Goal: Task Accomplishment & Management: Use online tool/utility

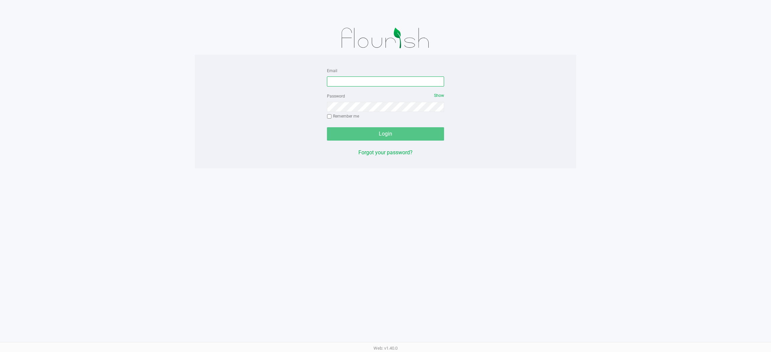
click at [340, 77] on input "Email" at bounding box center [385, 82] width 117 height 10
type input "[EMAIL_ADDRESS][DOMAIN_NAME]"
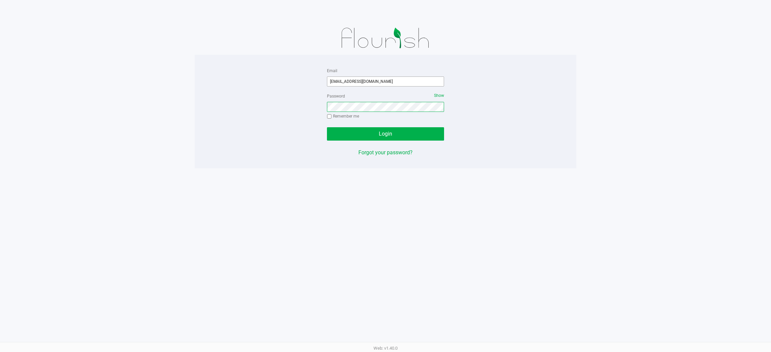
click at [327, 127] on button "Login" at bounding box center [385, 133] width 117 height 13
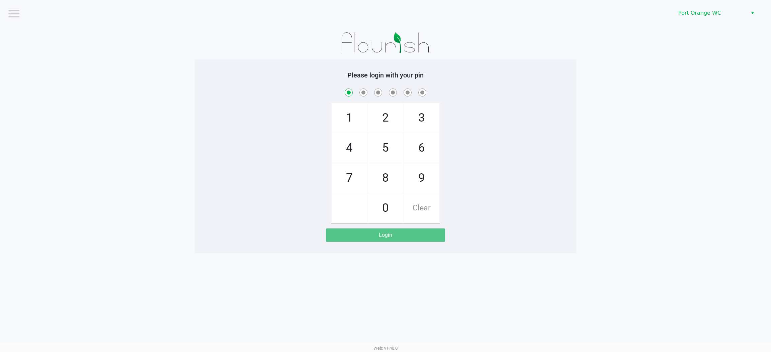
checkbox input "true"
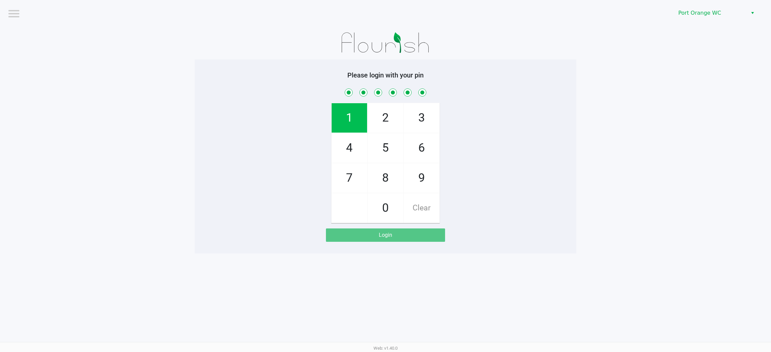
checkbox input "true"
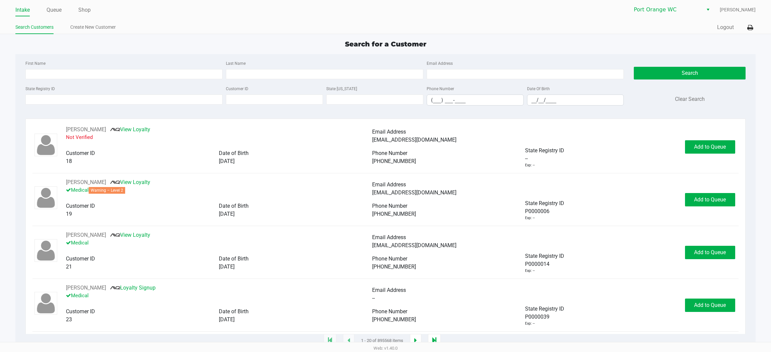
drag, startPoint x: 41, startPoint y: 11, endPoint x: 71, endPoint y: 7, distance: 30.1
click at [41, 11] on ul "Intake Queue Shop" at bounding box center [200, 10] width 370 height 11
drag, startPoint x: 71, startPoint y: 7, endPoint x: 53, endPoint y: 13, distance: 18.5
click at [64, 9] on ul "Intake Queue Shop" at bounding box center [200, 10] width 370 height 11
click at [53, 13] on link "Queue" at bounding box center [53, 9] width 15 height 9
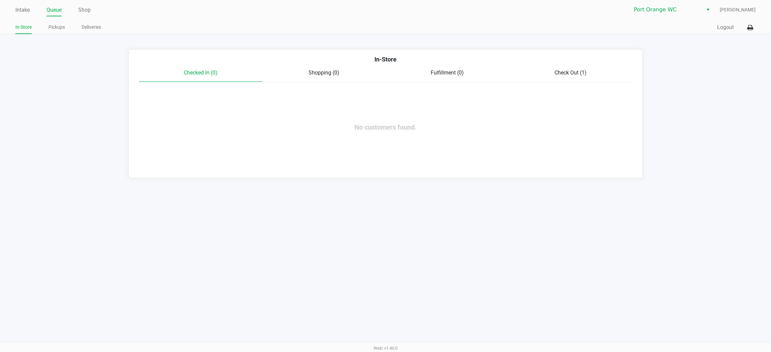
click at [553, 76] on div "Check Out (1)" at bounding box center [570, 73] width 123 height 8
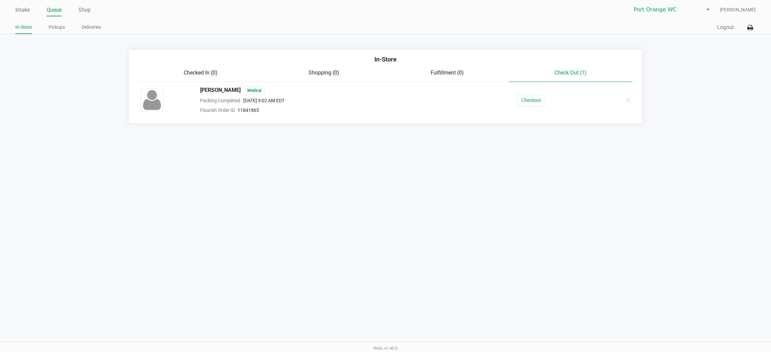
drag, startPoint x: 225, startPoint y: 154, endPoint x: 89, endPoint y: 66, distance: 162.6
click at [170, 117] on div "Intake Queue Shop Port Orange WC Mary O'Brien In-Store Pickups Deliveries Quick…" at bounding box center [385, 176] width 771 height 352
click at [17, 7] on link "Intake" at bounding box center [22, 9] width 14 height 9
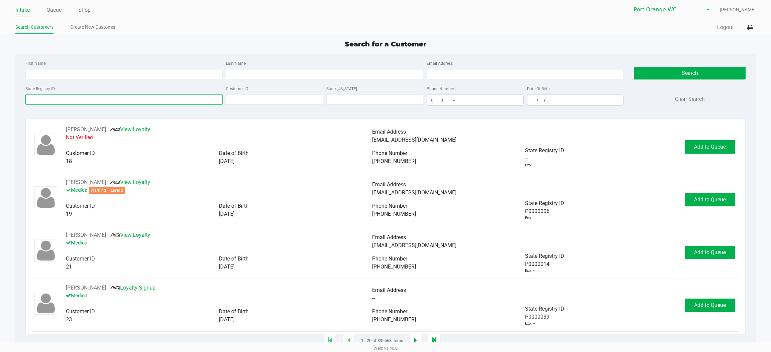
drag, startPoint x: 166, startPoint y: 96, endPoint x: 174, endPoint y: 102, distance: 10.1
click at [169, 99] on input "State Registry ID" at bounding box center [123, 100] width 197 height 10
click at [119, 98] on input "State Registry ID" at bounding box center [123, 100] width 197 height 10
click at [130, 103] on input "State Registry ID" at bounding box center [123, 100] width 197 height 10
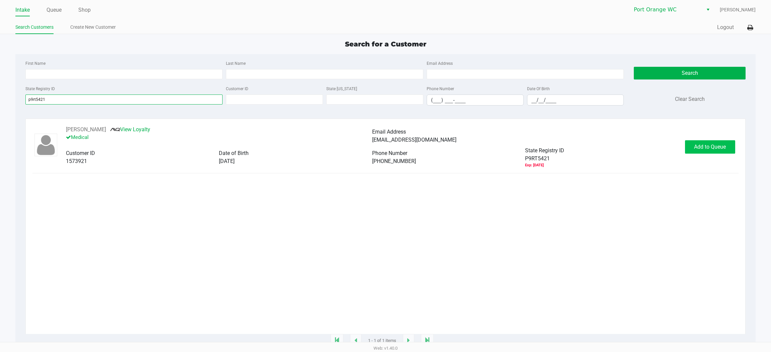
type input "p9rt5421"
click at [699, 151] on button "Add to Queue" at bounding box center [710, 146] width 50 height 13
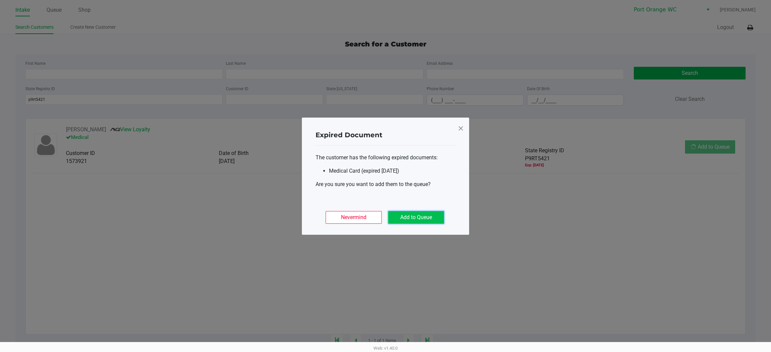
click at [412, 214] on button "Add to Queue" at bounding box center [416, 217] width 56 height 13
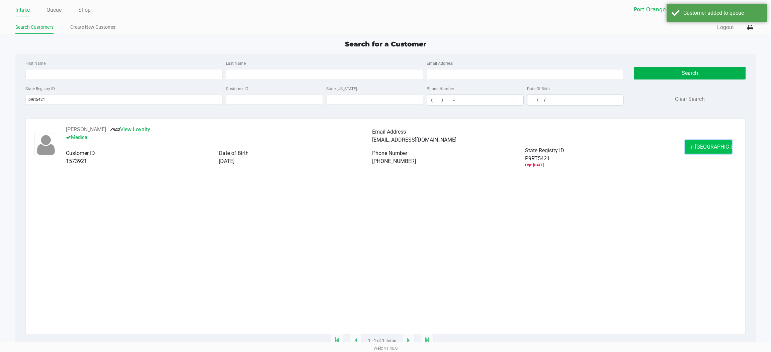
click at [724, 151] on button "In Queue" at bounding box center [708, 146] width 47 height 13
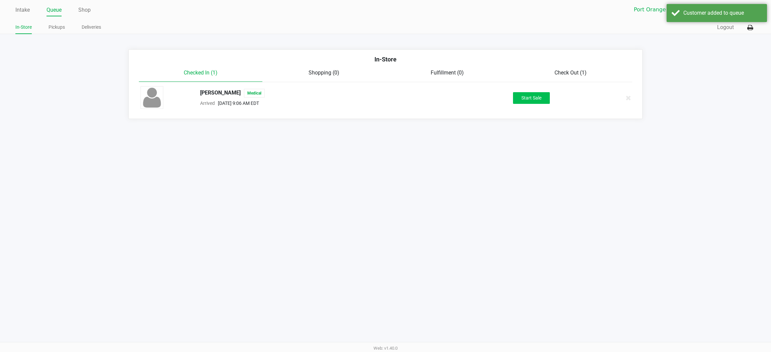
drag, startPoint x: 578, startPoint y: 99, endPoint x: 525, endPoint y: 99, distance: 53.5
click at [559, 103] on div "Start Sale" at bounding box center [531, 98] width 125 height 12
click at [525, 99] on button "Start Sale" at bounding box center [531, 98] width 37 height 12
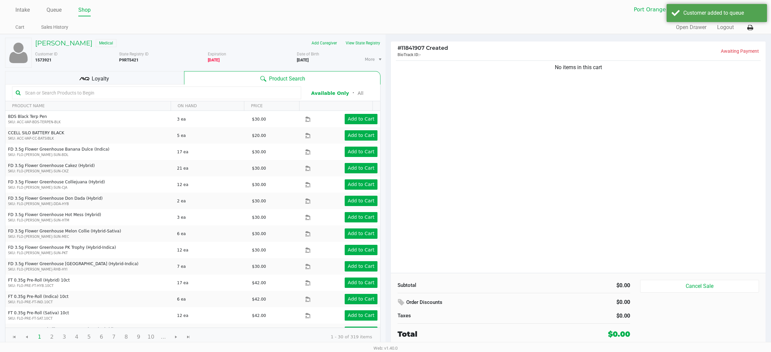
click at [113, 81] on div "Loyalty" at bounding box center [94, 77] width 179 height 13
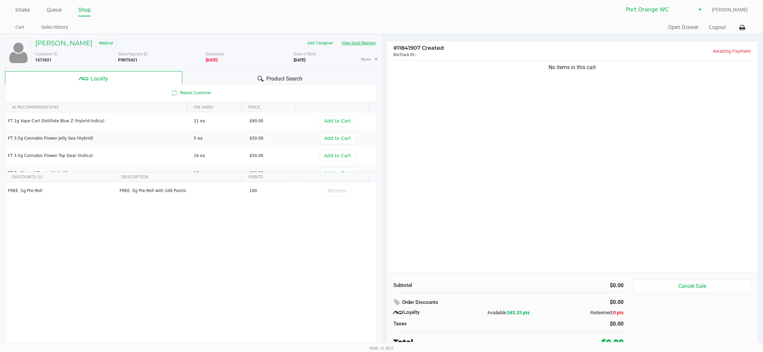
click at [366, 43] on button "View State Registry" at bounding box center [356, 43] width 39 height 11
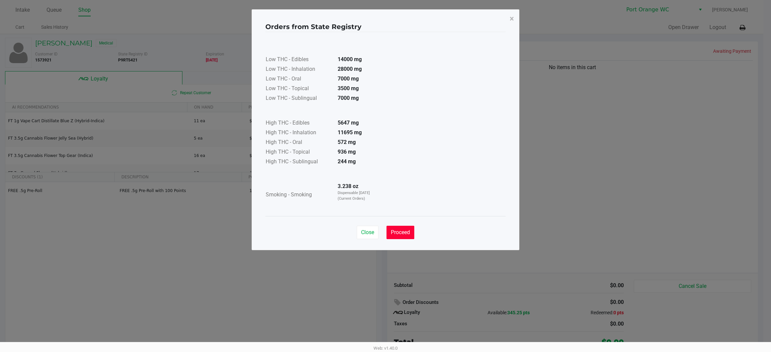
click at [397, 230] on span "Proceed" at bounding box center [400, 232] width 19 height 6
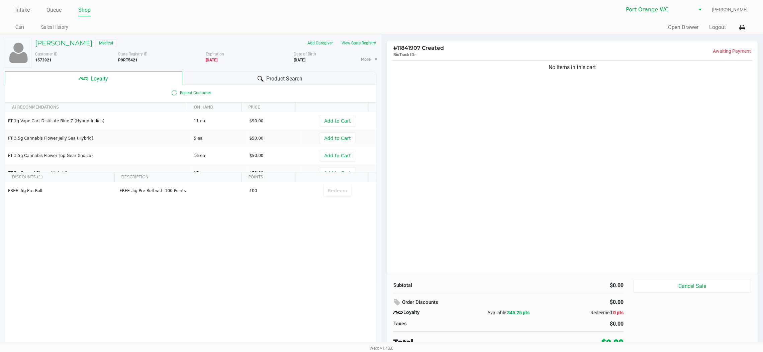
click at [307, 72] on div "Product Search" at bounding box center [279, 77] width 194 height 13
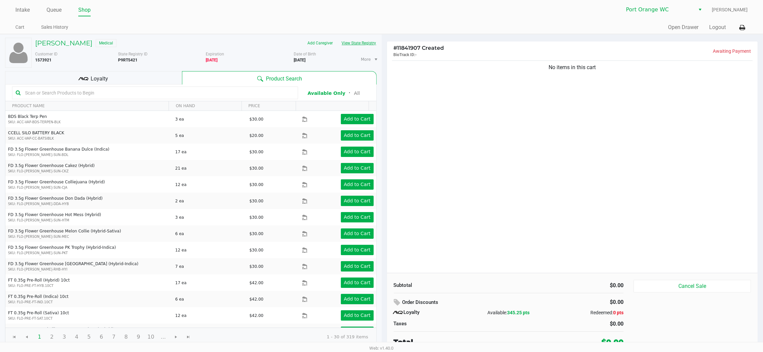
click at [354, 44] on button "View State Registry" at bounding box center [356, 43] width 39 height 11
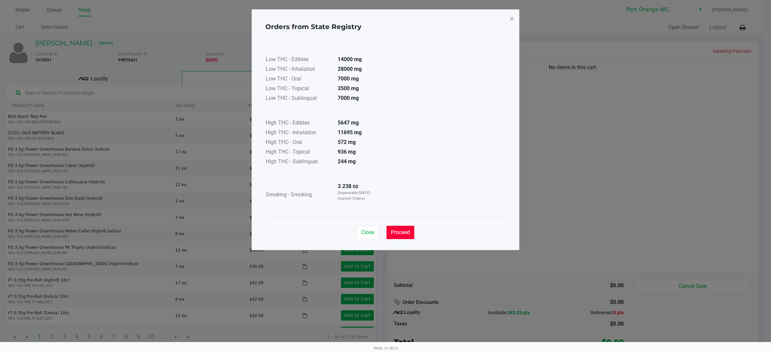
click at [401, 236] on button "Proceed" at bounding box center [400, 232] width 28 height 13
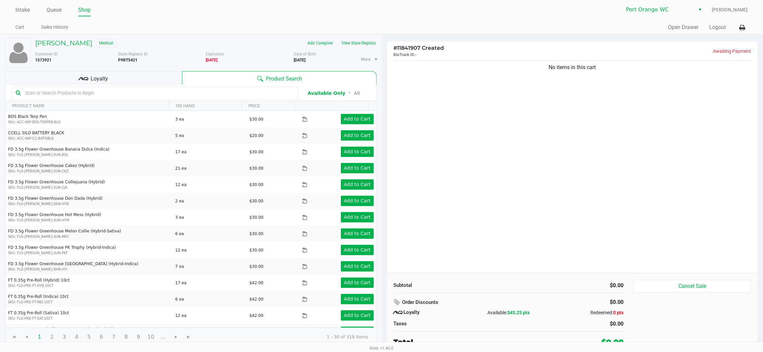
click at [377, 34] on div "DENISE CASSELMAN Medical Add Caregiver View State Registry Customer ID 1573921 …" at bounding box center [191, 194] width 382 height 321
click at [176, 81] on div "Loyalty" at bounding box center [93, 77] width 177 height 13
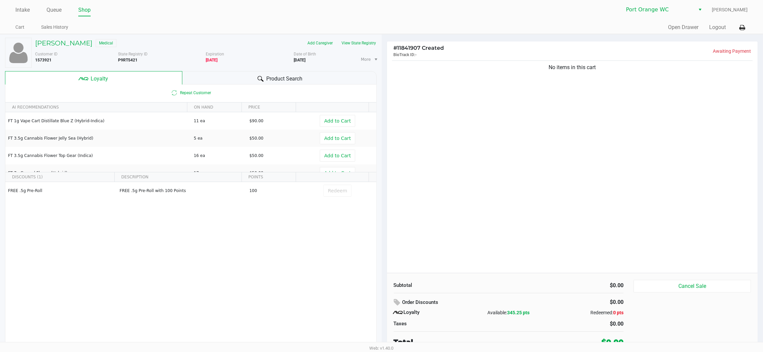
click at [250, 78] on div "Product Search" at bounding box center [279, 77] width 194 height 13
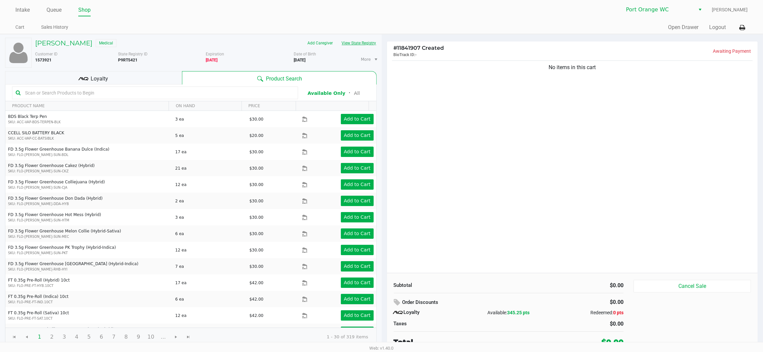
click at [371, 42] on button "View State Registry" at bounding box center [356, 43] width 39 height 11
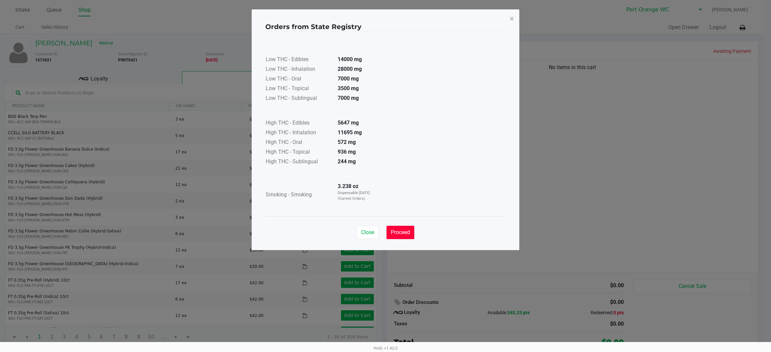
drag, startPoint x: 403, startPoint y: 235, endPoint x: 163, endPoint y: 100, distance: 275.4
click at [403, 235] on span "Proceed" at bounding box center [400, 232] width 19 height 6
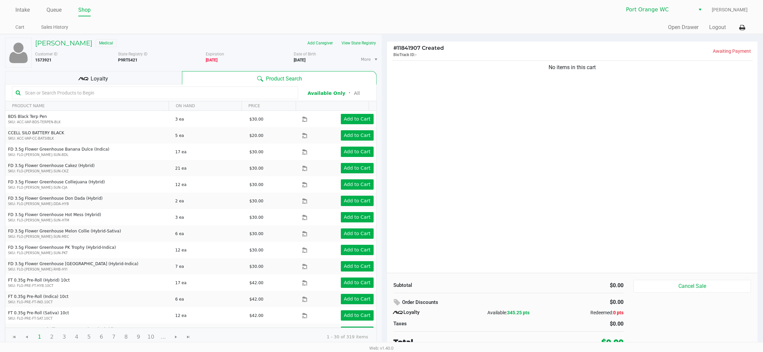
click at [206, 97] on input "text" at bounding box center [158, 93] width 272 height 10
click at [81, 93] on input "text" at bounding box center [158, 93] width 272 height 10
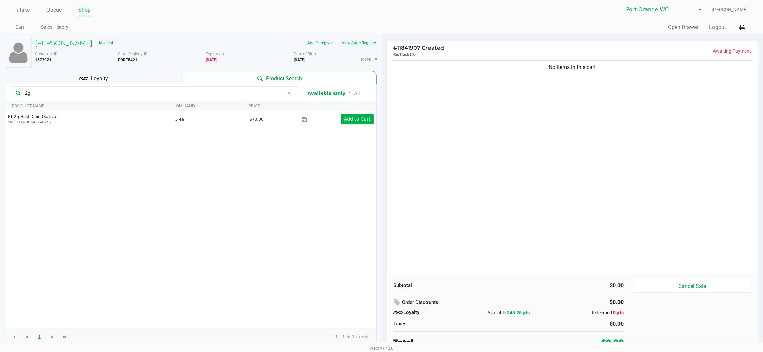
type input "2g"
click at [346, 42] on button "View State Registry" at bounding box center [356, 43] width 39 height 11
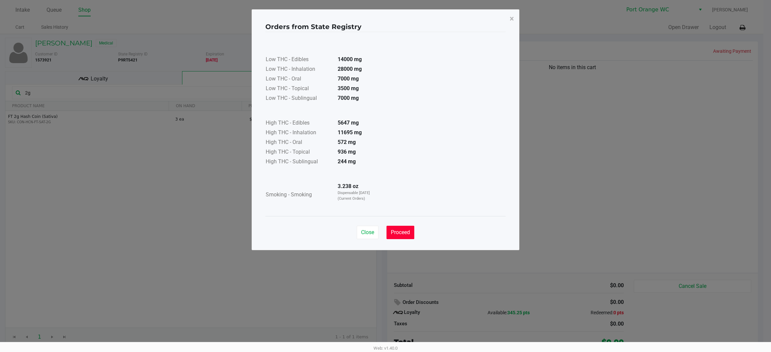
click at [386, 232] on button "Proceed" at bounding box center [400, 232] width 28 height 13
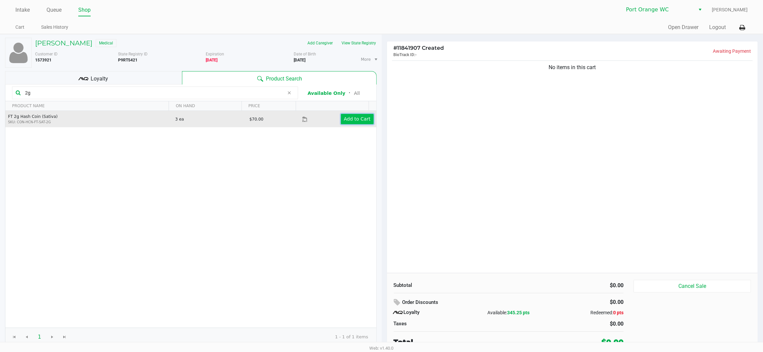
click at [358, 120] on app-button-loader "Add to Cart" at bounding box center [357, 118] width 27 height 5
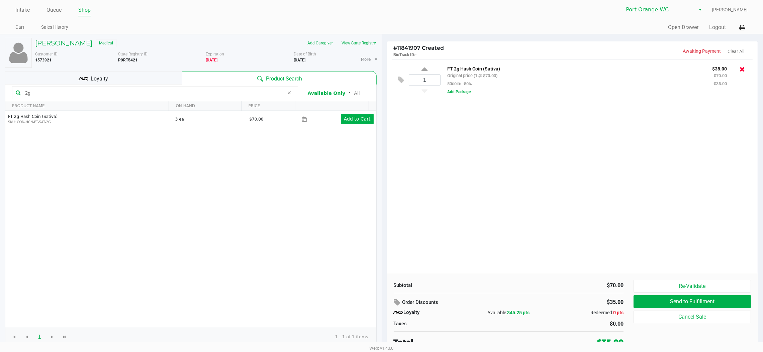
click at [744, 69] on icon at bounding box center [741, 69] width 5 height 7
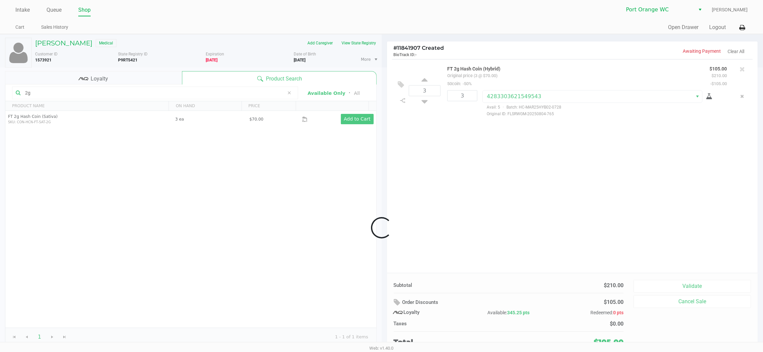
click at [659, 282] on div at bounding box center [381, 228] width 763 height 321
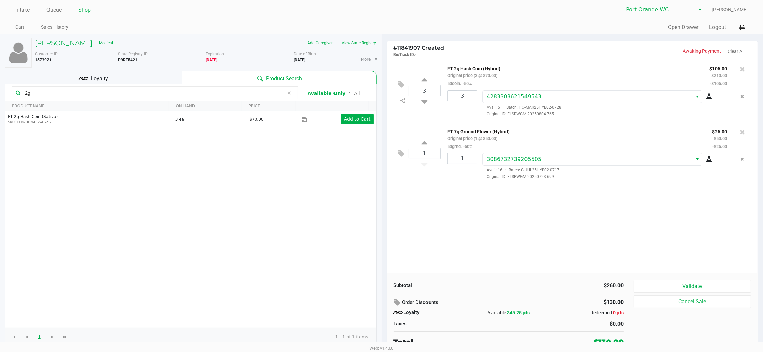
click at [652, 284] on button "Validate" at bounding box center [691, 286] width 117 height 13
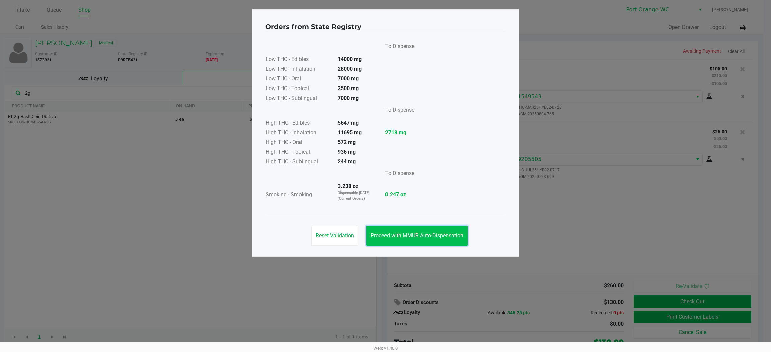
click at [402, 236] on span "Proceed with MMUR Auto-Dispensation" at bounding box center [417, 236] width 93 height 6
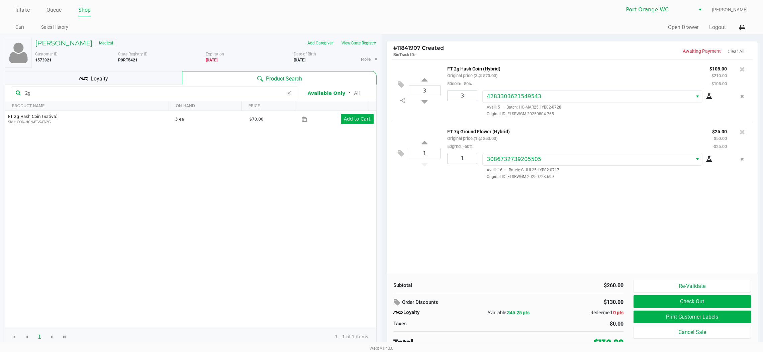
scroll to position [3, 0]
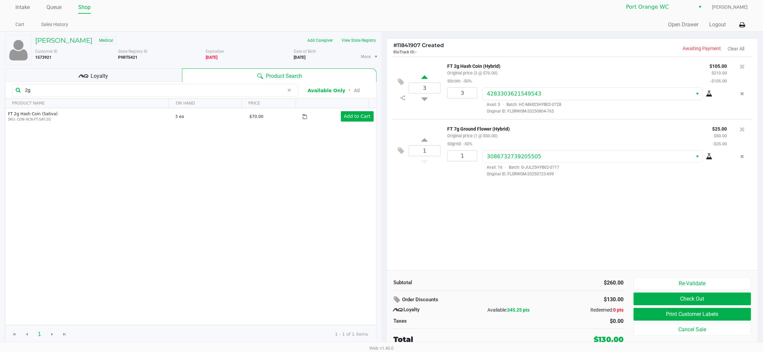
click at [422, 77] on icon at bounding box center [424, 78] width 6 height 8
type input "4"
click at [422, 96] on icon at bounding box center [424, 98] width 6 height 8
type input "3"
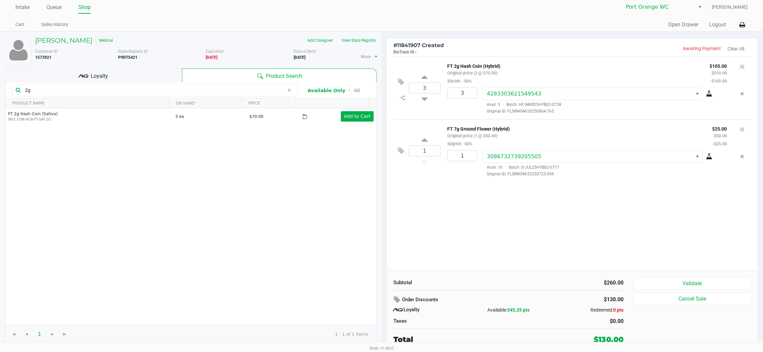
click at [659, 282] on button "Validate" at bounding box center [691, 284] width 117 height 13
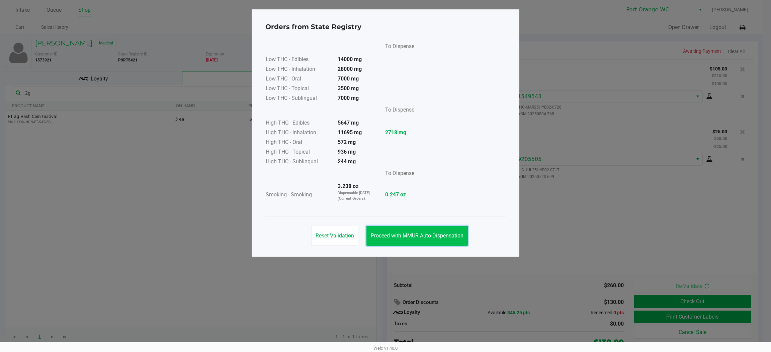
click at [424, 236] on span "Proceed with MMUR Auto-Dispensation" at bounding box center [417, 236] width 93 height 6
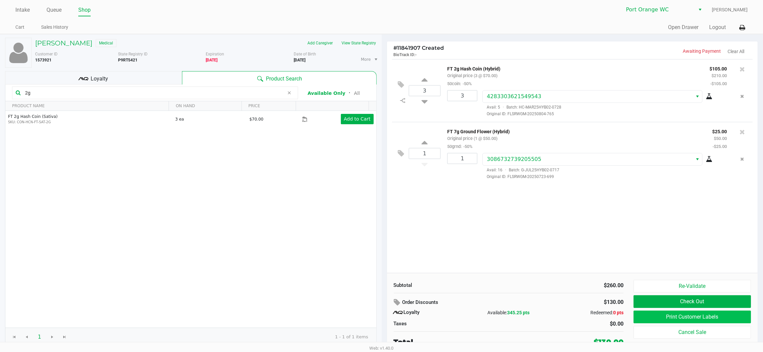
click at [668, 319] on button "Print Customer Labels" at bounding box center [691, 317] width 117 height 13
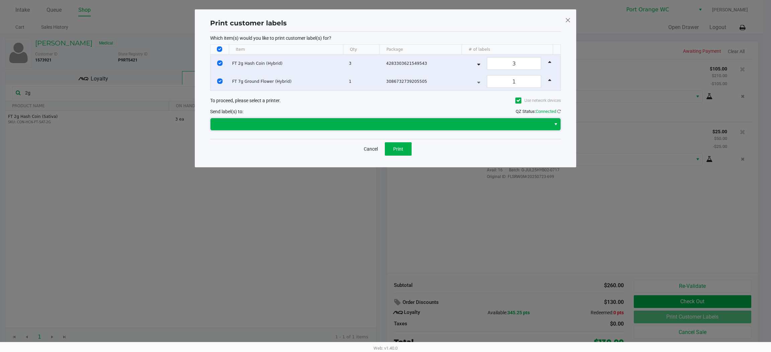
click at [291, 123] on span at bounding box center [380, 124] width 332 height 8
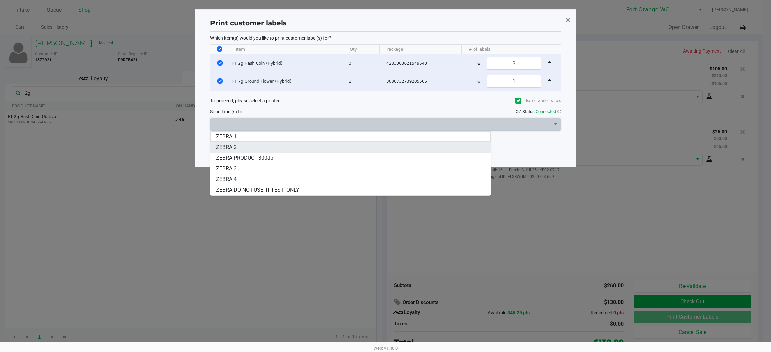
click at [224, 147] on span "ZEBRA 2" at bounding box center [226, 147] width 21 height 8
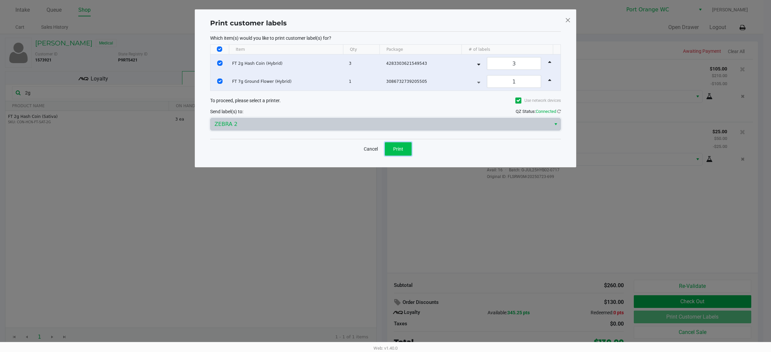
click at [398, 149] on span "Print" at bounding box center [398, 148] width 10 height 5
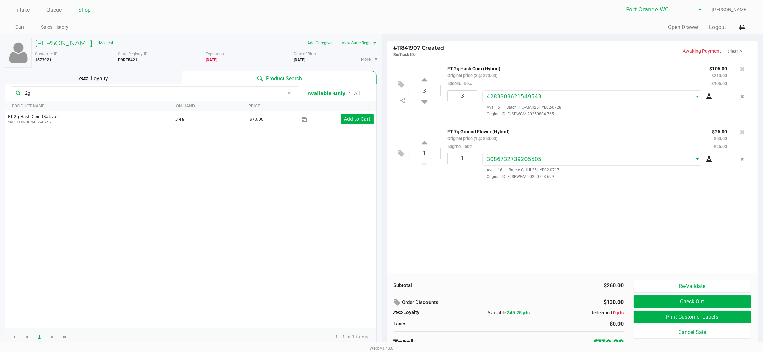
scroll to position [3, 0]
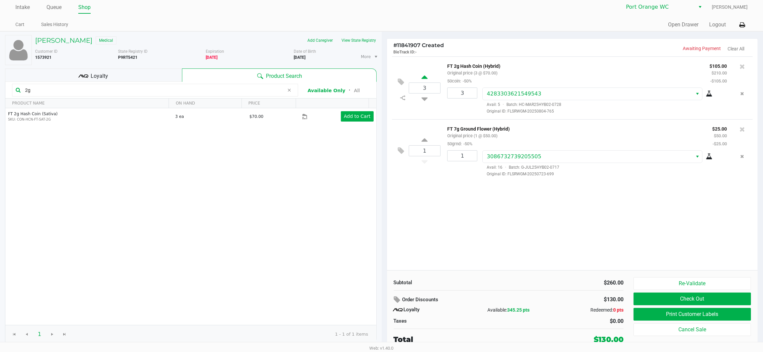
click at [424, 77] on icon at bounding box center [424, 78] width 6 height 8
type input "4"
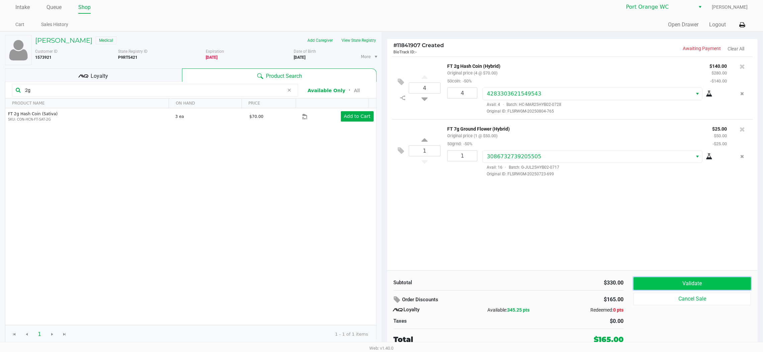
click at [727, 282] on button "Validate" at bounding box center [691, 284] width 117 height 13
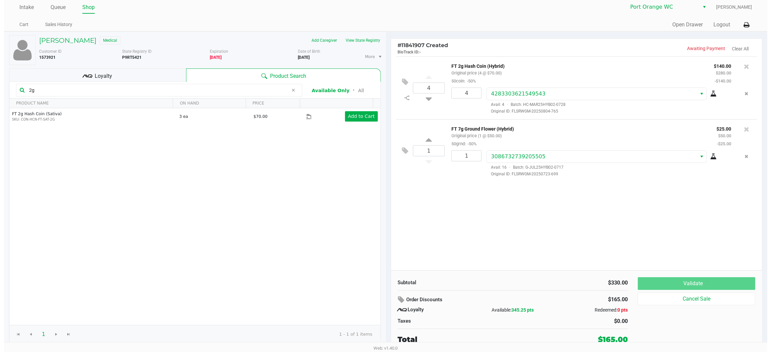
scroll to position [0, 0]
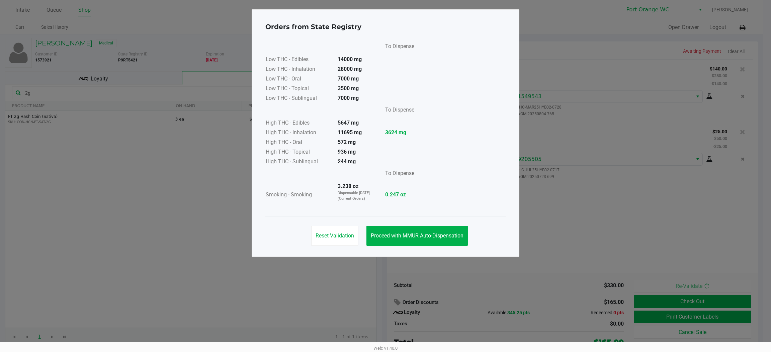
click at [438, 242] on button "Proceed with MMUR Auto-Dispensation" at bounding box center [416, 236] width 101 height 20
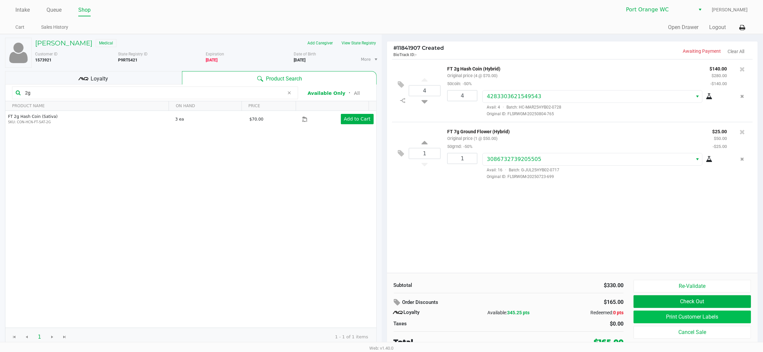
click at [667, 319] on button "Print Customer Labels" at bounding box center [691, 317] width 117 height 13
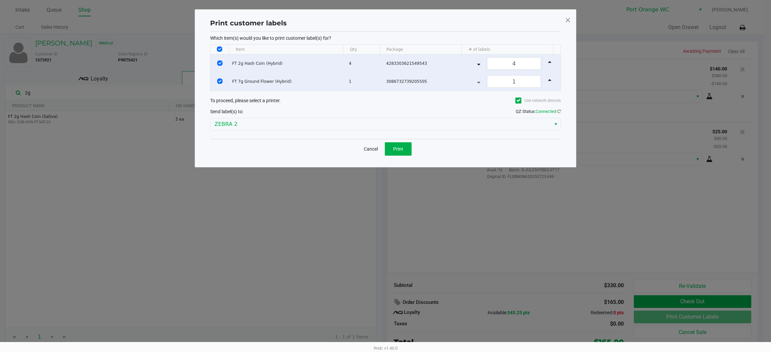
click at [219, 49] on input "Select All Rows" at bounding box center [219, 48] width 5 height 5
checkbox input "false"
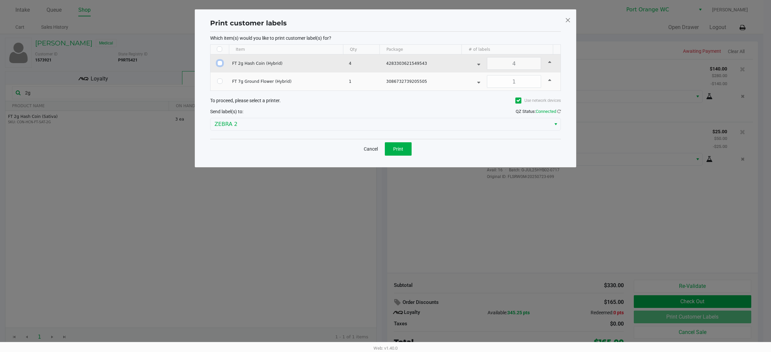
click at [219, 63] on input "Select Row" at bounding box center [219, 63] width 5 height 5
checkbox input "true"
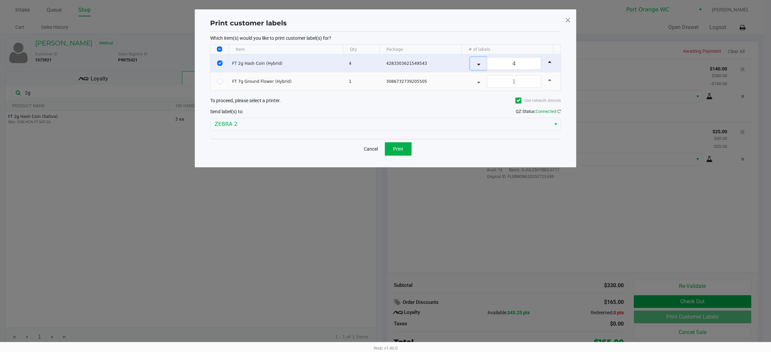
click at [477, 66] on icon "Data table" at bounding box center [478, 63] width 3 height 5
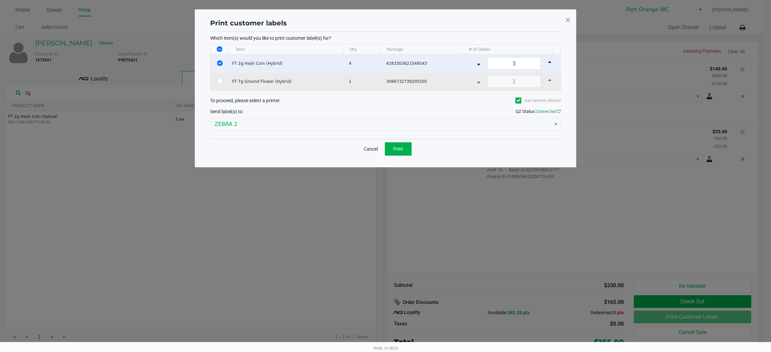
click at [474, 73] on td "1" at bounding box center [513, 82] width 93 height 18
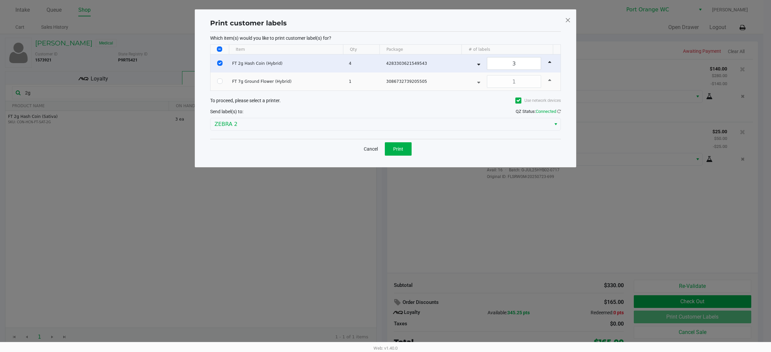
click at [477, 64] on icon "Data table" at bounding box center [478, 63] width 3 height 5
type input "1"
click at [404, 153] on button "Print" at bounding box center [398, 148] width 27 height 13
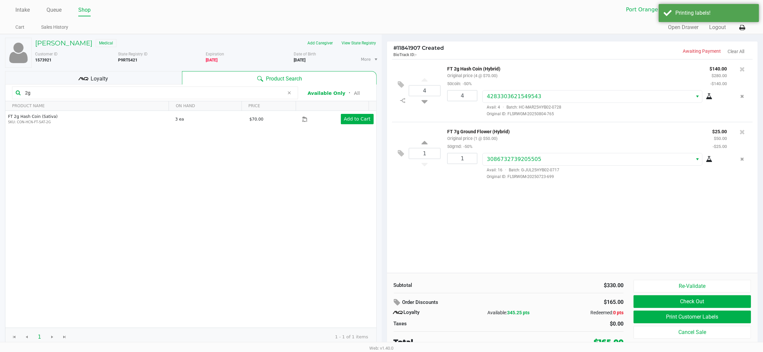
click at [654, 308] on button "Check Out" at bounding box center [691, 302] width 117 height 13
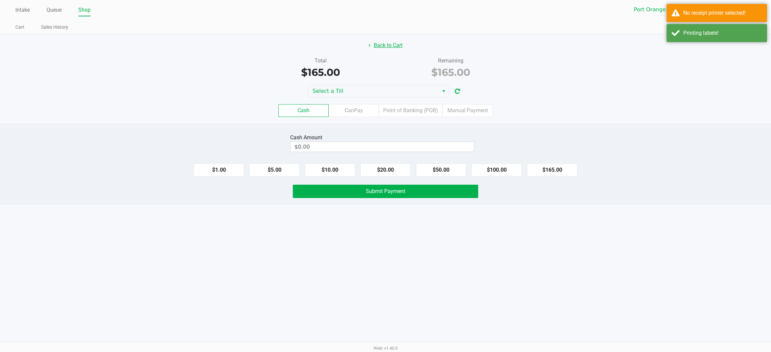
click at [382, 45] on button "Back to Cart" at bounding box center [385, 45] width 43 height 13
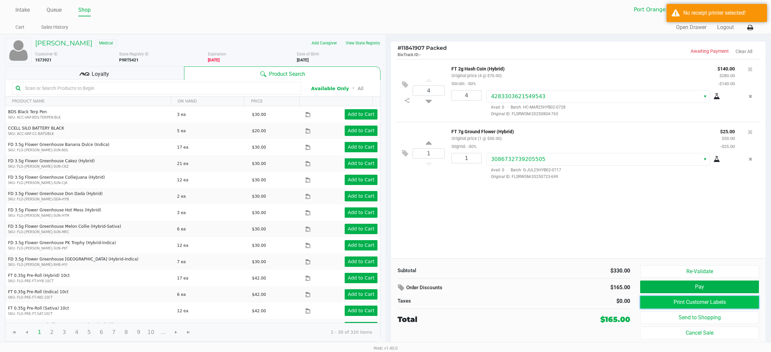
click at [650, 306] on button "Print Customer Labels" at bounding box center [699, 302] width 119 height 13
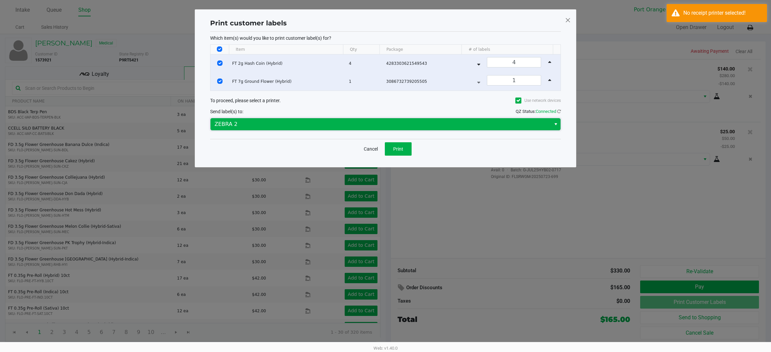
click at [283, 124] on span "ZEBRA 2" at bounding box center [380, 124] width 332 height 8
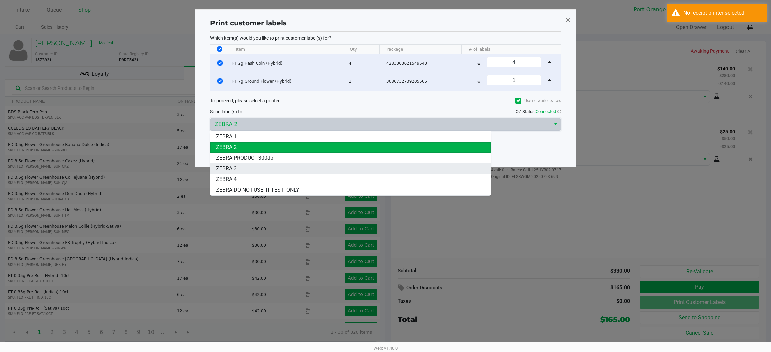
click at [235, 167] on span "ZEBRA 3" at bounding box center [226, 169] width 21 height 8
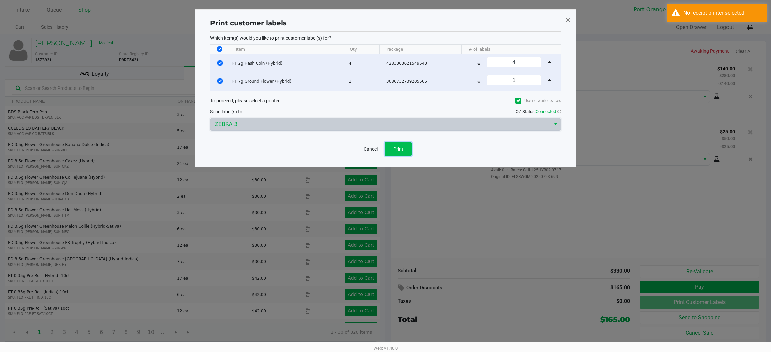
click at [403, 148] on span "Print" at bounding box center [398, 148] width 10 height 5
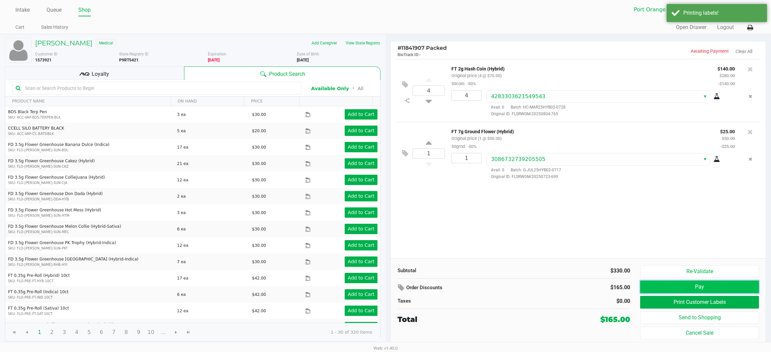
click at [650, 282] on button "Pay" at bounding box center [699, 287] width 119 height 13
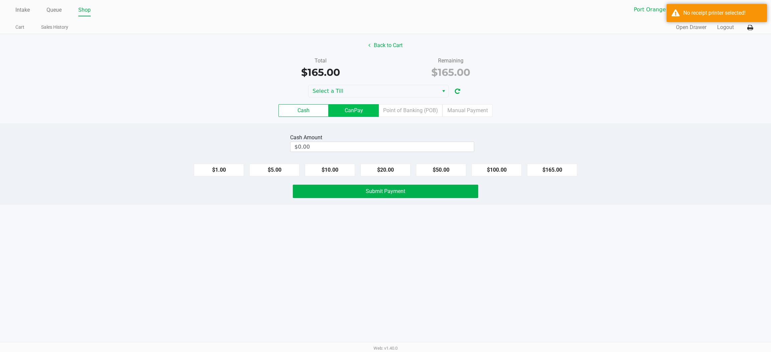
click at [349, 109] on label "CanPay" at bounding box center [353, 110] width 50 height 13
click at [0, 0] on 2 "CanPay" at bounding box center [0, 0] width 0 height 0
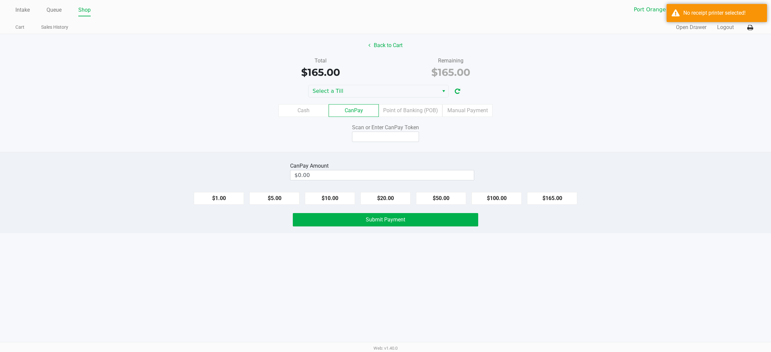
click at [298, 107] on label "Cash" at bounding box center [303, 110] width 50 height 13
click at [0, 0] on 0 "Cash" at bounding box center [0, 0] width 0 height 0
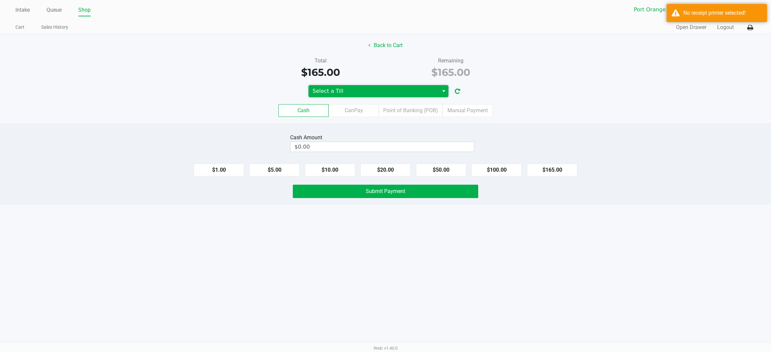
click at [335, 89] on span "Select a Till" at bounding box center [373, 91] width 122 height 8
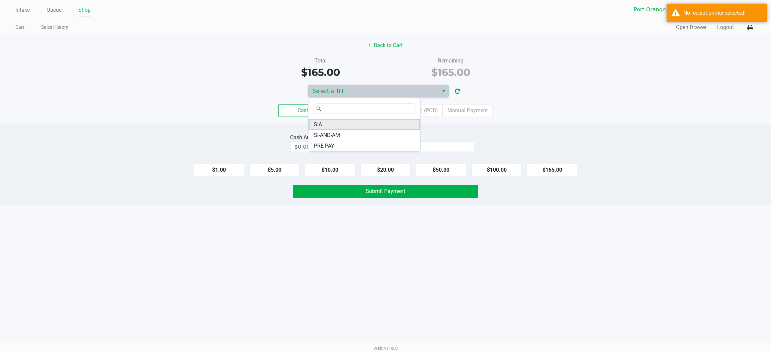
click at [323, 125] on li "SIA" at bounding box center [364, 124] width 112 height 11
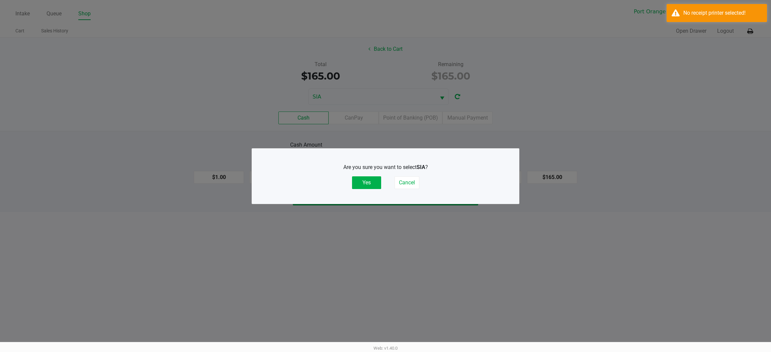
click at [364, 181] on button "Yes" at bounding box center [366, 183] width 29 height 13
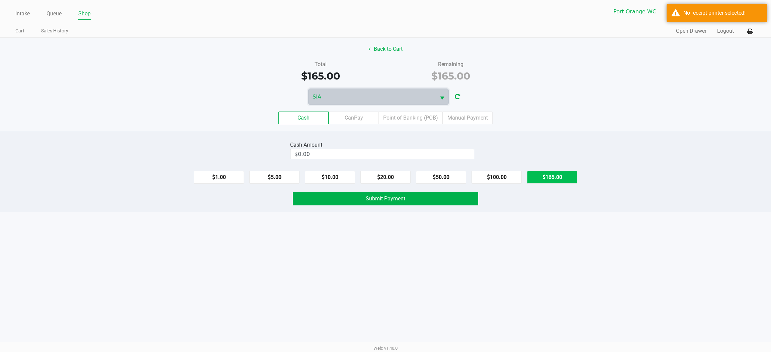
click at [561, 181] on button "$165.00" at bounding box center [552, 177] width 50 height 13
type input "$165.00"
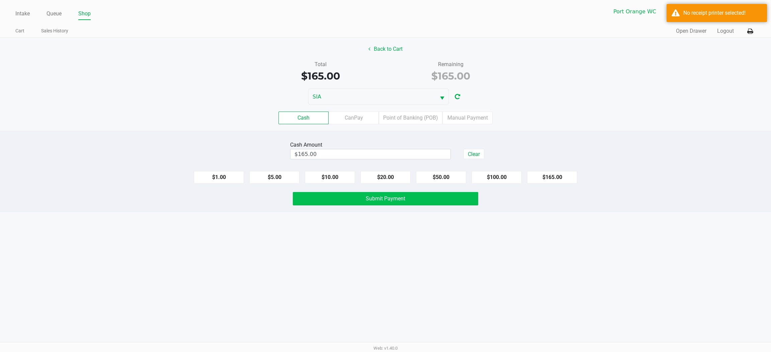
click at [410, 203] on button "Submit Payment" at bounding box center [385, 198] width 185 height 13
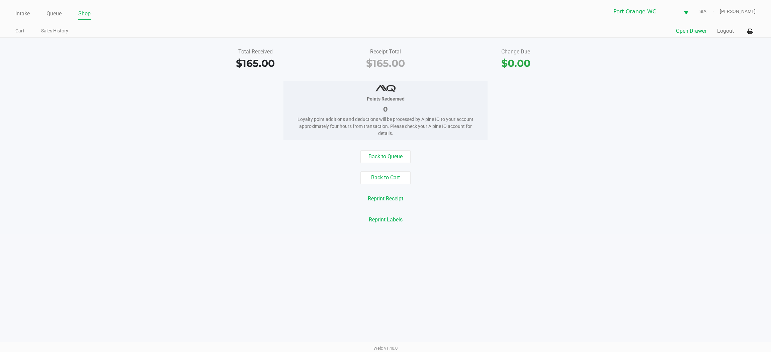
click at [694, 34] on button "Open Drawer" at bounding box center [691, 31] width 30 height 8
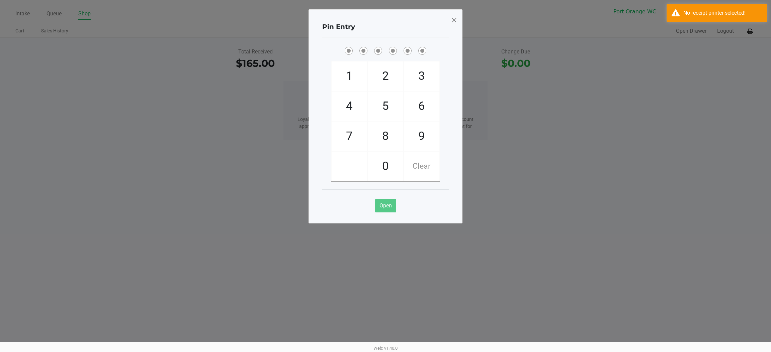
click at [452, 19] on span at bounding box center [454, 20] width 6 height 11
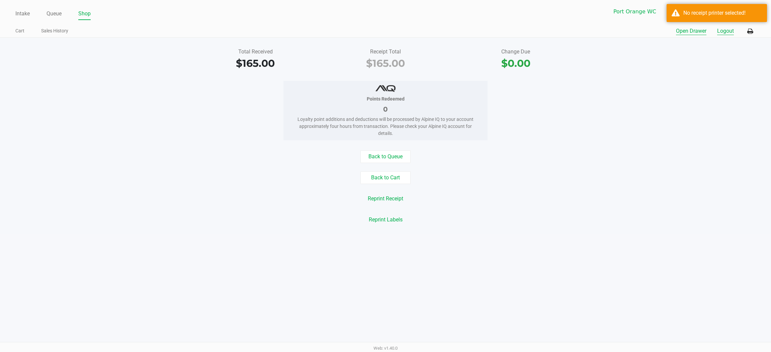
click at [727, 33] on button "Logout" at bounding box center [725, 31] width 17 height 8
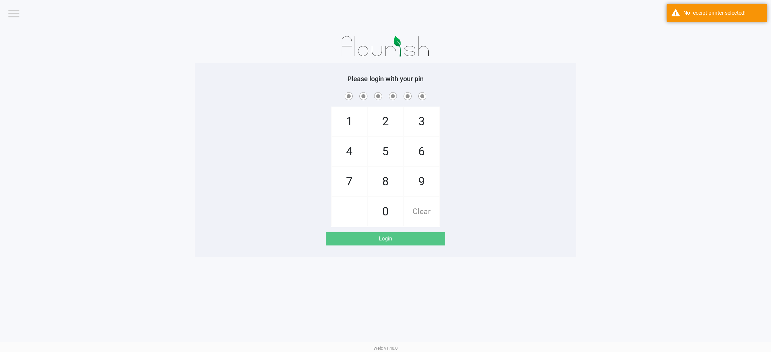
click at [386, 184] on span "8" at bounding box center [385, 181] width 35 height 29
checkbox input "true"
click at [347, 182] on span "7" at bounding box center [348, 181] width 35 height 29
checkbox input "true"
click at [387, 149] on span "5" at bounding box center [385, 151] width 35 height 29
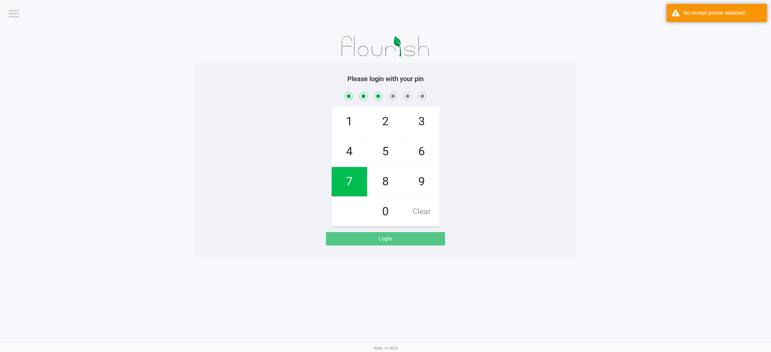
checkbox input "true"
click at [347, 131] on span "1" at bounding box center [348, 121] width 35 height 29
checkbox input "true"
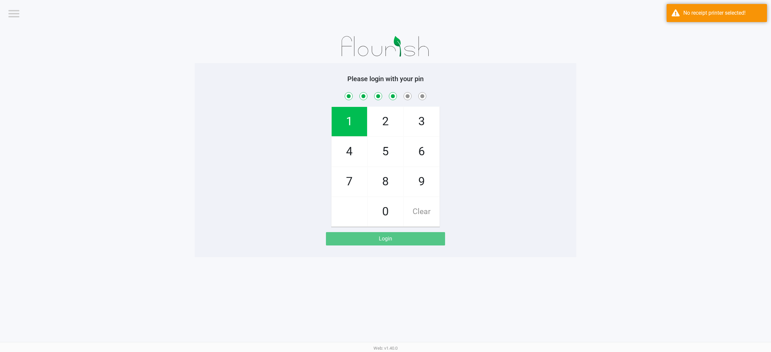
click at [344, 152] on span "4" at bounding box center [348, 151] width 35 height 29
checkbox input "true"
click at [387, 175] on span "8" at bounding box center [385, 181] width 35 height 29
checkbox input "true"
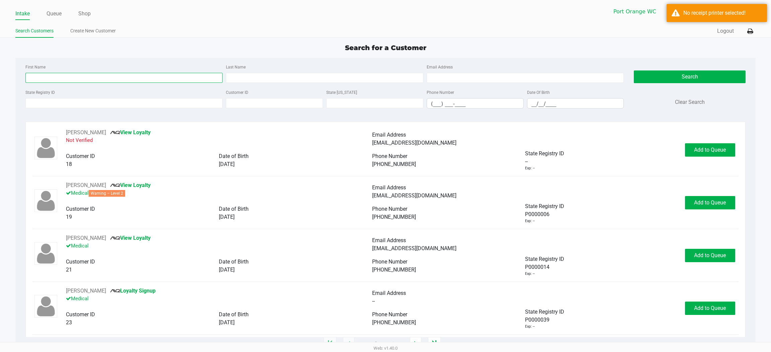
click at [56, 77] on input "First Name" at bounding box center [123, 78] width 197 height 10
type input "denise"
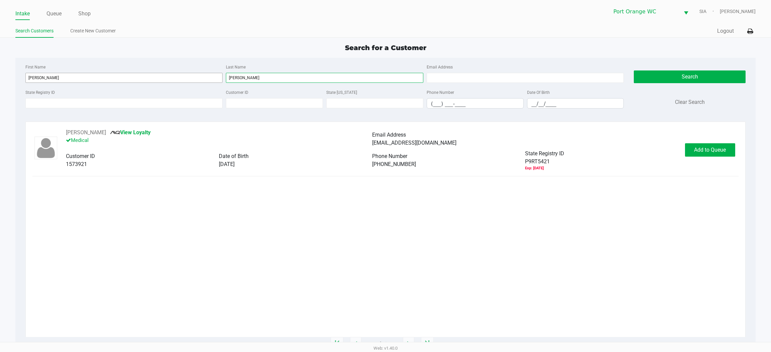
type input "casselman"
click at [78, 134] on button "DENISE CASSELMAN" at bounding box center [86, 133] width 40 height 8
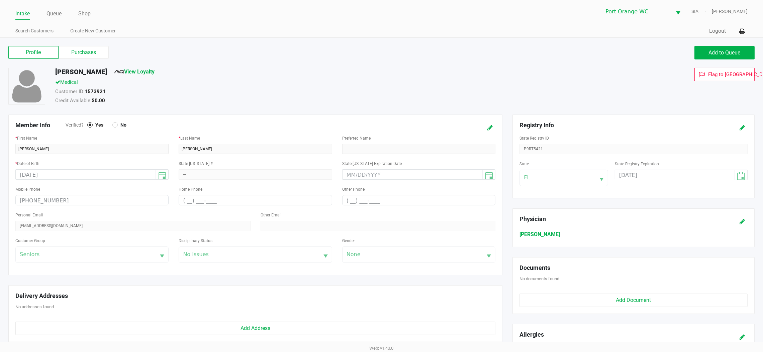
click at [90, 53] on label "Purchases" at bounding box center [84, 52] width 50 height 13
click at [0, 0] on 1 "Purchases" at bounding box center [0, 0] width 0 height 0
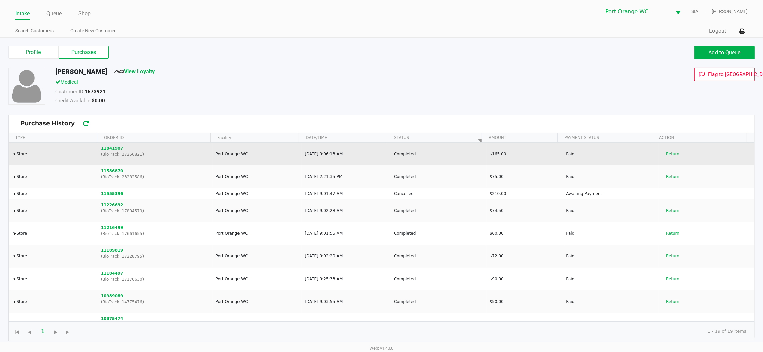
click at [112, 149] on button "11841907" at bounding box center [112, 148] width 22 height 6
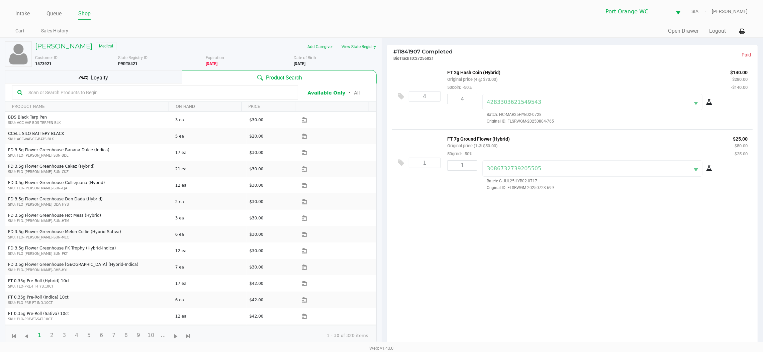
click at [742, 31] on icon at bounding box center [742, 31] width 6 height 5
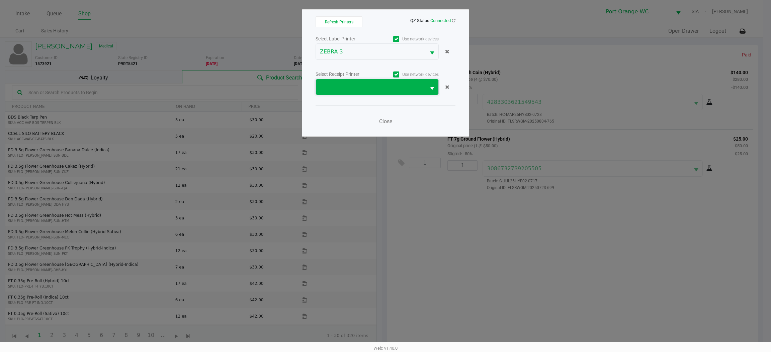
click at [366, 88] on span at bounding box center [371, 87] width 102 height 8
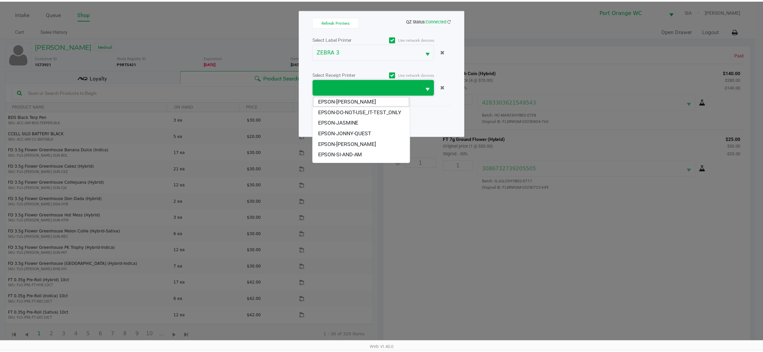
scroll to position [15, 0]
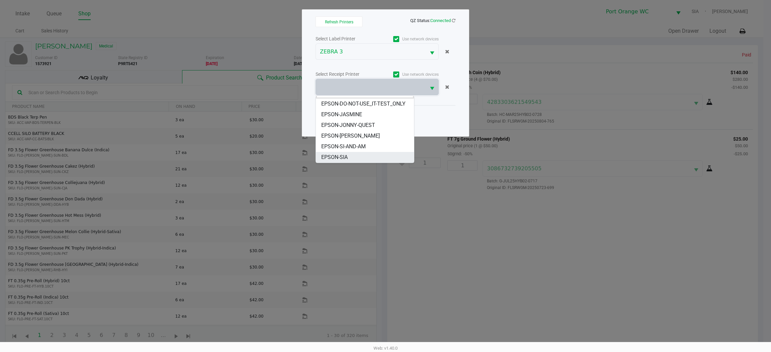
click at [348, 158] on li "EPSON-SIA" at bounding box center [365, 157] width 98 height 11
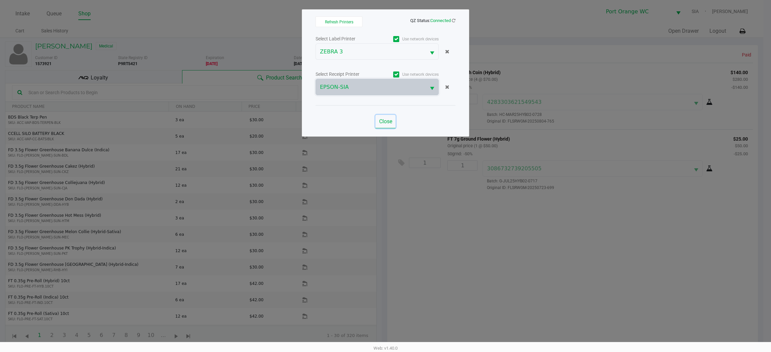
click at [385, 121] on span "Close" at bounding box center [385, 121] width 13 height 6
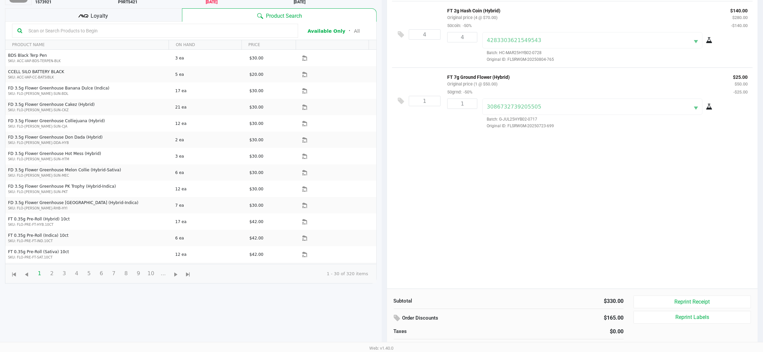
scroll to position [99, 0]
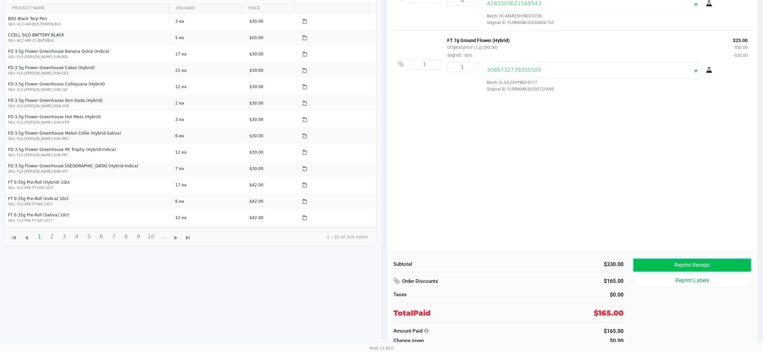
click at [691, 265] on button "Reprint Receipt" at bounding box center [691, 265] width 117 height 13
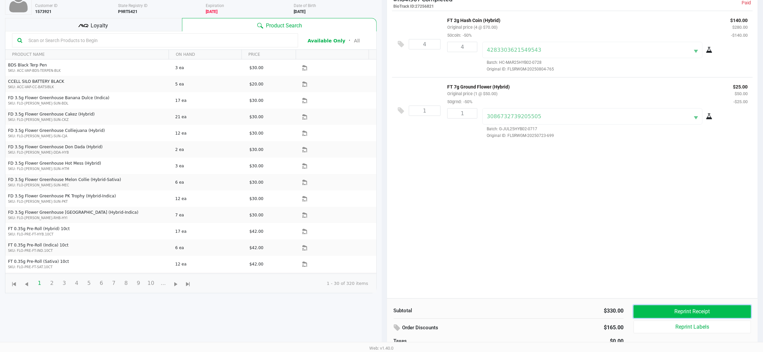
scroll to position [0, 0]
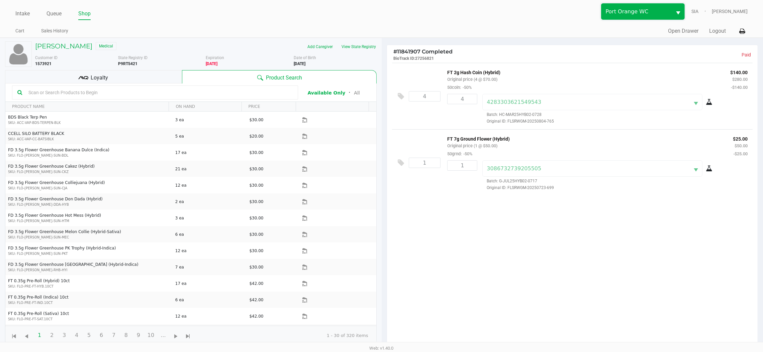
click at [672, 17] on span "Port Orange WC" at bounding box center [636, 12] width 70 height 16
click at [635, 276] on div "4 FT 2g Hash Coin (Hybrid) Original price (4 @ $70.00) 50coin: -50% $140.00 $28…" at bounding box center [572, 207] width 371 height 288
click at [681, 30] on button "Open Drawer" at bounding box center [683, 31] width 30 height 8
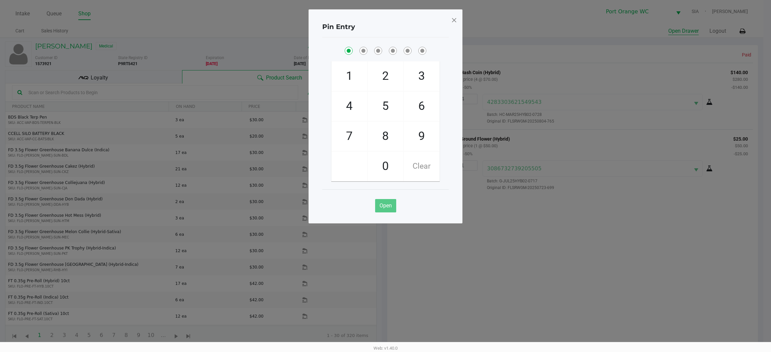
checkbox input "true"
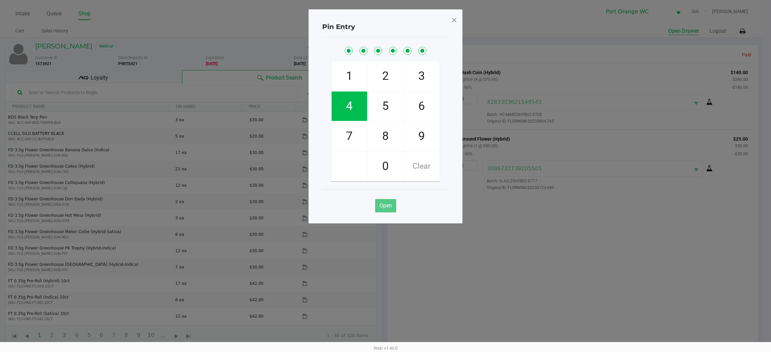
checkbox input "true"
click at [452, 21] on span at bounding box center [454, 20] width 6 height 11
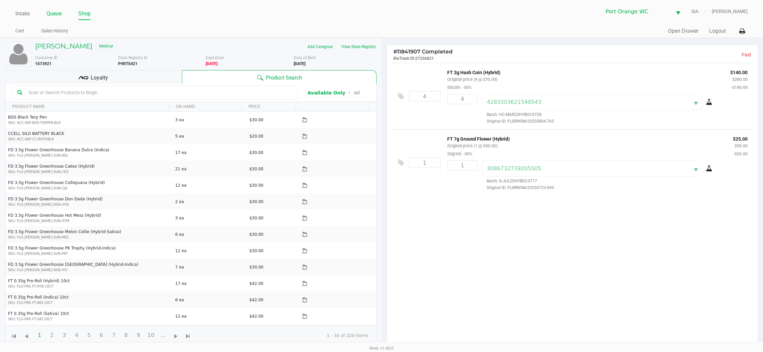
click at [46, 11] on link "Queue" at bounding box center [53, 13] width 15 height 9
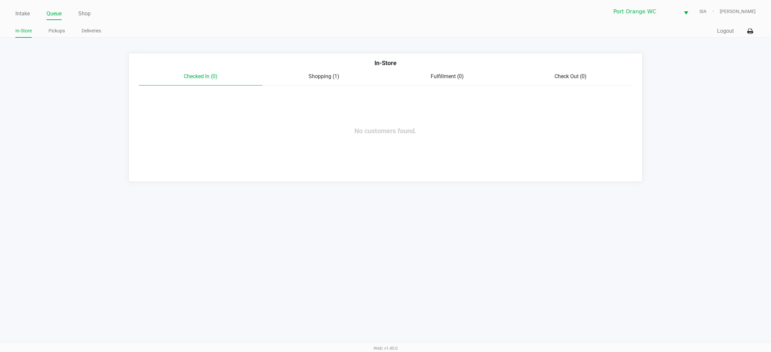
click at [416, 257] on div "Intake Queue Shop Port Orange WC SIA Mary O'Brien In-Store Pickups Deliveries Q…" at bounding box center [385, 176] width 771 height 352
click at [23, 15] on link "Intake" at bounding box center [22, 13] width 14 height 9
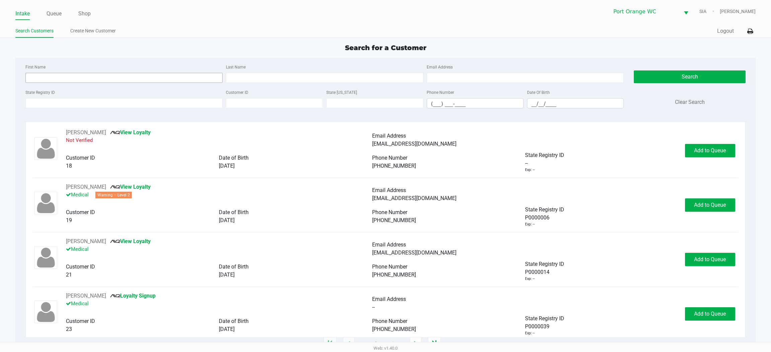
click at [83, 82] on input "First Name" at bounding box center [123, 78] width 197 height 10
click at [134, 102] on input "State Registry ID" at bounding box center [123, 103] width 197 height 10
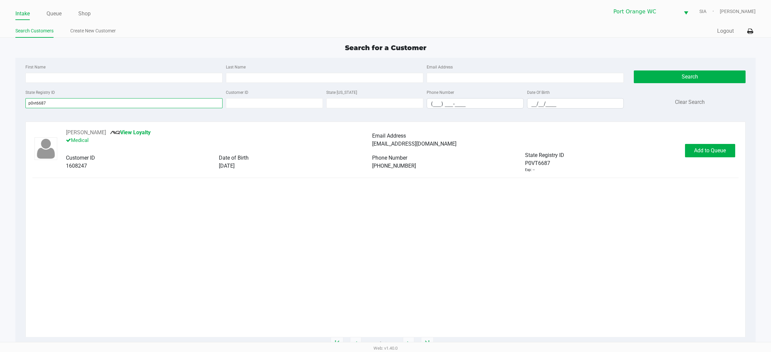
type input "p0vt6687"
click at [722, 153] on button "Add to Queue" at bounding box center [710, 150] width 50 height 13
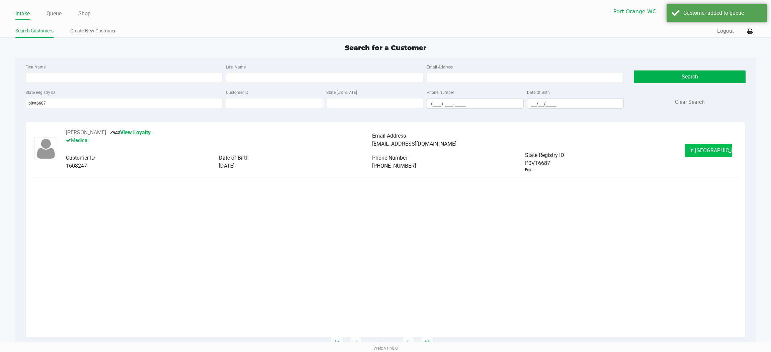
click at [723, 156] on button "In Queue" at bounding box center [708, 150] width 47 height 13
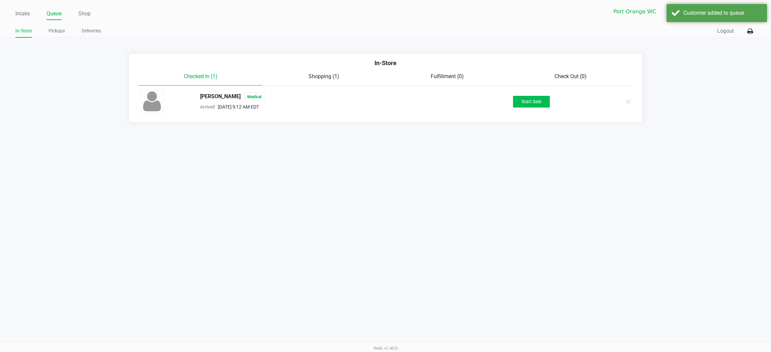
click at [542, 105] on button "Start Sale" at bounding box center [531, 102] width 37 height 12
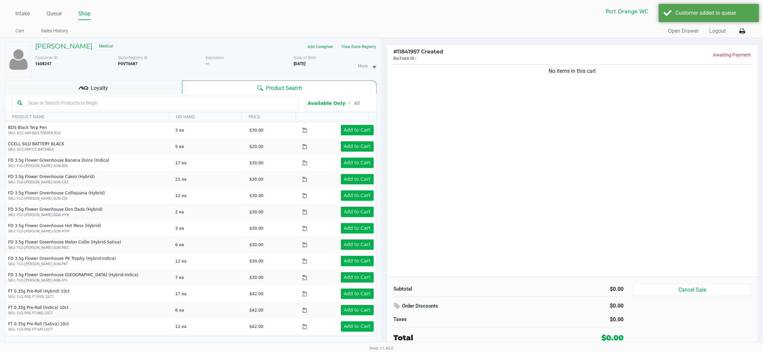
click at [365, 44] on button "View State Registry" at bounding box center [356, 46] width 39 height 11
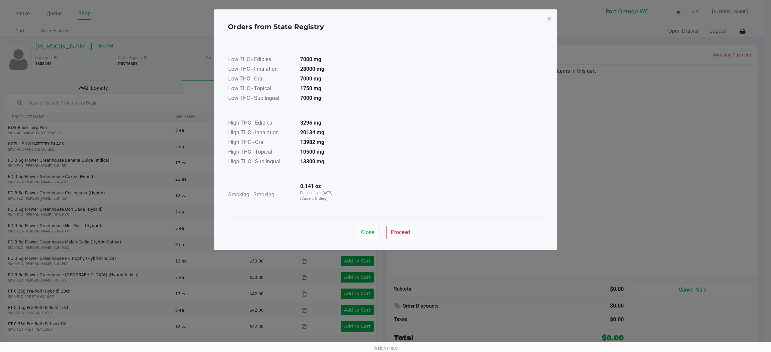
click at [412, 232] on button "Proceed" at bounding box center [400, 232] width 28 height 13
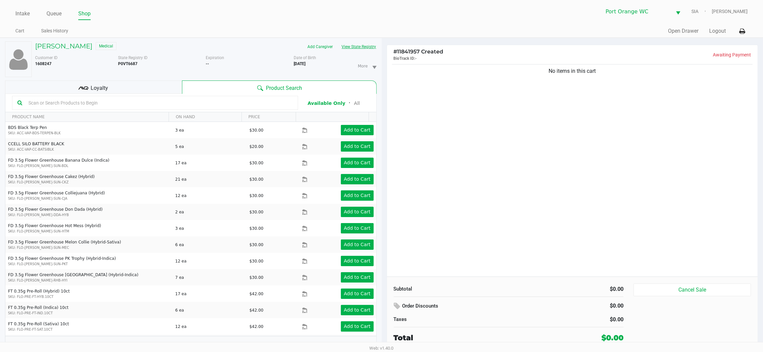
click at [348, 48] on button "View State Registry" at bounding box center [356, 46] width 39 height 11
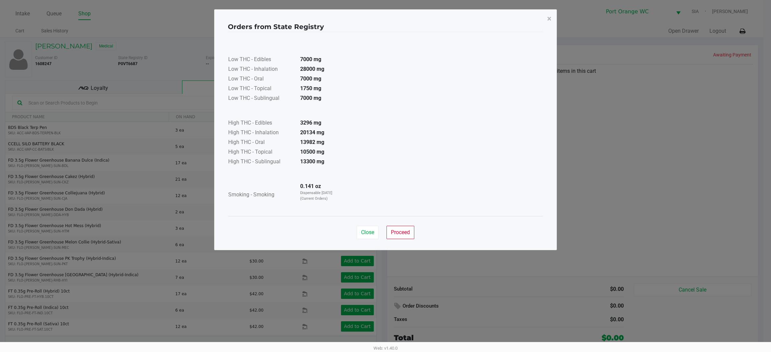
click at [408, 234] on span "Proceed" at bounding box center [400, 232] width 19 height 6
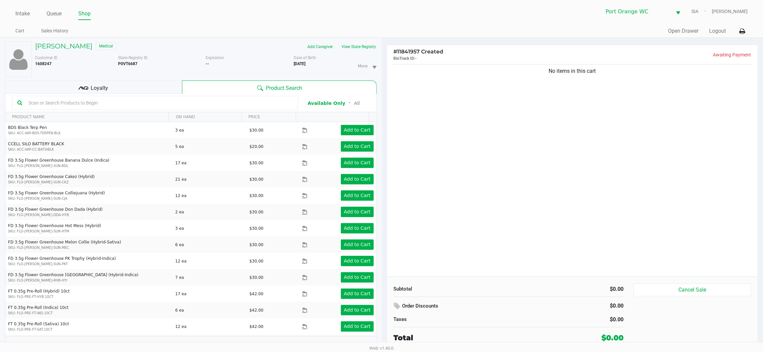
click at [503, 205] on div "No items in this cart" at bounding box center [572, 170] width 371 height 214
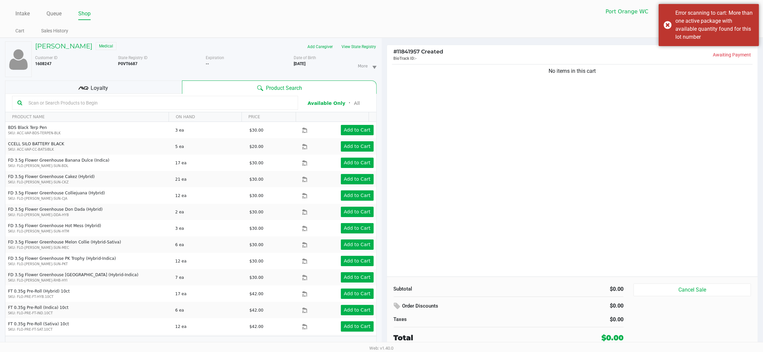
click at [198, 91] on div "Product Search" at bounding box center [279, 87] width 194 height 13
click at [66, 103] on input "text" at bounding box center [159, 103] width 267 height 10
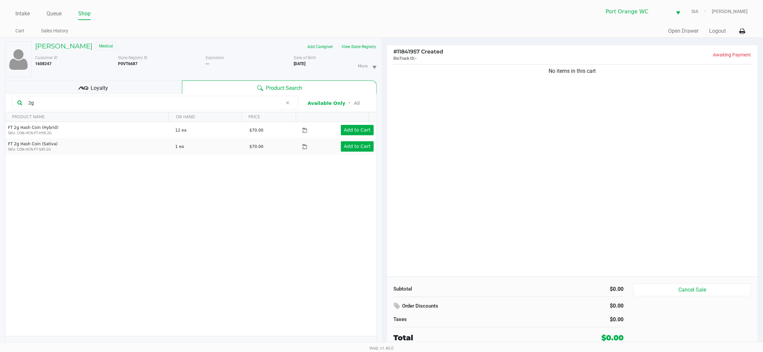
type input "2g"
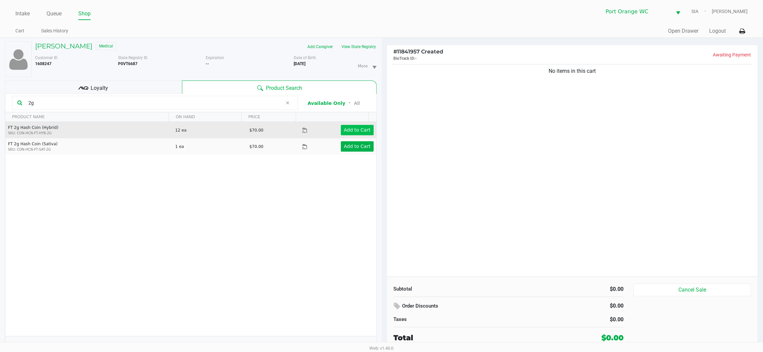
click at [354, 130] on app-button-loader "Add to Cart" at bounding box center [357, 129] width 27 height 5
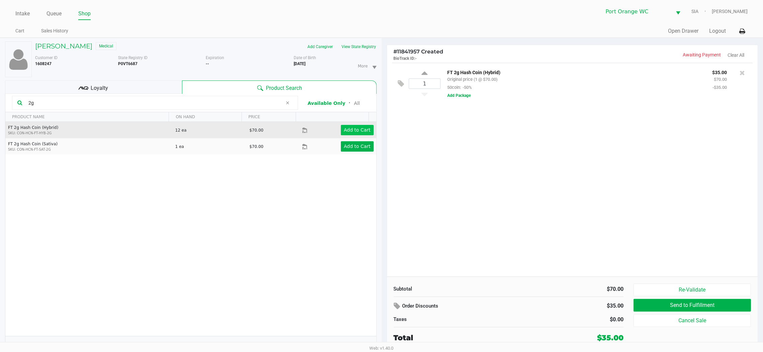
click at [424, 73] on icon at bounding box center [424, 74] width 6 height 8
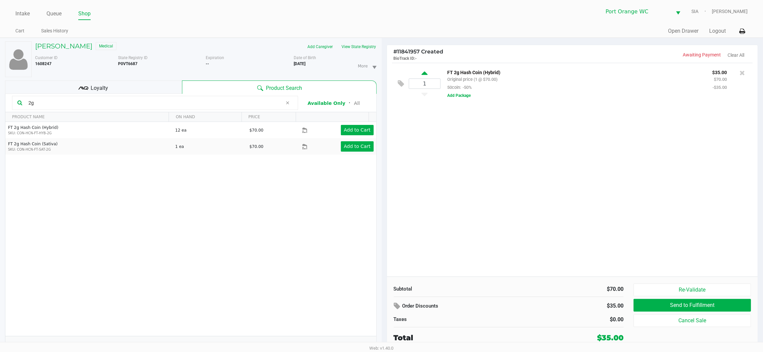
type input "2"
click at [466, 96] on button "Add Package" at bounding box center [458, 96] width 23 height 6
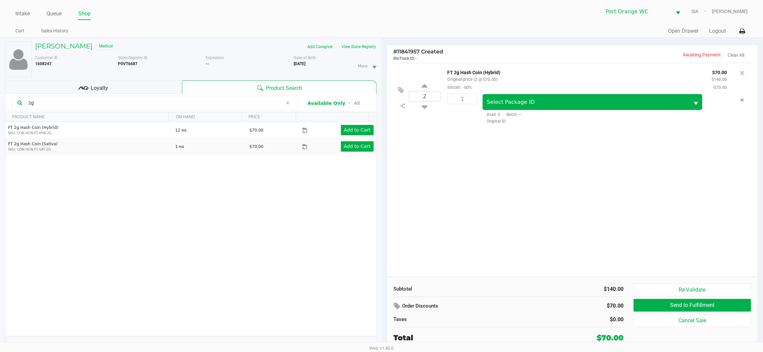
click at [561, 105] on span "Select Package ID" at bounding box center [586, 102] width 198 height 8
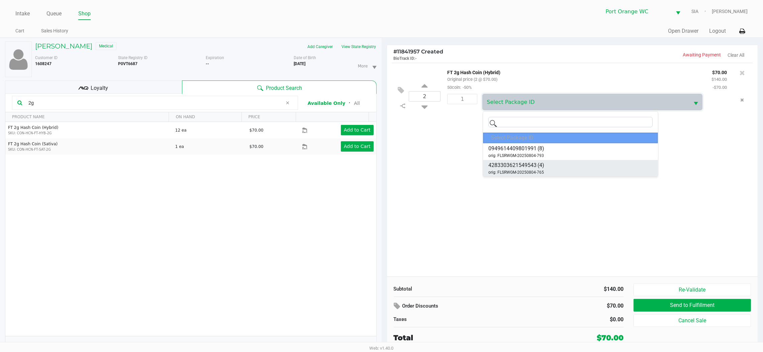
click at [542, 173] on span "orig: FLSRWGM-20250804-765" at bounding box center [516, 173] width 56 height 6
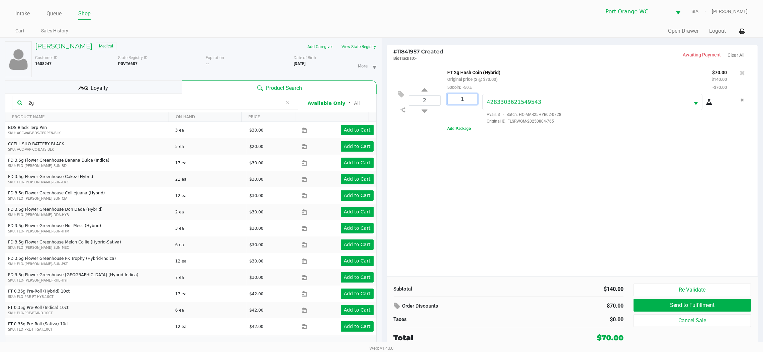
click at [467, 101] on input "1" at bounding box center [461, 99] width 29 height 10
type input "2"
click at [475, 216] on div "MICHELE COLON Medical Add Caregiver View State Registry Customer ID 1608247 Sta…" at bounding box center [381, 199] width 763 height 322
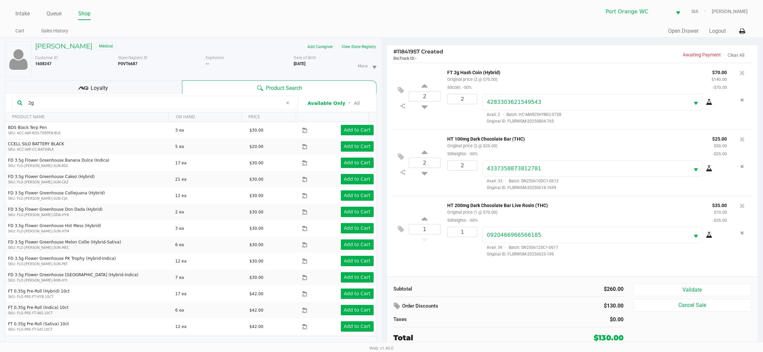
click at [128, 85] on div "Loyalty" at bounding box center [93, 87] width 177 height 13
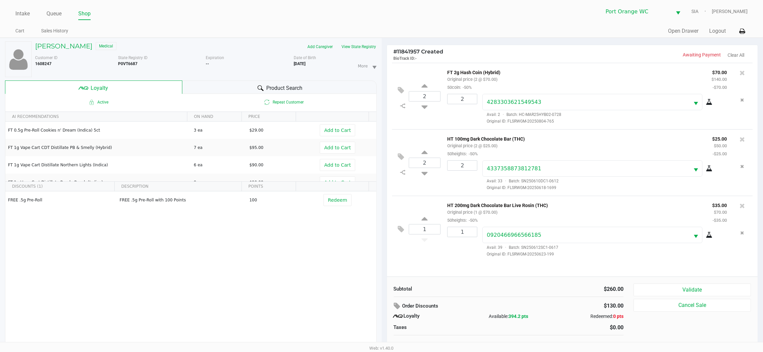
click at [239, 84] on div "Product Search" at bounding box center [279, 87] width 194 height 13
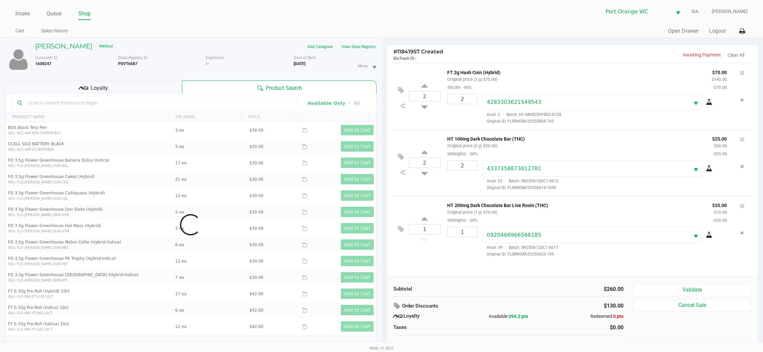
click at [188, 103] on input "text" at bounding box center [159, 103] width 267 height 10
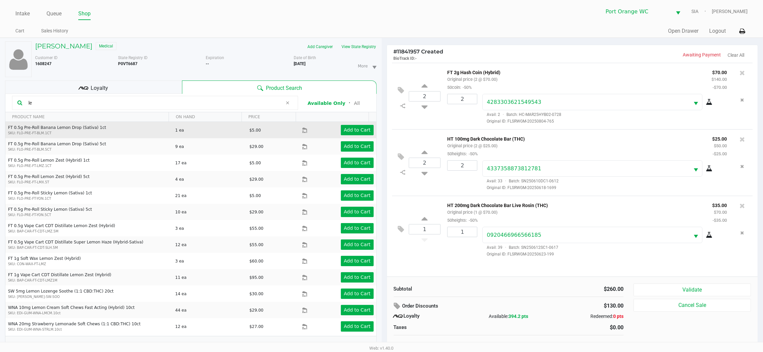
type input "l"
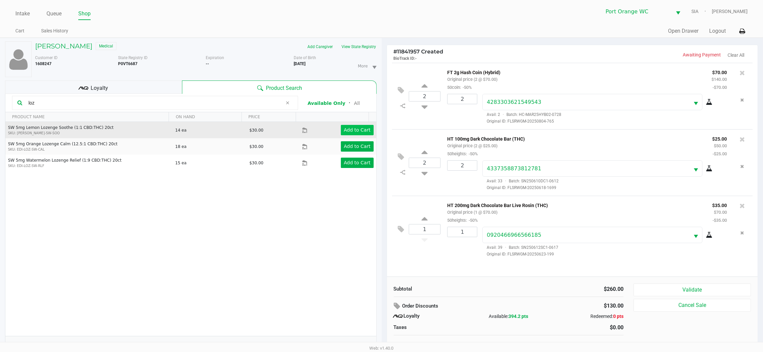
type input "loz"
click at [357, 133] on button "Add to Cart" at bounding box center [357, 130] width 33 height 10
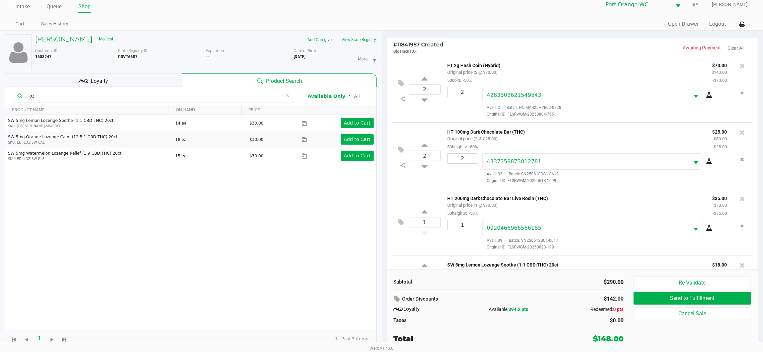
scroll to position [29, 0]
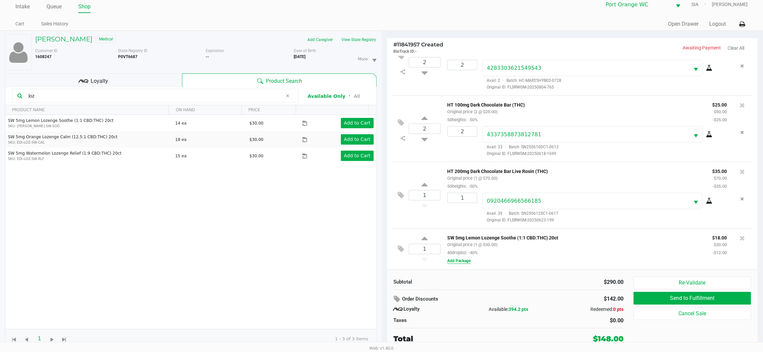
click at [459, 261] on button "Add Package" at bounding box center [458, 261] width 23 height 6
click at [514, 270] on div "Subtotal $290.00 Order Discounts $142.00 Loyalty Available: 394.2 pts Redeemed:…" at bounding box center [572, 311] width 371 height 82
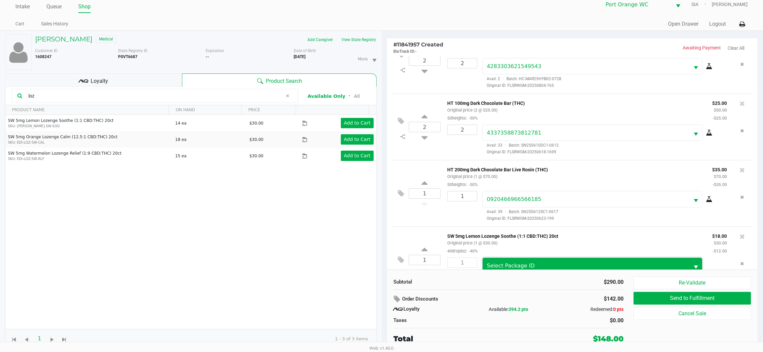
click at [513, 267] on span "Select Package ID" at bounding box center [511, 266] width 48 height 6
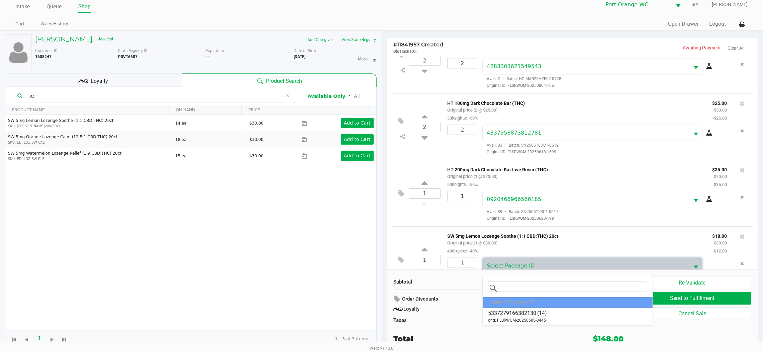
click at [531, 318] on span "orig: FLSRWGM-20250505-3445" at bounding box center [517, 321] width 58 height 6
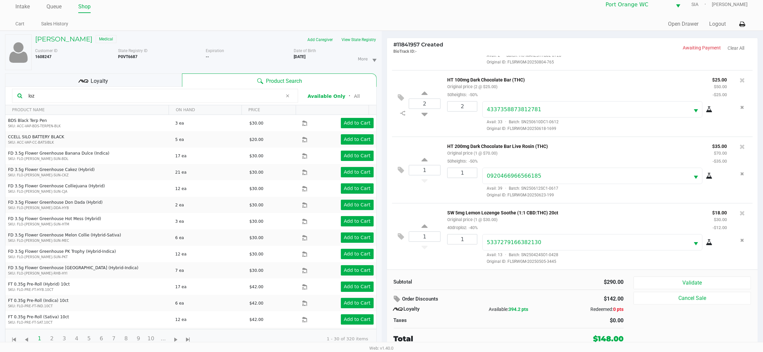
scroll to position [54, 0]
click at [402, 113] on icon at bounding box center [402, 113] width 5 height 5
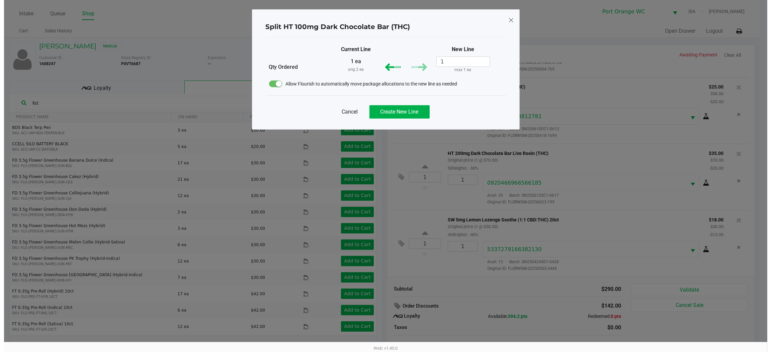
scroll to position [0, 0]
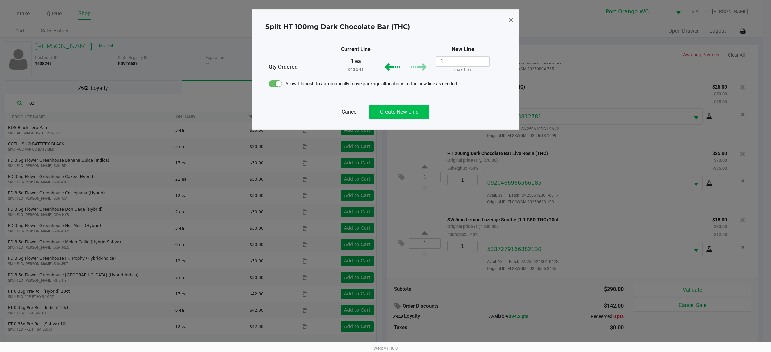
click at [413, 112] on span "Create New Line" at bounding box center [399, 112] width 38 height 6
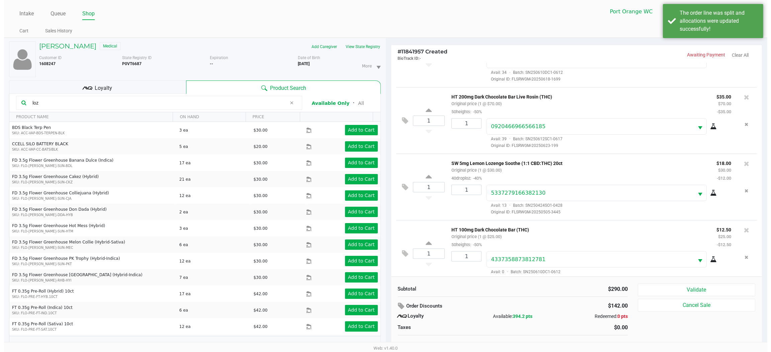
scroll to position [109, 0]
click at [398, 256] on icon at bounding box center [401, 254] width 6 height 8
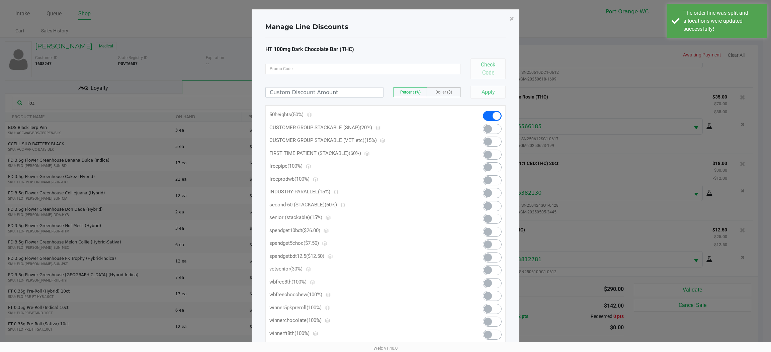
click at [489, 246] on span at bounding box center [488, 245] width 8 height 8
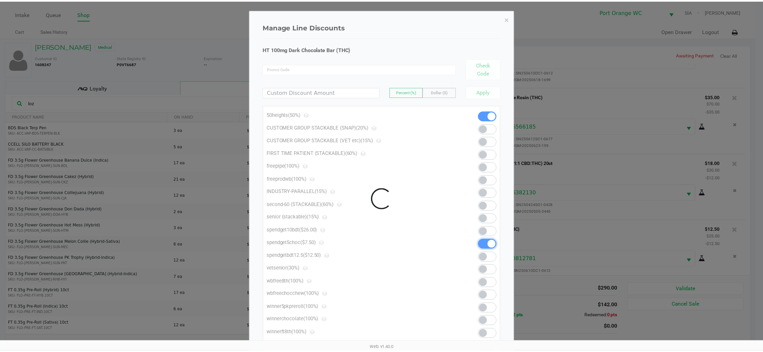
scroll to position [121, 0]
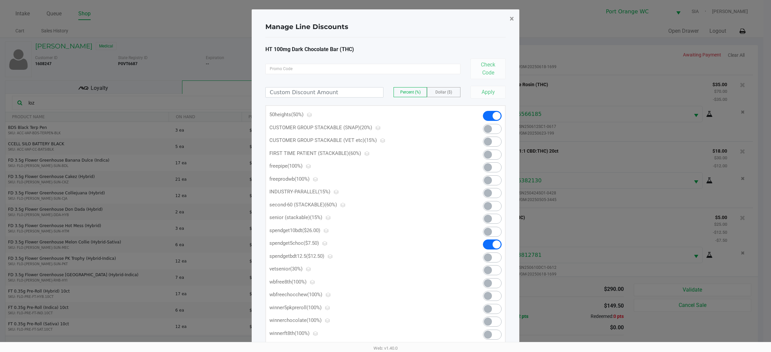
click at [511, 27] on button "×" at bounding box center [511, 18] width 15 height 19
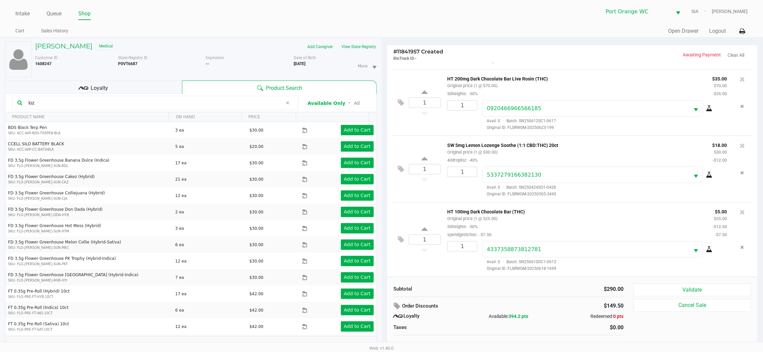
scroll to position [7, 0]
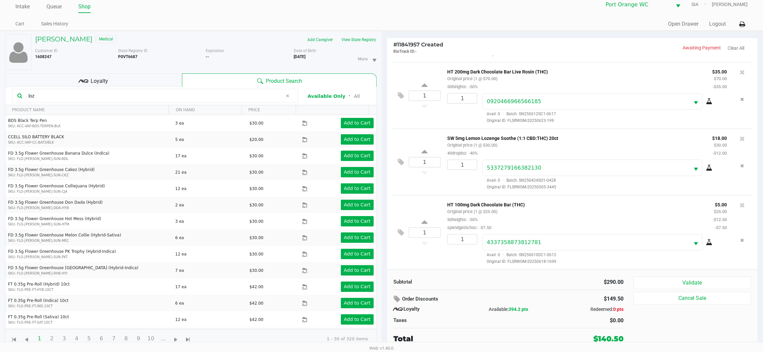
click at [664, 282] on button "Validate" at bounding box center [691, 283] width 117 height 13
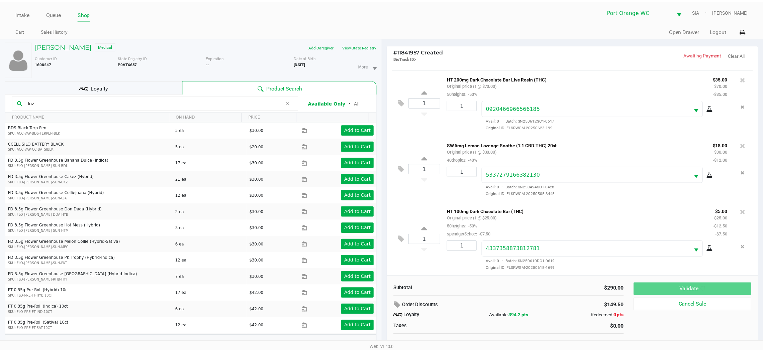
scroll to position [129, 0]
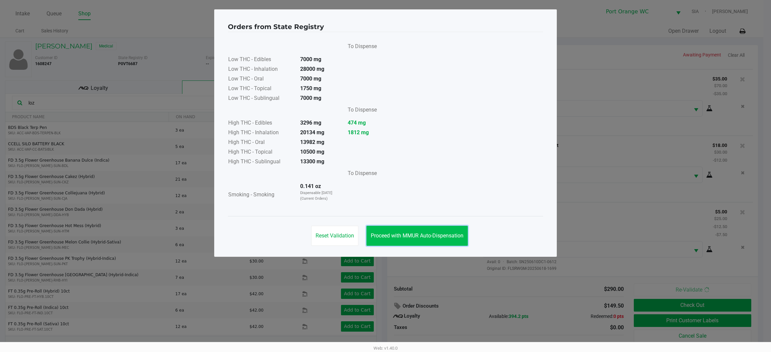
click at [432, 242] on button "Proceed with MMUR Auto-Dispensation" at bounding box center [416, 236] width 101 height 20
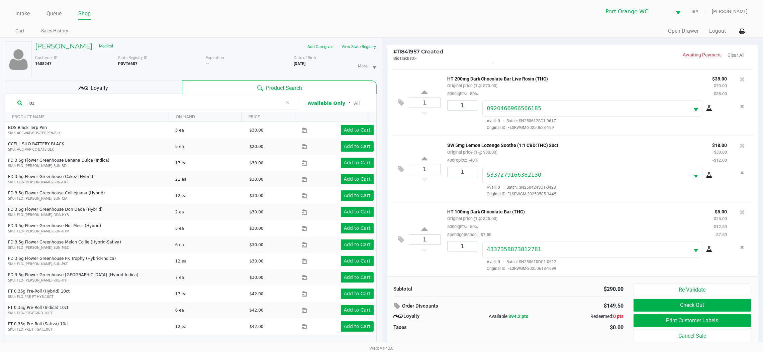
click at [663, 322] on button "Print Customer Labels" at bounding box center [691, 321] width 117 height 13
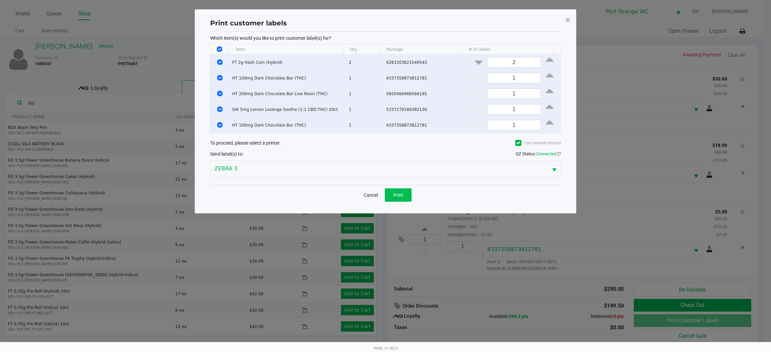
click at [404, 191] on button "Print" at bounding box center [398, 195] width 27 height 13
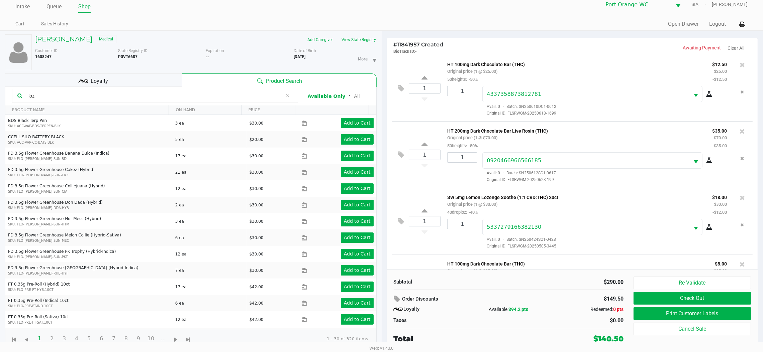
scroll to position [129, 0]
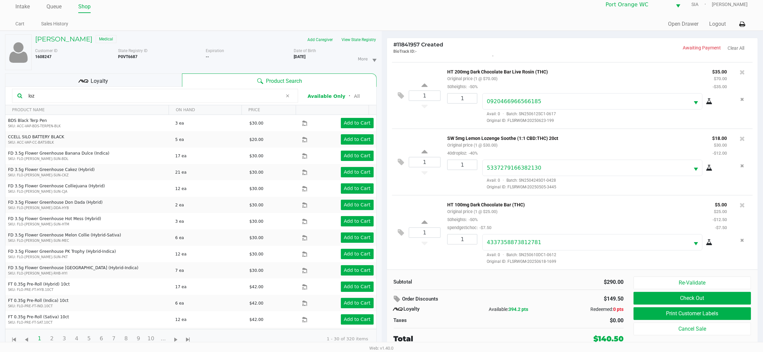
click at [744, 298] on button "Check Out" at bounding box center [691, 298] width 117 height 13
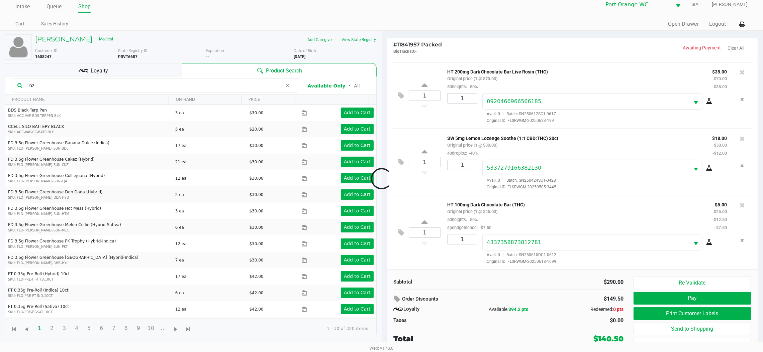
scroll to position [129, 0]
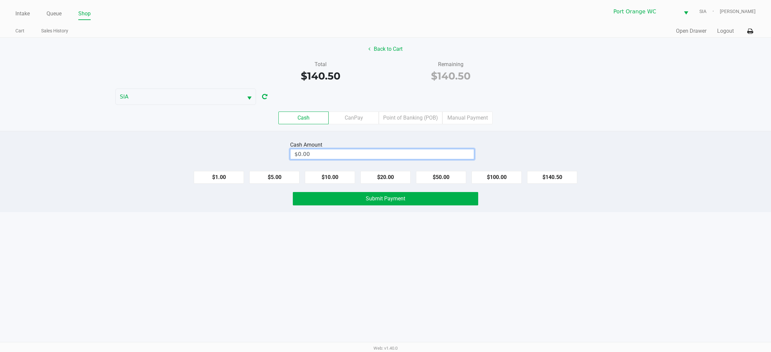
click at [325, 155] on input "$0.00" at bounding box center [381, 154] width 183 height 10
click at [327, 197] on button "Submit Payment" at bounding box center [385, 198] width 185 height 13
type input "$150.50"
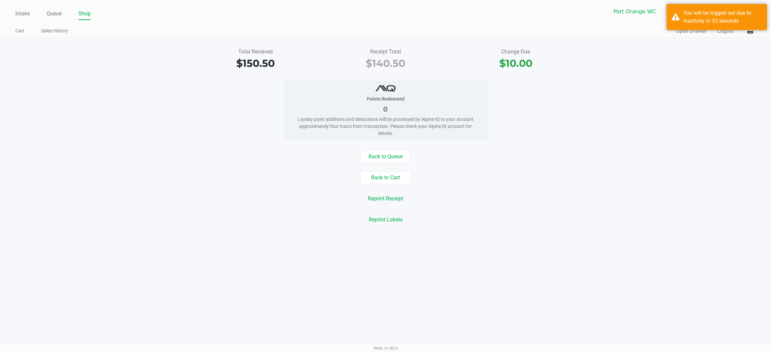
click at [503, 191] on div "Back to Queue Back to Cart Reprint Receipt Reprint Labels" at bounding box center [385, 188] width 781 height 76
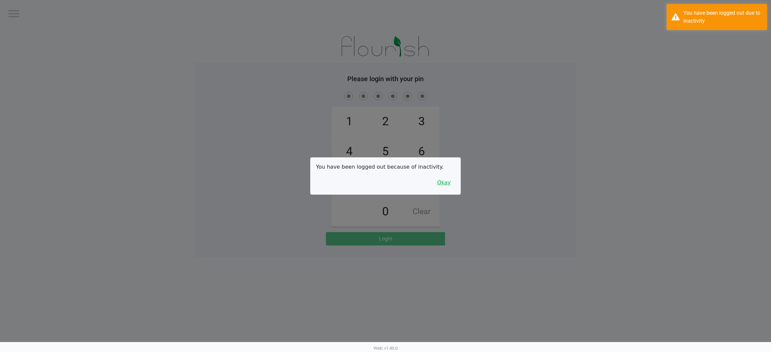
click at [435, 186] on button "Okay" at bounding box center [443, 183] width 22 height 13
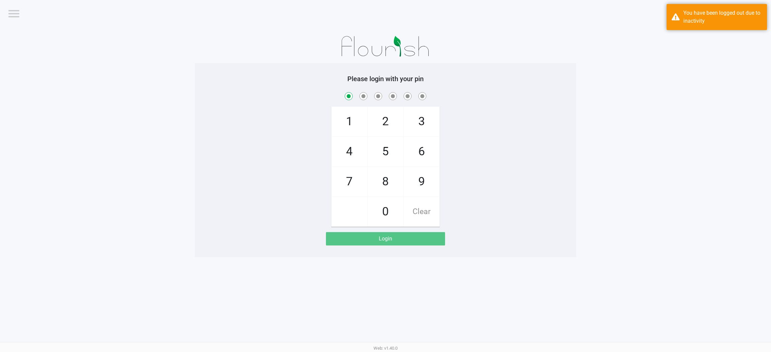
checkbox input "true"
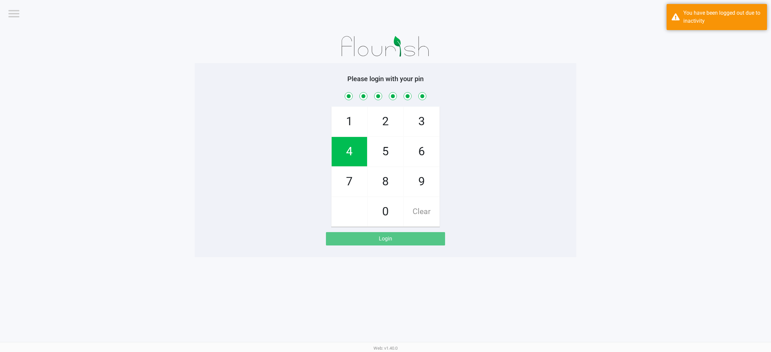
checkbox input "true"
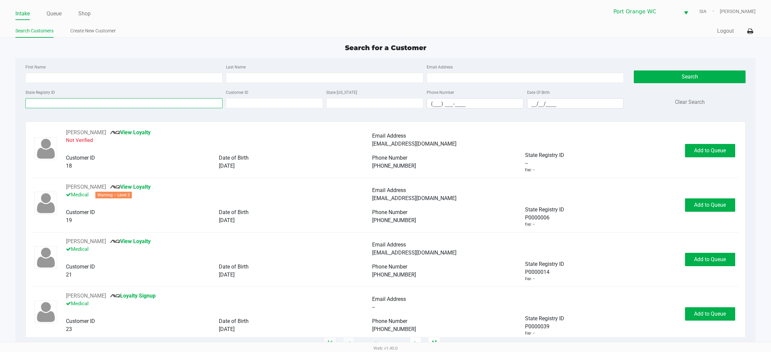
click at [158, 105] on input "State Registry ID" at bounding box center [123, 103] width 197 height 10
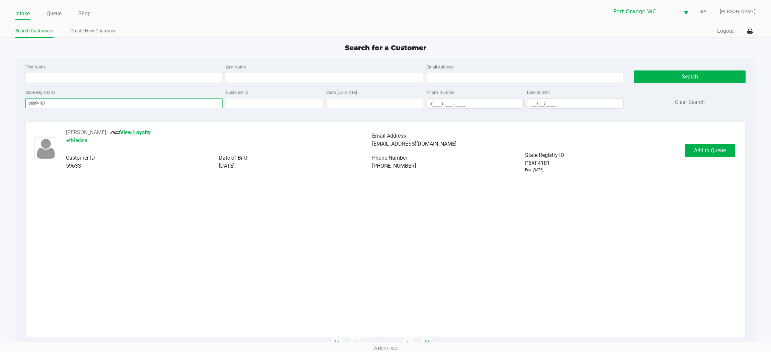
type input "p6xf4181"
click at [717, 150] on span "Add to Queue" at bounding box center [710, 150] width 32 height 6
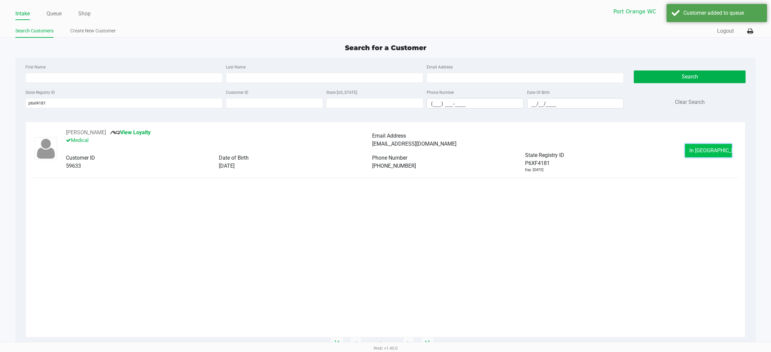
click at [693, 149] on button "In Queue" at bounding box center [708, 150] width 47 height 13
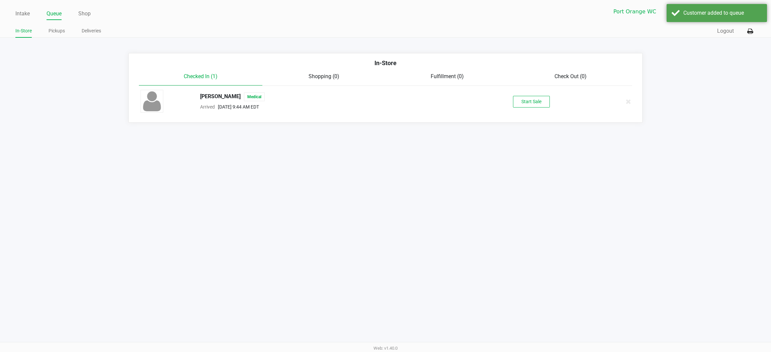
click at [534, 104] on button "Start Sale" at bounding box center [531, 102] width 37 height 12
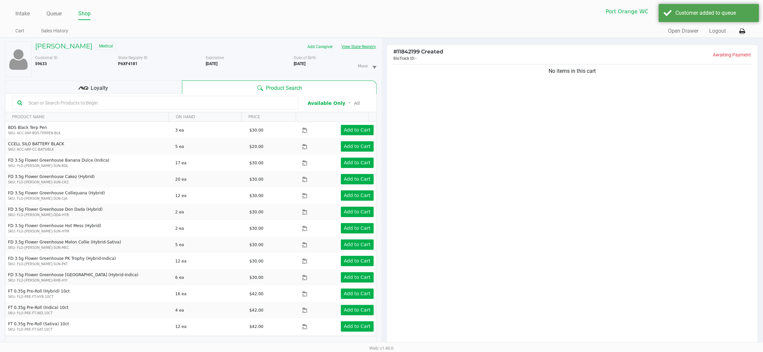
click at [370, 47] on button "View State Registry" at bounding box center [356, 46] width 39 height 11
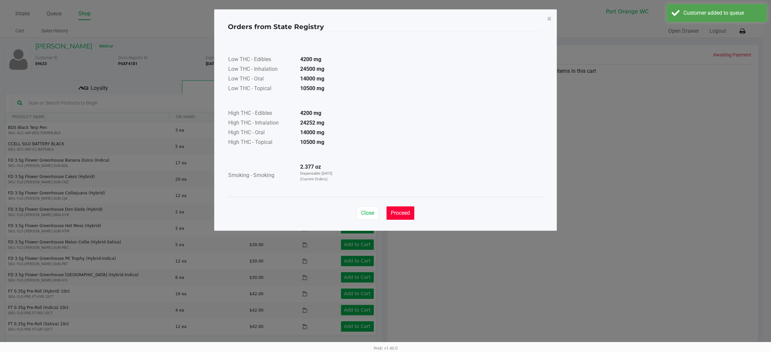
click at [414, 210] on button "Proceed" at bounding box center [400, 213] width 28 height 13
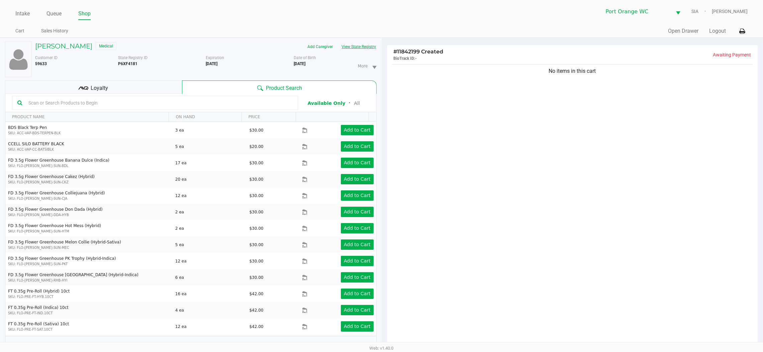
click at [337, 41] on button "View State Registry" at bounding box center [356, 46] width 39 height 11
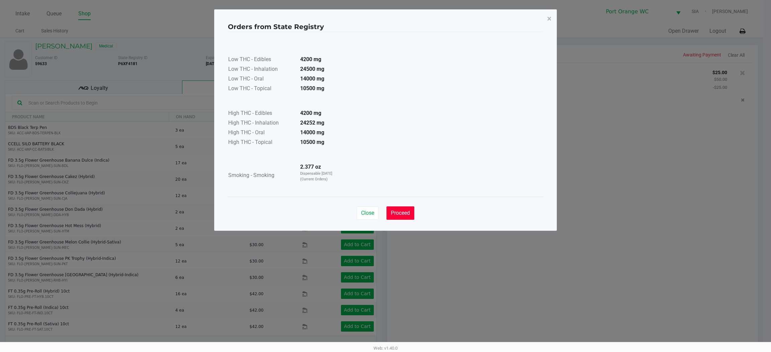
click at [398, 214] on span "Proceed" at bounding box center [400, 213] width 19 height 6
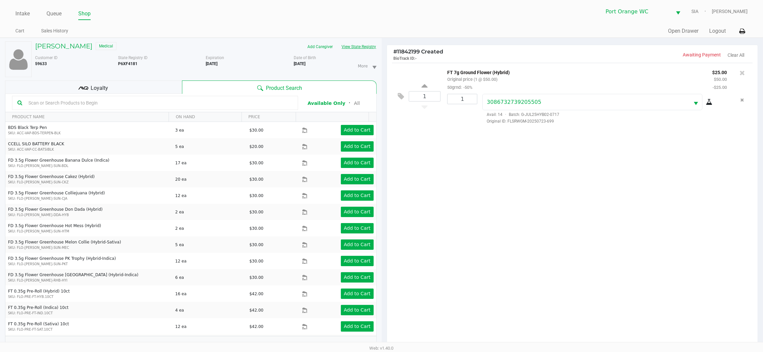
click at [337, 41] on button "View State Registry" at bounding box center [356, 46] width 39 height 11
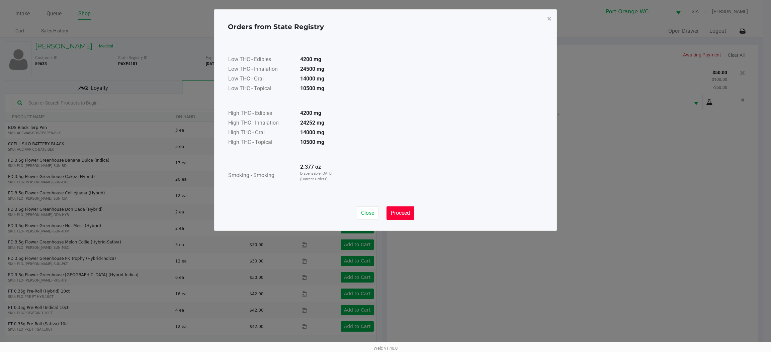
click at [398, 213] on span "Proceed" at bounding box center [400, 213] width 19 height 6
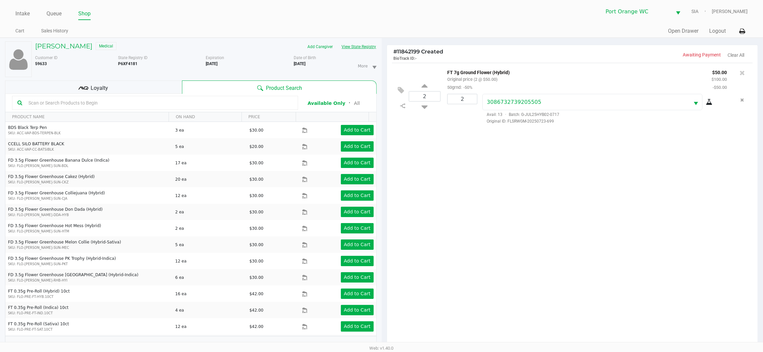
click at [337, 41] on button "View State Registry" at bounding box center [356, 46] width 39 height 11
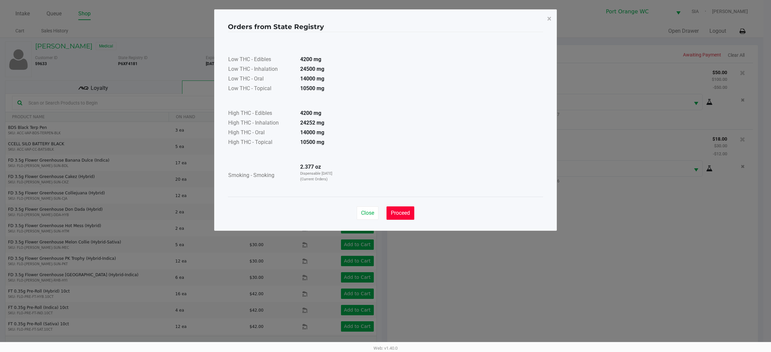
click at [411, 216] on button "Proceed" at bounding box center [400, 213] width 28 height 13
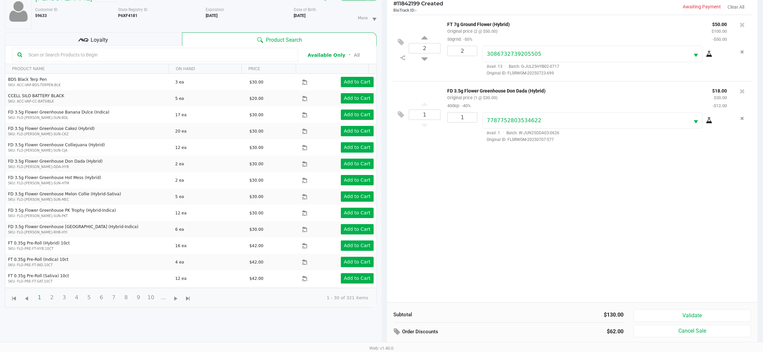
scroll to position [73, 0]
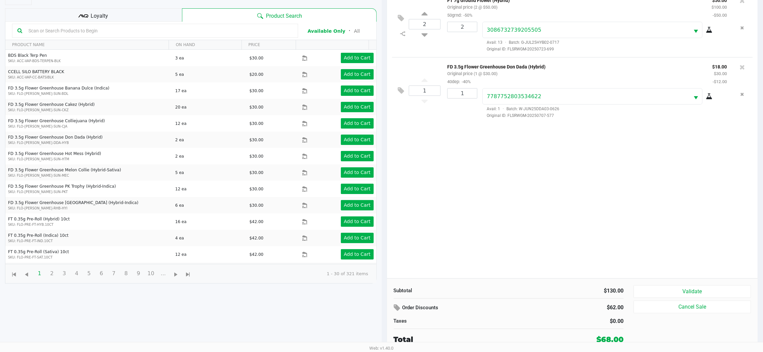
click at [686, 286] on button "Validate" at bounding box center [691, 292] width 117 height 13
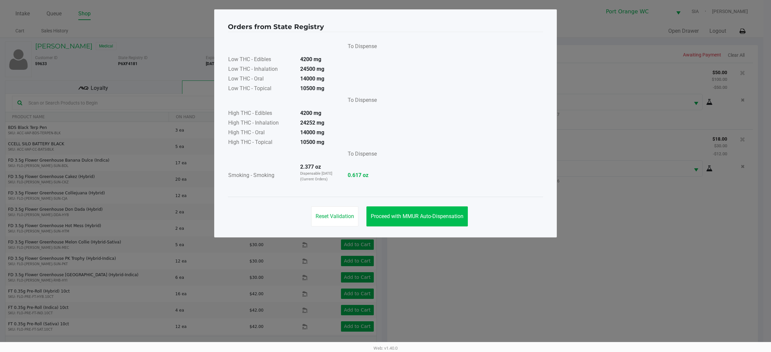
click at [423, 216] on span "Proceed with MMUR Auto-Dispensation" at bounding box center [417, 216] width 93 height 6
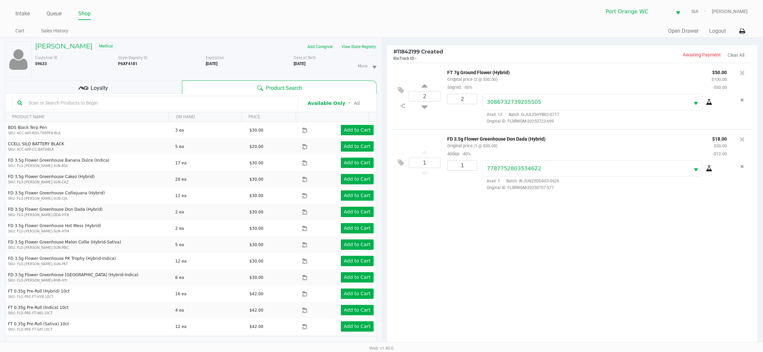
click at [151, 89] on div "Loyalty" at bounding box center [93, 87] width 177 height 13
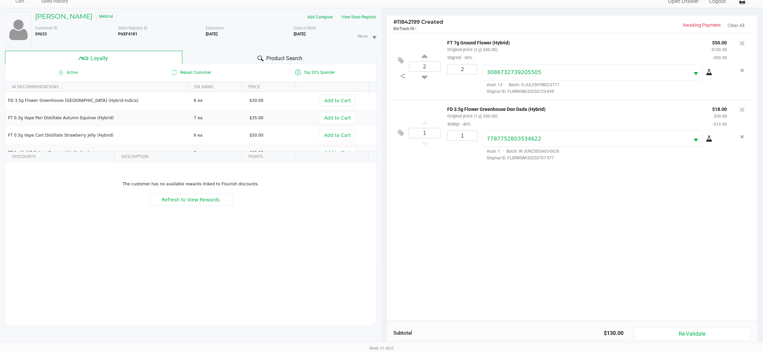
scroll to position [81, 0]
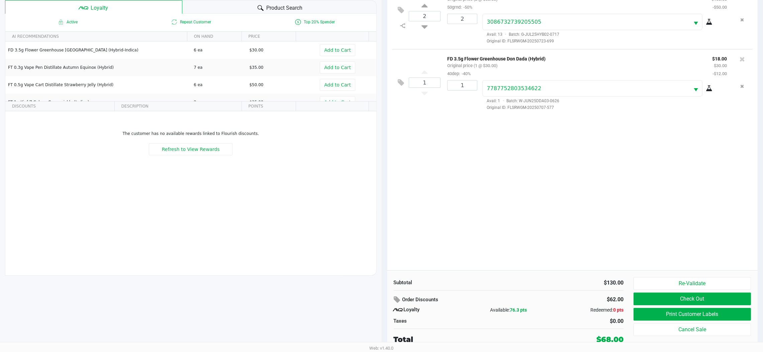
click at [660, 317] on button "Print Customer Labels" at bounding box center [691, 314] width 117 height 13
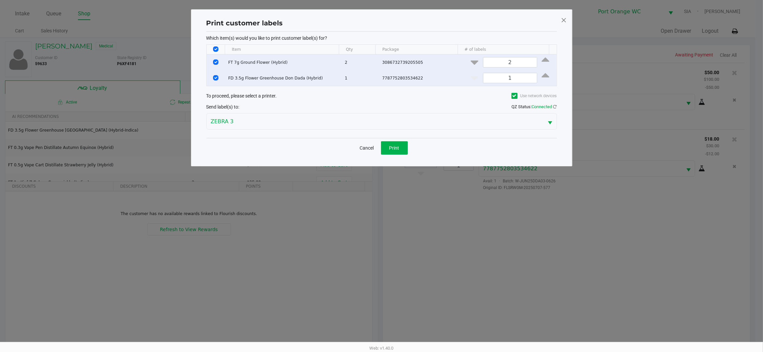
scroll to position [0, 0]
click at [401, 150] on span "Print" at bounding box center [398, 147] width 10 height 5
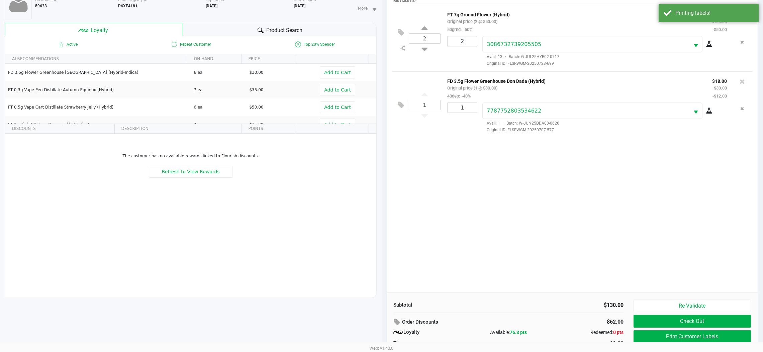
scroll to position [81, 0]
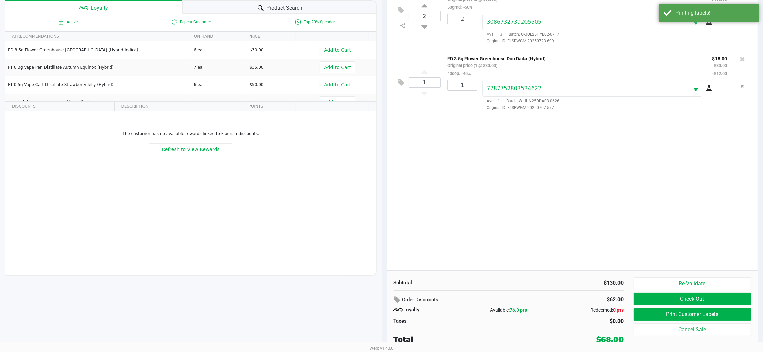
click at [653, 314] on button "Print Customer Labels" at bounding box center [691, 314] width 117 height 13
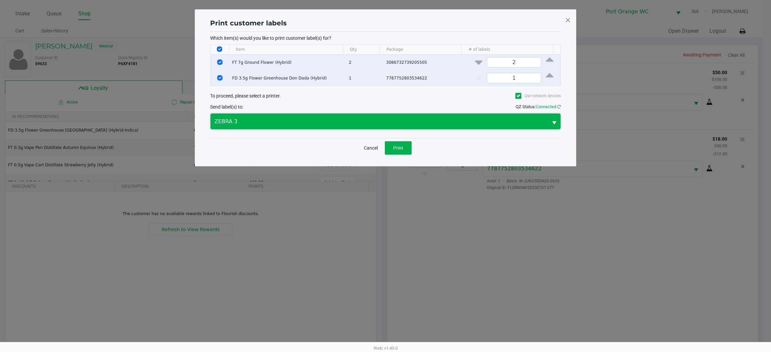
click at [242, 120] on span "ZEBRA 3" at bounding box center [378, 122] width 329 height 8
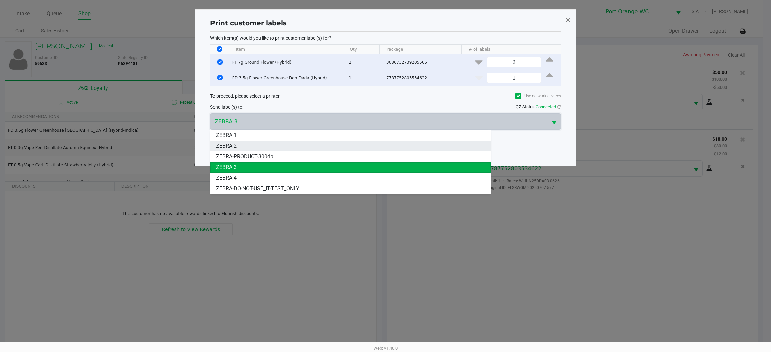
click at [228, 147] on span "ZEBRA 2" at bounding box center [226, 146] width 21 height 8
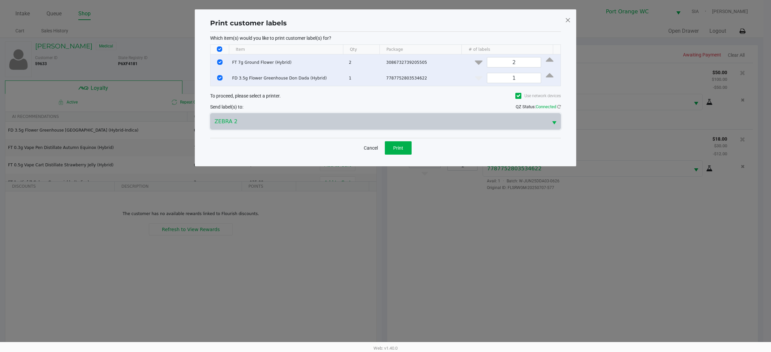
click at [374, 146] on button "Cancel" at bounding box center [370, 147] width 23 height 13
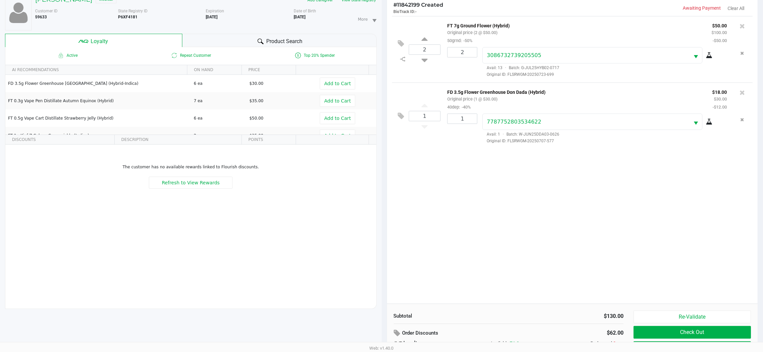
scroll to position [81, 0]
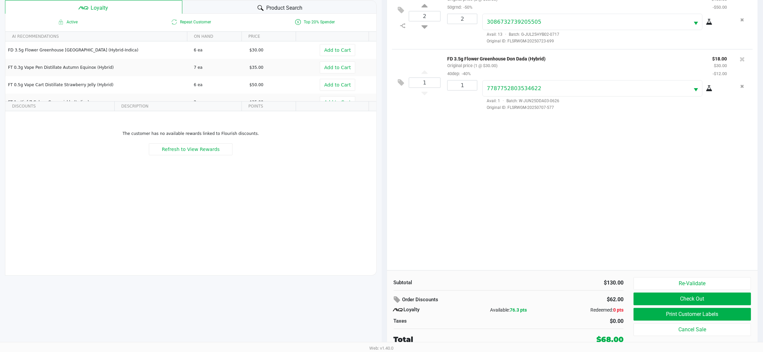
click at [653, 294] on button "Check Out" at bounding box center [691, 299] width 117 height 13
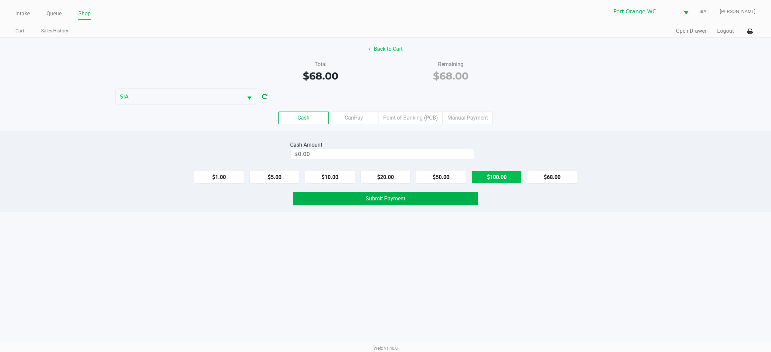
click at [481, 176] on button "$100.00" at bounding box center [496, 177] width 50 height 13
type input "$100.00"
click at [401, 204] on button "Submit Payment" at bounding box center [385, 198] width 185 height 13
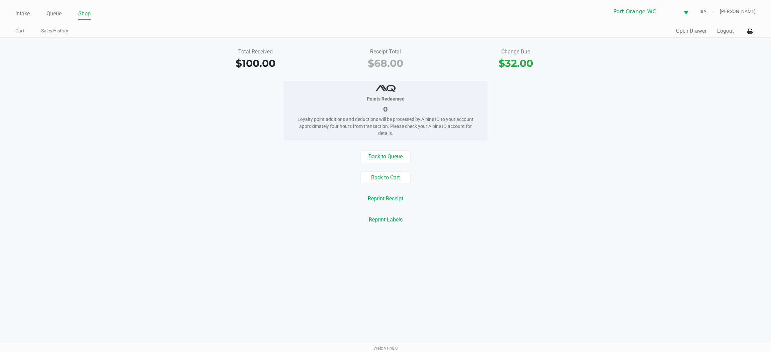
click at [56, 13] on link "Queue" at bounding box center [53, 13] width 15 height 9
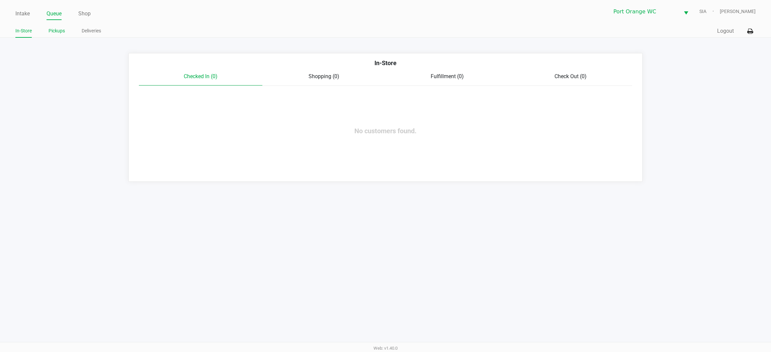
click at [55, 30] on link "Pickups" at bounding box center [56, 31] width 16 height 8
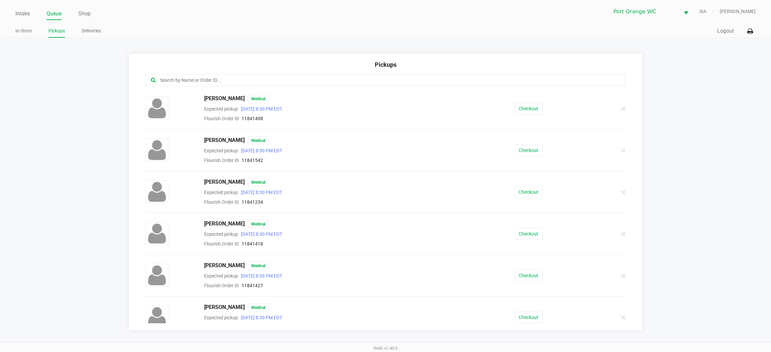
click at [168, 81] on input "text" at bounding box center [370, 81] width 422 height 8
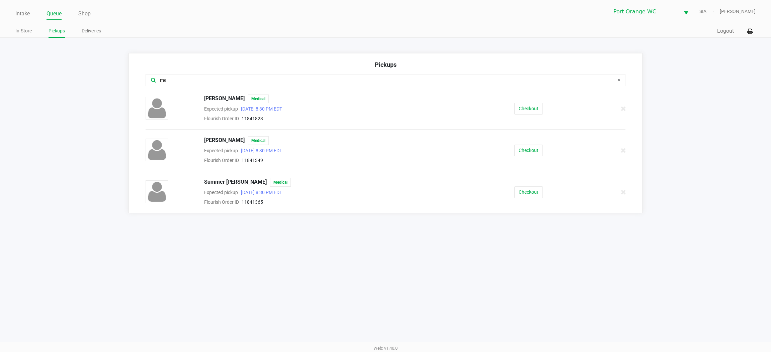
type input "me"
click at [536, 106] on button "Checkout" at bounding box center [528, 109] width 28 height 12
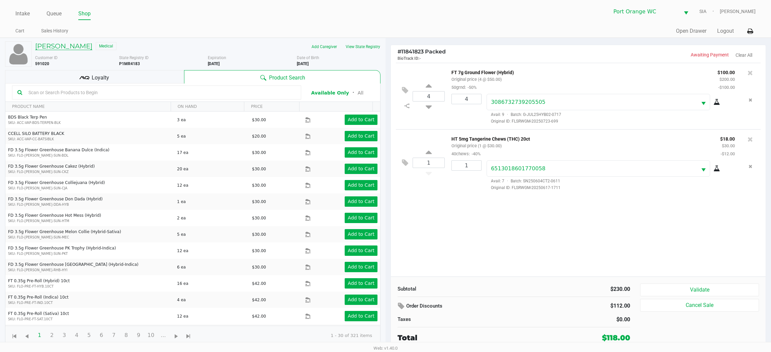
click at [50, 48] on h5 "Megan SUL" at bounding box center [63, 46] width 57 height 8
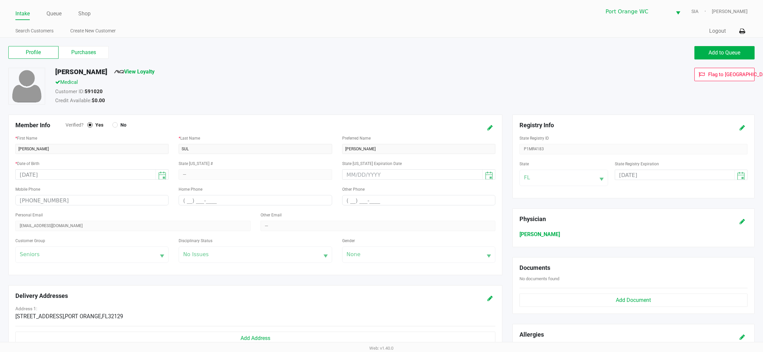
click at [85, 53] on label "Purchases" at bounding box center [84, 52] width 50 height 13
click at [0, 0] on 1 "Purchases" at bounding box center [0, 0] width 0 height 0
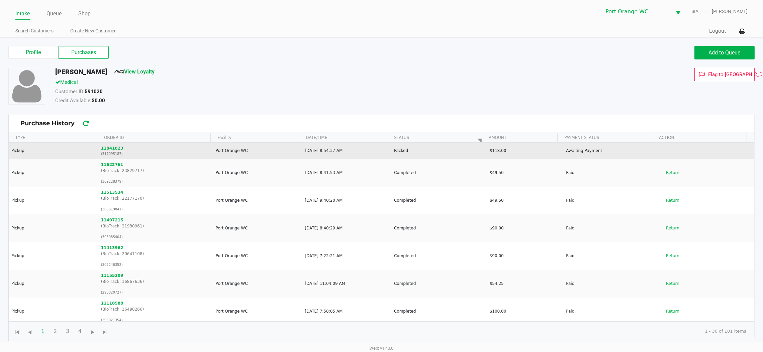
click at [110, 151] on button "11841823" at bounding box center [112, 148] width 22 height 6
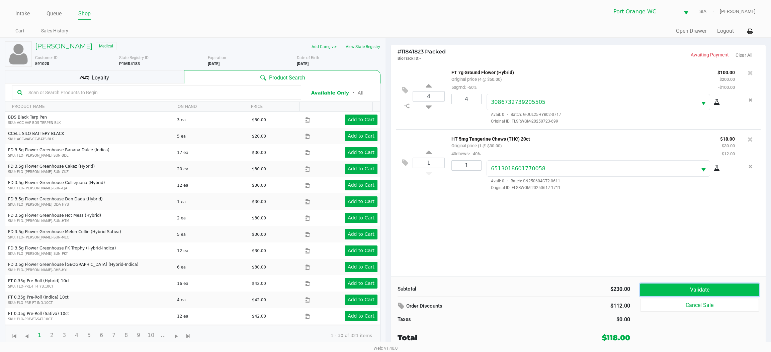
click at [669, 293] on button "Validate" at bounding box center [699, 290] width 119 height 13
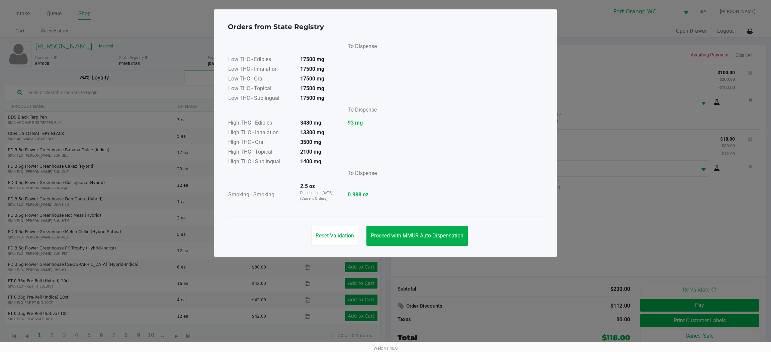
click at [409, 217] on div "Reset Validation Proceed with MMUR Auto-Dispensation" at bounding box center [385, 233] width 315 height 34
click at [403, 244] on button "Proceed with MMUR Auto-Dispensation" at bounding box center [416, 236] width 101 height 20
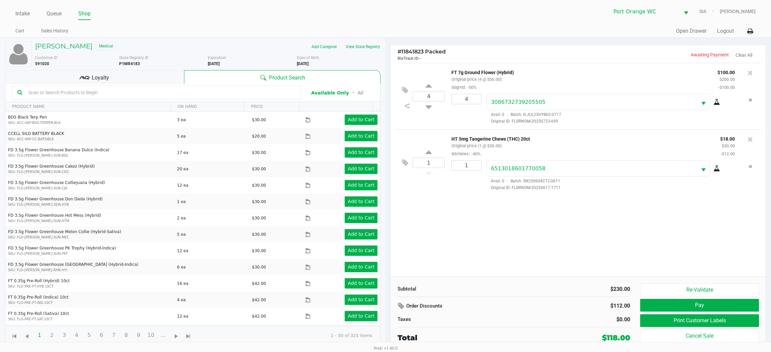
click at [405, 163] on icon at bounding box center [405, 163] width 6 height 8
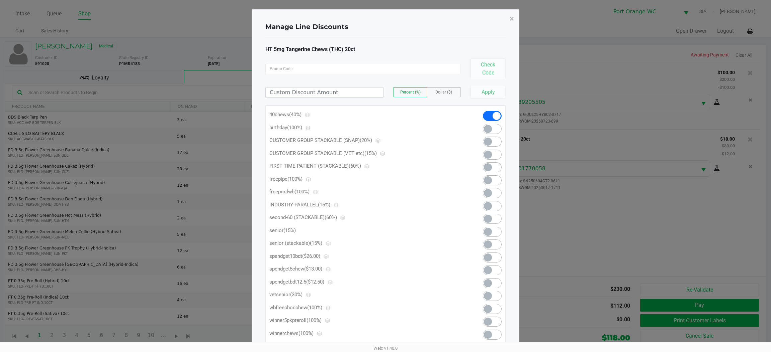
click at [492, 268] on span at bounding box center [492, 271] width 19 height 10
click at [511, 18] on span "×" at bounding box center [511, 18] width 4 height 9
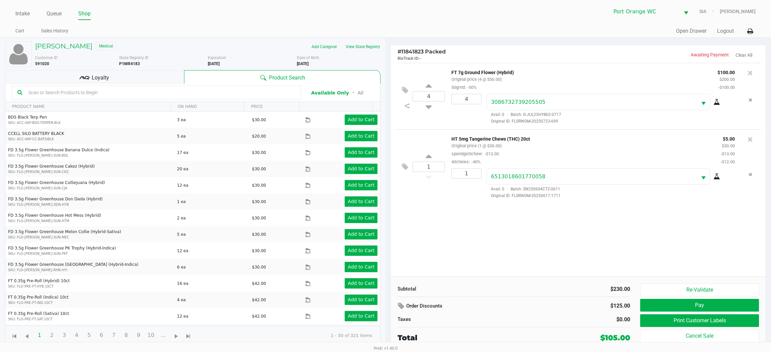
click at [133, 74] on div "Loyalty" at bounding box center [94, 76] width 179 height 13
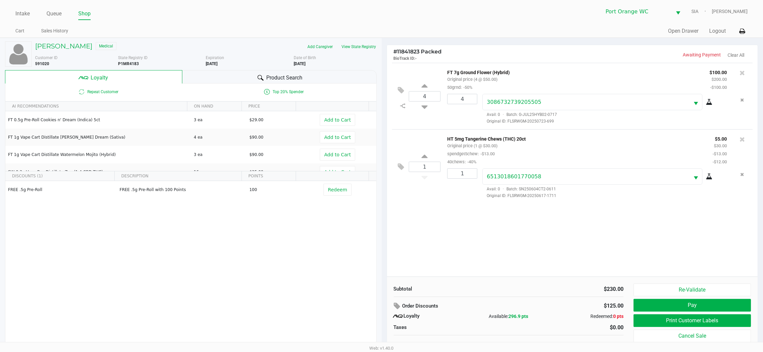
click at [652, 327] on button "Print Customer Labels" at bounding box center [691, 321] width 117 height 13
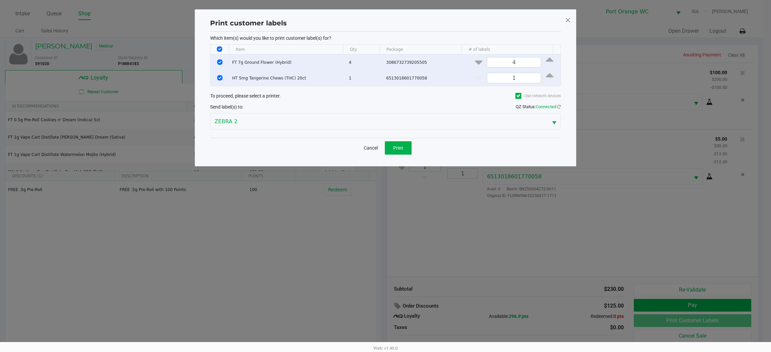
click at [220, 49] on input "Select All Rows" at bounding box center [219, 48] width 5 height 5
checkbox input "false"
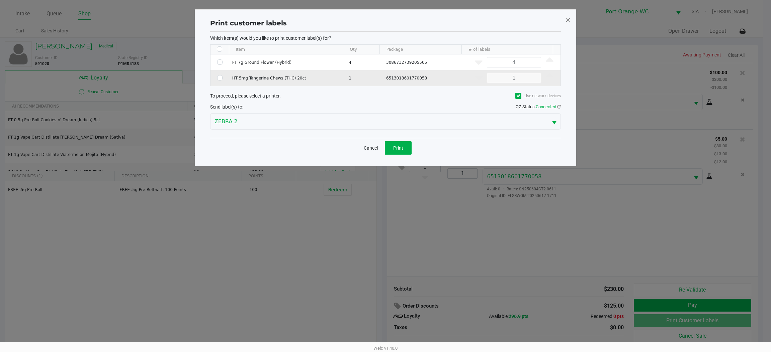
click at [219, 78] on input "Select Row" at bounding box center [219, 77] width 5 height 5
checkbox input "true"
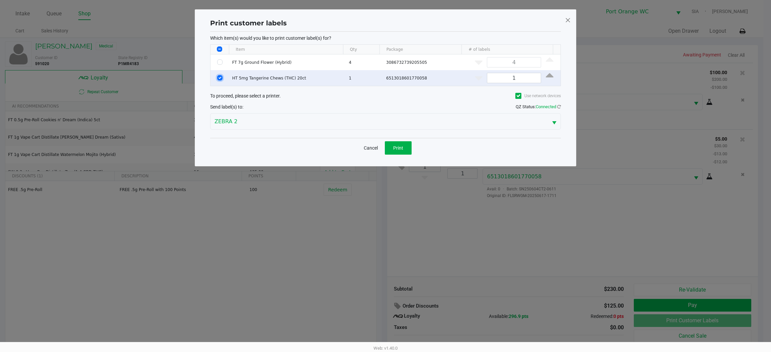
click at [408, 144] on button "Print" at bounding box center [398, 147] width 27 height 13
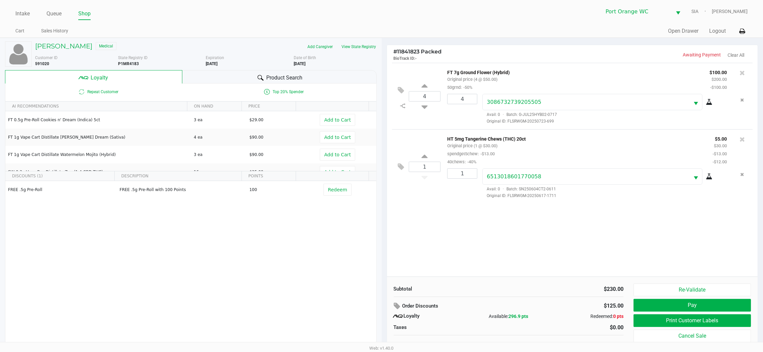
click at [653, 307] on button "Pay" at bounding box center [691, 305] width 117 height 13
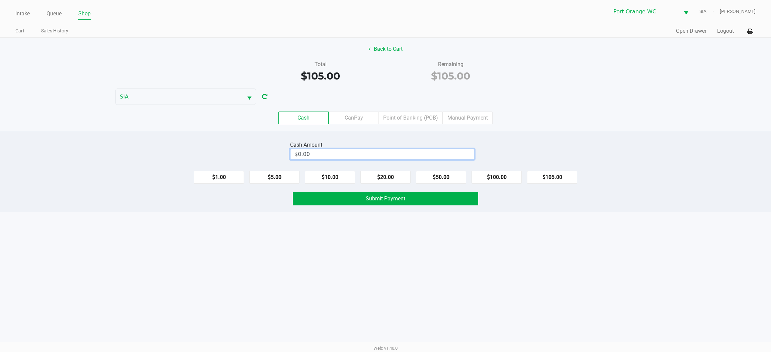
click at [312, 151] on input "$0.00" at bounding box center [381, 154] width 183 height 10
click at [409, 280] on div "Intake Queue Shop Port Orange WC SIA Mary O'Brien Cart Sales History Quick Sale…" at bounding box center [385, 176] width 771 height 352
type input "$110.00"
click at [354, 202] on button "Submit Payment" at bounding box center [385, 198] width 185 height 13
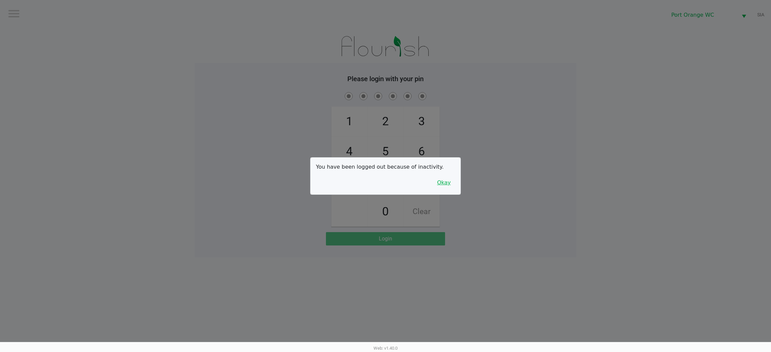
click at [438, 180] on button "Okay" at bounding box center [443, 183] width 22 height 13
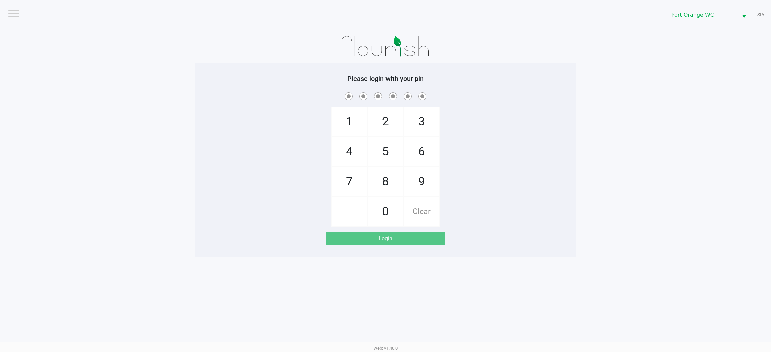
click at [757, 229] on app-pos-login-wrapper "Logout Port Orange WC SIA Please login with your pin 1 4 7 2 5 8 0 3 6 9 Clear …" at bounding box center [385, 129] width 771 height 258
checkbox input "true"
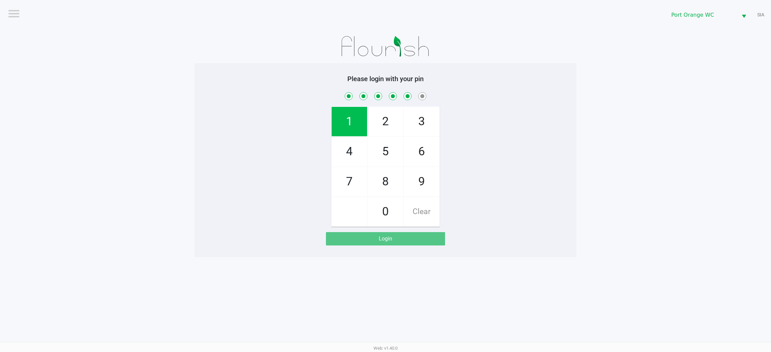
checkbox input "true"
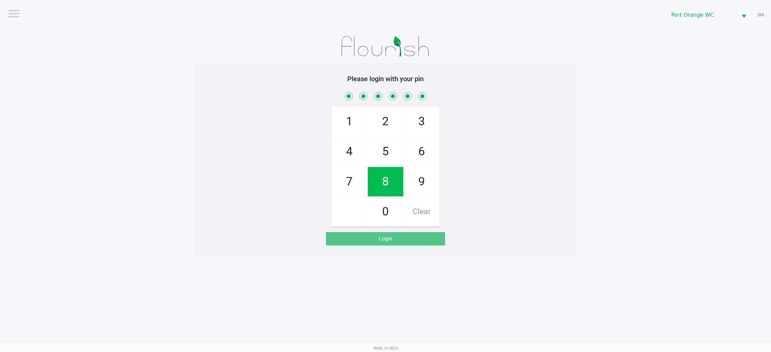
checkbox input "true"
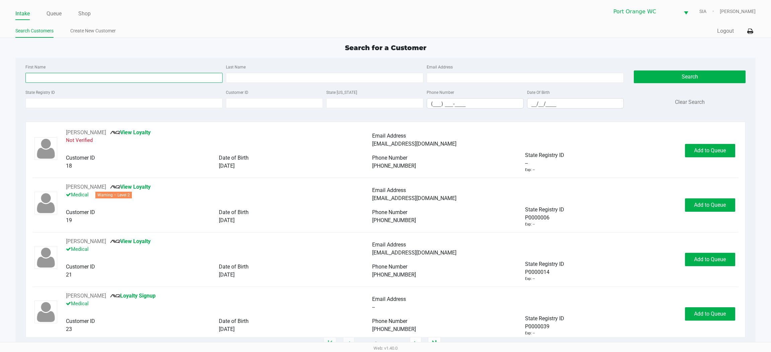
click at [91, 79] on input "First Name" at bounding box center [123, 78] width 197 height 10
type input "daniel"
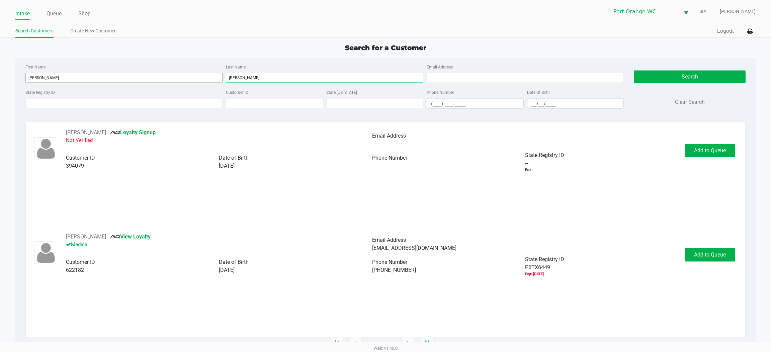
type input "melton"
click at [702, 254] on span "Add to Queue" at bounding box center [710, 255] width 32 height 6
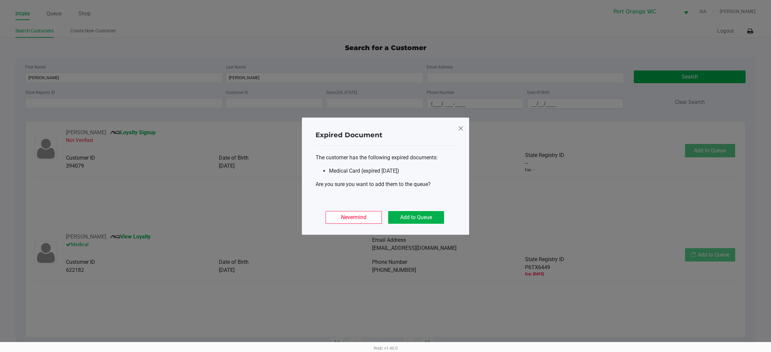
click at [417, 217] on button "Add to Queue" at bounding box center [416, 217] width 56 height 13
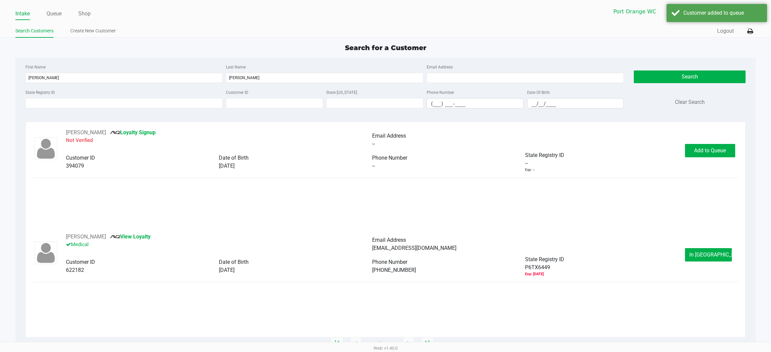
click at [715, 259] on button "In Queue" at bounding box center [708, 254] width 47 height 13
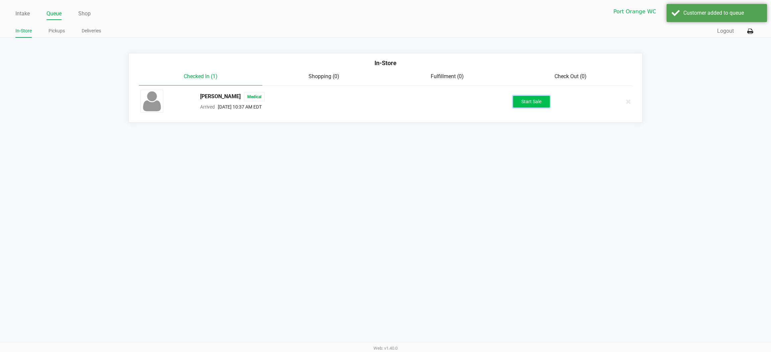
click at [523, 97] on button "Start Sale" at bounding box center [531, 102] width 37 height 12
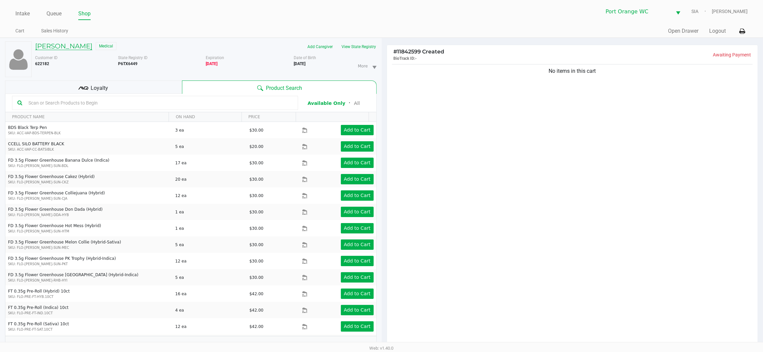
click at [71, 45] on h5 "DANIEL MELTON" at bounding box center [63, 46] width 57 height 8
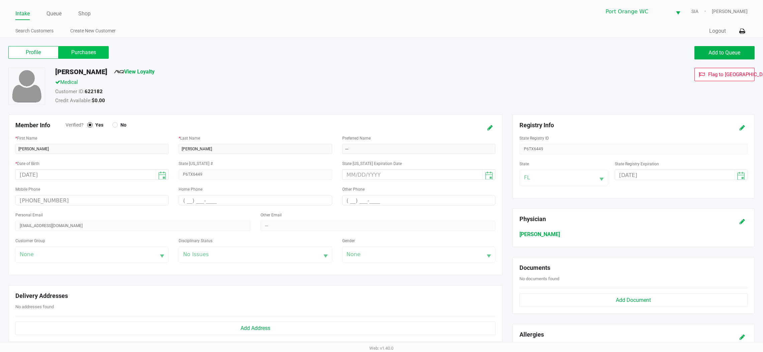
click at [90, 53] on label "Purchases" at bounding box center [84, 52] width 50 height 13
click at [0, 0] on 1 "Purchases" at bounding box center [0, 0] width 0 height 0
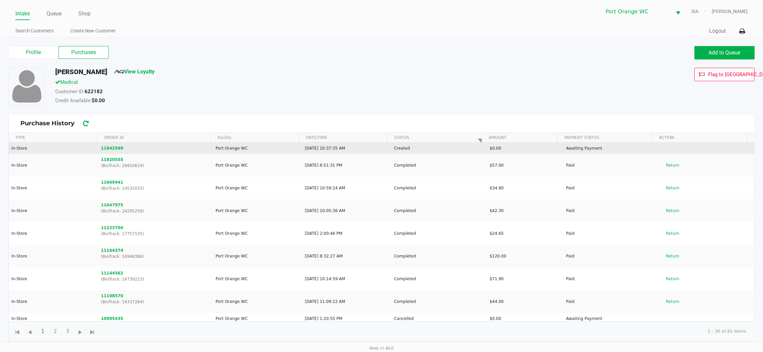
click at [109, 153] on td "11842599" at bounding box center [155, 148] width 115 height 11
click at [110, 150] on button "11842599" at bounding box center [112, 148] width 22 height 6
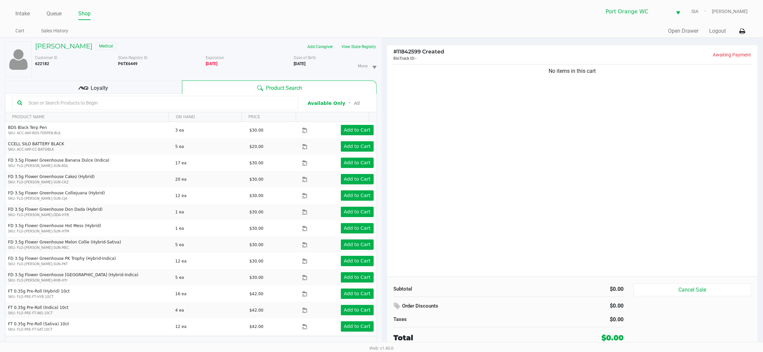
click at [508, 217] on div "No items in this cart" at bounding box center [572, 170] width 371 height 214
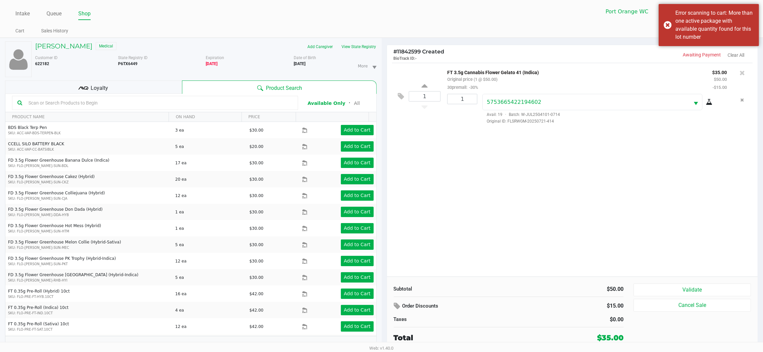
click at [173, 105] on input "text" at bounding box center [159, 103] width 267 height 10
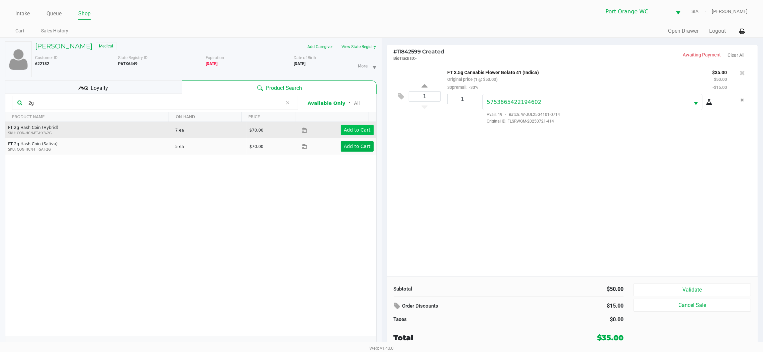
type input "2g"
click at [212, 234] on div "FT 2g Hash Coin (Hybrid) SKU: CON-HCN-FT-HYB-2G 7 ea $70.00 Add to Cart FT 2g H…" at bounding box center [190, 229] width 371 height 214
click at [361, 128] on app-button-loader "Add to Cart" at bounding box center [357, 129] width 27 height 5
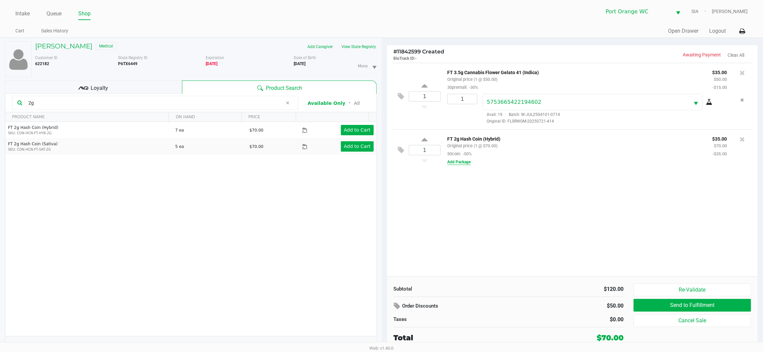
click at [460, 165] on button "Add Package" at bounding box center [458, 162] width 23 height 6
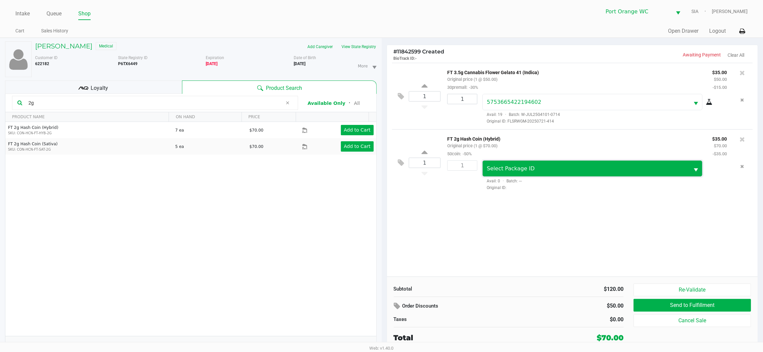
click at [560, 171] on span "Select Package ID" at bounding box center [586, 169] width 198 height 8
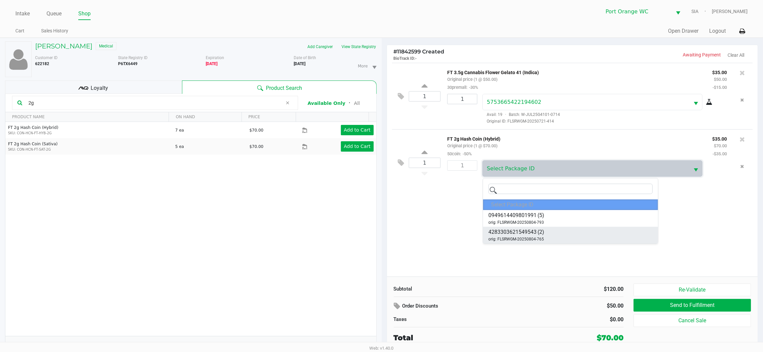
click at [543, 242] on div "4283303621549543 (2) orig: FLSRWGM-20250804-765" at bounding box center [516, 235] width 56 height 14
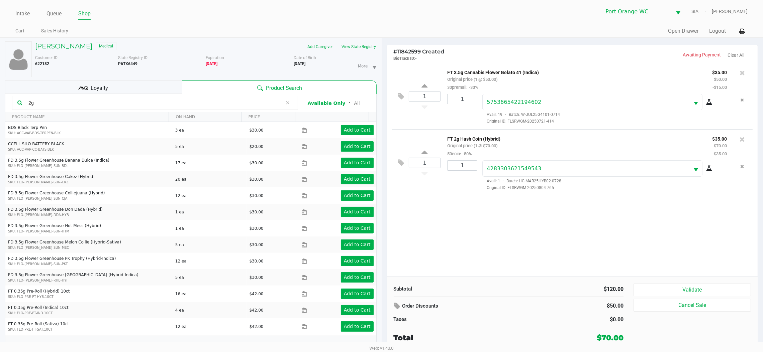
click at [686, 292] on button "Validate" at bounding box center [691, 290] width 117 height 13
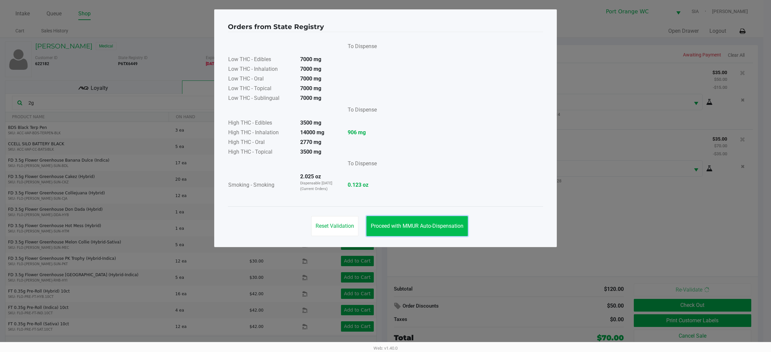
click at [421, 232] on button "Proceed with MMUR Auto-Dispensation" at bounding box center [416, 226] width 101 height 20
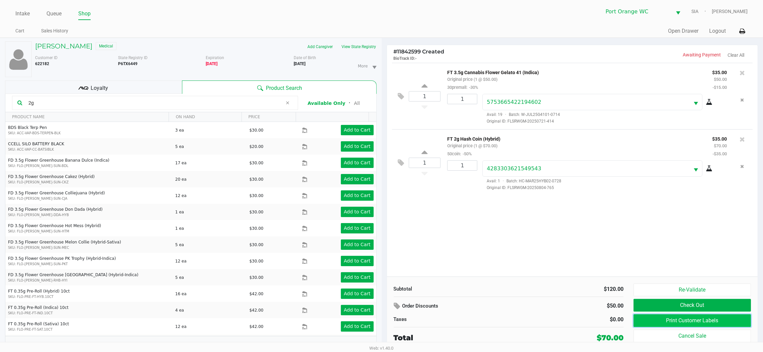
click at [675, 319] on button "Print Customer Labels" at bounding box center [691, 321] width 117 height 13
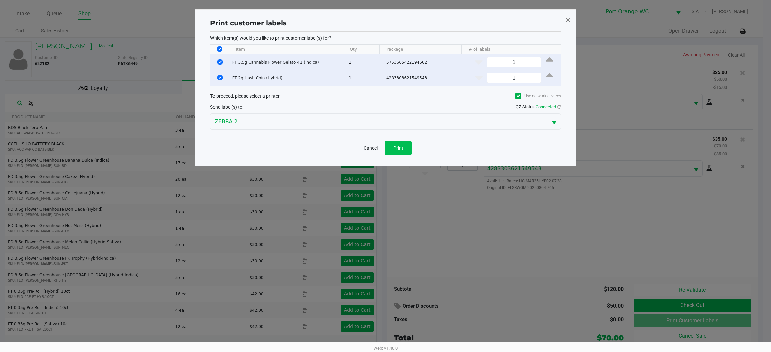
click at [395, 147] on span "Print" at bounding box center [398, 147] width 10 height 5
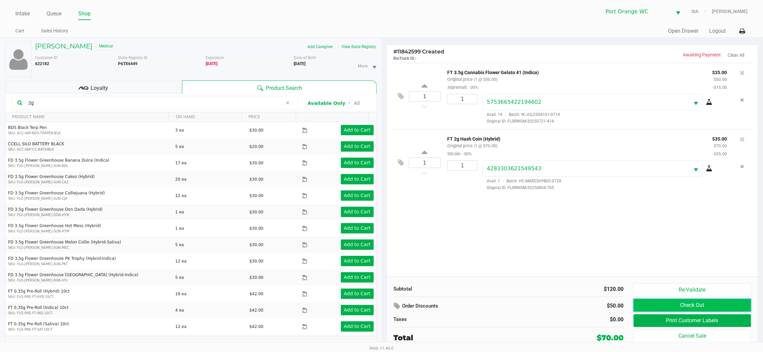
click at [729, 306] on button "Check Out" at bounding box center [691, 305] width 117 height 13
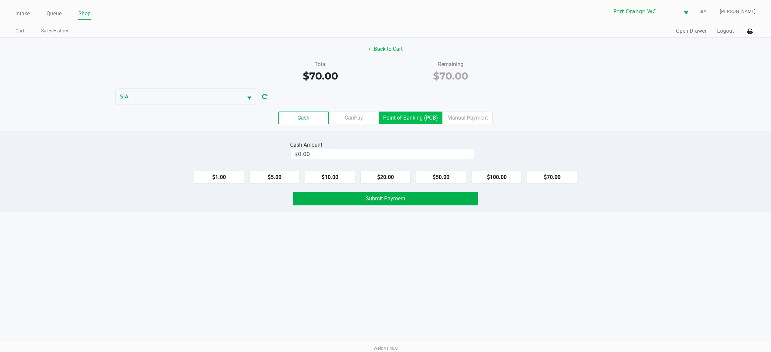
click at [409, 119] on label "Point of Banking (POB)" at bounding box center [411, 118] width 64 height 13
click at [0, 0] on 7 "Point of Banking (POB)" at bounding box center [0, 0] width 0 height 0
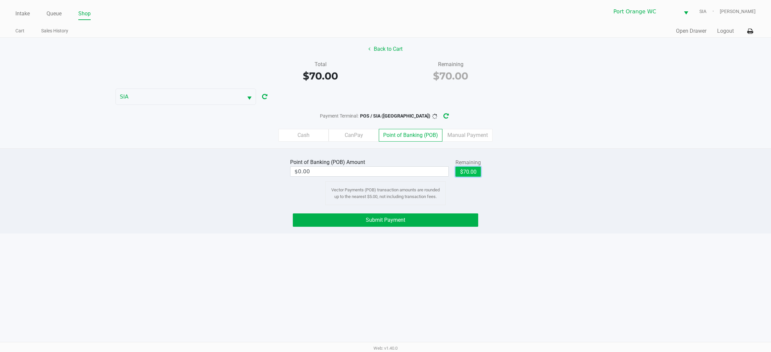
click at [467, 172] on button "$70.00" at bounding box center [467, 172] width 25 height 10
type input "$70.00"
click at [396, 222] on span "Submit Payment" at bounding box center [385, 220] width 39 height 6
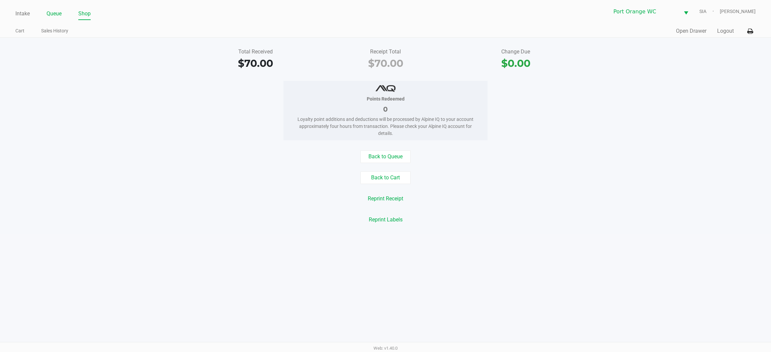
click at [53, 16] on link "Queue" at bounding box center [53, 13] width 15 height 9
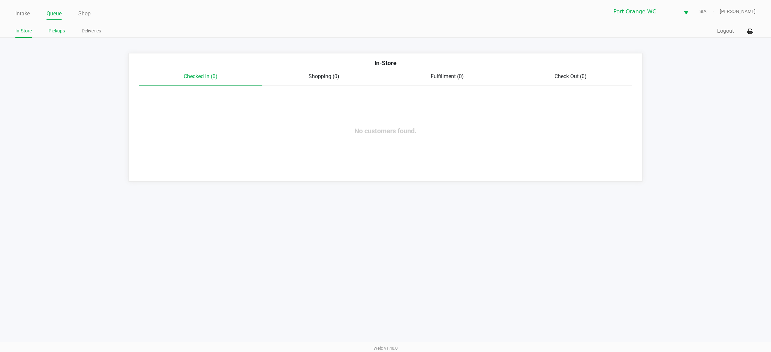
click at [61, 29] on link "Pickups" at bounding box center [56, 31] width 16 height 8
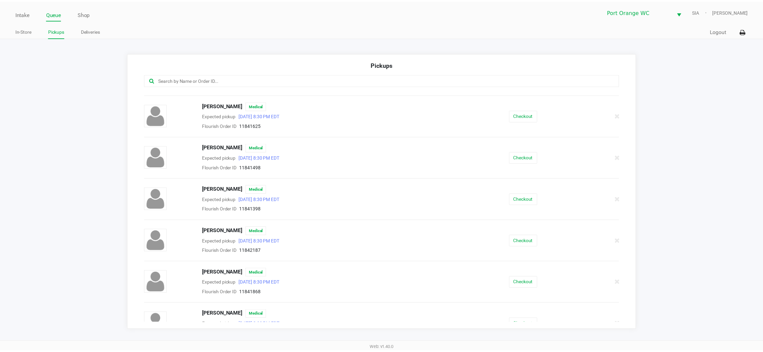
scroll to position [50, 0]
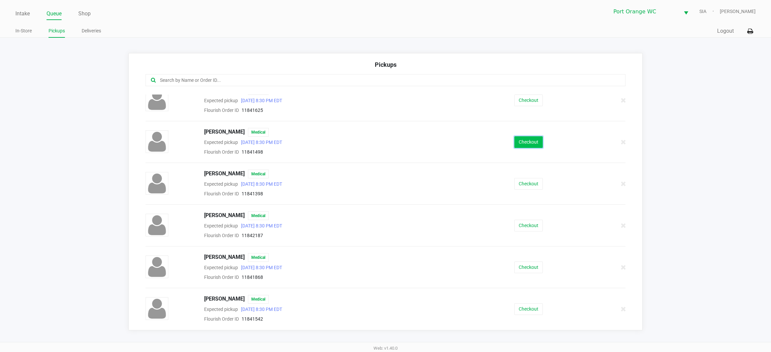
click at [516, 142] on button "Checkout" at bounding box center [528, 142] width 28 height 12
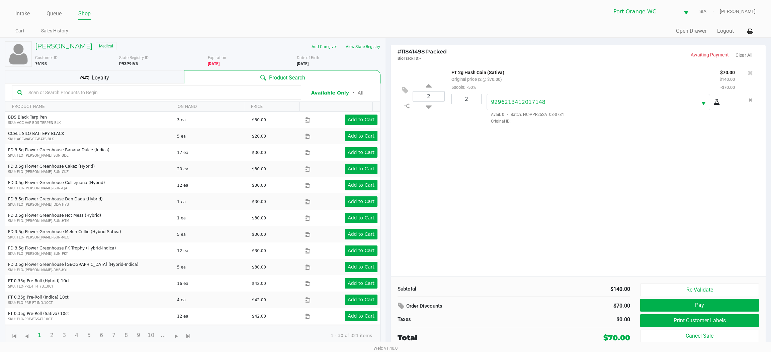
click at [162, 76] on div "Loyalty" at bounding box center [94, 76] width 179 height 13
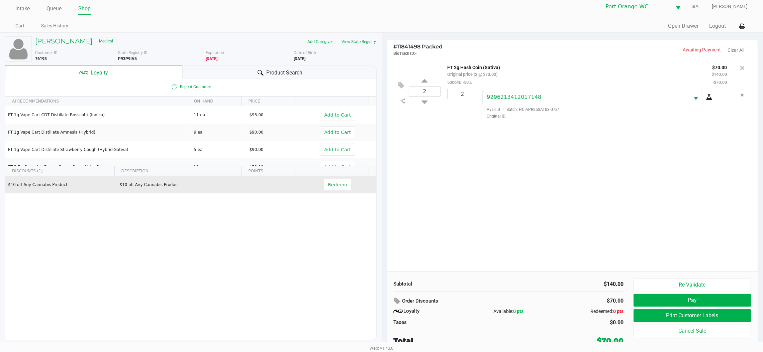
scroll to position [7, 0]
click at [327, 188] on button "Redeem" at bounding box center [337, 184] width 28 height 12
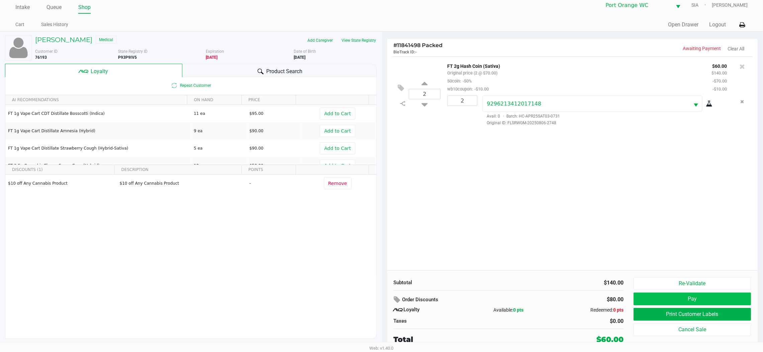
click at [740, 303] on button "Pay" at bounding box center [691, 299] width 117 height 13
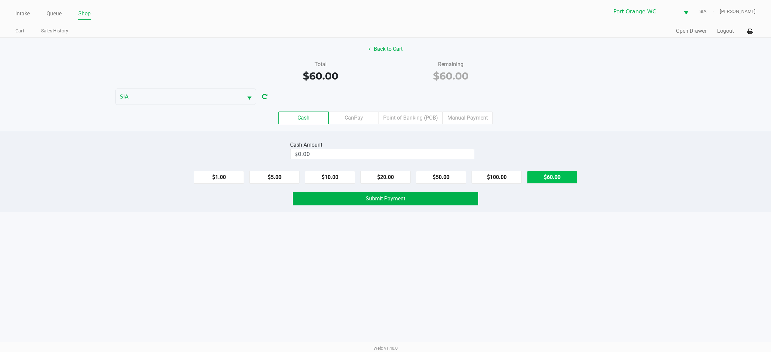
click at [550, 179] on button "$60.00" at bounding box center [552, 177] width 50 height 13
type input "$60.00"
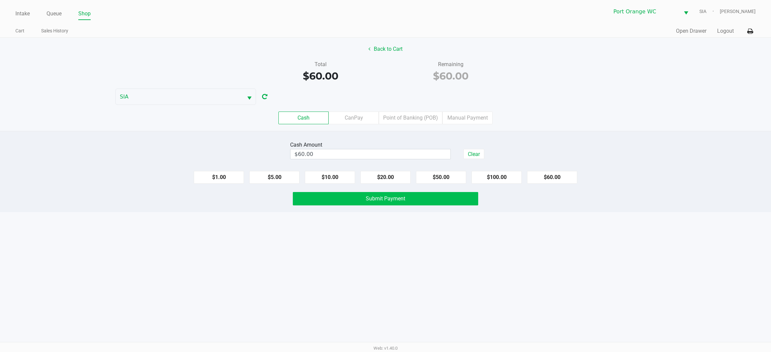
click at [379, 203] on button "Submit Payment" at bounding box center [385, 198] width 185 height 13
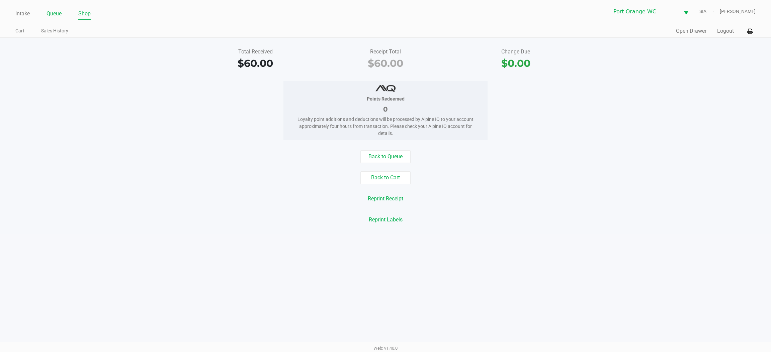
click at [53, 20] on li "Queue" at bounding box center [53, 14] width 15 height 12
click at [57, 13] on link "Queue" at bounding box center [53, 13] width 15 height 9
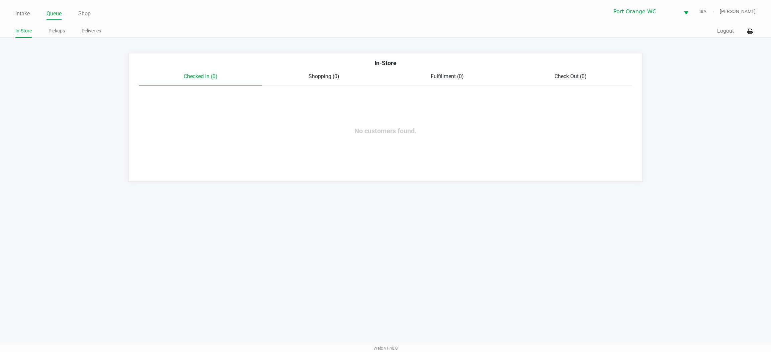
click at [53, 31] on link "Pickups" at bounding box center [56, 31] width 16 height 8
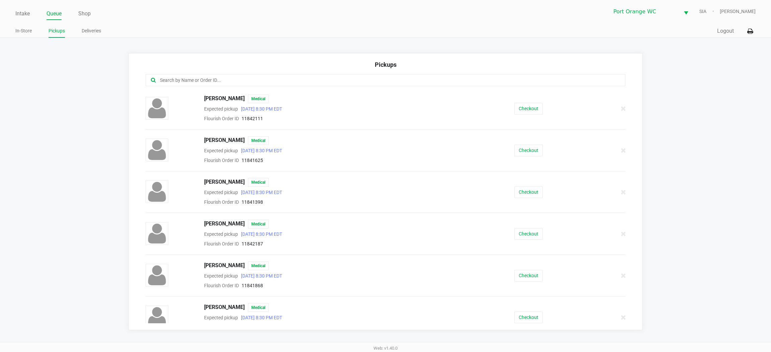
click at [184, 80] on input "text" at bounding box center [370, 81] width 422 height 8
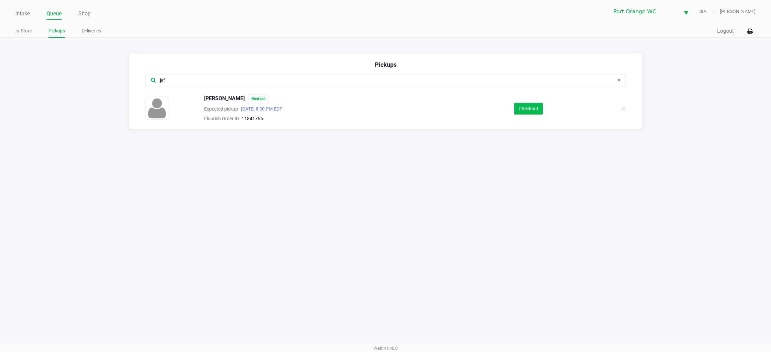
type input "jef"
click at [530, 109] on button "Checkout" at bounding box center [528, 109] width 28 height 12
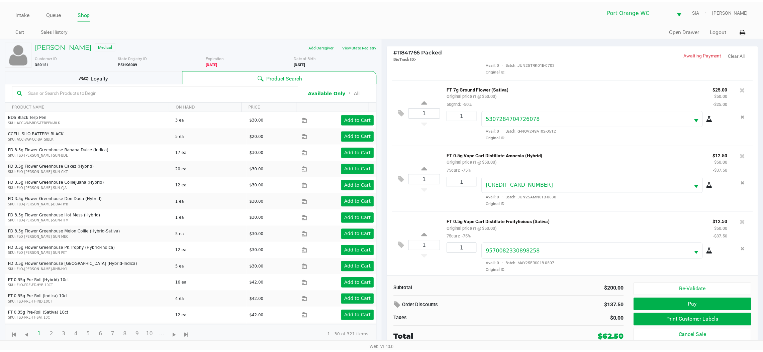
scroll to position [54, 0]
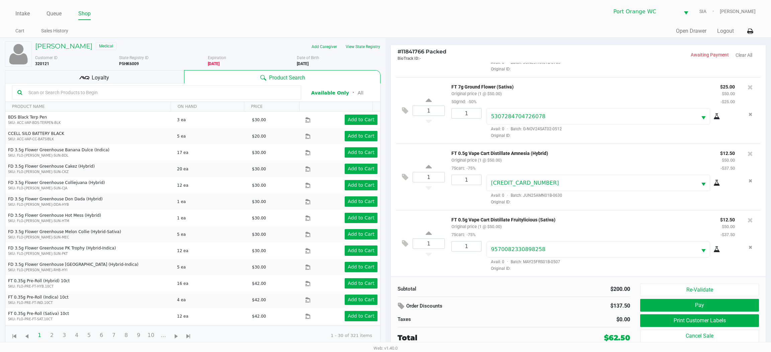
click at [105, 74] on span "Loyalty" at bounding box center [100, 78] width 17 height 8
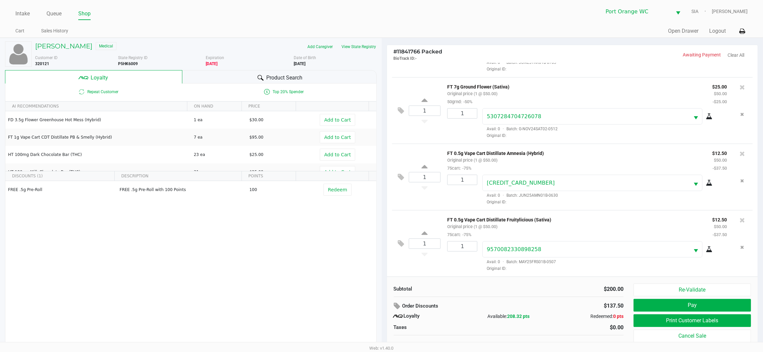
scroll to position [7, 0]
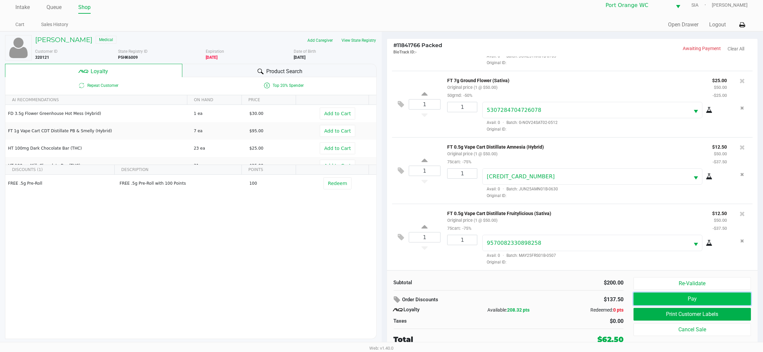
click at [745, 294] on button "Pay" at bounding box center [691, 299] width 117 height 13
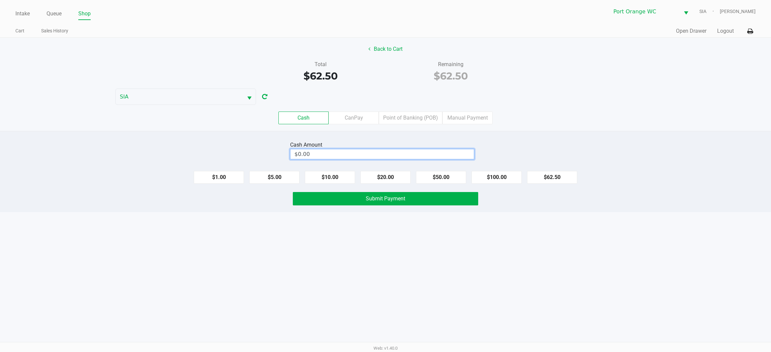
click at [452, 157] on input "$0.00" at bounding box center [381, 154] width 183 height 10
click at [322, 200] on button "Submit Payment" at bounding box center [385, 198] width 185 height 13
type input "$65.00"
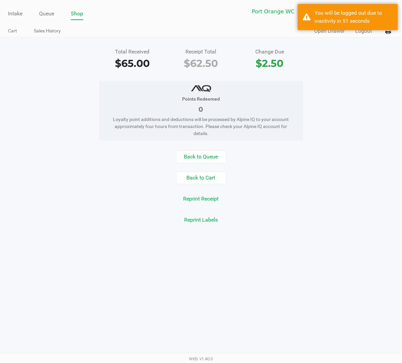
click at [337, 23] on div "Intake Queue Shop Port Orange WC SIA Mary O'Brien Cart Sales History Quick Sale…" at bounding box center [201, 19] width 402 height 38
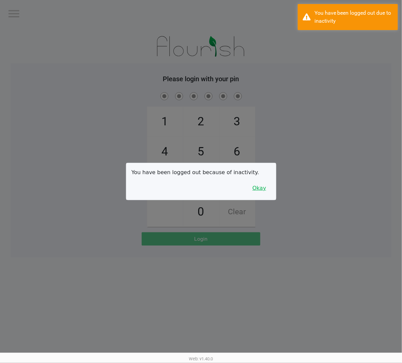
click at [270, 192] on button "Okay" at bounding box center [259, 188] width 22 height 13
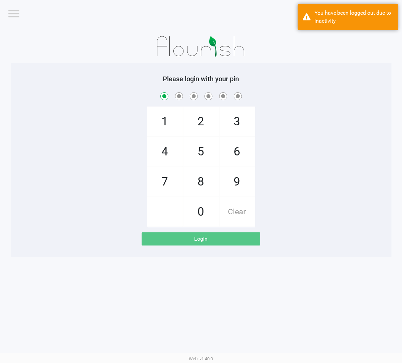
checkbox input "true"
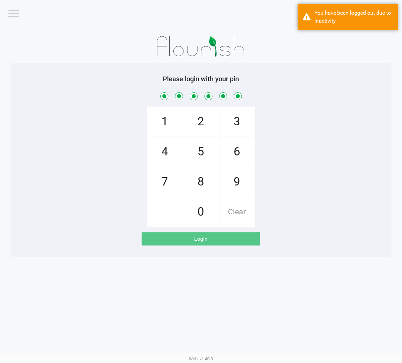
checkbox input "true"
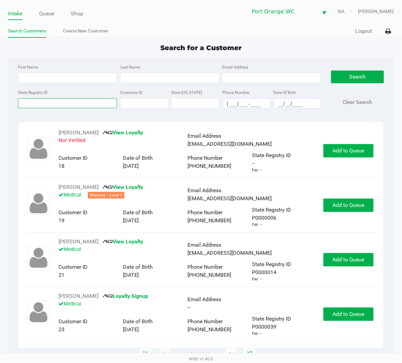
click at [101, 103] on input "State Registry ID" at bounding box center [67, 103] width 99 height 10
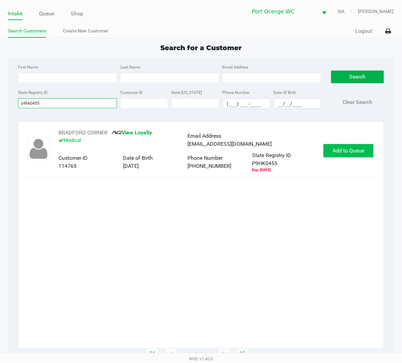
type input "p9hk0455"
click at [360, 152] on span "Add to Queue" at bounding box center [349, 150] width 32 height 6
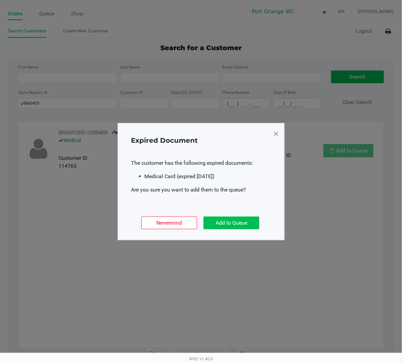
click at [240, 222] on button "Add to Queue" at bounding box center [232, 223] width 56 height 13
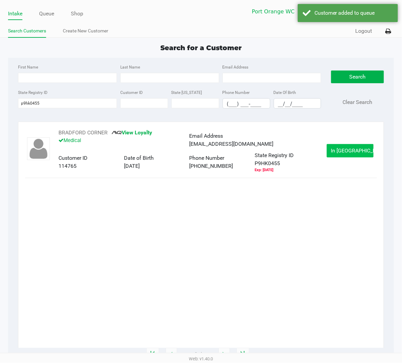
click at [358, 153] on span "In Queue" at bounding box center [359, 150] width 56 height 6
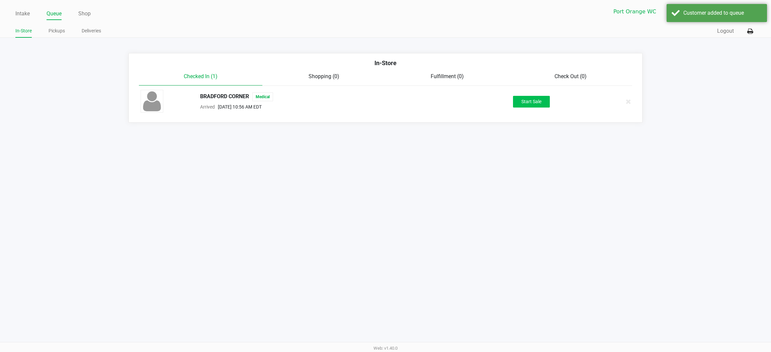
click at [530, 104] on button "Start Sale" at bounding box center [531, 102] width 37 height 12
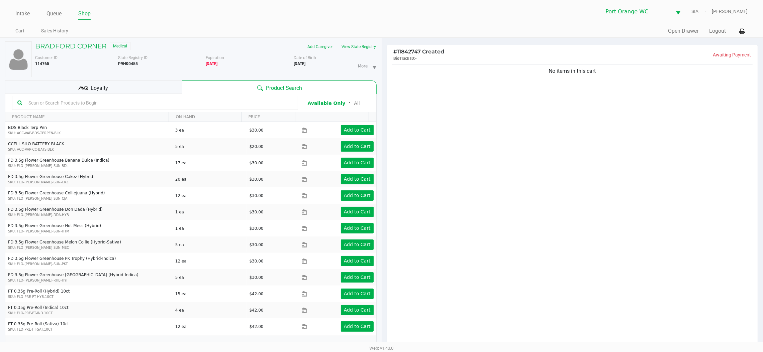
click at [111, 103] on input "text" at bounding box center [159, 103] width 267 height 10
click at [139, 106] on input "text" at bounding box center [159, 103] width 267 height 10
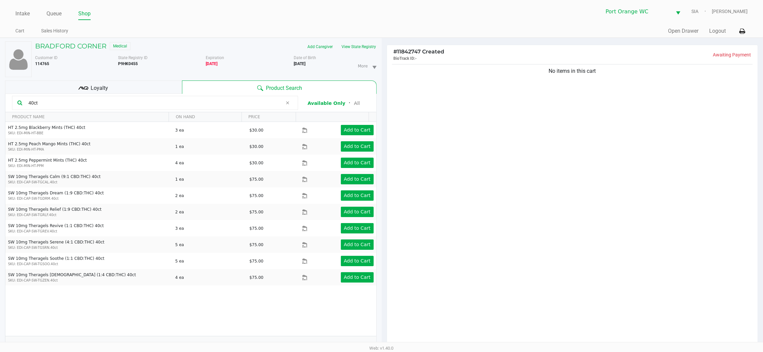
type input "40ct"
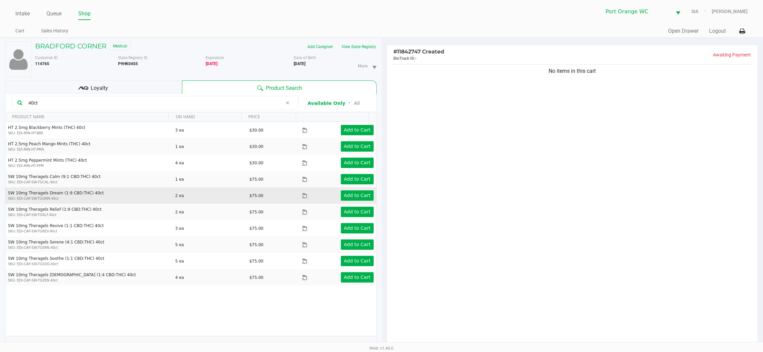
click at [343, 203] on td "Add to Cart" at bounding box center [339, 196] width 74 height 16
click at [346, 194] on app-button-loader "Add to Cart" at bounding box center [357, 195] width 27 height 5
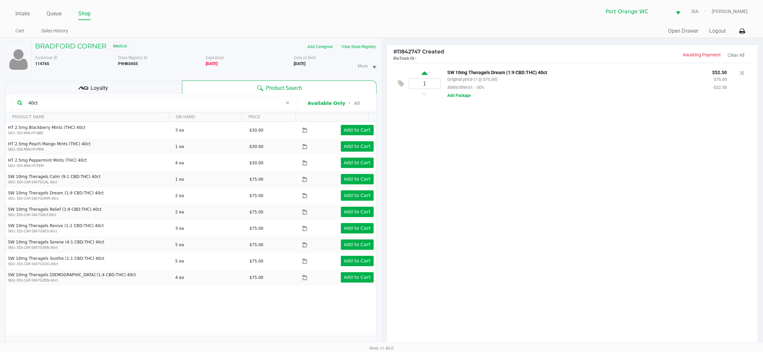
click at [425, 73] on icon at bounding box center [424, 74] width 6 height 8
type input "2"
click at [132, 100] on input "40ct" at bounding box center [154, 103] width 257 height 10
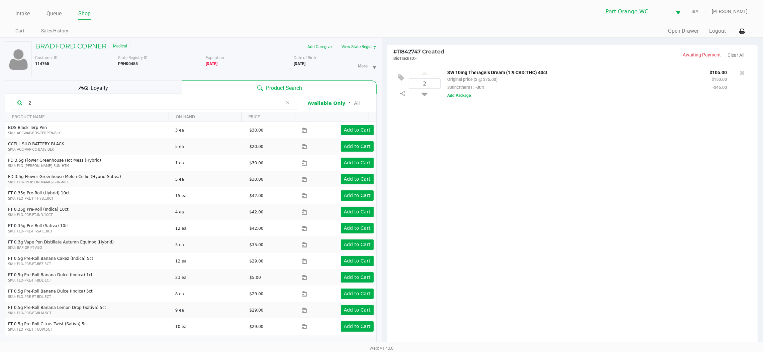
click at [145, 105] on input "2" at bounding box center [154, 103] width 257 height 10
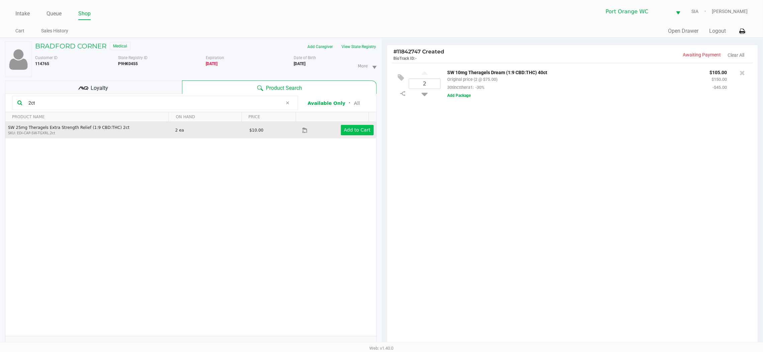
type input "2ct"
click at [347, 127] on app-button-loader "Add to Cart" at bounding box center [357, 129] width 27 height 5
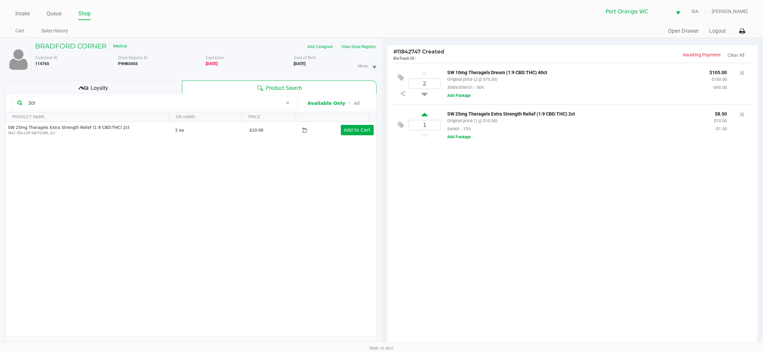
drag, startPoint x: 431, startPoint y: 116, endPoint x: 424, endPoint y: 120, distance: 8.1
click at [425, 120] on div "1" at bounding box center [425, 125] width 32 height 27
click at [427, 113] on icon at bounding box center [424, 116] width 6 height 8
type input "2"
click at [122, 102] on div at bounding box center [381, 206] width 763 height 271
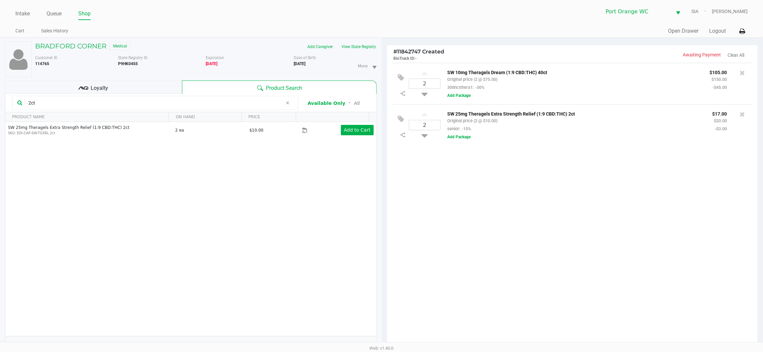
click at [117, 105] on input "2ct" at bounding box center [154, 103] width 257 height 10
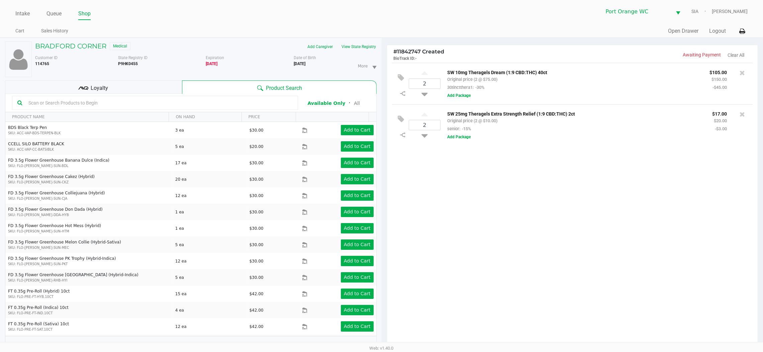
click at [105, 100] on input "text" at bounding box center [159, 103] width 267 height 10
click at [105, 101] on input "text" at bounding box center [159, 103] width 267 height 10
click at [237, 99] on input "text" at bounding box center [159, 103] width 267 height 10
click at [100, 90] on span "Loyalty" at bounding box center [99, 88] width 17 height 8
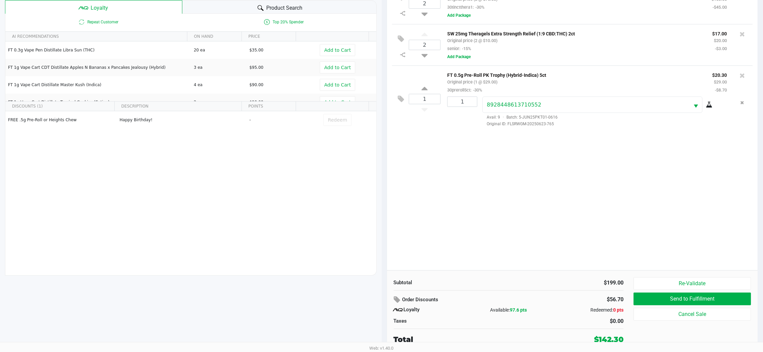
scroll to position [70, 0]
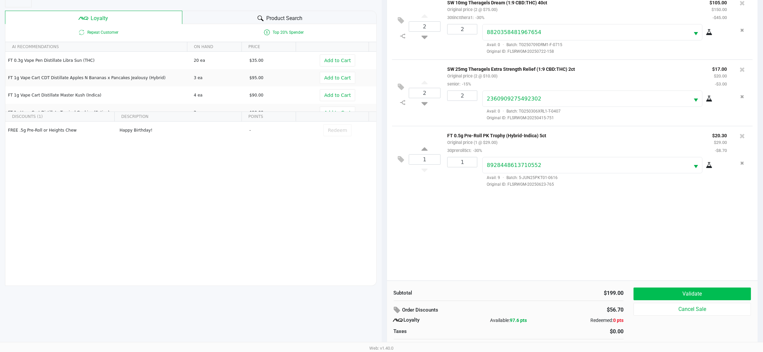
click at [689, 297] on button "Validate" at bounding box center [691, 294] width 117 height 13
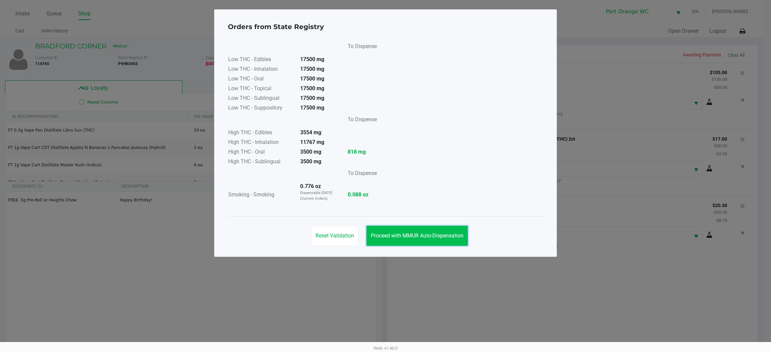
click at [411, 226] on button "Proceed with MMUR Auto-Dispensation" at bounding box center [416, 236] width 101 height 20
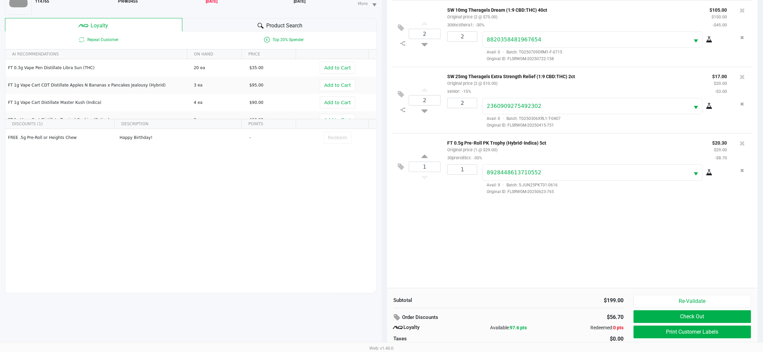
scroll to position [67, 0]
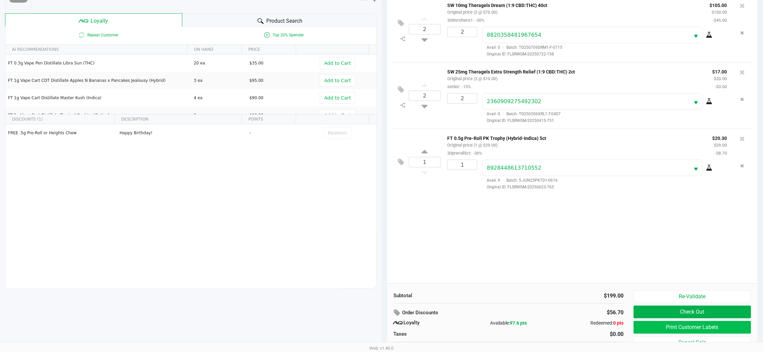
click at [661, 322] on button "Print Customer Labels" at bounding box center [691, 327] width 117 height 13
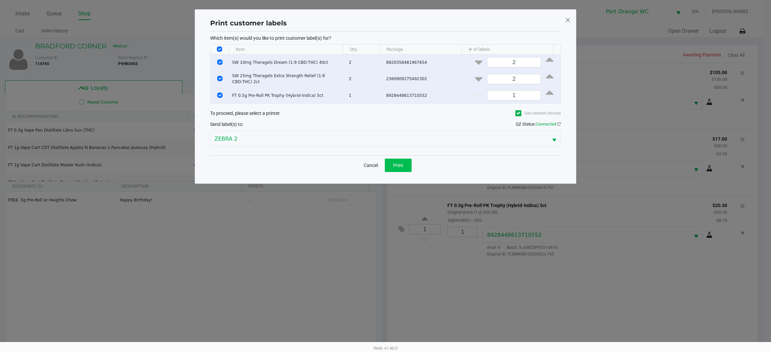
click at [398, 164] on span "Print" at bounding box center [398, 165] width 10 height 5
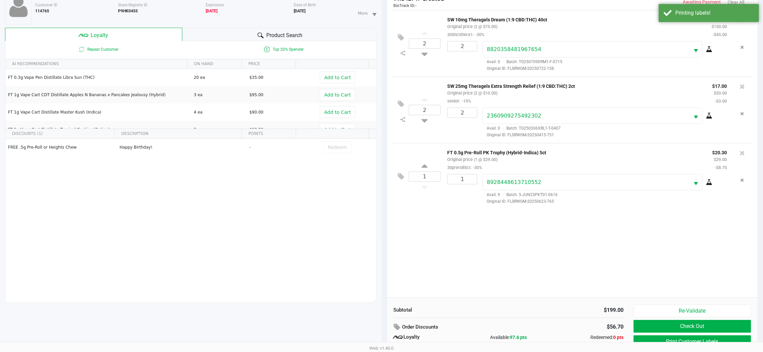
scroll to position [81, 0]
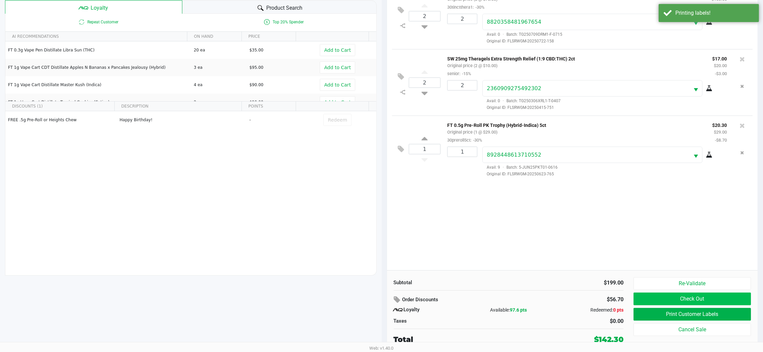
click at [674, 297] on button "Check Out" at bounding box center [691, 299] width 117 height 13
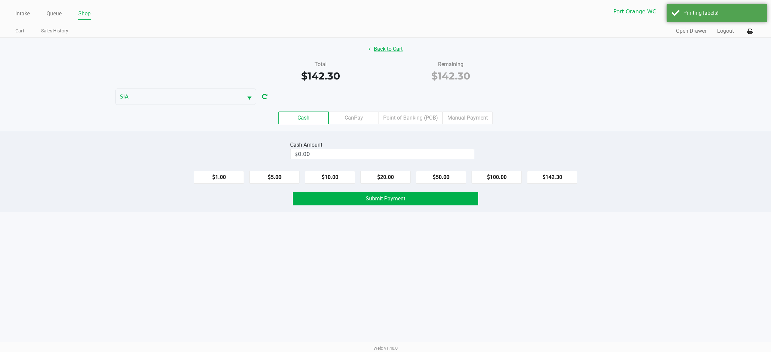
click at [368, 54] on button "Back to Cart" at bounding box center [385, 49] width 43 height 13
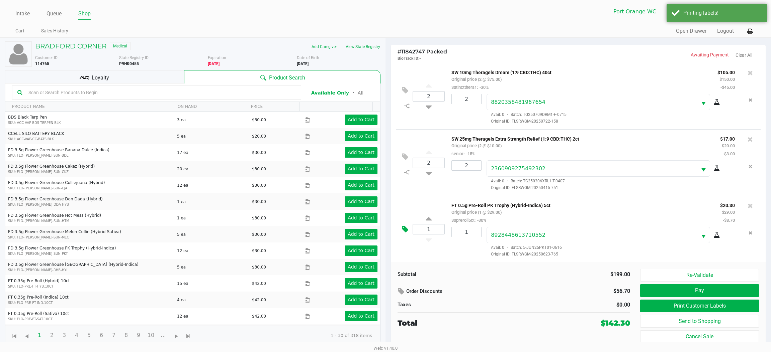
click at [403, 232] on icon at bounding box center [405, 230] width 6 height 8
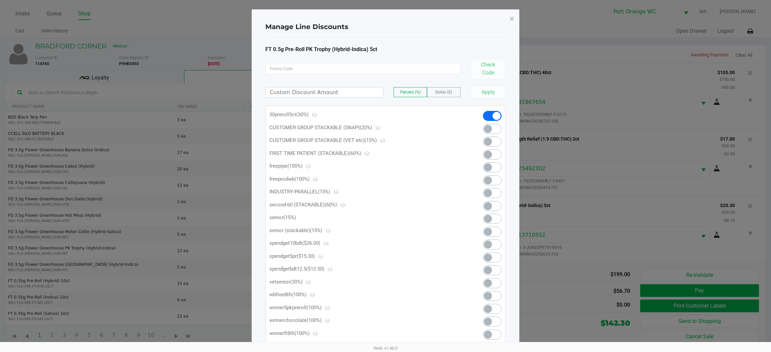
click at [492, 257] on span at bounding box center [492, 258] width 19 height 10
click at [511, 19] on span "×" at bounding box center [511, 18] width 4 height 9
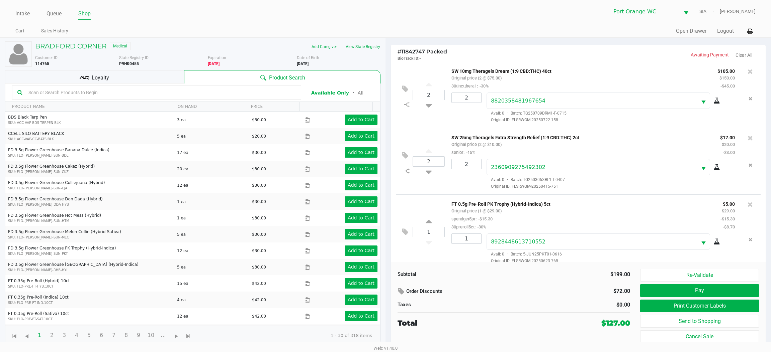
scroll to position [9, 0]
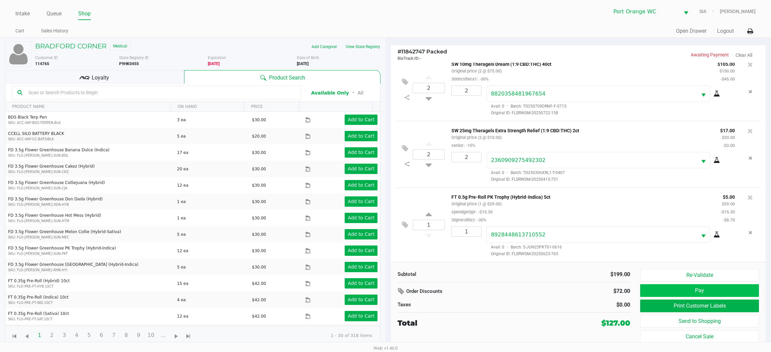
click at [667, 296] on button "Pay" at bounding box center [699, 291] width 119 height 13
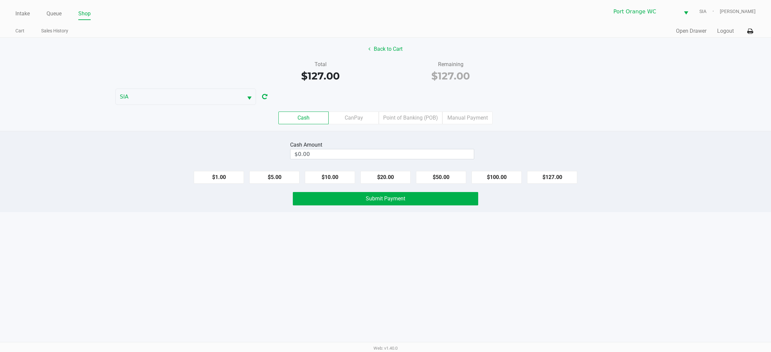
click at [400, 116] on label "Point of Banking (POB)" at bounding box center [411, 118] width 64 height 13
click at [0, 0] on 7 "Point of Banking (POB)" at bounding box center [0, 0] width 0 height 0
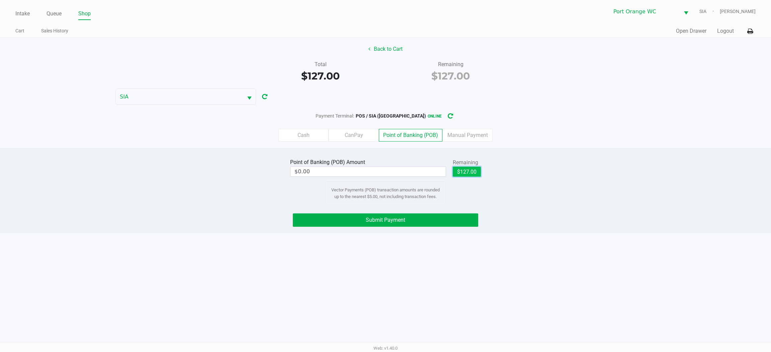
click at [464, 173] on button "$127.00" at bounding box center [466, 172] width 28 height 10
type input "$127.00"
click at [382, 220] on span "Submit Payment" at bounding box center [385, 220] width 39 height 6
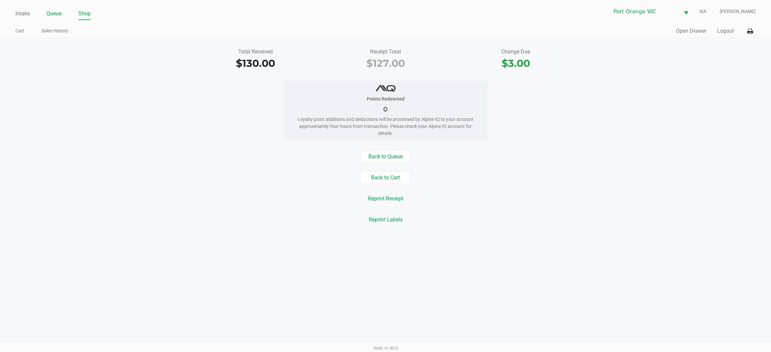
click at [51, 11] on link "Queue" at bounding box center [53, 13] width 15 height 9
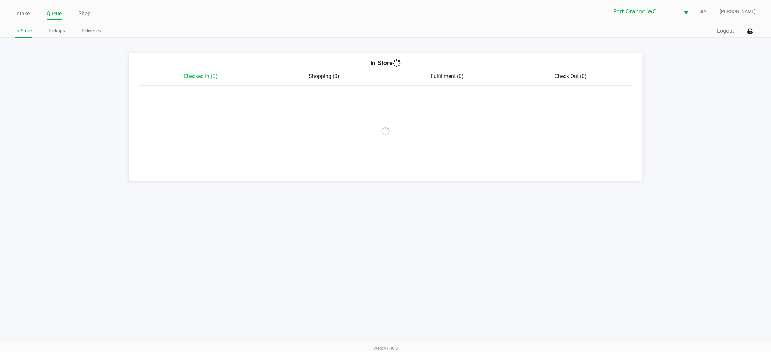
click at [59, 24] on div "Intake Queue Shop Port Orange WC SIA Mary O'Brien In-Store Pickups Deliveries Q…" at bounding box center [385, 19] width 771 height 38
click at [59, 29] on link "Pickups" at bounding box center [56, 31] width 16 height 8
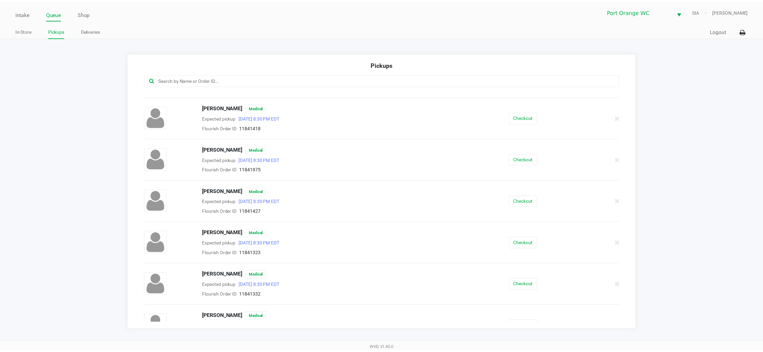
scroll to position [451, 0]
click at [517, 201] on button "Checkout" at bounding box center [528, 201] width 28 height 12
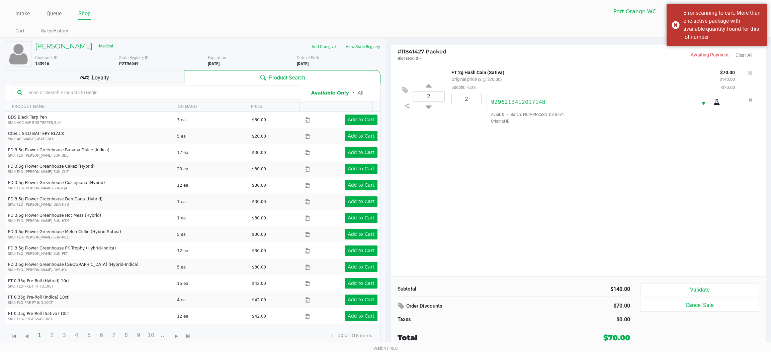
click at [262, 91] on input "text" at bounding box center [161, 93] width 270 height 10
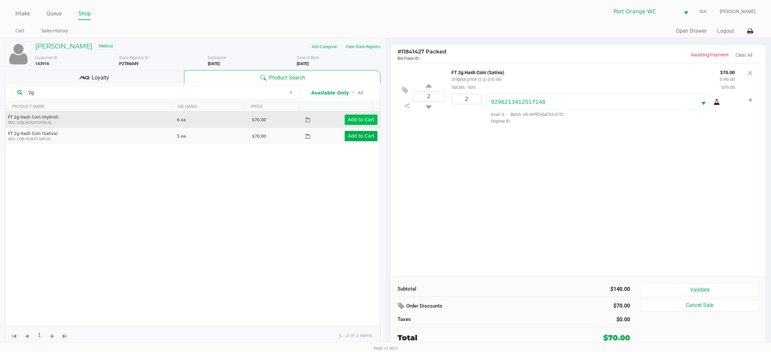
type input "2g"
click at [358, 119] on app-button-loader "Add to Cart" at bounding box center [360, 119] width 27 height 5
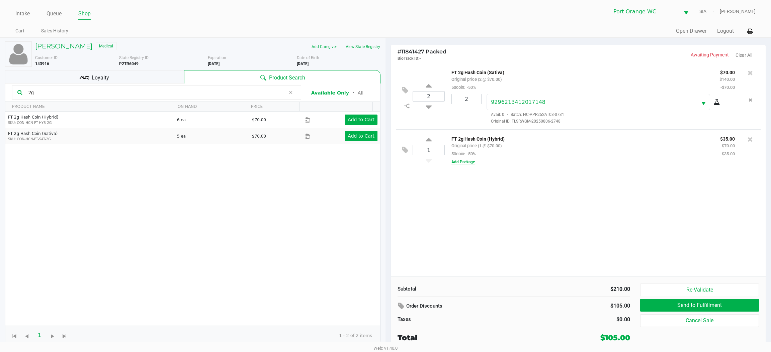
click at [469, 164] on button "Add Package" at bounding box center [462, 162] width 23 height 6
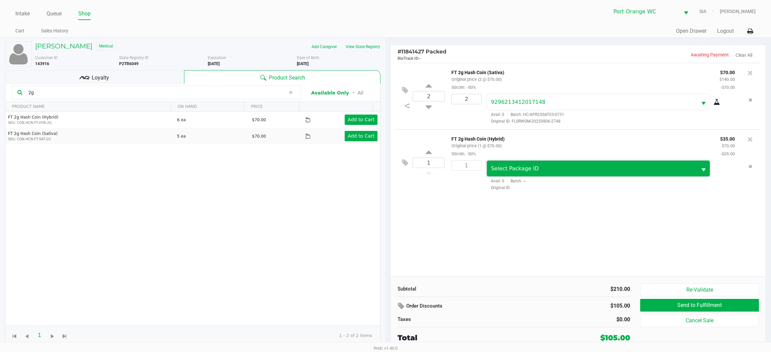
click at [535, 174] on span "Select Package ID" at bounding box center [592, 169] width 210 height 16
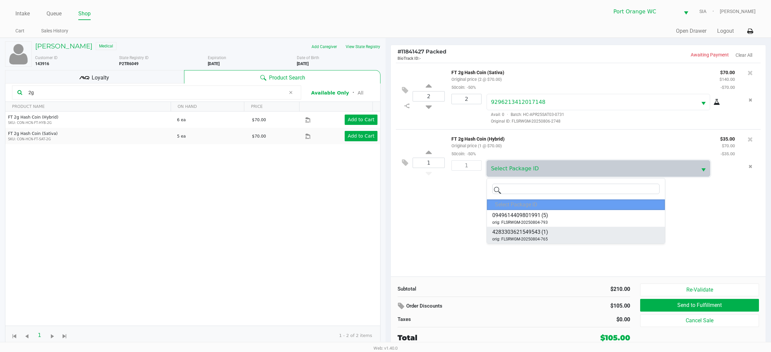
click at [525, 236] on span "orig: FLSRWGM-20250804-765" at bounding box center [520, 239] width 56 height 6
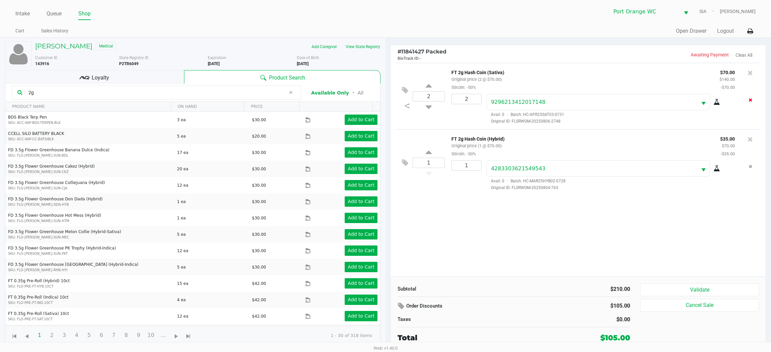
click at [752, 100] on button "Remove the package from the orderLine" at bounding box center [749, 100] width 9 height 12
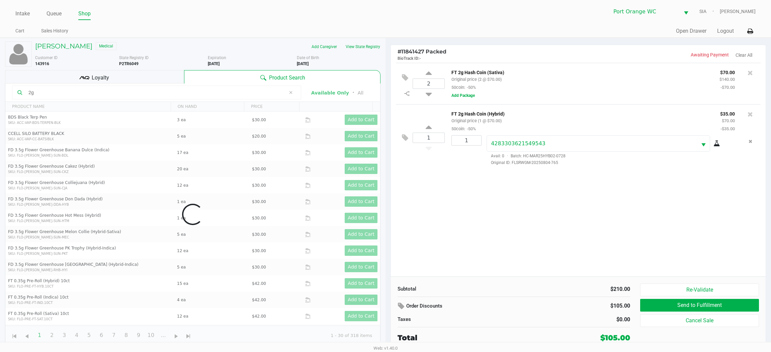
click at [425, 93] on icon at bounding box center [428, 93] width 6 height 8
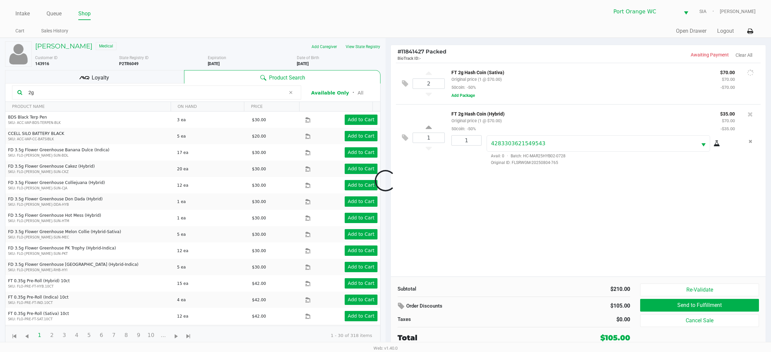
type input "1"
click at [458, 96] on button "Add Package" at bounding box center [462, 96] width 23 height 6
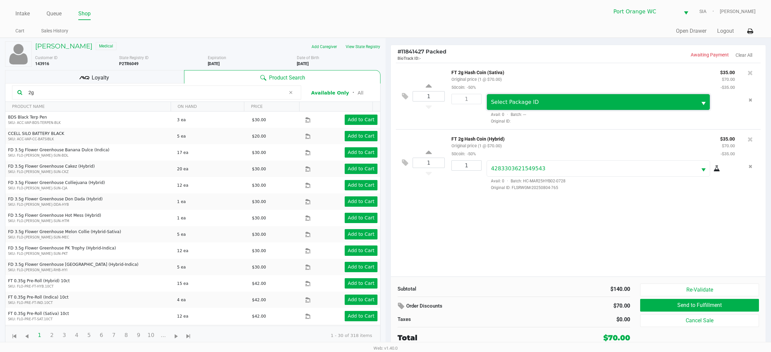
click at [542, 101] on span "Select Package ID" at bounding box center [592, 102] width 202 height 8
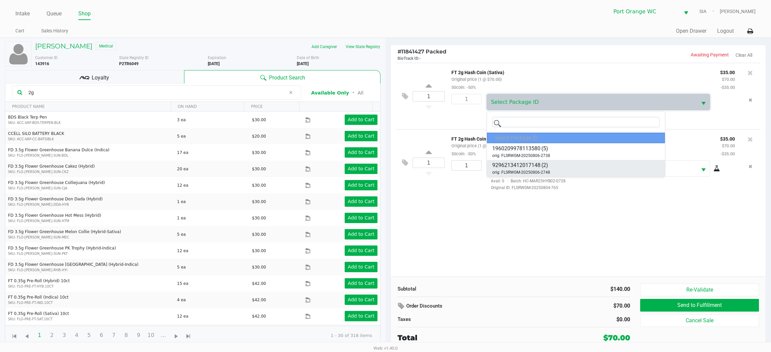
click at [517, 173] on span "orig: FLSRWGM-20250806-2748" at bounding box center [521, 173] width 58 height 6
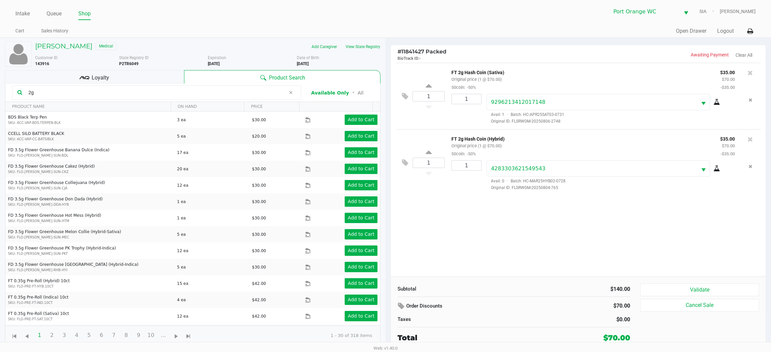
click at [700, 286] on button "Validate" at bounding box center [699, 290] width 119 height 13
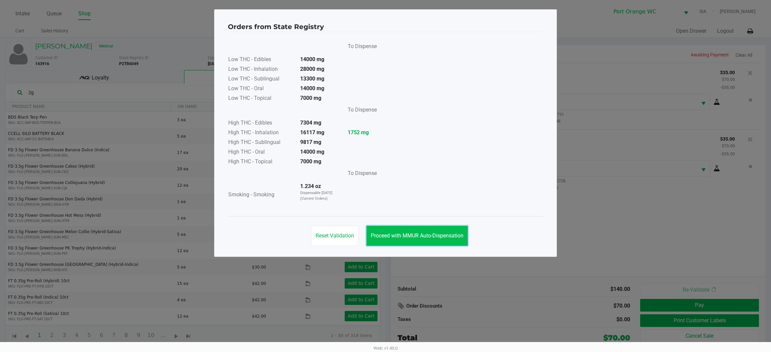
click at [413, 233] on span "Proceed with MMUR Auto-Dispensation" at bounding box center [417, 236] width 93 height 6
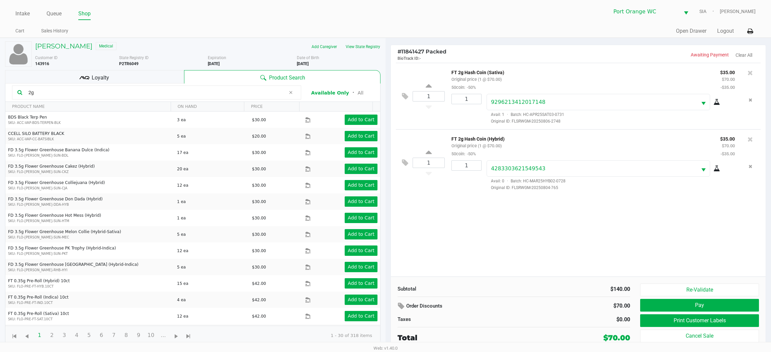
click at [657, 325] on button "Print Customer Labels" at bounding box center [699, 321] width 119 height 13
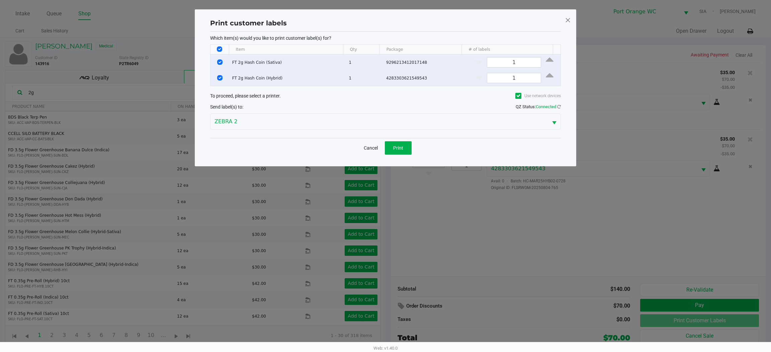
click at [219, 49] on input "Select All Rows" at bounding box center [219, 48] width 5 height 5
checkbox input "false"
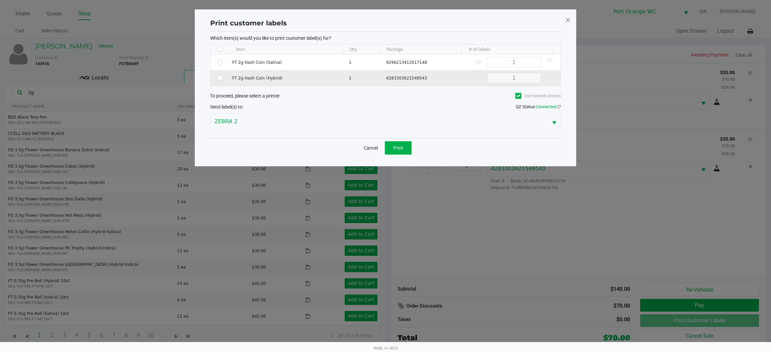
click at [219, 78] on input "Select Row" at bounding box center [219, 77] width 5 height 5
checkbox input "true"
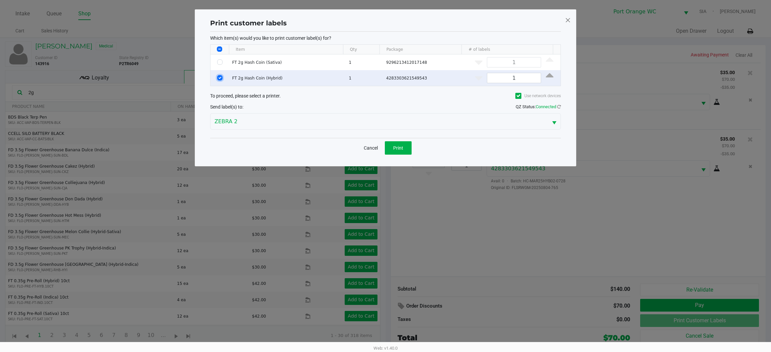
click at [403, 149] on span "Print" at bounding box center [398, 147] width 10 height 5
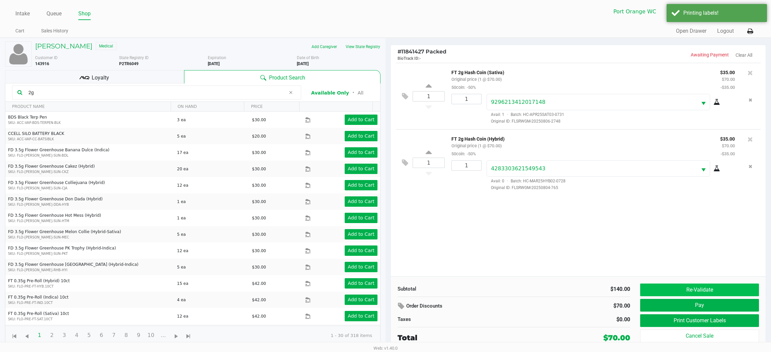
click at [664, 288] on button "Re-Validate" at bounding box center [699, 290] width 119 height 13
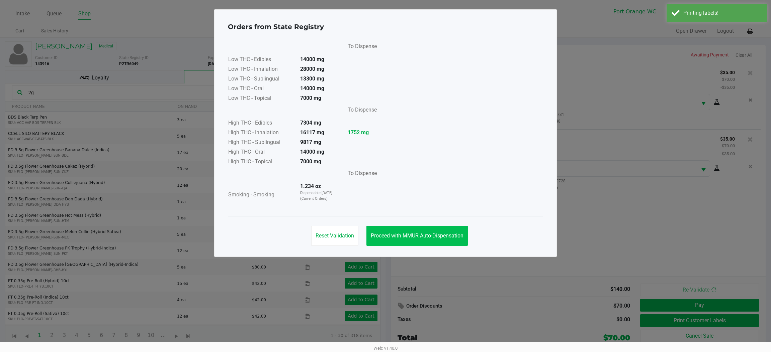
click at [410, 229] on button "Proceed with MMUR Auto-Dispensation" at bounding box center [416, 236] width 101 height 20
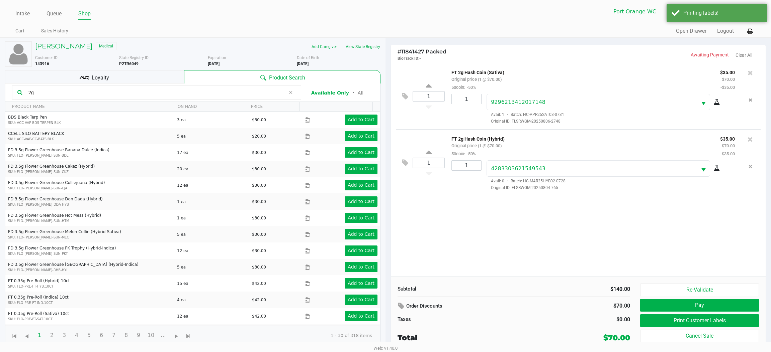
click at [146, 84] on kendo-grid-toolbar "2g Available Only ᛫ All" at bounding box center [192, 93] width 375 height 18
click at [143, 79] on div "Loyalty" at bounding box center [94, 76] width 179 height 13
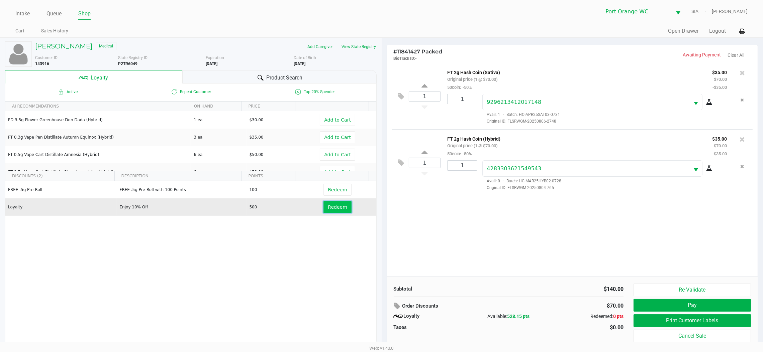
click at [328, 210] on span "Redeem" at bounding box center [337, 207] width 19 height 5
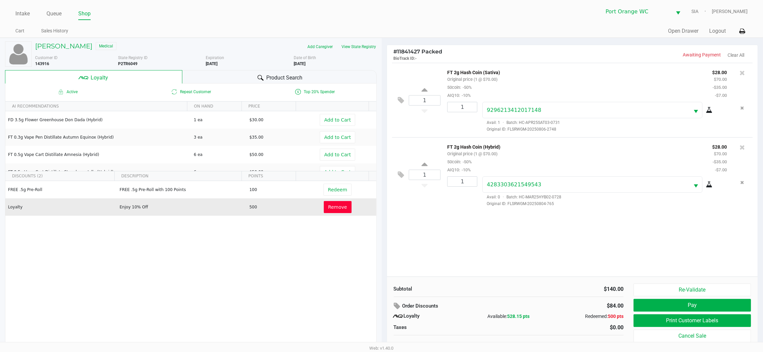
scroll to position [7, 0]
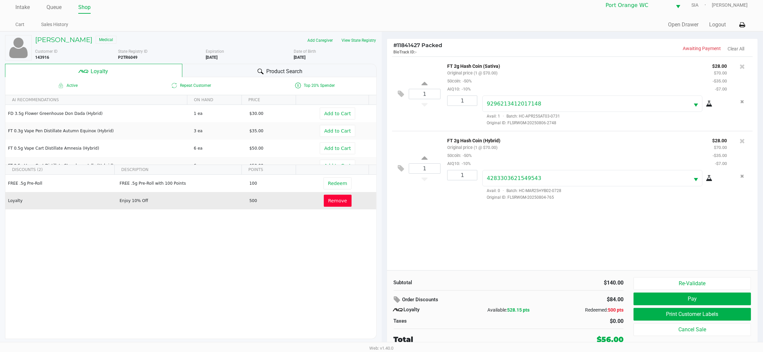
click at [739, 294] on button "Pay" at bounding box center [691, 299] width 117 height 13
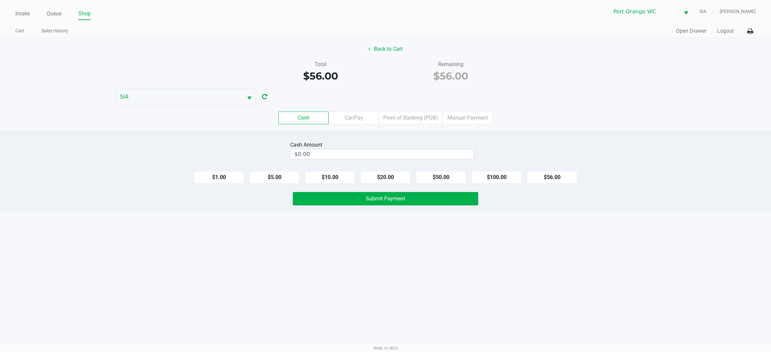
click at [412, 118] on label "Point of Banking (POB)" at bounding box center [411, 118] width 64 height 13
click at [0, 0] on 7 "Point of Banking (POB)" at bounding box center [0, 0] width 0 height 0
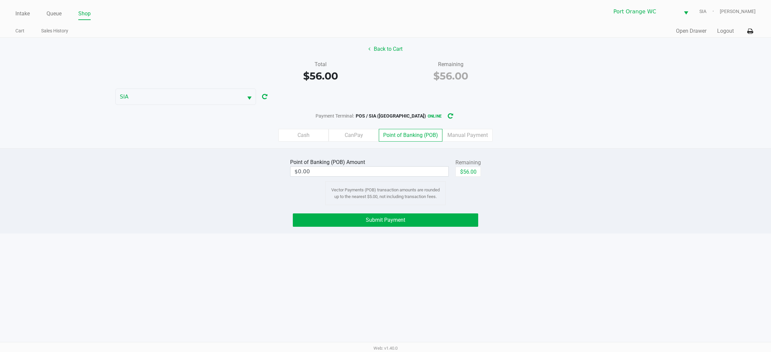
click at [472, 172] on button "$56.00" at bounding box center [467, 172] width 25 height 10
type input "$56.00"
click at [428, 225] on button "Submit Payment" at bounding box center [385, 220] width 185 height 13
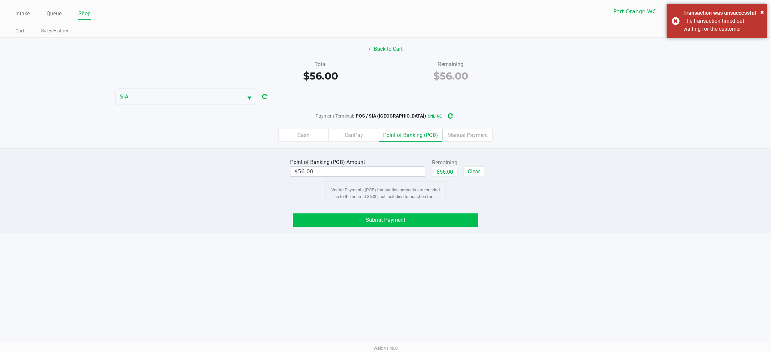
click at [763, 11] on span "×" at bounding box center [762, 12] width 4 height 8
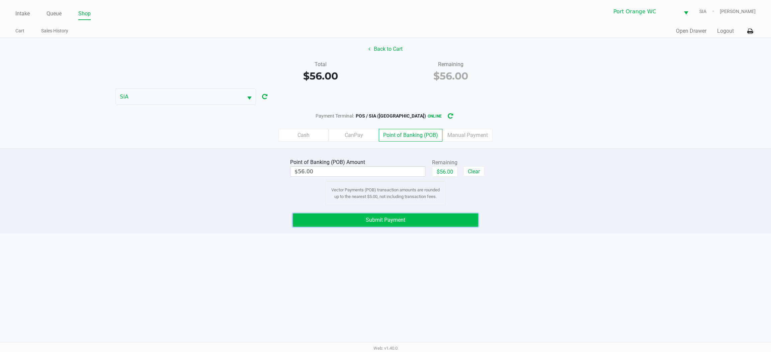
click at [411, 219] on button "Submit Payment" at bounding box center [385, 220] width 185 height 13
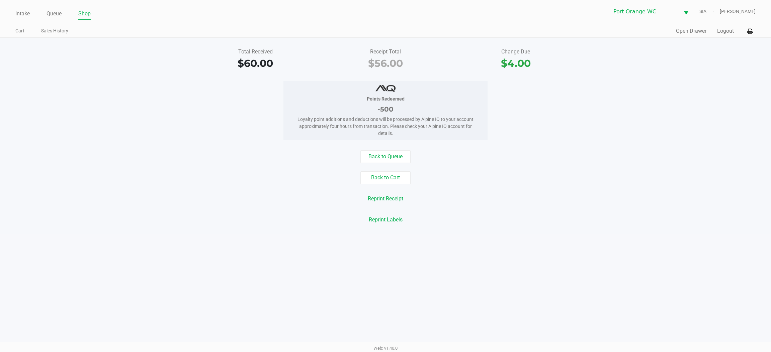
click at [56, 14] on link "Queue" at bounding box center [53, 13] width 15 height 9
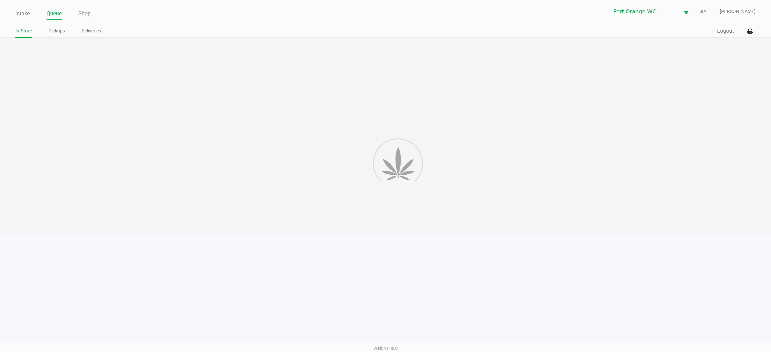
click at [54, 30] on link "Pickups" at bounding box center [56, 31] width 16 height 8
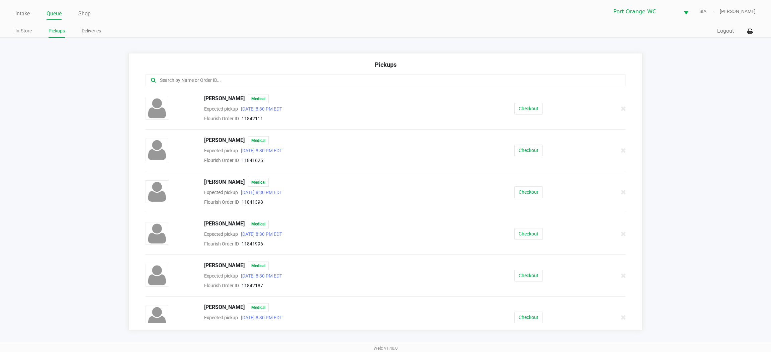
click at [346, 83] on input "text" at bounding box center [370, 81] width 422 height 8
type input "da"
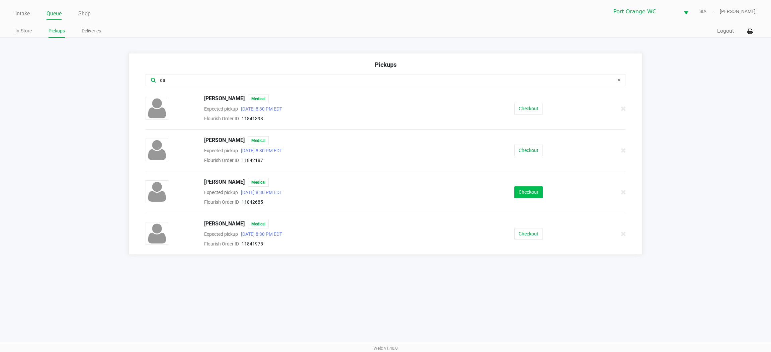
click at [515, 196] on button "Checkout" at bounding box center [528, 193] width 28 height 12
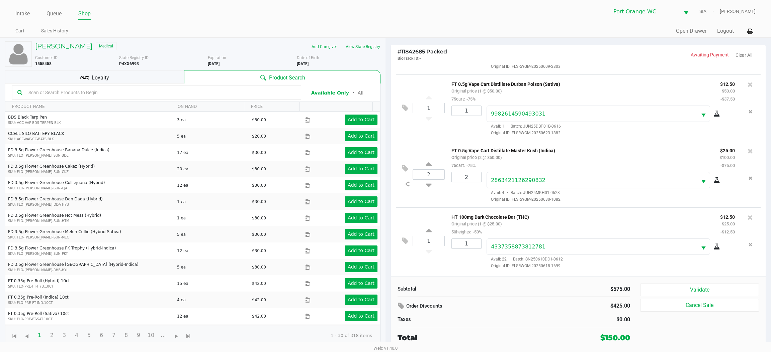
scroll to position [254, 0]
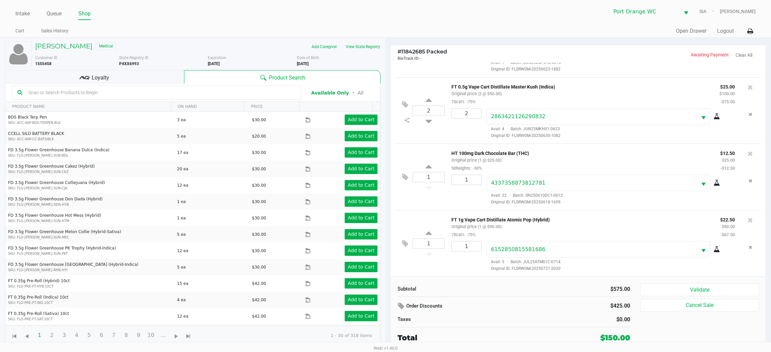
click at [714, 285] on button "Validate" at bounding box center [699, 290] width 119 height 13
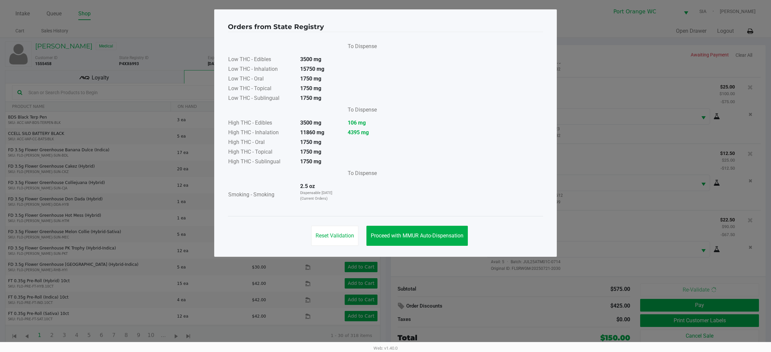
click at [455, 248] on div "Reset Validation Proceed with MMUR Auto-Dispensation" at bounding box center [385, 233] width 315 height 34
click at [450, 230] on button "Proceed with MMUR Auto-Dispensation" at bounding box center [416, 236] width 101 height 20
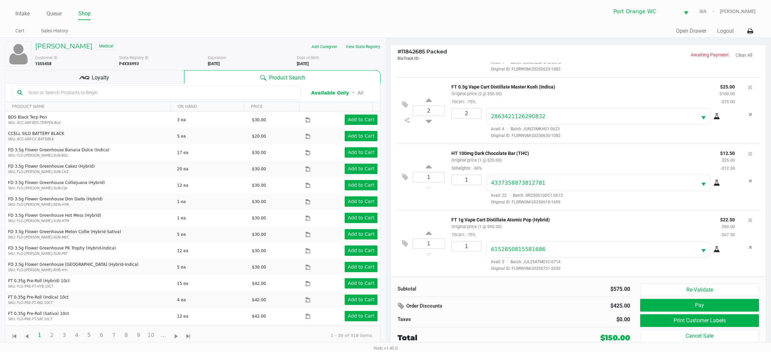
click at [400, 247] on div "1 FT 1g Vape Cart Distillate Atomic Pop (Hybrid) Original price (1 @ $90.00) 75…" at bounding box center [578, 243] width 365 height 67
click at [404, 241] on icon at bounding box center [405, 244] width 6 height 8
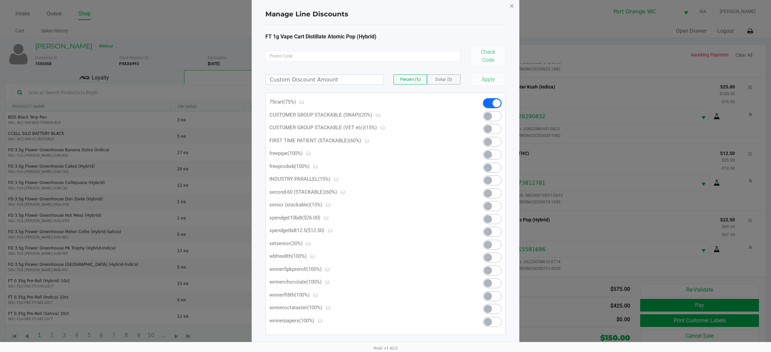
scroll to position [20, 0]
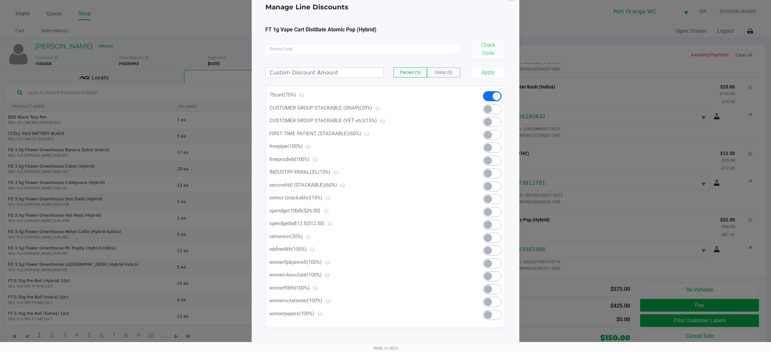
click at [488, 205] on div at bounding box center [486, 200] width 40 height 13
click at [487, 208] on span at bounding box center [488, 212] width 8 height 8
click at [488, 207] on span at bounding box center [492, 212] width 19 height 10
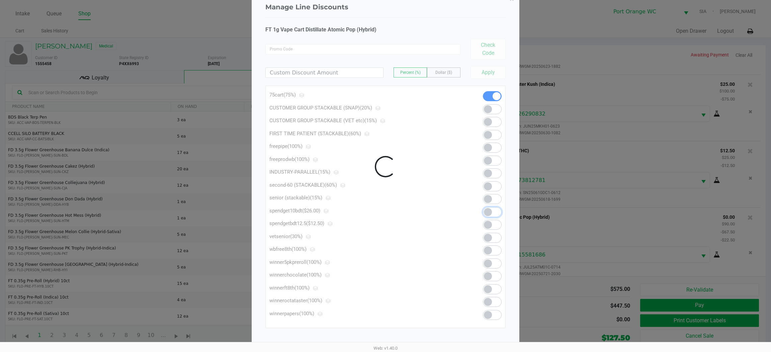
scroll to position [254, 0]
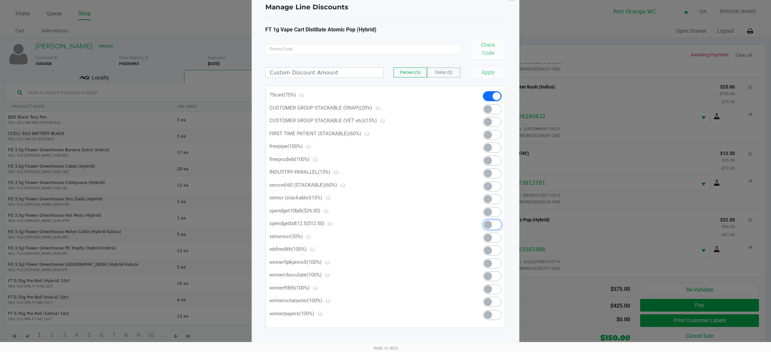
click at [489, 226] on span at bounding box center [488, 225] width 8 height 8
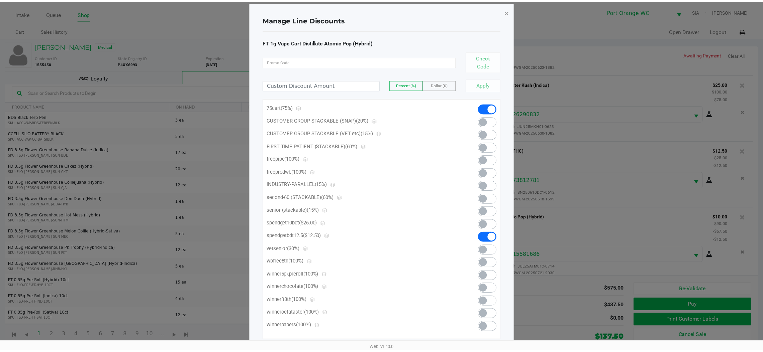
scroll to position [0, 0]
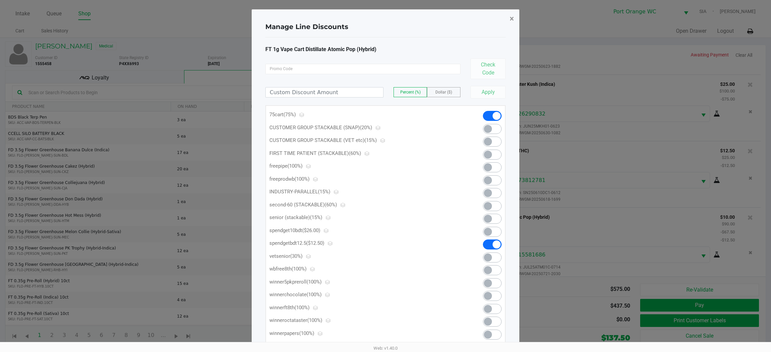
click at [511, 14] on span "×" at bounding box center [511, 18] width 4 height 9
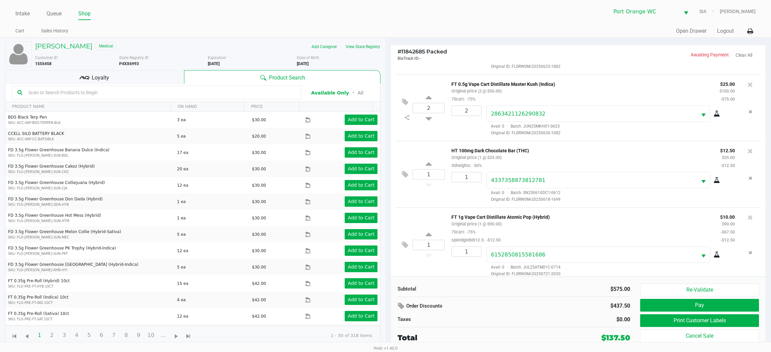
click at [151, 78] on div "Loyalty" at bounding box center [94, 76] width 179 height 13
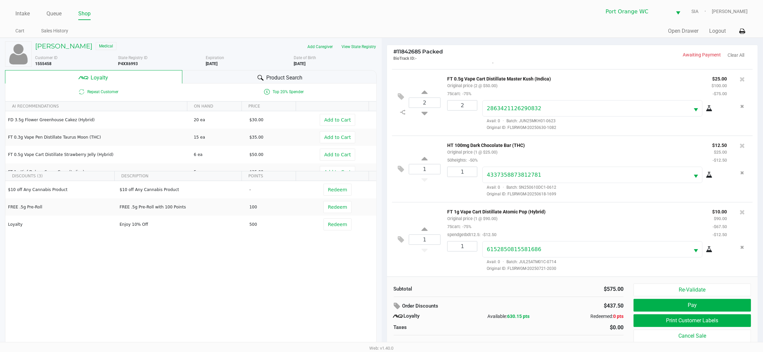
scroll to position [7, 0]
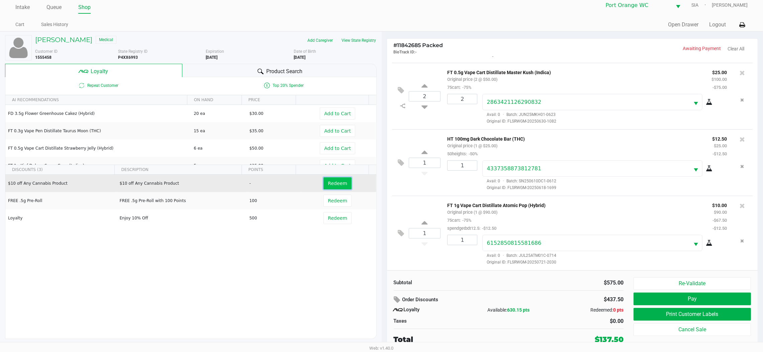
click at [330, 182] on span "Redeem" at bounding box center [337, 183] width 19 height 5
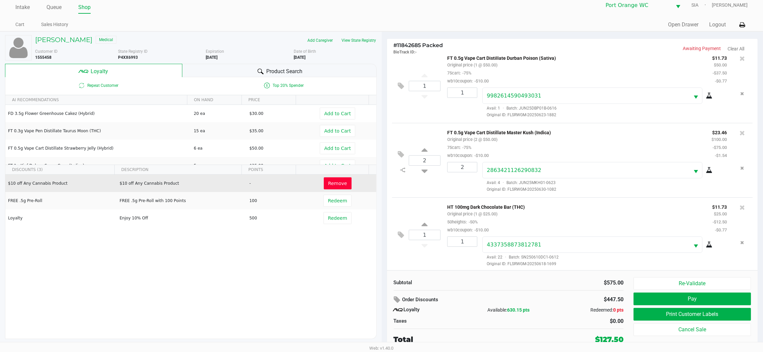
scroll to position [319, 0]
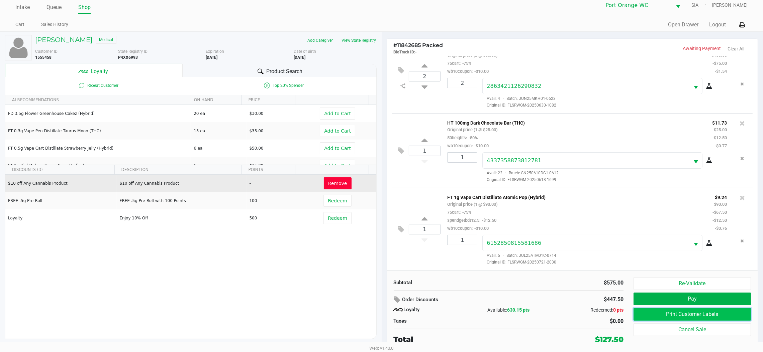
click at [667, 320] on button "Print Customer Labels" at bounding box center [691, 314] width 117 height 13
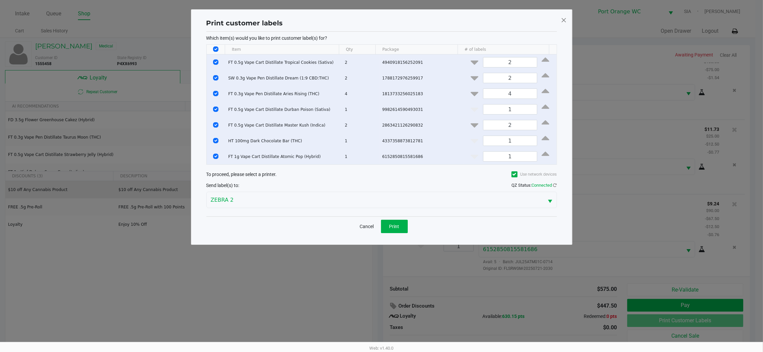
scroll to position [0, 0]
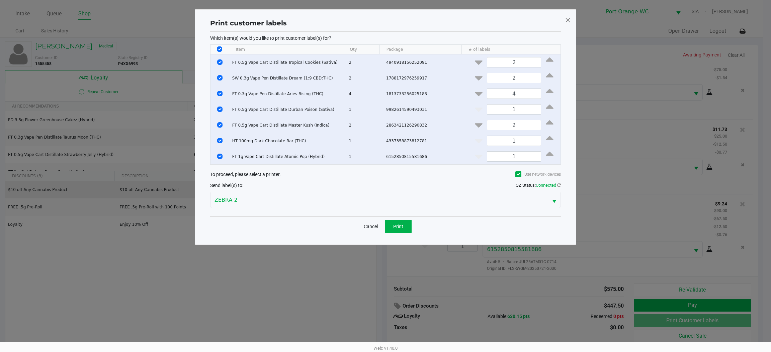
click at [222, 48] on th "Data table" at bounding box center [219, 50] width 18 height 10
click at [218, 48] on input "Select All Rows" at bounding box center [219, 48] width 5 height 5
checkbox input "false"
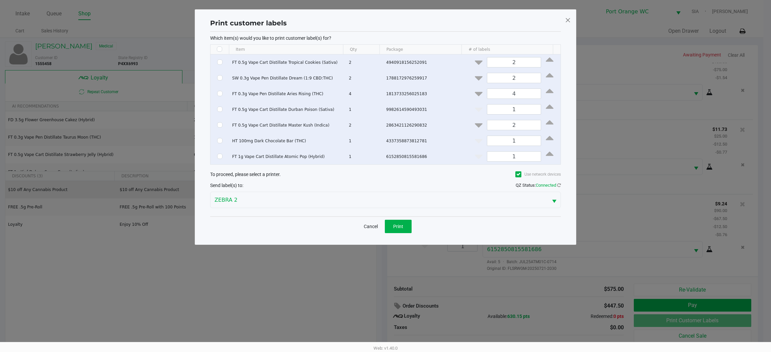
checkbox input "false"
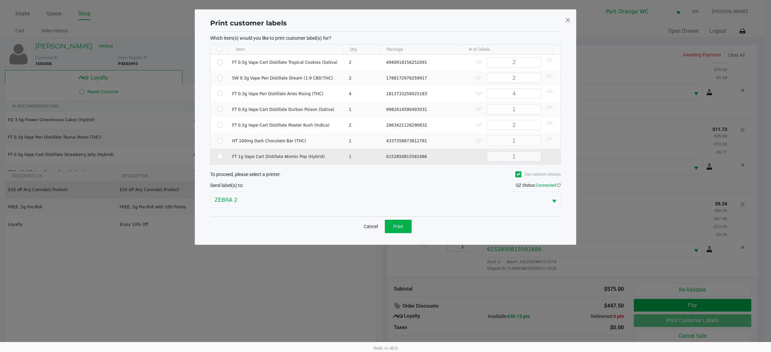
drag, startPoint x: 216, startPoint y: 158, endPoint x: 222, endPoint y: 154, distance: 7.5
click at [218, 156] on td "Data table" at bounding box center [219, 157] width 19 height 16
click at [223, 153] on td "Data table" at bounding box center [219, 157] width 19 height 16
click at [218, 155] on input "Select Row" at bounding box center [219, 156] width 5 height 5
checkbox input "true"
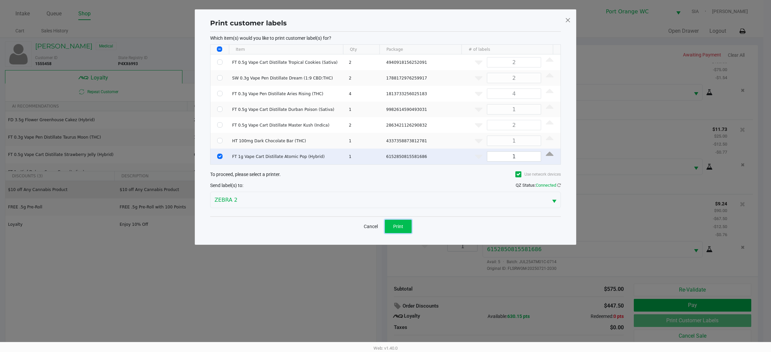
click at [388, 231] on button "Print" at bounding box center [398, 226] width 27 height 13
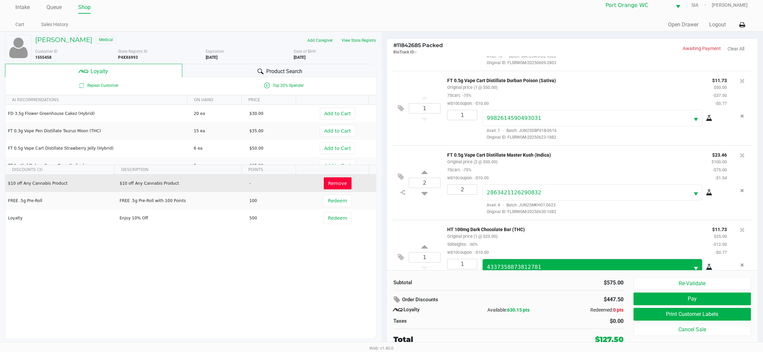
scroll to position [319, 0]
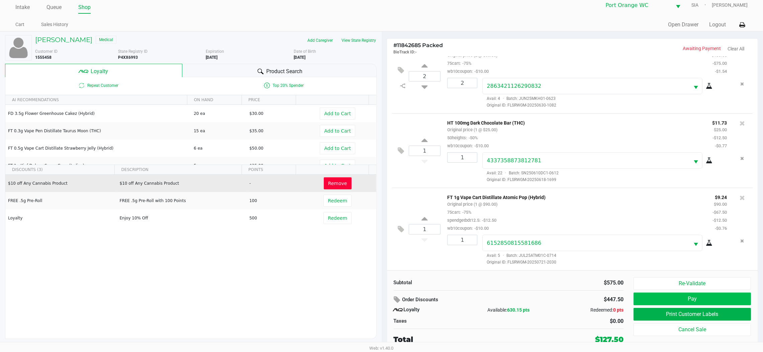
click at [683, 294] on button "Pay" at bounding box center [691, 299] width 117 height 13
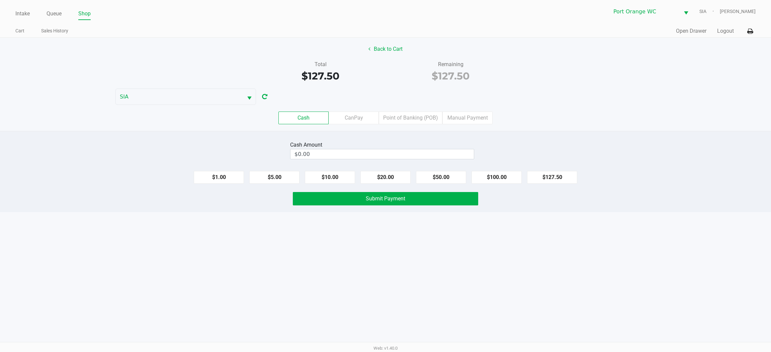
click at [411, 119] on label "Point of Banking (POB)" at bounding box center [411, 118] width 64 height 13
click at [0, 0] on 7 "Point of Banking (POB)" at bounding box center [0, 0] width 0 height 0
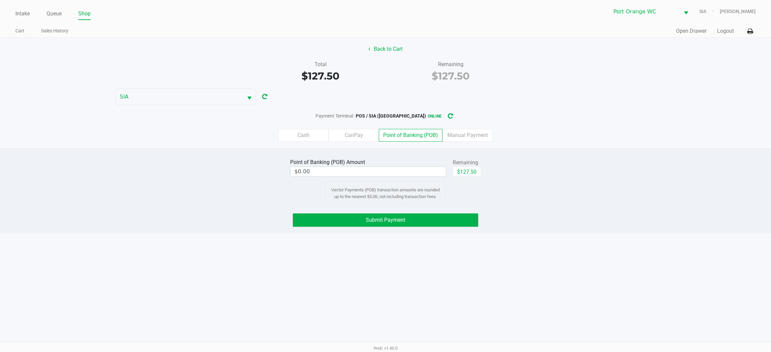
click at [474, 173] on button "$127.50" at bounding box center [466, 172] width 28 height 10
type input "$127.50"
click at [396, 220] on span "Submit Payment" at bounding box center [385, 220] width 39 height 6
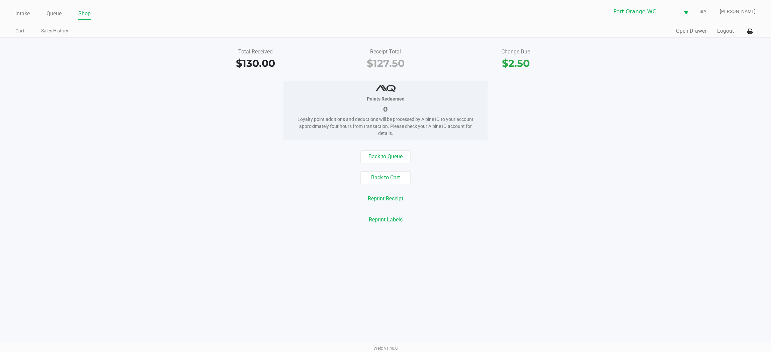
click at [29, 13] on link "Intake" at bounding box center [22, 13] width 14 height 9
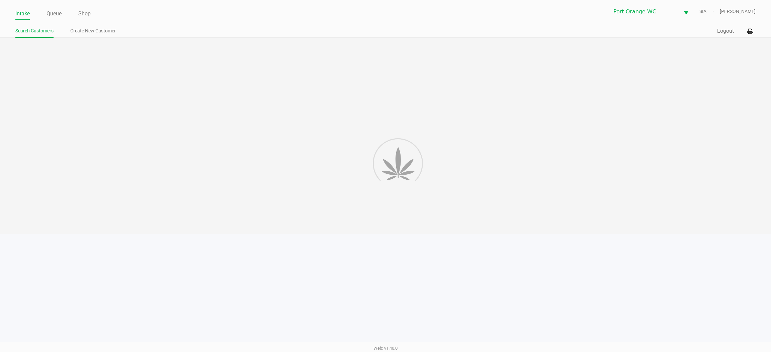
click at [24, 52] on div at bounding box center [385, 136] width 771 height 197
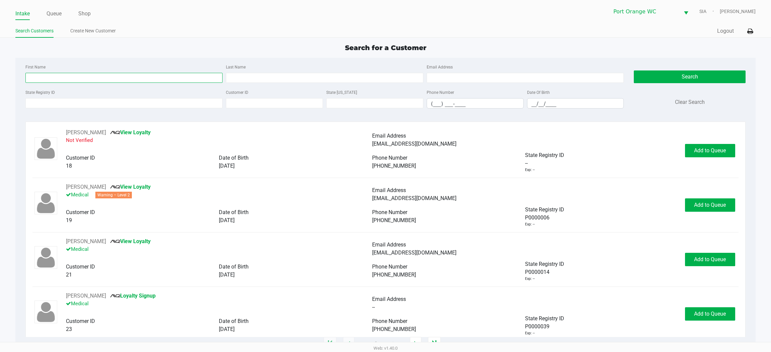
click at [62, 78] on input "First Name" at bounding box center [123, 78] width 197 height 10
type input "nikki"
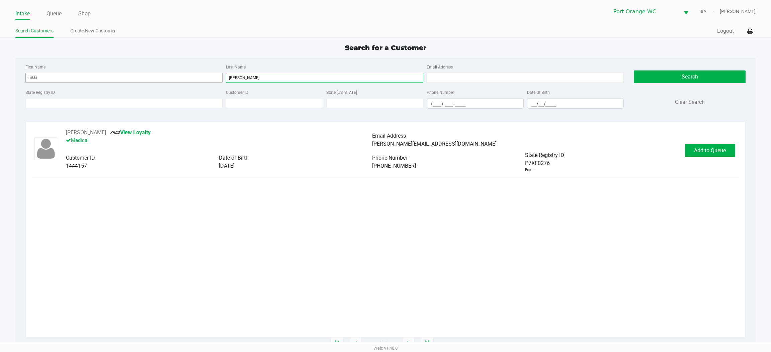
type input "kirkland"
click at [704, 150] on span "Add to Queue" at bounding box center [710, 150] width 32 height 6
click at [709, 152] on span "In Queue" at bounding box center [717, 150] width 56 height 6
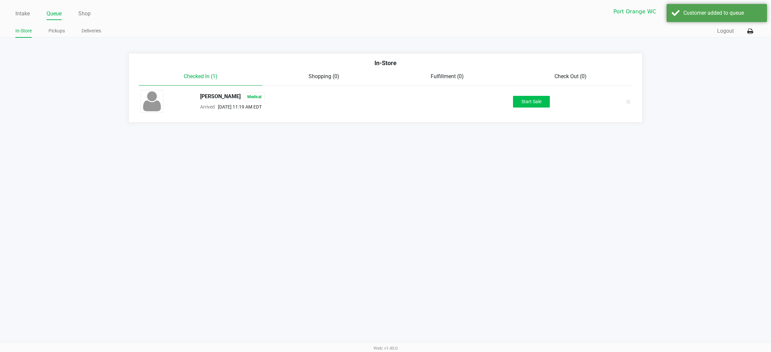
click at [534, 101] on button "Start Sale" at bounding box center [531, 102] width 37 height 12
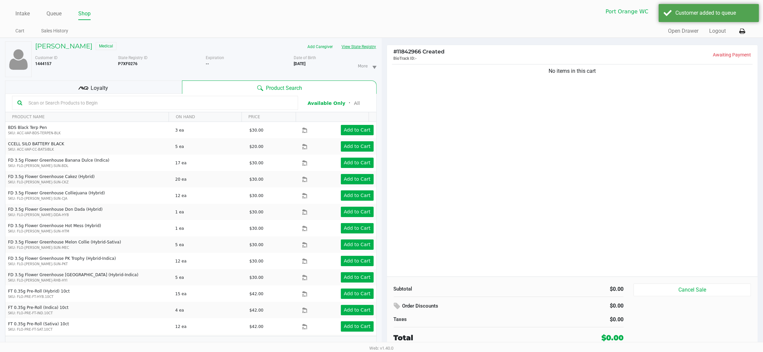
click at [370, 47] on button "View State Registry" at bounding box center [356, 46] width 39 height 11
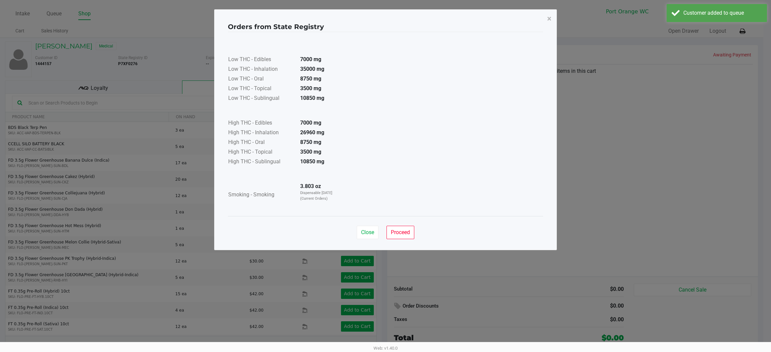
click at [408, 236] on button "Proceed" at bounding box center [400, 232] width 28 height 13
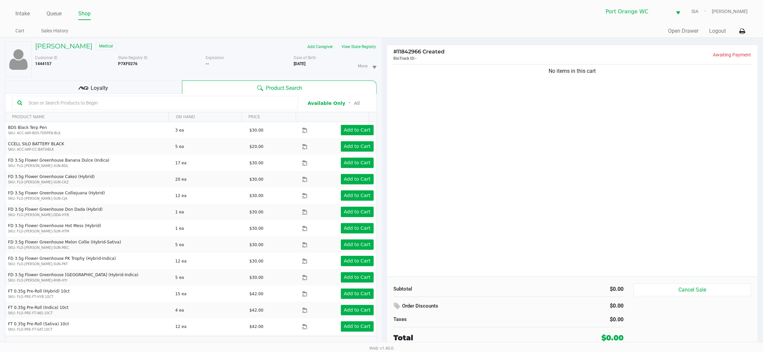
click at [86, 88] on icon at bounding box center [83, 88] width 10 height 10
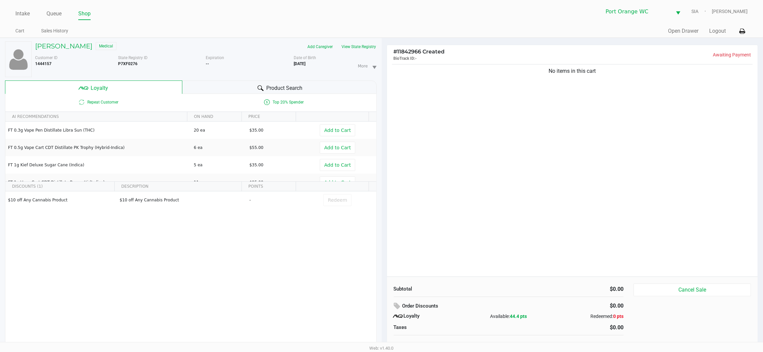
click at [222, 85] on div "Product Search" at bounding box center [279, 87] width 194 height 13
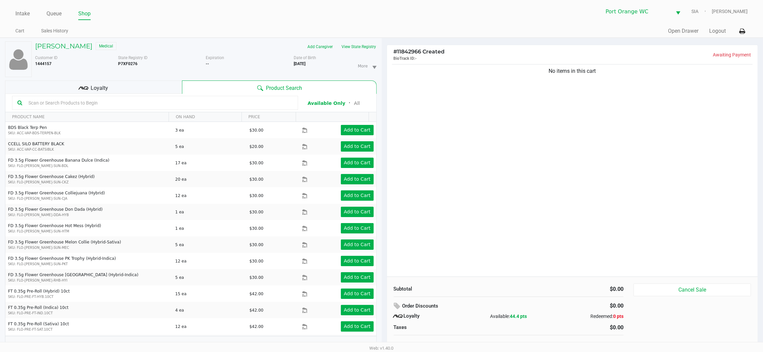
click at [174, 103] on input "text" at bounding box center [159, 103] width 267 height 10
type input "5ct1-JUL25JCW02-0807"
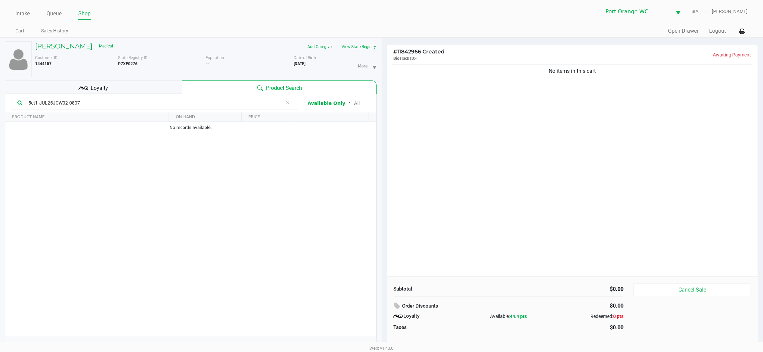
click at [702, 160] on div "No items in this cart" at bounding box center [572, 170] width 371 height 214
click at [715, 158] on div "No items in this cart" at bounding box center [572, 170] width 371 height 214
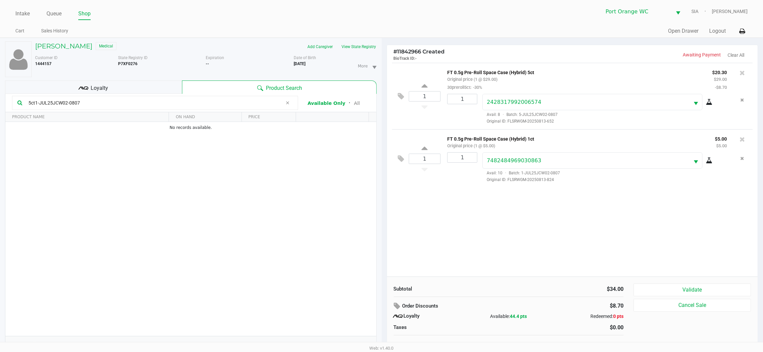
click at [121, 81] on div "Loyalty" at bounding box center [93, 87] width 177 height 13
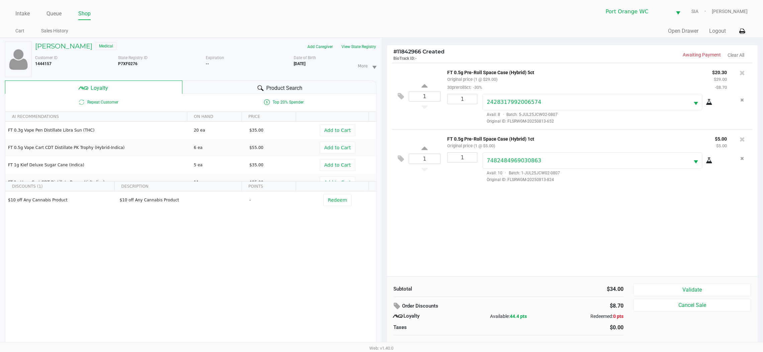
scroll to position [7, 0]
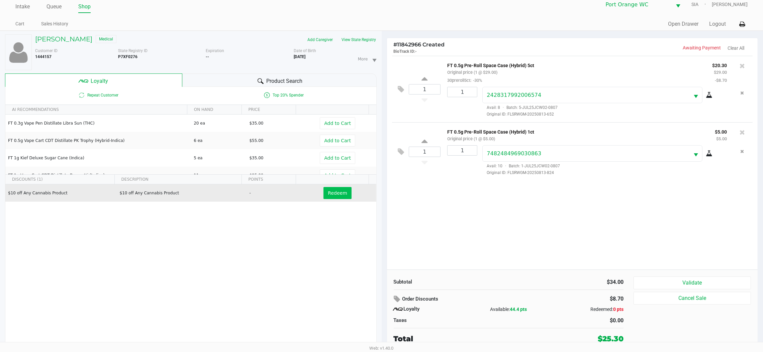
click at [330, 194] on span "Redeem" at bounding box center [337, 193] width 19 height 5
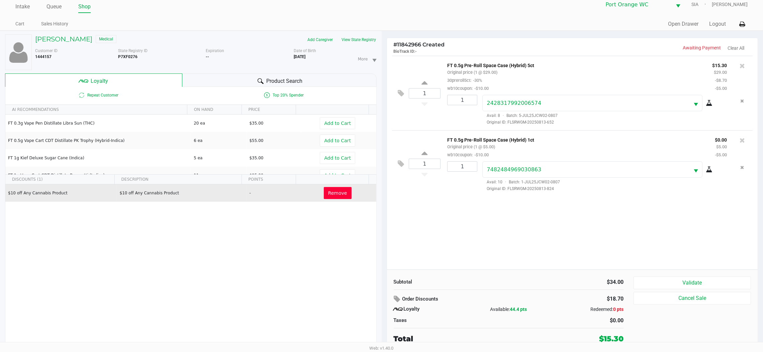
click at [667, 280] on button "Validate" at bounding box center [691, 283] width 117 height 13
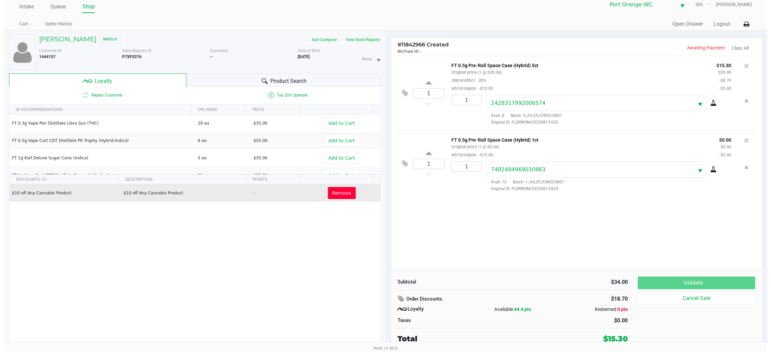
scroll to position [0, 0]
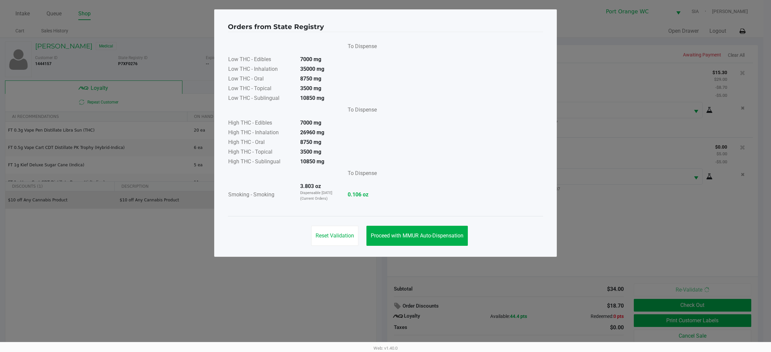
click at [403, 235] on span "Proceed with MMUR Auto-Dispensation" at bounding box center [417, 236] width 93 height 6
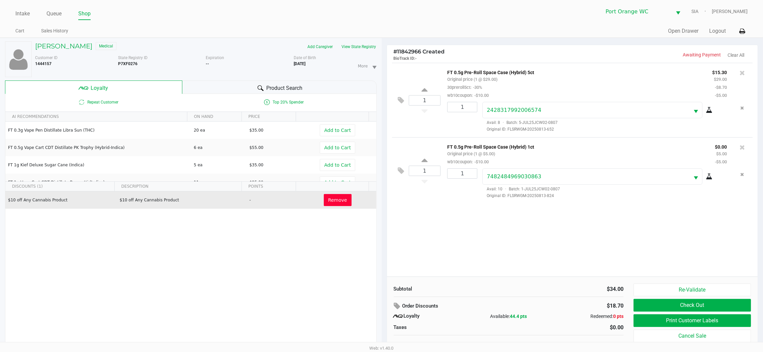
click at [662, 316] on button "Print Customer Labels" at bounding box center [691, 321] width 117 height 13
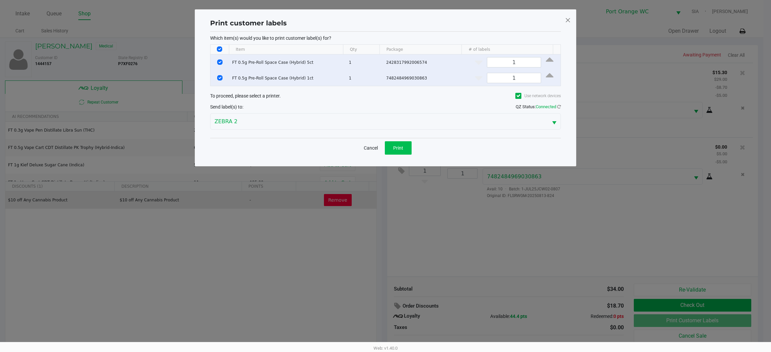
click at [400, 149] on span "Print" at bounding box center [398, 147] width 10 height 5
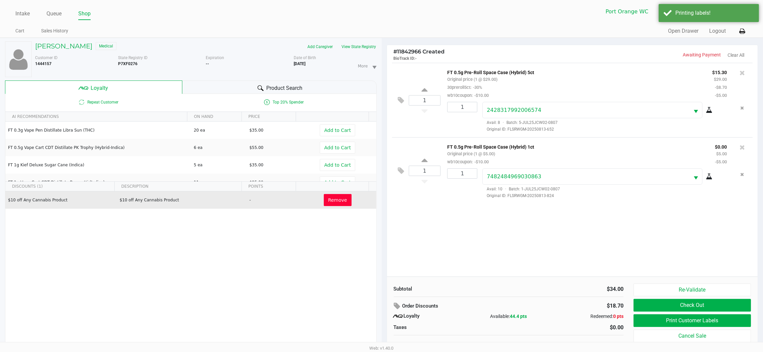
click at [651, 304] on button "Check Out" at bounding box center [691, 305] width 117 height 13
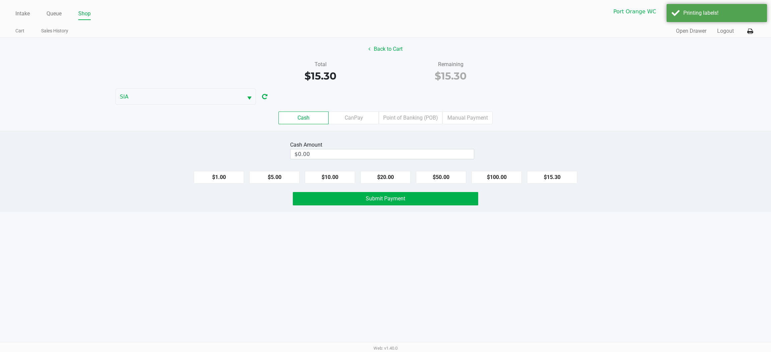
click at [390, 52] on button "Back to Cart" at bounding box center [385, 49] width 43 height 13
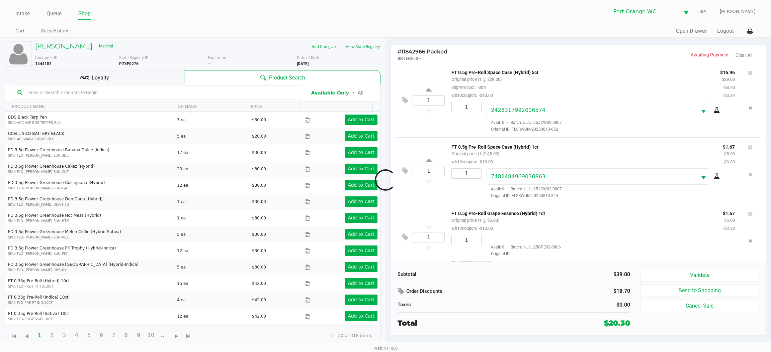
scroll to position [9, 0]
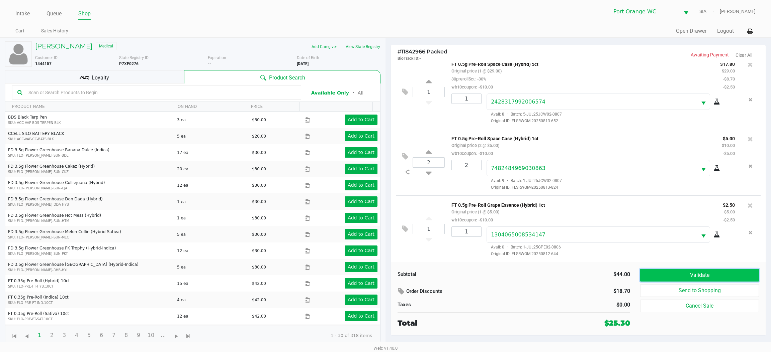
click at [699, 275] on button "Validate" at bounding box center [699, 275] width 119 height 13
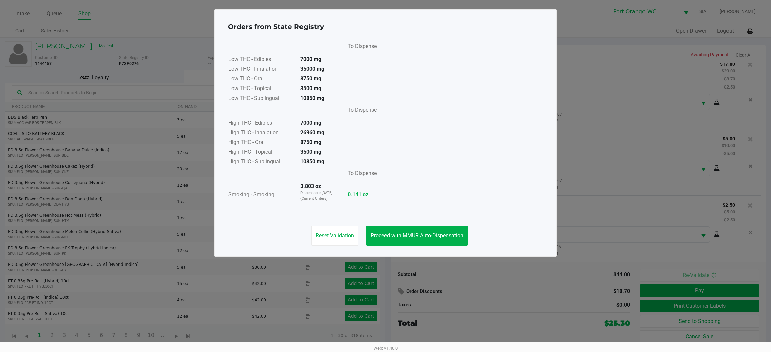
click at [436, 228] on button "Proceed with MMUR Auto-Dispensation" at bounding box center [416, 236] width 101 height 20
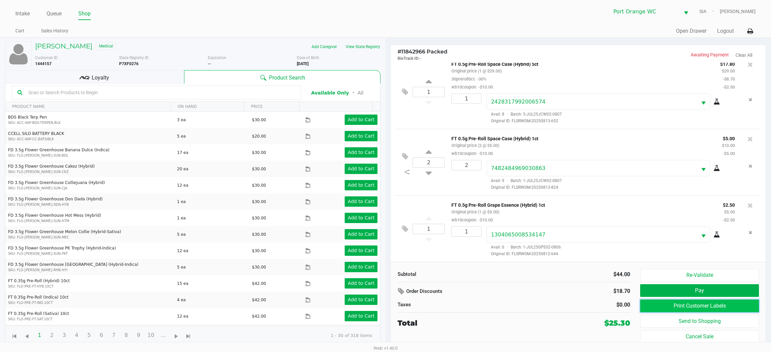
click at [663, 304] on button "Print Customer Labels" at bounding box center [699, 306] width 119 height 13
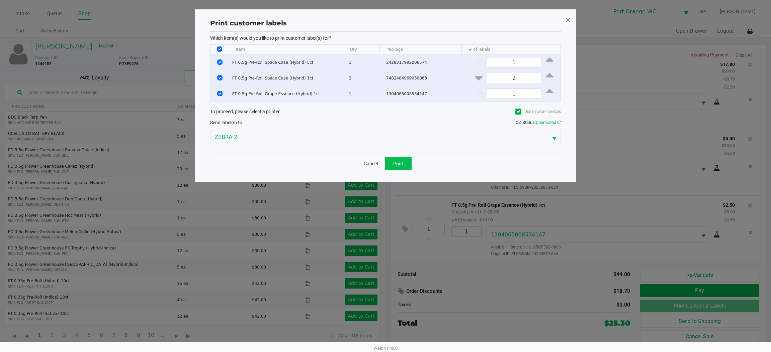
click at [395, 162] on span "Print" at bounding box center [398, 163] width 10 height 5
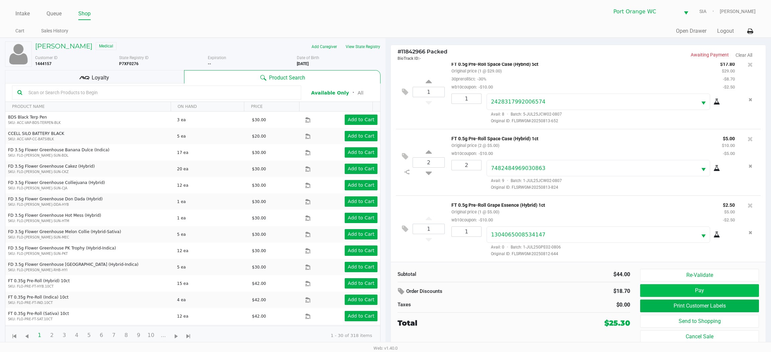
click at [735, 289] on button "Pay" at bounding box center [699, 291] width 119 height 13
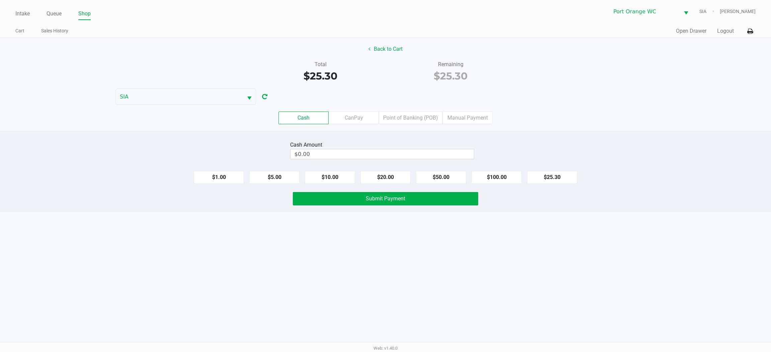
click at [413, 118] on label "Point of Banking (POB)" at bounding box center [411, 118] width 64 height 13
click at [0, 0] on 7 "Point of Banking (POB)" at bounding box center [0, 0] width 0 height 0
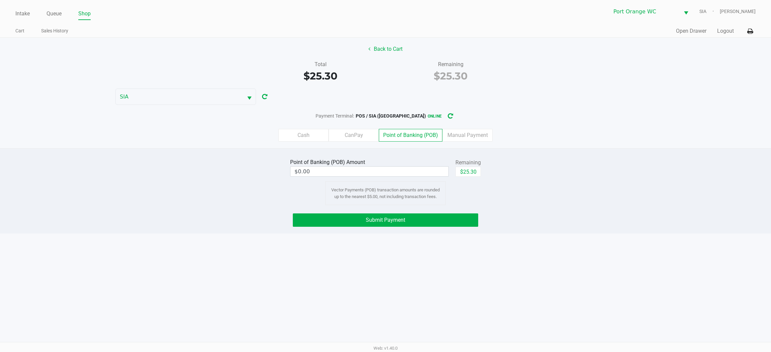
click at [474, 174] on button "$25.30" at bounding box center [467, 172] width 25 height 10
type input "$25.30"
click at [440, 227] on button "Submit Payment" at bounding box center [385, 220] width 185 height 13
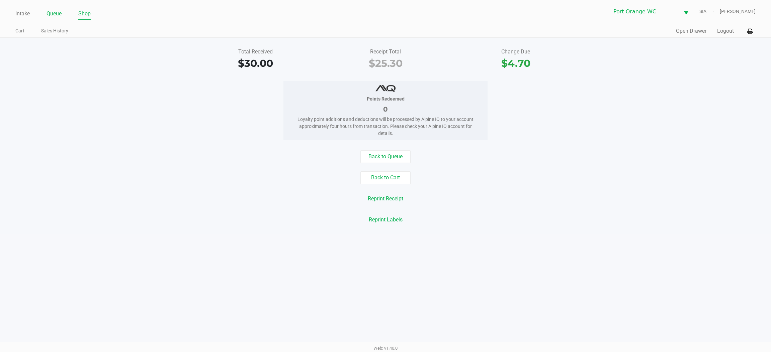
click at [55, 15] on link "Queue" at bounding box center [53, 13] width 15 height 9
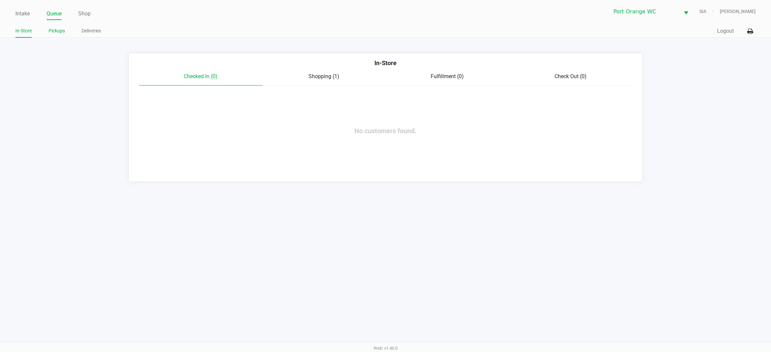
click at [49, 30] on link "Pickups" at bounding box center [56, 31] width 16 height 8
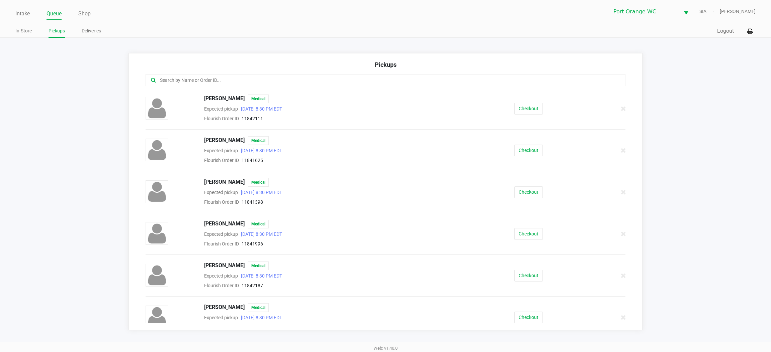
click at [216, 79] on input "text" at bounding box center [370, 81] width 422 height 8
click at [405, 80] on input "text" at bounding box center [370, 81] width 422 height 8
click at [515, 197] on button "Checkout" at bounding box center [528, 193] width 28 height 12
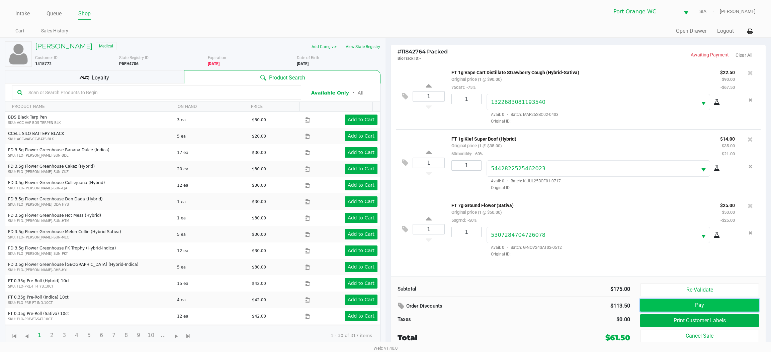
click at [742, 306] on button "Pay" at bounding box center [699, 305] width 119 height 13
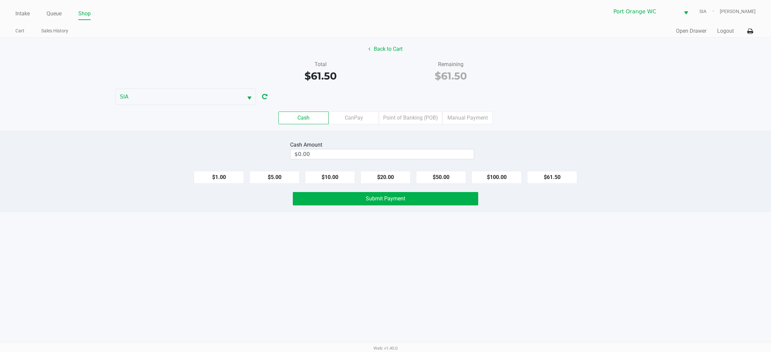
click at [388, 50] on button "Back to Cart" at bounding box center [385, 49] width 43 height 13
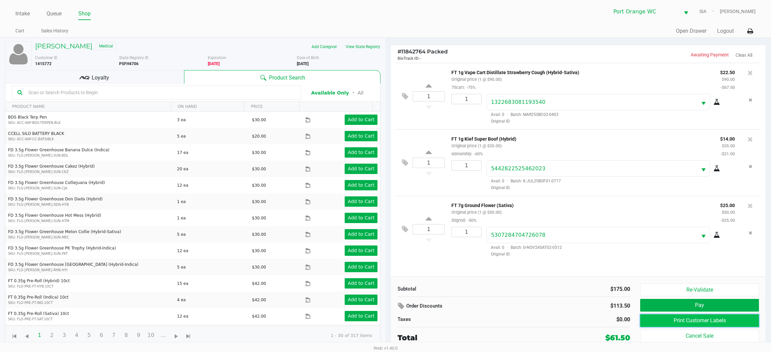
click at [679, 323] on button "Print Customer Labels" at bounding box center [699, 321] width 119 height 13
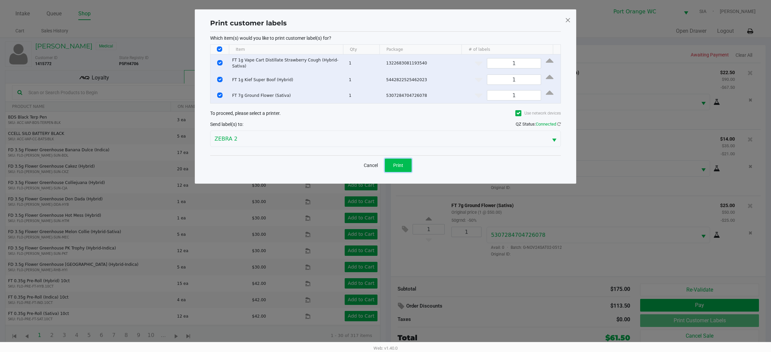
click at [403, 166] on button "Print" at bounding box center [398, 165] width 27 height 13
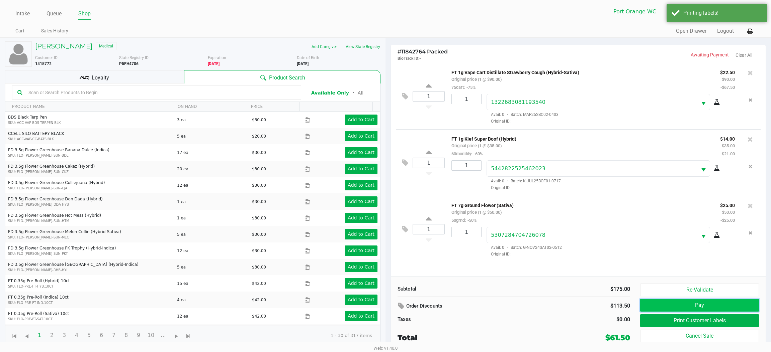
click at [702, 308] on button "Pay" at bounding box center [699, 305] width 119 height 13
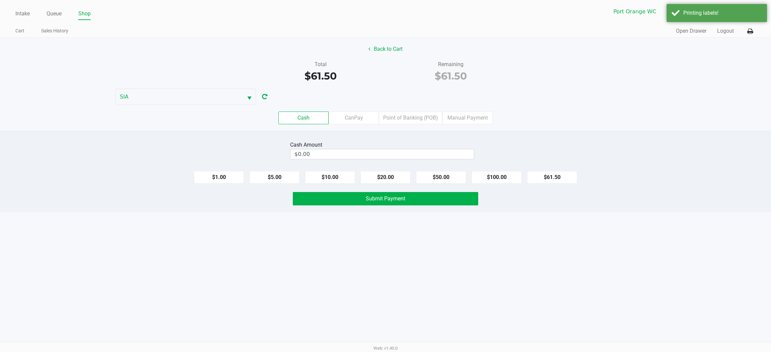
click at [567, 182] on button "$61.50" at bounding box center [552, 177] width 50 height 13
type input "$61.50"
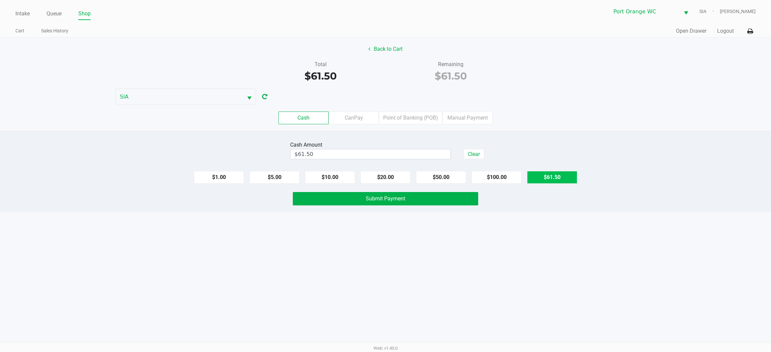
click at [423, 205] on button "Submit Payment" at bounding box center [385, 198] width 185 height 13
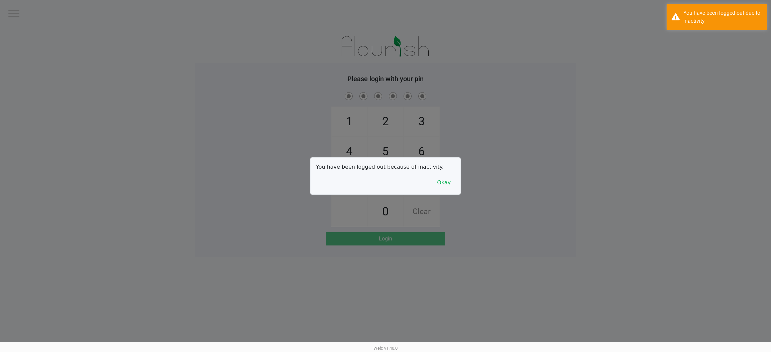
drag, startPoint x: 688, startPoint y: 170, endPoint x: 474, endPoint y: 181, distance: 214.0
click at [682, 170] on div at bounding box center [385, 176] width 771 height 352
click at [442, 179] on button "Okay" at bounding box center [443, 183] width 22 height 13
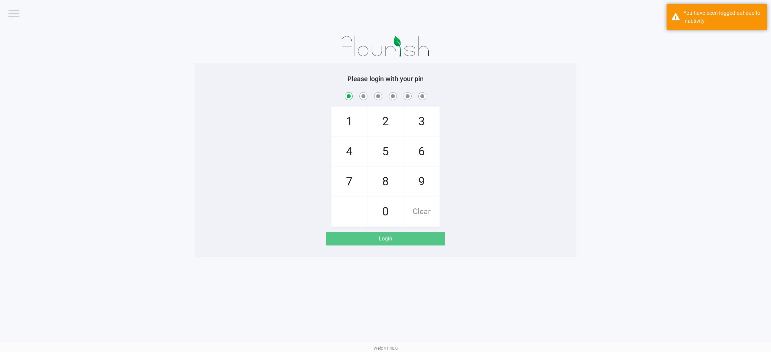
checkbox input "true"
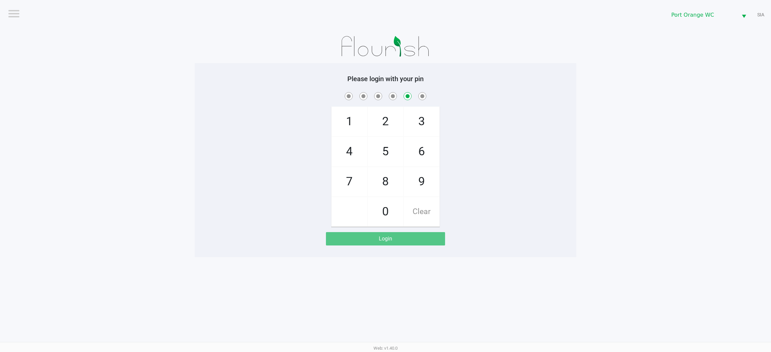
checkbox input "false"
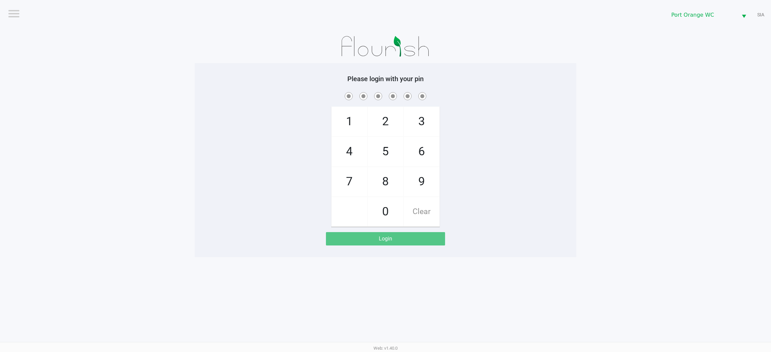
checkbox input "true"
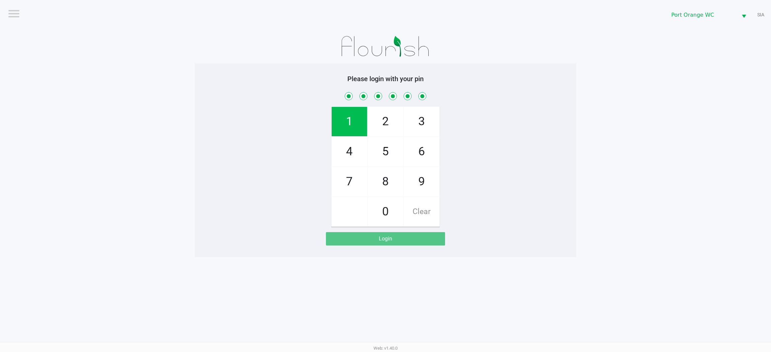
checkbox input "true"
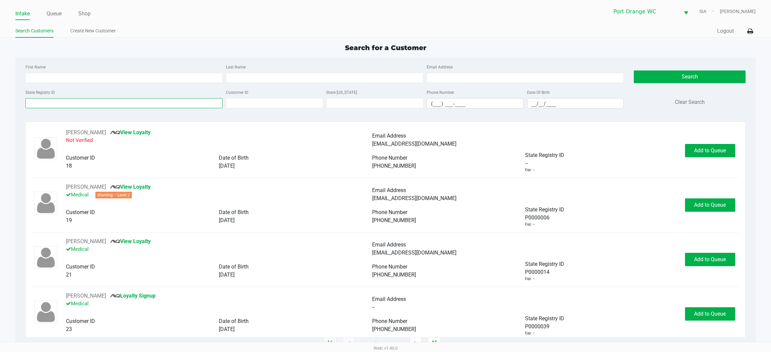
click at [190, 108] on input "State Registry ID" at bounding box center [123, 103] width 197 height 10
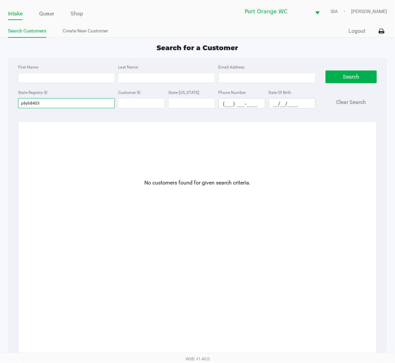
type input "p9yh8403"
click at [93, 33] on link "Create New Customer" at bounding box center [85, 31] width 45 height 8
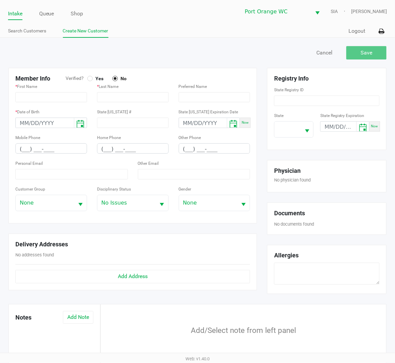
click at [89, 77] on div at bounding box center [89, 78] width 5 height 5
click at [63, 91] on div "* First Name" at bounding box center [51, 92] width 72 height 20
type input "MAMIE"
type input "MCDONALD"
click at [49, 122] on input "month/day/year" at bounding box center [45, 123] width 58 height 10
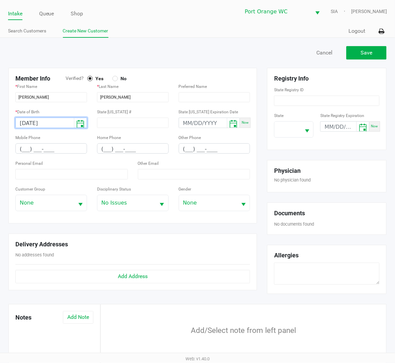
type input "02/11/1981"
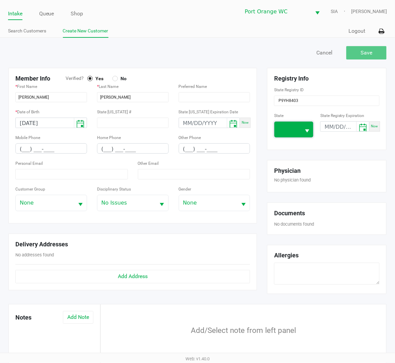
click at [297, 130] on span at bounding box center [287, 130] width 26 height 16
click at [285, 146] on span "FL" at bounding box center [283, 150] width 6 height 8
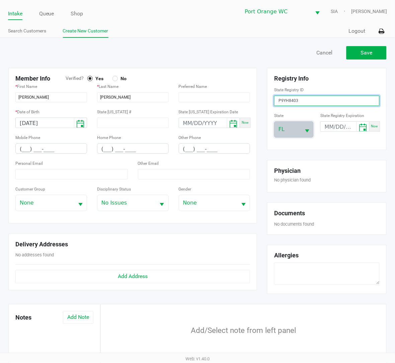
click at [278, 101] on input "P9YH8403" at bounding box center [326, 101] width 105 height 10
type input "P9YH8403"
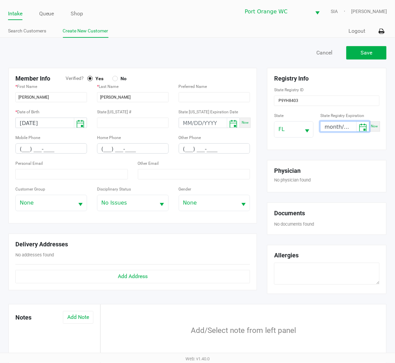
click at [341, 124] on input "month/day/year" at bounding box center [338, 127] width 36 height 10
type input "04/04/2026"
click at [166, 60] on div "Save Cancel" at bounding box center [197, 55] width 388 height 23
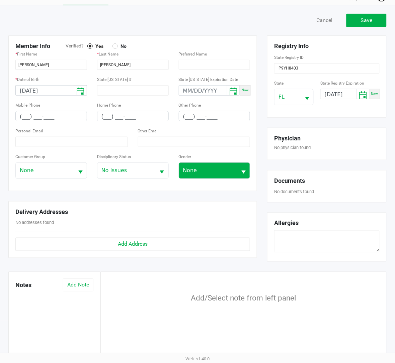
scroll to position [50, 0]
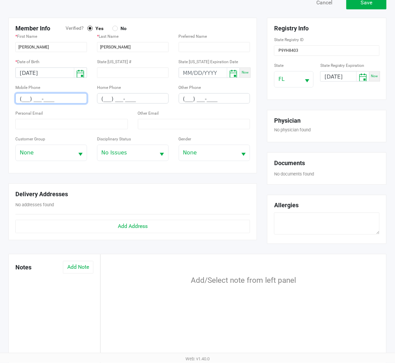
click at [43, 95] on input "(___) ___-____" at bounding box center [51, 99] width 71 height 10
type input "(540) 450-4819"
click at [47, 125] on input at bounding box center [71, 124] width 112 height 10
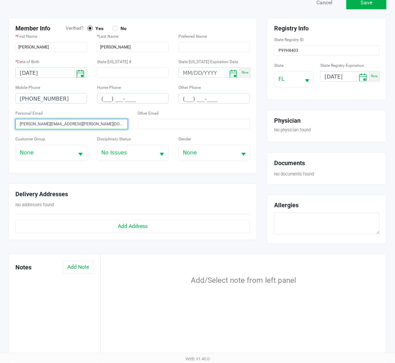
type input "Mamie.m.mcdonald@gmail.com"
click at [81, 135] on div "Customer Group None" at bounding box center [51, 148] width 72 height 26
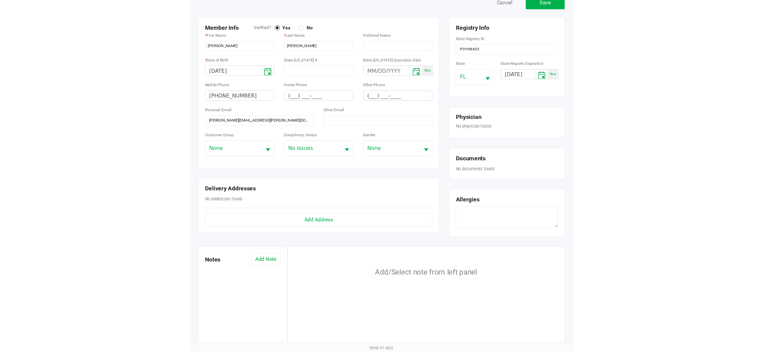
scroll to position [0, 0]
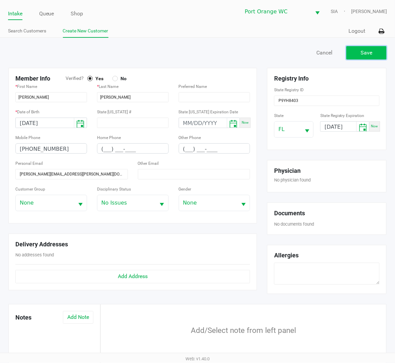
click at [375, 46] on button "Save" at bounding box center [366, 52] width 40 height 13
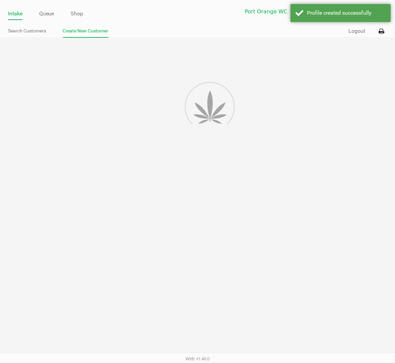
type input "---"
type input "( __) ___-____"
type input "---"
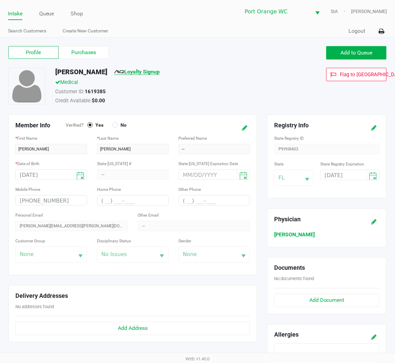
click at [160, 69] on link "Loyalty Signup" at bounding box center [136, 72] width 45 height 6
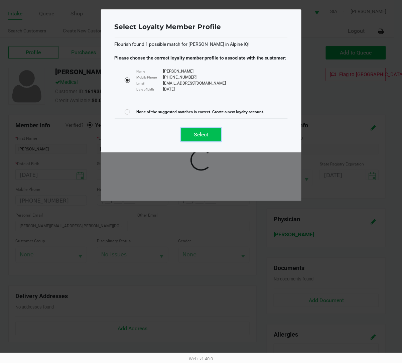
click at [210, 138] on button "Select" at bounding box center [201, 134] width 40 height 13
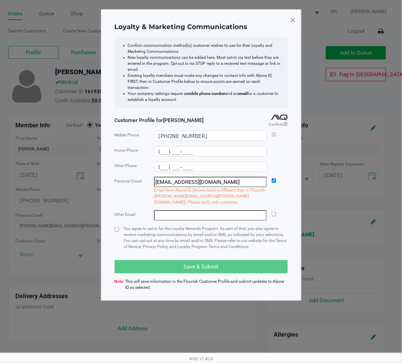
click at [113, 223] on div "Loyalty & Marketing Communications Confirm communication method(s) customer wis…" at bounding box center [201, 155] width 201 height 292
click at [115, 227] on input "checkbox" at bounding box center [117, 229] width 4 height 4
checkbox input "true"
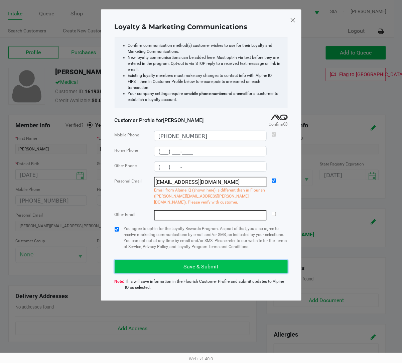
click at [186, 264] on span "Save & Submit" at bounding box center [201, 267] width 35 height 6
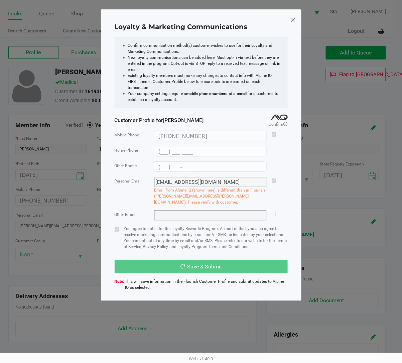
type input "(___) ___-____"
type input "cherryred550@gmail.com"
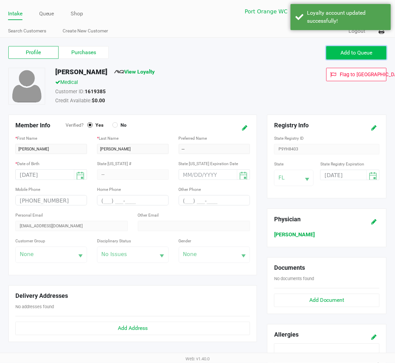
click at [367, 58] on button "Add to Queue" at bounding box center [356, 52] width 60 height 13
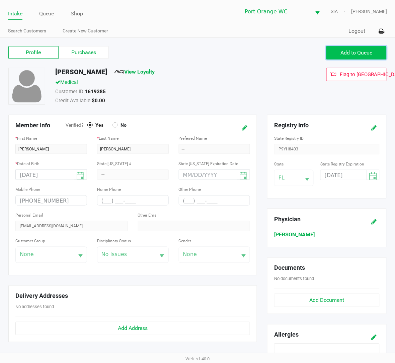
click at [346, 48] on button "Add to Queue" at bounding box center [356, 52] width 60 height 13
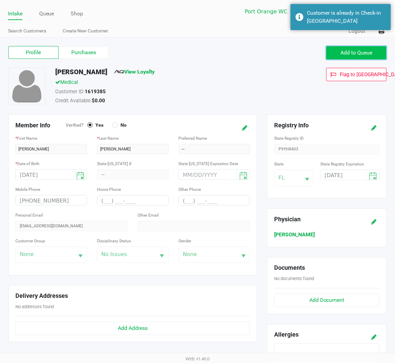
click at [351, 52] on span "Add to Queue" at bounding box center [356, 52] width 32 height 6
click at [353, 53] on span "Add to Queue" at bounding box center [356, 52] width 32 height 6
click at [46, 15] on link "Queue" at bounding box center [46, 13] width 15 height 9
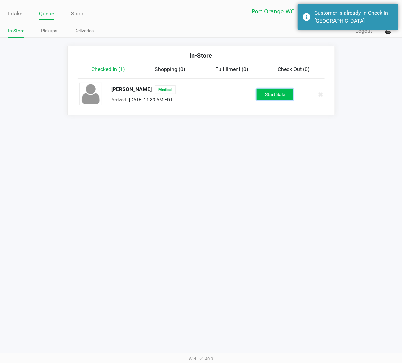
click at [279, 94] on button "Start Sale" at bounding box center [275, 95] width 37 height 12
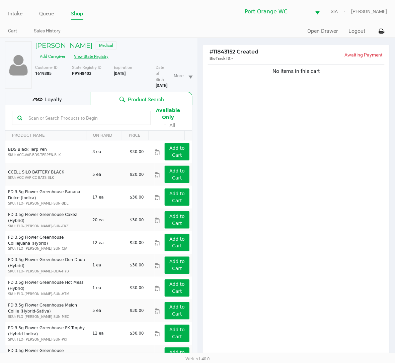
click at [89, 58] on button "View State Registry" at bounding box center [89, 56] width 39 height 11
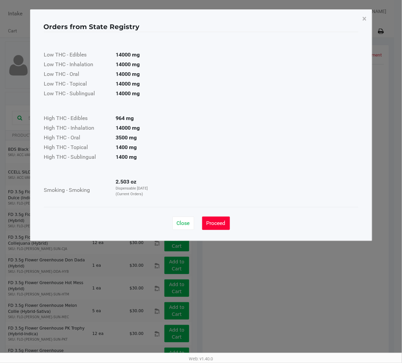
click at [210, 224] on span "Proceed" at bounding box center [216, 223] width 19 height 6
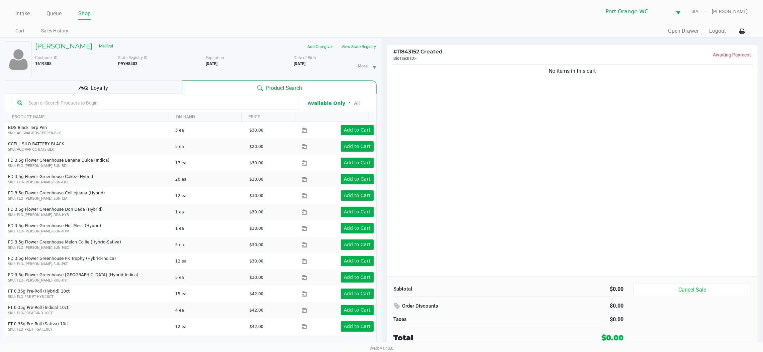
click at [106, 85] on span "Loyalty" at bounding box center [99, 88] width 17 height 8
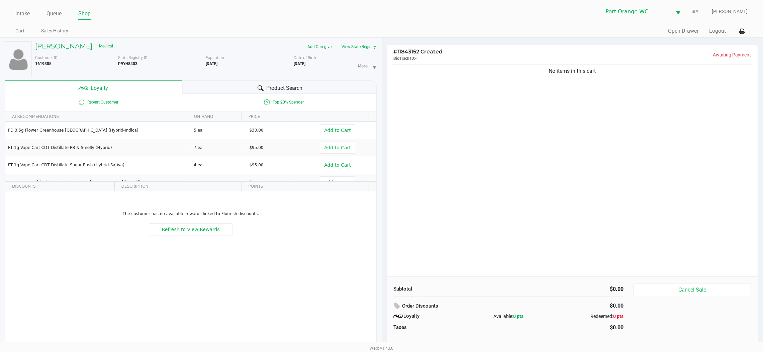
click at [284, 86] on span "Product Search" at bounding box center [284, 88] width 36 height 8
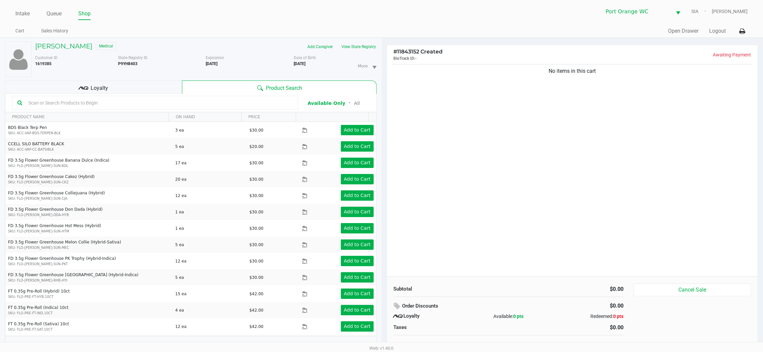
click at [611, 166] on div "No items in this cart" at bounding box center [572, 170] width 371 height 214
click at [274, 103] on input "text" at bounding box center [159, 103] width 267 height 10
type input "d"
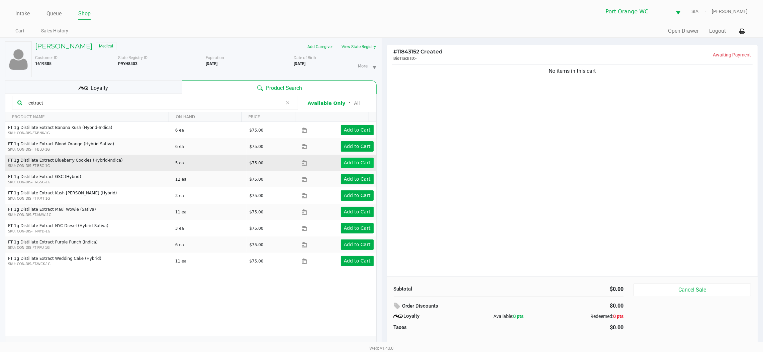
type input "extract"
click at [363, 163] on button "Add to Cart" at bounding box center [357, 163] width 33 height 10
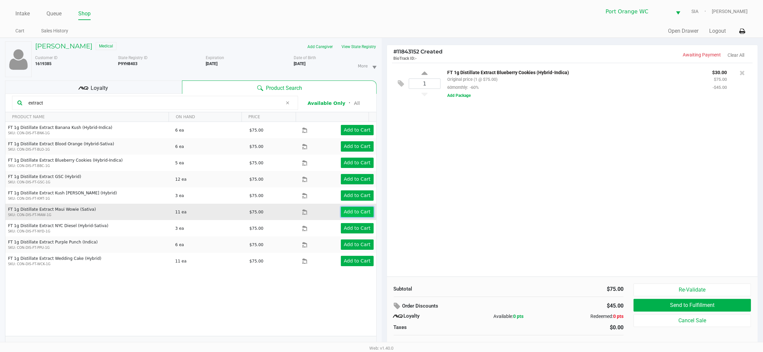
click at [344, 215] on app-button-loader "Add to Cart" at bounding box center [357, 211] width 27 height 5
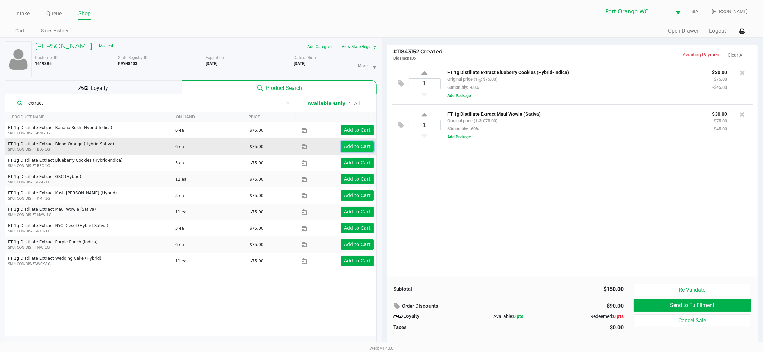
click at [350, 148] on app-button-loader "Add to Cart" at bounding box center [357, 146] width 27 height 5
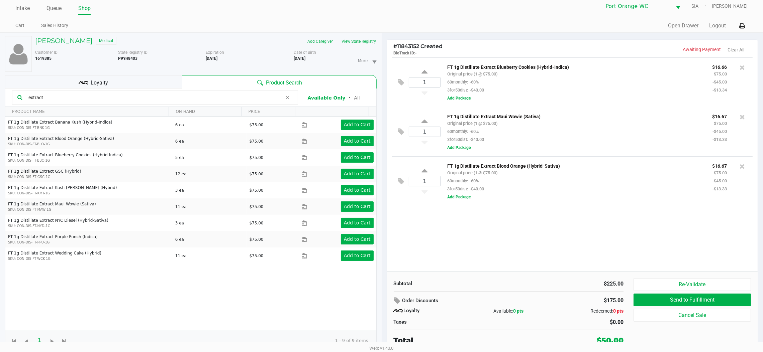
scroll to position [7, 0]
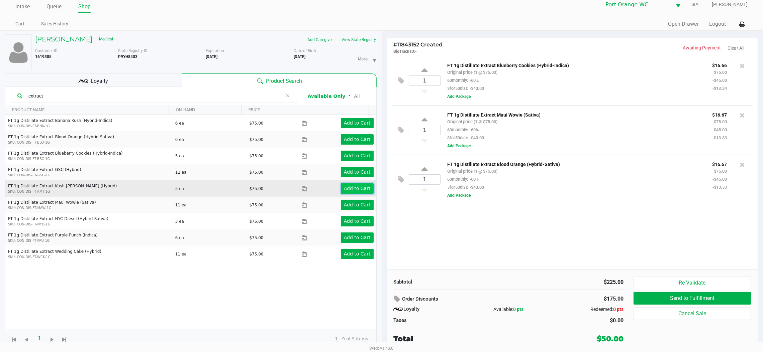
click at [352, 190] on app-button-loader "Add to Cart" at bounding box center [357, 188] width 27 height 5
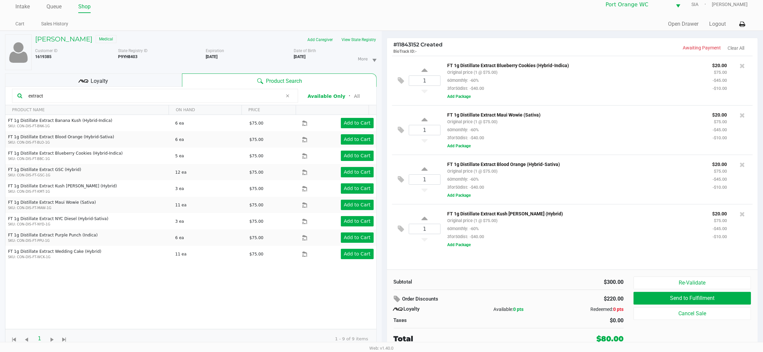
drag, startPoint x: 344, startPoint y: 187, endPoint x: 265, endPoint y: 280, distance: 122.6
click at [265, 280] on div "FT 1g Distillate Extract Banana Kush (Hybrid-Indica) SKU: CON-DIS-FT-BNK-1G 6 e…" at bounding box center [190, 222] width 371 height 214
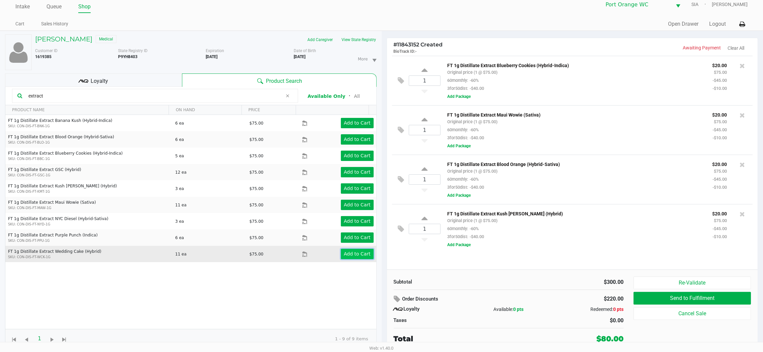
click at [356, 252] on app-button-loader "Add to Cart" at bounding box center [357, 253] width 27 height 5
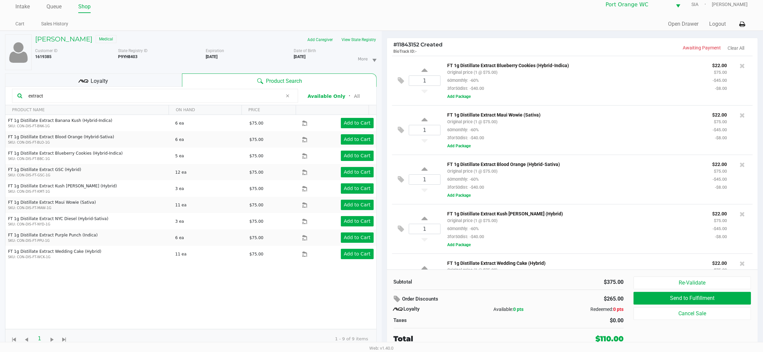
scroll to position [35, 0]
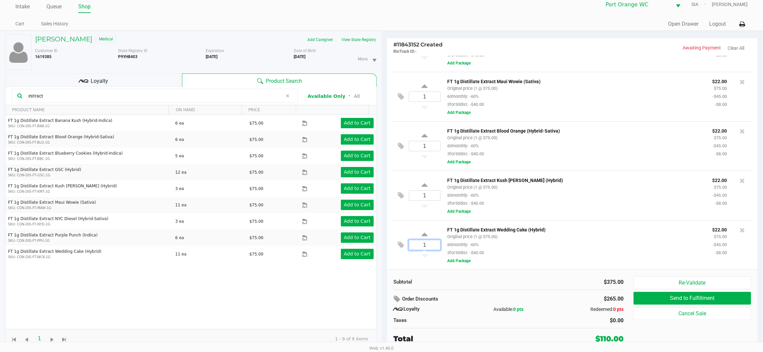
click at [440, 250] on input "1" at bounding box center [424, 245] width 31 height 10
type input "3"
click at [378, 268] on div "Loading MAMIE MCDONALD Medical Add Caregiver View State Registry Customer ID 16…" at bounding box center [381, 192] width 763 height 322
click at [426, 196] on input "1" at bounding box center [424, 196] width 31 height 10
type input "3"
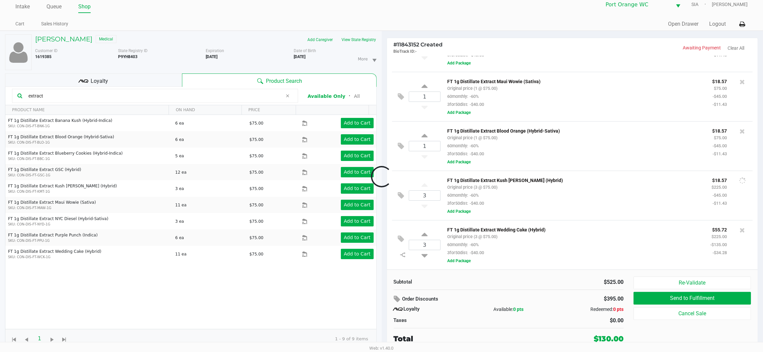
click at [348, 278] on div "Loading MAMIE MCDONALD Medical Add Caregiver View State Registry Customer ID 16…" at bounding box center [381, 192] width 763 height 322
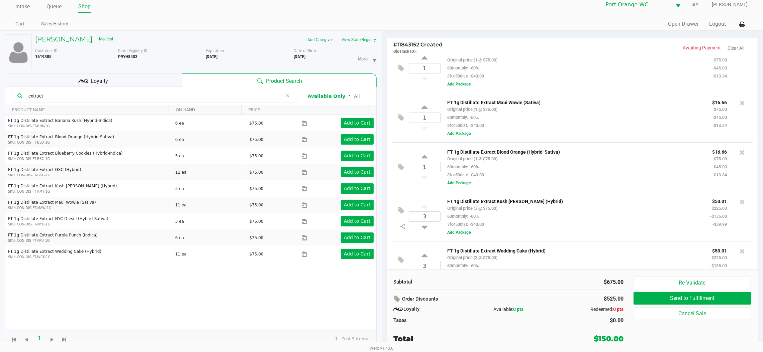
scroll to position [0, 0]
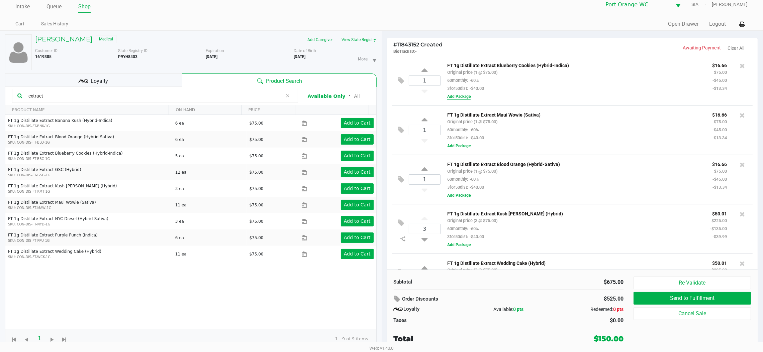
click at [458, 98] on button "Add Package" at bounding box center [458, 97] width 23 height 6
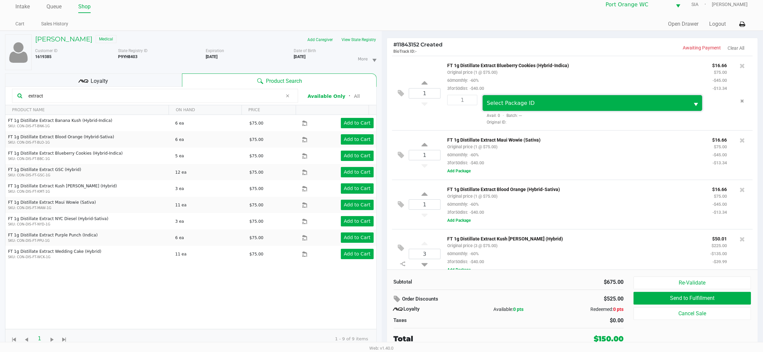
click at [518, 106] on span "Select Package ID" at bounding box center [586, 103] width 198 height 8
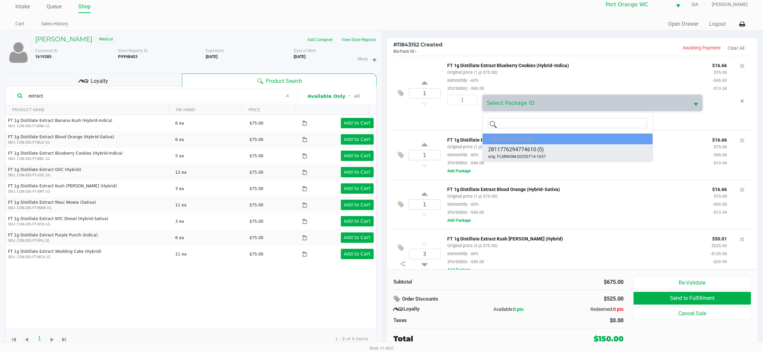
click at [553, 147] on li "2811776294774610 (5) orig: FLSRWGM-20250714-1657" at bounding box center [568, 152] width 170 height 17
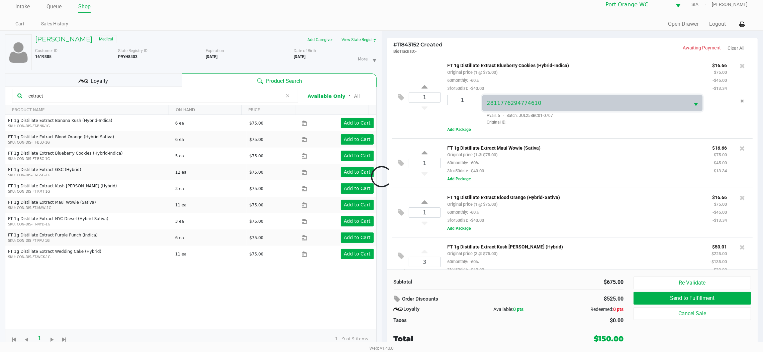
scroll to position [60, 0]
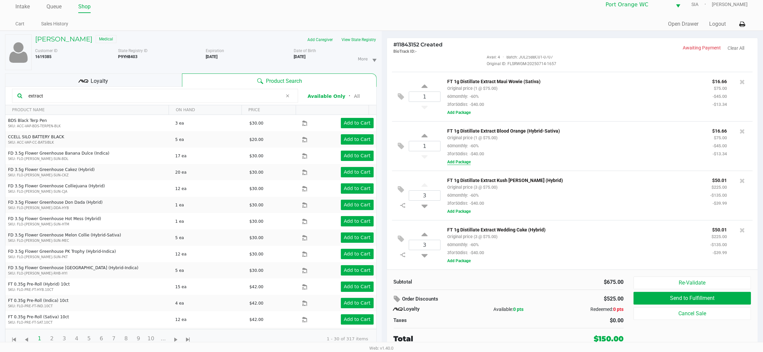
click at [458, 160] on button "Add Package" at bounding box center [458, 162] width 23 height 6
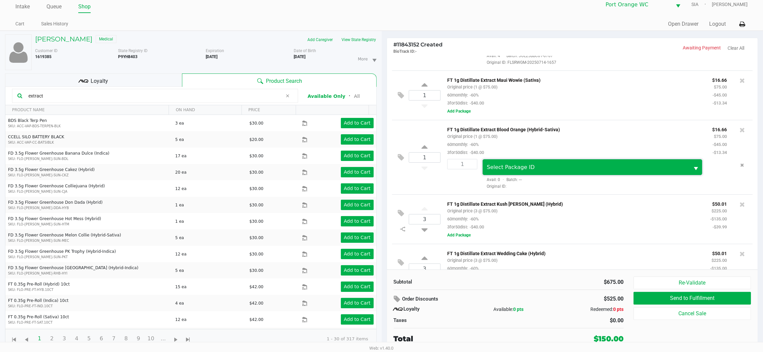
click at [548, 170] on span "Select Package ID" at bounding box center [586, 168] width 198 height 8
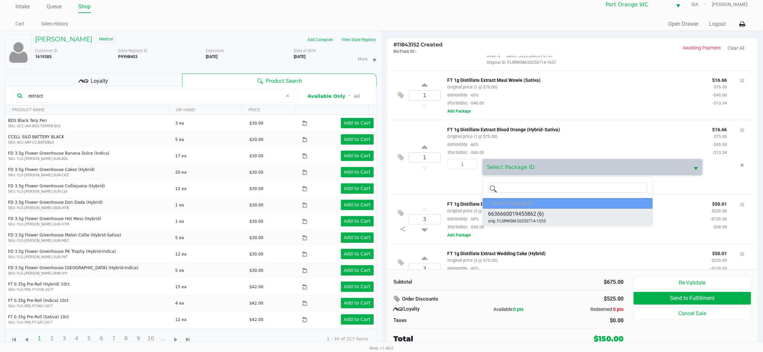
drag, startPoint x: 553, startPoint y: 204, endPoint x: 554, endPoint y: 211, distance: 6.8
click at [553, 207] on div "Select Package ID" at bounding box center [568, 203] width 170 height 11
click at [555, 214] on li "6636660019455862 (6) orig: FLSRWGM-20250714-1555" at bounding box center [568, 217] width 170 height 17
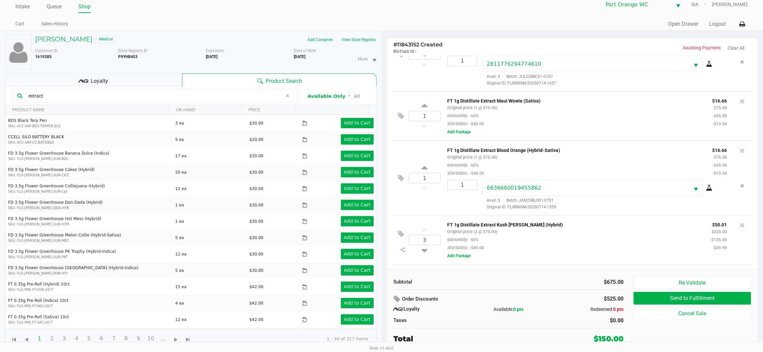
scroll to position [0, 0]
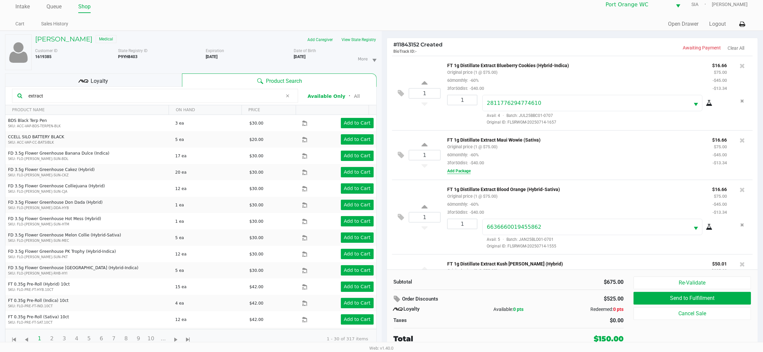
click at [463, 170] on button "Add Package" at bounding box center [458, 171] width 23 height 6
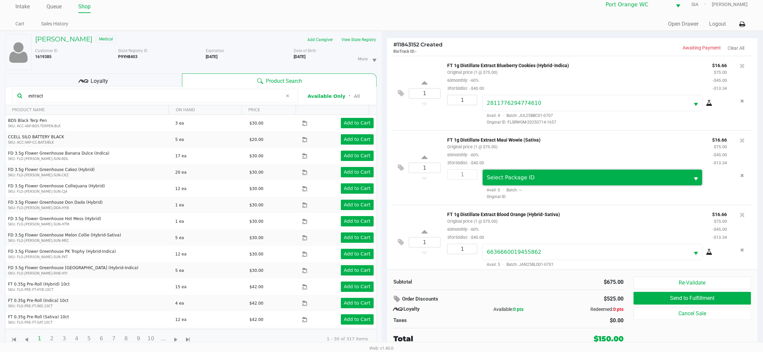
click at [505, 186] on span "Select Package ID" at bounding box center [586, 178] width 206 height 16
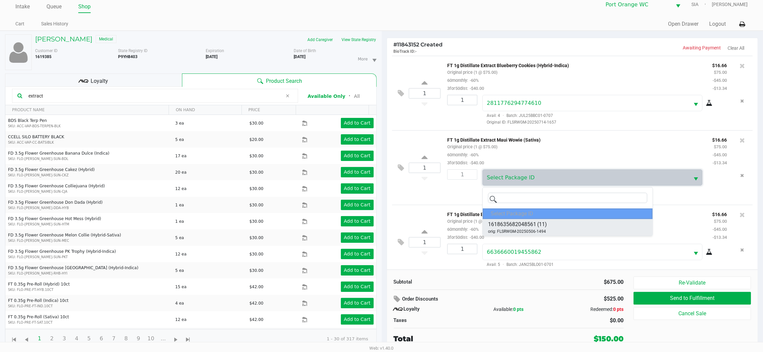
click at [546, 226] on span "(11)" at bounding box center [542, 225] width 10 height 8
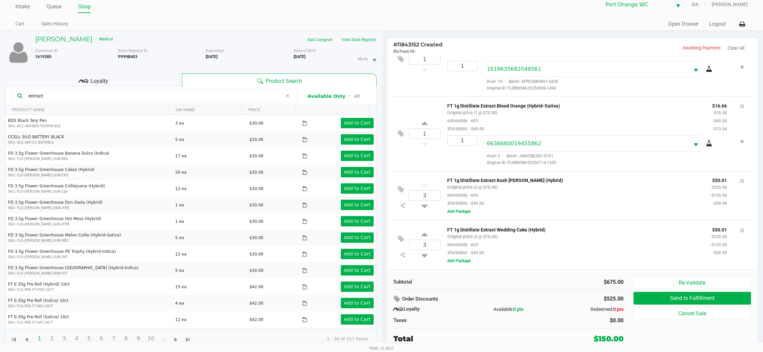
scroll to position [111, 0]
click at [462, 212] on button "Add Package" at bounding box center [458, 212] width 23 height 6
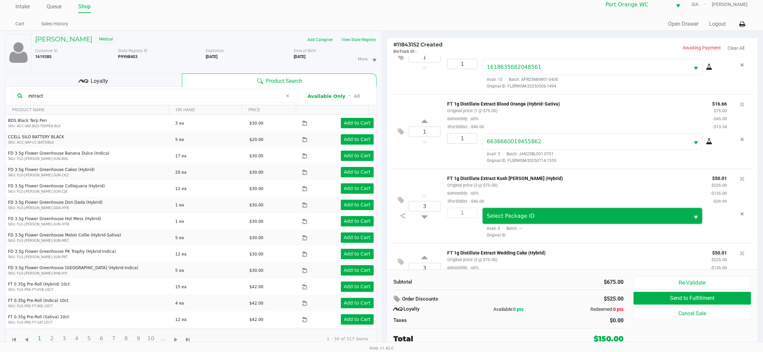
click at [531, 224] on span "Select Package ID" at bounding box center [586, 216] width 206 height 16
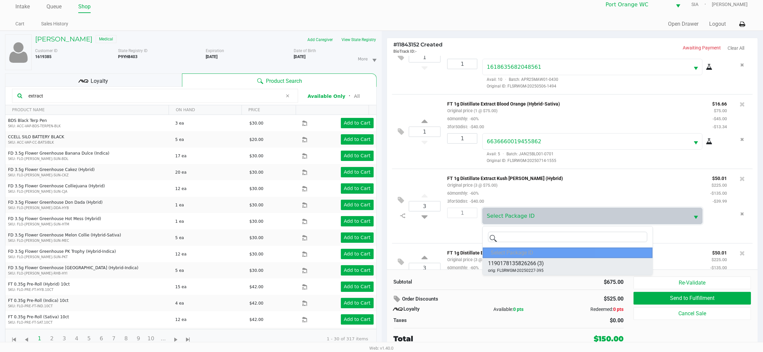
click at [548, 267] on li "1190178135826266 (3) orig: FLSRWGM-20250227-395" at bounding box center [568, 267] width 170 height 17
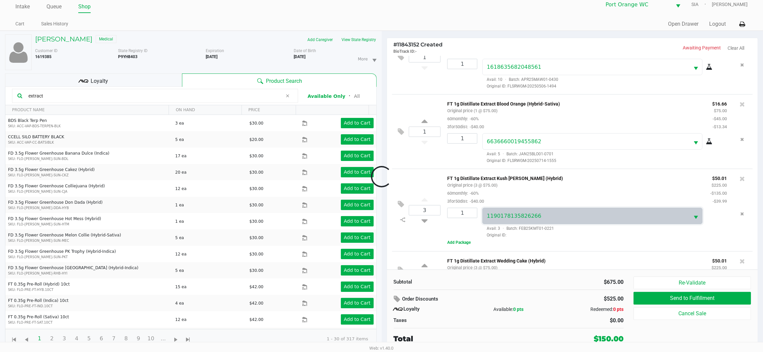
scroll to position [136, 0]
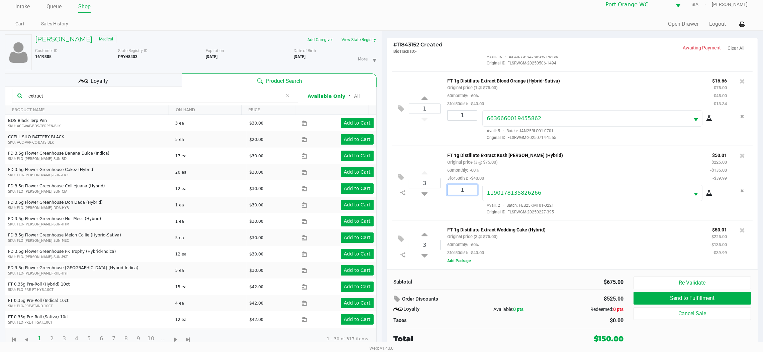
click at [464, 190] on input "1" at bounding box center [461, 190] width 29 height 10
type input "3"
click at [442, 199] on div "Loading MAMIE MCDONALD Medical Add Caregiver View State Registry Customer ID 16…" at bounding box center [381, 192] width 763 height 322
click at [465, 260] on button "Add Package" at bounding box center [458, 261] width 23 height 6
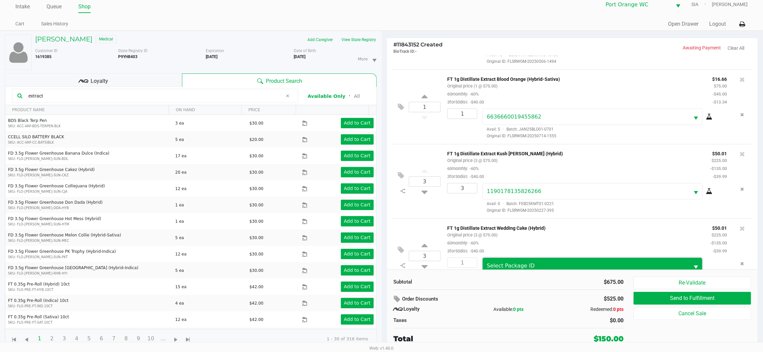
click at [560, 268] on span "Select Package ID" at bounding box center [586, 266] width 198 height 8
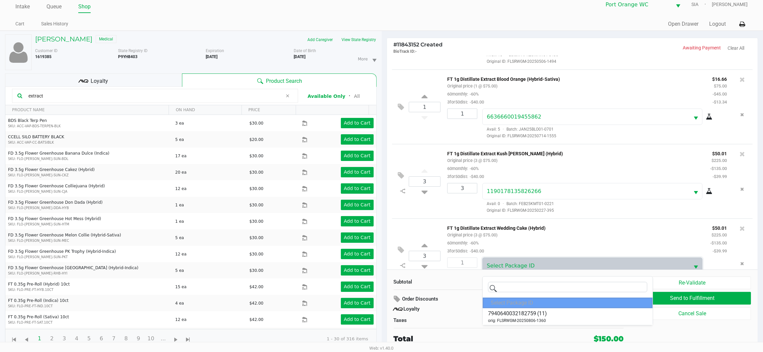
drag, startPoint x: 554, startPoint y: 312, endPoint x: 456, endPoint y: 290, distance: 100.5
click at [553, 312] on li "7940640032182759 (11) orig: FLSRWGM-20250806-1360" at bounding box center [568, 317] width 170 height 17
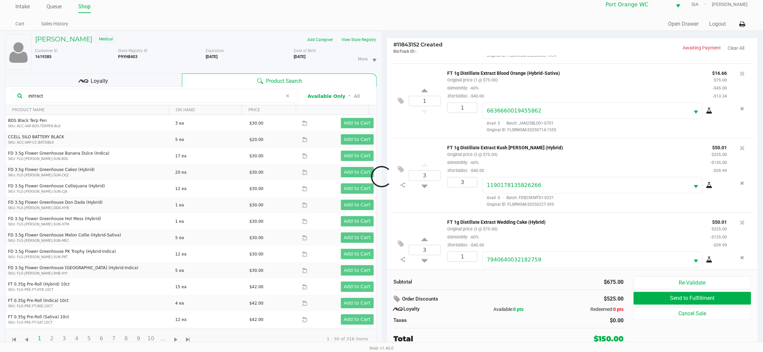
scroll to position [161, 0]
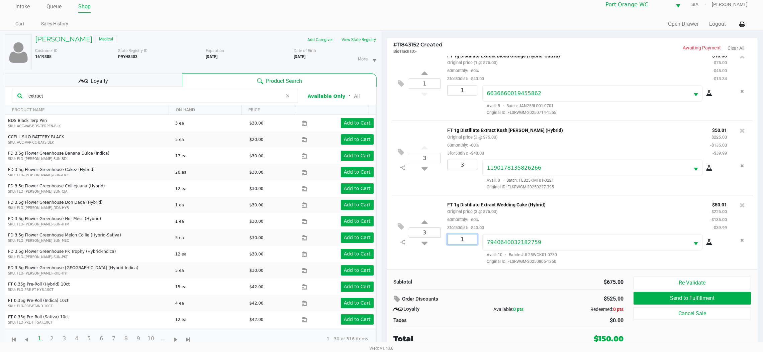
drag, startPoint x: 460, startPoint y: 238, endPoint x: 458, endPoint y: 244, distance: 7.0
click at [460, 237] on input "1" at bounding box center [461, 240] width 29 height 10
type input "3"
click at [443, 266] on div "Loading MAMIE MCDONALD Medical Add Caregiver View State Registry Customer ID 16…" at bounding box center [381, 192] width 763 height 322
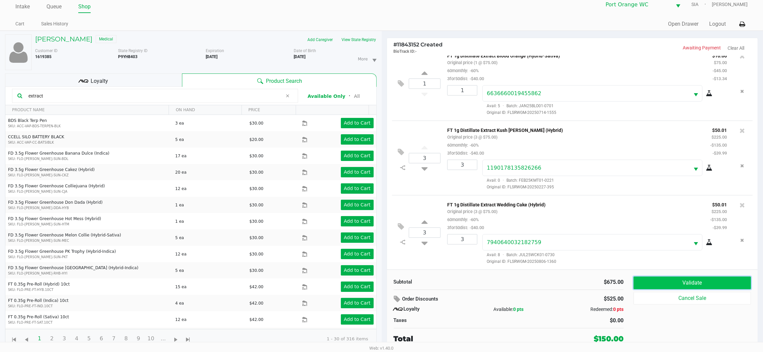
click at [686, 279] on button "Validate" at bounding box center [691, 283] width 117 height 13
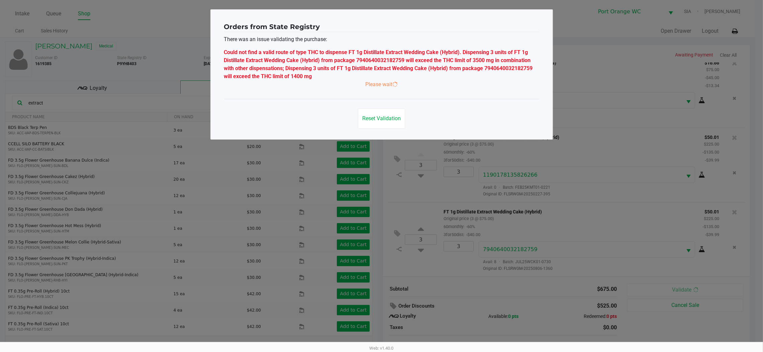
scroll to position [0, 0]
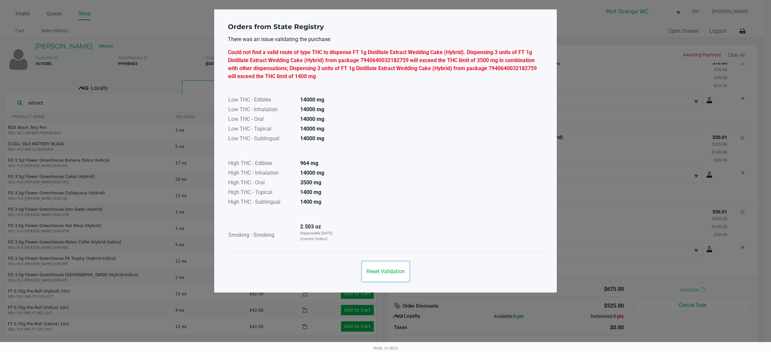
drag, startPoint x: 386, startPoint y: 272, endPoint x: 380, endPoint y: 274, distance: 6.9
click at [386, 271] on span "Reset Validation" at bounding box center [385, 272] width 38 height 6
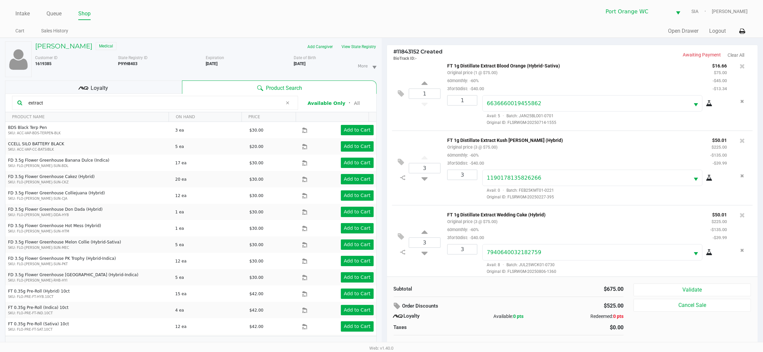
scroll to position [161, 0]
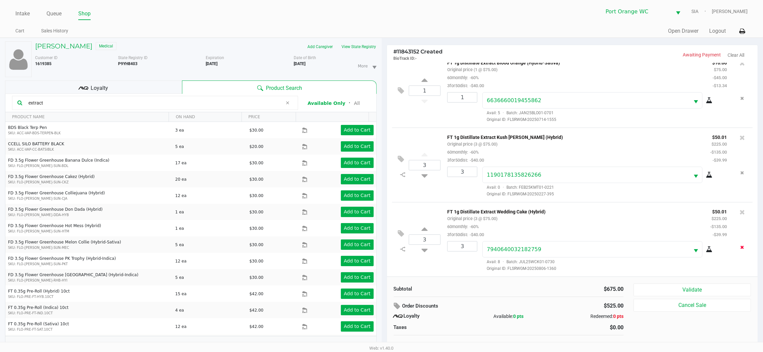
click at [740, 245] on icon "Remove the package from the orderLine" at bounding box center [742, 247] width 4 height 5
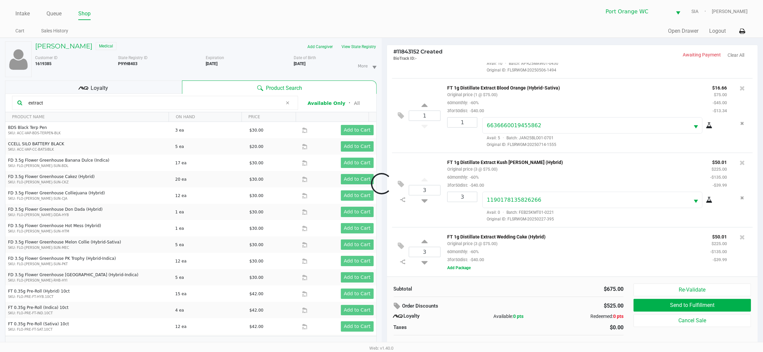
scroll to position [136, 0]
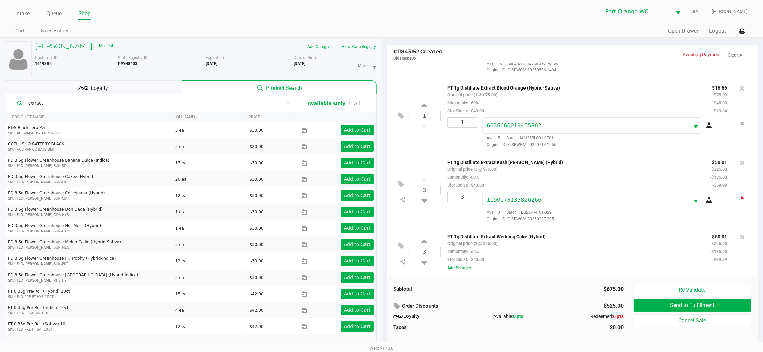
click at [738, 197] on button "Remove the package from the orderLine" at bounding box center [742, 198] width 9 height 12
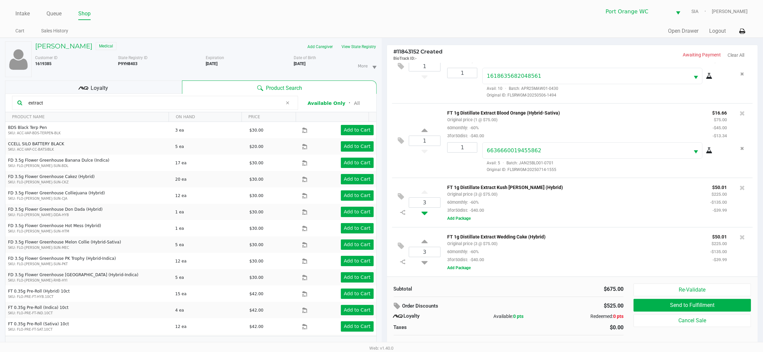
click at [422, 211] on icon at bounding box center [424, 212] width 6 height 8
type input "2"
click at [422, 264] on icon at bounding box center [424, 262] width 6 height 8
type input "2"
click at [423, 265] on div at bounding box center [381, 183] width 763 height 225
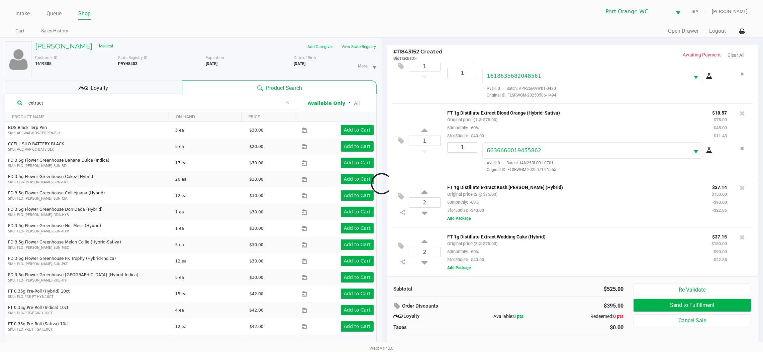
click at [422, 261] on div at bounding box center [381, 183] width 763 height 225
click at [426, 260] on icon at bounding box center [424, 262] width 6 height 8
type input "1"
click at [424, 214] on icon at bounding box center [424, 212] width 6 height 8
type input "1"
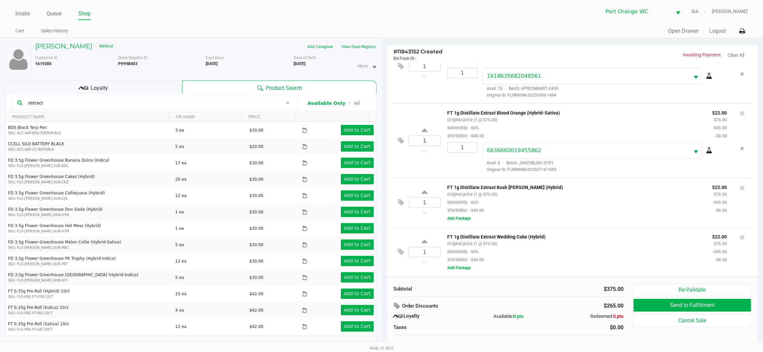
click at [458, 210] on small "3for50dist: -$40.00" at bounding box center [465, 210] width 37 height 5
click at [458, 218] on button "Add Package" at bounding box center [458, 219] width 23 height 6
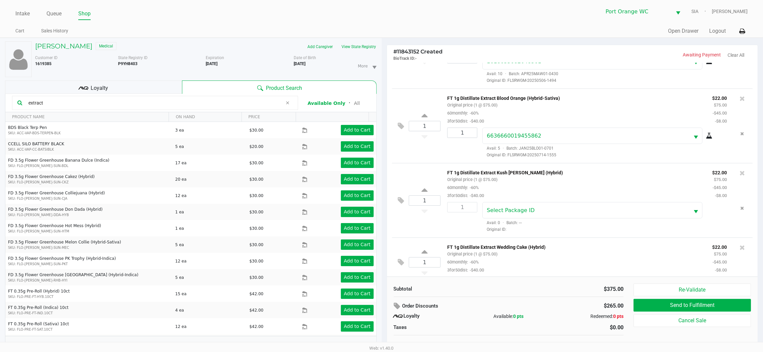
scroll to position [135, 0]
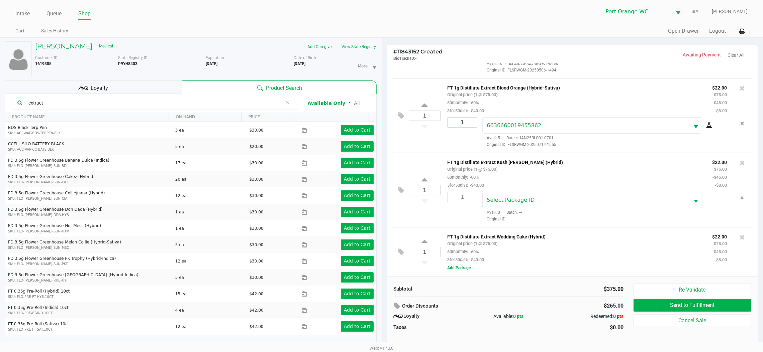
drag, startPoint x: 424, startPoint y: 168, endPoint x: 431, endPoint y: 181, distance: 14.8
click at [424, 168] on div "1 FT 1g Distillate Extract Kush Mintz (Hybrid) Original price (1 @ $75.00) 60mo…" at bounding box center [572, 190] width 361 height 75
click at [431, 181] on div "1" at bounding box center [425, 190] width 32 height 27
click at [424, 181] on icon at bounding box center [424, 181] width 6 height 8
type input "2"
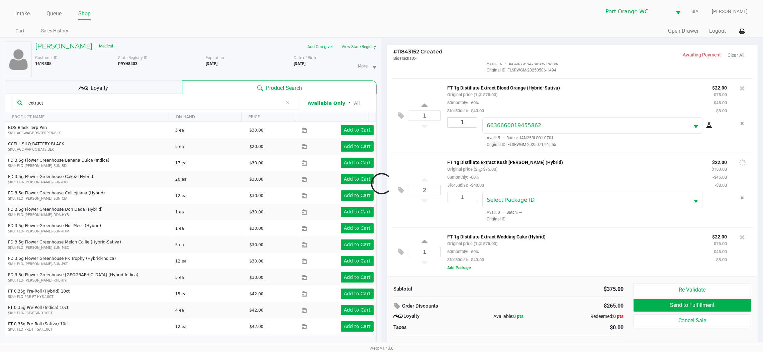
scroll to position [111, 0]
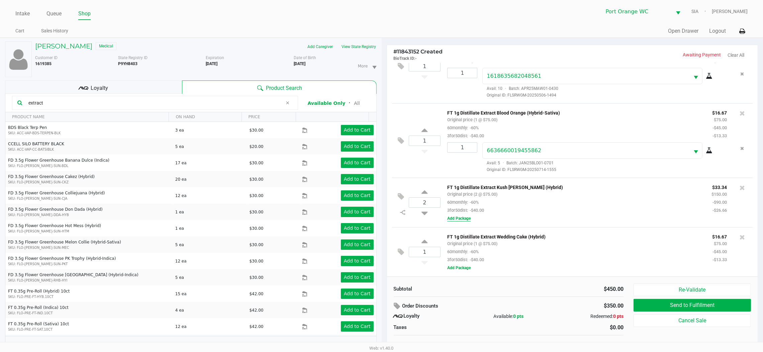
click at [464, 220] on button "Add Package" at bounding box center [458, 219] width 23 height 6
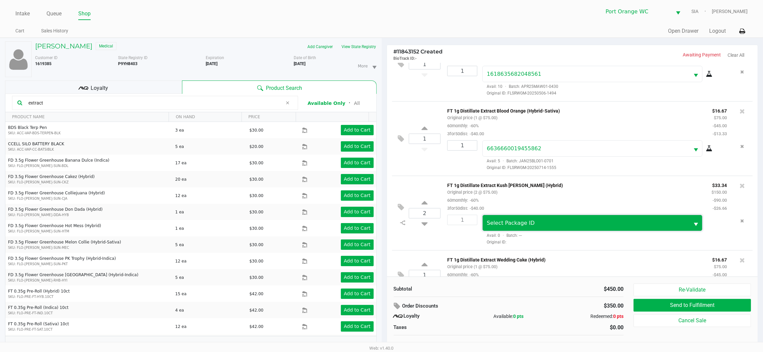
click at [511, 220] on span "Select Package ID" at bounding box center [586, 223] width 206 height 16
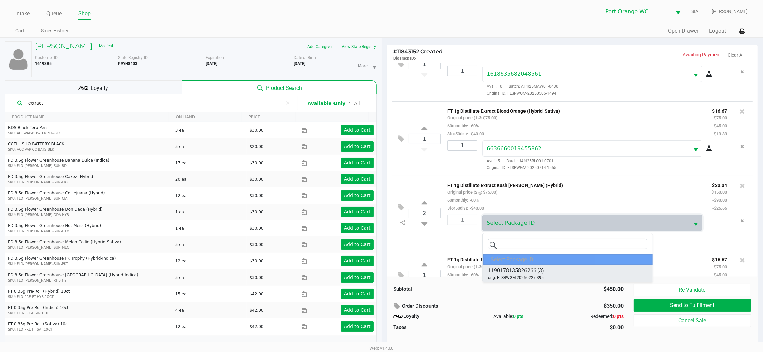
click at [528, 268] on span "1190178135826266" at bounding box center [512, 271] width 48 height 8
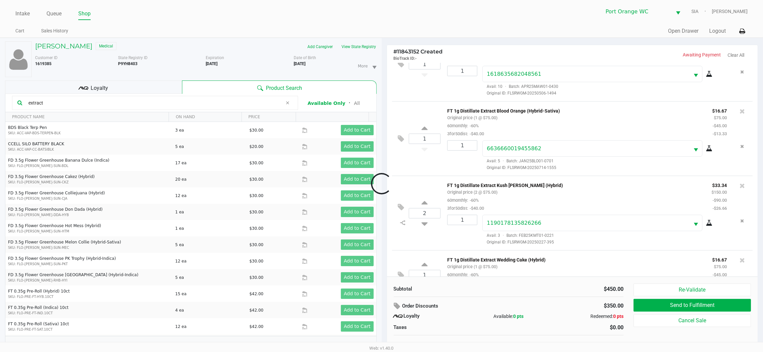
scroll to position [136, 0]
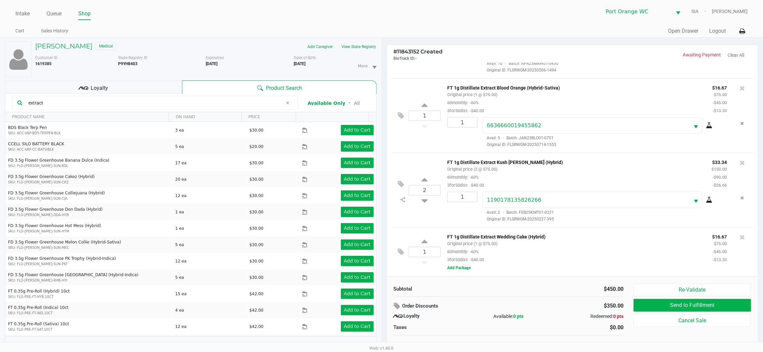
click at [469, 190] on div "FT 1g Distillate Extract Kush Mintz (Hybrid) Original price (2 @ $75.00) 60mont…" at bounding box center [593, 190] width 307 height 64
click at [461, 200] on input "1" at bounding box center [461, 197] width 29 height 10
type input "2"
click at [615, 252] on div "MAMIE MCDONALD Medical Add Caregiver View State Registry Customer ID 1619385 St…" at bounding box center [381, 199] width 763 height 322
click at [464, 266] on button "Add Package" at bounding box center [458, 268] width 23 height 6
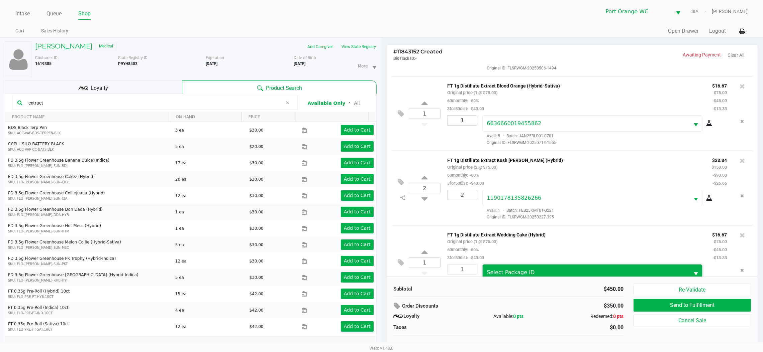
drag, startPoint x: 507, startPoint y: 273, endPoint x: 509, endPoint y: 278, distance: 5.8
click at [507, 274] on span "Select Package ID" at bounding box center [511, 273] width 48 height 6
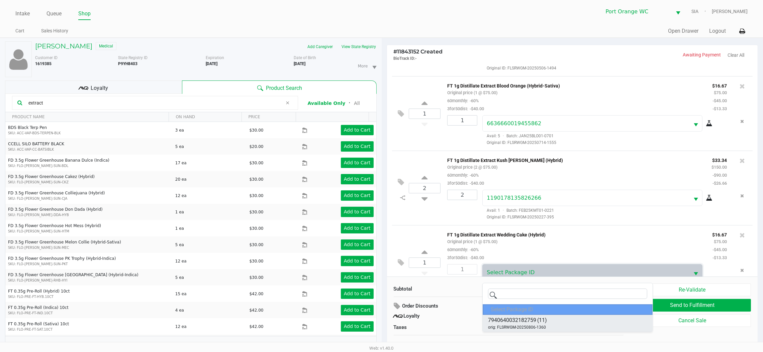
click at [541, 317] on span "(11)" at bounding box center [542, 321] width 10 height 8
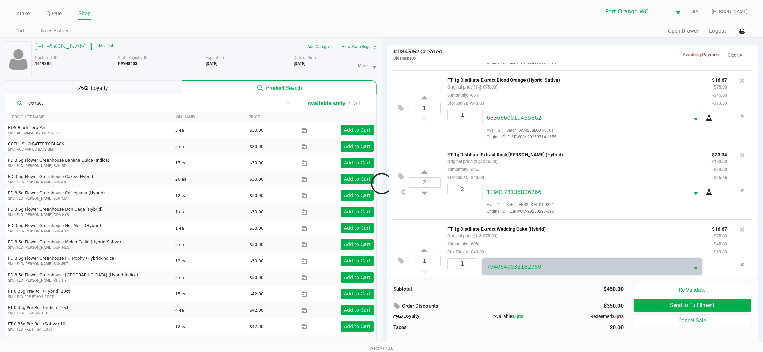
scroll to position [161, 0]
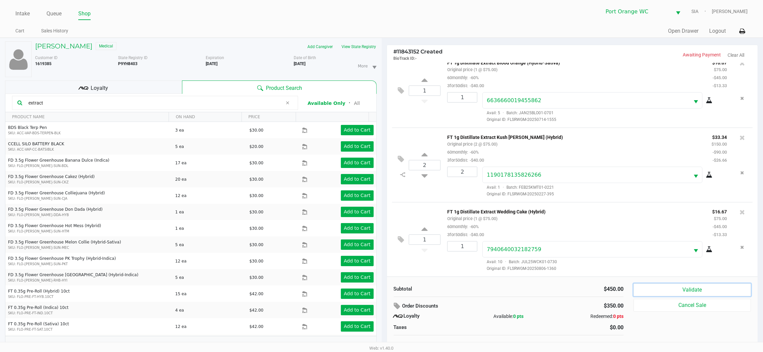
click at [677, 294] on button "Validate" at bounding box center [691, 290] width 117 height 13
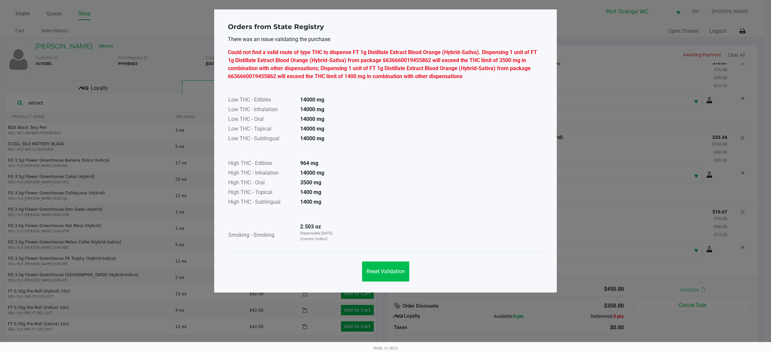
drag, startPoint x: 383, startPoint y: 284, endPoint x: 383, endPoint y: 280, distance: 4.0
click at [383, 282] on div "Reset Validation" at bounding box center [385, 269] width 315 height 34
click at [384, 277] on button "Reset Validation" at bounding box center [385, 272] width 47 height 20
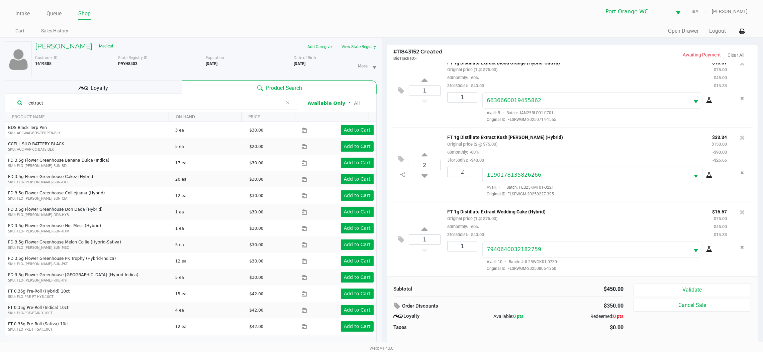
drag, startPoint x: 420, startPoint y: 176, endPoint x: 449, endPoint y: 168, distance: 30.5
click at [424, 173] on div "2" at bounding box center [425, 165] width 32 height 27
click at [740, 171] on icon "Remove the package from the orderLine" at bounding box center [742, 173] width 4 height 5
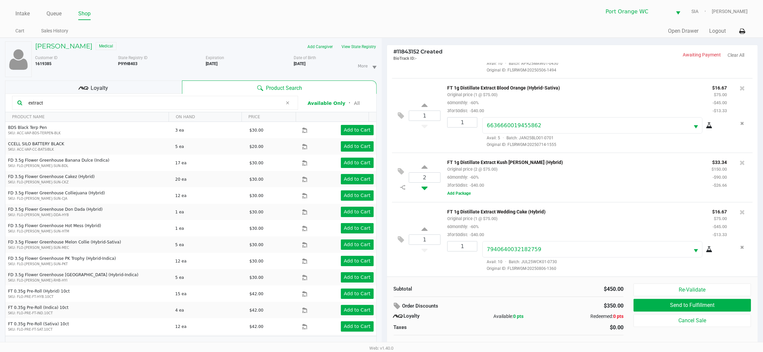
click at [427, 184] on icon at bounding box center [424, 187] width 6 height 8
type input "1"
click at [462, 194] on button "Add Package" at bounding box center [458, 194] width 23 height 6
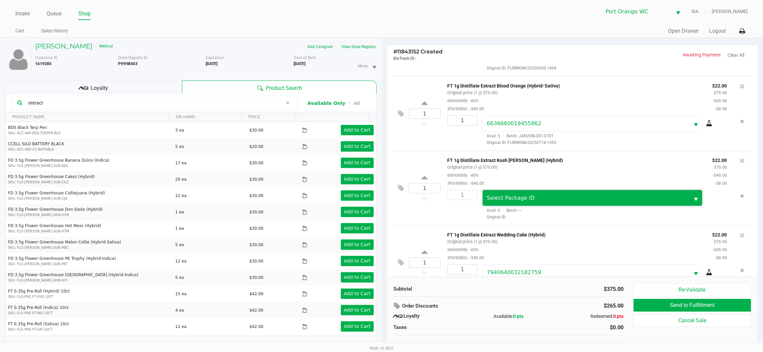
click at [509, 201] on span "Select Package ID" at bounding box center [511, 198] width 48 height 6
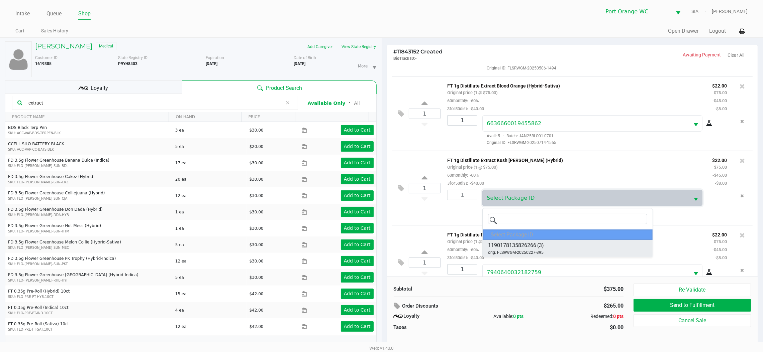
click at [543, 241] on li "1190178135826266 (3) orig: FLSRWGM-20250227-395" at bounding box center [568, 248] width 170 height 17
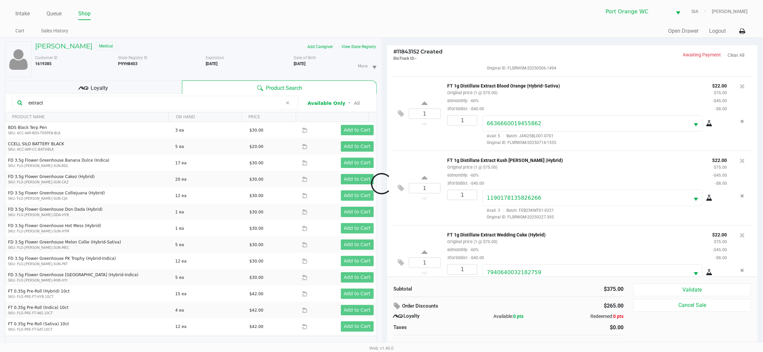
scroll to position [161, 0]
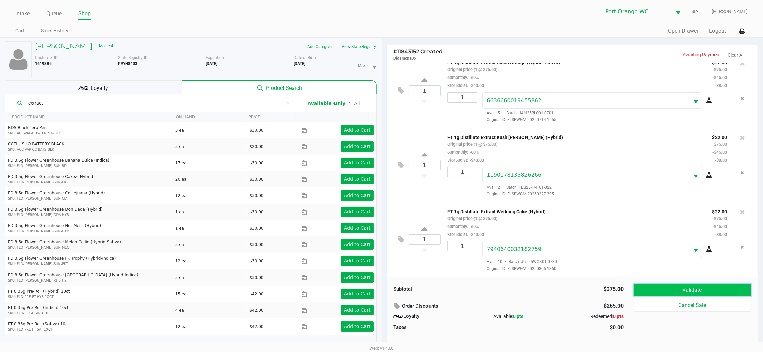
click at [681, 294] on button "Validate" at bounding box center [691, 290] width 117 height 13
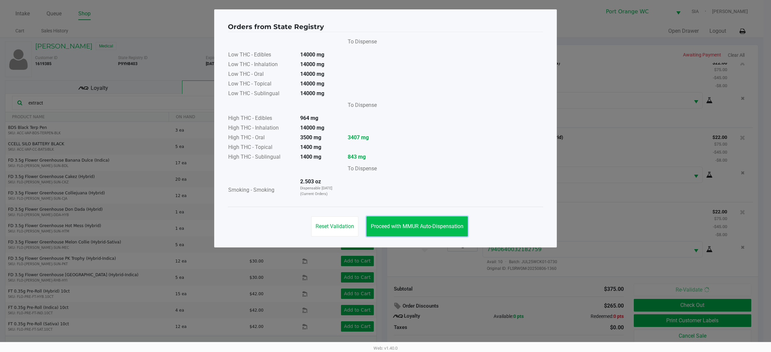
click at [400, 220] on button "Proceed with MMUR Auto-Dispensation" at bounding box center [416, 227] width 101 height 20
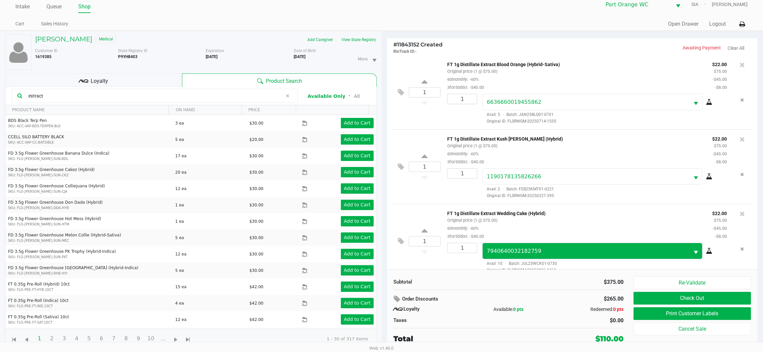
scroll to position [161, 0]
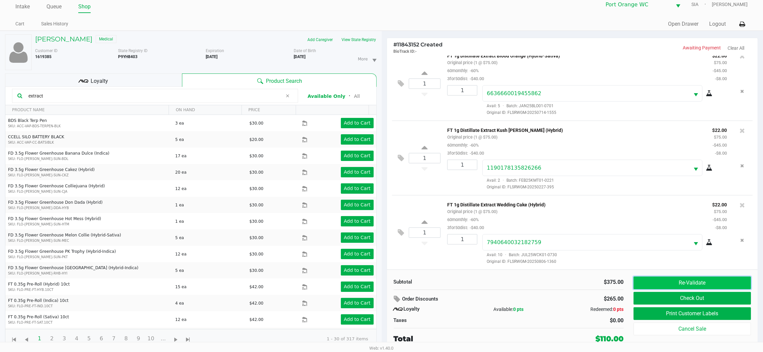
click at [662, 279] on button "Re-Validate" at bounding box center [691, 283] width 117 height 13
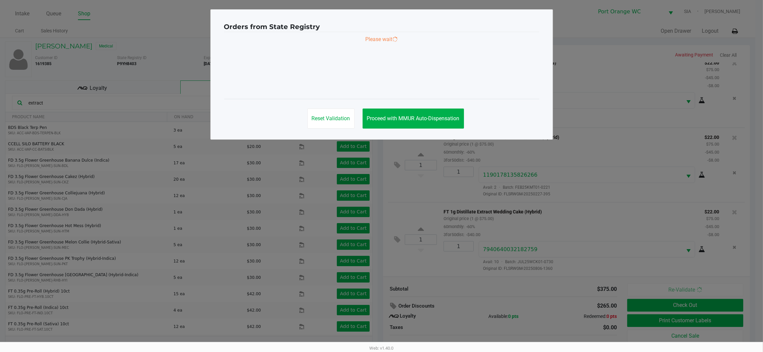
scroll to position [161, 0]
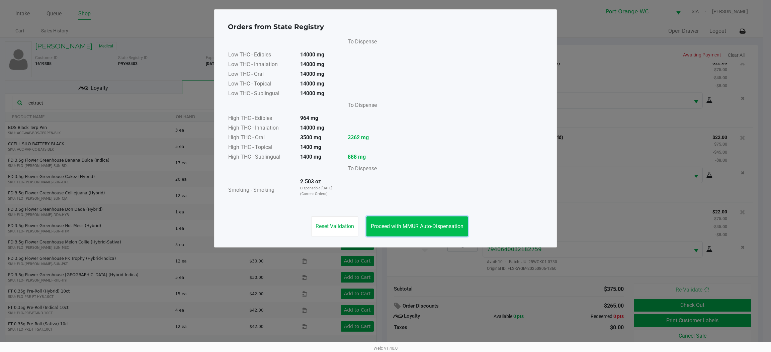
click at [421, 231] on button "Proceed with MMUR Auto-Dispensation" at bounding box center [416, 227] width 101 height 20
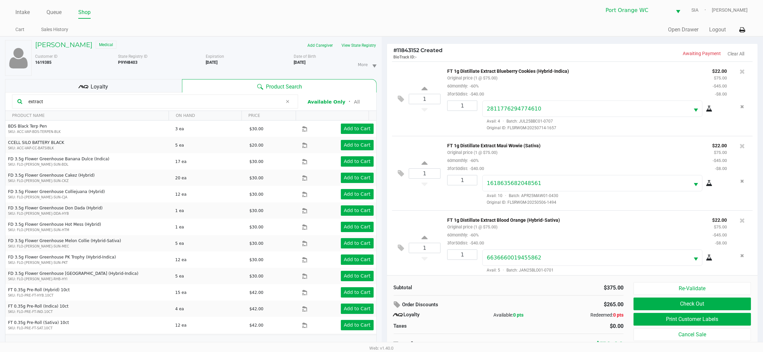
scroll to position [0, 0]
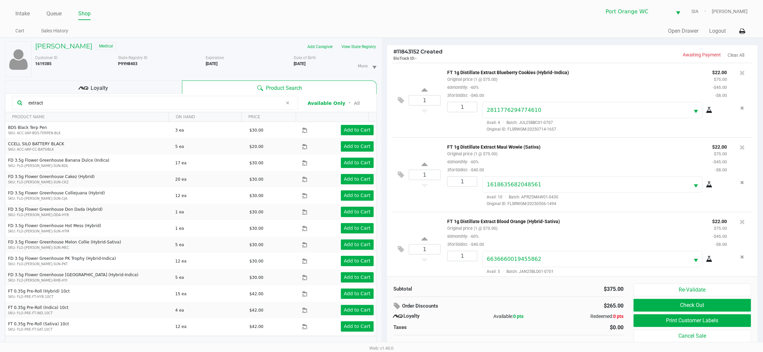
click at [150, 96] on kendo-grid-toolbar "extract Available Only ᛫ All" at bounding box center [190, 103] width 371 height 18
click at [150, 91] on div "Loyalty" at bounding box center [93, 87] width 177 height 13
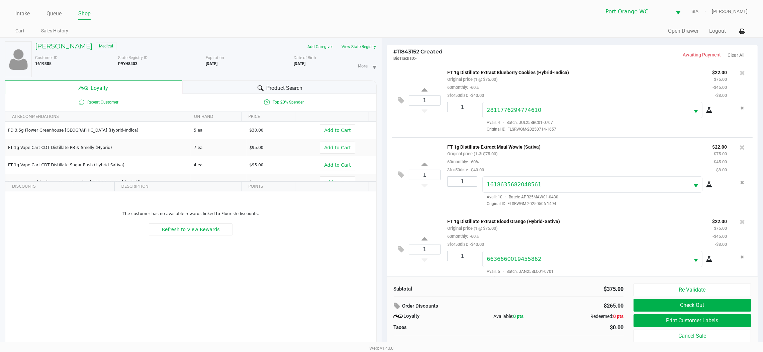
click at [327, 85] on div "Product Search" at bounding box center [279, 87] width 194 height 13
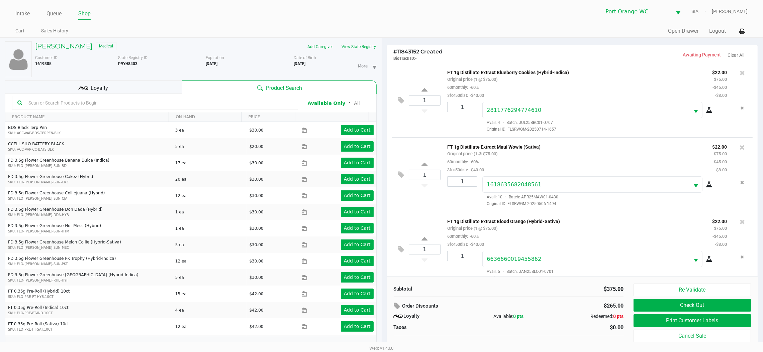
click at [234, 105] on input "text" at bounding box center [159, 103] width 267 height 10
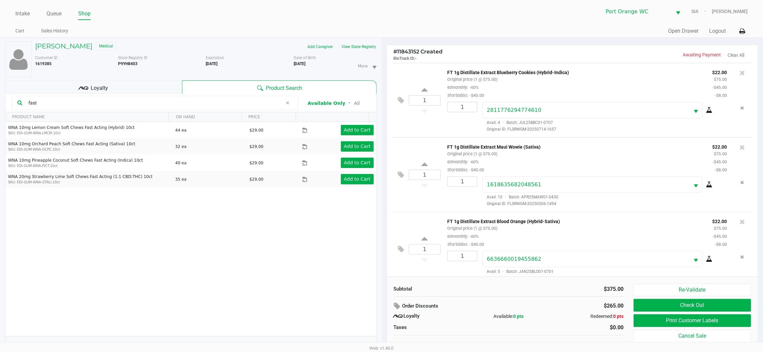
click at [357, 117] on th "Data table" at bounding box center [332, 117] width 73 height 10
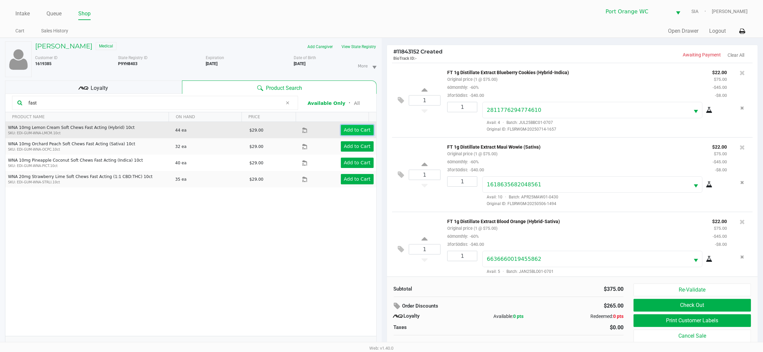
click at [356, 125] on button "Add to Cart" at bounding box center [357, 130] width 33 height 10
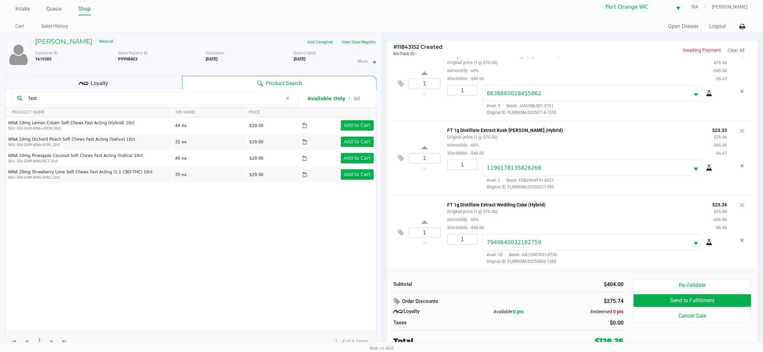
scroll to position [203, 0]
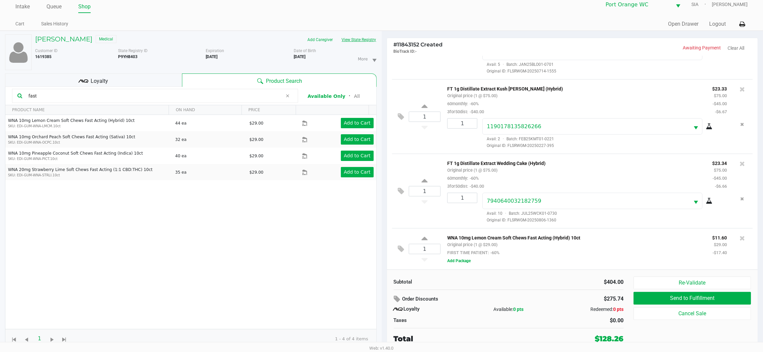
click at [346, 39] on button "View State Registry" at bounding box center [356, 39] width 39 height 11
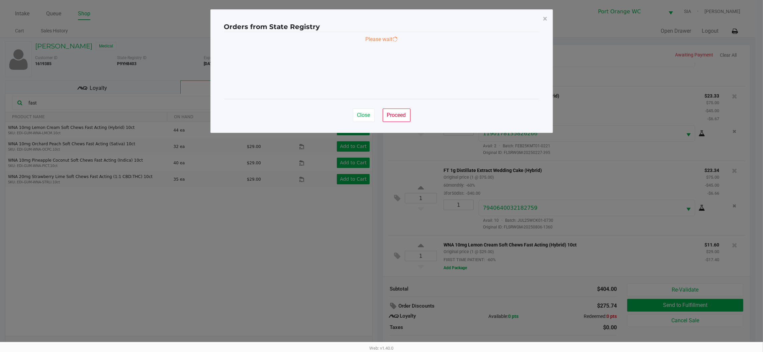
scroll to position [0, 0]
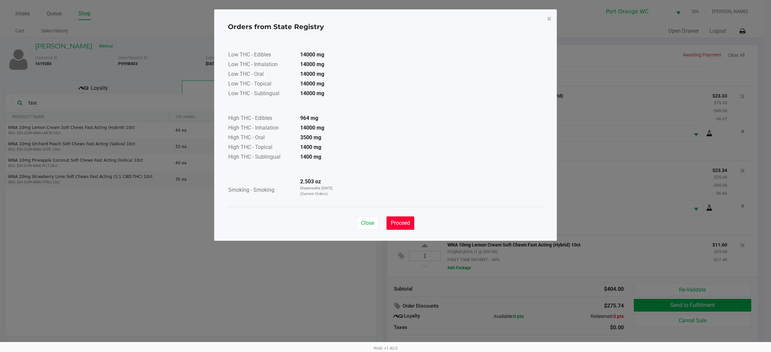
click at [398, 219] on button "Proceed" at bounding box center [400, 223] width 28 height 13
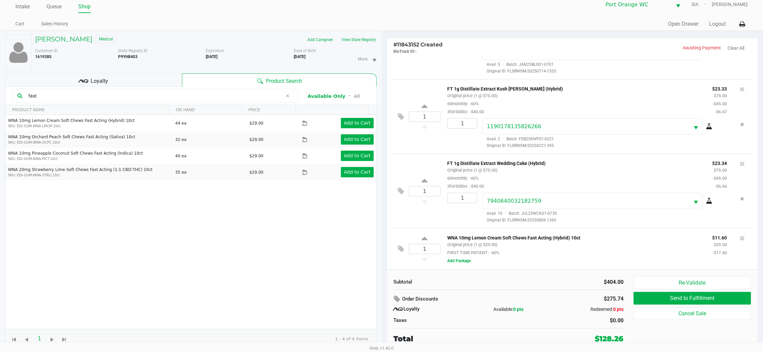
click at [738, 240] on div at bounding box center [742, 238] width 11 height 9
click at [739, 242] on button at bounding box center [741, 238] width 5 height 9
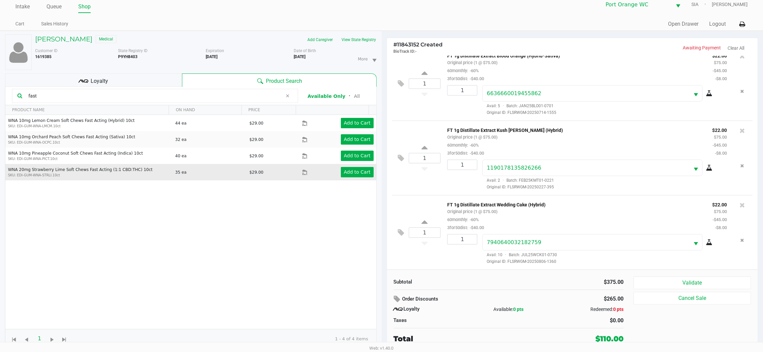
scroll to position [161, 0]
click at [107, 96] on input "fast" at bounding box center [154, 96] width 257 height 10
type input "m"
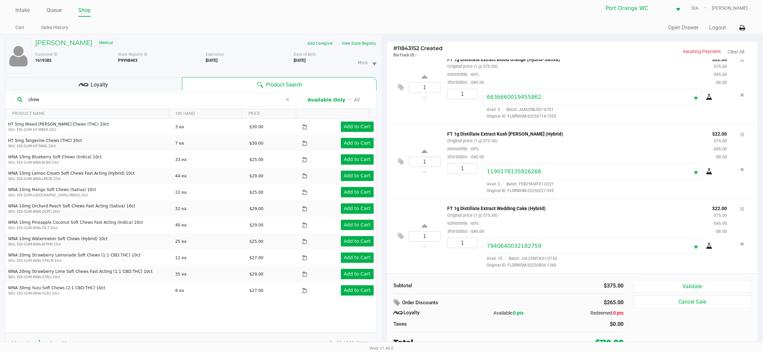
scroll to position [7, 0]
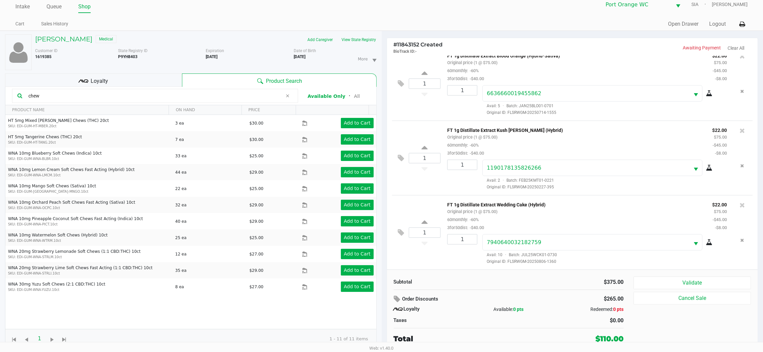
click at [220, 94] on input "chew" at bounding box center [154, 96] width 257 height 10
type input "chew"
click at [127, 83] on div "Loyalty" at bounding box center [93, 80] width 177 height 13
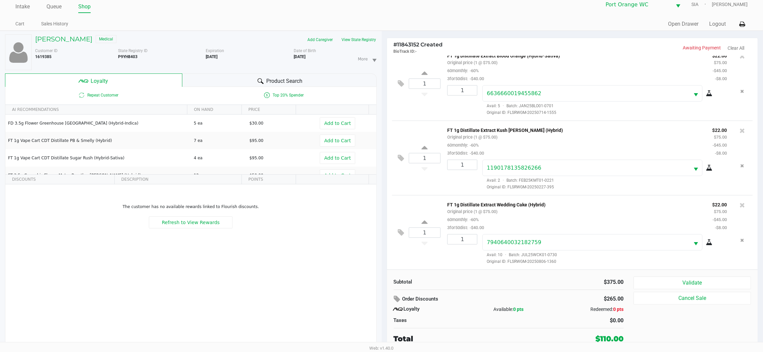
click at [250, 83] on div "Product Search" at bounding box center [279, 80] width 194 height 13
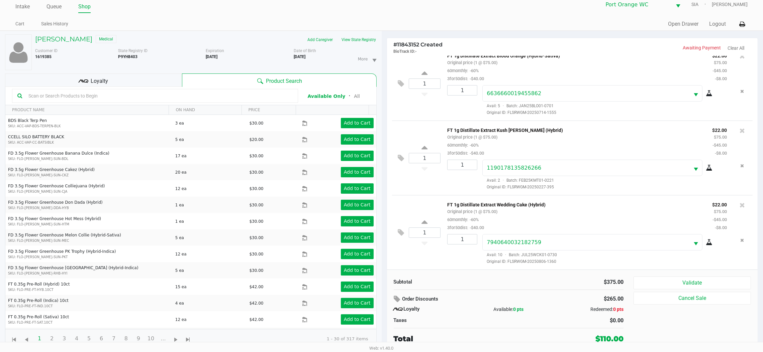
click at [153, 100] on input "text" at bounding box center [159, 96] width 267 height 10
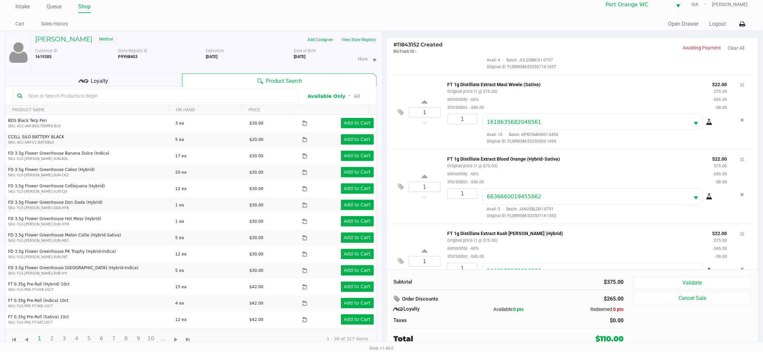
scroll to position [0, 0]
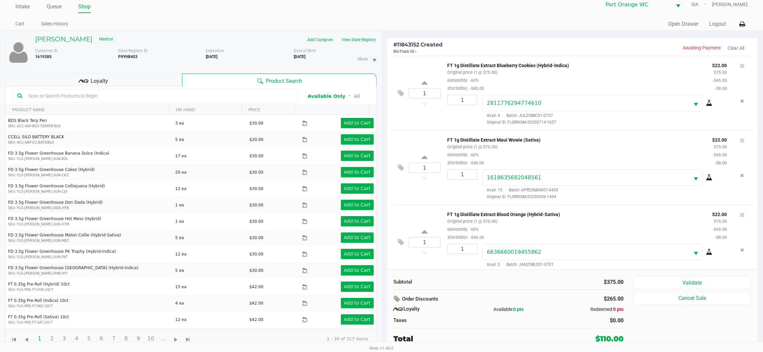
click at [215, 93] on input "text" at bounding box center [159, 96] width 267 height 10
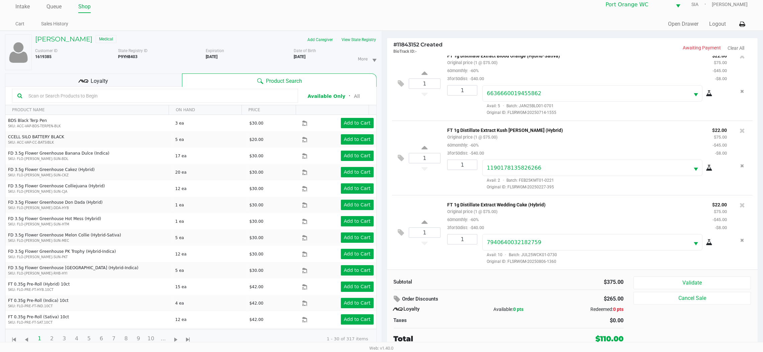
drag, startPoint x: 228, startPoint y: 102, endPoint x: 228, endPoint y: 96, distance: 5.7
click at [228, 100] on div at bounding box center [155, 96] width 286 height 14
click at [228, 94] on input "text" at bounding box center [159, 96] width 267 height 10
type input "c"
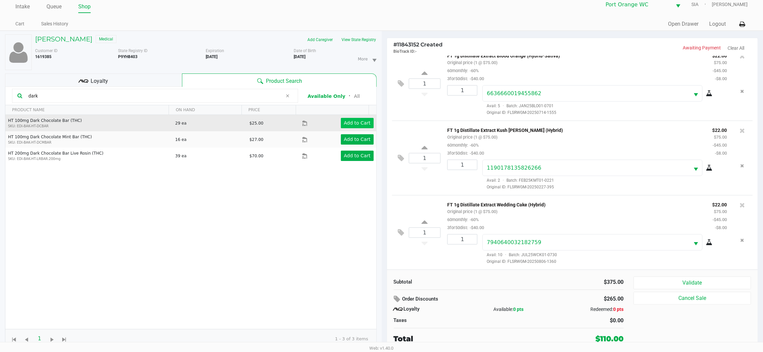
type input "dark"
click at [355, 124] on app-button-loader "Add to Cart" at bounding box center [357, 122] width 27 height 5
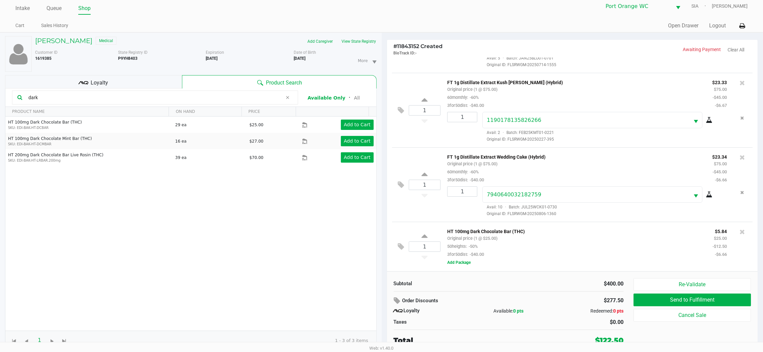
scroll to position [7, 0]
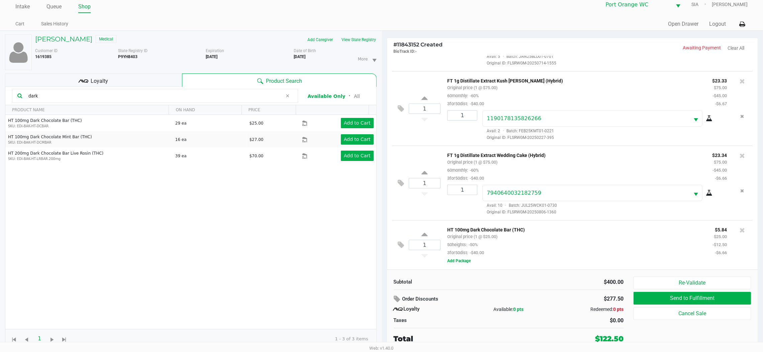
click at [424, 231] on div "1 HT 100mg Dark Chocolate Bar (THC) Original price (1 @ $25.00) 50heights: -50%…" at bounding box center [572, 244] width 361 height 49
click at [422, 236] on icon at bounding box center [424, 236] width 6 height 8
type input "2"
click at [400, 242] on icon at bounding box center [401, 239] width 6 height 8
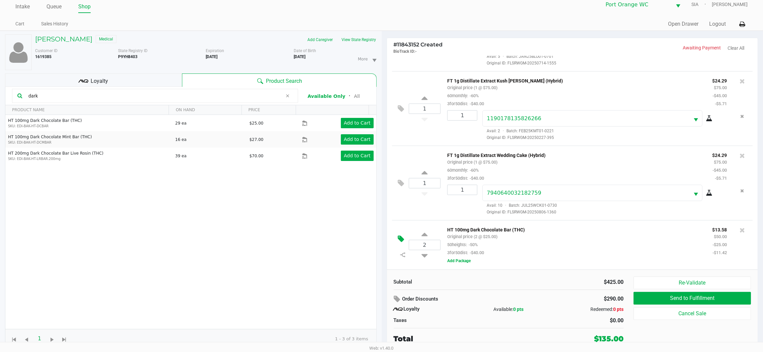
scroll to position [0, 0]
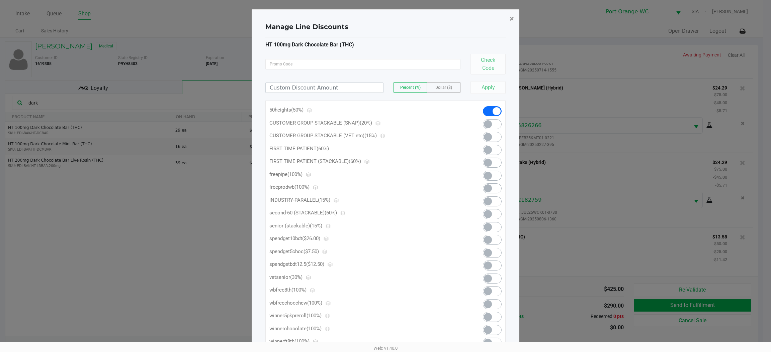
click at [510, 21] on span "×" at bounding box center [511, 18] width 4 height 9
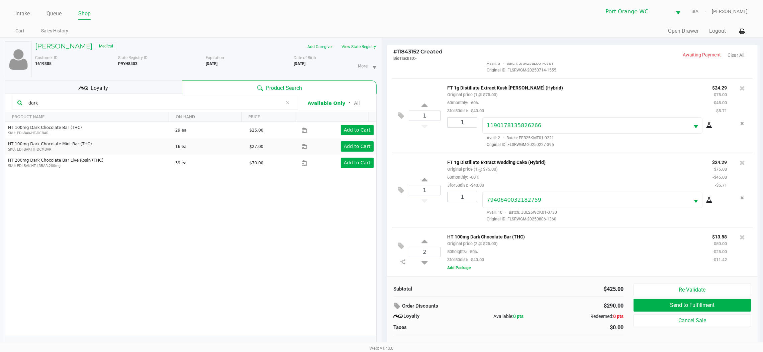
click at [405, 259] on inline-svg at bounding box center [403, 262] width 12 height 9
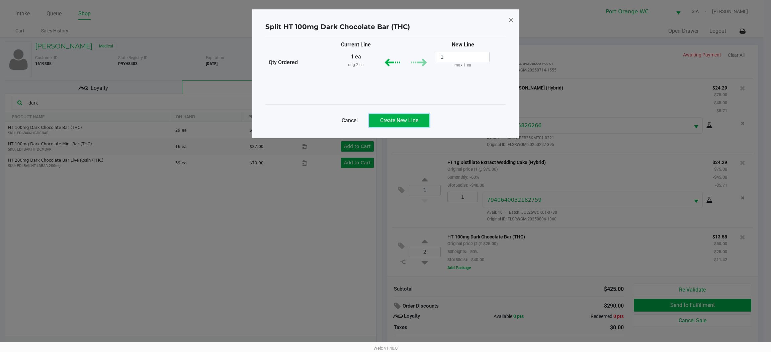
click at [395, 127] on button "Create New Line" at bounding box center [399, 120] width 60 height 13
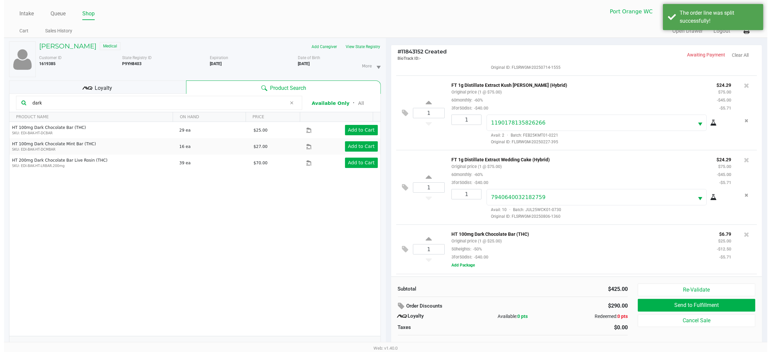
scroll to position [260, 0]
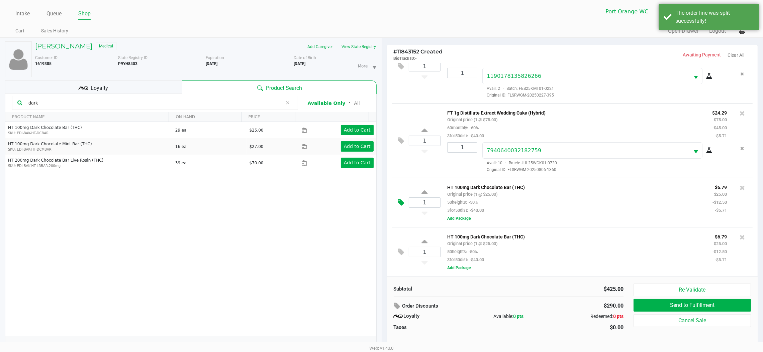
click at [398, 205] on icon at bounding box center [401, 203] width 6 height 8
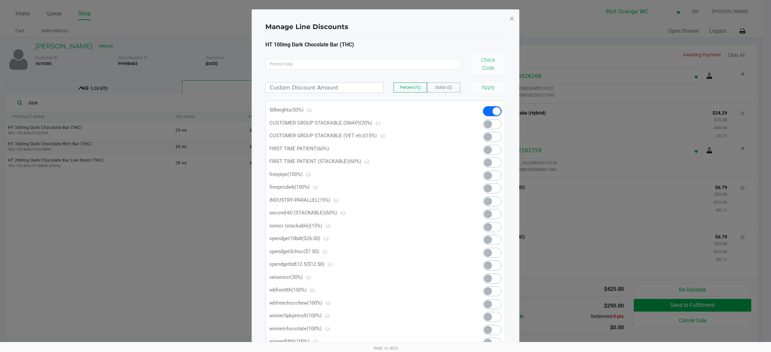
click at [452, 21] on div "Manage Line Discounts ×" at bounding box center [385, 26] width 240 height 21
click at [330, 84] on input at bounding box center [324, 88] width 117 height 10
type input "1.79"
click at [435, 87] on span "Dollar ($)" at bounding box center [443, 87] width 17 height 5
click at [496, 90] on button "Apply" at bounding box center [487, 87] width 35 height 13
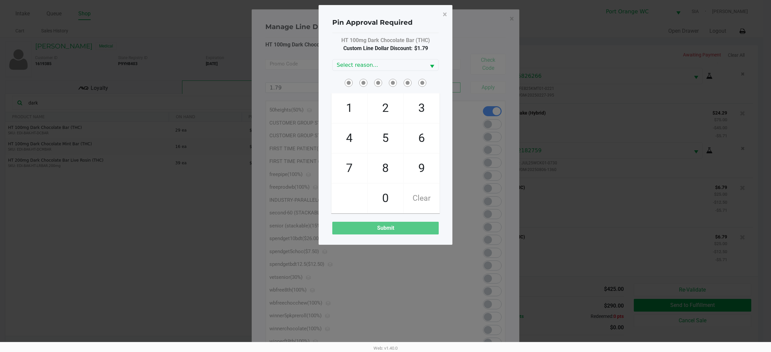
click at [377, 166] on span "8" at bounding box center [385, 168] width 35 height 29
checkbox input "true"
drag, startPoint x: 350, startPoint y: 169, endPoint x: 389, endPoint y: 152, distance: 41.5
click at [356, 167] on span "7" at bounding box center [348, 168] width 35 height 29
checkbox input "true"
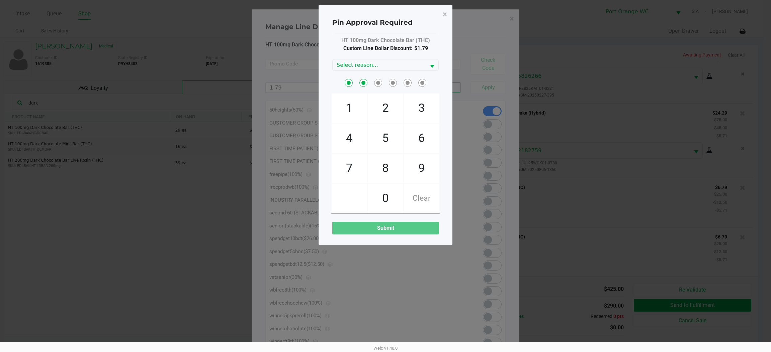
drag, startPoint x: 390, startPoint y: 146, endPoint x: 384, endPoint y: 145, distance: 6.4
click at [387, 146] on span "5" at bounding box center [385, 138] width 35 height 29
checkbox input "true"
drag, startPoint x: 354, startPoint y: 116, endPoint x: 340, endPoint y: 136, distance: 24.4
click at [353, 116] on span "1" at bounding box center [348, 108] width 35 height 29
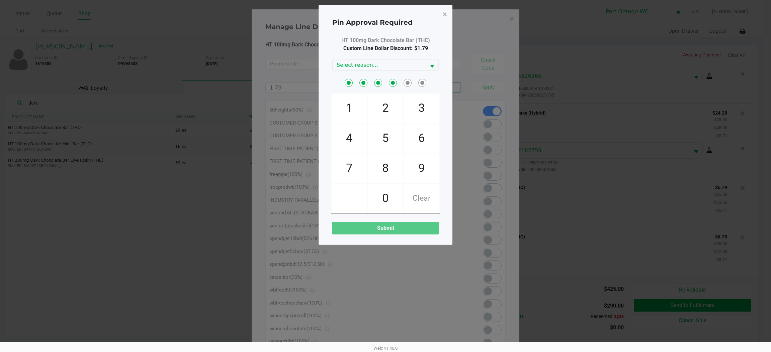
checkbox input "true"
drag, startPoint x: 343, startPoint y: 135, endPoint x: 351, endPoint y: 142, distance: 10.4
click at [344, 135] on span "4" at bounding box center [348, 138] width 35 height 29
checkbox input "true"
click at [372, 169] on span "8" at bounding box center [385, 168] width 35 height 29
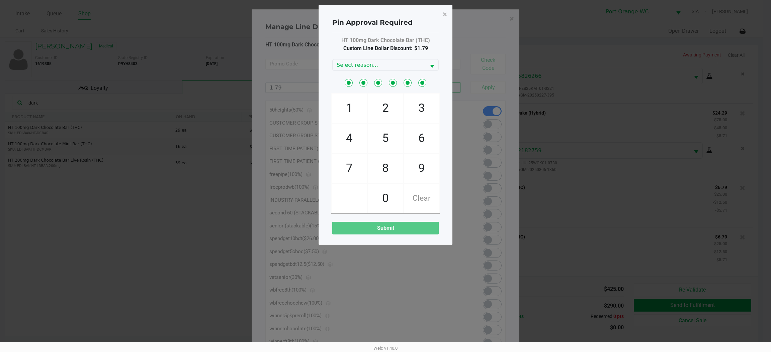
checkbox input "true"
click at [394, 68] on span "Select reason..." at bounding box center [378, 65] width 85 height 8
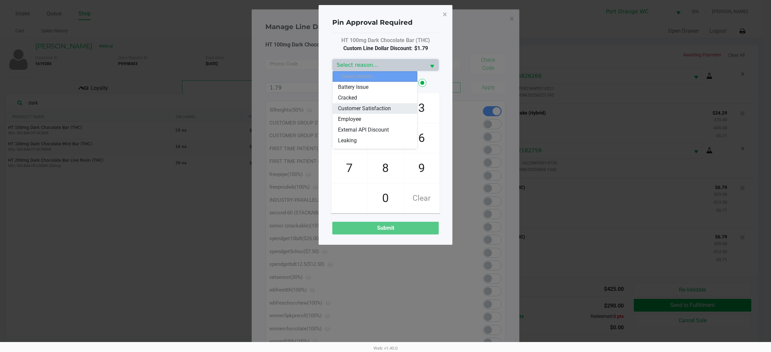
scroll to position [50, 0]
click at [370, 126] on li "Other" at bounding box center [374, 122] width 84 height 11
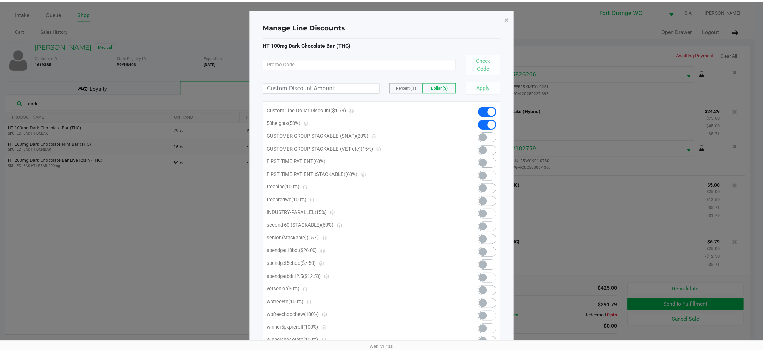
scroll to position [261, 0]
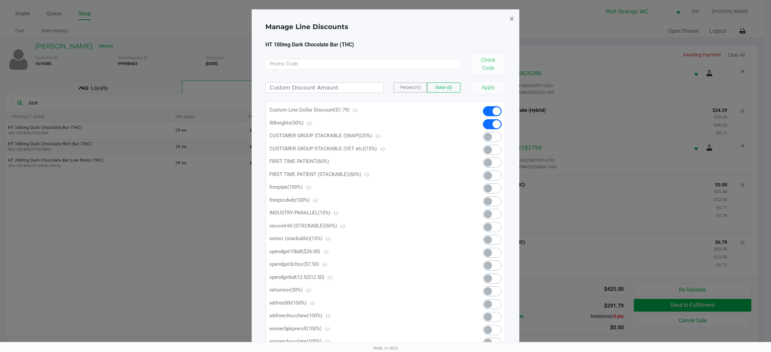
click at [509, 18] on span "×" at bounding box center [511, 18] width 4 height 9
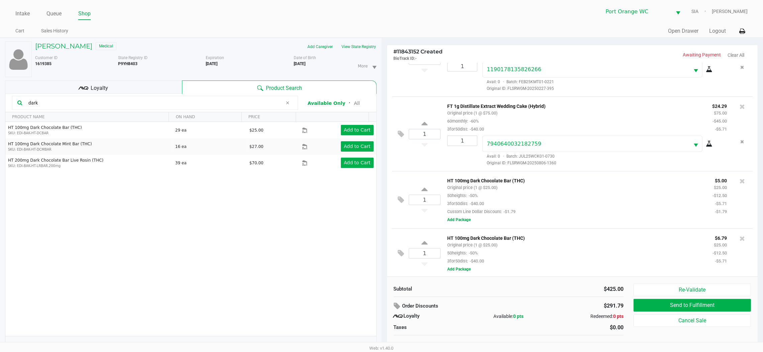
scroll to position [268, 0]
click at [83, 104] on input "dark" at bounding box center [154, 103] width 257 height 10
type input "d"
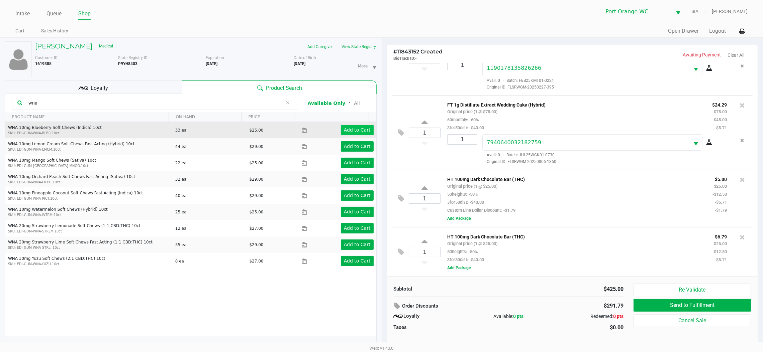
type input "wna"
click at [356, 133] on app-button-loader "Add to Cart" at bounding box center [357, 129] width 27 height 5
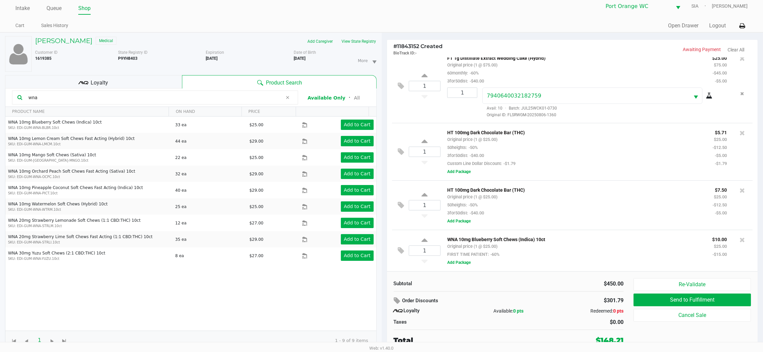
scroll to position [7, 0]
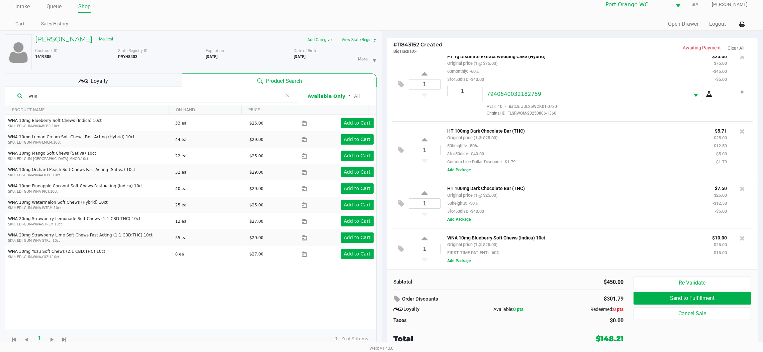
click at [739, 237] on icon at bounding box center [741, 238] width 5 height 7
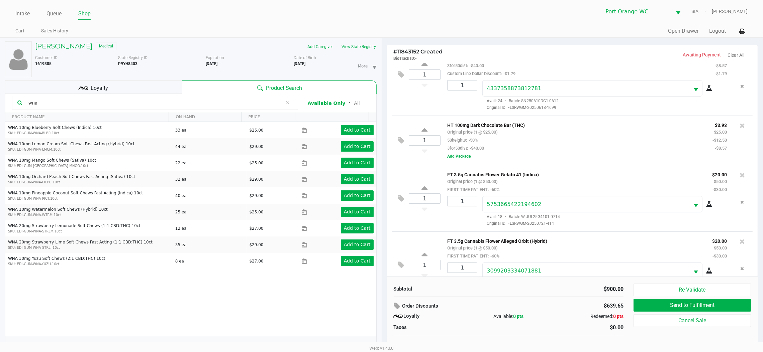
scroll to position [428, 0]
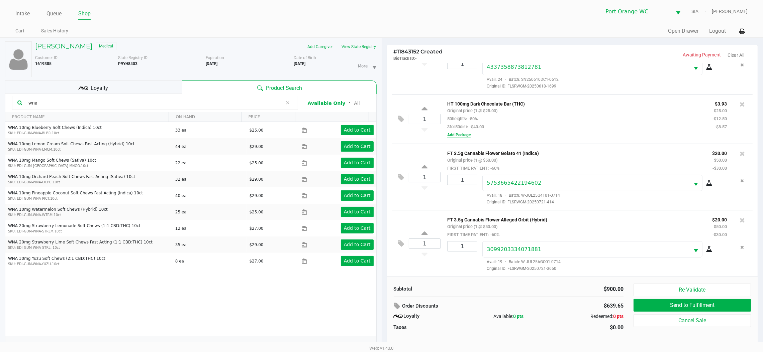
click at [461, 135] on button "Add Package" at bounding box center [458, 135] width 23 height 6
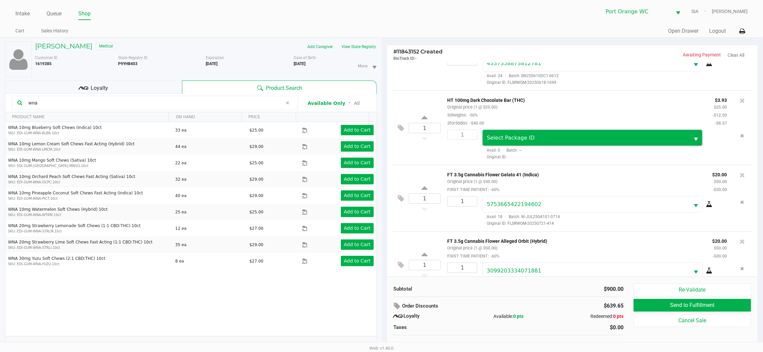
click at [548, 140] on span "Select Package ID" at bounding box center [586, 138] width 198 height 8
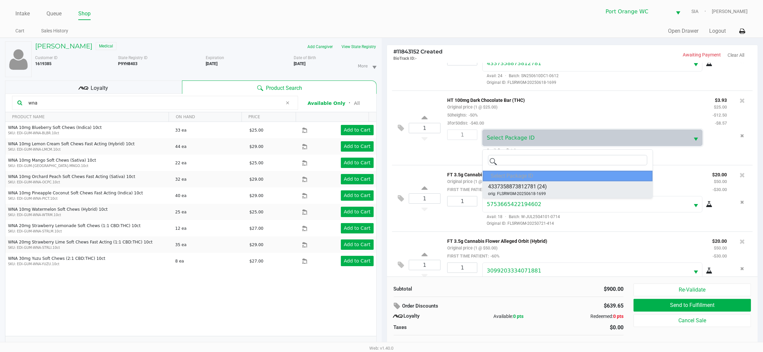
click at [561, 192] on li "4337358873812781 (24) orig: FLSRWGM-20250618-1699" at bounding box center [568, 190] width 170 height 17
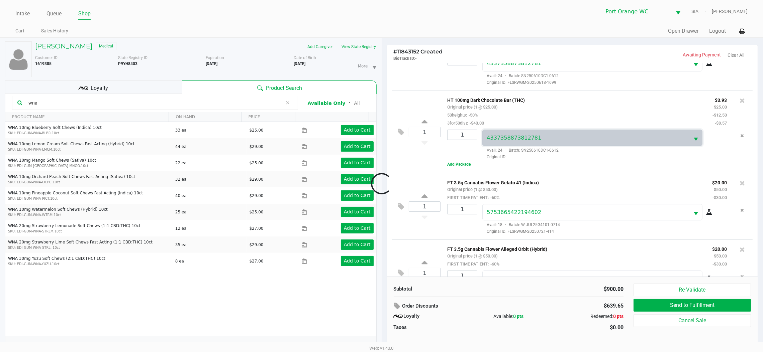
scroll to position [453, 0]
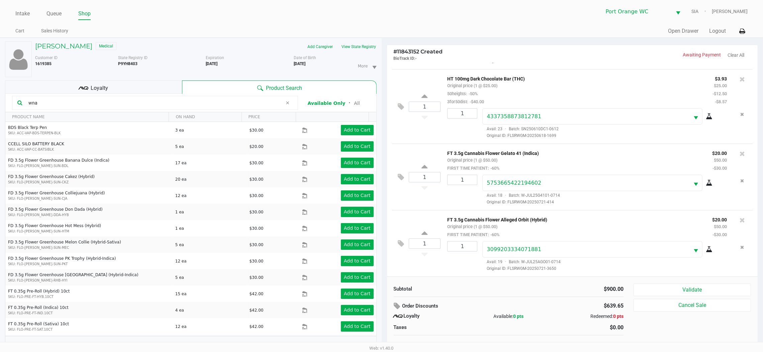
click at [687, 293] on button "Validate" at bounding box center [691, 290] width 117 height 13
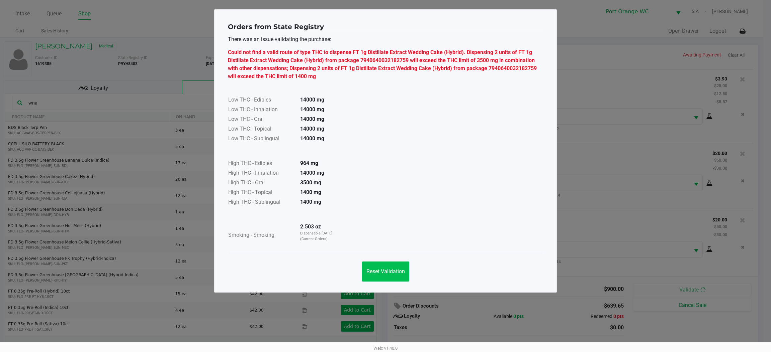
click at [394, 274] on span "Reset Validation" at bounding box center [385, 272] width 38 height 6
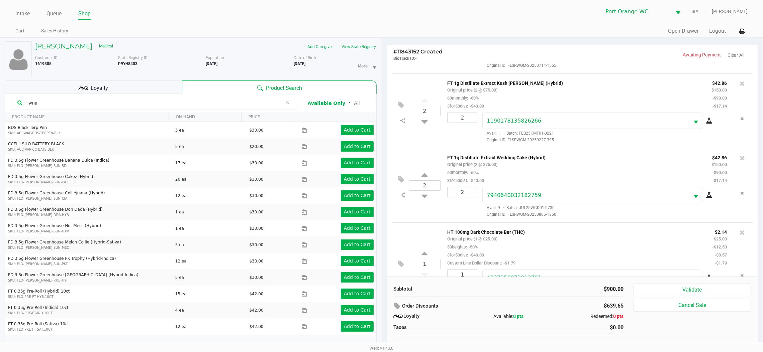
scroll to position [237, 0]
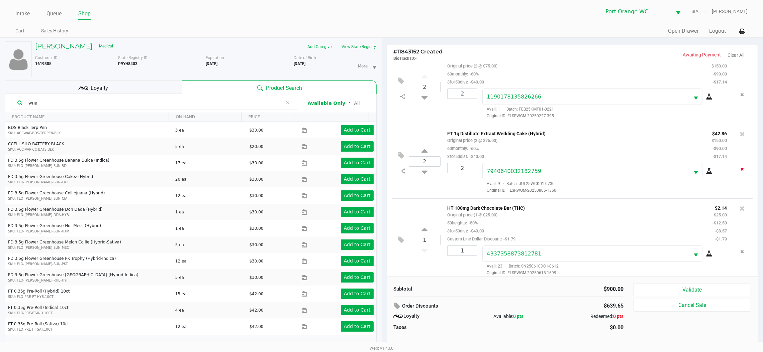
click at [738, 174] on button "Remove the package from the orderLine" at bounding box center [742, 169] width 9 height 12
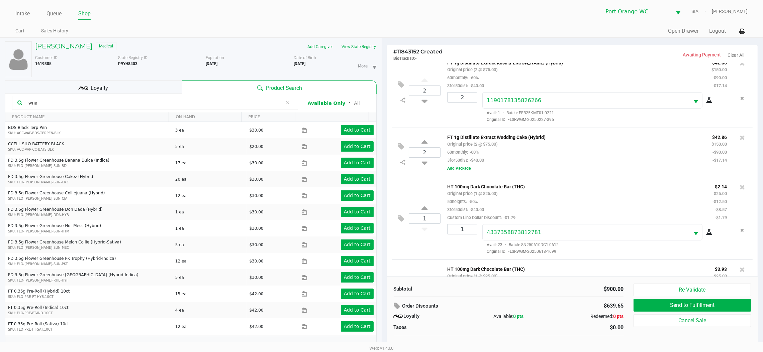
scroll to position [209, 0]
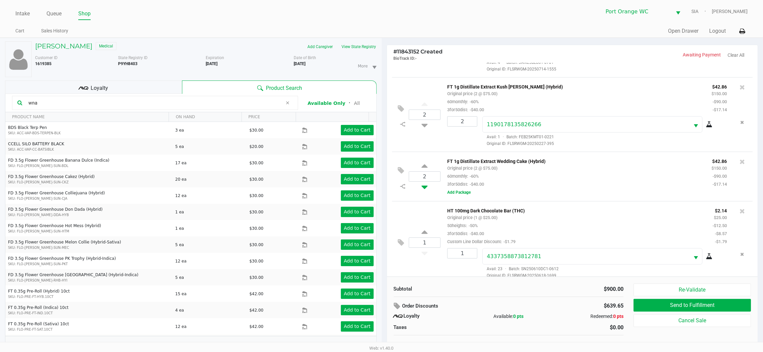
click at [425, 186] on icon at bounding box center [424, 186] width 6 height 8
type input "1"
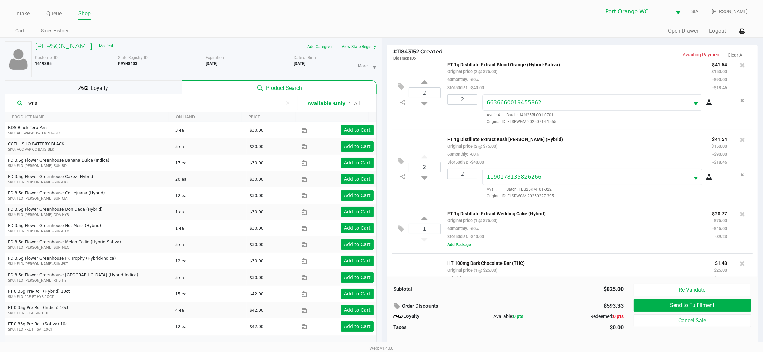
scroll to position [0, 0]
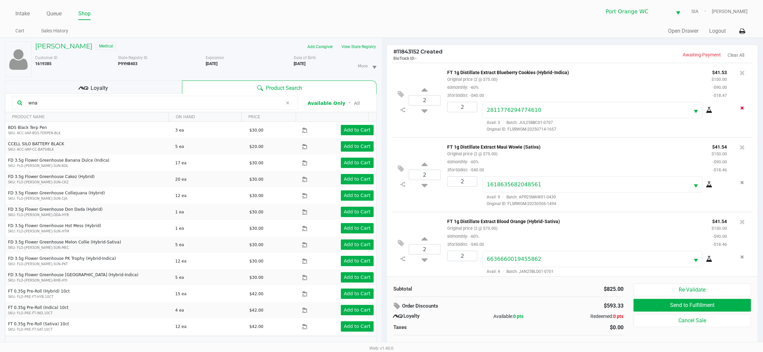
click at [740, 108] on icon "Remove the package from the orderLine" at bounding box center [742, 108] width 4 height 5
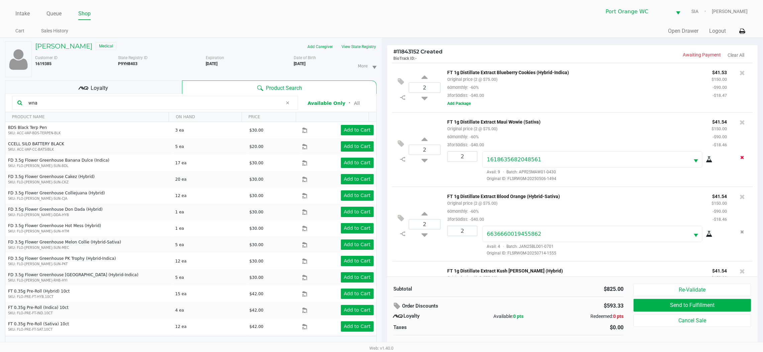
click at [740, 158] on icon "Remove the package from the orderLine" at bounding box center [742, 157] width 4 height 5
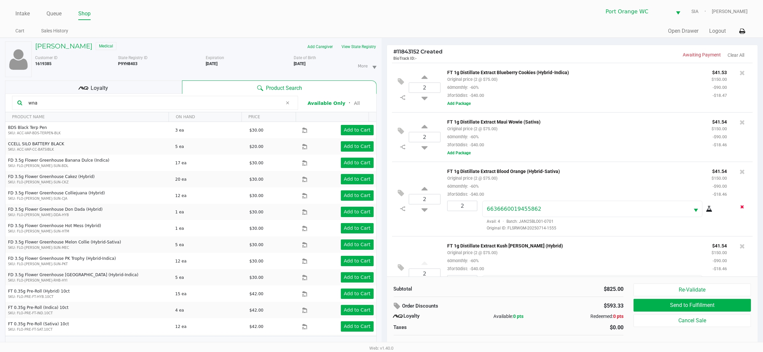
click at [740, 209] on icon "Remove the package from the orderLine" at bounding box center [742, 207] width 4 height 5
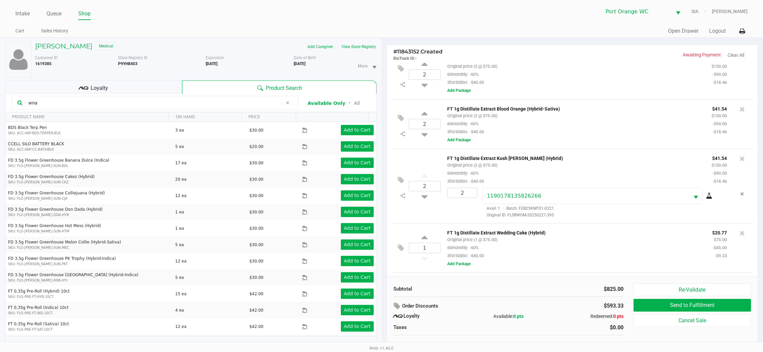
scroll to position [100, 0]
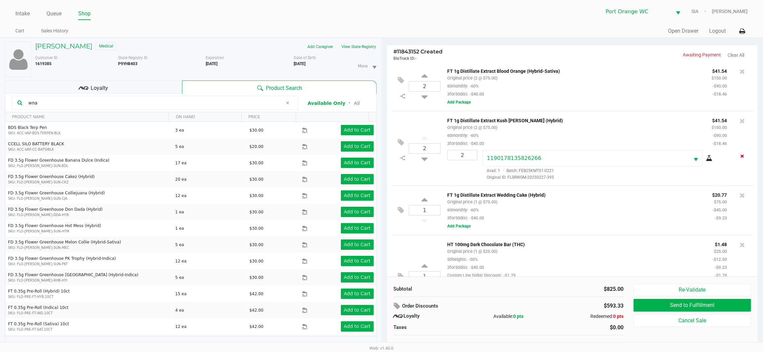
click at [738, 161] on button "Remove the package from the orderLine" at bounding box center [742, 156] width 9 height 12
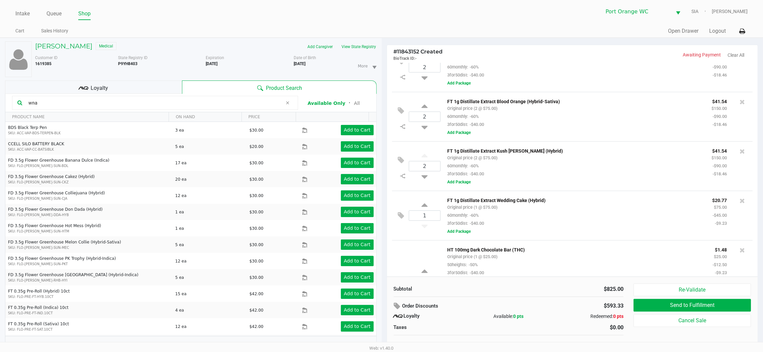
scroll to position [0, 0]
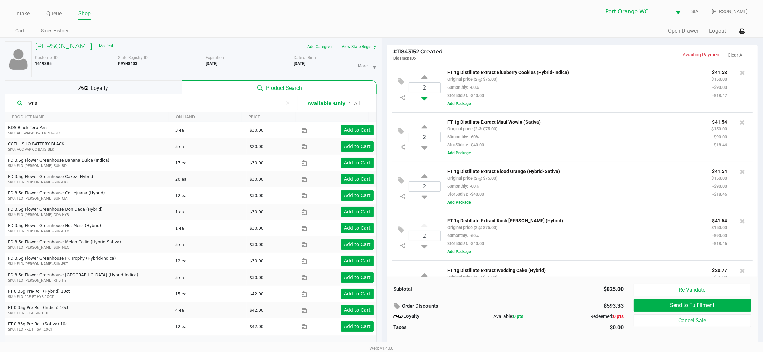
click at [424, 97] on icon at bounding box center [424, 97] width 6 height 8
type input "1"
click at [422, 138] on input "2" at bounding box center [424, 137] width 31 height 10
click at [424, 150] on icon at bounding box center [424, 146] width 6 height 8
type input "1"
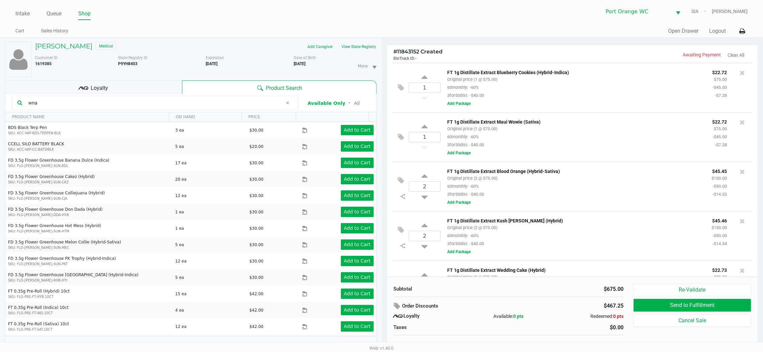
click at [424, 196] on icon at bounding box center [424, 196] width 6 height 8
type input "1"
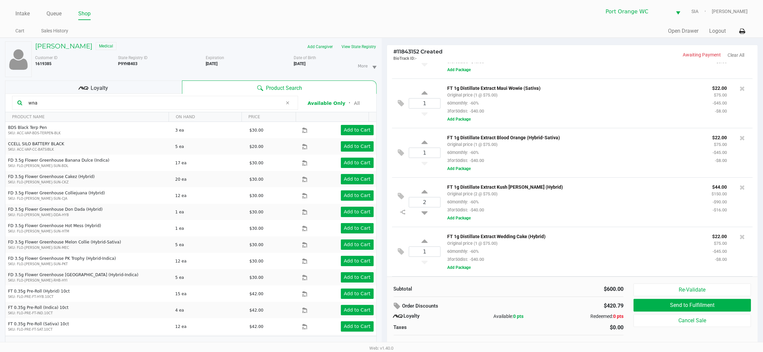
click at [422, 210] on icon at bounding box center [424, 212] width 6 height 8
type input "1"
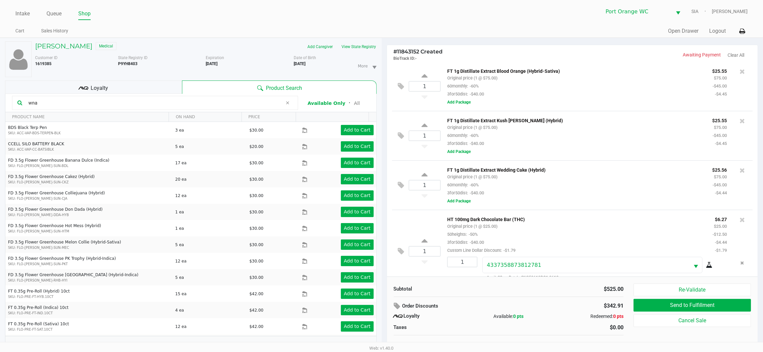
click at [452, 204] on button "Add Package" at bounding box center [458, 201] width 23 height 6
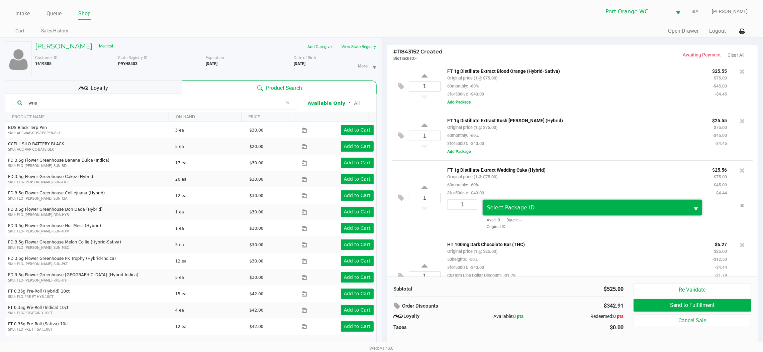
click at [544, 209] on span "Select Package ID" at bounding box center [586, 208] width 198 height 8
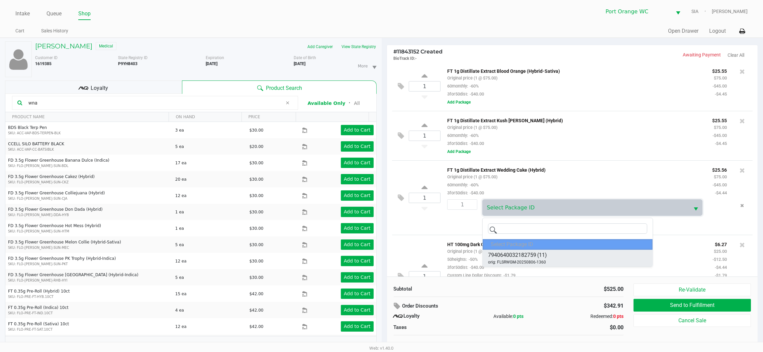
click at [569, 256] on li "7940640032182759 (11) orig: FLSRWGM-20250806-1360" at bounding box center [568, 258] width 170 height 17
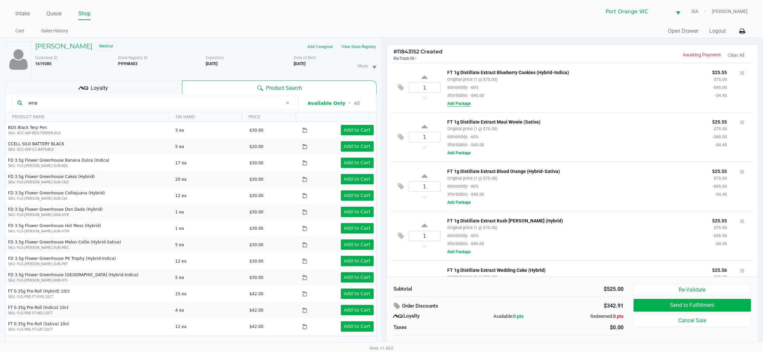
click at [463, 105] on button "Add Package" at bounding box center [458, 104] width 23 height 6
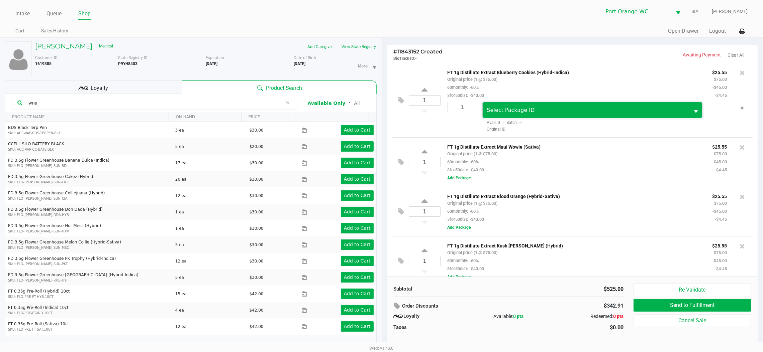
click at [546, 115] on span "Select Package ID" at bounding box center [586, 110] width 206 height 16
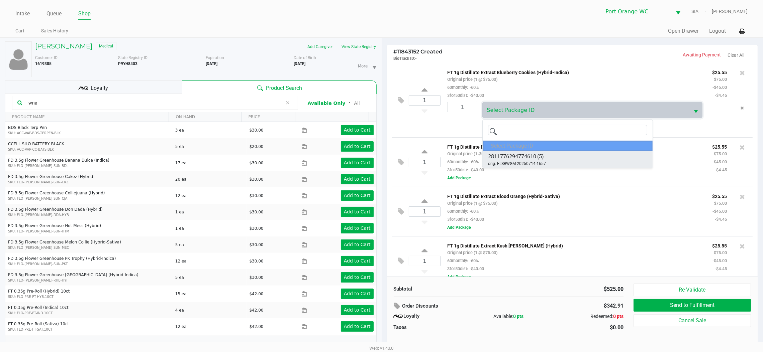
click at [563, 159] on li "2811776294774610 (5) orig: FLSRWGM-20250714-1657" at bounding box center [568, 159] width 170 height 17
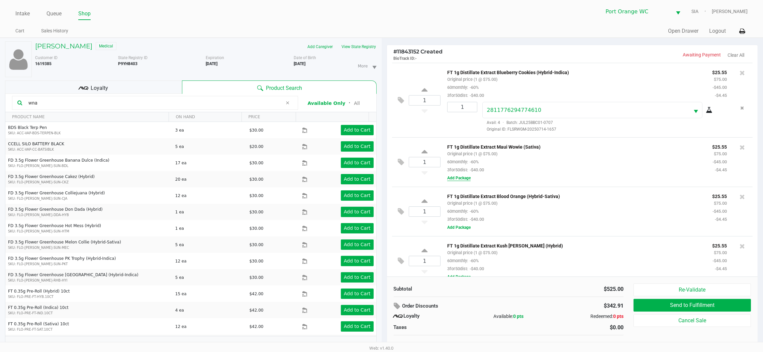
click at [460, 181] on button "Add Package" at bounding box center [458, 178] width 23 height 6
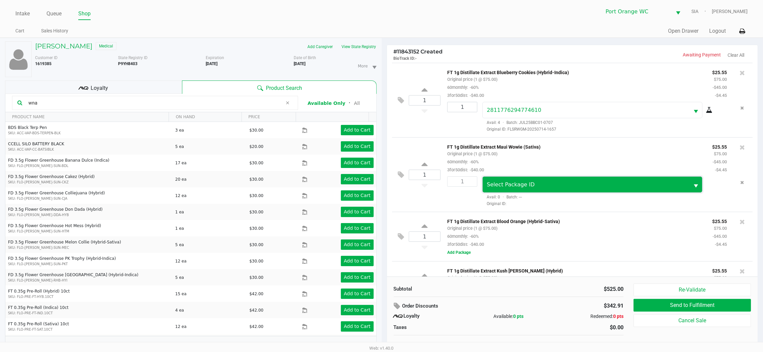
click at [547, 182] on span "Select Package ID" at bounding box center [586, 185] width 198 height 8
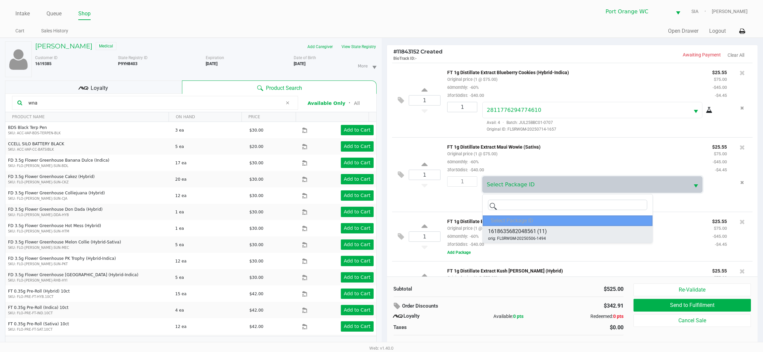
click at [551, 234] on li "1618635682048561 (11) orig: FLSRWGM-20250506-1494" at bounding box center [568, 234] width 170 height 17
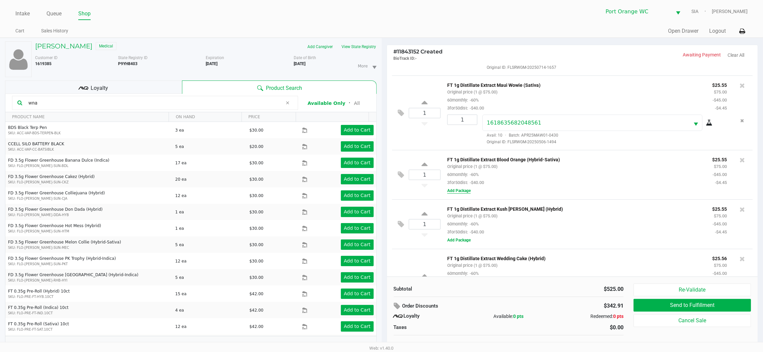
click at [460, 192] on button "Add Package" at bounding box center [458, 191] width 23 height 6
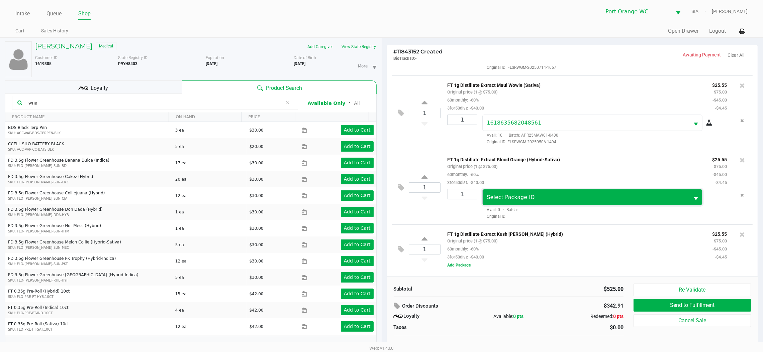
click at [543, 198] on span "Select Package ID" at bounding box center [586, 198] width 198 height 8
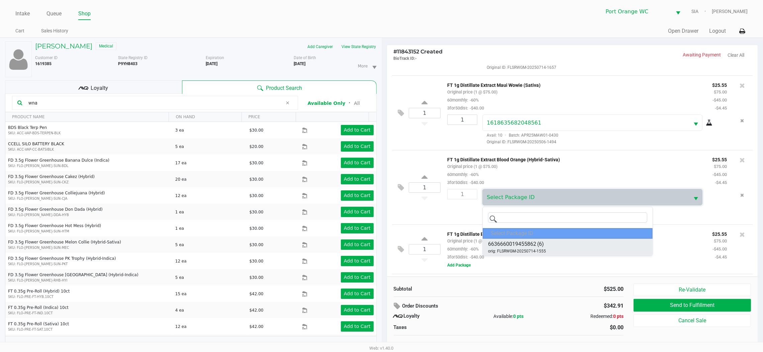
click at [551, 242] on li "6636660019455862 (6) orig: FLSRWGM-20250714-1555" at bounding box center [568, 247] width 170 height 17
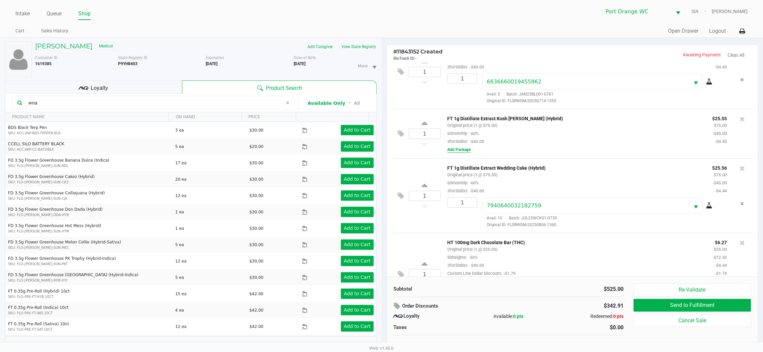
click at [458, 150] on button "Add Package" at bounding box center [458, 150] width 23 height 6
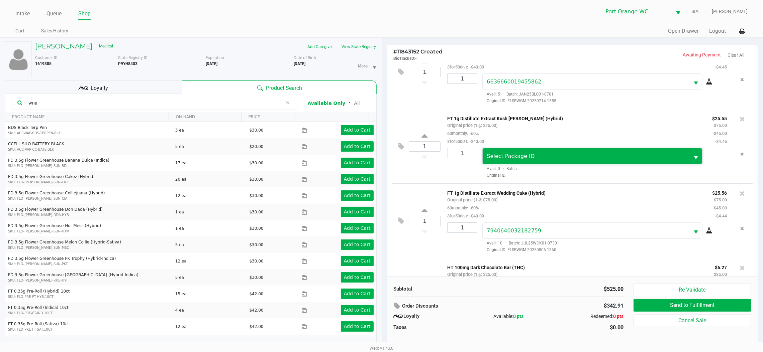
click at [563, 158] on span "Select Package ID" at bounding box center [586, 156] width 198 height 8
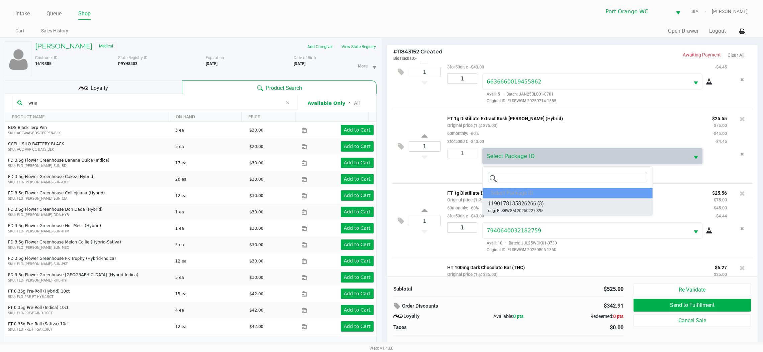
click at [560, 201] on li "1190178135826266 (3) orig: FLSRWGM-20250227-395" at bounding box center [568, 207] width 170 height 17
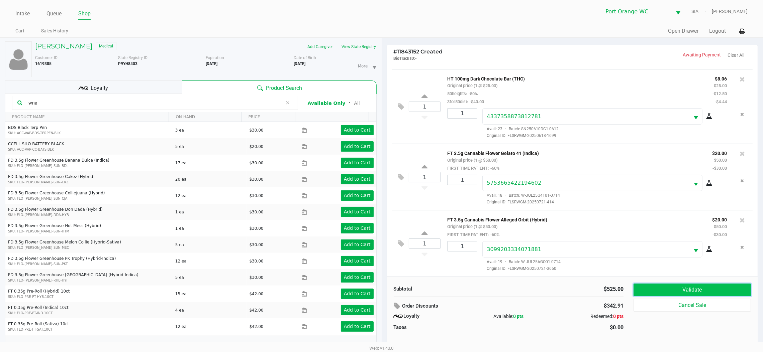
click at [689, 288] on button "Validate" at bounding box center [691, 290] width 117 height 13
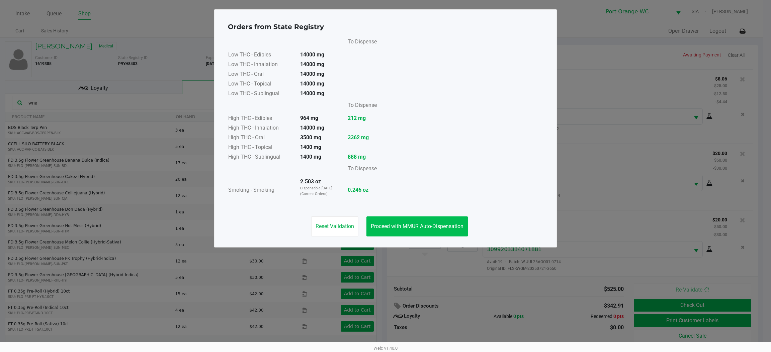
click at [435, 218] on button "Proceed with MMUR Auto-Dispensation" at bounding box center [416, 227] width 101 height 20
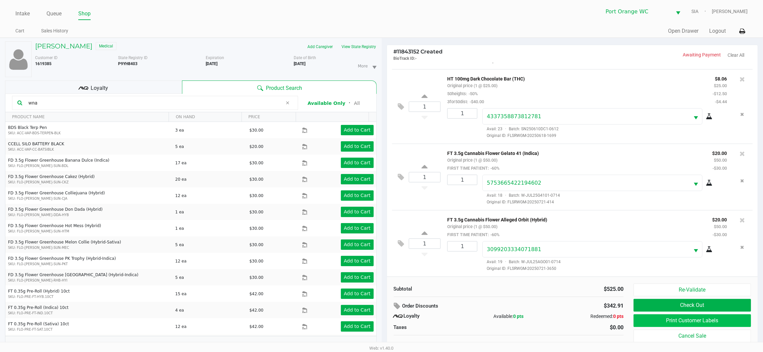
click at [651, 326] on button "Print Customer Labels" at bounding box center [691, 321] width 117 height 13
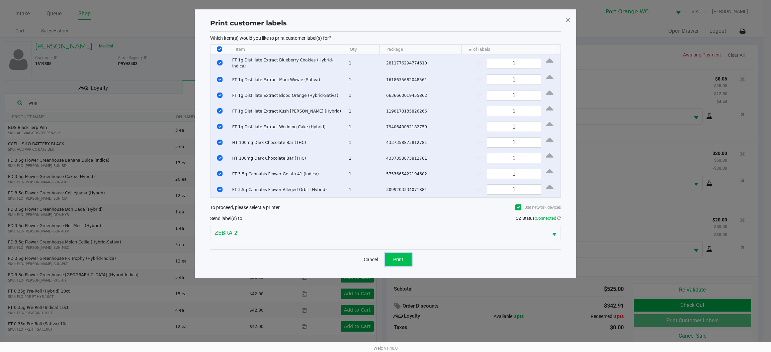
click at [400, 264] on button "Print" at bounding box center [398, 259] width 27 height 13
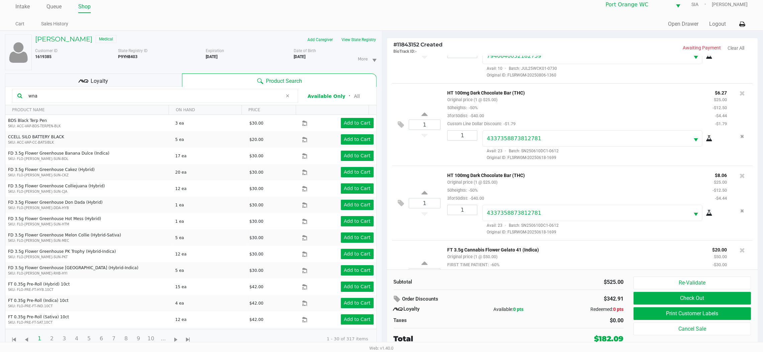
scroll to position [302, 0]
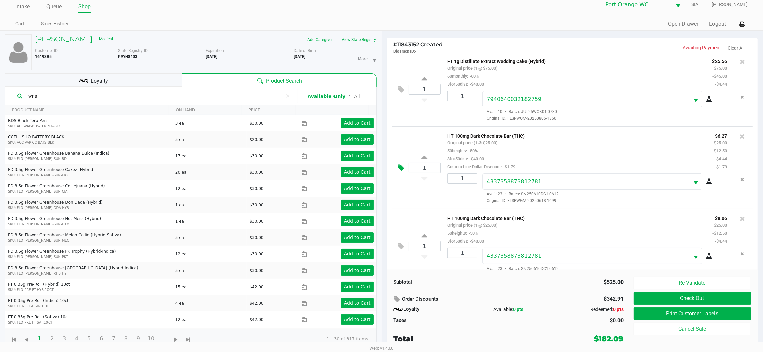
click at [403, 162] on button at bounding box center [403, 168] width 12 height 16
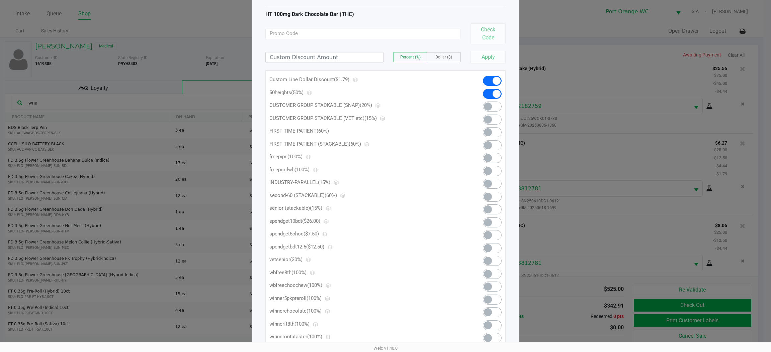
scroll to position [0, 0]
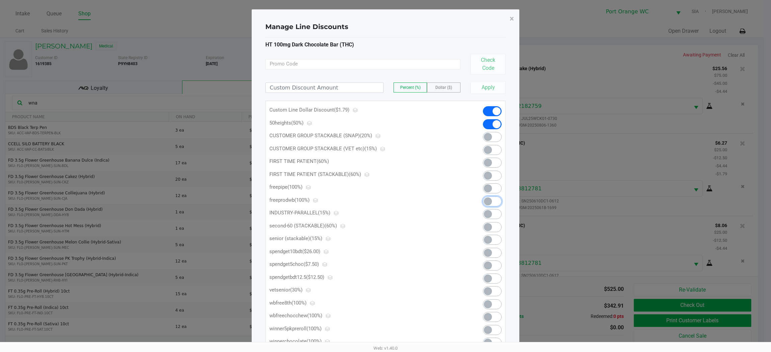
click at [492, 201] on span at bounding box center [492, 202] width 19 height 10
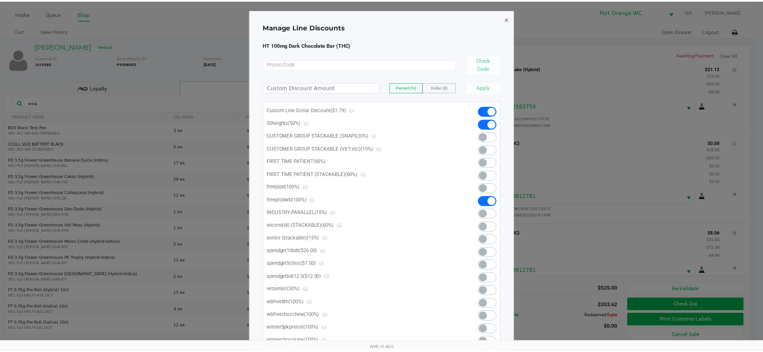
scroll to position [453, 0]
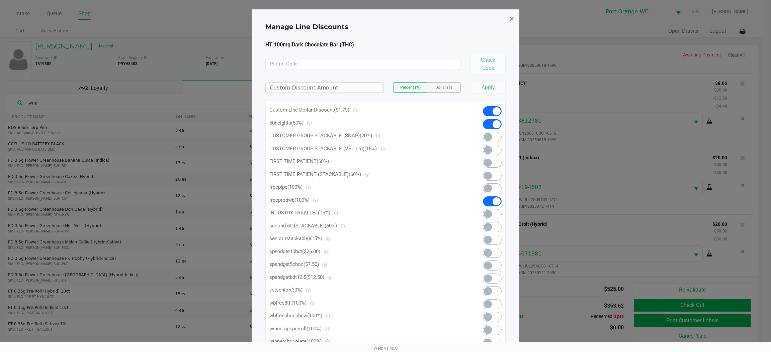
drag, startPoint x: 511, startPoint y: 18, endPoint x: 515, endPoint y: 31, distance: 14.2
click at [511, 17] on span "×" at bounding box center [511, 18] width 4 height 9
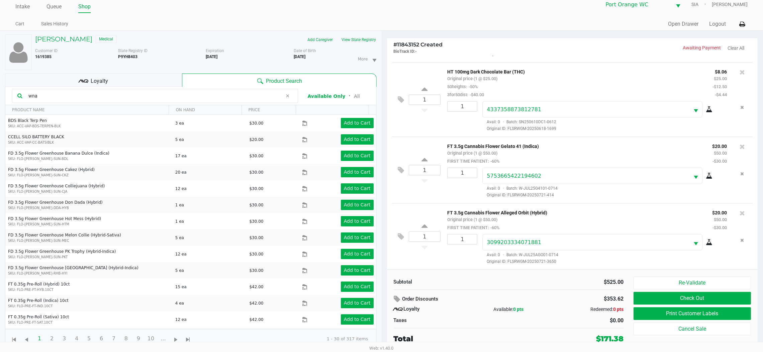
scroll to position [461, 0]
click at [693, 301] on button "Check Out" at bounding box center [691, 298] width 117 height 13
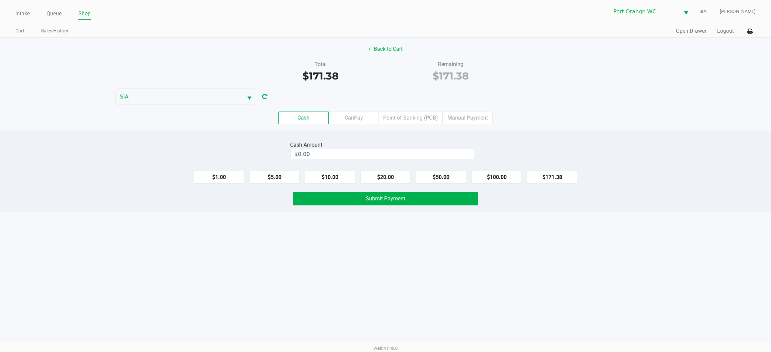
click at [487, 288] on div "Intake Queue Shop Port Orange WC SIA Mary O'Brien Cart Sales History Quick Sale…" at bounding box center [385, 176] width 771 height 352
click at [400, 53] on button "Back to Cart" at bounding box center [385, 49] width 43 height 13
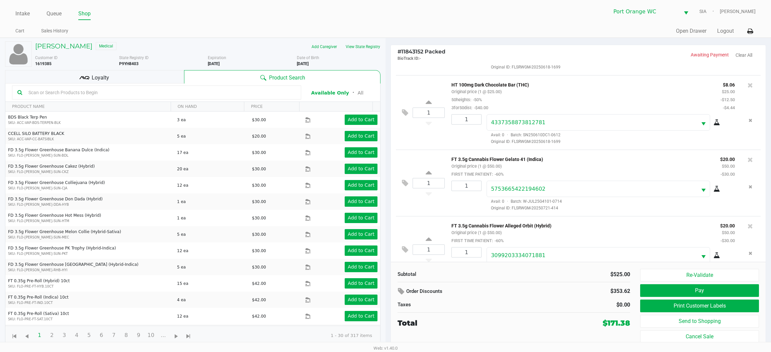
scroll to position [475, 0]
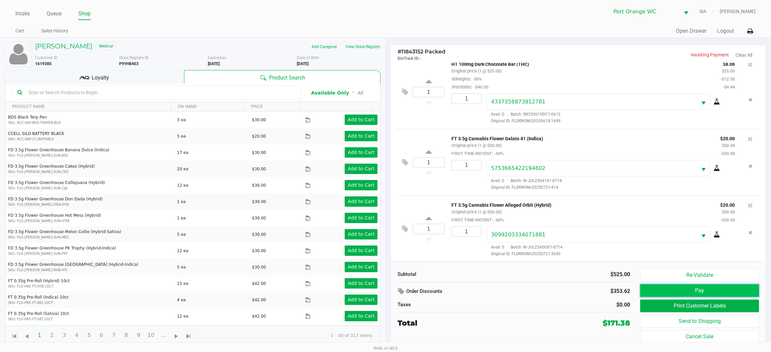
click at [665, 289] on button "Pay" at bounding box center [699, 291] width 119 height 13
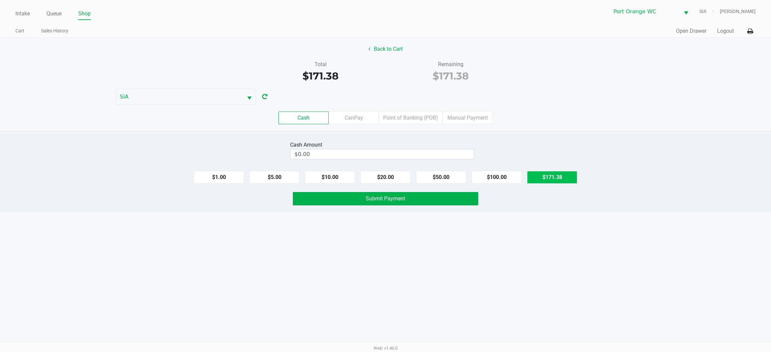
click at [563, 175] on button "$171.38" at bounding box center [552, 177] width 50 height 13
type input "$171.38"
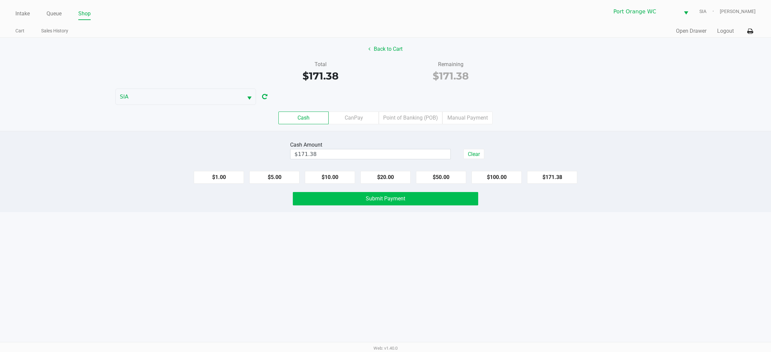
click at [367, 202] on button "Submit Payment" at bounding box center [385, 198] width 185 height 13
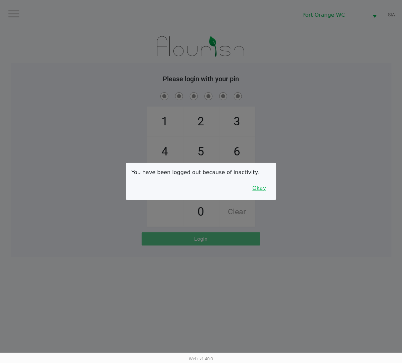
click at [262, 192] on button "Okay" at bounding box center [259, 188] width 22 height 13
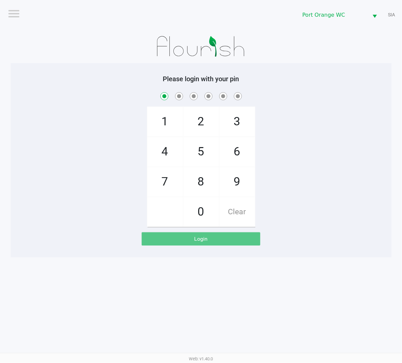
checkbox input "true"
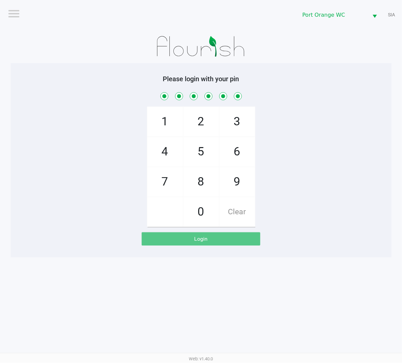
checkbox input "true"
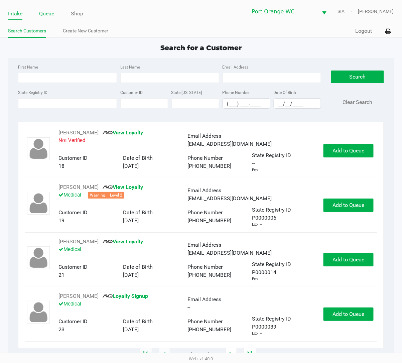
click at [40, 13] on link "Queue" at bounding box center [46, 13] width 15 height 9
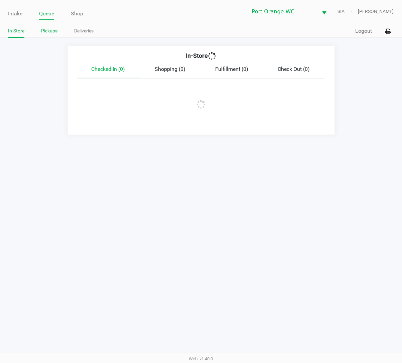
click at [49, 30] on link "Pickups" at bounding box center [49, 31] width 16 height 8
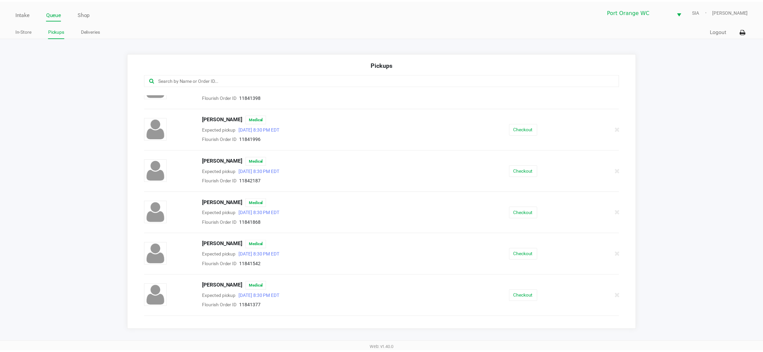
scroll to position [105, 0]
click at [519, 299] on button "Checkout" at bounding box center [528, 297] width 28 height 12
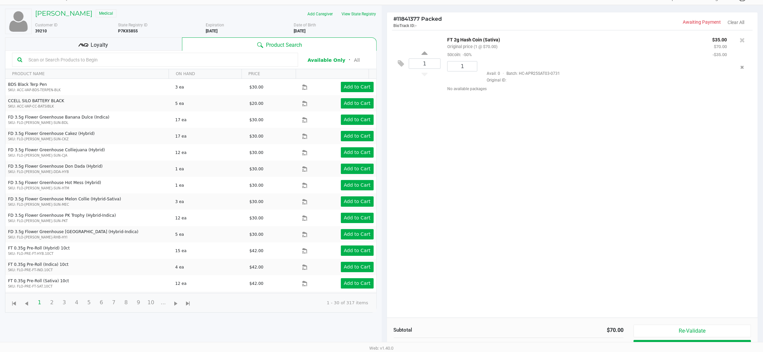
scroll to position [73, 0]
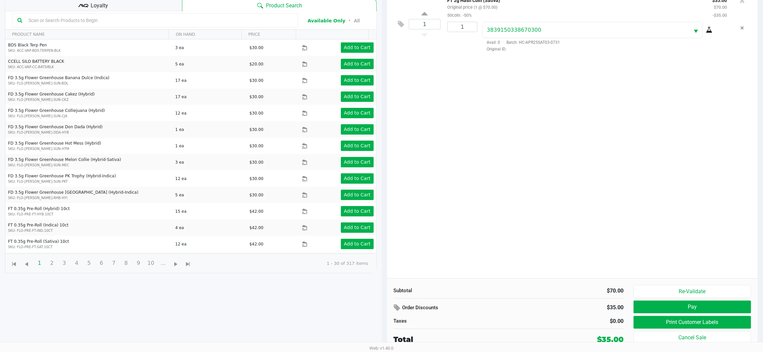
click at [655, 287] on button "Re-Validate" at bounding box center [691, 292] width 117 height 13
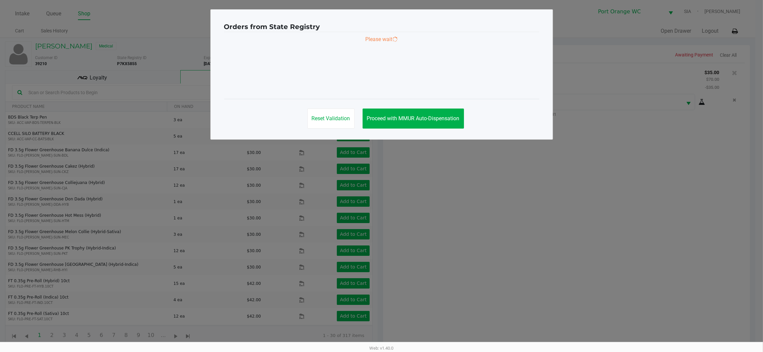
scroll to position [0, 0]
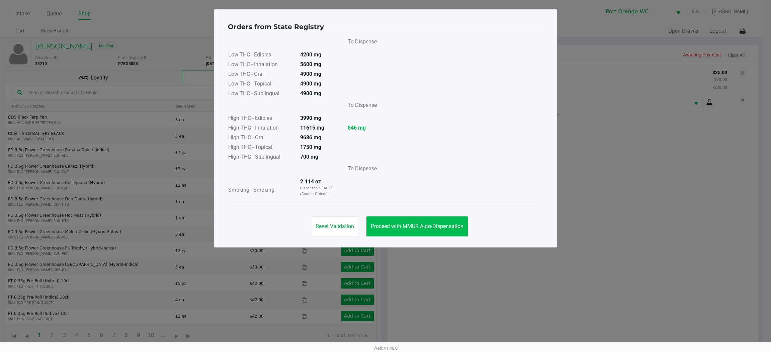
click at [426, 226] on span "Proceed with MMUR Auto-Dispensation" at bounding box center [417, 226] width 93 height 6
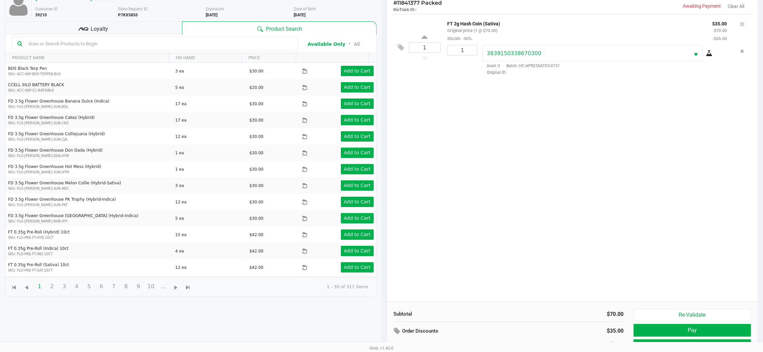
scroll to position [73, 0]
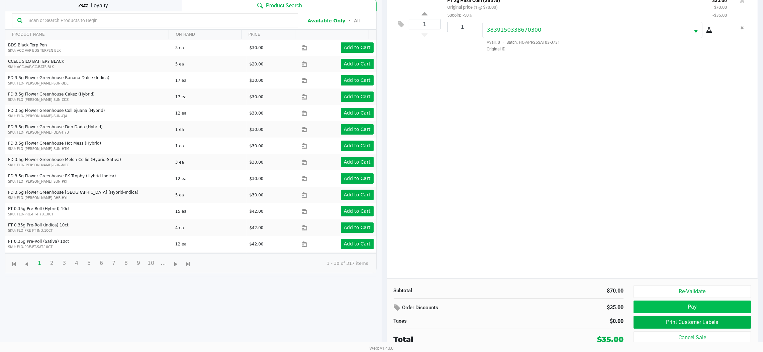
click at [644, 305] on button "Pay" at bounding box center [691, 307] width 117 height 13
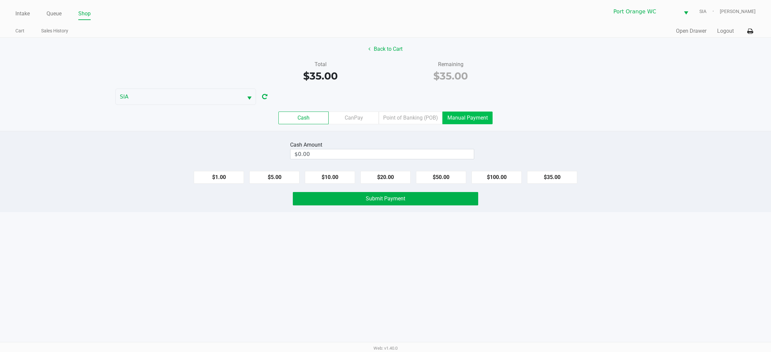
click at [467, 115] on label "Manual Payment" at bounding box center [467, 118] width 50 height 13
click at [0, 0] on 8 "Manual Payment" at bounding box center [0, 0] width 0 height 0
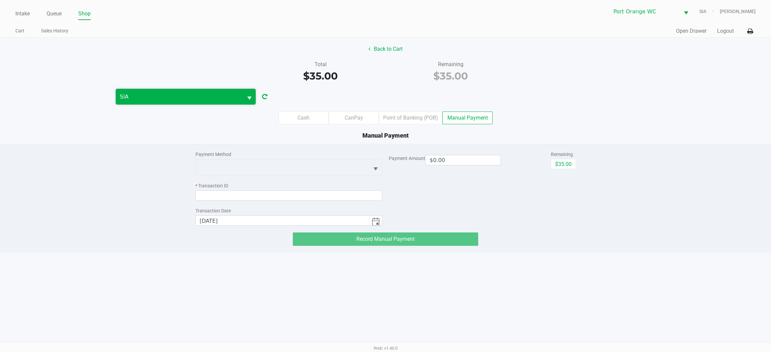
click at [158, 93] on span "SIA" at bounding box center [179, 97] width 119 height 8
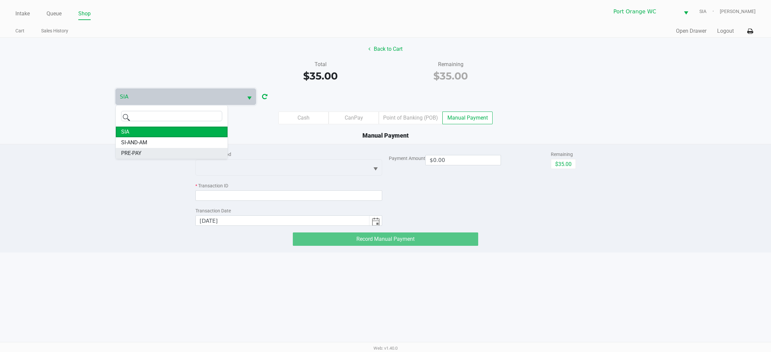
click at [136, 151] on span "PRE-PAY" at bounding box center [131, 153] width 20 height 8
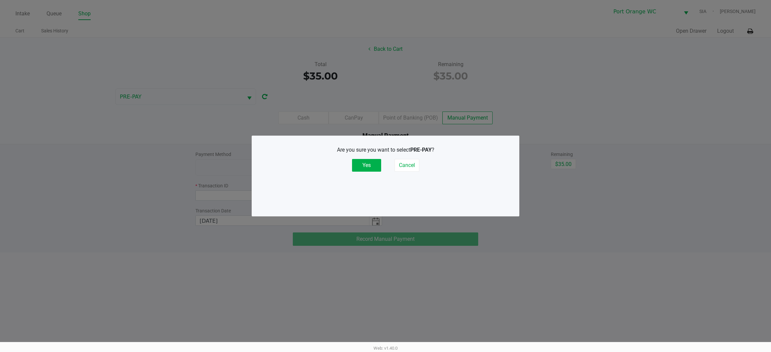
click at [366, 164] on button "Yes" at bounding box center [366, 165] width 29 height 13
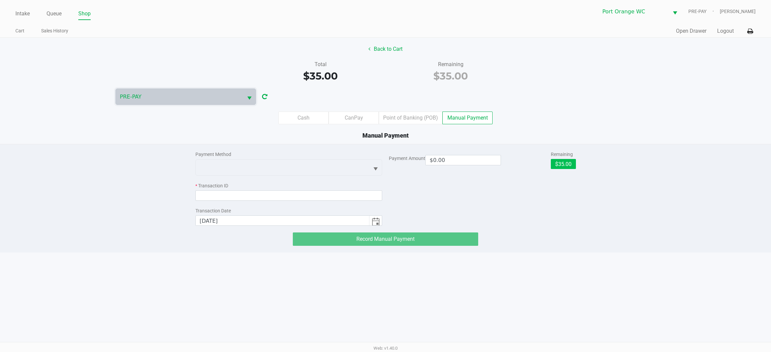
click at [567, 166] on button "$35.00" at bounding box center [562, 164] width 25 height 10
type input "$35.00"
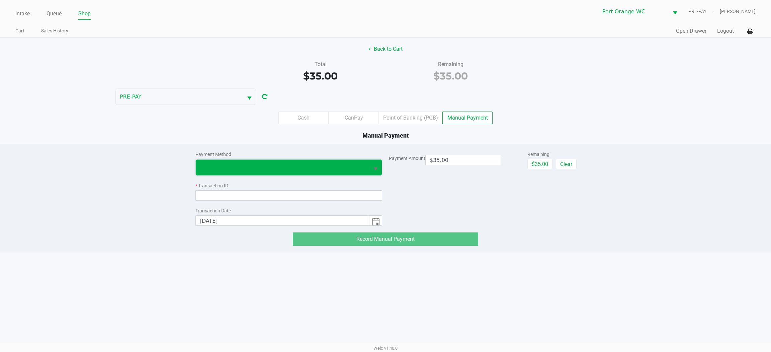
click at [281, 165] on span at bounding box center [283, 168] width 166 height 8
click at [218, 192] on span "POB - Manual" at bounding box center [217, 193] width 32 height 8
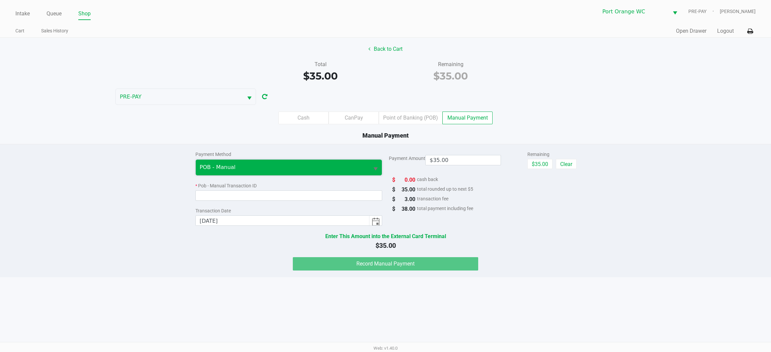
click at [218, 168] on span "POB - Manual" at bounding box center [283, 168] width 166 height 8
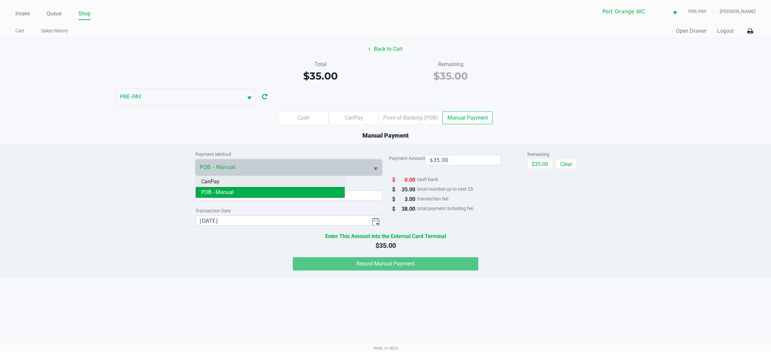
click at [228, 185] on li "CanPay" at bounding box center [270, 182] width 149 height 11
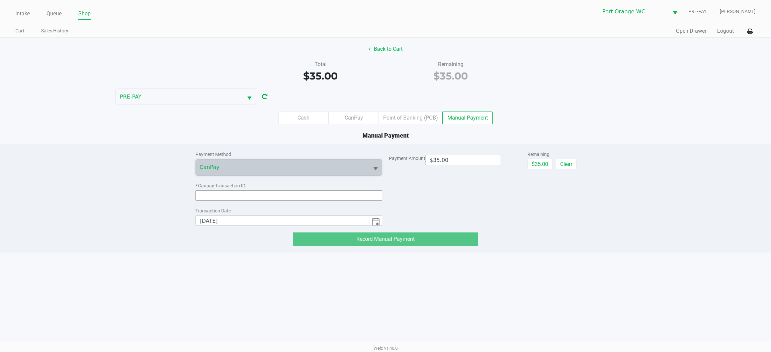
click at [219, 195] on input at bounding box center [288, 196] width 187 height 10
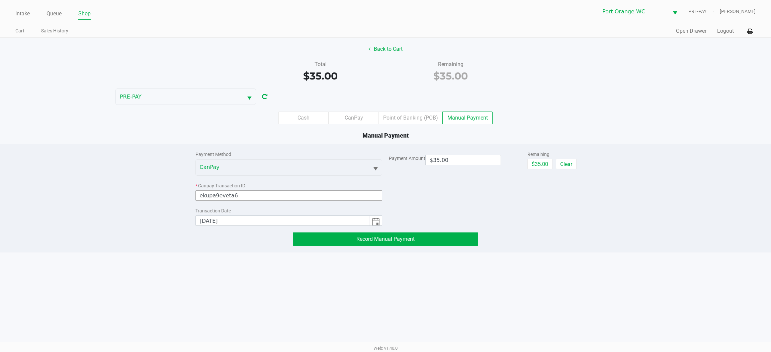
type input "ekupa9eveta6"
click at [330, 243] on button "Record Manual Payment" at bounding box center [385, 239] width 185 height 13
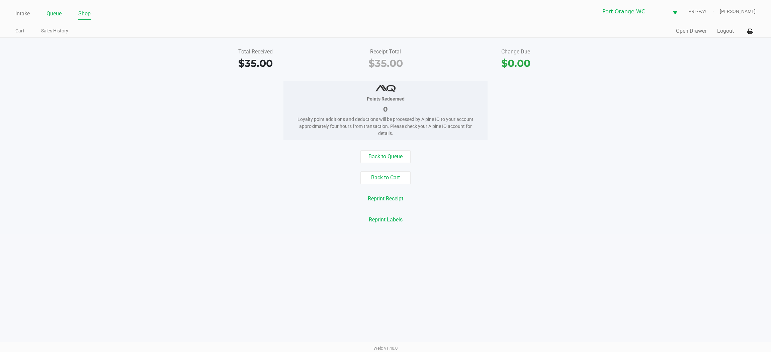
click at [54, 12] on link "Queue" at bounding box center [53, 13] width 15 height 9
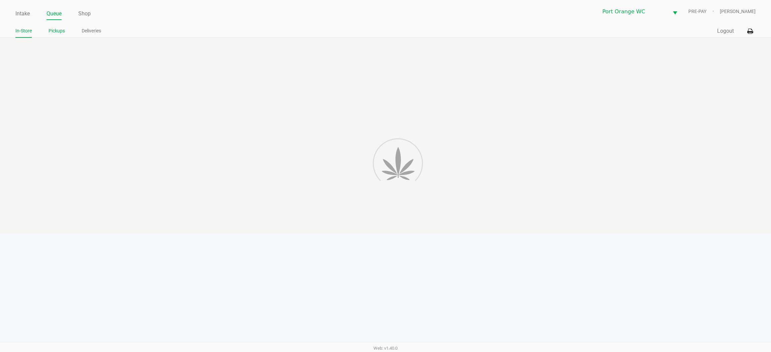
click at [54, 26] on li "Pickups" at bounding box center [56, 32] width 16 height 12
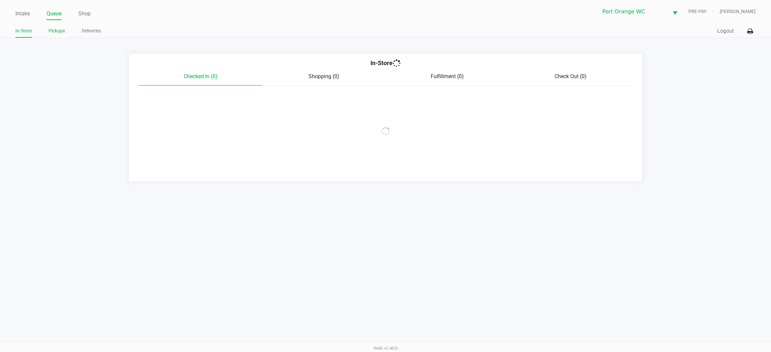
click at [56, 34] on link "Pickups" at bounding box center [56, 31] width 16 height 8
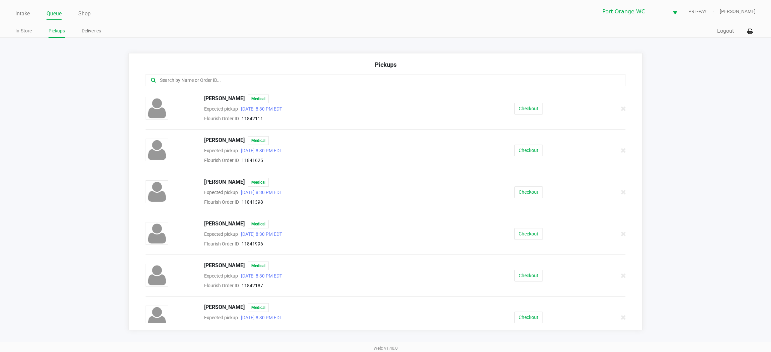
click at [349, 82] on input "text" at bounding box center [370, 81] width 422 height 8
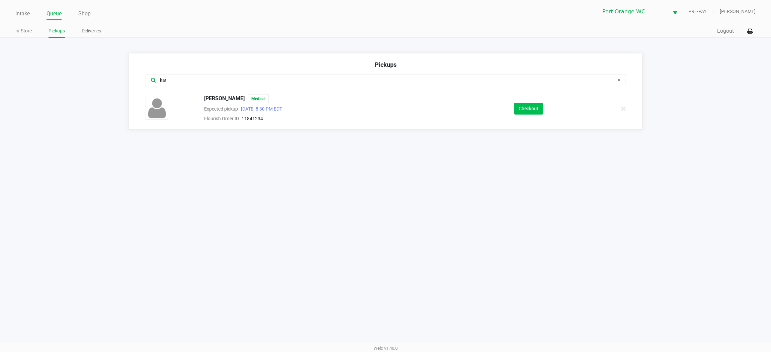
type input "kat"
click at [532, 111] on button "Checkout" at bounding box center [528, 109] width 28 height 12
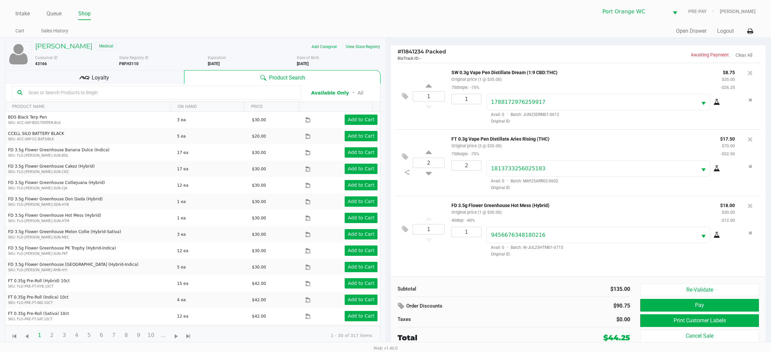
click at [643, 306] on button "Pay" at bounding box center [699, 305] width 119 height 13
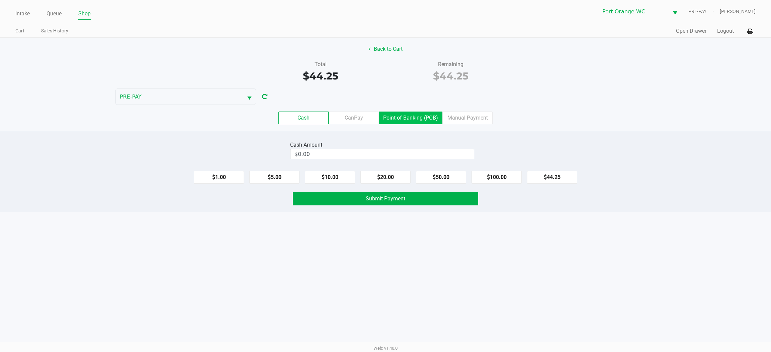
click at [403, 121] on label "Point of Banking (POB)" at bounding box center [411, 118] width 64 height 13
click at [0, 0] on 7 "Point of Banking (POB)" at bounding box center [0, 0] width 0 height 0
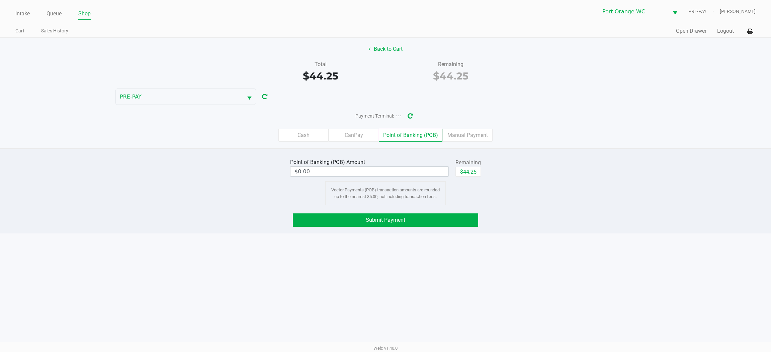
click at [464, 137] on label "Manual Payment" at bounding box center [467, 135] width 50 height 13
click at [0, 0] on 8 "Manual Payment" at bounding box center [0, 0] width 0 height 0
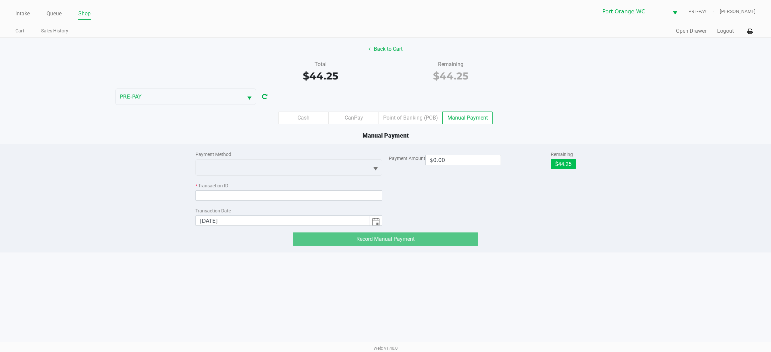
click at [562, 162] on button "$44.25" at bounding box center [562, 164] width 25 height 10
type input "$44.25"
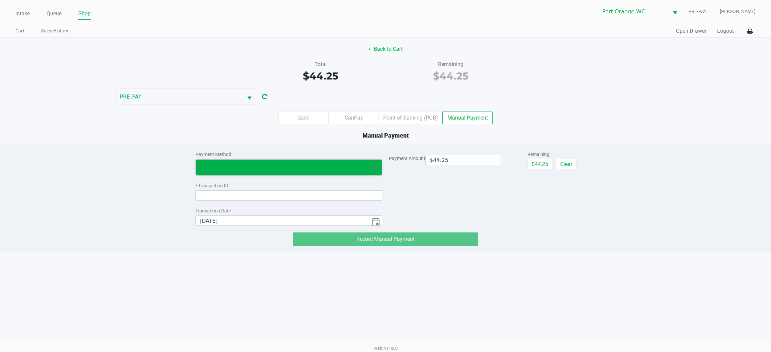
click at [319, 165] on span at bounding box center [283, 168] width 166 height 8
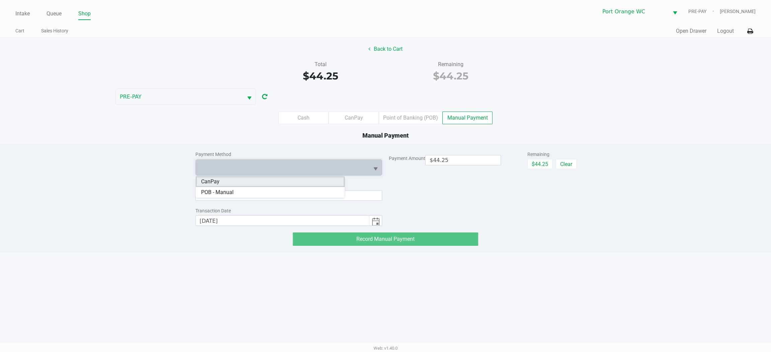
click at [225, 180] on li "CanPay" at bounding box center [270, 182] width 149 height 11
click at [224, 196] on input at bounding box center [288, 196] width 187 height 10
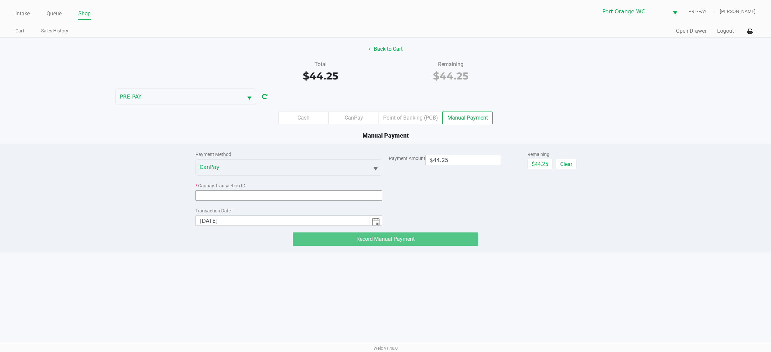
click at [223, 198] on input at bounding box center [288, 196] width 187 height 10
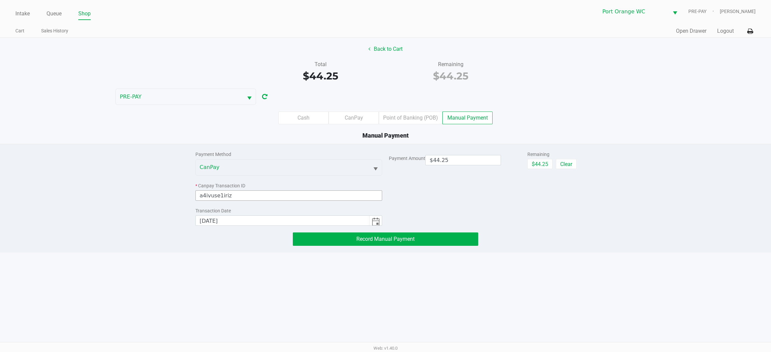
type input "a4ivuse1iriz"
click at [318, 242] on button "Record Manual Payment" at bounding box center [385, 239] width 185 height 13
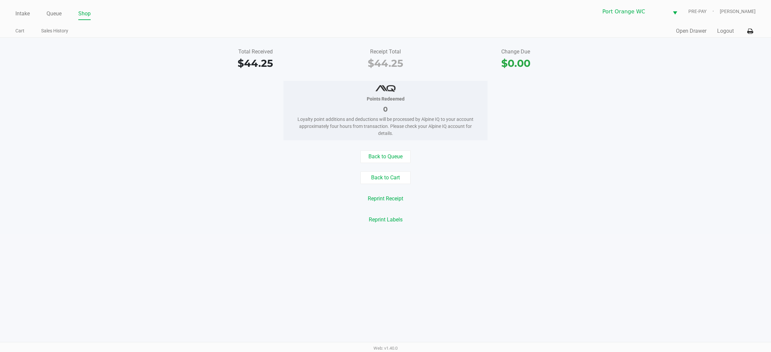
click at [51, 12] on link "Queue" at bounding box center [53, 13] width 15 height 9
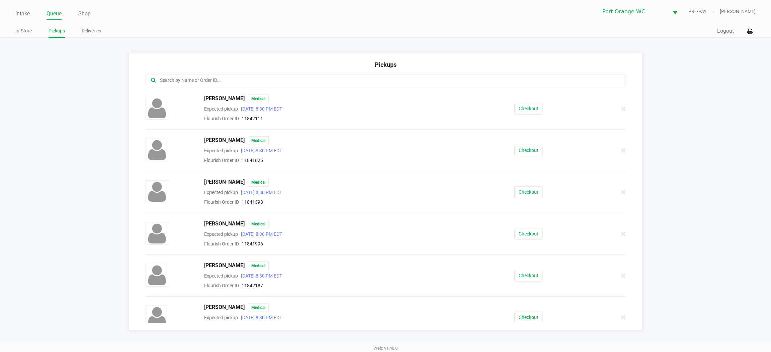
click at [549, 119] on div "ANGELA KEZIAH Medical Expected pickup Aug 25, 2025 8:30 PM EDT Flourish Order I…" at bounding box center [385, 109] width 490 height 28
click at [516, 155] on button "Checkout" at bounding box center [528, 151] width 28 height 12
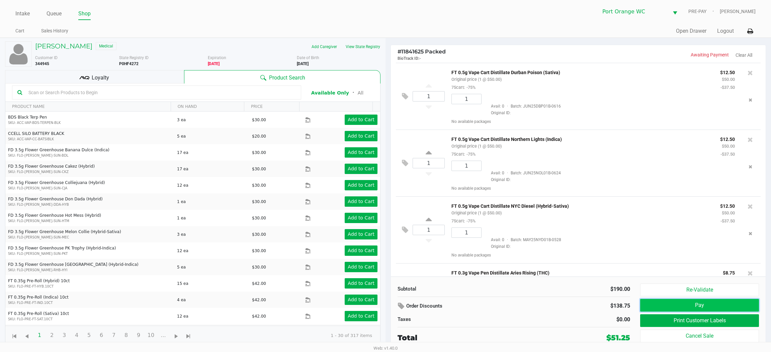
click at [659, 308] on button "Pay" at bounding box center [699, 305] width 119 height 13
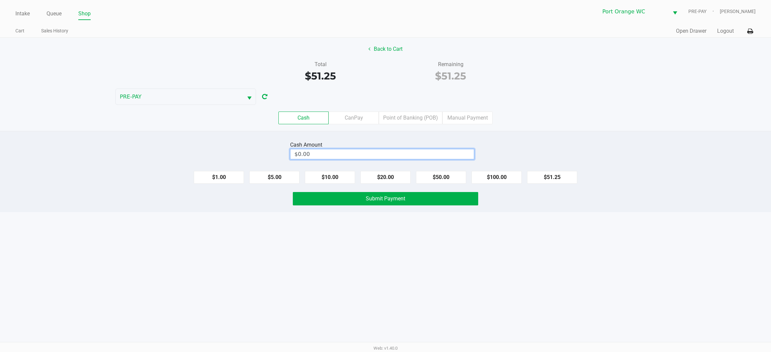
click at [348, 156] on input "$0.00" at bounding box center [381, 154] width 183 height 10
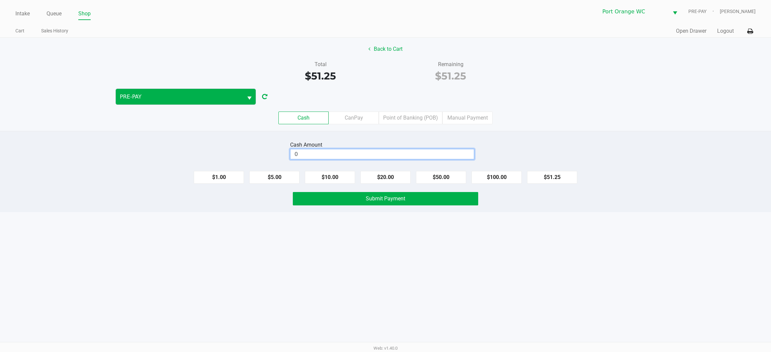
click at [136, 101] on span "PRE-PAY" at bounding box center [179, 97] width 119 height 8
type input "$0.00"
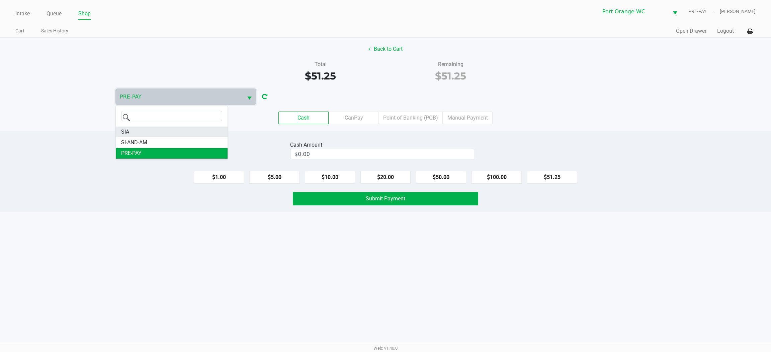
click at [125, 131] on span "SIA" at bounding box center [125, 132] width 8 height 8
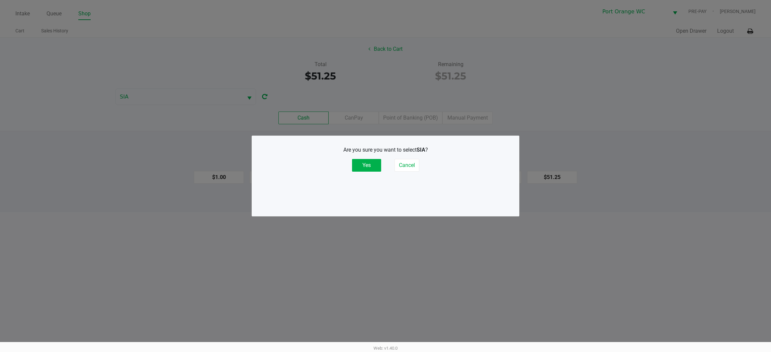
click at [370, 162] on button "Yes" at bounding box center [366, 165] width 29 height 13
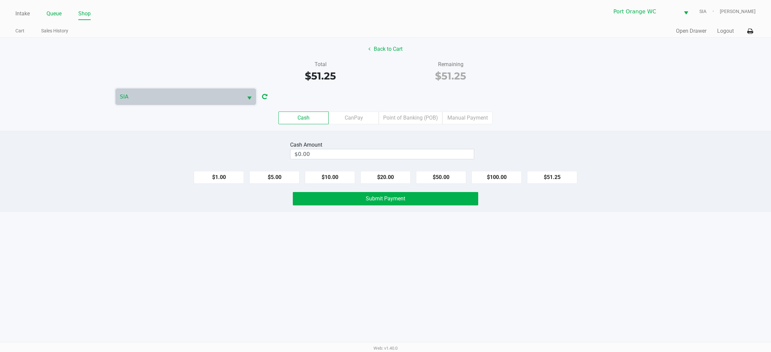
click at [59, 15] on link "Queue" at bounding box center [53, 13] width 15 height 9
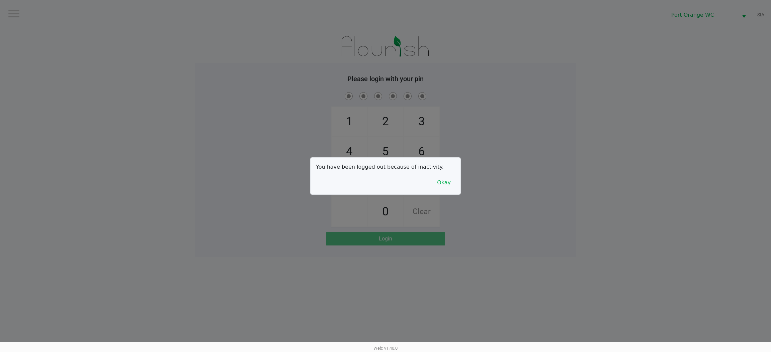
click at [445, 187] on button "Okay" at bounding box center [443, 183] width 22 height 13
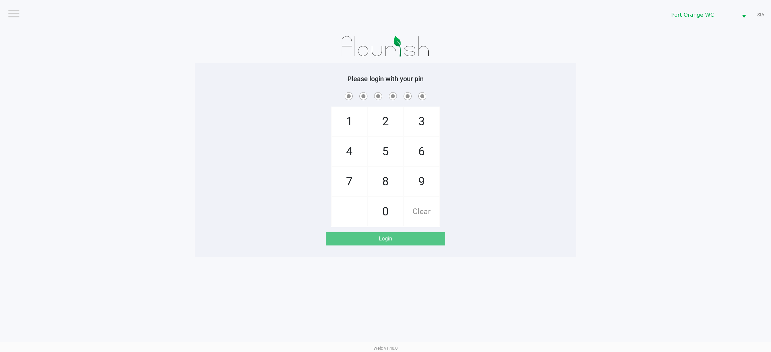
click at [414, 186] on span "9" at bounding box center [421, 181] width 35 height 29
checkbox input "true"
click at [388, 117] on span "2" at bounding box center [385, 121] width 35 height 29
checkbox input "true"
click at [420, 182] on span "9" at bounding box center [421, 181] width 35 height 29
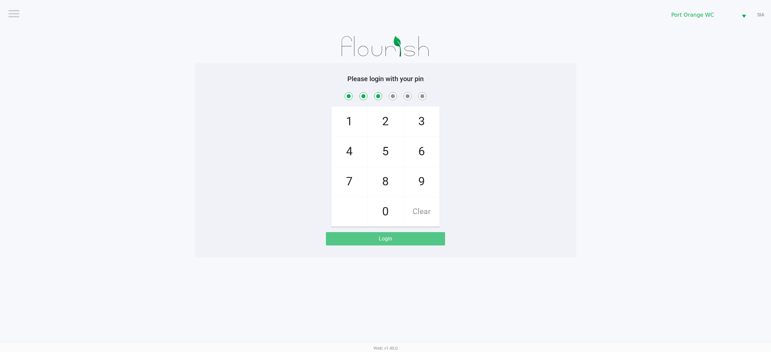
checkbox input "true"
click at [346, 162] on span "4" at bounding box center [348, 151] width 35 height 29
checkbox input "true"
click at [384, 149] on span "5" at bounding box center [385, 151] width 35 height 29
checkbox input "true"
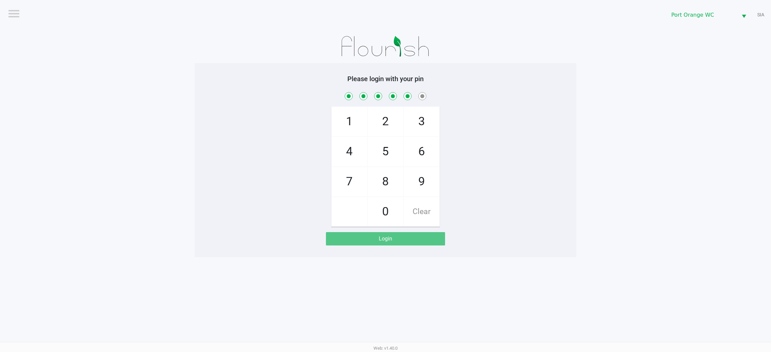
click at [383, 150] on span "5" at bounding box center [385, 151] width 35 height 29
checkbox input "true"
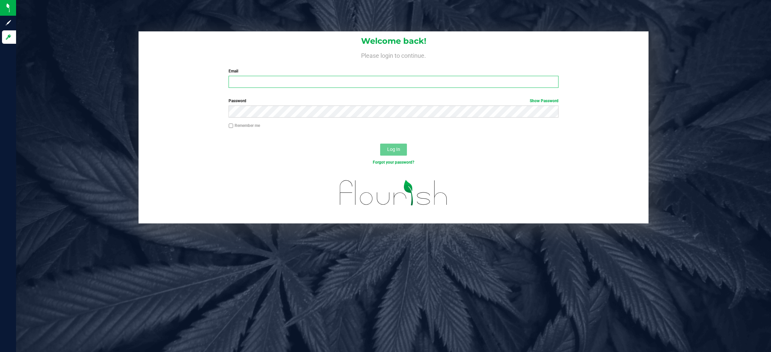
click at [291, 81] on input "Email" at bounding box center [393, 82] width 330 height 12
type input "[EMAIL_ADDRESS][DOMAIN_NAME]"
click at [380, 144] on button "Log In" at bounding box center [393, 150] width 27 height 12
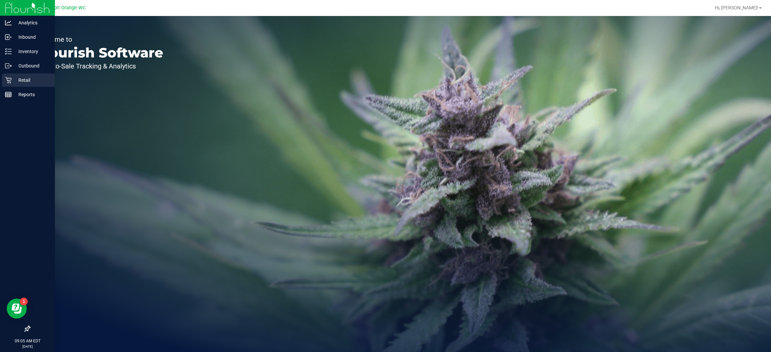
click at [14, 79] on p "Retail" at bounding box center [32, 80] width 40 height 8
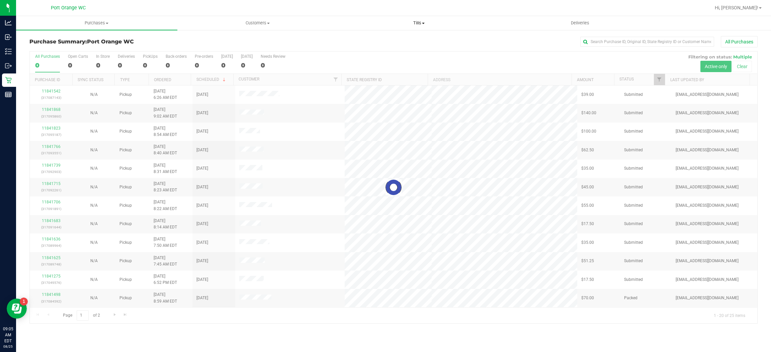
click at [416, 23] on span "Tills" at bounding box center [418, 23] width 161 height 6
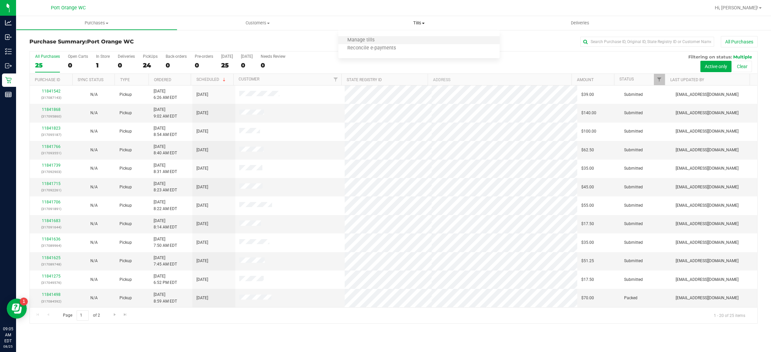
click at [411, 40] on li "Manage tills" at bounding box center [418, 40] width 161 height 8
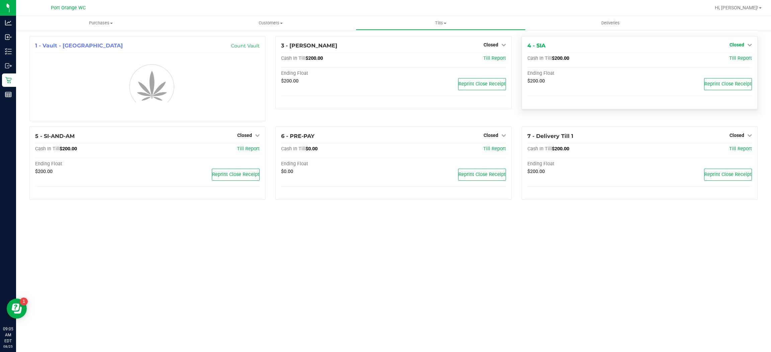
click at [742, 46] on span "Closed" at bounding box center [736, 44] width 15 height 5
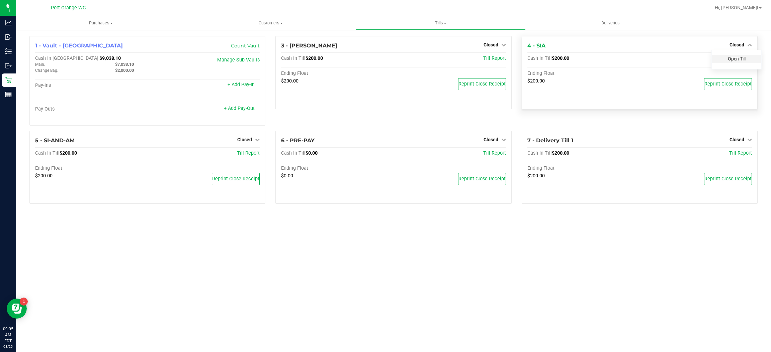
click at [738, 62] on div "Open Till" at bounding box center [735, 59] width 49 height 8
click at [732, 54] on div "Open Till" at bounding box center [736, 60] width 50 height 20
click at [732, 56] on link "Open Till" at bounding box center [736, 58] width 18 height 5
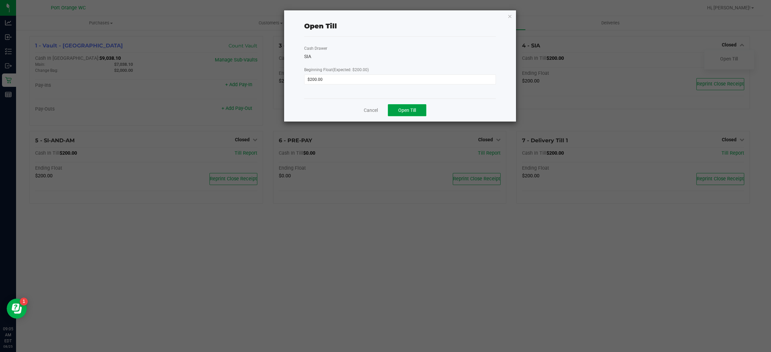
click at [423, 105] on button "Open Till" at bounding box center [407, 110] width 38 height 12
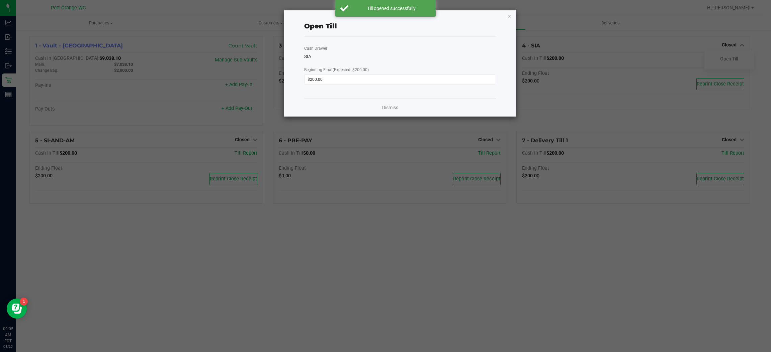
drag, startPoint x: 405, startPoint y: 107, endPoint x: 376, endPoint y: 109, distance: 28.8
click at [393, 108] on div "Dismiss" at bounding box center [400, 108] width 192 height 18
click at [387, 108] on link "Dismiss" at bounding box center [390, 107] width 16 height 7
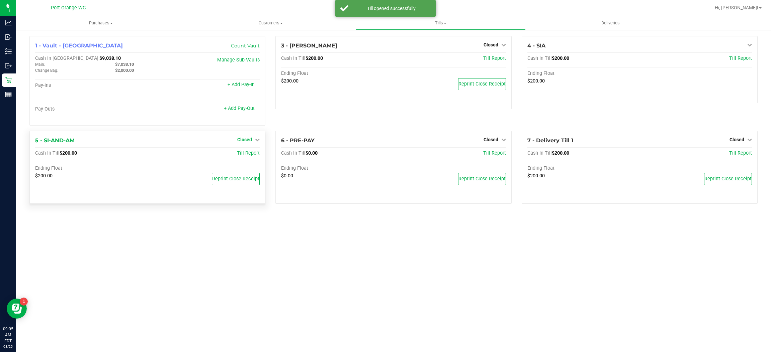
click at [242, 140] on span "Closed" at bounding box center [244, 139] width 15 height 5
click at [250, 145] on div "5 - SI-AND-AM Closed Open Till" at bounding box center [147, 141] width 224 height 8
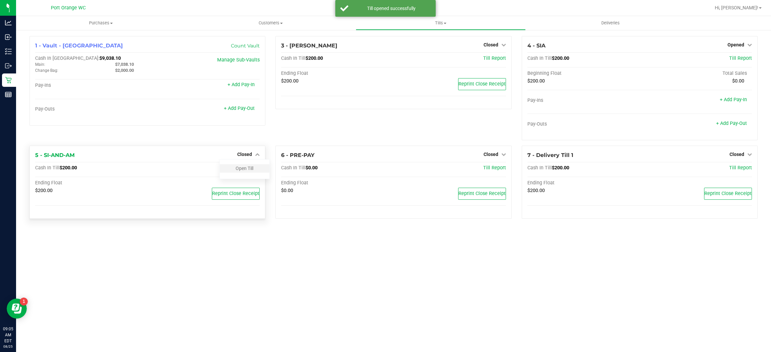
click at [237, 172] on div "Open Till" at bounding box center [244, 169] width 49 height 8
click at [244, 167] on link "Open Till" at bounding box center [244, 168] width 18 height 5
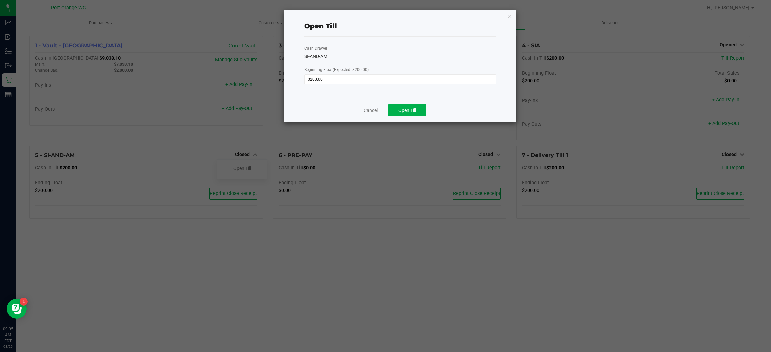
click at [401, 118] on div "Cancel Open Till" at bounding box center [400, 110] width 192 height 23
click at [405, 108] on span "Open Till" at bounding box center [407, 110] width 18 height 5
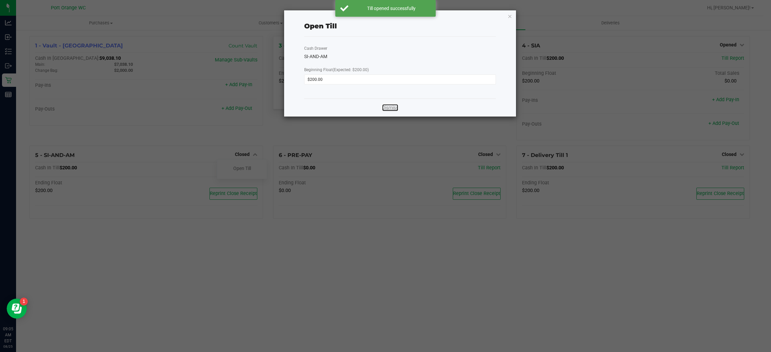
click at [384, 105] on link "Dismiss" at bounding box center [390, 107] width 16 height 7
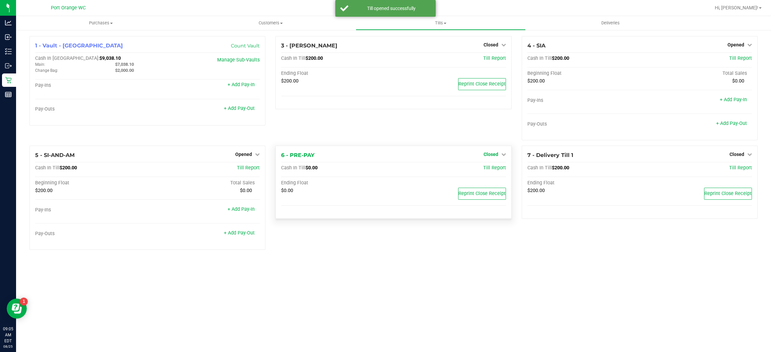
click at [497, 157] on span "Closed" at bounding box center [490, 154] width 15 height 5
click at [493, 166] on link "Open Till" at bounding box center [491, 168] width 18 height 5
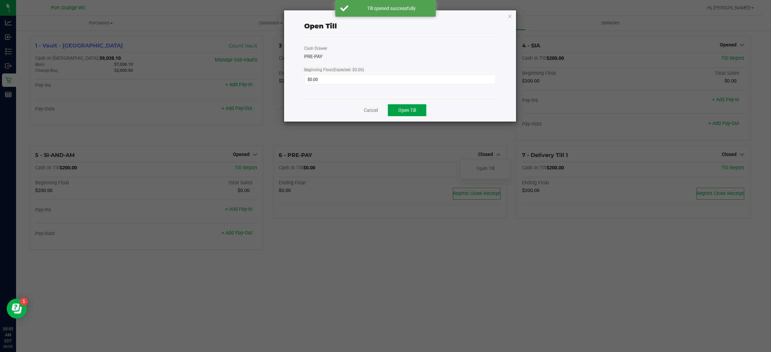
click at [402, 110] on span "Open Till" at bounding box center [407, 110] width 18 height 5
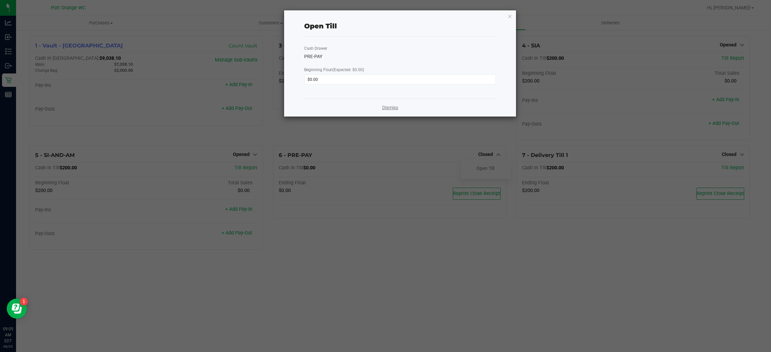
click at [386, 104] on link "Dismiss" at bounding box center [390, 107] width 16 height 7
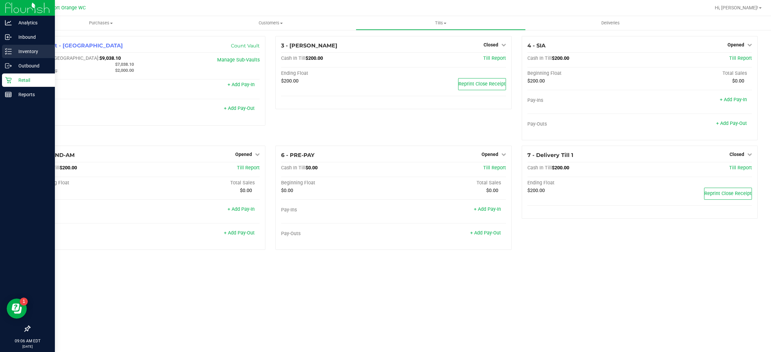
click at [6, 51] on icon at bounding box center [8, 51] width 7 height 7
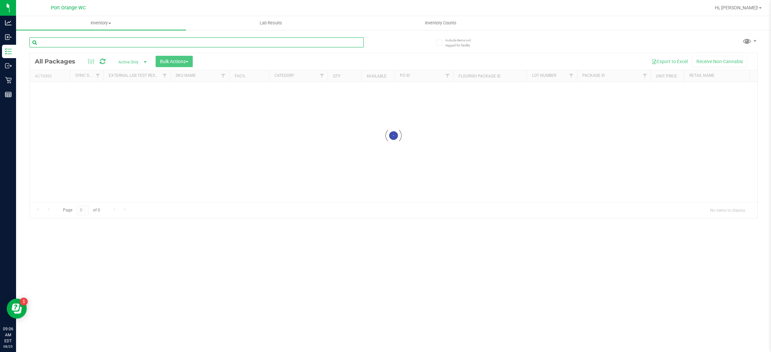
click at [206, 37] on div "Inventory All packages All inventory Waste log Create inventory Lab Results Inv…" at bounding box center [393, 184] width 754 height 336
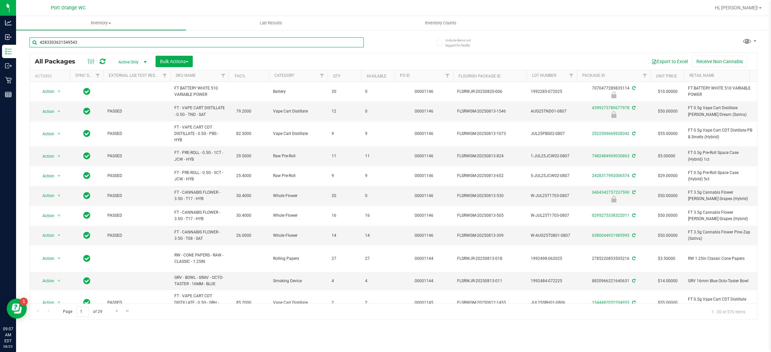
type input "4283303621549543"
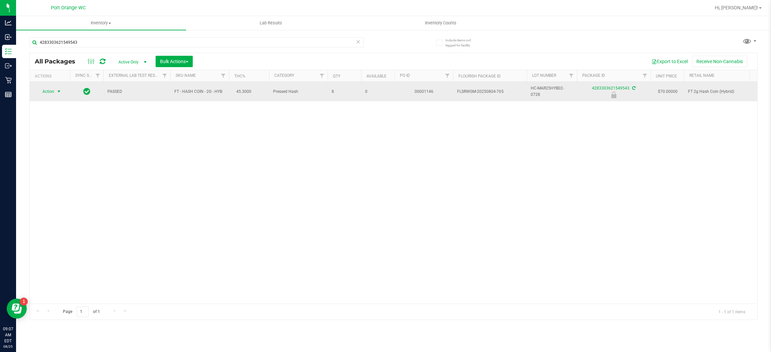
click at [57, 92] on span "select" at bounding box center [58, 91] width 5 height 5
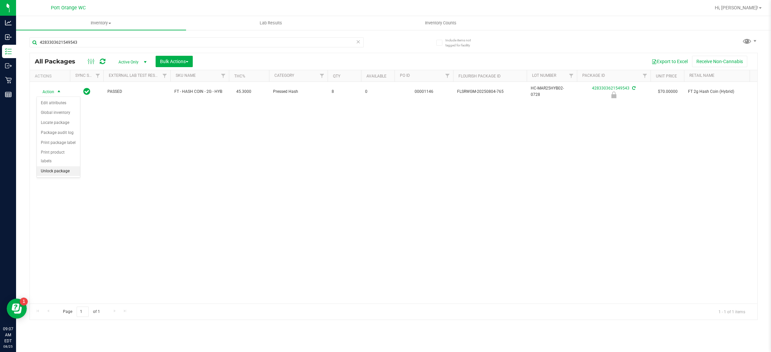
click at [67, 167] on li "Unlock package" at bounding box center [58, 172] width 43 height 10
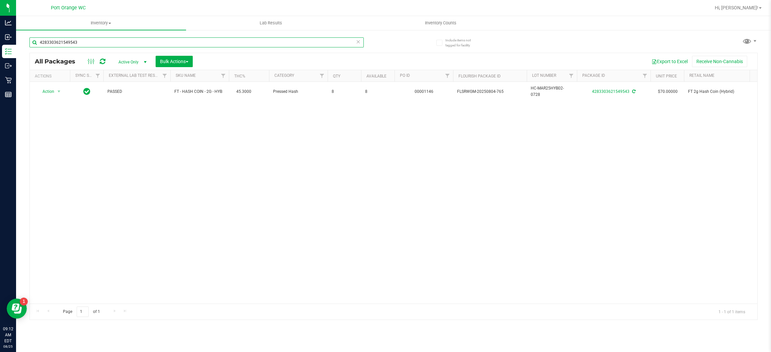
click at [159, 44] on input "4283303621549543" at bounding box center [196, 42] width 334 height 10
type input "0949614409801991"
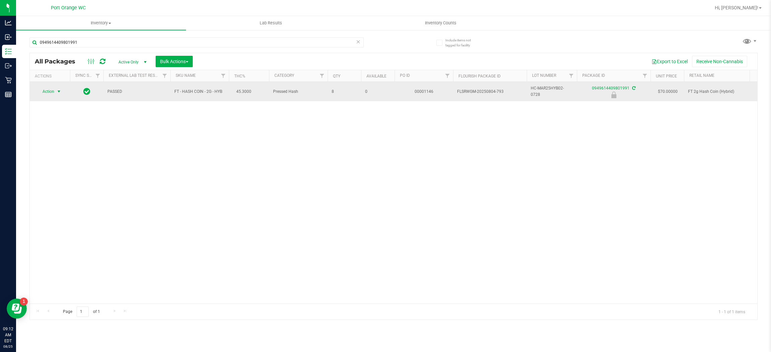
click at [43, 90] on span "Action" at bounding box center [45, 91] width 18 height 9
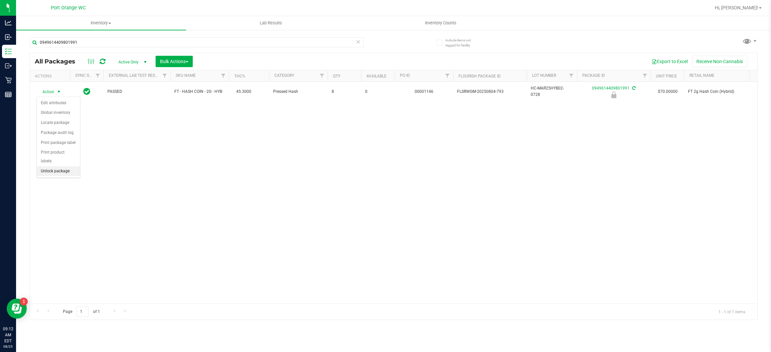
click at [66, 167] on li "Unlock package" at bounding box center [58, 172] width 43 height 10
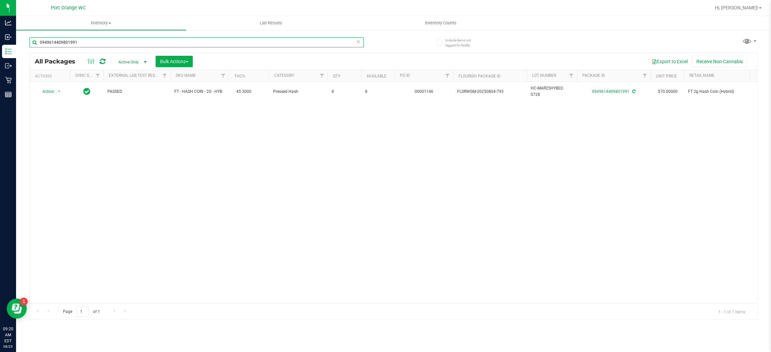
click at [210, 44] on input "0949614409801991" at bounding box center [196, 42] width 334 height 10
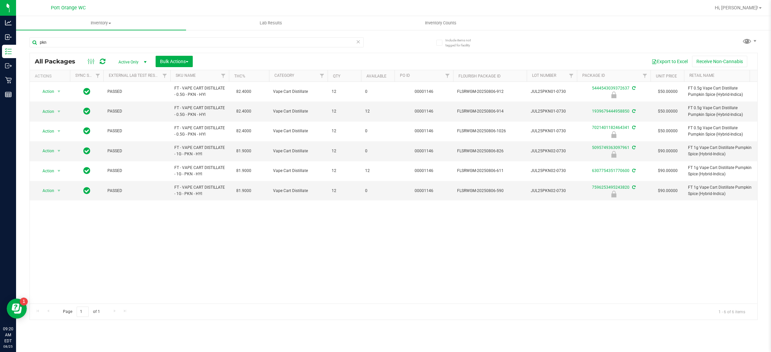
click at [134, 35] on div "pkn" at bounding box center [211, 41] width 364 height 21
click at [133, 46] on input "pkn" at bounding box center [196, 42] width 334 height 10
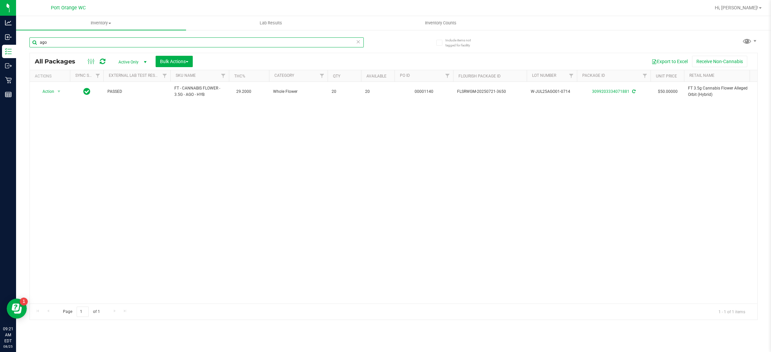
type input "ago"
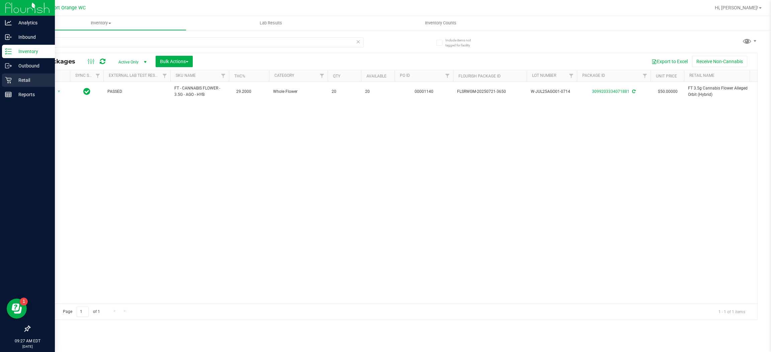
click at [12, 82] on p "Retail" at bounding box center [32, 80] width 40 height 8
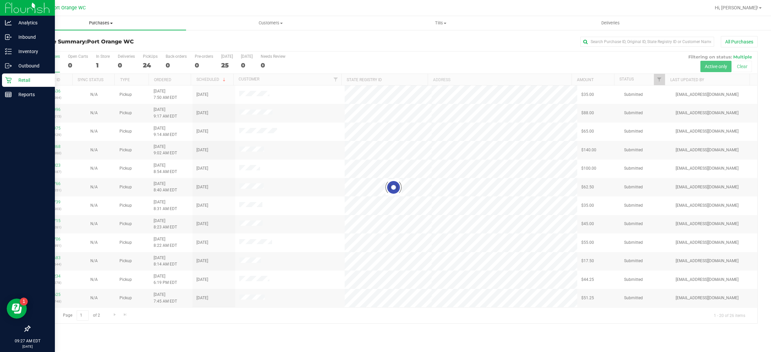
click at [95, 29] on uib-tab-heading "Purchases Summary of purchases Fulfillment All purchases" at bounding box center [101, 23] width 170 height 14
click at [77, 54] on li "All purchases" at bounding box center [101, 57] width 170 height 8
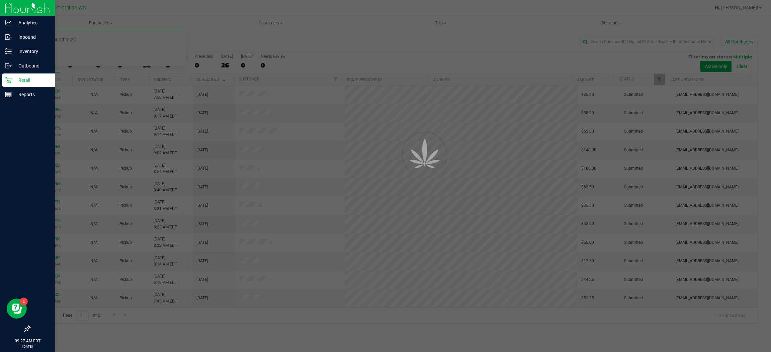
click at [99, 29] on div at bounding box center [385, 176] width 771 height 352
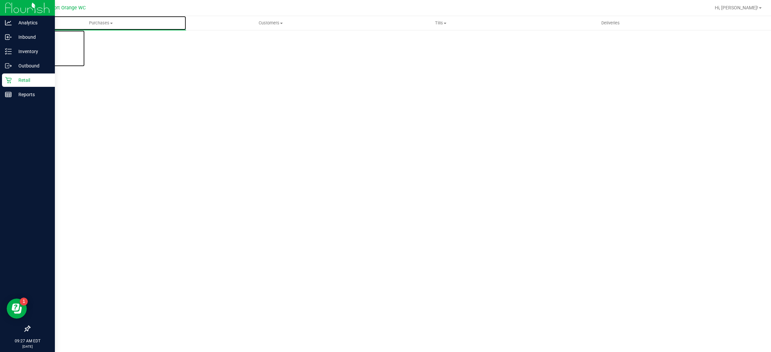
click at [99, 19] on uib-tab-heading "Purchases Summary of purchases Fulfillment All purchases" at bounding box center [101, 23] width 170 height 14
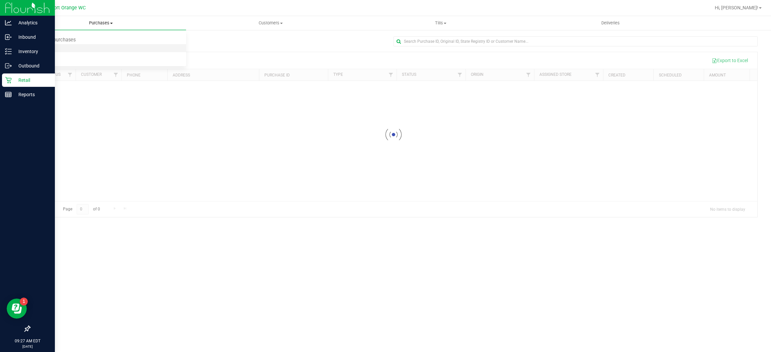
click at [69, 49] on li "Fulfillment" at bounding box center [101, 48] width 170 height 8
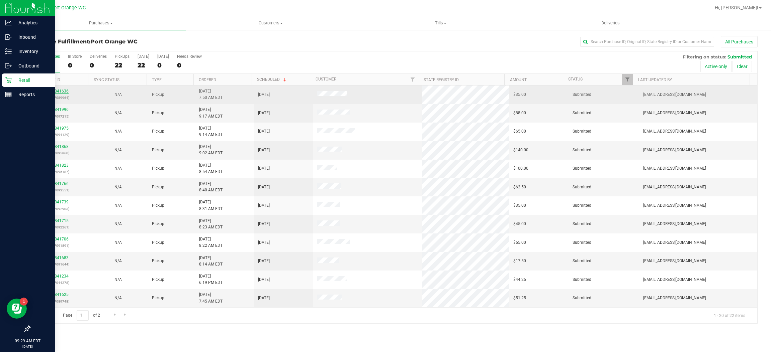
click at [58, 94] on link "11841636" at bounding box center [59, 91] width 19 height 5
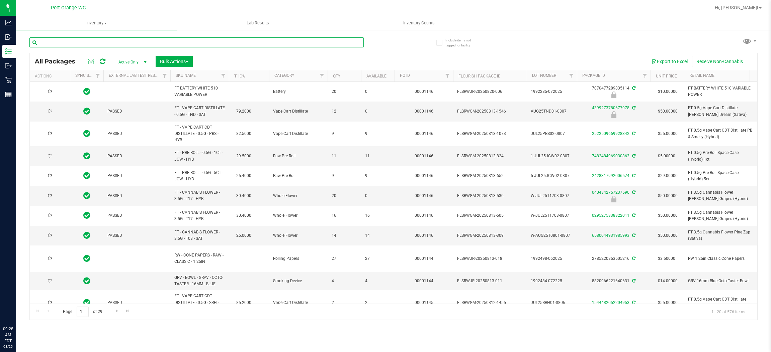
click at [227, 41] on input "text" at bounding box center [196, 42] width 334 height 10
type input "4362427683238019"
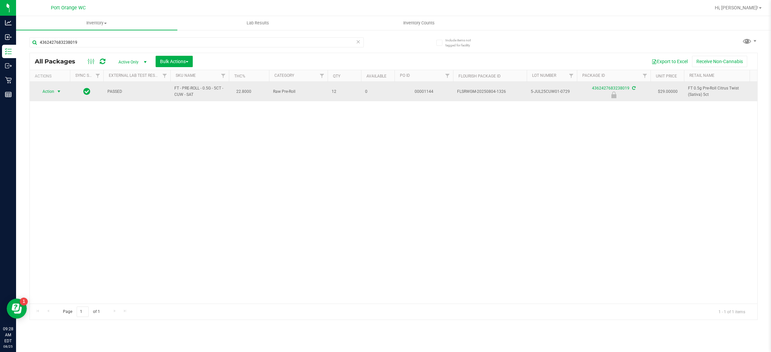
click at [55, 92] on span "select" at bounding box center [59, 91] width 8 height 9
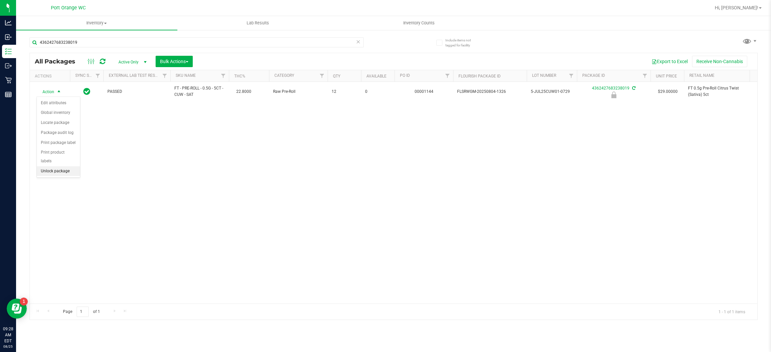
click at [65, 167] on li "Unlock package" at bounding box center [58, 172] width 43 height 10
drag, startPoint x: 192, startPoint y: 34, endPoint x: 185, endPoint y: 48, distance: 15.9
click at [192, 35] on div "4362427683238019" at bounding box center [211, 41] width 364 height 21
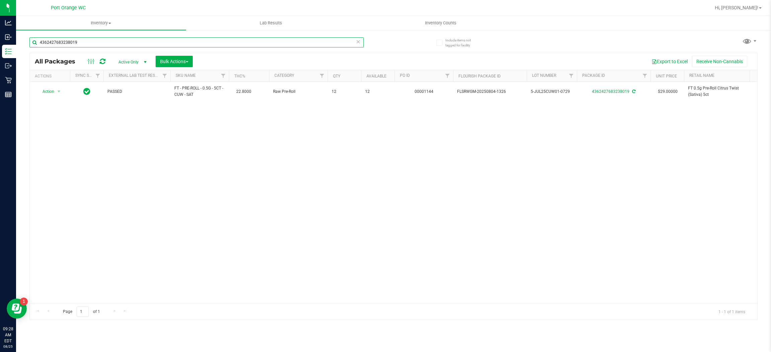
click at [186, 41] on input "4362427683238019" at bounding box center [196, 42] width 334 height 10
type input "1243925737713271"
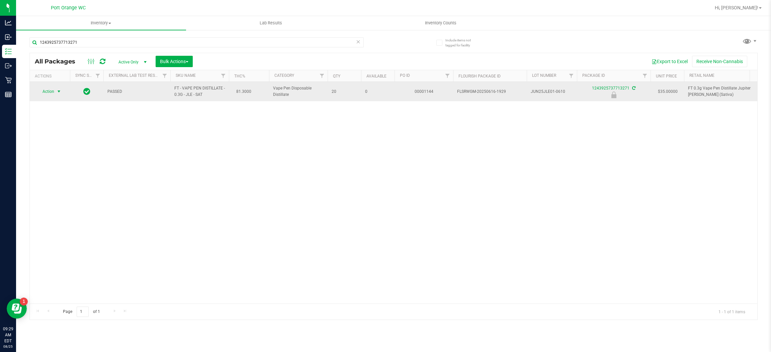
click at [40, 92] on span "Action" at bounding box center [45, 91] width 18 height 9
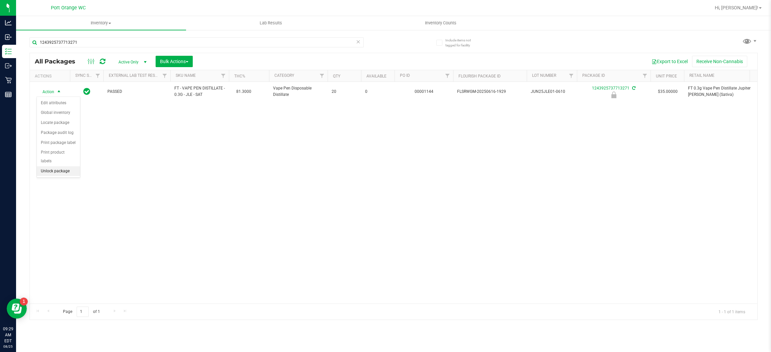
click at [50, 167] on li "Unlock package" at bounding box center [58, 172] width 43 height 10
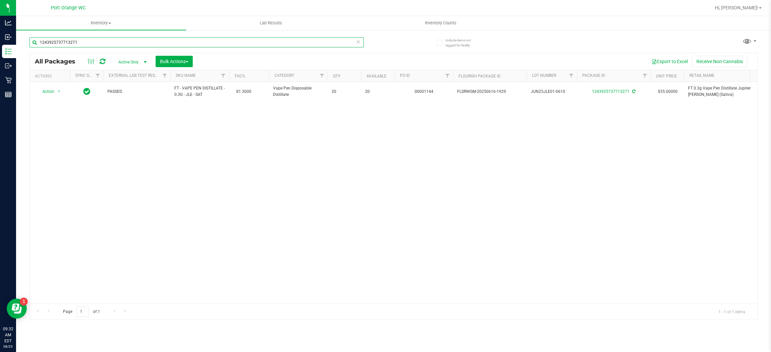
click at [61, 42] on input "1243925737713271" at bounding box center [196, 42] width 334 height 10
type input "1813733256025183"
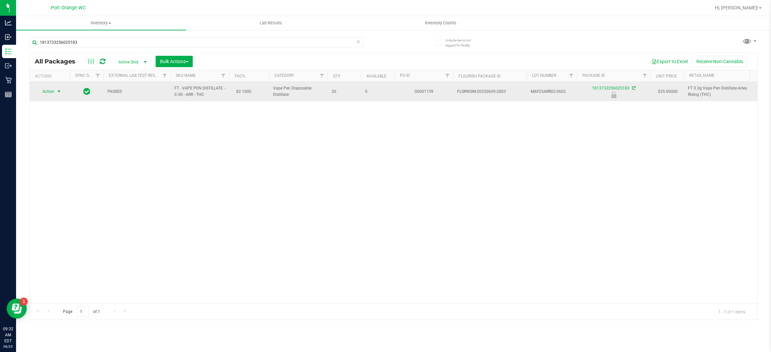
click at [50, 93] on span "Action" at bounding box center [45, 91] width 18 height 9
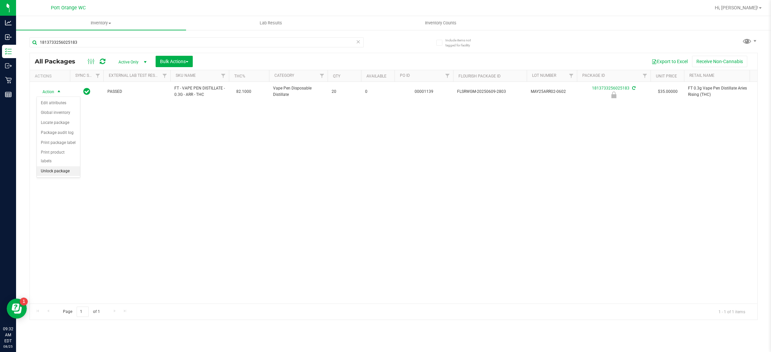
click at [70, 167] on li "Unlock package" at bounding box center [58, 172] width 43 height 10
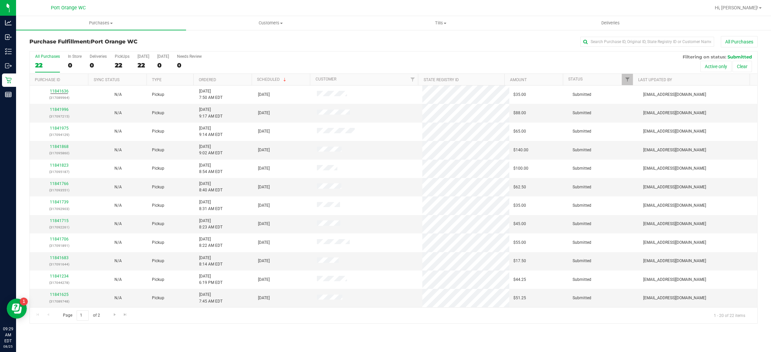
click at [65, 85] on th "Purchase ID" at bounding box center [59, 80] width 58 height 12
click at [109, 78] on link "Sync Status" at bounding box center [110, 79] width 33 height 5
click at [212, 78] on link "Ordered" at bounding box center [207, 80] width 17 height 5
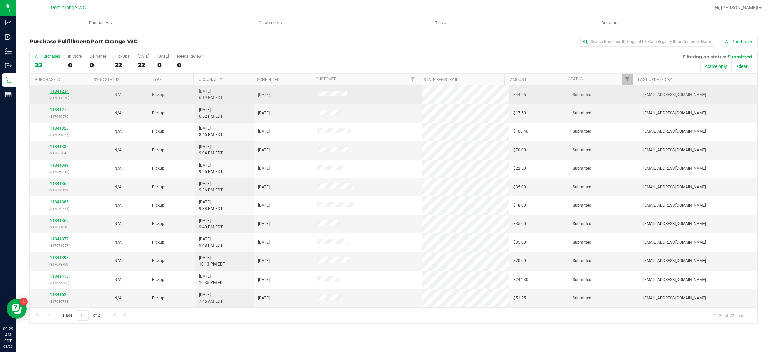
click at [61, 89] on link "11841234" at bounding box center [59, 91] width 19 height 5
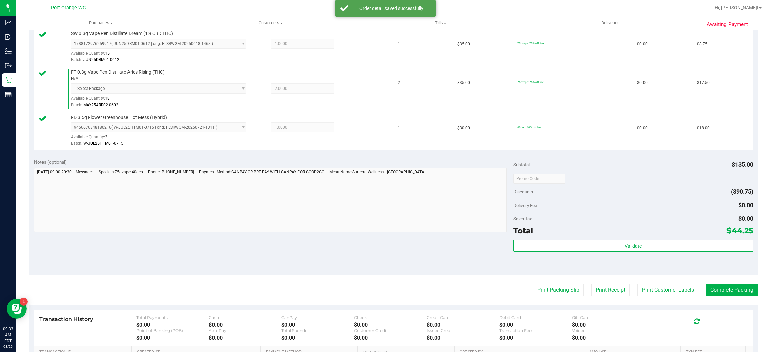
scroll to position [195, 0]
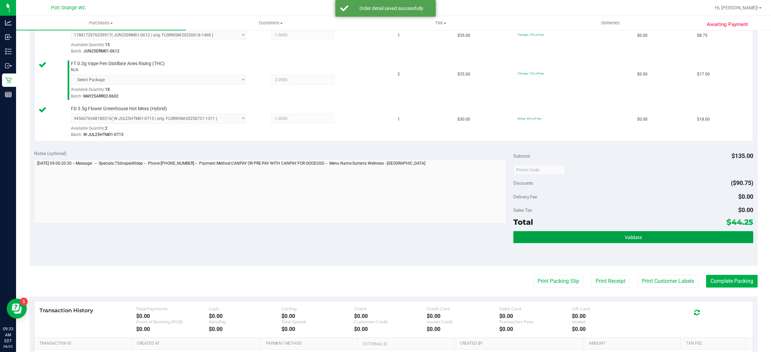
click at [654, 241] on button "Validate" at bounding box center [632, 237] width 239 height 12
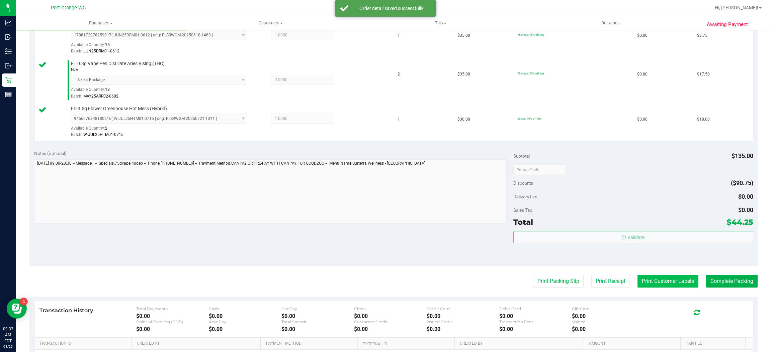
click at [658, 279] on button "Print Customer Labels" at bounding box center [667, 281] width 61 height 13
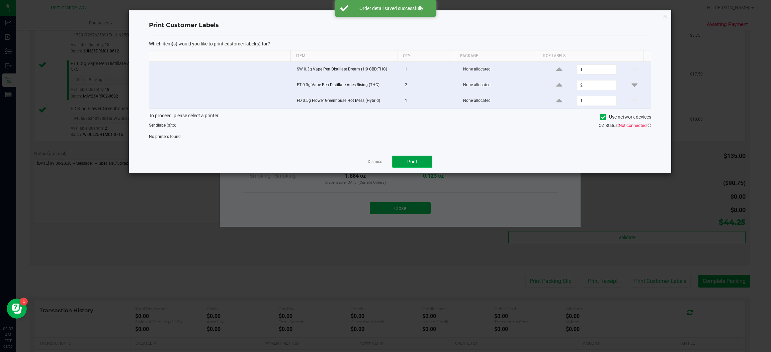
click at [422, 163] on button "Print" at bounding box center [412, 162] width 40 height 12
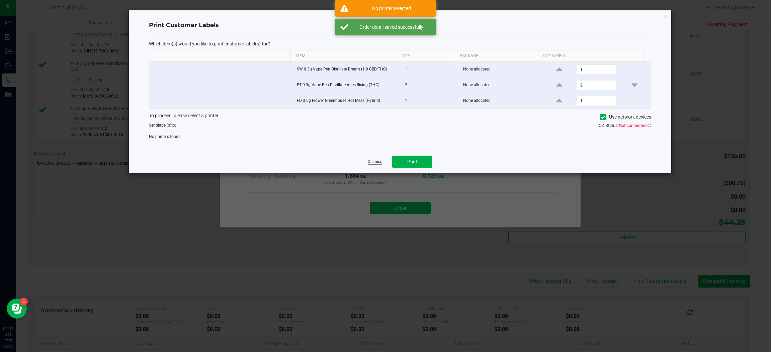
click at [380, 163] on link "Dismiss" at bounding box center [375, 162] width 14 height 6
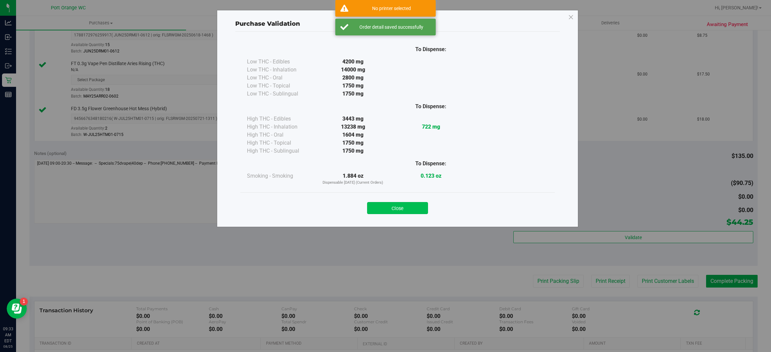
click at [395, 211] on button "Close" at bounding box center [397, 208] width 61 height 12
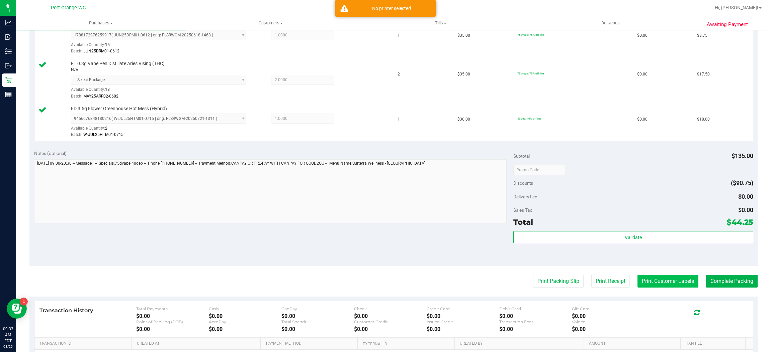
click at [664, 280] on button "Print Customer Labels" at bounding box center [667, 281] width 61 height 13
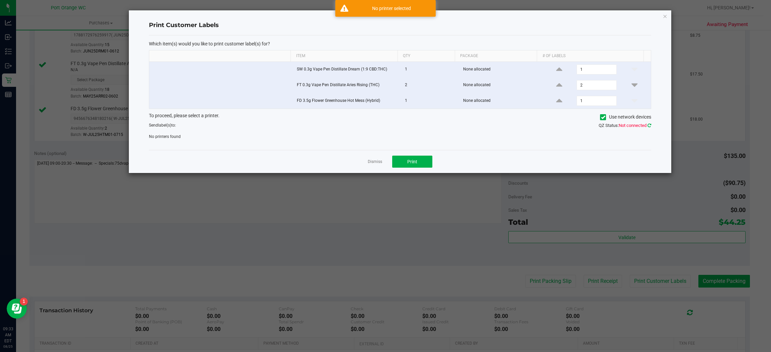
click at [649, 127] on icon at bounding box center [649, 125] width 4 height 4
click at [373, 163] on link "Dismiss" at bounding box center [375, 162] width 14 height 6
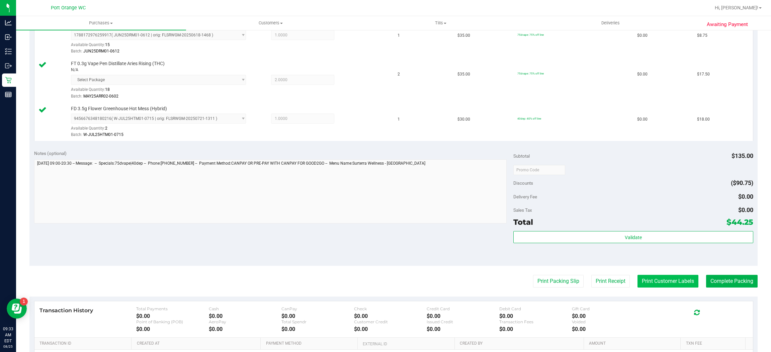
click at [665, 281] on button "Print Customer Labels" at bounding box center [667, 281] width 61 height 13
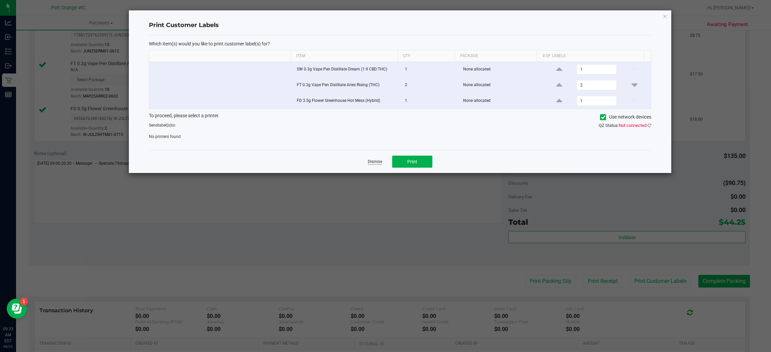
click at [373, 163] on link "Dismiss" at bounding box center [375, 162] width 14 height 6
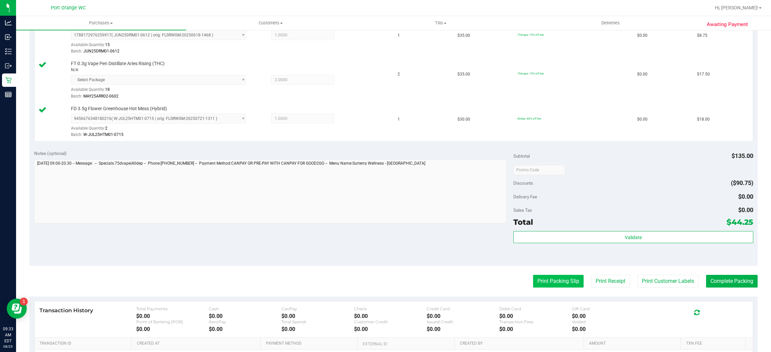
click at [547, 282] on button "Print Packing Slip" at bounding box center [558, 281] width 50 height 13
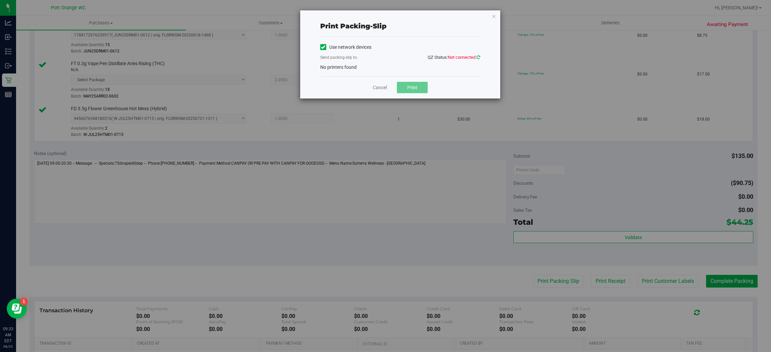
click at [476, 59] on icon at bounding box center [478, 57] width 4 height 4
click at [385, 86] on link "Cancel" at bounding box center [380, 87] width 14 height 7
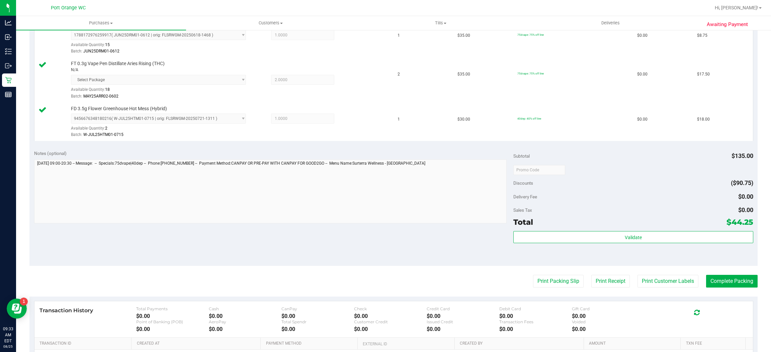
click at [726, 327] on div "Transaction History Total Payments $0.00 Cash $0.00 CanPay $0.00 Check $0.00 Cr…" at bounding box center [393, 320] width 708 height 26
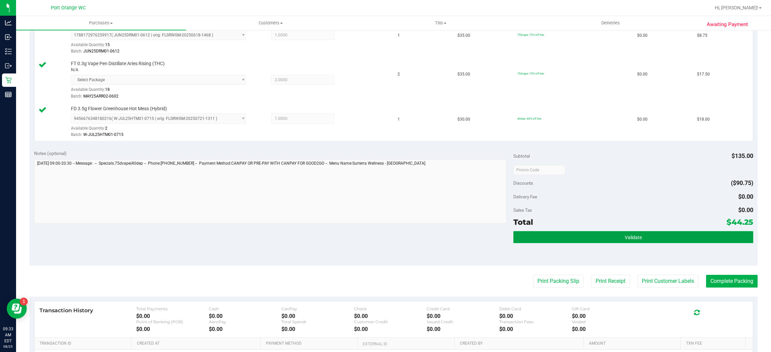
click at [678, 238] on button "Validate" at bounding box center [632, 237] width 239 height 12
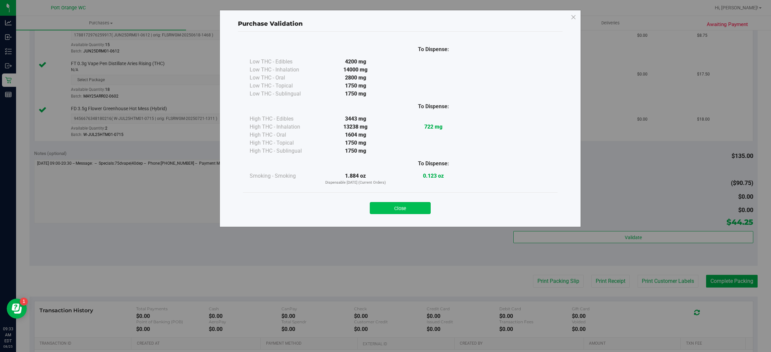
drag, startPoint x: 411, startPoint y: 212, endPoint x: 466, endPoint y: 221, distance: 55.9
click at [412, 211] on button "Close" at bounding box center [400, 208] width 61 height 12
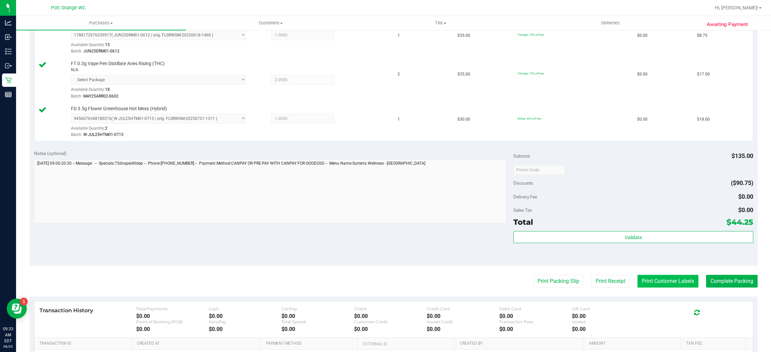
click at [664, 285] on button "Print Customer Labels" at bounding box center [667, 281] width 61 height 13
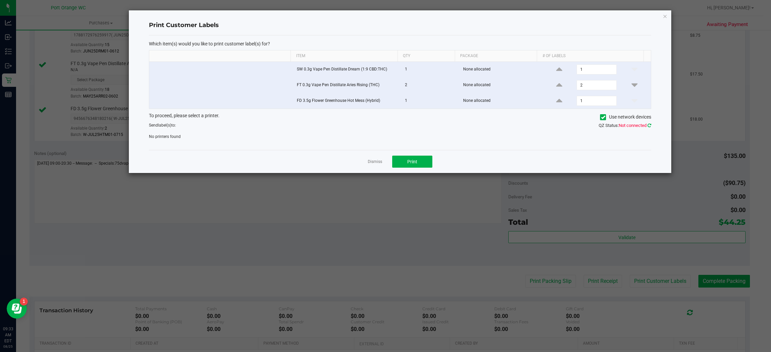
click at [649, 124] on icon at bounding box center [649, 125] width 4 height 4
click at [650, 125] on icon at bounding box center [649, 125] width 4 height 4
click at [650, 126] on icon at bounding box center [649, 126] width 6 height 6
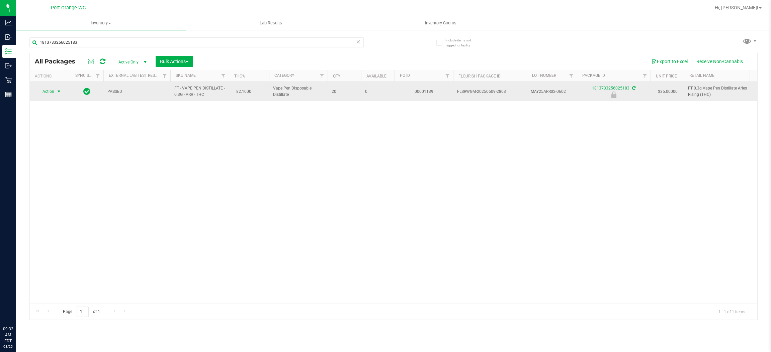
click at [62, 94] on span "select" at bounding box center [59, 91] width 8 height 9
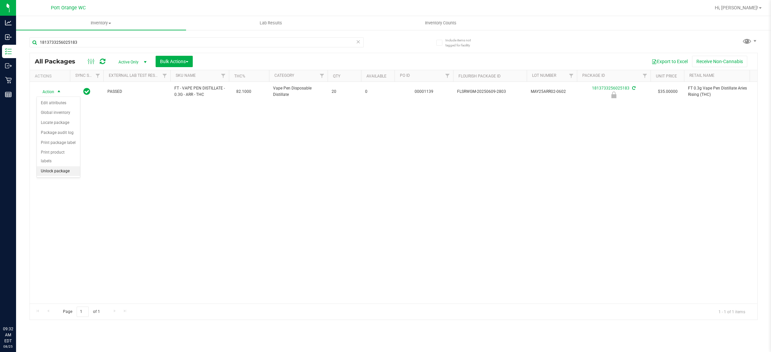
click at [68, 167] on li "Unlock package" at bounding box center [58, 172] width 43 height 10
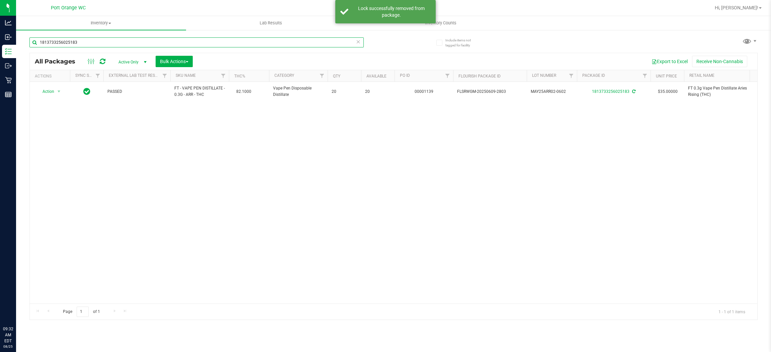
click at [114, 47] on input "1813733256025183" at bounding box center [196, 42] width 334 height 10
click at [115, 45] on input "1813733256025183" at bounding box center [196, 42] width 334 height 10
type input "6160320704821814"
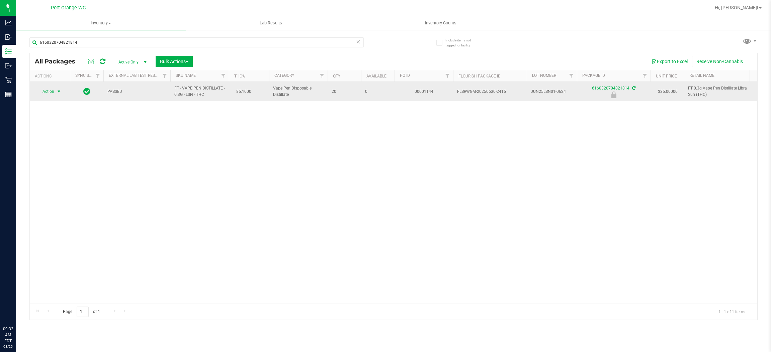
click at [42, 94] on span "Action" at bounding box center [45, 91] width 18 height 9
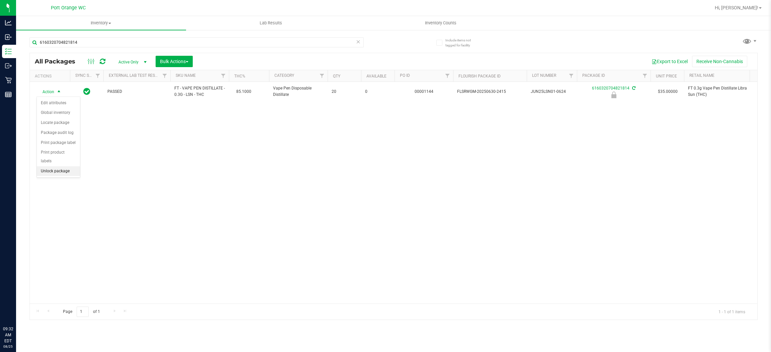
click at [44, 167] on li "Unlock package" at bounding box center [58, 172] width 43 height 10
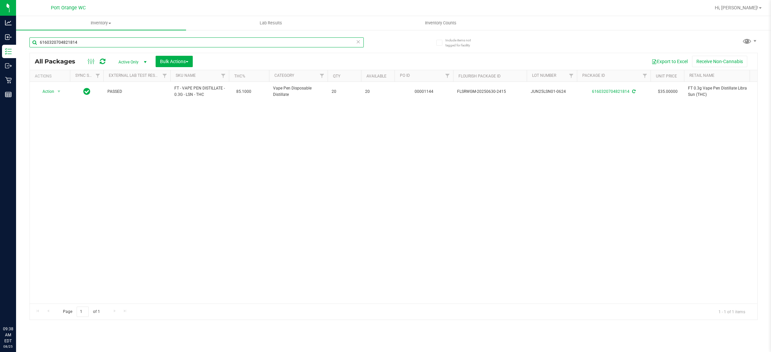
click at [134, 43] on input "6160320704821814" at bounding box center [196, 42] width 334 height 10
type input "3839150338670300"
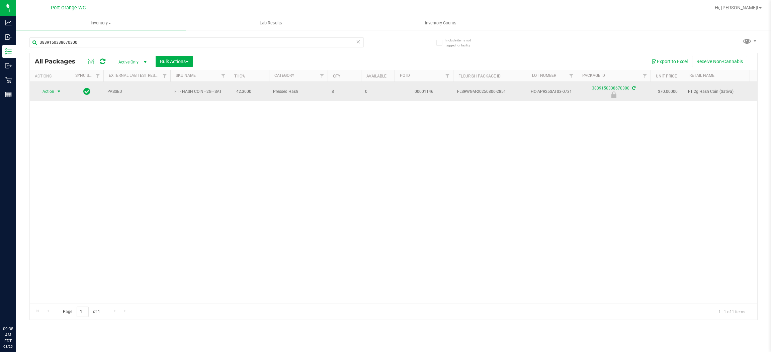
click at [48, 89] on span "Action" at bounding box center [45, 91] width 18 height 9
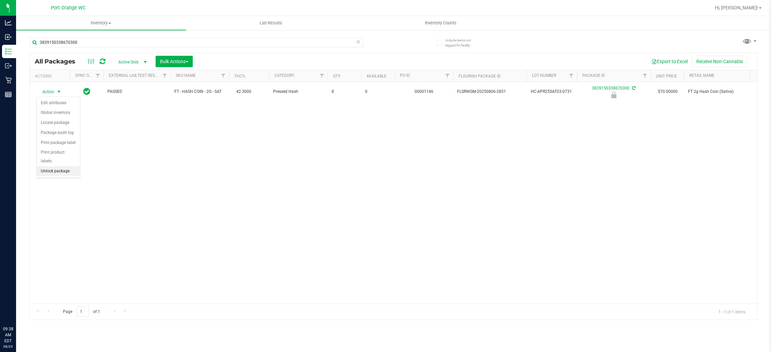
click at [59, 167] on li "Unlock package" at bounding box center [58, 172] width 43 height 10
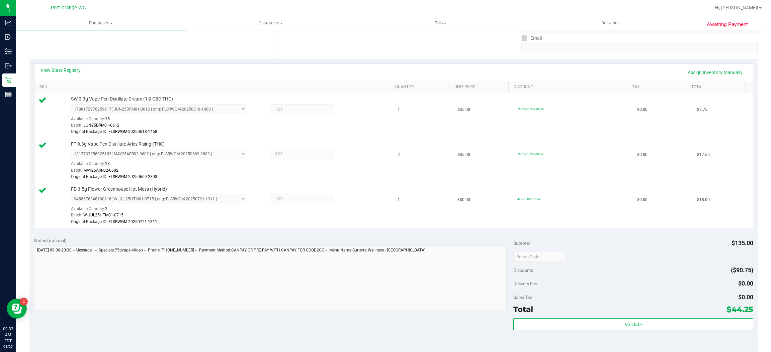
scroll to position [292, 0]
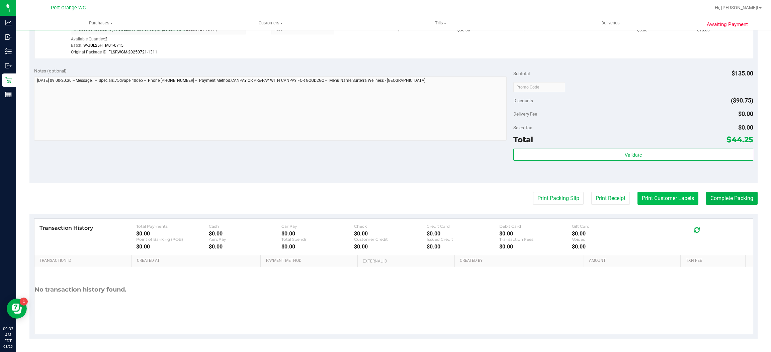
drag, startPoint x: 655, startPoint y: 183, endPoint x: 657, endPoint y: 196, distance: 13.5
click at [655, 184] on purchase-details "Back Edit Purchase Cancel Purchase View Profile # 11841234 BioTrack ID: - Submi…" at bounding box center [393, 42] width 728 height 594
click at [657, 196] on button "Print Customer Labels" at bounding box center [667, 198] width 61 height 13
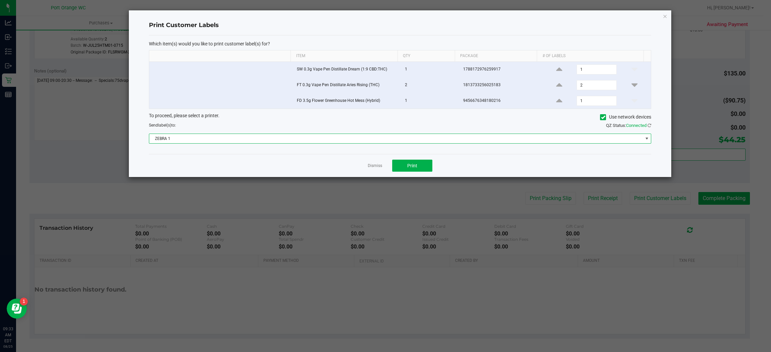
click at [434, 138] on span "ZEBRA 1" at bounding box center [395, 138] width 493 height 9
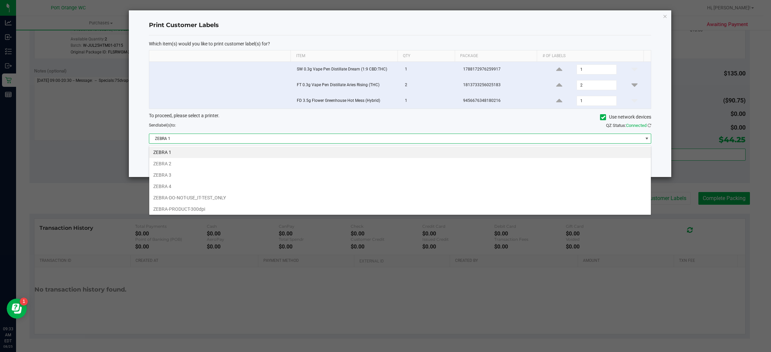
scroll to position [10, 502]
drag, startPoint x: 162, startPoint y: 167, endPoint x: 280, endPoint y: 168, distance: 118.7
click at [162, 166] on li "ZEBRA 2" at bounding box center [399, 163] width 501 height 11
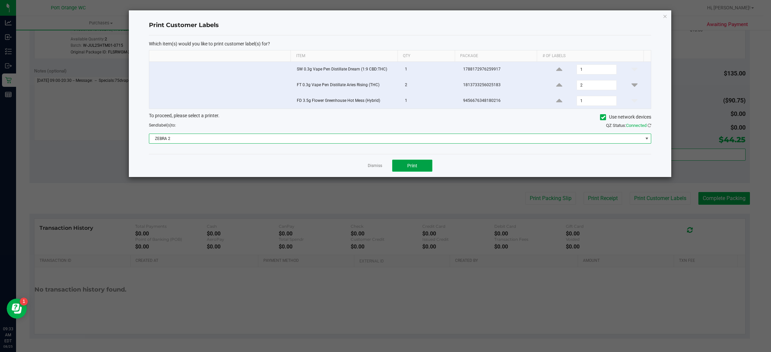
click at [400, 172] on button "Print" at bounding box center [412, 166] width 40 height 12
click at [371, 168] on link "Dismiss" at bounding box center [375, 166] width 14 height 6
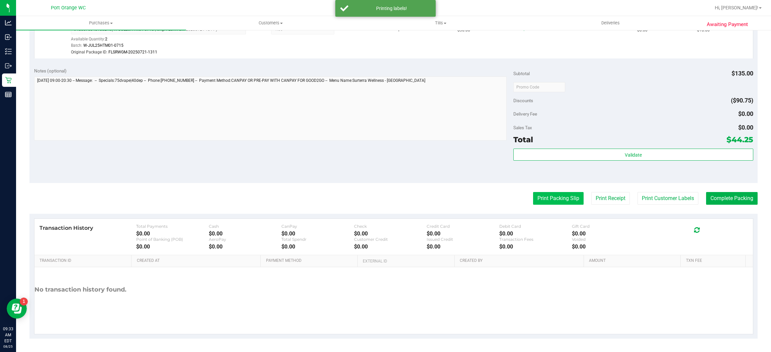
click at [566, 198] on button "Print Packing Slip" at bounding box center [558, 198] width 50 height 13
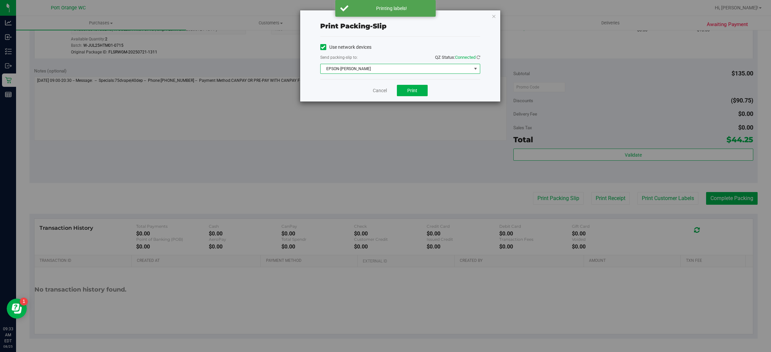
click at [380, 71] on span "EPSON-BOBBIE-GENTRY" at bounding box center [395, 68] width 151 height 9
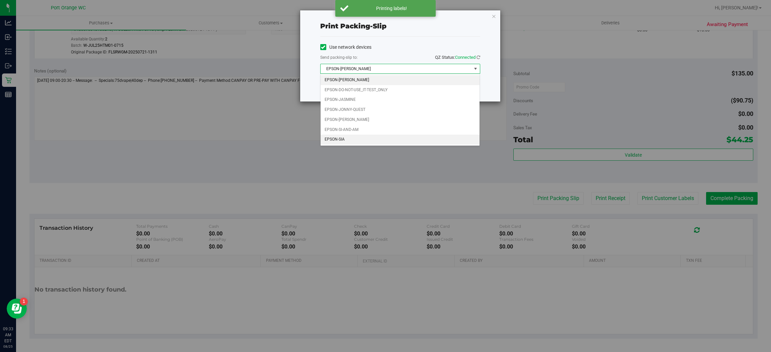
drag, startPoint x: 353, startPoint y: 142, endPoint x: 407, endPoint y: 102, distance: 66.4
click at [354, 140] on li "EPSON-SIA" at bounding box center [399, 140] width 159 height 10
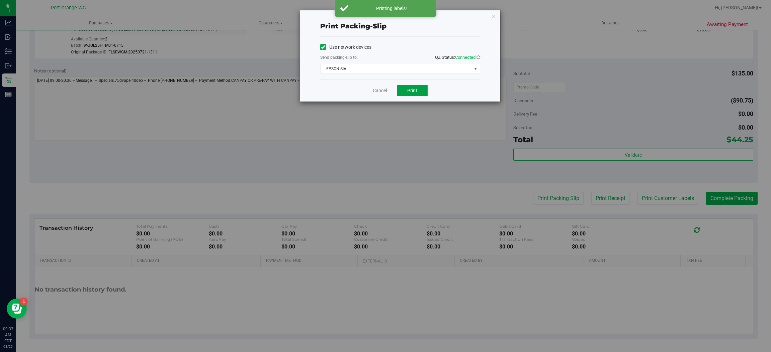
click at [412, 94] on button "Print" at bounding box center [412, 90] width 31 height 11
click at [378, 89] on link "Cancel" at bounding box center [380, 90] width 14 height 7
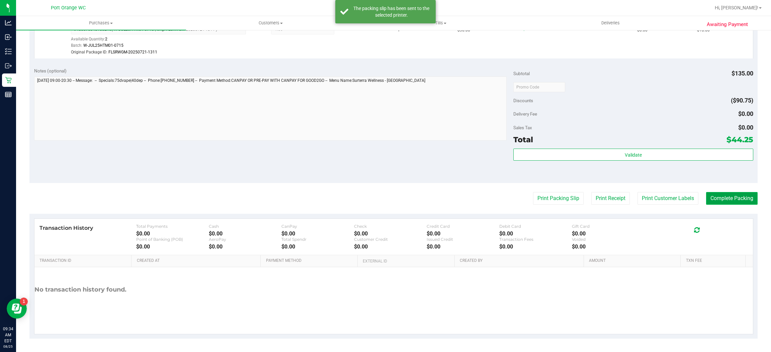
click at [721, 200] on button "Complete Packing" at bounding box center [732, 198] width 52 height 13
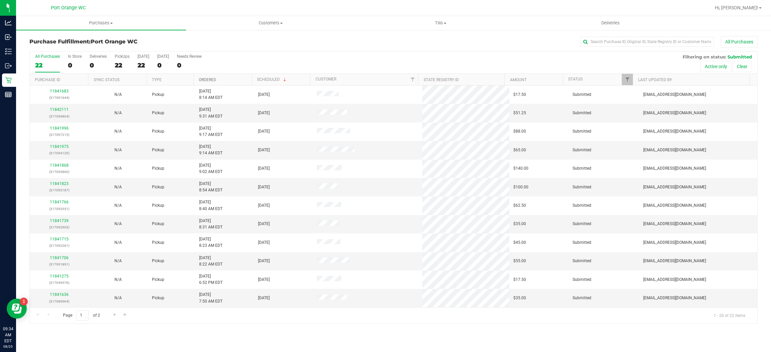
click at [200, 80] on link "Ordered" at bounding box center [207, 80] width 17 height 5
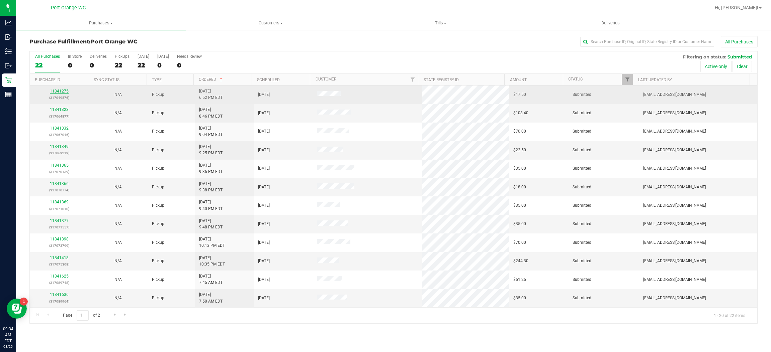
click at [58, 91] on link "11841275" at bounding box center [59, 91] width 19 height 5
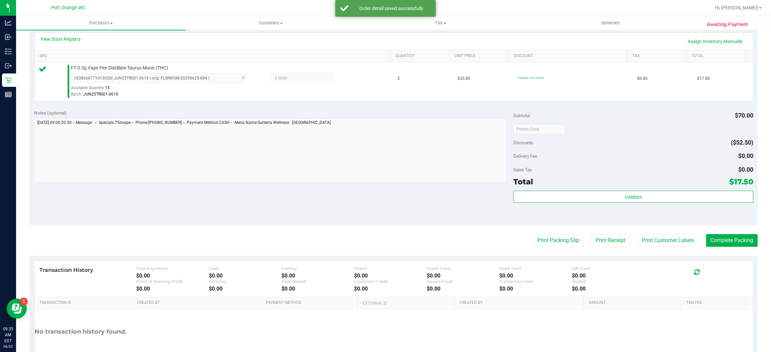
scroll to position [195, 0]
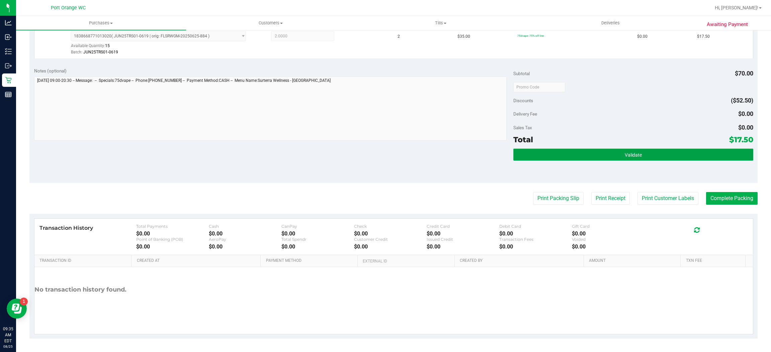
click at [652, 156] on button "Validate" at bounding box center [632, 155] width 239 height 12
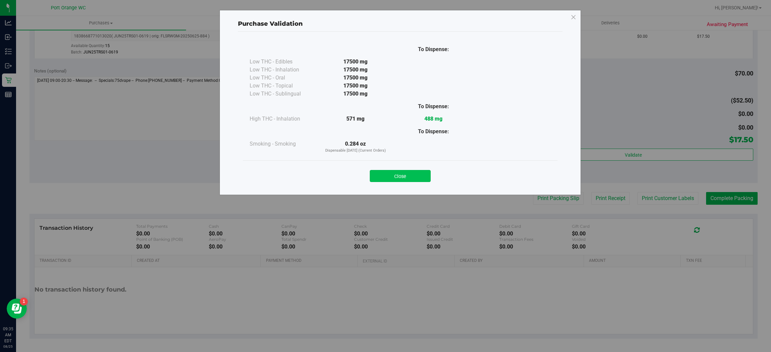
click at [414, 174] on button "Close" at bounding box center [400, 176] width 61 height 12
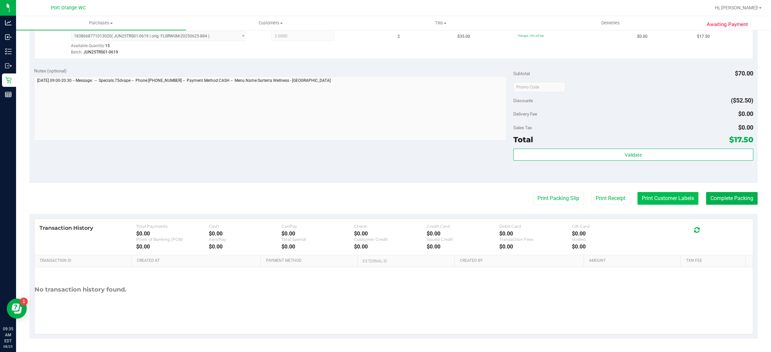
click at [655, 199] on button "Print Customer Labels" at bounding box center [667, 198] width 61 height 13
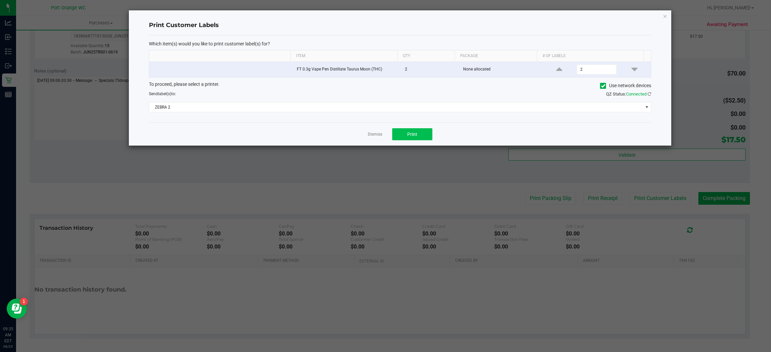
drag, startPoint x: 420, startPoint y: 142, endPoint x: 420, endPoint y: 134, distance: 7.4
click at [420, 140] on div "Dismiss Print" at bounding box center [400, 134] width 502 height 23
click at [421, 135] on button "Print" at bounding box center [412, 134] width 40 height 12
click at [368, 137] on link "Dismiss" at bounding box center [375, 135] width 14 height 6
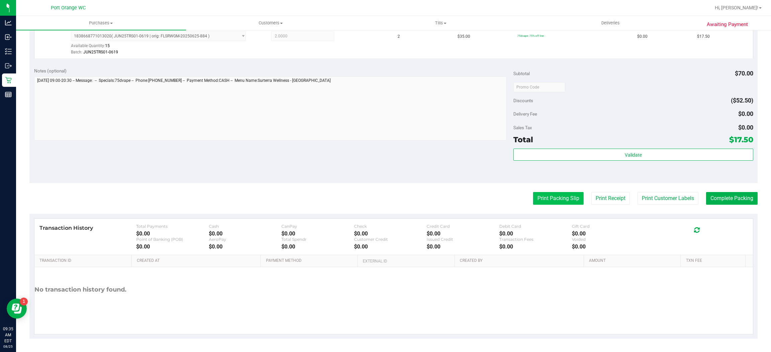
click at [541, 200] on button "Print Packing Slip" at bounding box center [558, 198] width 50 height 13
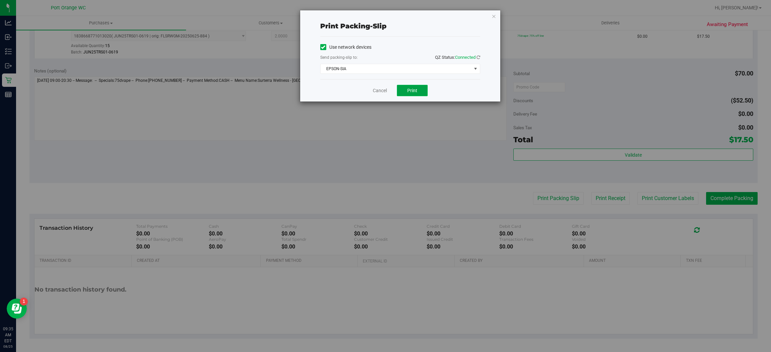
click at [410, 89] on span "Print" at bounding box center [412, 90] width 10 height 5
click at [378, 91] on link "Cancel" at bounding box center [380, 90] width 14 height 7
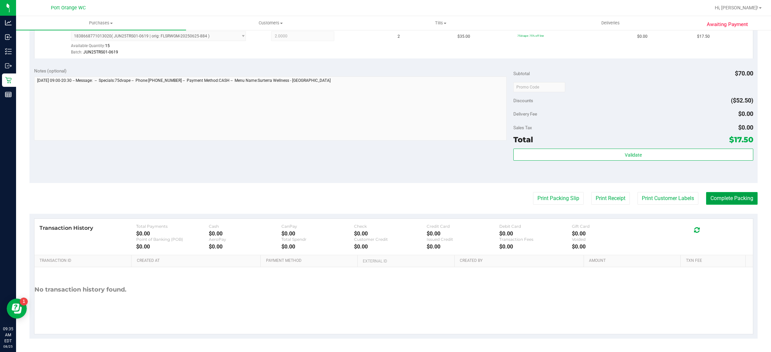
click at [715, 196] on button "Complete Packing" at bounding box center [732, 198] width 52 height 13
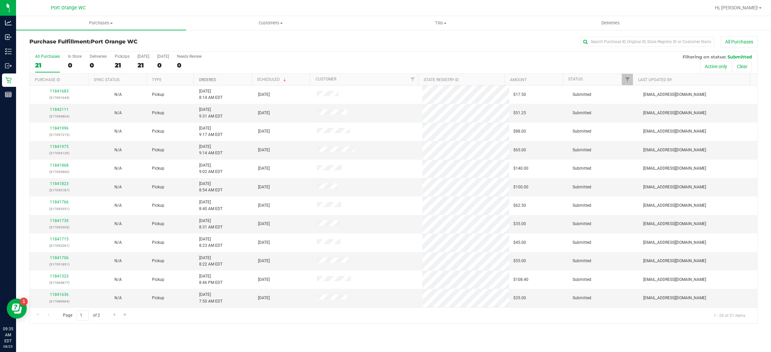
click at [209, 80] on link "Ordered" at bounding box center [207, 80] width 17 height 5
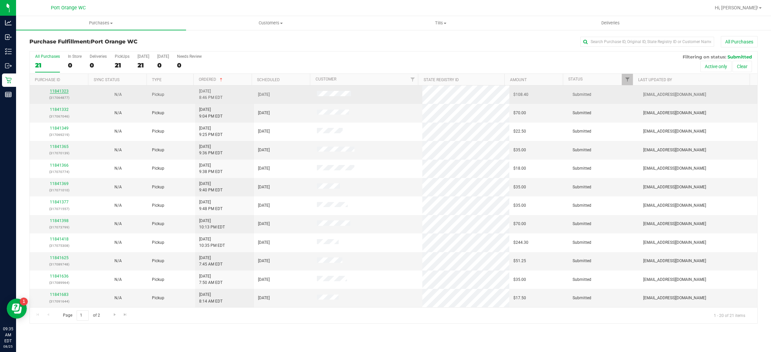
click at [54, 90] on link "11841323" at bounding box center [59, 91] width 19 height 5
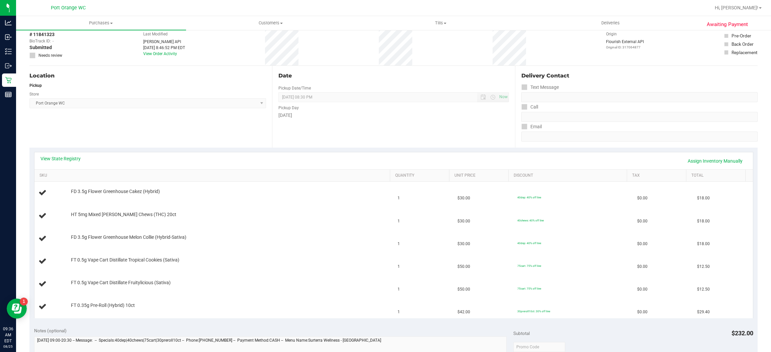
scroll to position [50, 0]
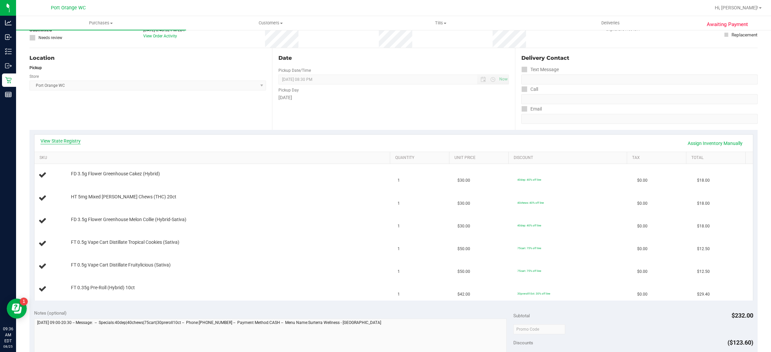
click at [68, 139] on link "View State Registry" at bounding box center [60, 141] width 40 height 7
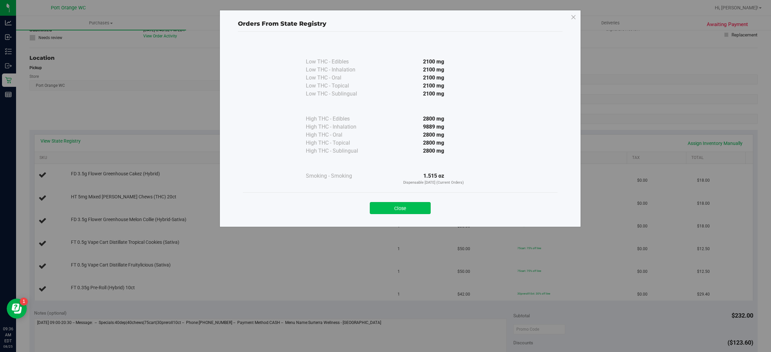
click at [396, 208] on button "Close" at bounding box center [400, 208] width 61 height 12
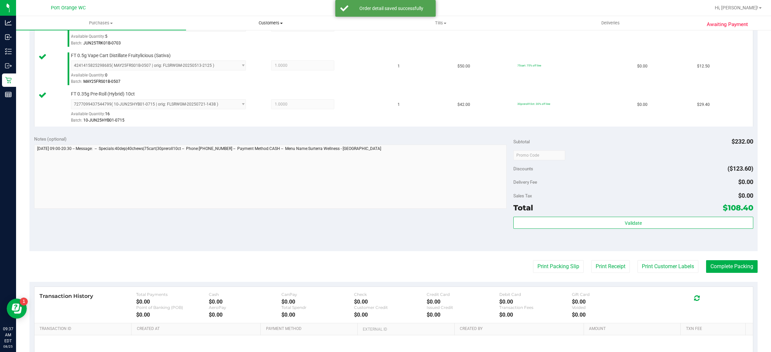
scroll to position [321, 0]
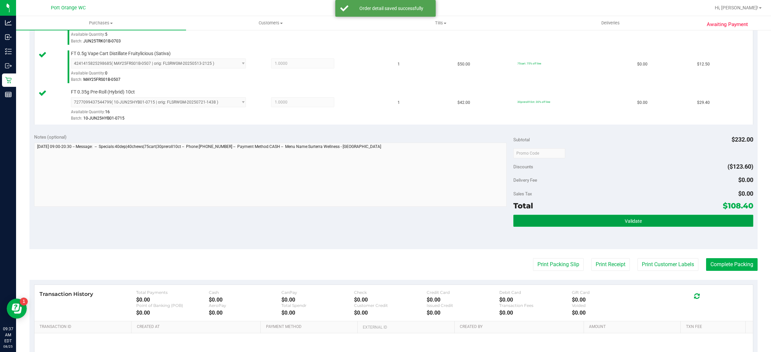
click at [608, 224] on button "Validate" at bounding box center [632, 221] width 239 height 12
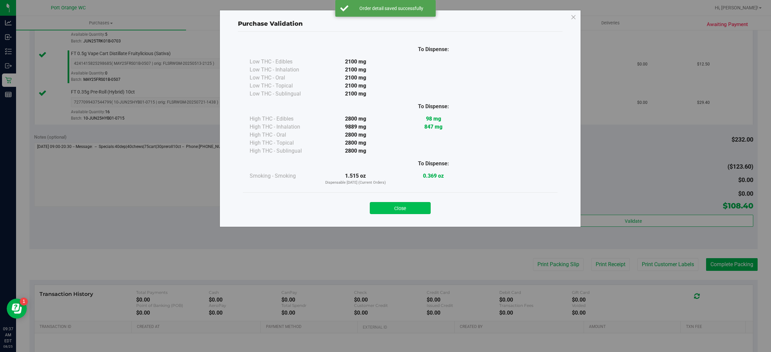
click at [403, 212] on button "Close" at bounding box center [400, 208] width 61 height 12
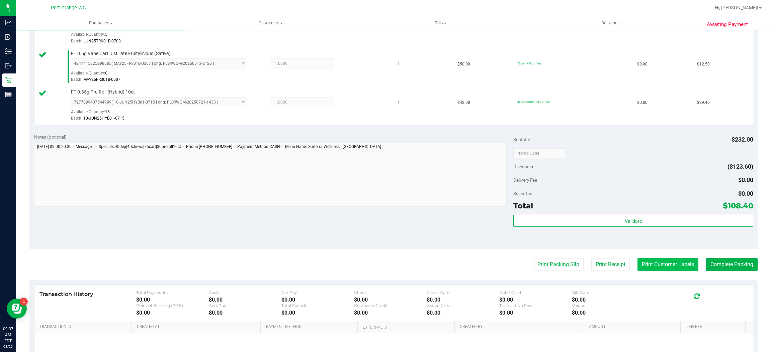
click at [647, 266] on button "Print Customer Labels" at bounding box center [667, 265] width 61 height 13
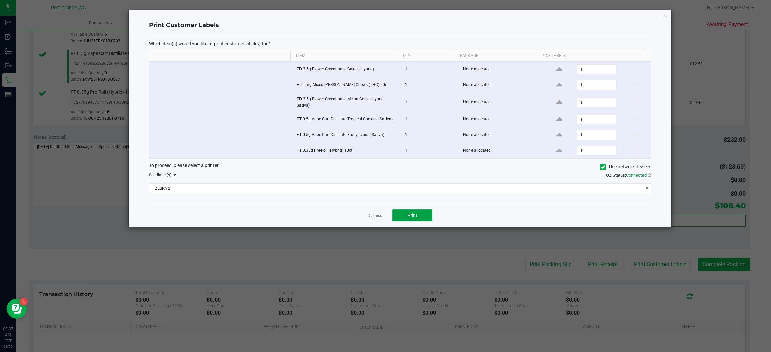
click at [410, 220] on button "Print" at bounding box center [412, 216] width 40 height 12
click at [370, 217] on link "Dismiss" at bounding box center [375, 216] width 14 height 6
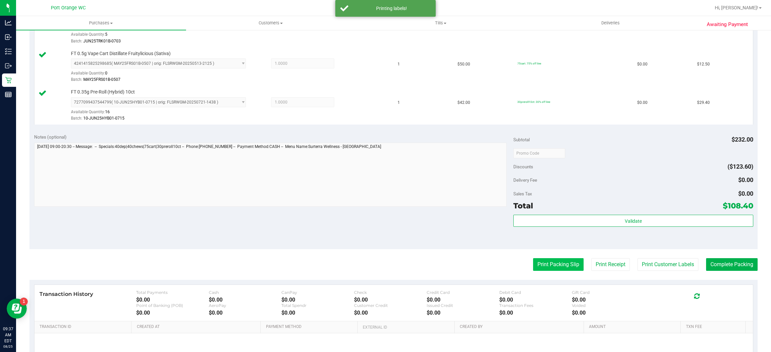
click at [539, 267] on button "Print Packing Slip" at bounding box center [558, 265] width 50 height 13
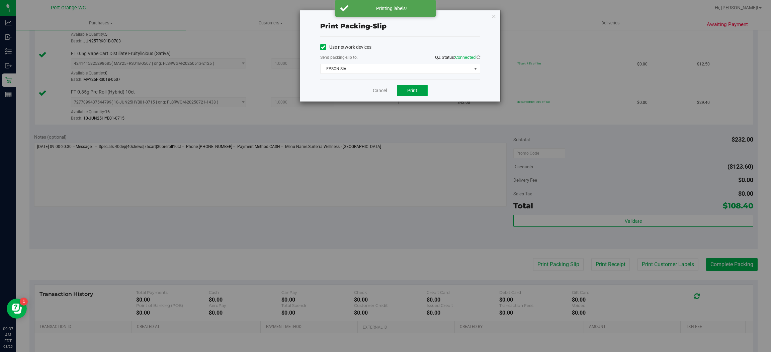
click at [404, 90] on button "Print" at bounding box center [412, 90] width 31 height 11
click at [378, 91] on link "Cancel" at bounding box center [380, 90] width 14 height 7
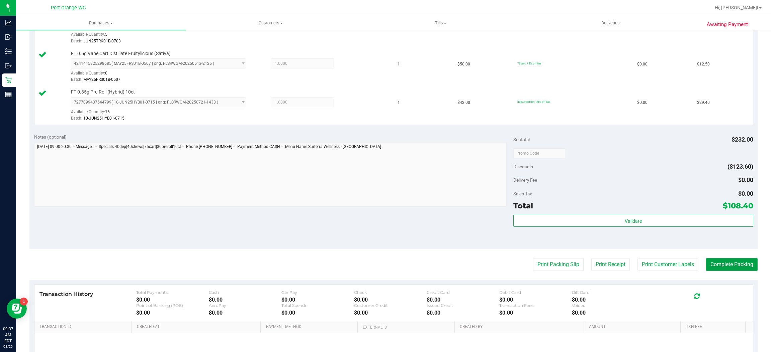
click at [716, 266] on button "Complete Packing" at bounding box center [732, 265] width 52 height 13
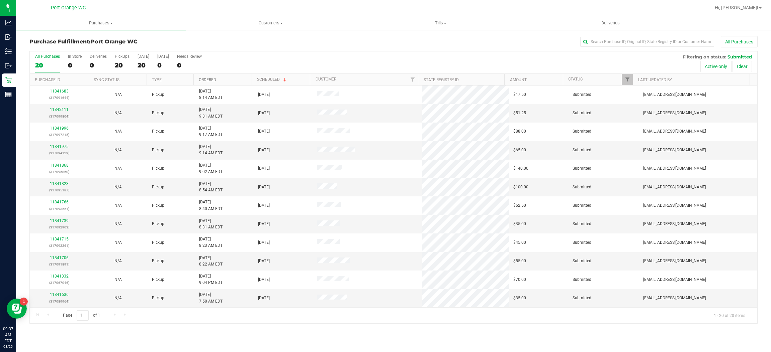
click at [208, 78] on link "Ordered" at bounding box center [207, 80] width 17 height 5
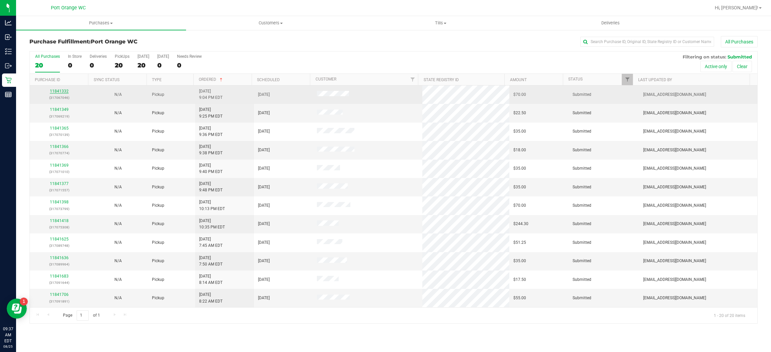
click at [59, 94] on link "11841332" at bounding box center [59, 91] width 19 height 5
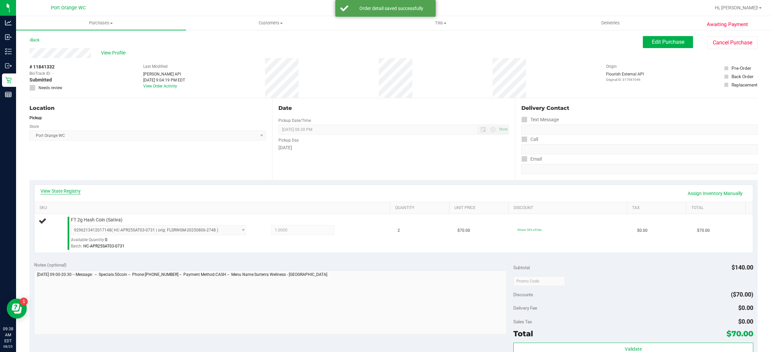
click at [76, 192] on link "View State Registry" at bounding box center [60, 191] width 40 height 7
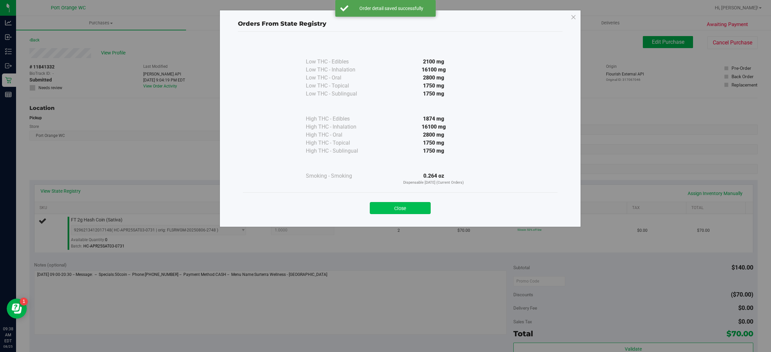
click at [418, 210] on button "Close" at bounding box center [400, 208] width 61 height 12
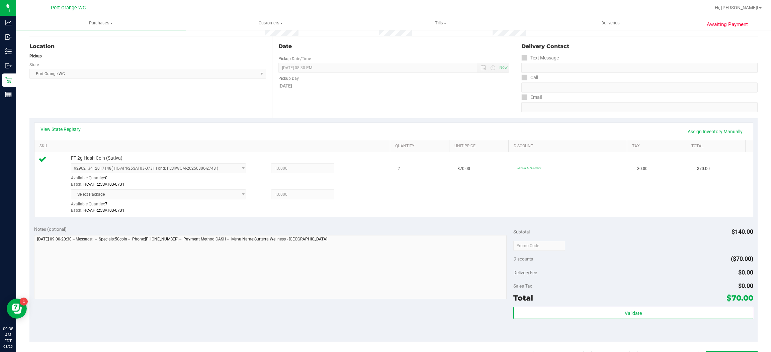
scroll to position [153, 0]
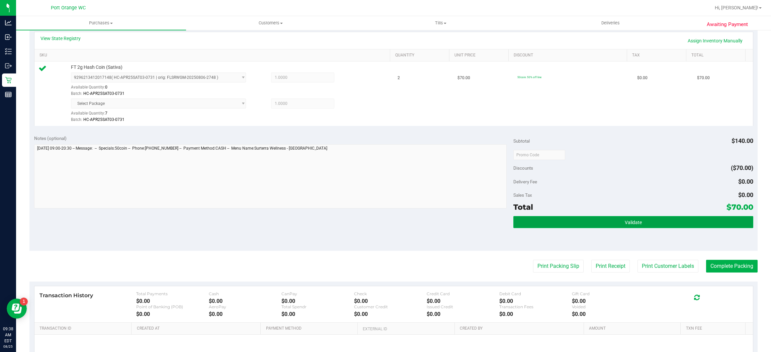
click at [587, 220] on button "Validate" at bounding box center [632, 222] width 239 height 12
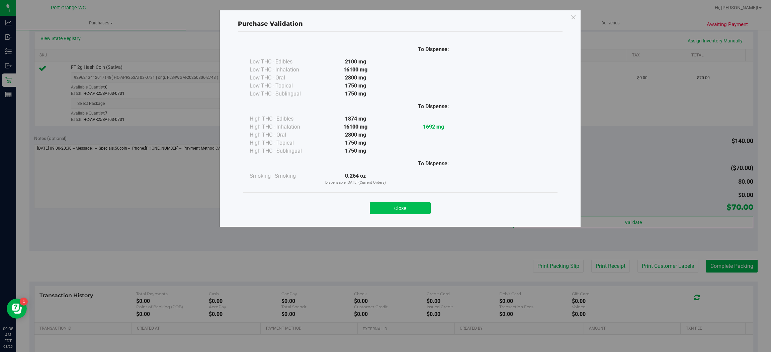
click at [394, 205] on button "Close" at bounding box center [400, 208] width 61 height 12
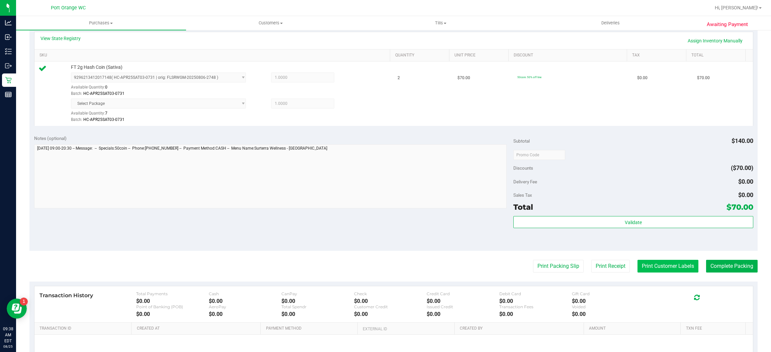
click at [637, 267] on button "Print Customer Labels" at bounding box center [667, 266] width 61 height 13
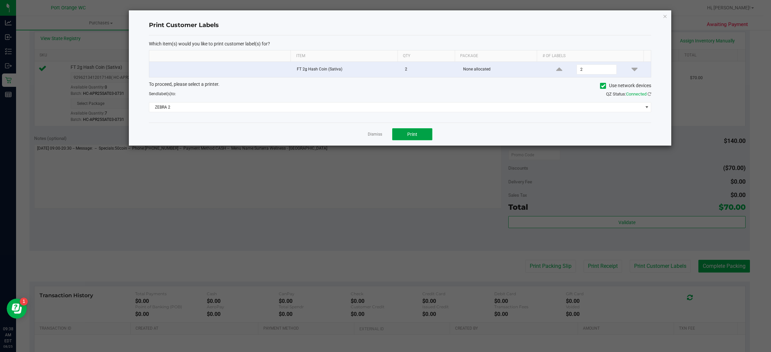
click at [417, 138] on button "Print" at bounding box center [412, 134] width 40 height 12
click at [371, 135] on link "Dismiss" at bounding box center [375, 135] width 14 height 6
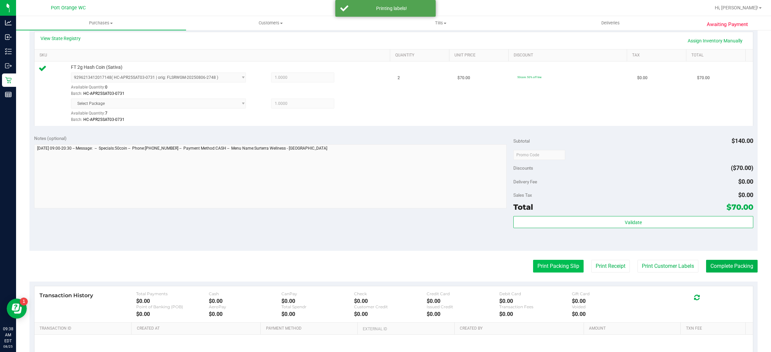
click at [533, 267] on button "Print Packing Slip" at bounding box center [558, 266] width 50 height 13
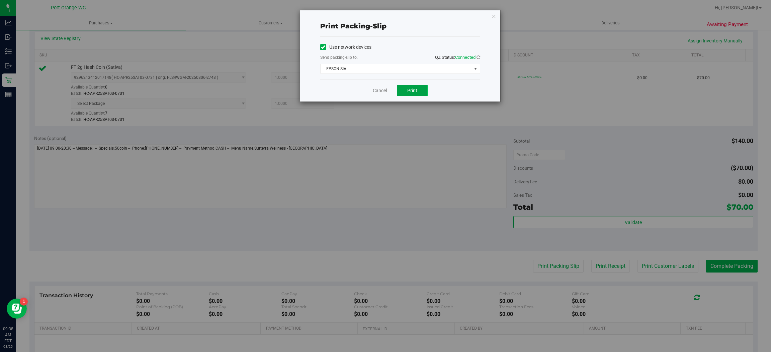
click at [412, 90] on span "Print" at bounding box center [412, 90] width 10 height 5
click at [379, 90] on link "Cancel" at bounding box center [380, 90] width 14 height 7
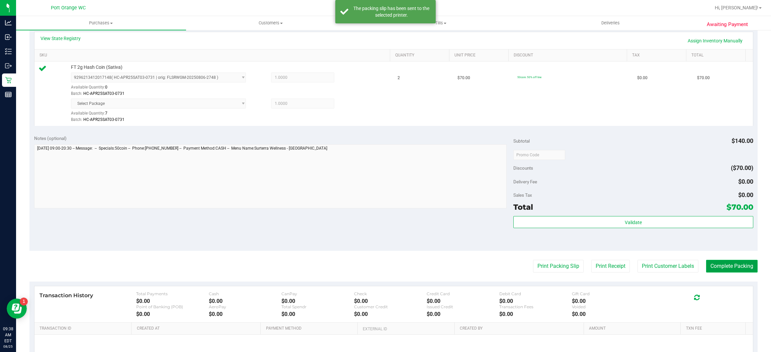
click at [733, 266] on button "Complete Packing" at bounding box center [732, 266] width 52 height 13
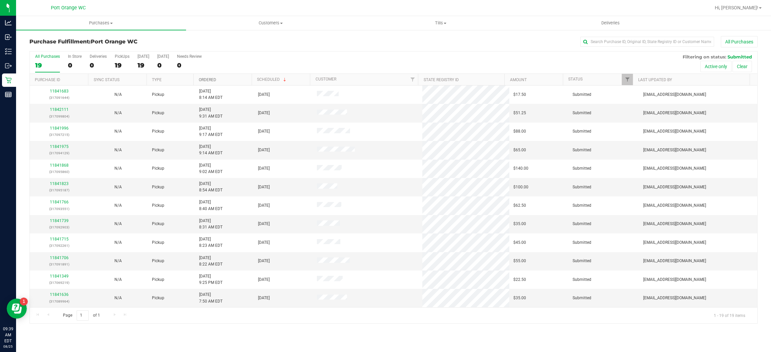
click at [205, 79] on link "Ordered" at bounding box center [207, 80] width 17 height 5
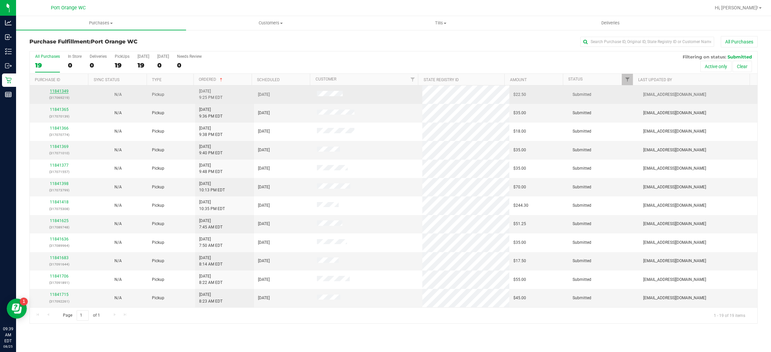
click at [55, 93] on link "11841349" at bounding box center [59, 91] width 19 height 5
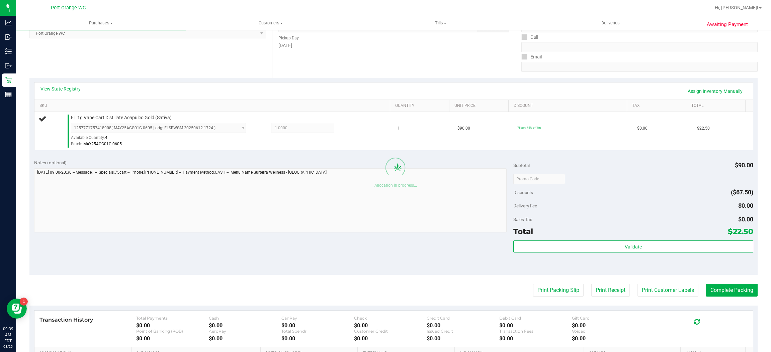
scroll to position [135, 0]
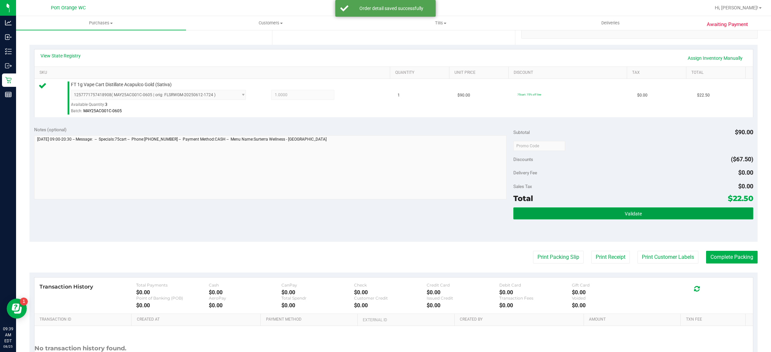
click at [559, 218] on button "Validate" at bounding box center [632, 214] width 239 height 12
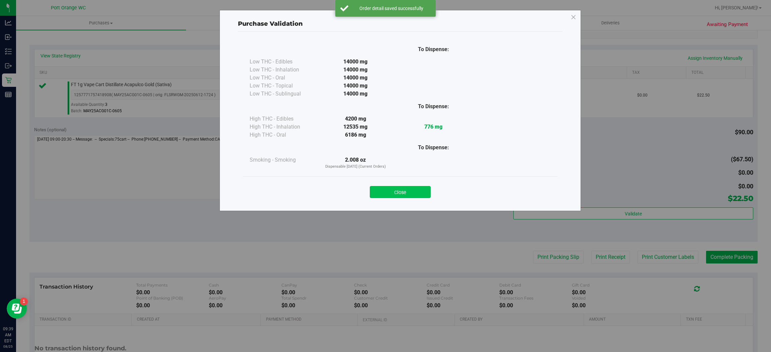
click at [408, 195] on button "Close" at bounding box center [400, 192] width 61 height 12
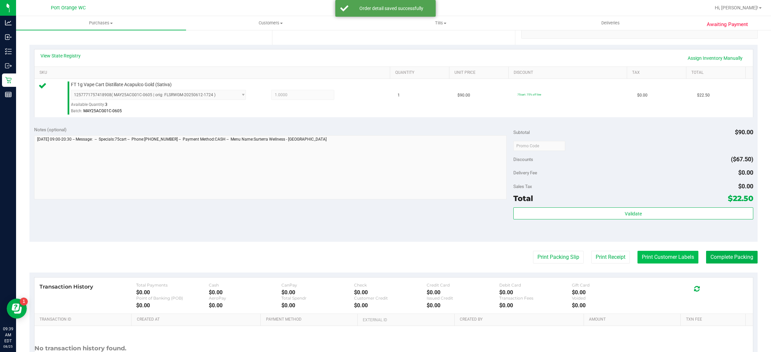
click at [673, 256] on button "Print Customer Labels" at bounding box center [667, 257] width 61 height 13
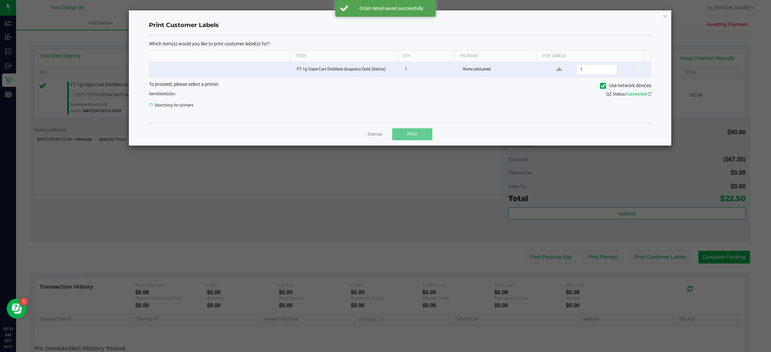
click at [418, 136] on button "Print" at bounding box center [412, 134] width 40 height 12
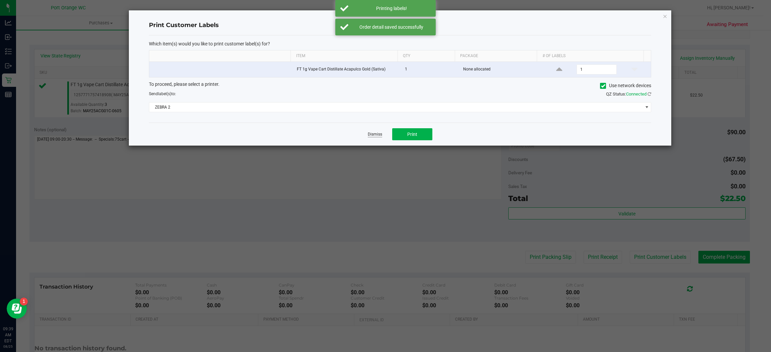
click at [368, 135] on link "Dismiss" at bounding box center [375, 135] width 14 height 6
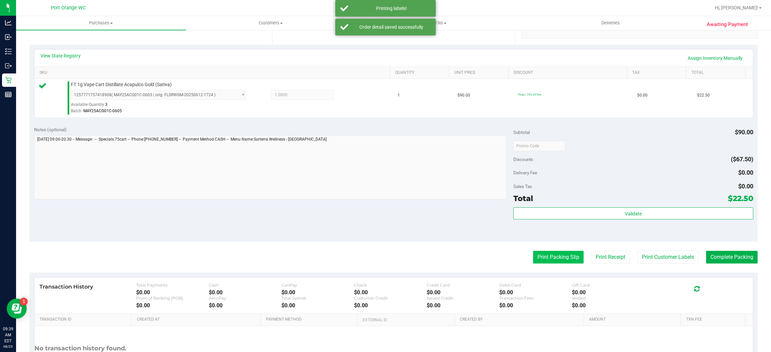
click at [544, 258] on button "Print Packing Slip" at bounding box center [558, 257] width 50 height 13
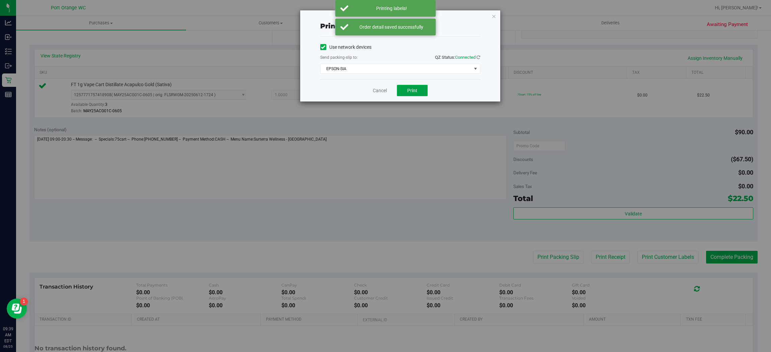
click at [412, 91] on span "Print" at bounding box center [412, 90] width 10 height 5
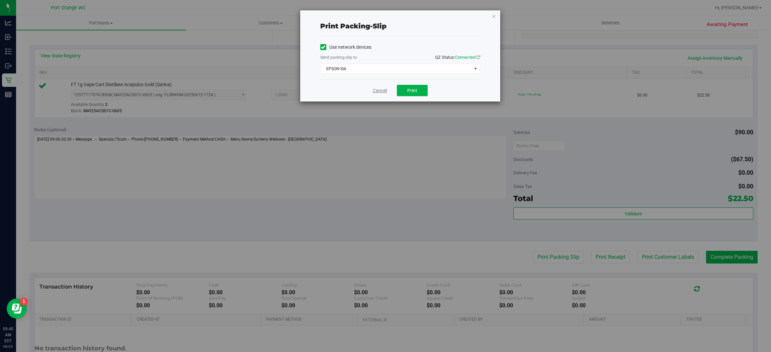
click at [384, 94] on link "Cancel" at bounding box center [380, 90] width 14 height 7
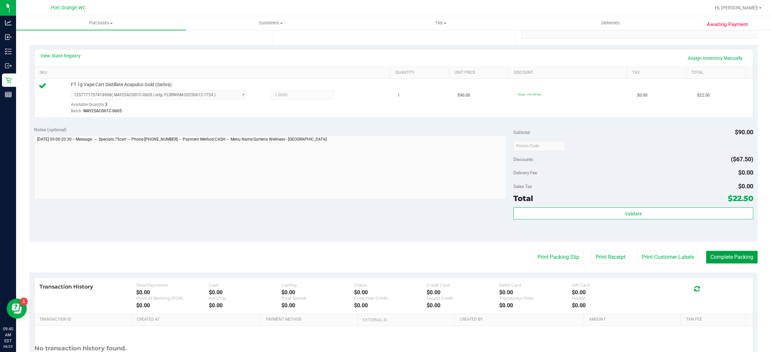
click at [710, 252] on button "Complete Packing" at bounding box center [732, 257] width 52 height 13
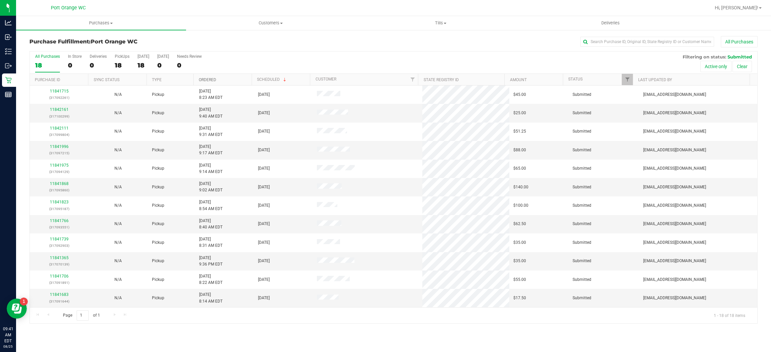
click at [208, 80] on link "Ordered" at bounding box center [207, 80] width 17 height 5
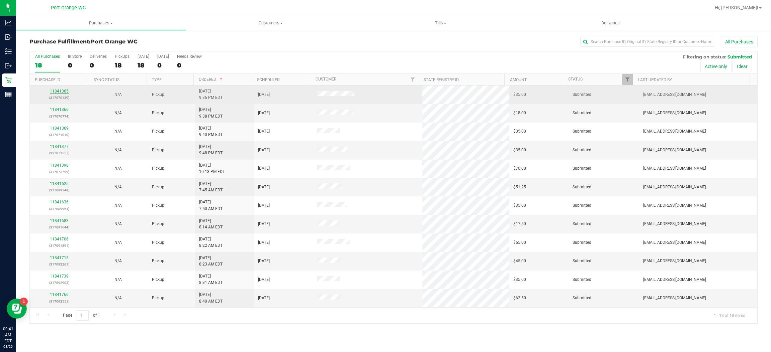
click at [62, 92] on link "11841365" at bounding box center [59, 91] width 19 height 5
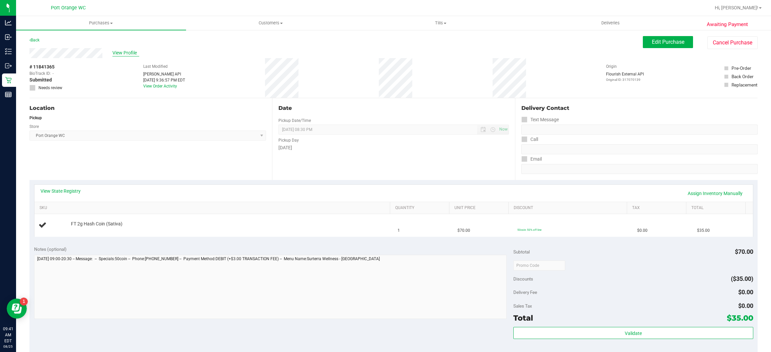
click at [132, 51] on span "View Profile" at bounding box center [125, 52] width 27 height 7
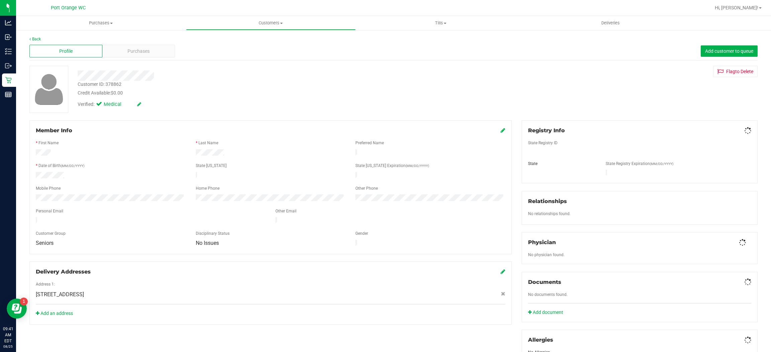
click at [133, 51] on span "Purchases" at bounding box center [138, 51] width 22 height 7
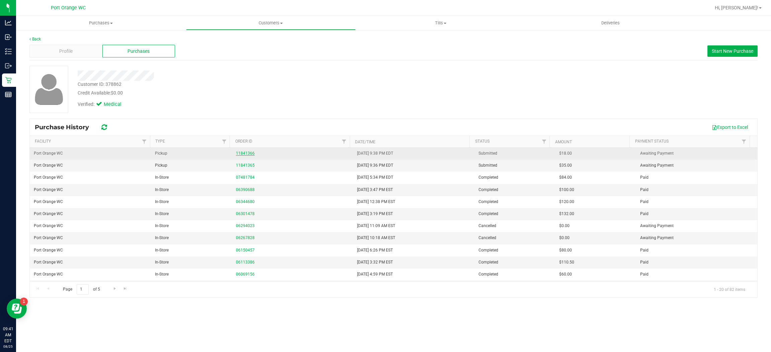
click at [239, 152] on link "11841366" at bounding box center [245, 153] width 19 height 5
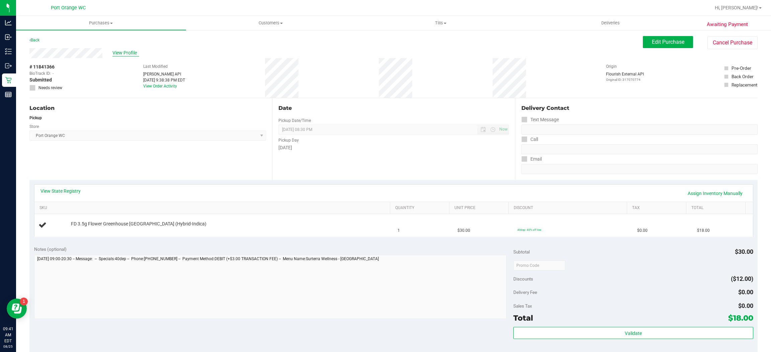
click at [127, 48] on div "View Profile" at bounding box center [335, 53] width 613 height 10
click at [128, 50] on span "View Profile" at bounding box center [125, 52] width 27 height 7
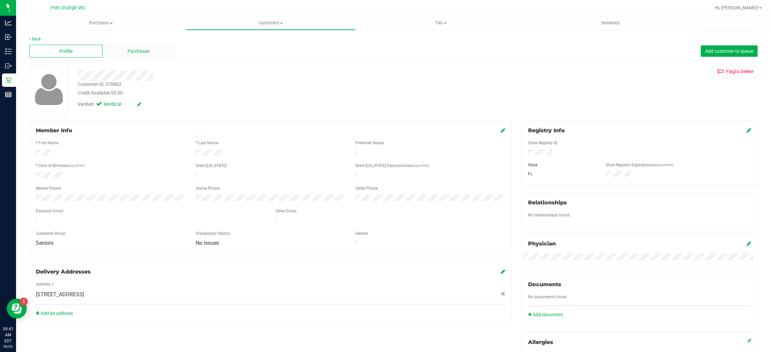
click at [139, 48] on span "Purchases" at bounding box center [138, 51] width 22 height 7
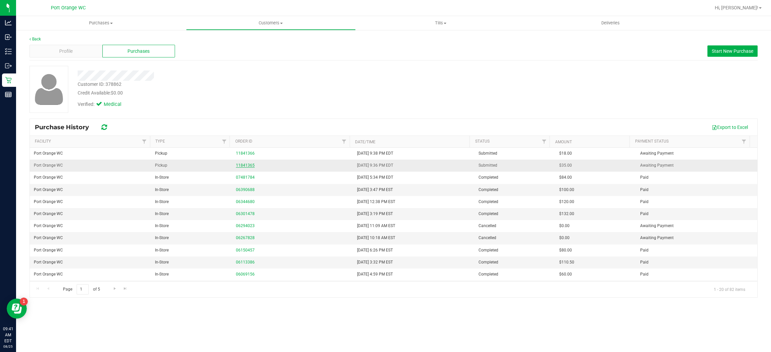
click at [244, 164] on link "11841365" at bounding box center [245, 165] width 19 height 5
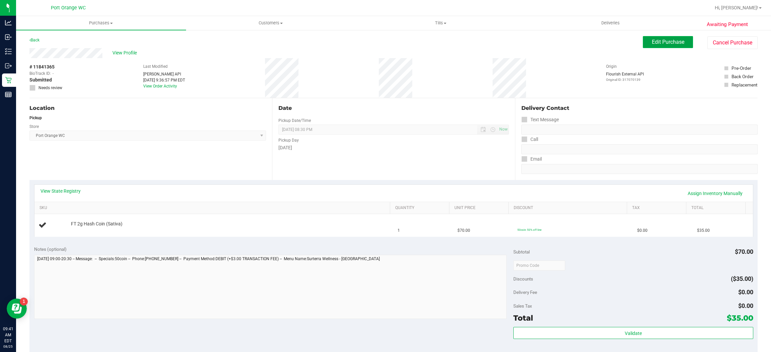
click at [651, 40] on span "Edit Purchase" at bounding box center [667, 42] width 32 height 6
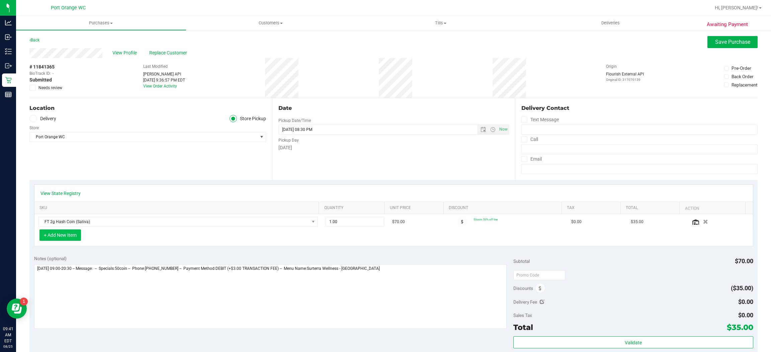
click at [70, 233] on button "+ Add New Item" at bounding box center [59, 235] width 41 height 11
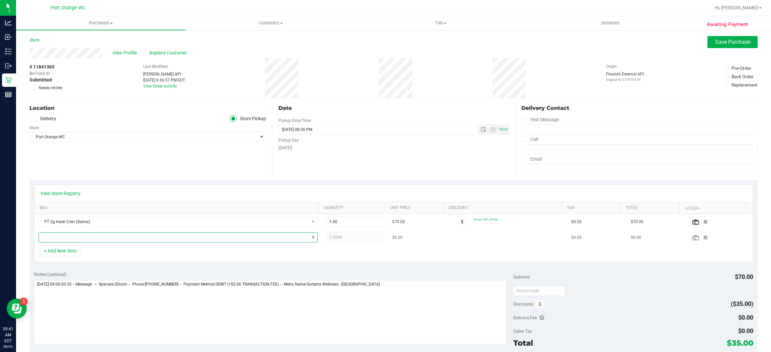
click at [91, 237] on span "NO DATA FOUND" at bounding box center [174, 237] width 270 height 9
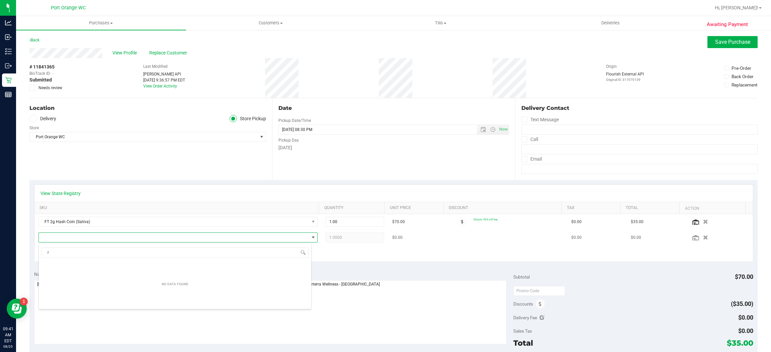
scroll to position [10, 270]
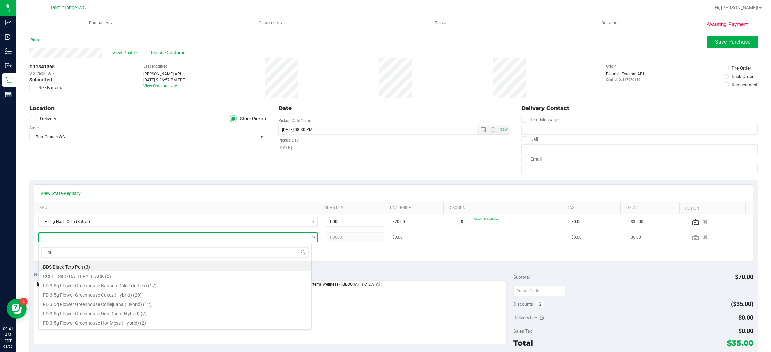
type input "rain"
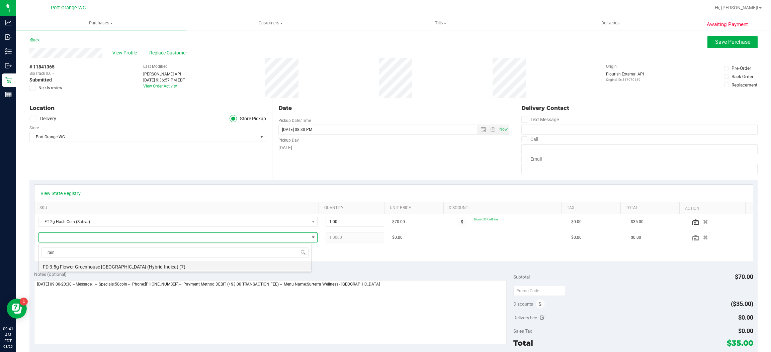
click at [86, 264] on li "FD 3.5g Flower Greenhouse Rainbow Harbor (Hybrid-Indica) (7)" at bounding box center [175, 266] width 272 height 9
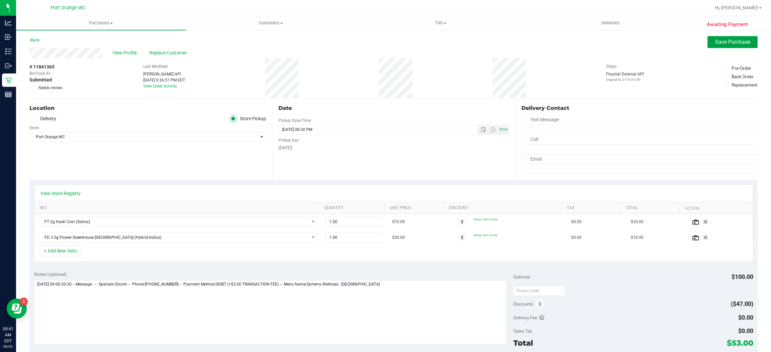
click at [717, 43] on span "Save Purchase" at bounding box center [732, 42] width 35 height 6
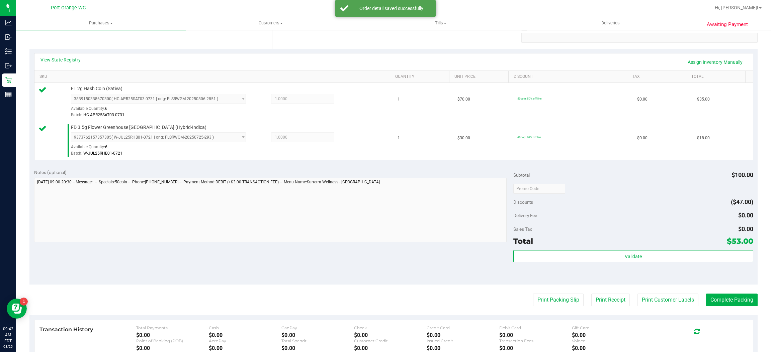
scroll to position [144, 0]
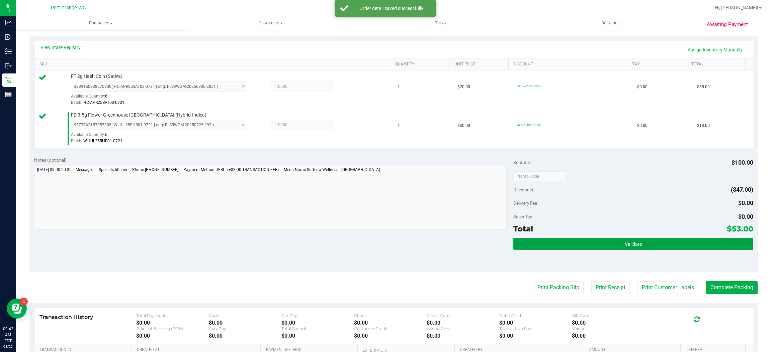
click at [638, 246] on button "Validate" at bounding box center [632, 244] width 239 height 12
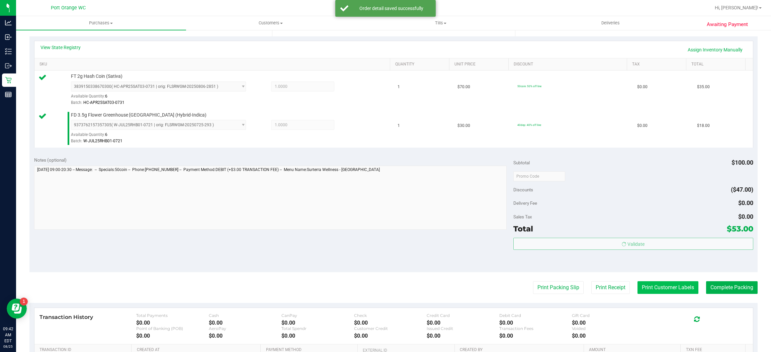
click at [653, 288] on button "Print Customer Labels" at bounding box center [667, 288] width 61 height 13
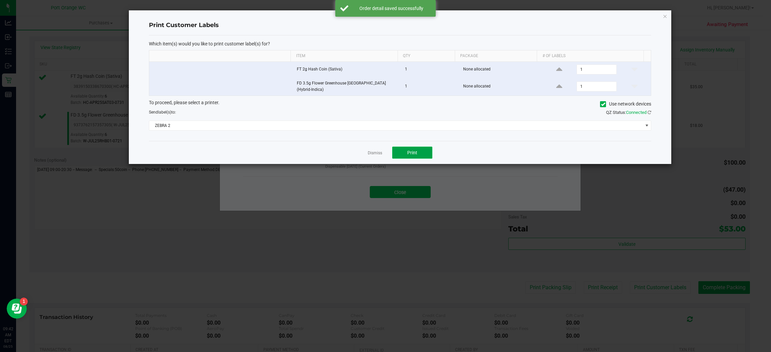
click at [415, 154] on span "Print" at bounding box center [412, 152] width 10 height 5
click at [374, 154] on link "Dismiss" at bounding box center [375, 153] width 14 height 6
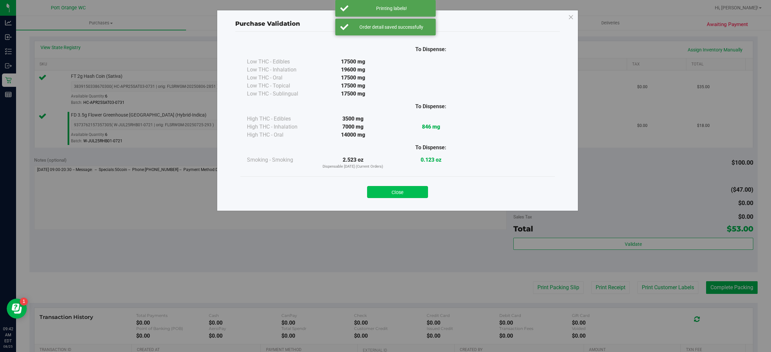
click at [387, 188] on button "Close" at bounding box center [397, 192] width 61 height 12
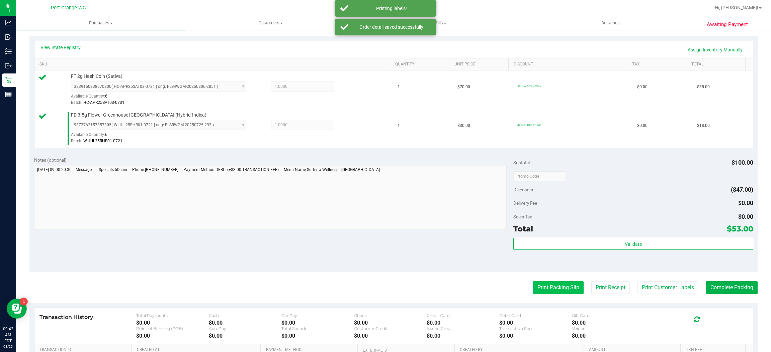
click at [537, 292] on button "Print Packing Slip" at bounding box center [558, 288] width 50 height 13
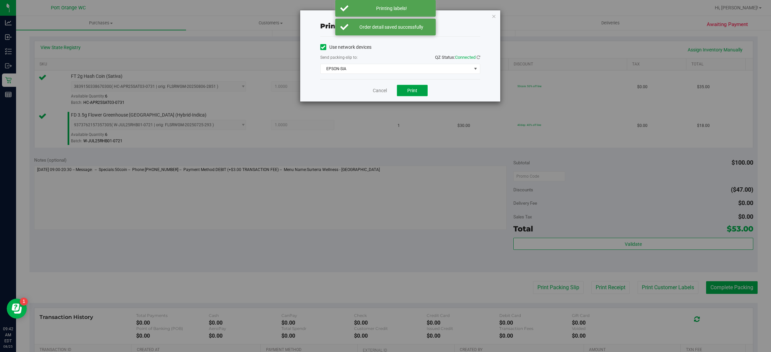
click at [416, 94] on button "Print" at bounding box center [412, 90] width 31 height 11
click at [376, 87] on link "Cancel" at bounding box center [380, 90] width 14 height 7
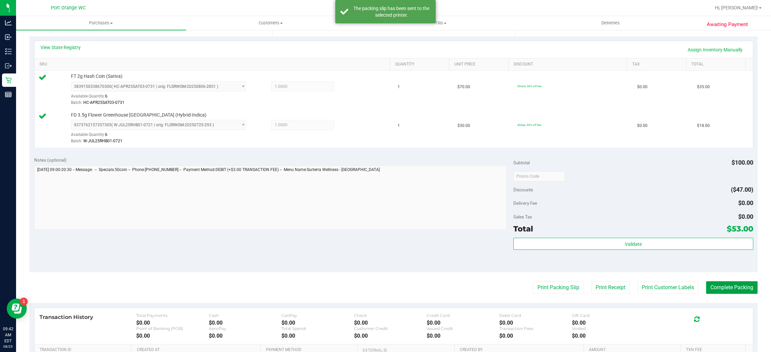
click at [718, 290] on button "Complete Packing" at bounding box center [732, 288] width 52 height 13
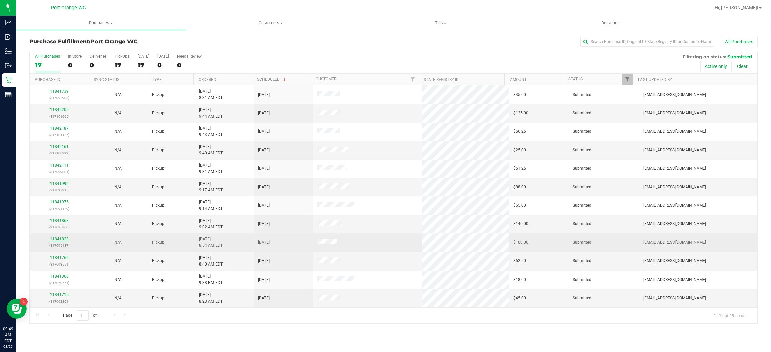
click at [63, 240] on link "11841823" at bounding box center [59, 239] width 19 height 5
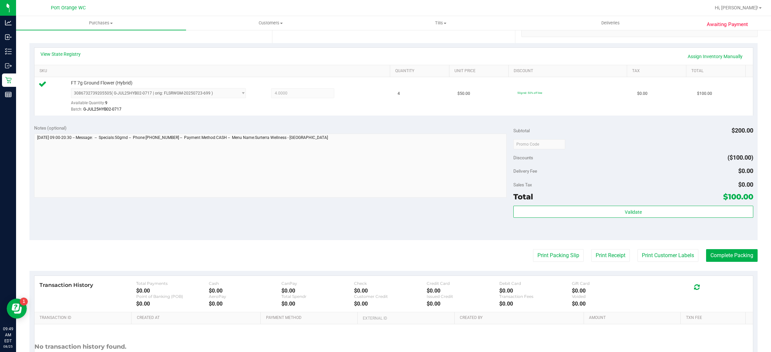
scroll to position [151, 0]
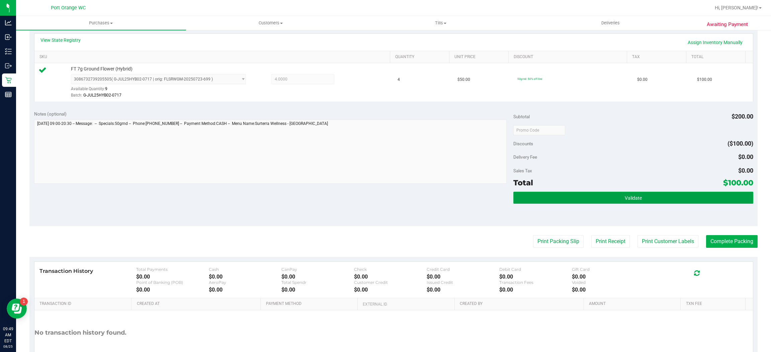
click at [611, 203] on button "Validate" at bounding box center [632, 198] width 239 height 12
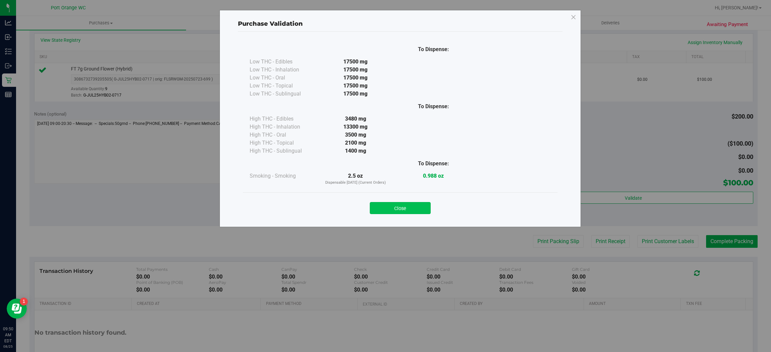
click at [400, 208] on button "Close" at bounding box center [400, 208] width 61 height 12
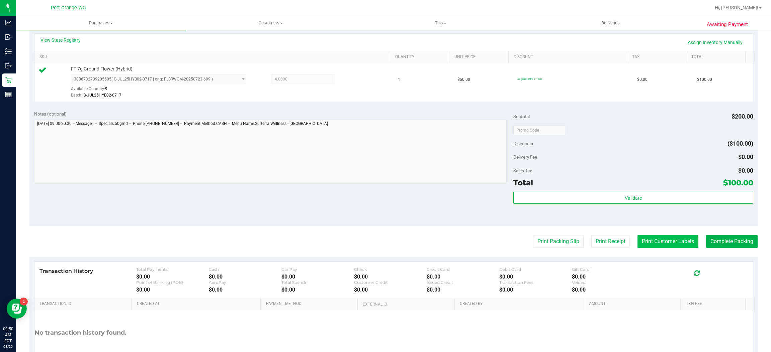
click at [650, 238] on button "Print Customer Labels" at bounding box center [667, 241] width 61 height 13
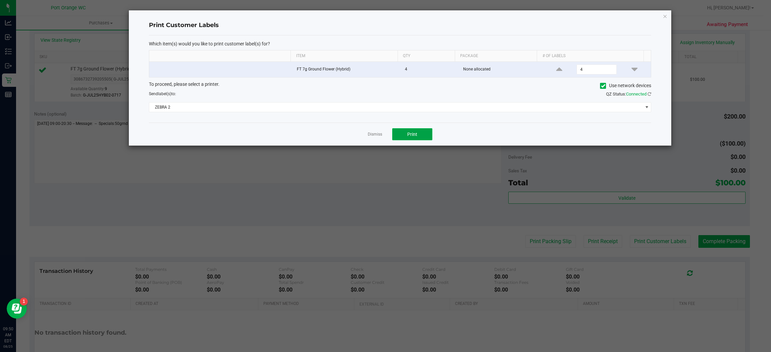
click at [406, 134] on button "Print" at bounding box center [412, 134] width 40 height 12
click at [372, 135] on link "Dismiss" at bounding box center [375, 135] width 14 height 6
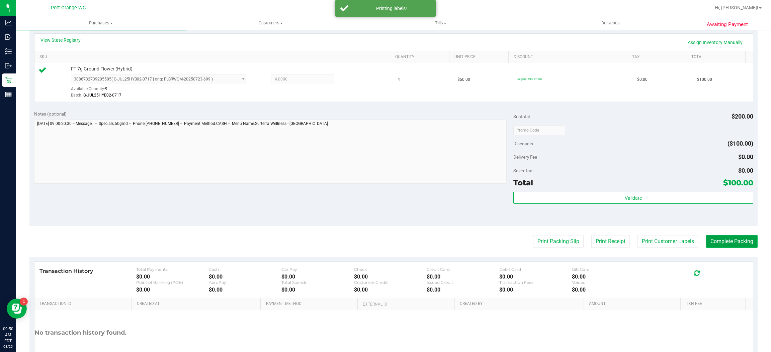
click at [734, 242] on button "Complete Packing" at bounding box center [732, 241] width 52 height 13
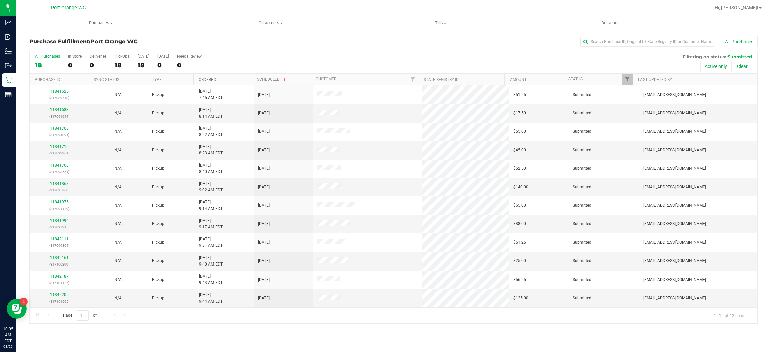
click at [202, 81] on link "Ordered" at bounding box center [207, 80] width 17 height 5
click at [206, 80] on link "Ordered" at bounding box center [211, 79] width 25 height 5
click at [206, 80] on link "Ordered" at bounding box center [207, 80] width 17 height 5
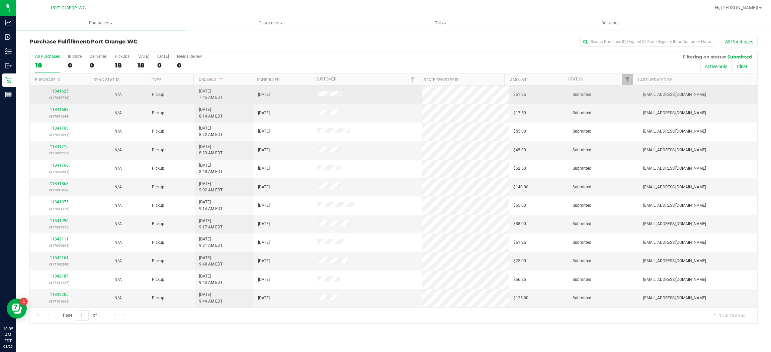
click at [49, 93] on div "11841625 (317089748)" at bounding box center [59, 94] width 51 height 13
click at [55, 90] on link "11841625" at bounding box center [59, 91] width 19 height 5
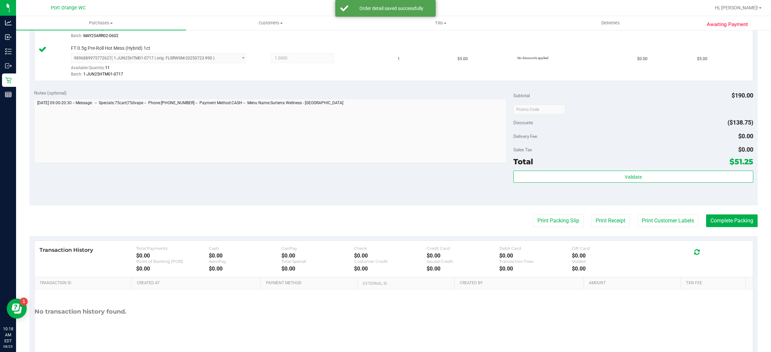
scroll to position [329, 0]
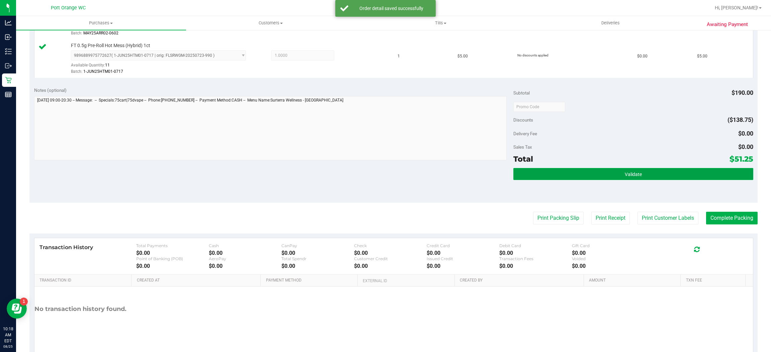
click at [649, 178] on button "Validate" at bounding box center [632, 174] width 239 height 12
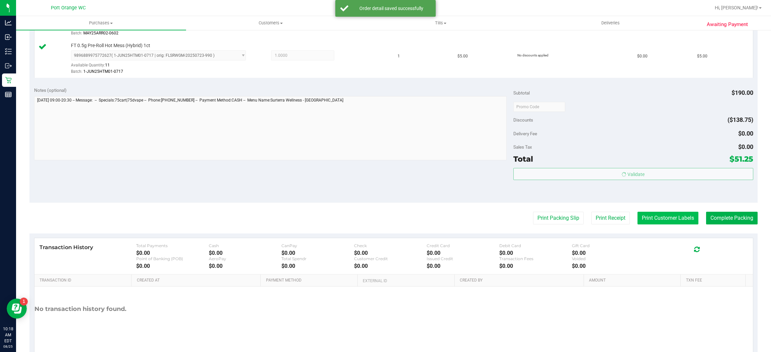
click at [656, 219] on button "Print Customer Labels" at bounding box center [667, 218] width 61 height 13
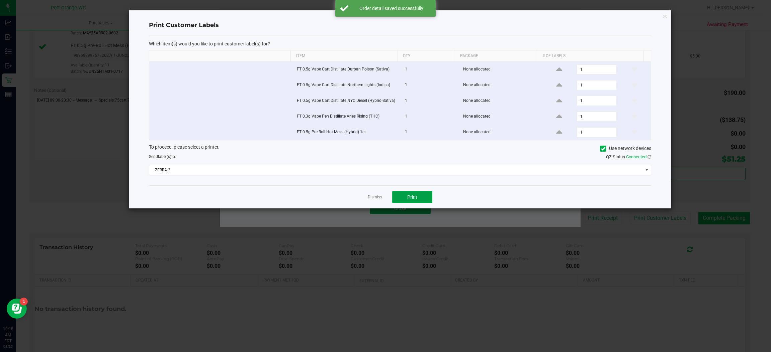
click at [424, 201] on button "Print" at bounding box center [412, 197] width 40 height 12
click at [370, 199] on link "Dismiss" at bounding box center [375, 198] width 14 height 6
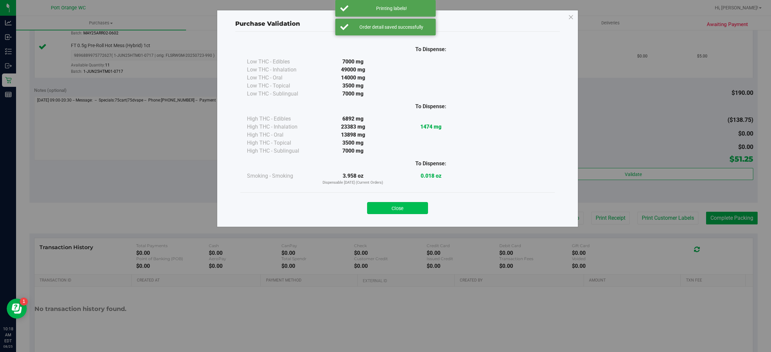
click at [392, 210] on button "Close" at bounding box center [397, 208] width 61 height 12
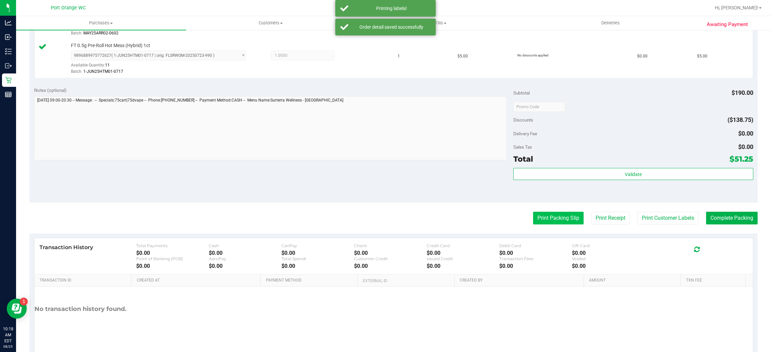
click at [567, 216] on button "Print Packing Slip" at bounding box center [558, 218] width 50 height 13
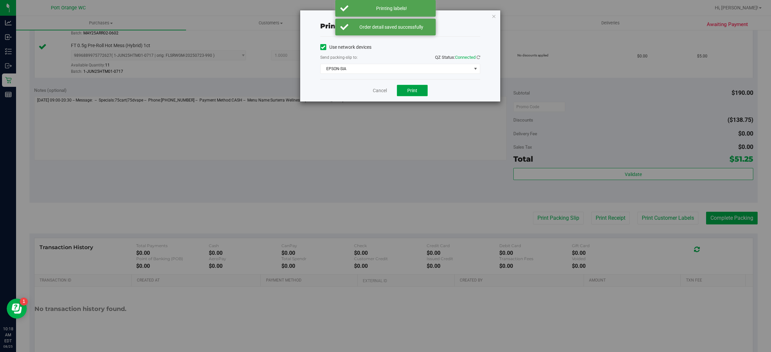
click at [419, 93] on button "Print" at bounding box center [412, 90] width 31 height 11
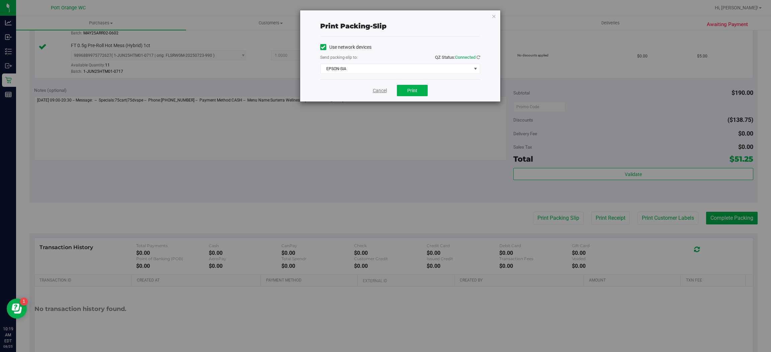
click at [382, 91] on link "Cancel" at bounding box center [380, 90] width 14 height 7
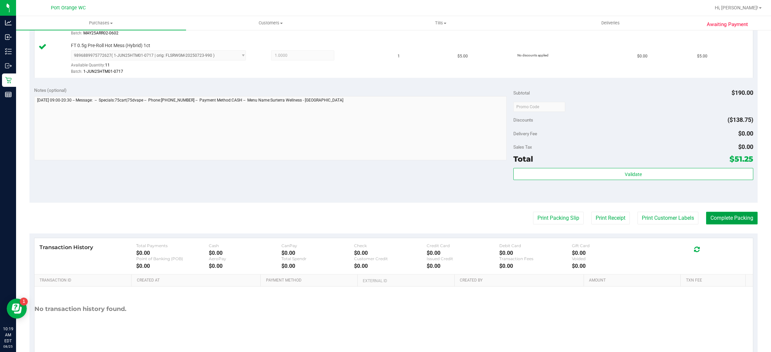
click at [732, 219] on button "Complete Packing" at bounding box center [732, 218] width 52 height 13
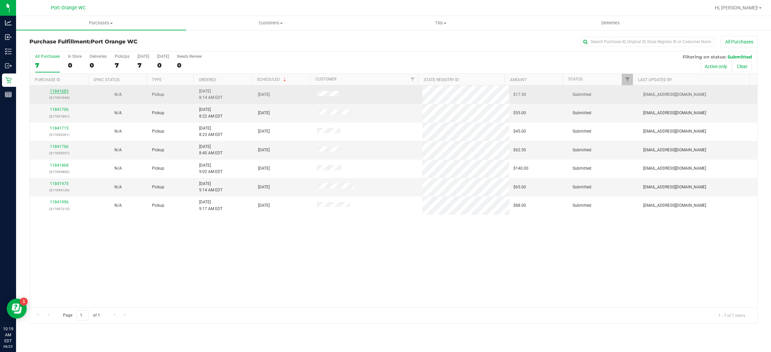
click at [61, 92] on link "11841683" at bounding box center [59, 91] width 19 height 5
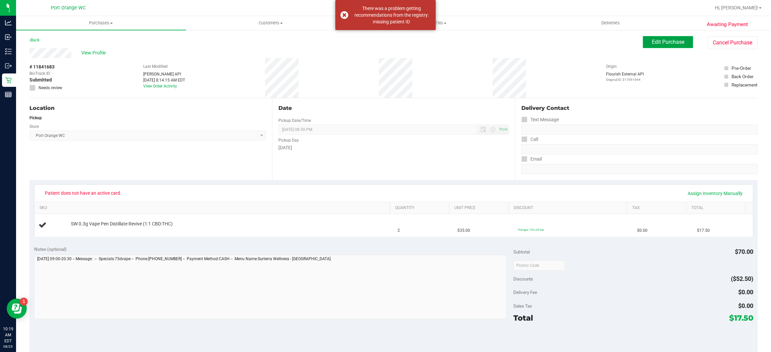
click at [666, 45] on button "Edit Purchase" at bounding box center [667, 42] width 50 height 12
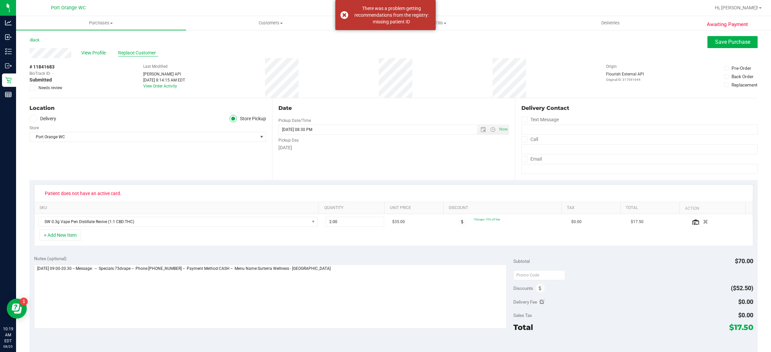
click at [137, 55] on span "Replace Customer" at bounding box center [138, 52] width 40 height 7
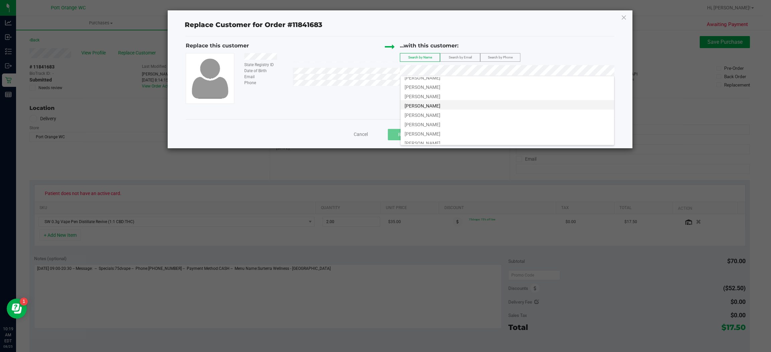
scroll to position [214, 0]
click at [437, 120] on li "JOHN MORRIS" at bounding box center [506, 120] width 213 height 9
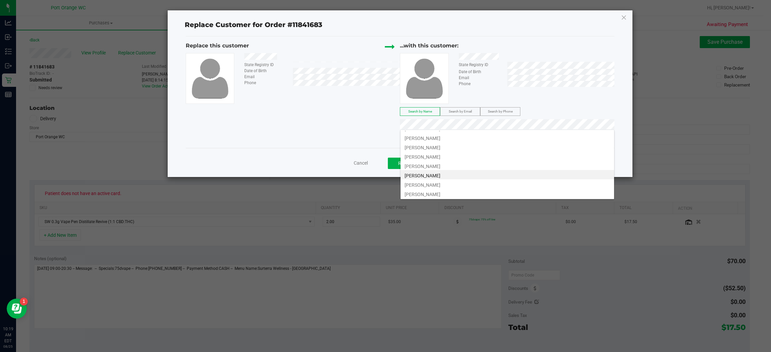
click at [439, 167] on li "John Morris" at bounding box center [506, 165] width 213 height 9
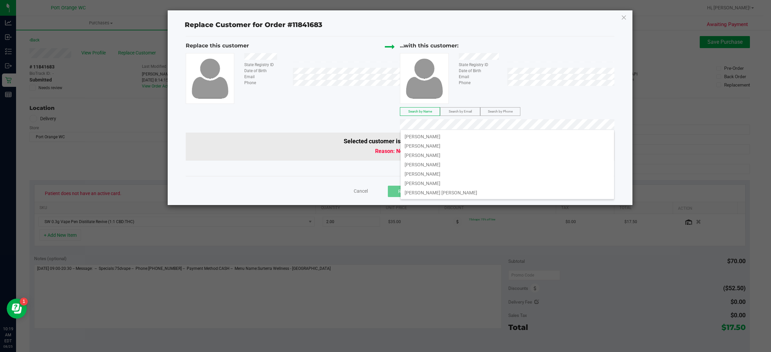
scroll to position [186, 0]
click at [456, 183] on li "John Morris" at bounding box center [506, 184] width 213 height 9
click at [426, 182] on li "John Morris" at bounding box center [506, 183] width 213 height 9
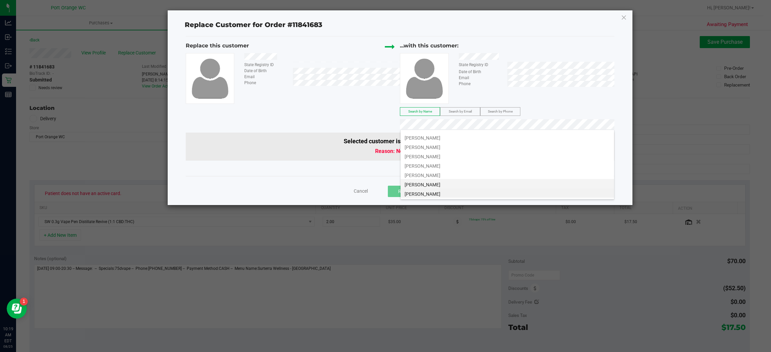
click at [431, 183] on li "John Morris" at bounding box center [506, 183] width 213 height 9
click at [418, 184] on span "John Morris" at bounding box center [422, 185] width 36 height 5
click at [415, 176] on span "John Morris" at bounding box center [422, 175] width 36 height 5
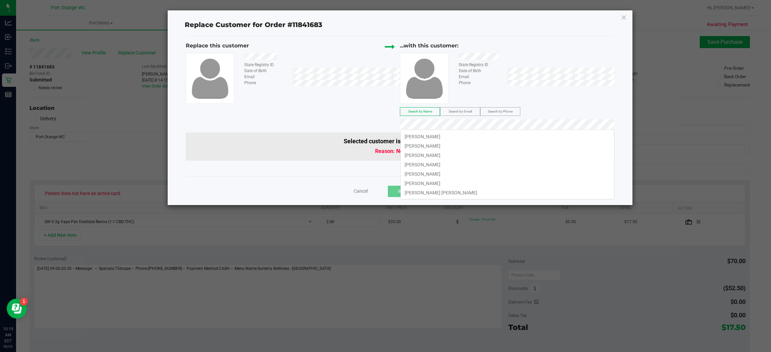
scroll to position [129, 0]
click at [436, 185] on span "JOHN MORRIS JR" at bounding box center [422, 185] width 36 height 5
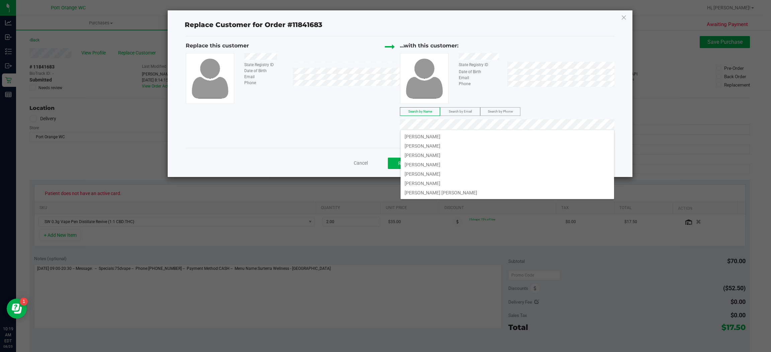
scroll to position [120, 0]
click at [433, 181] on li "John Morris" at bounding box center [506, 184] width 213 height 9
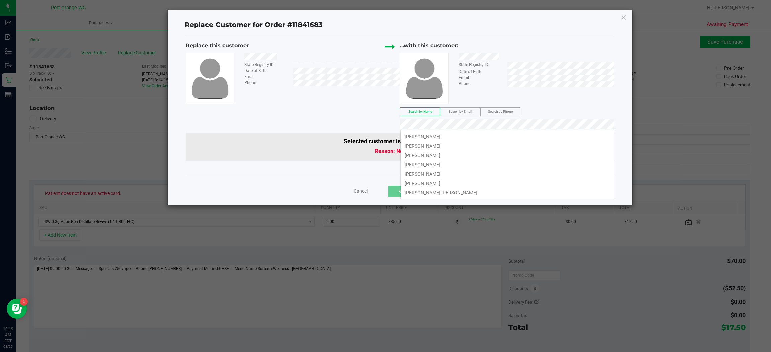
scroll to position [111, 0]
click at [410, 183] on span "JOHN MORRIS" at bounding box center [422, 184] width 36 height 5
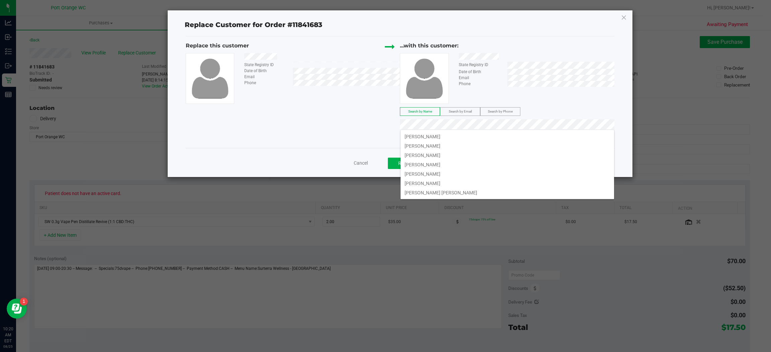
scroll to position [101, 0]
click at [422, 180] on li "JOHN MORRISON" at bounding box center [506, 184] width 213 height 9
click at [432, 184] on span "JOHN MORRIS" at bounding box center [422, 184] width 36 height 5
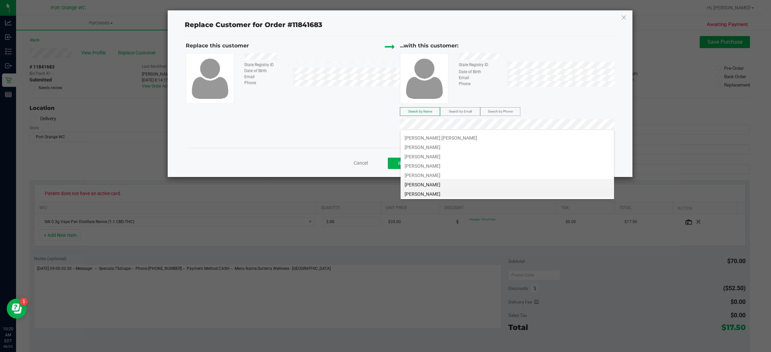
click at [430, 183] on span "JOHN MORRIS" at bounding box center [422, 184] width 36 height 5
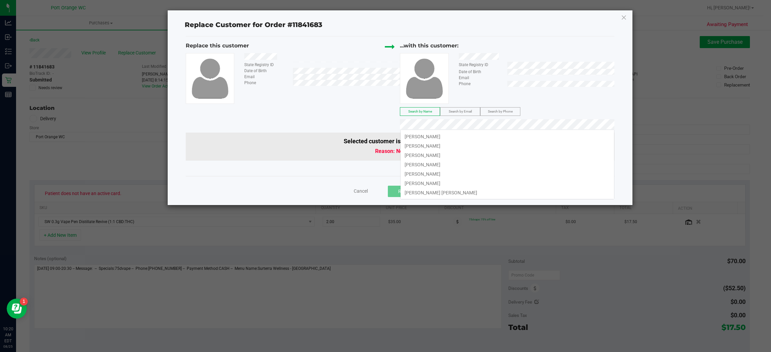
scroll to position [73, 0]
click at [428, 180] on li "John Morris" at bounding box center [506, 184] width 213 height 9
drag, startPoint x: 410, startPoint y: 180, endPoint x: 432, endPoint y: 176, distance: 22.5
click at [411, 180] on li "JOHN MORRIS" at bounding box center [506, 184] width 213 height 9
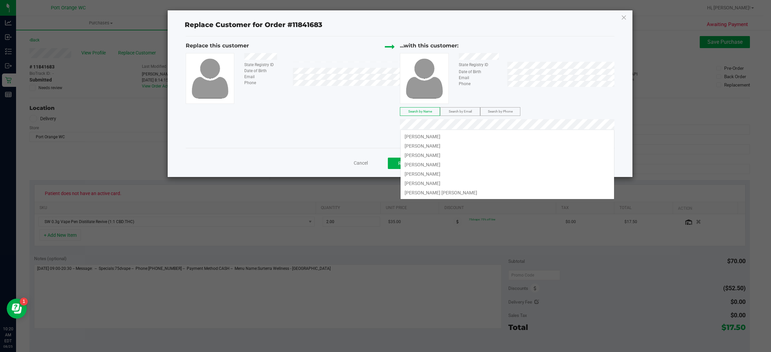
scroll to position [55, 0]
click at [422, 186] on span "JOHN MORRIS" at bounding box center [422, 184] width 36 height 5
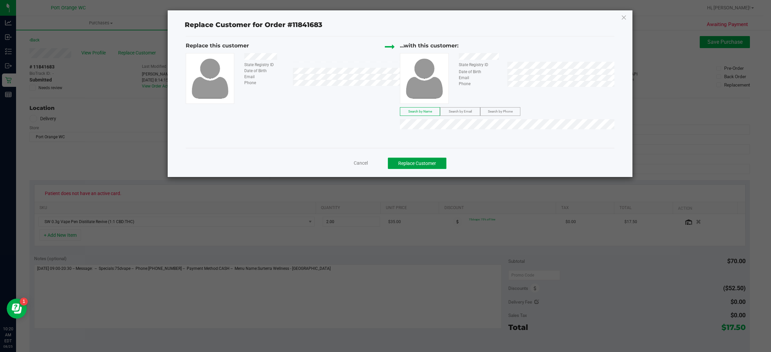
click at [426, 167] on button "Replace Customer" at bounding box center [417, 163] width 59 height 11
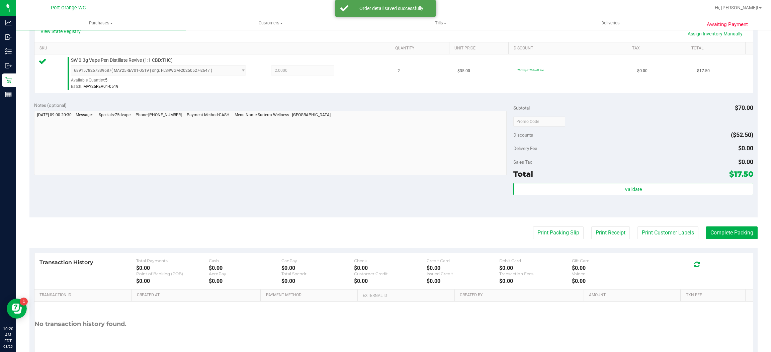
scroll to position [157, 0]
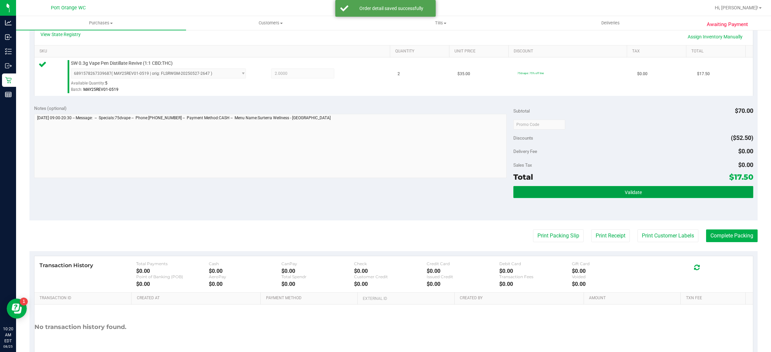
click at [663, 196] on button "Validate" at bounding box center [632, 192] width 239 height 12
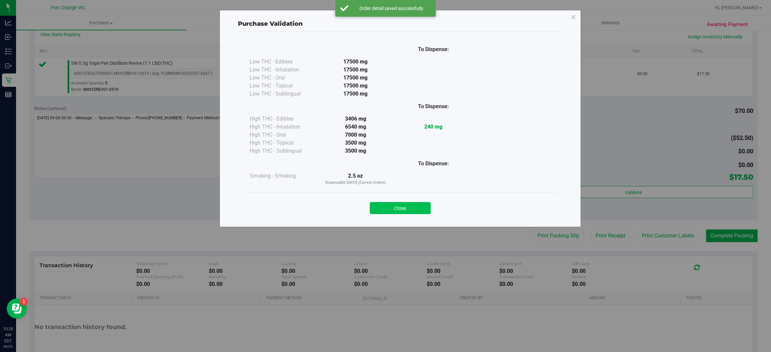
click at [411, 204] on button "Close" at bounding box center [400, 208] width 61 height 12
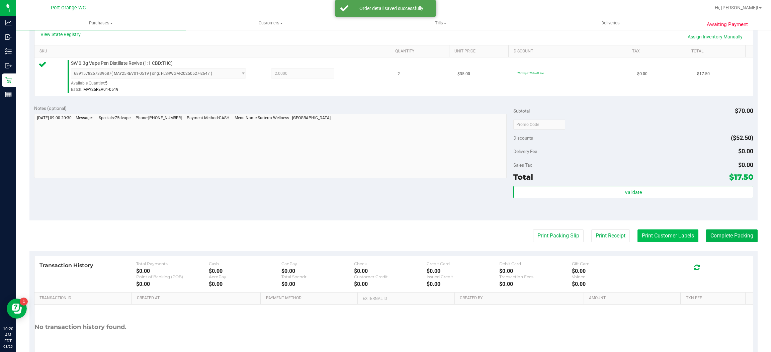
click at [660, 239] on button "Print Customer Labels" at bounding box center [667, 236] width 61 height 13
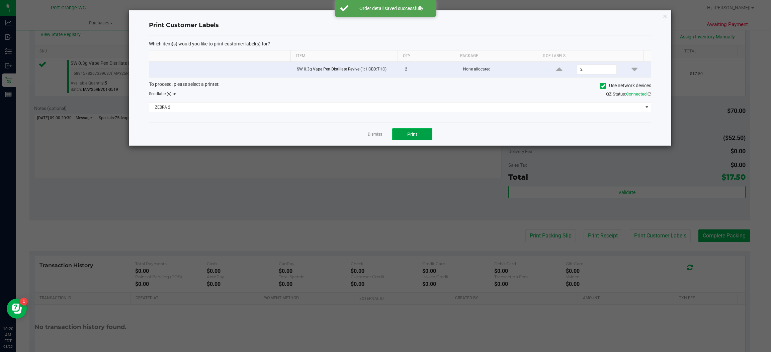
click at [426, 133] on button "Print" at bounding box center [412, 134] width 40 height 12
click at [373, 135] on link "Dismiss" at bounding box center [375, 135] width 14 height 6
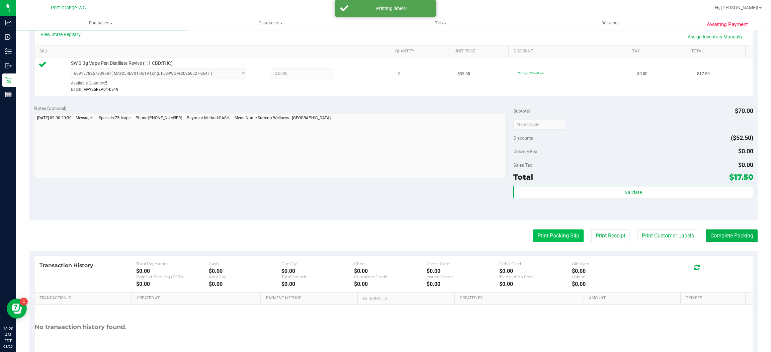
click at [541, 232] on button "Print Packing Slip" at bounding box center [558, 236] width 50 height 13
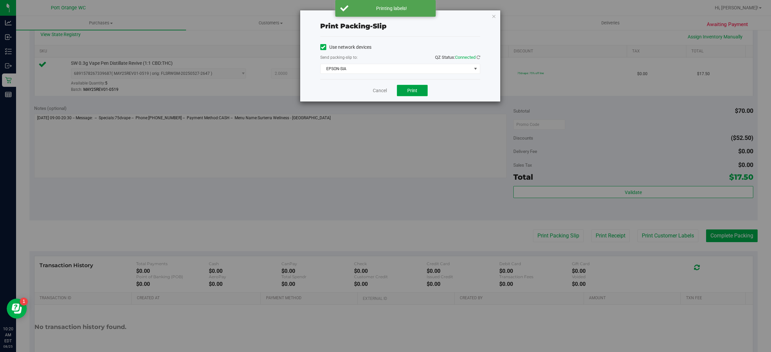
click at [410, 90] on span "Print" at bounding box center [412, 90] width 10 height 5
click at [380, 93] on link "Cancel" at bounding box center [380, 90] width 14 height 7
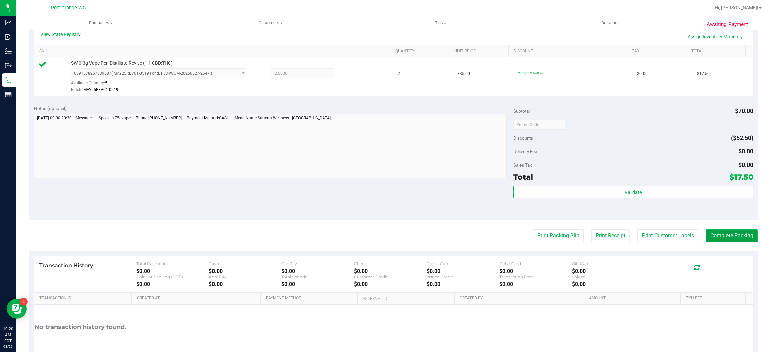
click at [722, 234] on button "Complete Packing" at bounding box center [732, 236] width 52 height 13
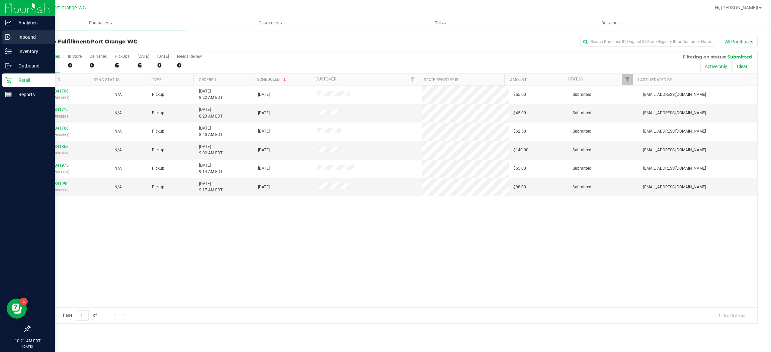
click at [11, 38] on icon at bounding box center [8, 37] width 7 height 7
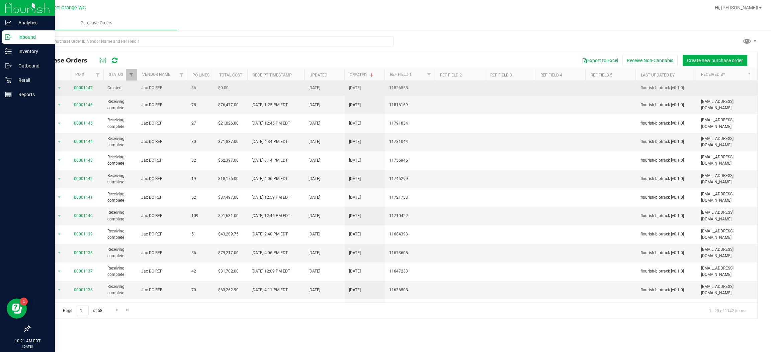
click at [87, 90] on link "00001147" at bounding box center [83, 88] width 19 height 5
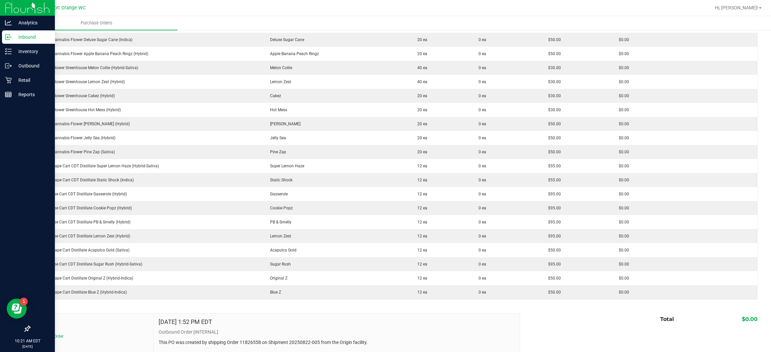
scroll to position [803, 0]
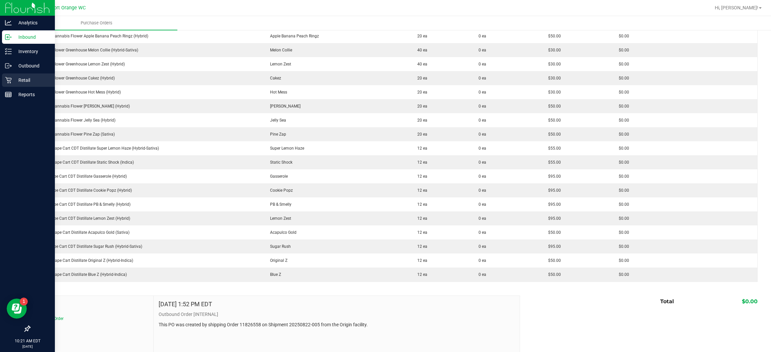
click at [13, 80] on p "Retail" at bounding box center [32, 80] width 40 height 8
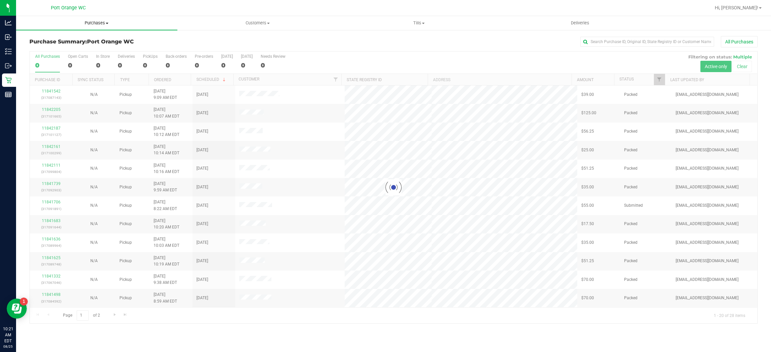
click at [101, 21] on span "Purchases" at bounding box center [96, 23] width 161 height 6
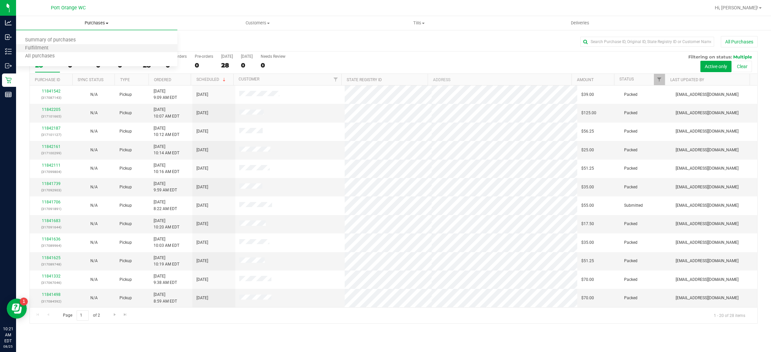
click at [79, 50] on li "Fulfillment" at bounding box center [96, 48] width 161 height 8
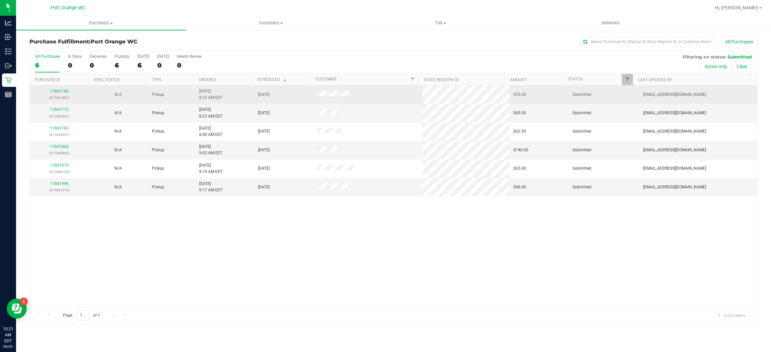
click at [63, 94] on div "11841706 (317091891)" at bounding box center [59, 94] width 51 height 13
click at [58, 93] on link "11841706" at bounding box center [59, 91] width 19 height 5
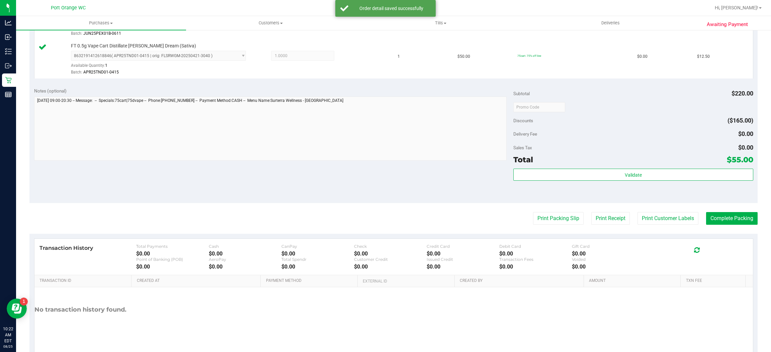
scroll to position [298, 0]
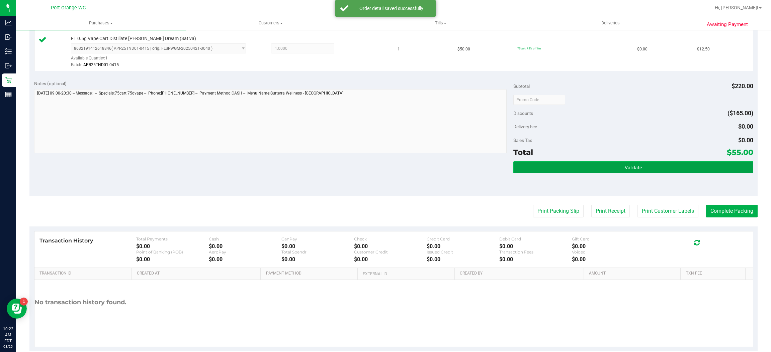
click at [591, 167] on button "Validate" at bounding box center [632, 168] width 239 height 12
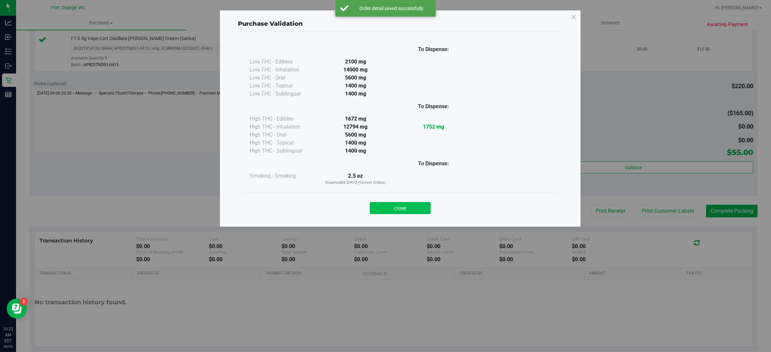
click at [402, 209] on button "Close" at bounding box center [400, 208] width 61 height 12
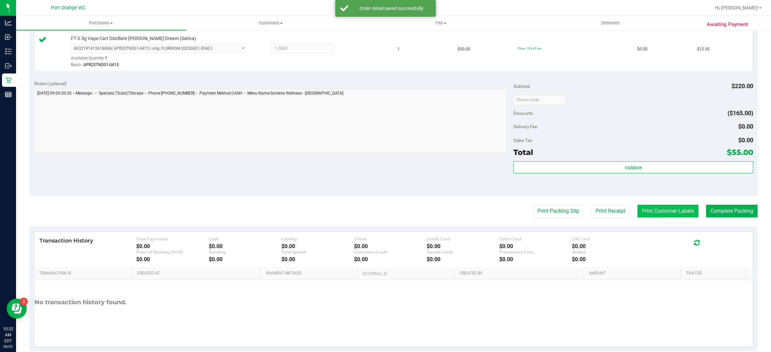
click at [637, 206] on button "Print Customer Labels" at bounding box center [667, 211] width 61 height 13
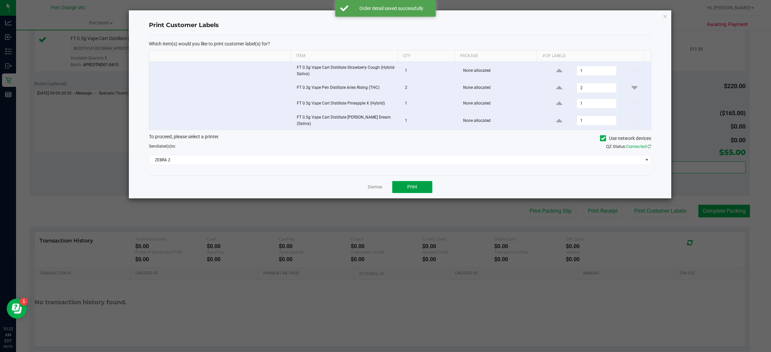
click at [418, 188] on button "Print" at bounding box center [412, 187] width 40 height 12
click at [372, 186] on link "Dismiss" at bounding box center [375, 188] width 14 height 6
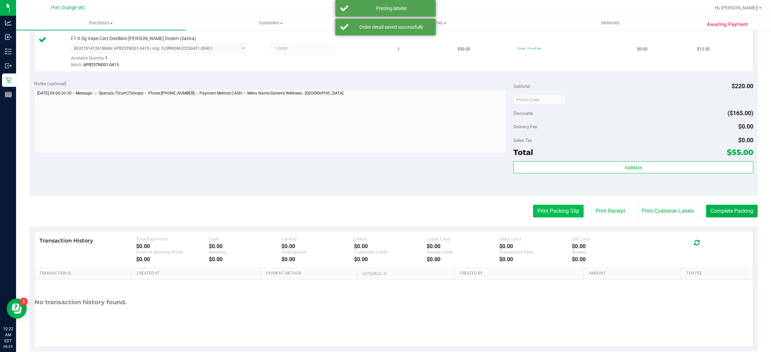
click at [533, 210] on button "Print Packing Slip" at bounding box center [558, 211] width 50 height 13
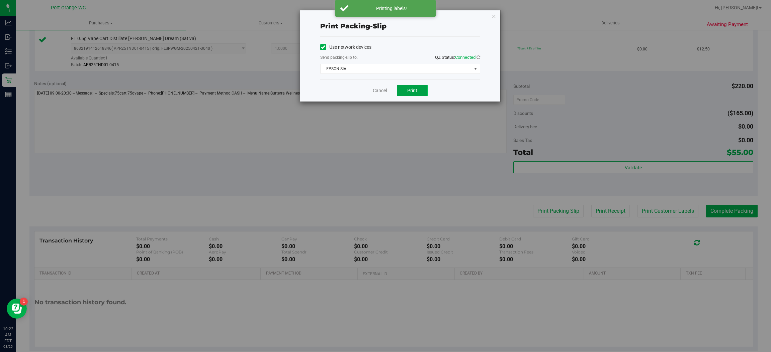
click at [423, 91] on button "Print" at bounding box center [412, 90] width 31 height 11
click at [375, 90] on link "Cancel" at bounding box center [380, 90] width 14 height 7
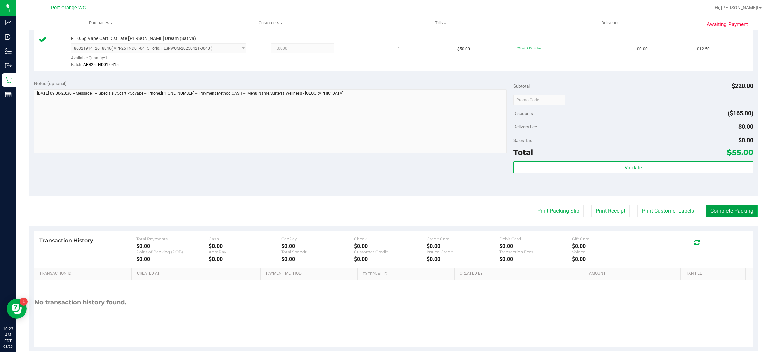
click at [745, 210] on button "Complete Packing" at bounding box center [732, 211] width 52 height 13
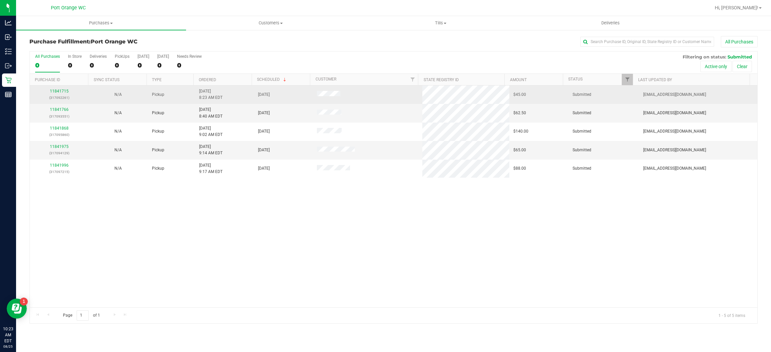
drag, startPoint x: 56, startPoint y: 94, endPoint x: 62, endPoint y: 88, distance: 8.8
click at [57, 94] on div "11841715 (317092261)" at bounding box center [59, 94] width 51 height 13
click at [62, 87] on td "11841715 (317092261)" at bounding box center [59, 95] width 59 height 18
click at [61, 92] on link "11841715" at bounding box center [59, 91] width 19 height 5
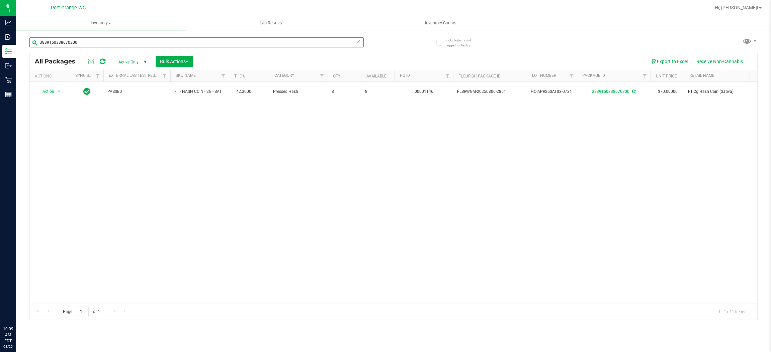
click at [77, 42] on input "3839150338670300" at bounding box center [196, 42] width 334 height 10
click at [77, 43] on input "3839150338670300" at bounding box center [196, 42] width 334 height 10
type input "9570082330898258"
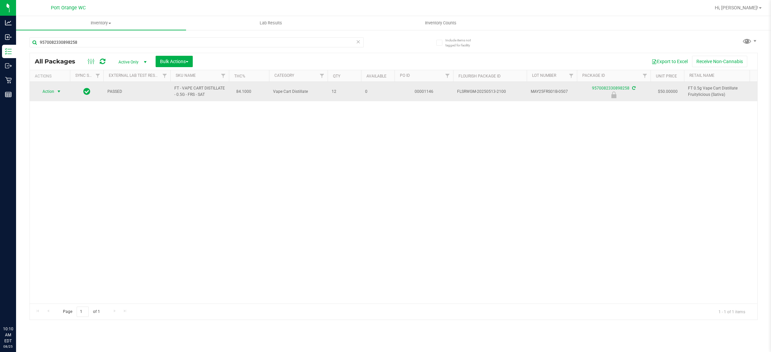
click at [46, 94] on span "Action" at bounding box center [45, 91] width 18 height 9
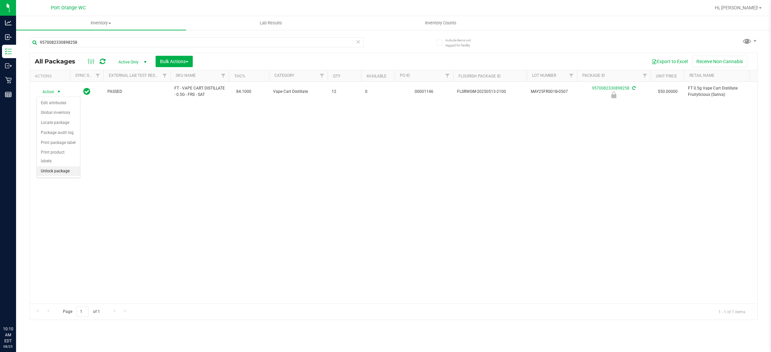
click at [71, 167] on li "Unlock package" at bounding box center [58, 172] width 43 height 10
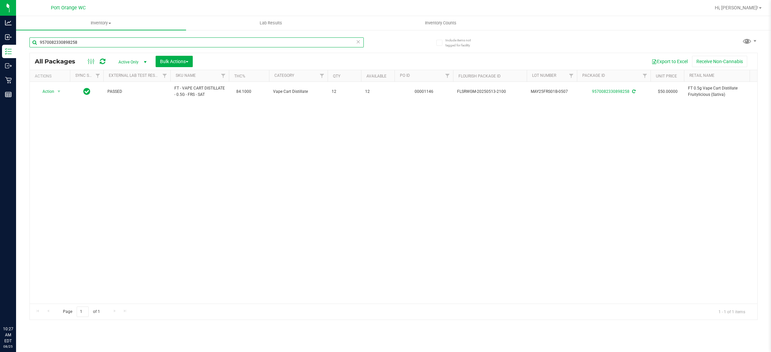
click at [208, 39] on input "9570082330898258" at bounding box center [196, 42] width 334 height 10
type input "9672371635500587"
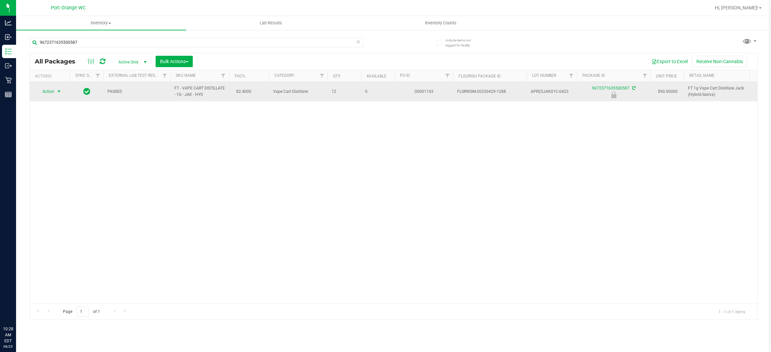
click at [53, 91] on span "Action" at bounding box center [45, 91] width 18 height 9
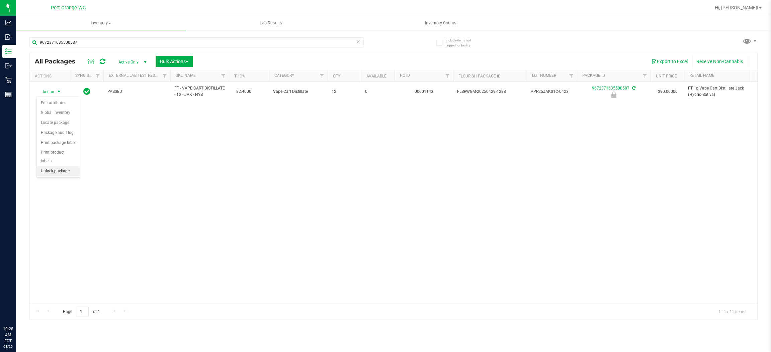
click at [60, 167] on li "Unlock package" at bounding box center [58, 172] width 43 height 10
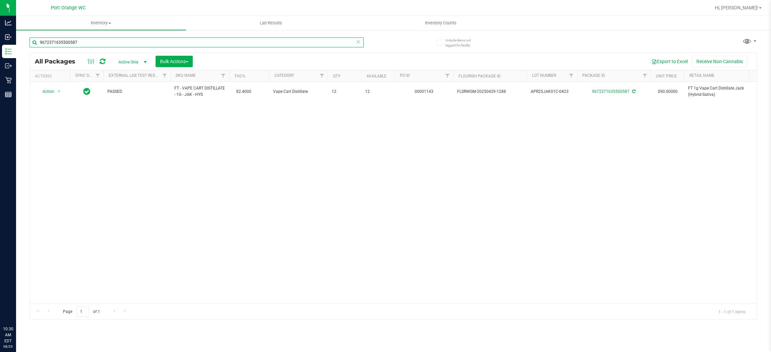
click at [182, 39] on input "9672371635500587" at bounding box center [196, 42] width 334 height 10
click at [181, 39] on input "9672371635500587" at bounding box center [196, 42] width 334 height 10
type input "1960209978113580"
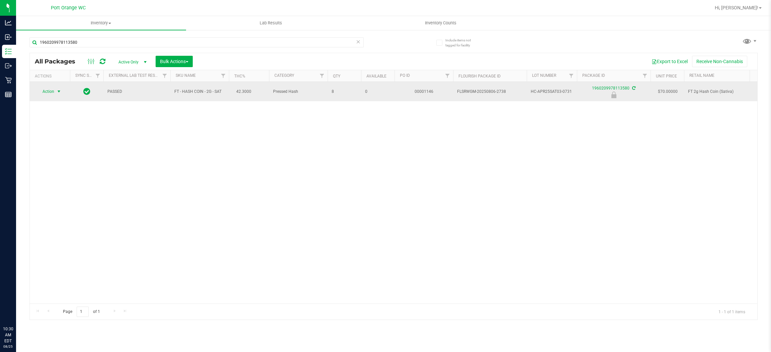
click at [47, 93] on span "Action" at bounding box center [45, 91] width 18 height 9
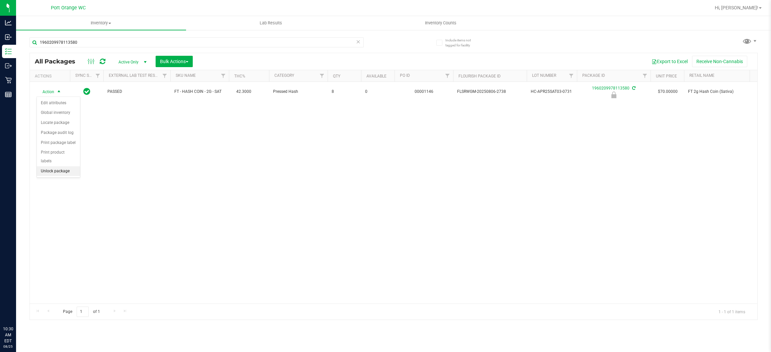
click at [47, 167] on li "Unlock package" at bounding box center [58, 172] width 43 height 10
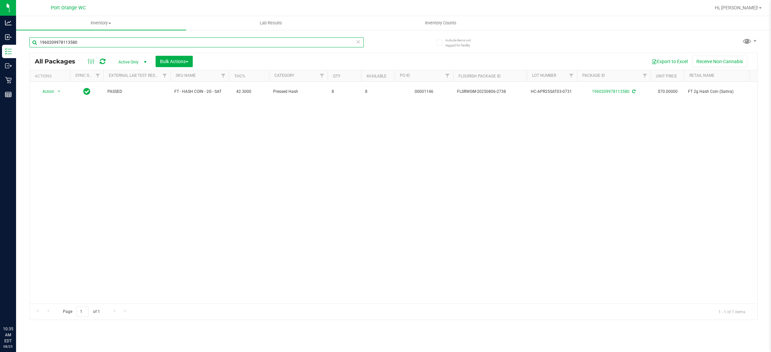
click at [151, 46] on input "1960209978113580" at bounding box center [196, 42] width 334 height 10
type input "8522799201630522"
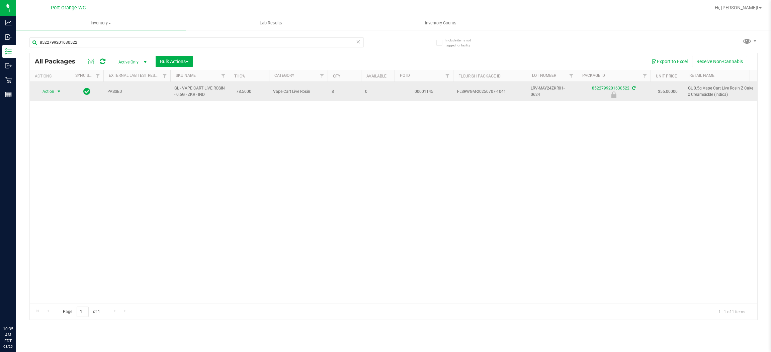
click at [37, 95] on span "Action" at bounding box center [45, 91] width 18 height 9
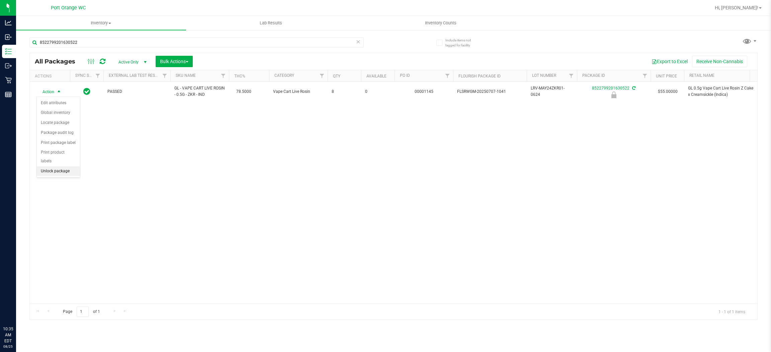
click at [59, 167] on li "Unlock package" at bounding box center [58, 172] width 43 height 10
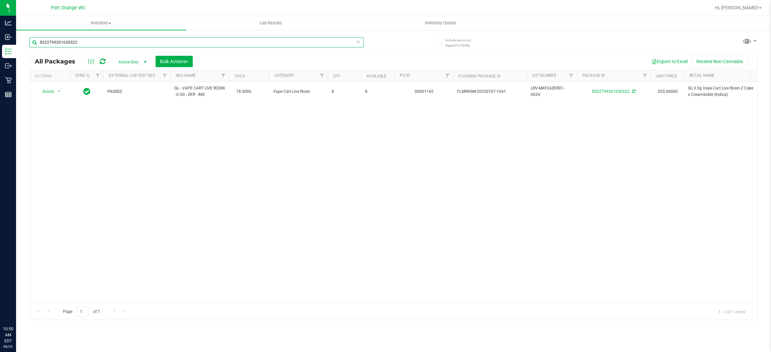
click at [136, 43] on input "8522799201630522" at bounding box center [196, 42] width 334 height 10
click at [89, 44] on input "FEB25BZK0" at bounding box center [196, 42] width 334 height 10
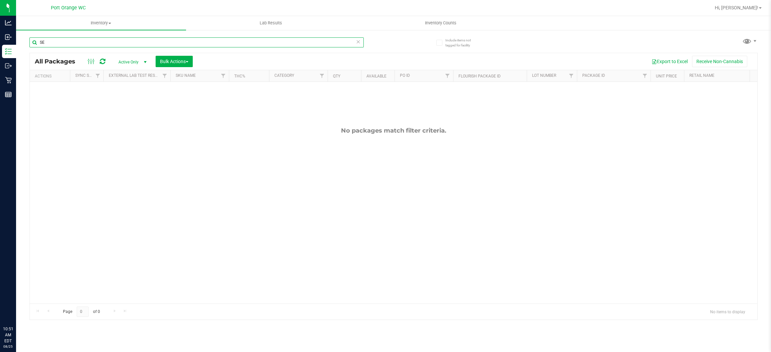
type input "S"
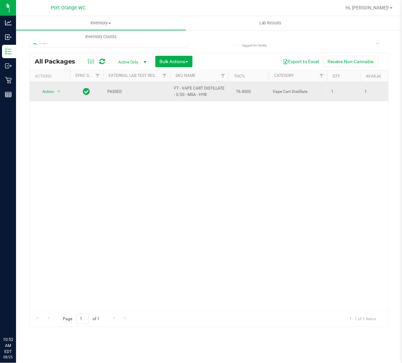
click at [188, 91] on span "FT - VAPE CART DISTILLATE - 0.5G - MSA - HYB" at bounding box center [199, 91] width 50 height 13
copy td "FT - VAPE CART DISTILLATE - 0.5G - MSA - HYB"
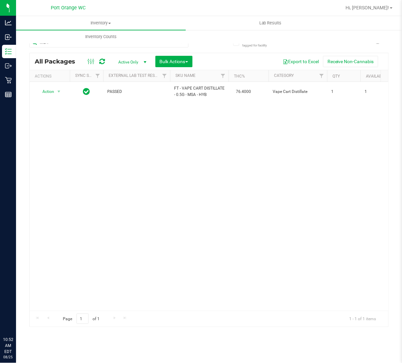
click at [121, 126] on div "Action Action Adjust qty Create package Edit attributes Global inventory Locate…" at bounding box center [209, 196] width 359 height 229
click at [71, 47] on input "MSA" at bounding box center [108, 42] width 159 height 10
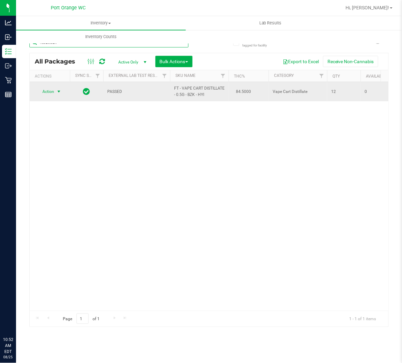
type input "feb25bzk"
click at [60, 92] on span "select" at bounding box center [58, 91] width 5 height 5
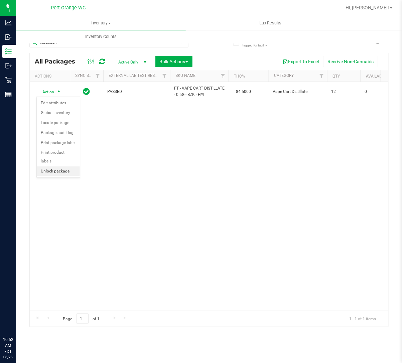
click at [44, 167] on li "Unlock package" at bounding box center [58, 172] width 43 height 10
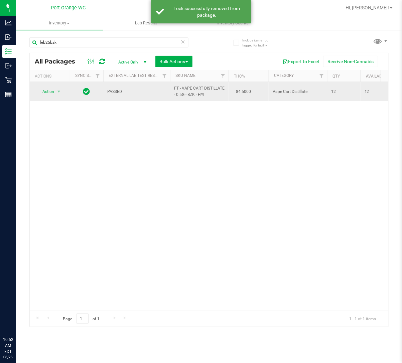
click at [196, 88] on span "FT - VAPE CART DISTILLATE - 0.5G - BZK - HYI" at bounding box center [199, 91] width 50 height 13
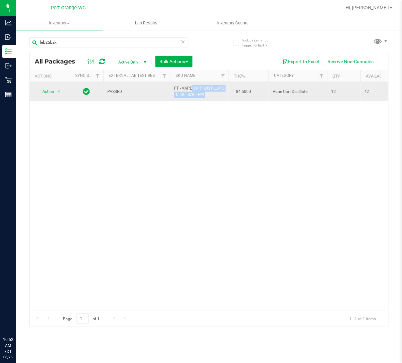
copy td "FT - VAPE CART DISTILLATE - 0.5G - BZK - HYI"
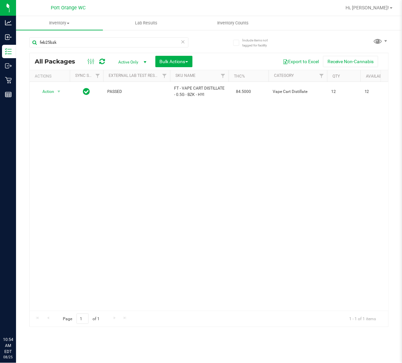
drag, startPoint x: 117, startPoint y: 167, endPoint x: 64, endPoint y: 55, distance: 124.6
click at [116, 161] on div "Action Action Adjust qty Create package Edit attributes Global inventory Locate…" at bounding box center [209, 196] width 359 height 229
click at [62, 46] on input "feb25bzk" at bounding box center [108, 42] width 159 height 10
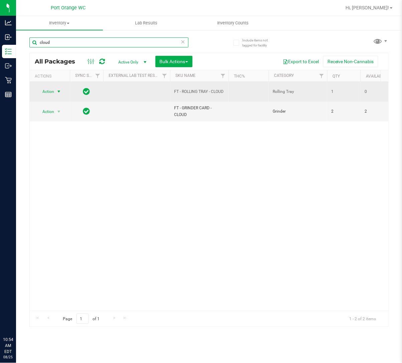
type input "cloud"
click at [57, 94] on span "select" at bounding box center [58, 91] width 5 height 5
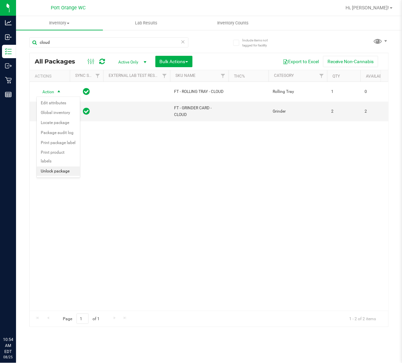
click at [54, 167] on li "Unlock package" at bounding box center [58, 172] width 43 height 10
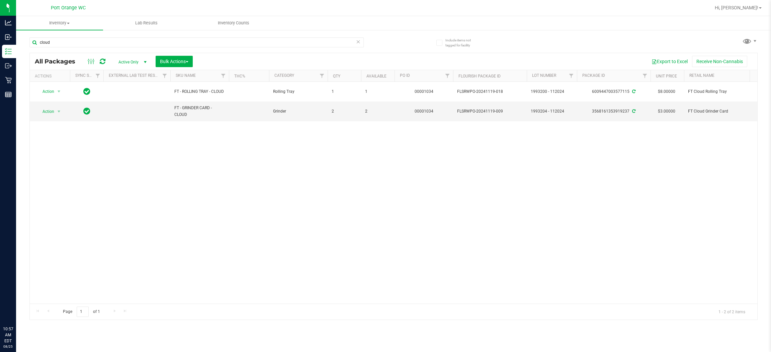
click at [69, 51] on div "cloud" at bounding box center [196, 44] width 334 height 15
click at [69, 49] on div "cloud" at bounding box center [196, 44] width 334 height 15
click at [70, 47] on input "cloud" at bounding box center [196, 42] width 334 height 10
click at [70, 46] on input "cloud" at bounding box center [196, 42] width 334 height 10
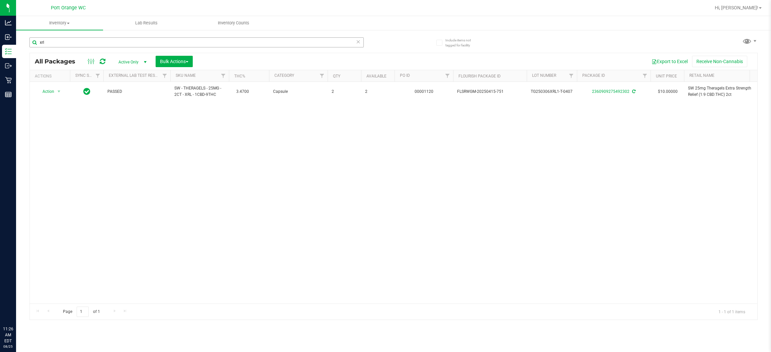
click at [232, 35] on div "xrl" at bounding box center [211, 41] width 364 height 21
click at [230, 41] on input "xrl" at bounding box center [196, 42] width 334 height 10
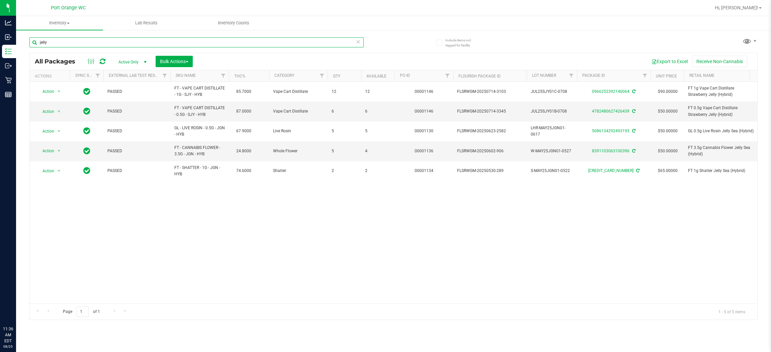
type input "jelly"
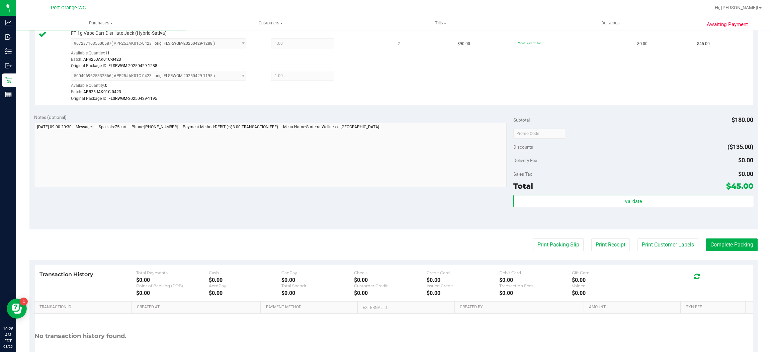
scroll to position [196, 0]
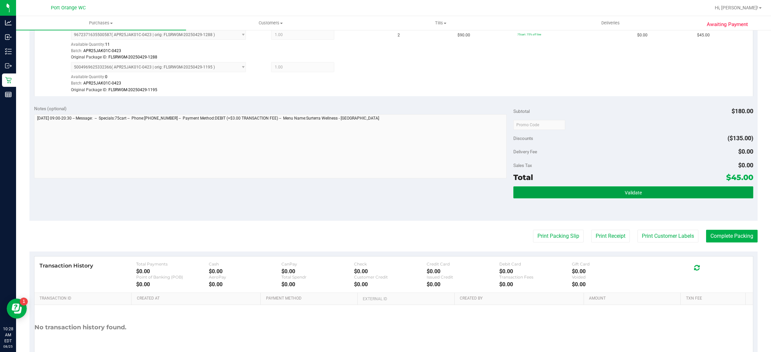
click at [598, 193] on button "Validate" at bounding box center [632, 193] width 239 height 12
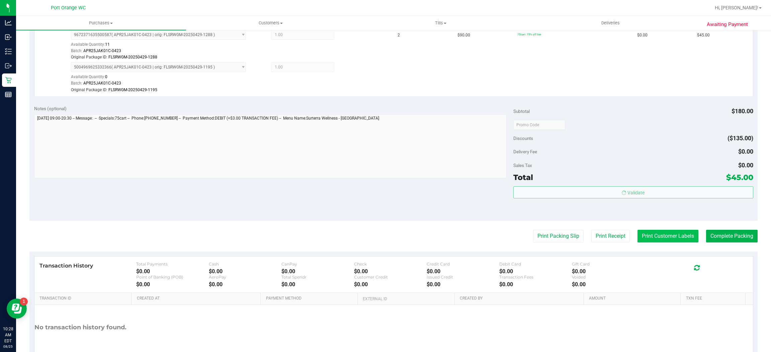
click at [651, 237] on button "Print Customer Labels" at bounding box center [667, 236] width 61 height 13
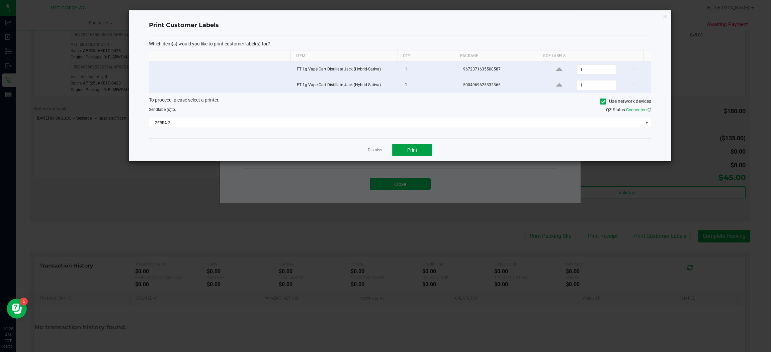
click at [415, 152] on span "Print" at bounding box center [412, 149] width 10 height 5
click at [370, 150] on link "Dismiss" at bounding box center [375, 150] width 14 height 6
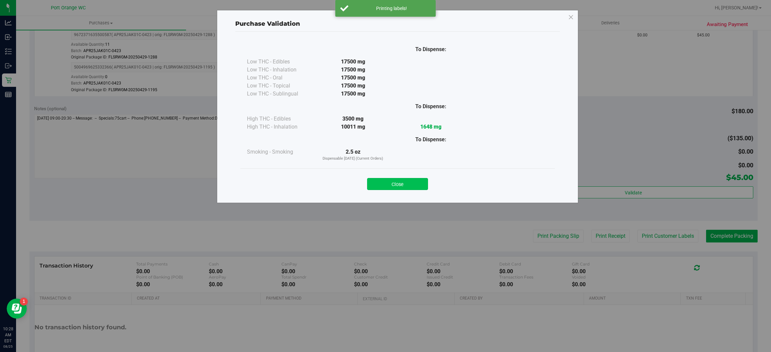
click at [398, 187] on button "Close" at bounding box center [397, 184] width 61 height 12
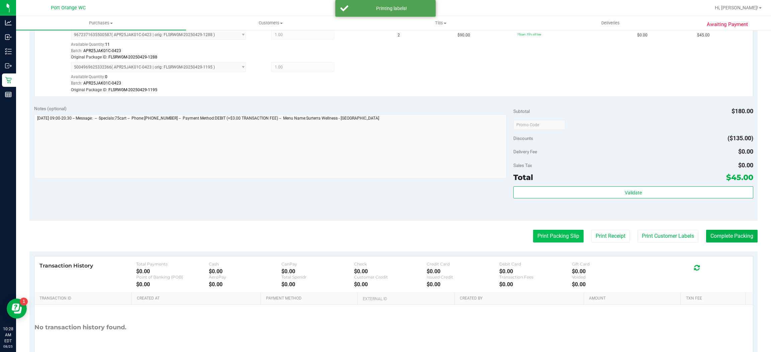
click at [539, 236] on button "Print Packing Slip" at bounding box center [558, 236] width 50 height 13
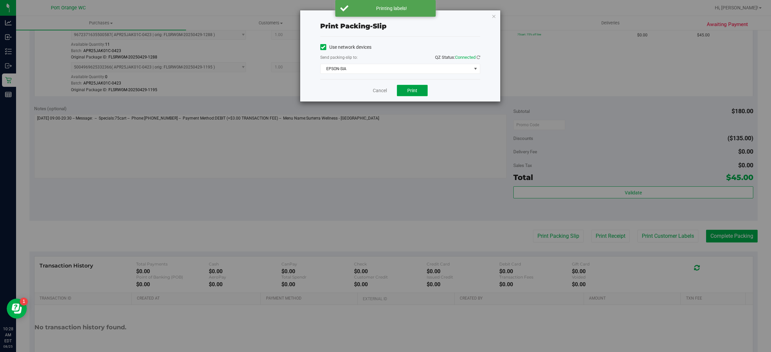
click at [400, 93] on button "Print" at bounding box center [412, 90] width 31 height 11
click at [377, 88] on link "Cancel" at bounding box center [380, 90] width 14 height 7
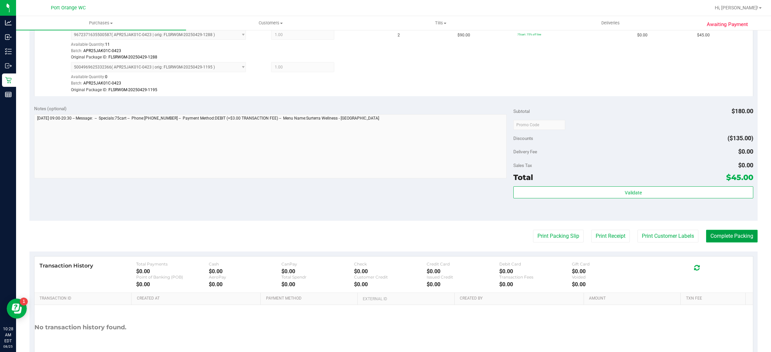
click at [718, 240] on button "Complete Packing" at bounding box center [732, 236] width 52 height 13
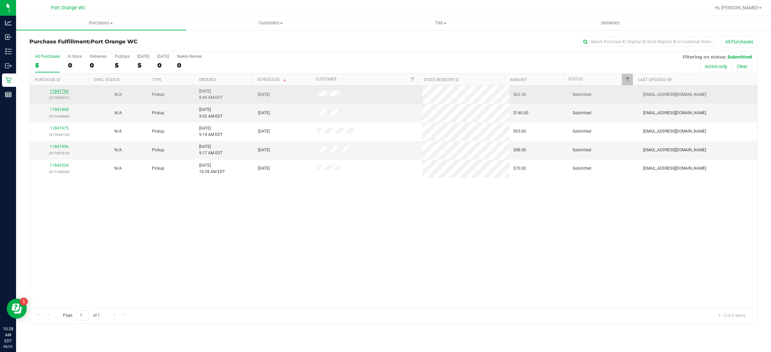
click at [57, 91] on link "11841766" at bounding box center [59, 91] width 19 height 5
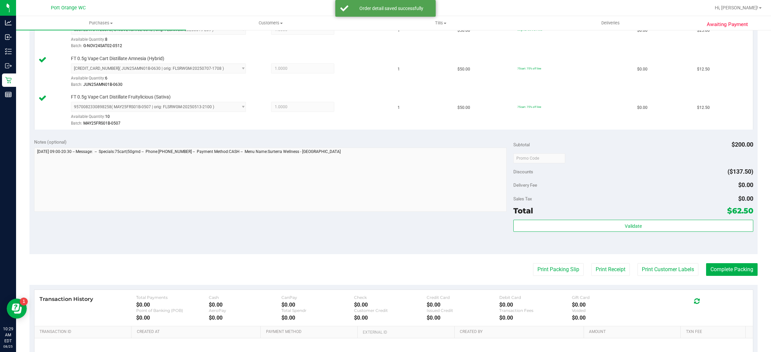
scroll to position [257, 0]
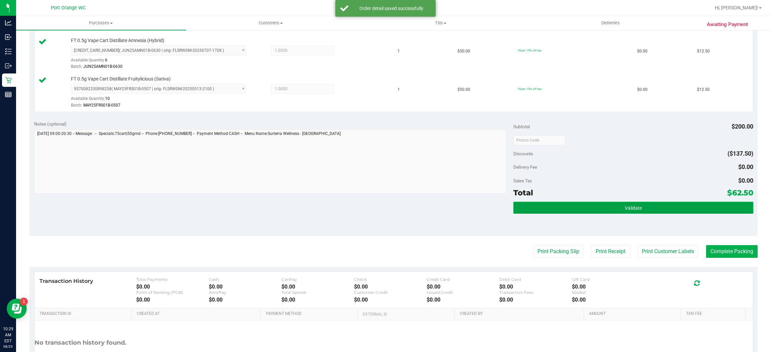
click at [589, 211] on button "Validate" at bounding box center [632, 208] width 239 height 12
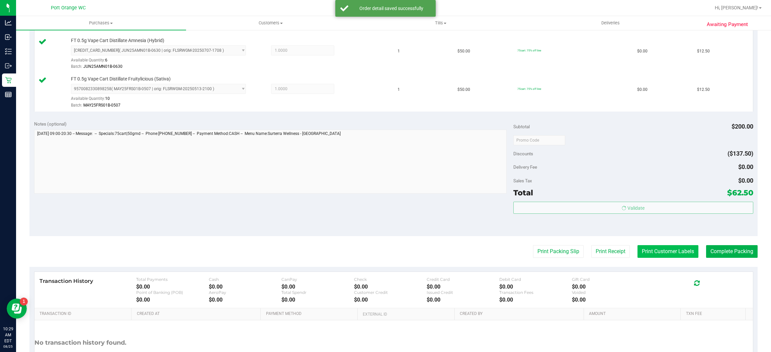
click at [646, 256] on button "Print Customer Labels" at bounding box center [667, 251] width 61 height 13
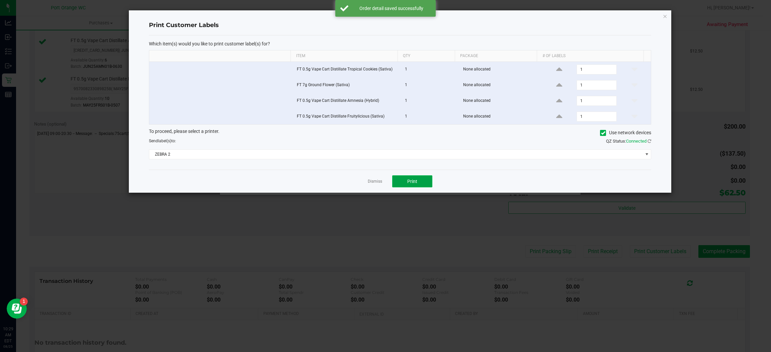
click at [411, 183] on span "Print" at bounding box center [412, 181] width 10 height 5
click at [369, 183] on link "Dismiss" at bounding box center [375, 182] width 14 height 6
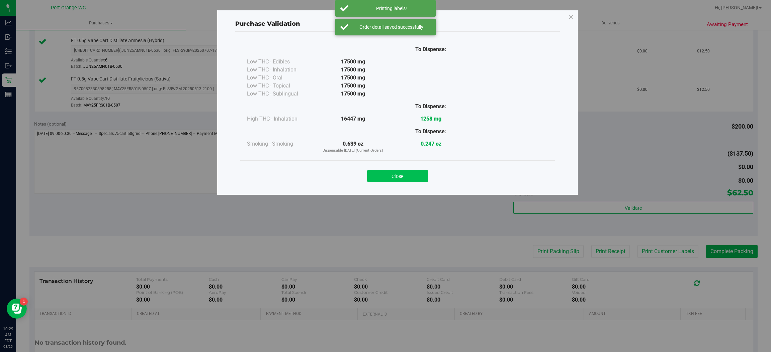
click at [380, 174] on button "Close" at bounding box center [397, 176] width 61 height 12
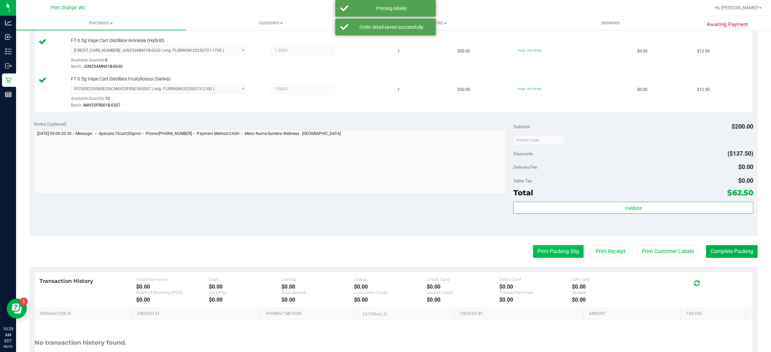
click at [545, 252] on button "Print Packing Slip" at bounding box center [558, 251] width 50 height 13
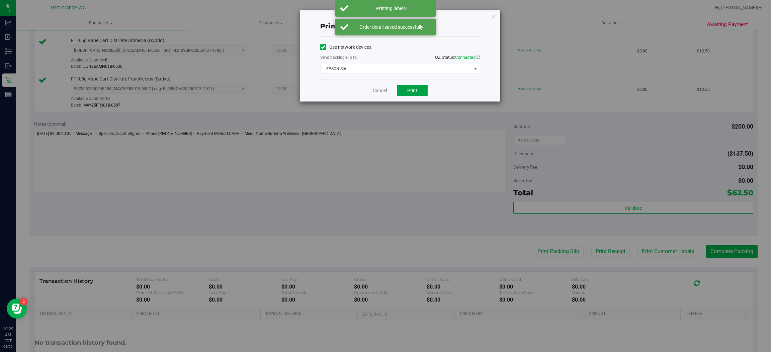
click at [412, 93] on span "Print" at bounding box center [412, 90] width 10 height 5
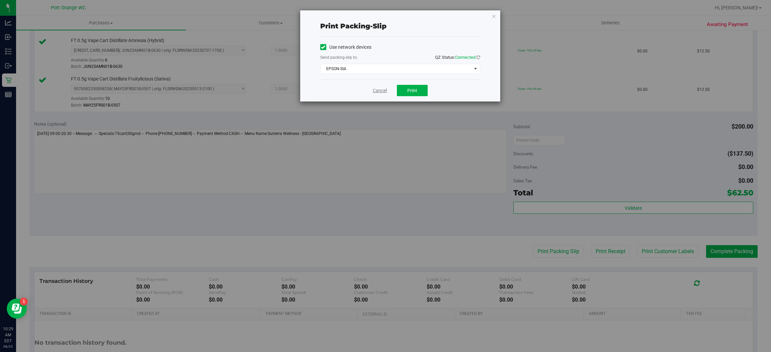
click at [375, 90] on link "Cancel" at bounding box center [380, 90] width 14 height 7
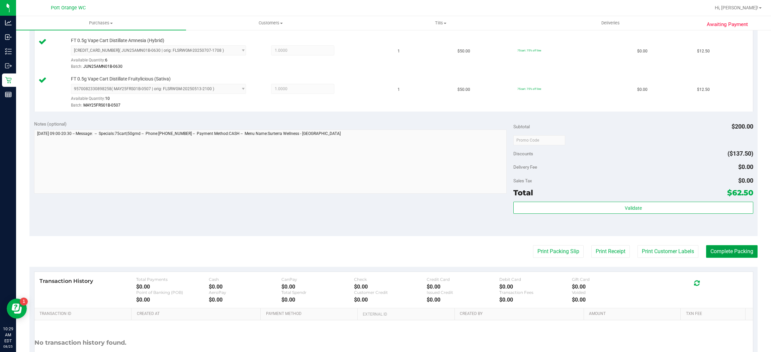
click at [721, 249] on button "Complete Packing" at bounding box center [732, 251] width 52 height 13
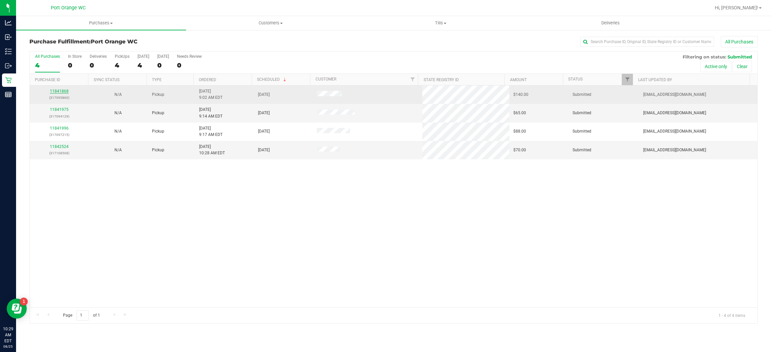
click at [58, 92] on link "11841868" at bounding box center [59, 91] width 19 height 5
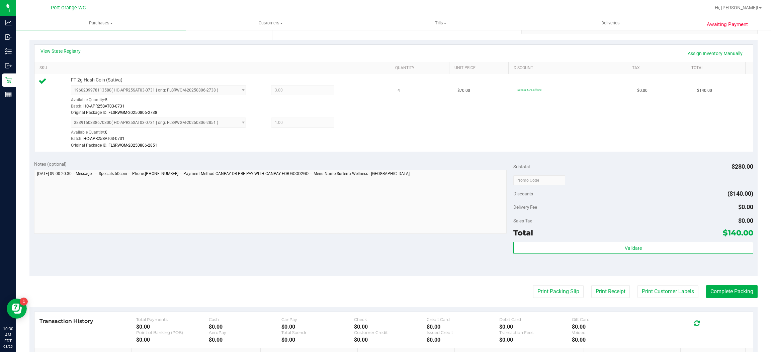
scroll to position [216, 0]
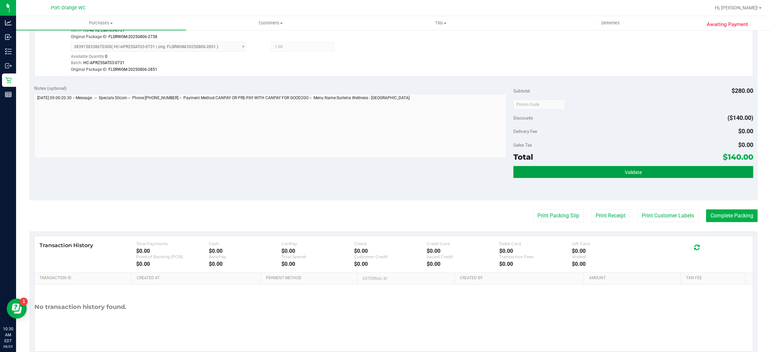
click at [592, 170] on button "Validate" at bounding box center [632, 172] width 239 height 12
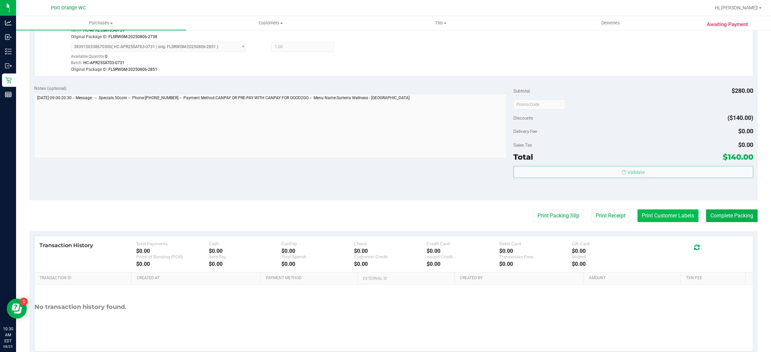
click at [651, 221] on button "Print Customer Labels" at bounding box center [667, 216] width 61 height 13
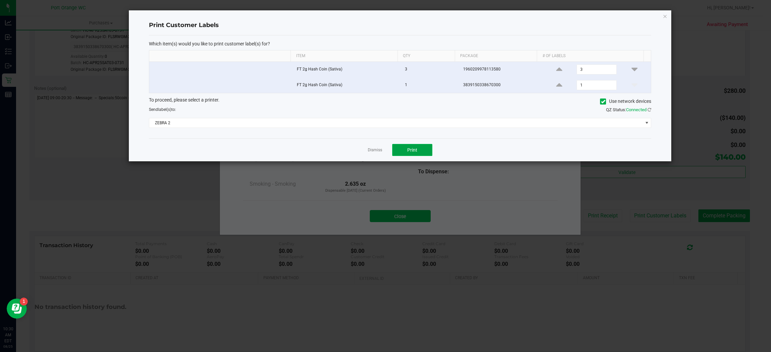
click at [412, 151] on span "Print" at bounding box center [412, 149] width 10 height 5
click at [372, 151] on link "Dismiss" at bounding box center [375, 150] width 14 height 6
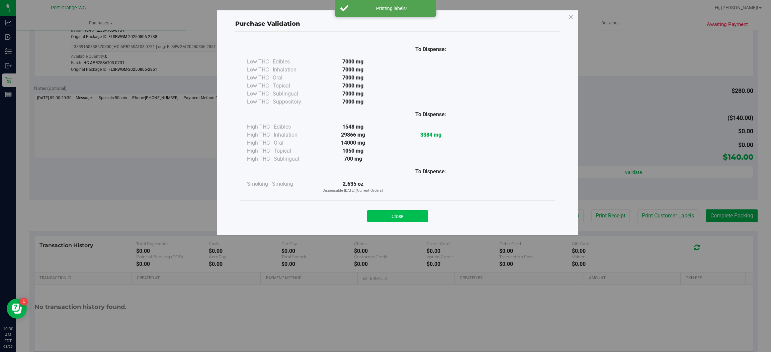
click at [404, 212] on button "Close" at bounding box center [397, 216] width 61 height 12
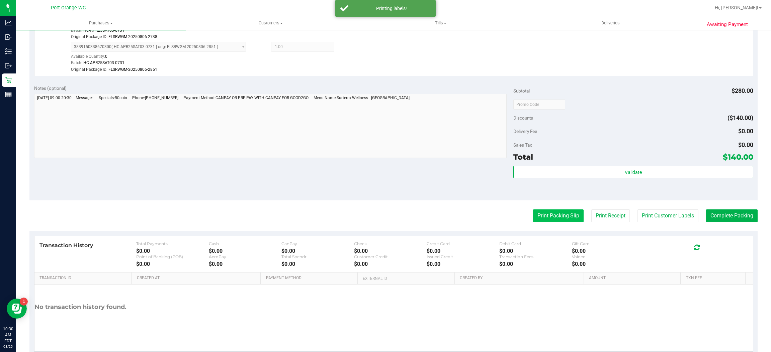
click at [533, 220] on button "Print Packing Slip" at bounding box center [558, 216] width 50 height 13
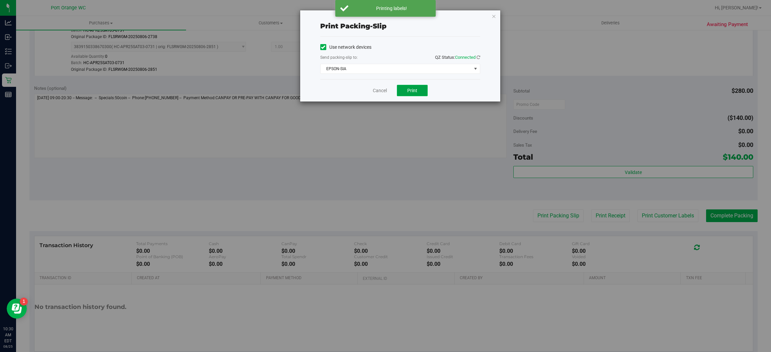
click at [414, 91] on span "Print" at bounding box center [412, 90] width 10 height 5
click at [378, 91] on link "Cancel" at bounding box center [380, 90] width 14 height 7
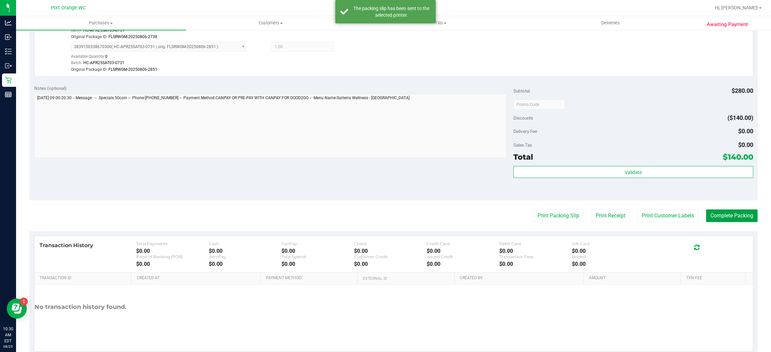
click at [722, 218] on button "Complete Packing" at bounding box center [732, 216] width 52 height 13
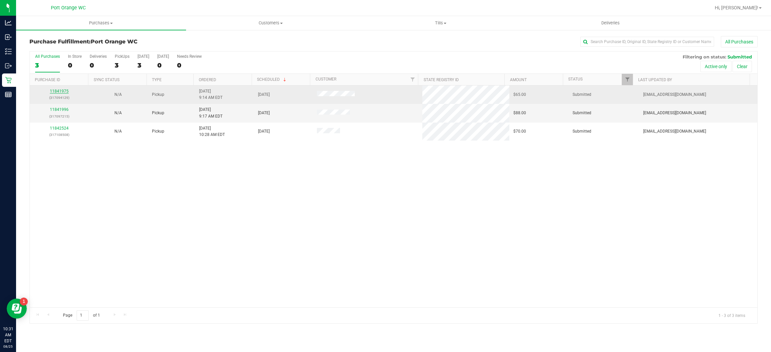
click at [57, 92] on link "11841975" at bounding box center [59, 91] width 19 height 5
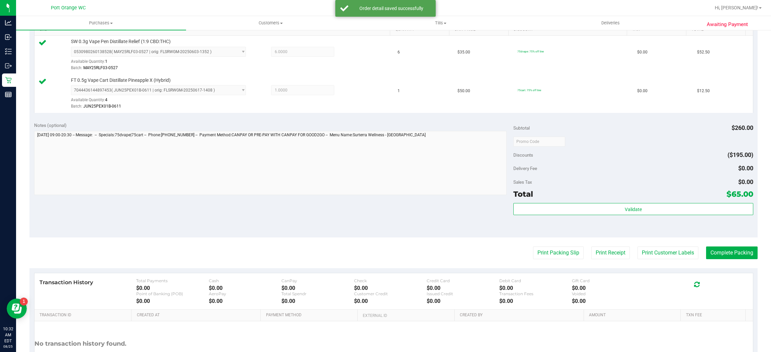
scroll to position [181, 0]
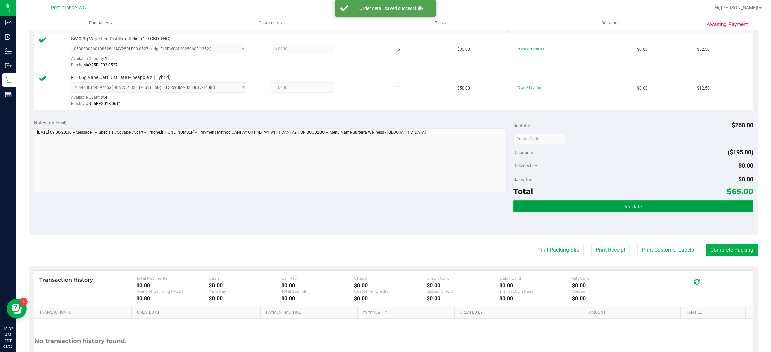
click at [643, 209] on button "Validate" at bounding box center [632, 207] width 239 height 12
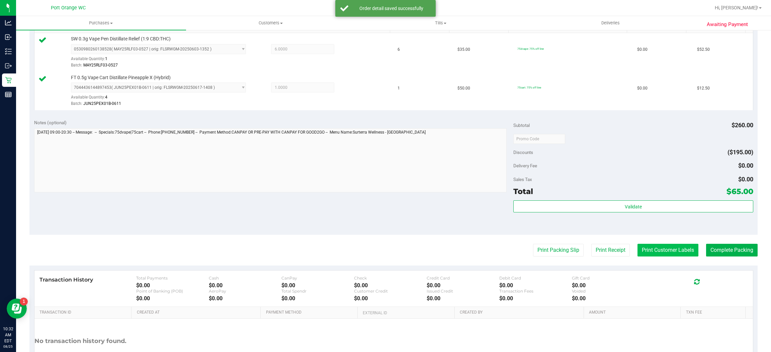
click at [640, 253] on button "Print Customer Labels" at bounding box center [667, 250] width 61 height 13
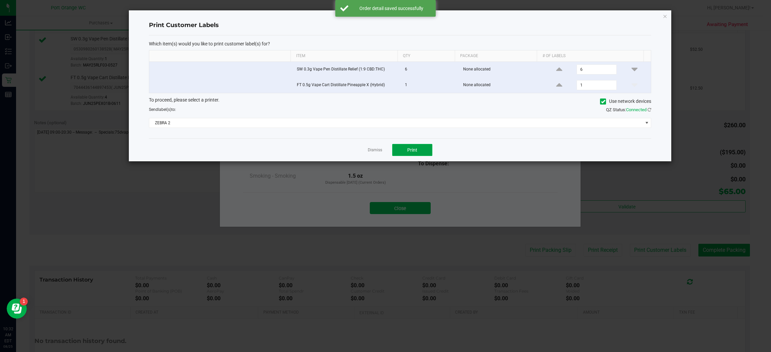
click at [425, 148] on button "Print" at bounding box center [412, 150] width 40 height 12
click at [374, 151] on link "Dismiss" at bounding box center [375, 150] width 14 height 6
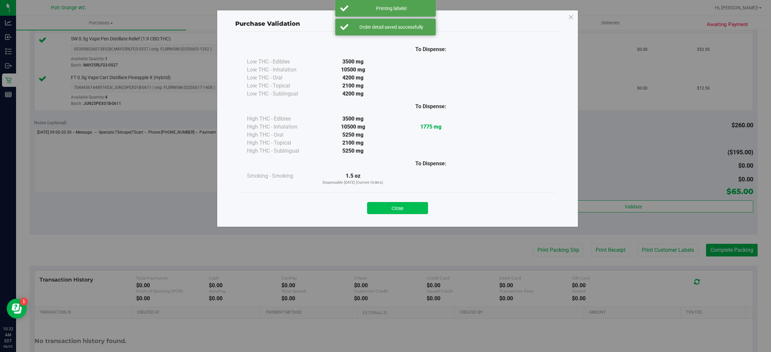
click at [387, 211] on button "Close" at bounding box center [397, 208] width 61 height 12
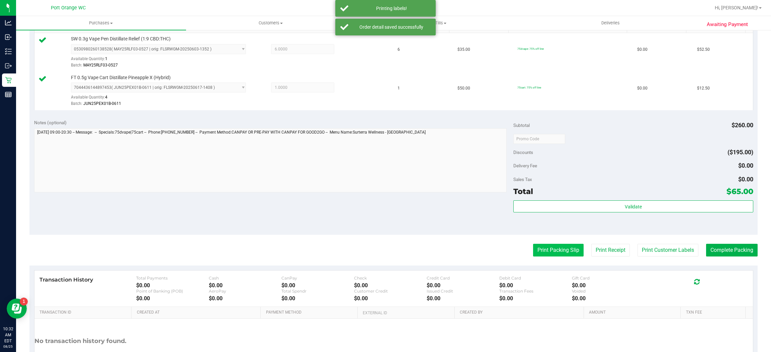
click at [539, 252] on button "Print Packing Slip" at bounding box center [558, 250] width 50 height 13
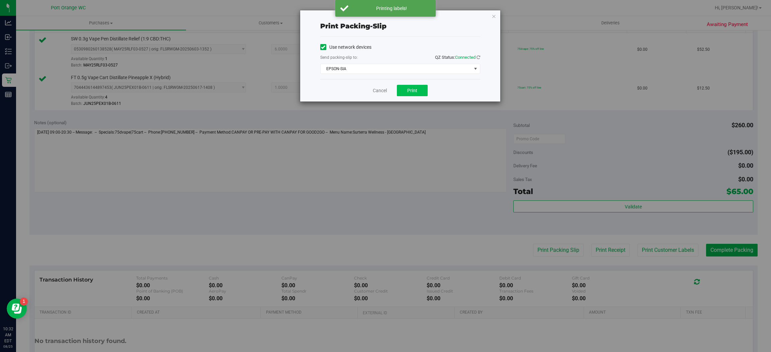
click at [421, 89] on button "Print" at bounding box center [412, 90] width 31 height 11
click at [373, 90] on link "Cancel" at bounding box center [380, 90] width 14 height 7
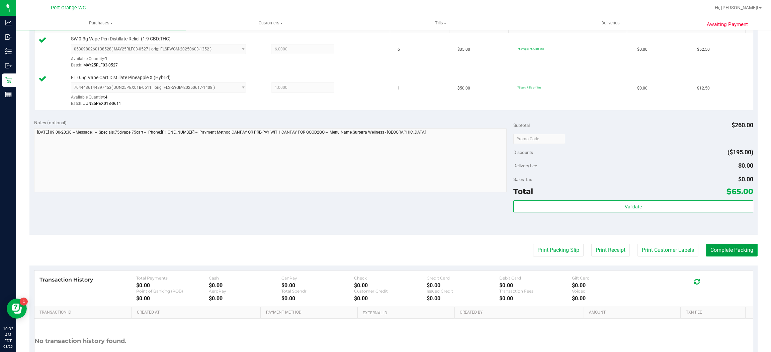
click at [732, 250] on button "Complete Packing" at bounding box center [732, 250] width 52 height 13
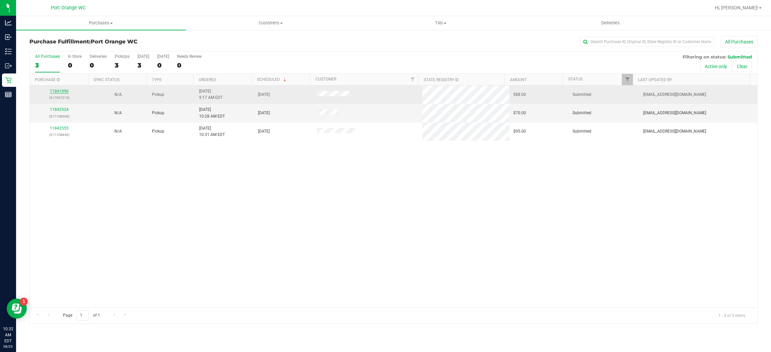
click at [57, 94] on link "11841996" at bounding box center [59, 91] width 19 height 5
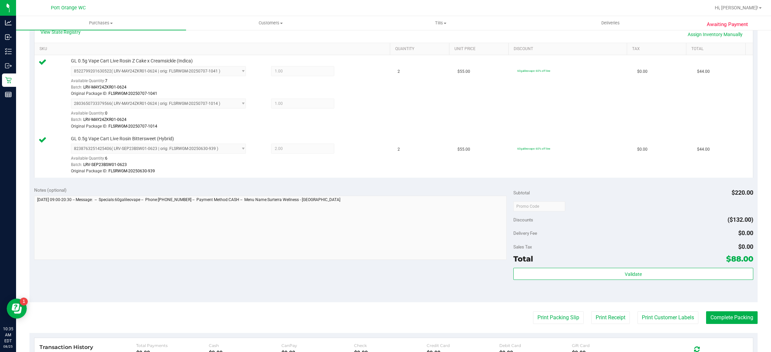
scroll to position [203, 0]
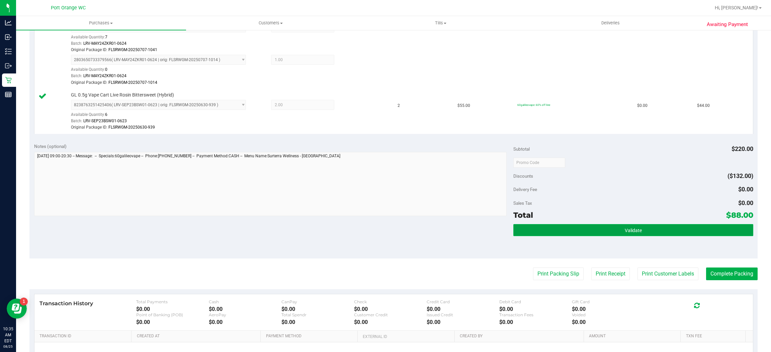
click at [601, 233] on button "Validate" at bounding box center [632, 230] width 239 height 12
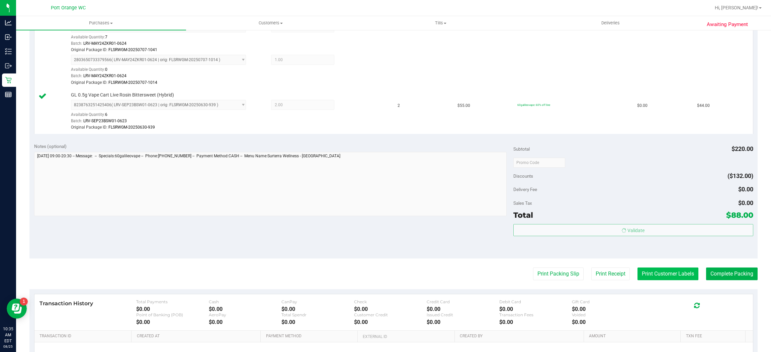
click at [656, 272] on button "Print Customer Labels" at bounding box center [667, 274] width 61 height 13
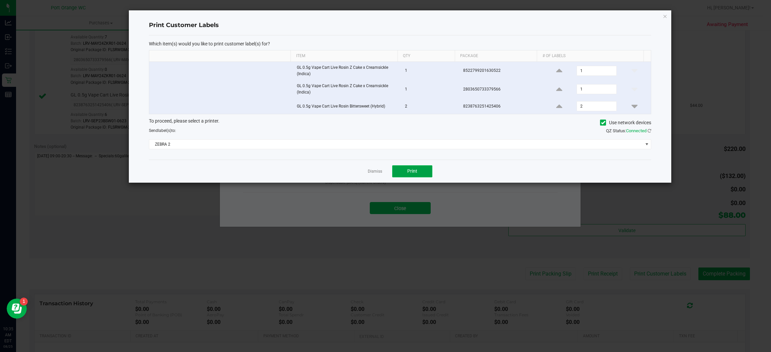
click at [412, 172] on span "Print" at bounding box center [412, 171] width 10 height 5
click at [368, 172] on div at bounding box center [400, 96] width 542 height 173
click at [394, 207] on ngb-modal-window "Print Customer Labels Which item(s) would you like to print customer label(s) f…" at bounding box center [388, 176] width 776 height 352
click at [377, 175] on link "Dismiss" at bounding box center [375, 172] width 14 height 6
click at [388, 203] on button "Close" at bounding box center [400, 208] width 61 height 12
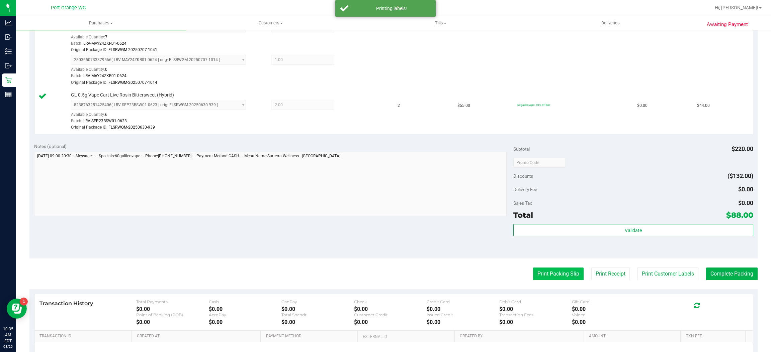
click at [545, 275] on button "Print Packing Slip" at bounding box center [558, 274] width 50 height 13
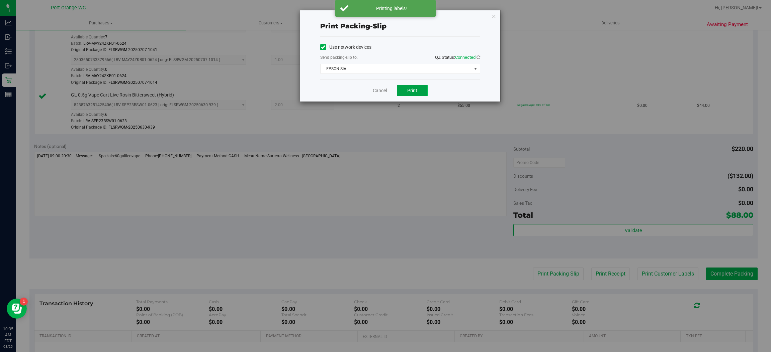
click at [416, 95] on button "Print" at bounding box center [412, 90] width 31 height 11
click at [379, 80] on div "Cancel Print" at bounding box center [400, 90] width 160 height 22
click at [375, 89] on link "Cancel" at bounding box center [380, 90] width 14 height 7
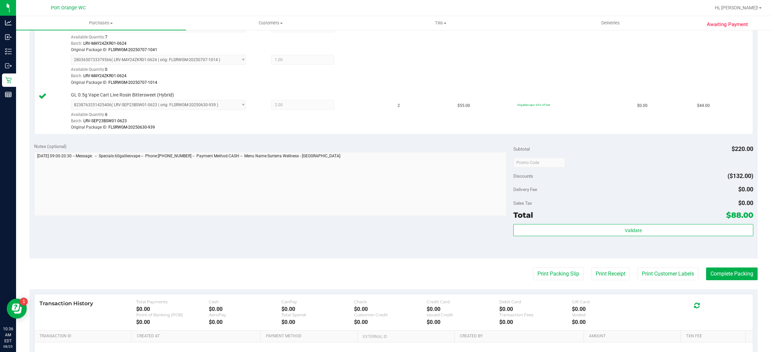
click at [719, 266] on purchase-details "Back Edit Purchase Cancel Purchase View Profile # 11841996 BioTrack ID: - Submi…" at bounding box center [393, 124] width 728 height 582
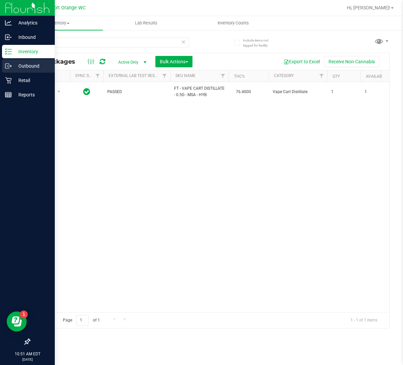
click at [17, 72] on div "Outbound" at bounding box center [28, 65] width 53 height 13
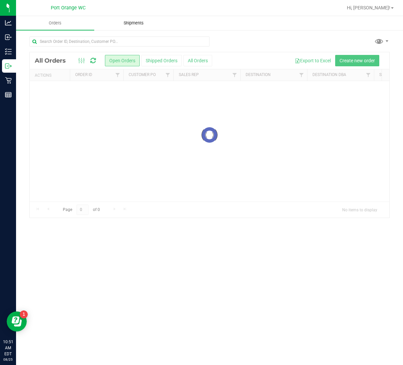
click at [120, 18] on uib-tab-heading "Shipments" at bounding box center [134, 22] width 78 height 13
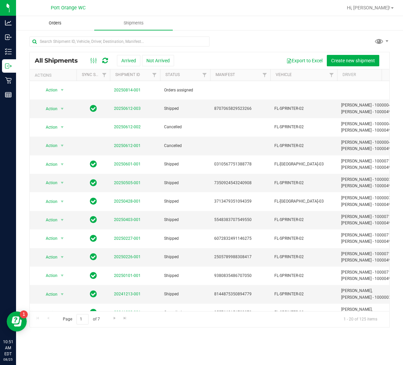
click at [61, 25] on span "Orders" at bounding box center [55, 23] width 31 height 6
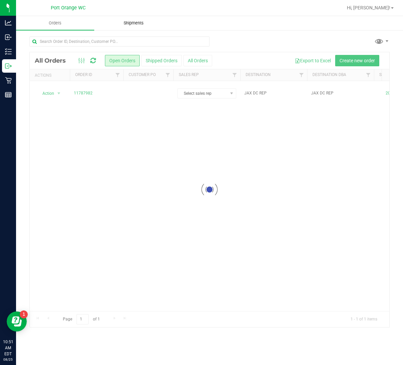
click at [128, 23] on span "Shipments" at bounding box center [134, 23] width 38 height 6
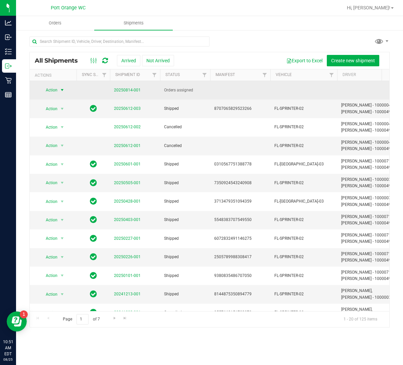
click at [58, 89] on span "Action" at bounding box center [49, 89] width 18 height 9
click at [120, 89] on link "20250814-001" at bounding box center [127, 90] width 27 height 5
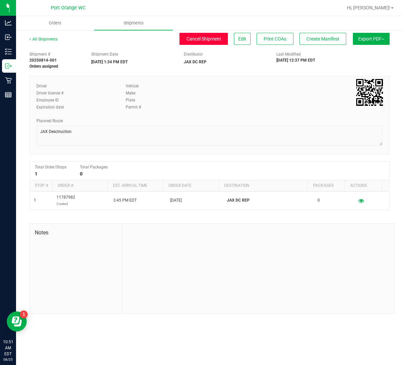
click at [207, 41] on span "Cancel Shipment" at bounding box center [204, 38] width 35 height 5
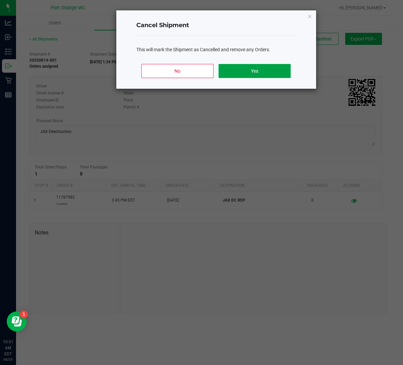
click at [260, 67] on button "Yes" at bounding box center [255, 71] width 72 height 14
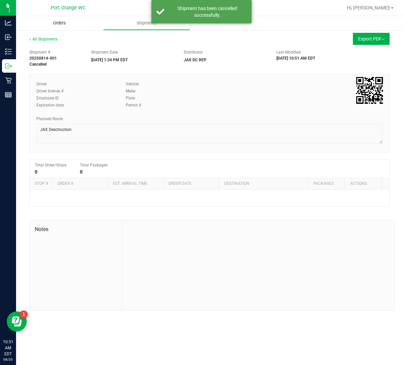
click at [58, 24] on span "Orders" at bounding box center [59, 23] width 31 height 6
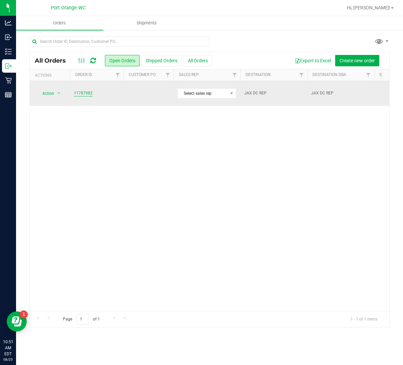
click at [84, 90] on link "11787982" at bounding box center [83, 93] width 19 height 6
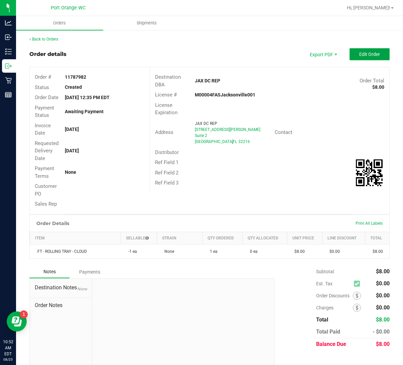
click at [360, 54] on span "Edit Order" at bounding box center [370, 54] width 21 height 5
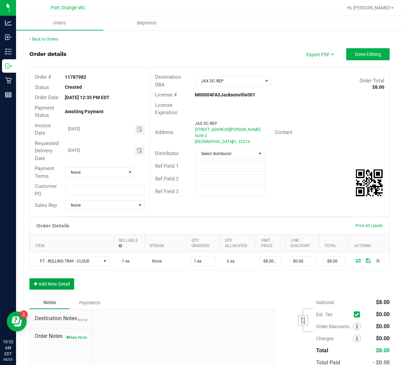
click at [67, 282] on button "Add New Detail" at bounding box center [51, 283] width 45 height 11
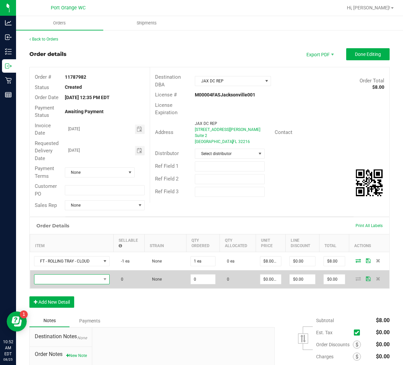
click at [73, 275] on span "NO DATA FOUND" at bounding box center [67, 278] width 67 height 9
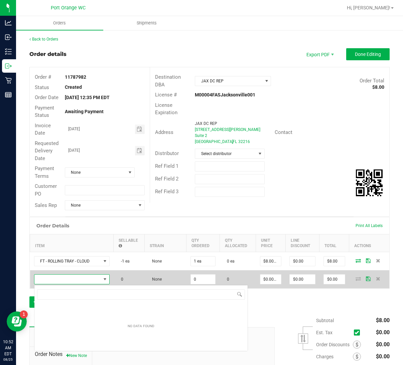
scroll to position [10, 76]
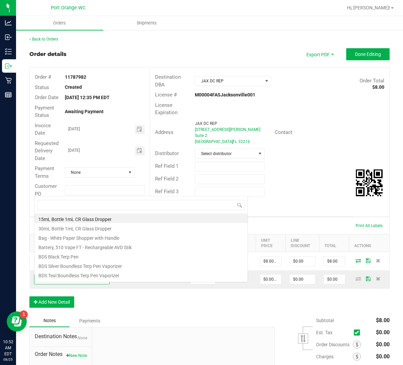
type input "FT - VAPE CART DISTILLATE - 0.5G - MSA - HYB"
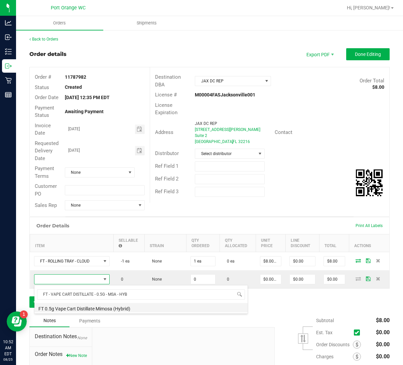
click at [98, 306] on li "FT 0.5g Vape Cart Distillate Mimosa (Hybrid)" at bounding box center [140, 307] width 213 height 9
type input "0 ea"
type input "$50.00000"
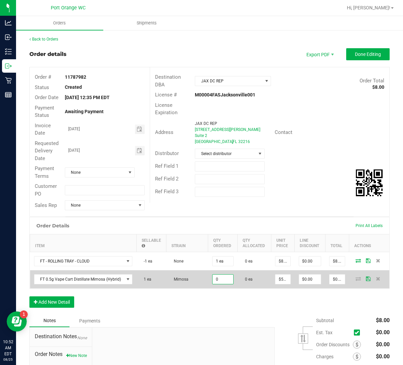
click at [216, 280] on input "0" at bounding box center [223, 278] width 21 height 9
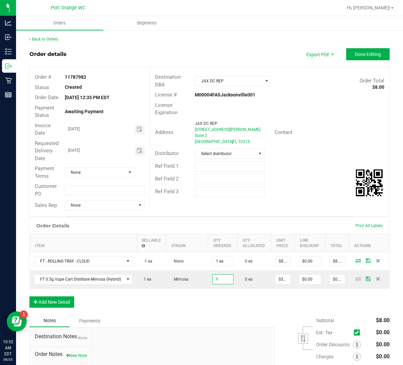
type input "1 ea"
type input "$50.00"
click at [227, 312] on div "Order Details Print All Labels Item Sellable Strain Qty Ordered Qty Allocated U…" at bounding box center [209, 265] width 361 height 97
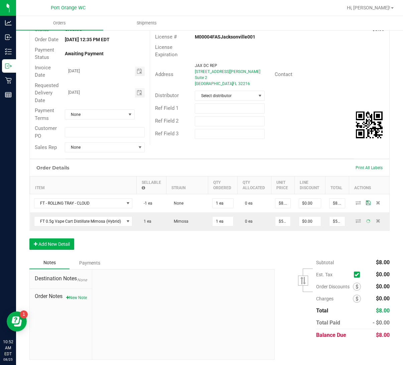
scroll to position [59, 0]
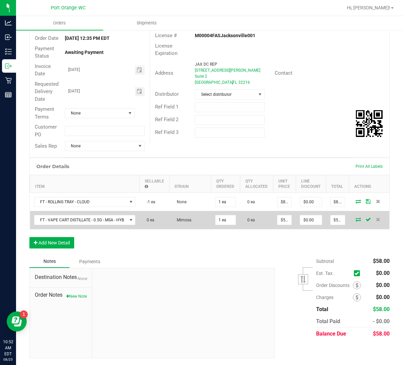
click at [353, 216] on td at bounding box center [369, 220] width 40 height 18
click at [356, 219] on icon at bounding box center [358, 219] width 5 height 4
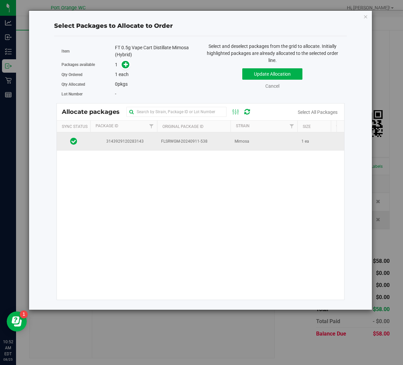
click at [242, 136] on td "Mimosa" at bounding box center [264, 141] width 67 height 18
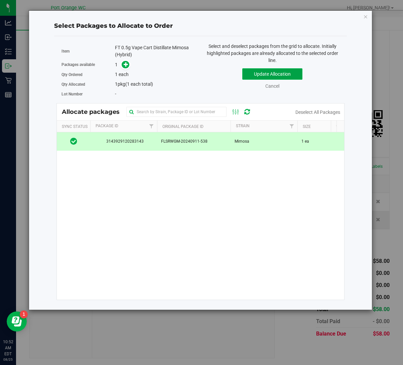
click at [260, 79] on button "Update Allocation" at bounding box center [272, 73] width 60 height 11
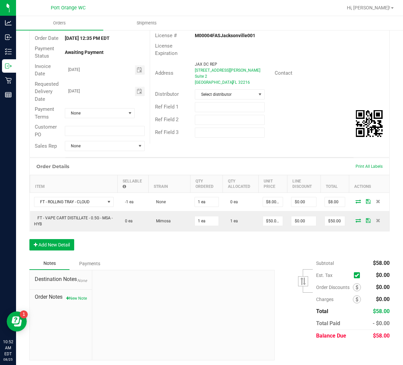
click at [61, 253] on div "Order Details Print All Labels Item Sellable Strain Qty Ordered Qty Allocated U…" at bounding box center [209, 207] width 361 height 99
click at [56, 248] on button "Add New Detail" at bounding box center [51, 244] width 45 height 11
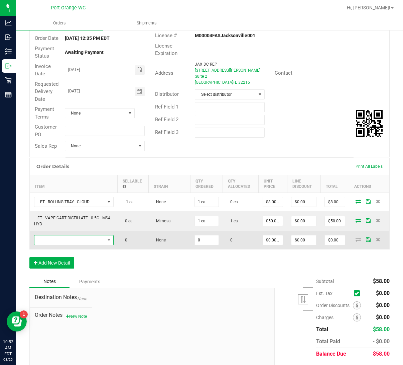
click at [72, 244] on span "NO DATA FOUND" at bounding box center [69, 239] width 71 height 9
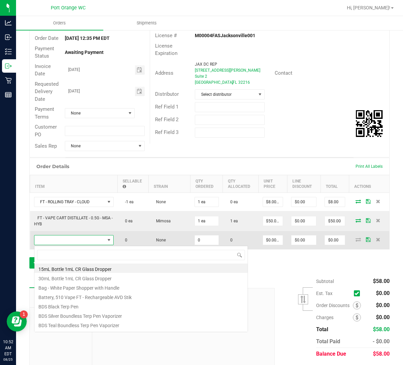
scroll to position [10, 77]
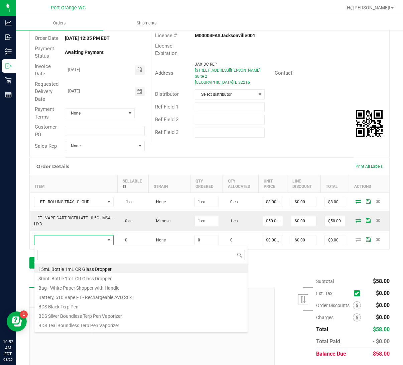
type input "FT - VAPE CART DISTILLATE - 0.5G - BZK - HYI"
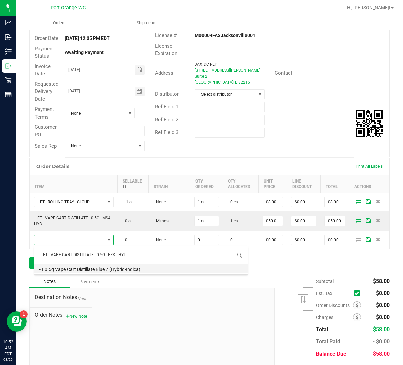
click at [131, 265] on li "FT 0.5g Vape Cart Distillate Blue Z (Hybrid-Indica)" at bounding box center [140, 267] width 213 height 9
type input "0 ea"
type input "$50.00000"
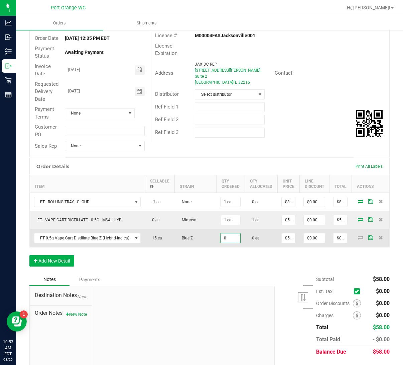
click at [230, 238] on input "0" at bounding box center [231, 237] width 20 height 9
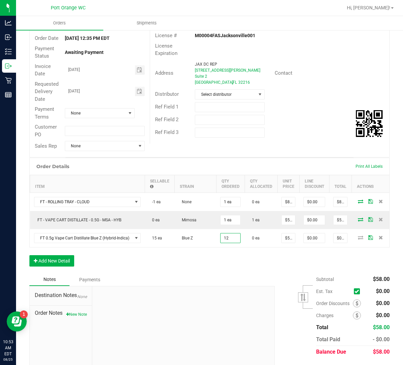
type input "12 ea"
type input "$600.00"
click at [234, 260] on div "Order Details Print All Labels Item Sellable Strain Qty Ordered Qty Allocated U…" at bounding box center [209, 215] width 361 height 115
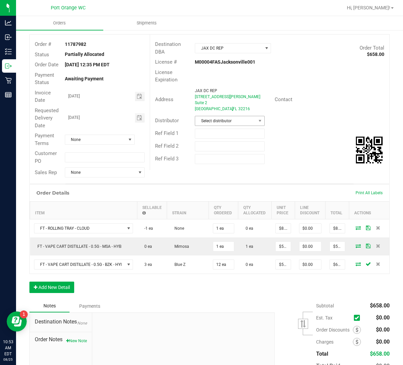
scroll to position [0, 0]
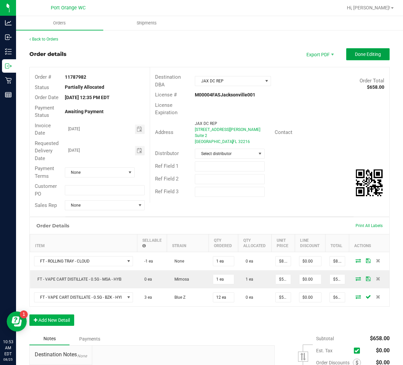
click at [346, 54] on button "Done Editing" at bounding box center [367, 54] width 43 height 12
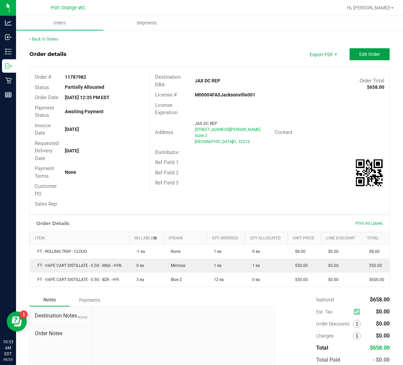
click at [360, 54] on span "Edit Order" at bounding box center [370, 54] width 21 height 5
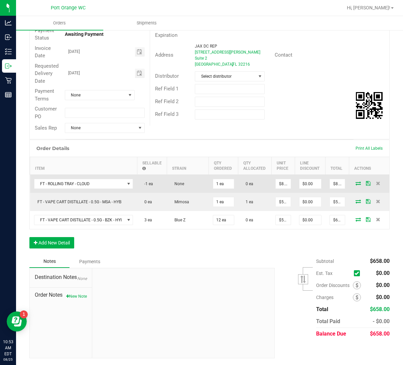
scroll to position [85, 0]
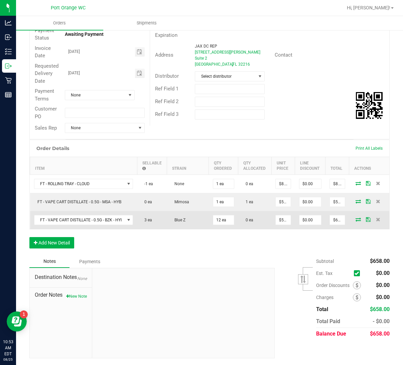
click at [356, 217] on icon at bounding box center [358, 219] width 5 height 4
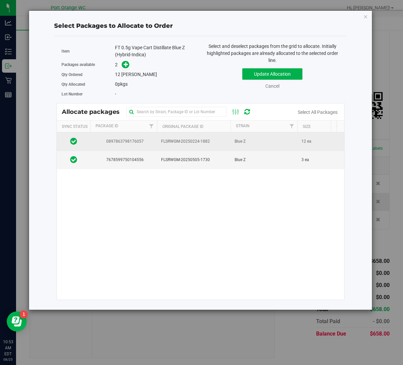
click at [258, 141] on td "Blue Z" at bounding box center [264, 141] width 67 height 18
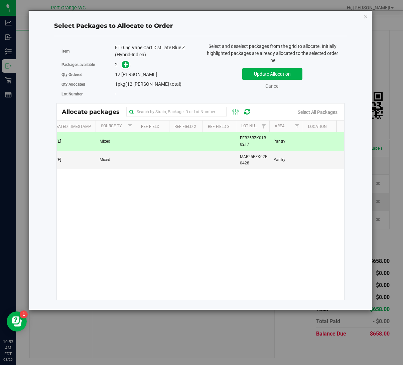
scroll to position [0, 333]
click at [255, 77] on button "Update Allocation" at bounding box center [272, 73] width 60 height 11
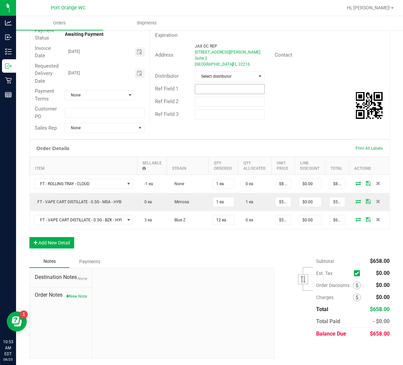
scroll to position [81, 0]
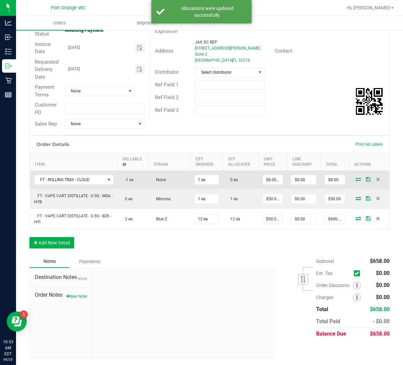
click at [356, 179] on icon at bounding box center [358, 179] width 5 height 4
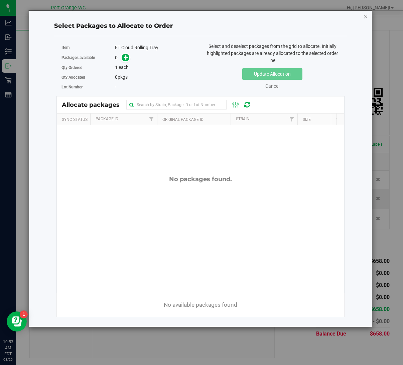
click at [366, 17] on icon "button" at bounding box center [366, 16] width 5 height 8
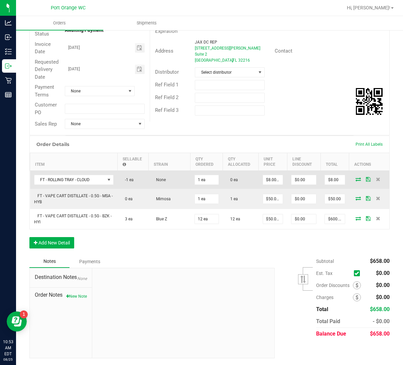
click at [356, 177] on icon at bounding box center [358, 179] width 5 height 4
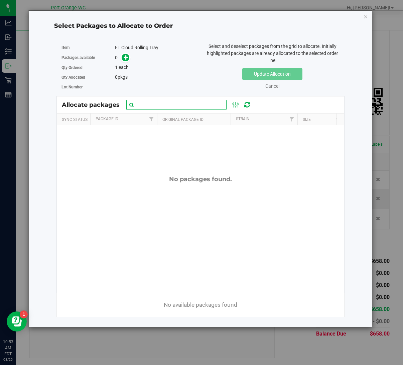
click at [159, 100] on input "text" at bounding box center [176, 105] width 100 height 10
type input "cloud"
click at [237, 104] on ellipse at bounding box center [238, 104] width 2 height 2
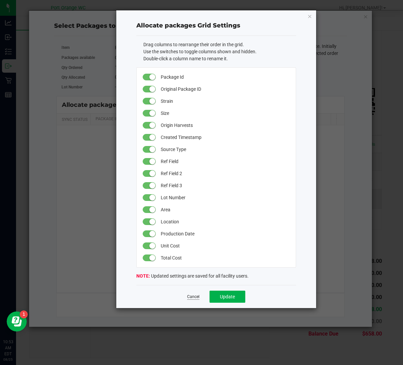
click at [195, 297] on link "Cancel" at bounding box center [193, 297] width 12 height 6
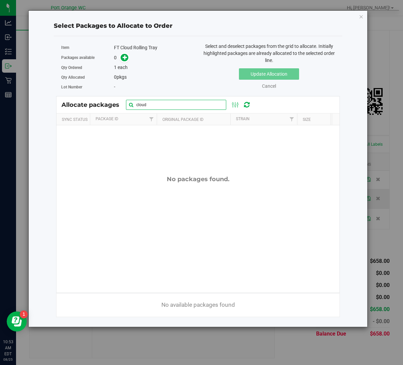
click at [162, 104] on input "cloud" at bounding box center [176, 105] width 100 height 10
click at [141, 43] on div "Item FT Cloud Rolling Tray" at bounding box center [127, 48] width 132 height 10
click at [141, 45] on div "FT Cloud Rolling Tray" at bounding box center [153, 47] width 79 height 7
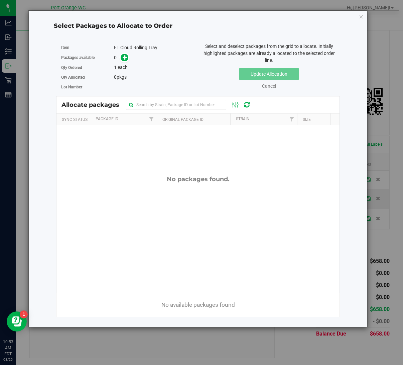
click at [141, 45] on div "FT Cloud Rolling Tray" at bounding box center [153, 47] width 79 height 7
paste input "FT Cloud Rolling Tray"
click at [131, 106] on input "FT Cloud Rolling Tray" at bounding box center [176, 105] width 100 height 10
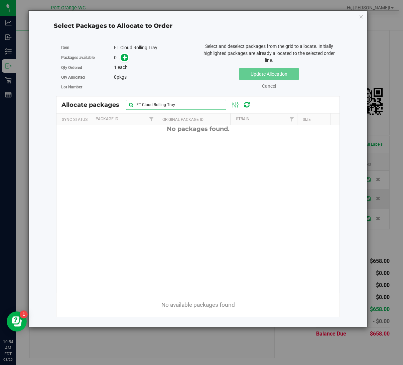
scroll to position [0, 0]
type input "FT Cloud Rolling Tray"
click at [361, 15] on icon "button" at bounding box center [361, 16] width 5 height 8
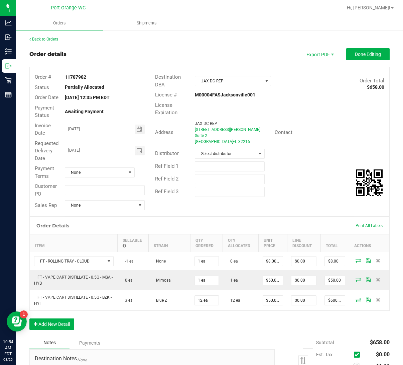
click at [310, 186] on div "Ref Field 3" at bounding box center [269, 191] width 239 height 13
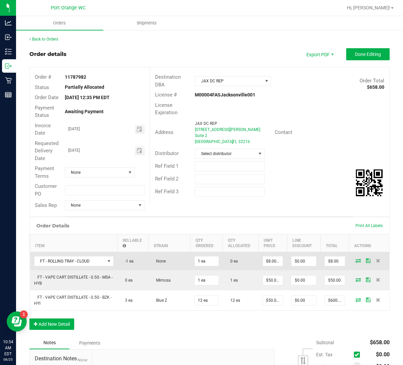
click at [356, 261] on icon at bounding box center [358, 260] width 5 height 4
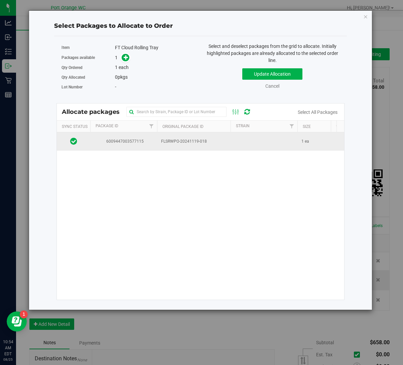
click at [275, 146] on td at bounding box center [264, 141] width 67 height 18
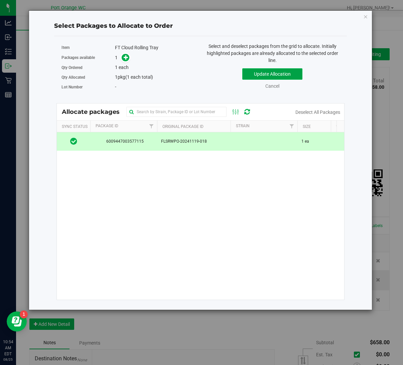
click at [258, 76] on button "Update Allocation" at bounding box center [272, 73] width 60 height 11
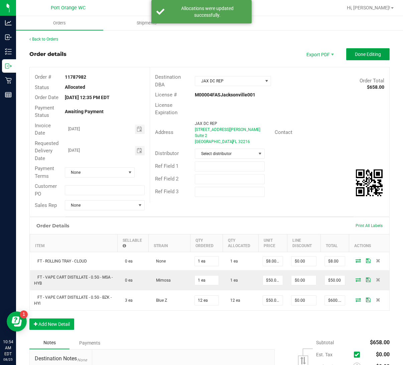
click at [355, 58] on button "Done Editing" at bounding box center [367, 54] width 43 height 12
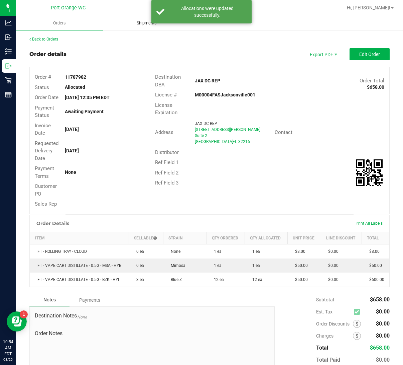
click at [132, 24] on span "Shipments" at bounding box center [147, 23] width 38 height 6
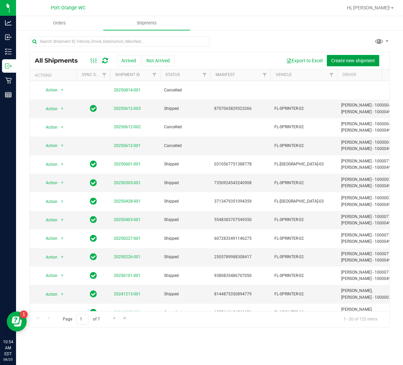
click at [345, 63] on span "Create new shipment" at bounding box center [353, 60] width 44 height 5
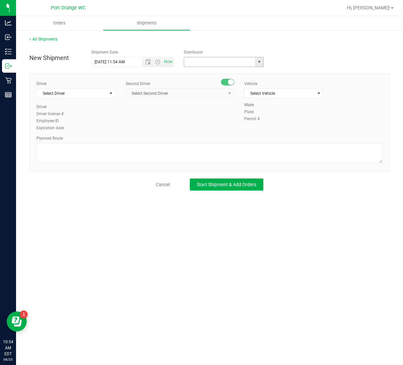
click at [226, 60] on input "text" at bounding box center [218, 61] width 69 height 9
click at [214, 75] on li "JAX DC REP" at bounding box center [224, 73] width 80 height 10
type input "JAX DC REP"
click at [48, 95] on span "Select Driver" at bounding box center [72, 93] width 70 height 9
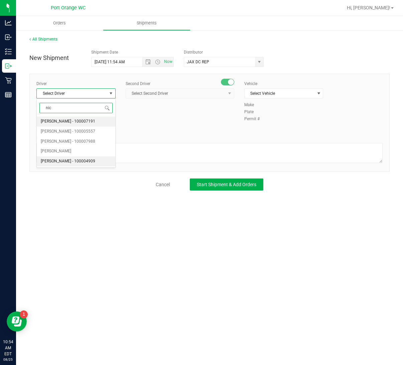
click at [69, 163] on span "[PERSON_NAME] - 100004909" at bounding box center [68, 161] width 55 height 9
type input "nic"
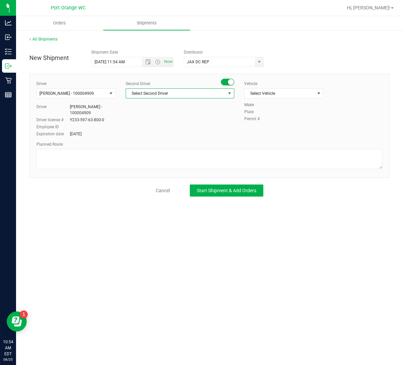
click at [168, 97] on span "Select Second Driver" at bounding box center [176, 93] width 100 height 9
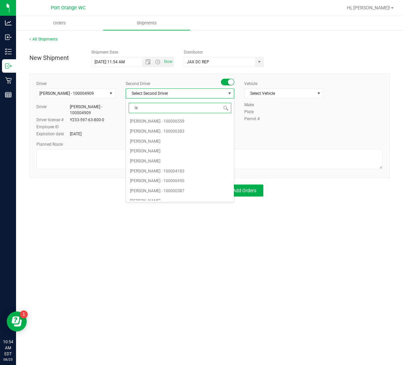
type input "[DEMOGRAPHIC_DATA]"
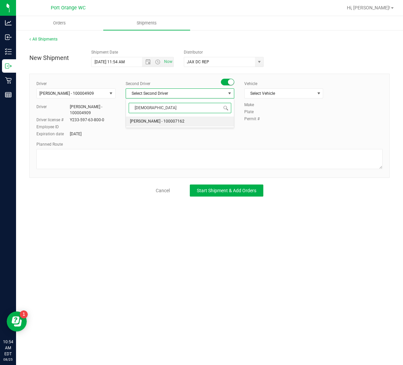
click at [170, 120] on span "[PERSON_NAME] - 100007162" at bounding box center [157, 121] width 55 height 9
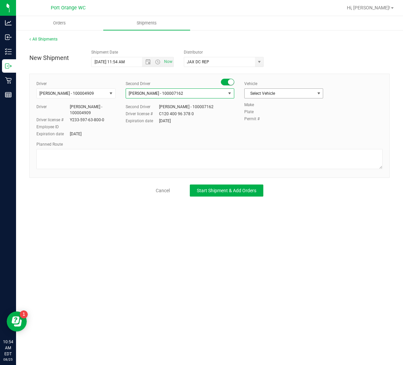
click at [274, 95] on span "Select Vehicle" at bounding box center [280, 93] width 70 height 9
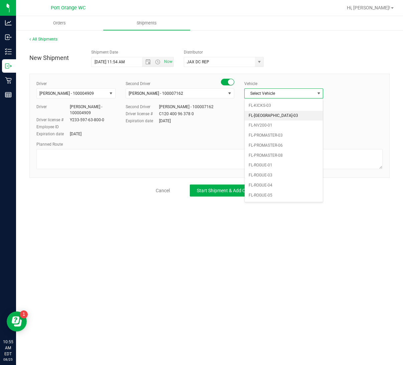
scroll to position [205, 0]
click at [263, 117] on li "FL-[GEOGRAPHIC_DATA]-03" at bounding box center [284, 118] width 78 height 10
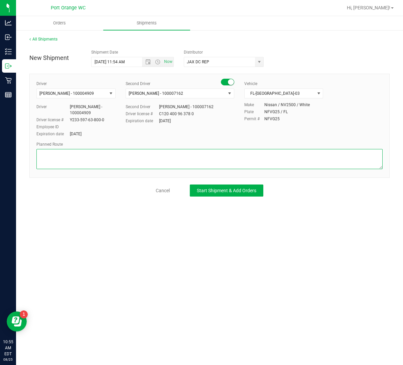
click at [68, 156] on textarea at bounding box center [209, 159] width 346 height 20
type textarea "JAX Pullback"
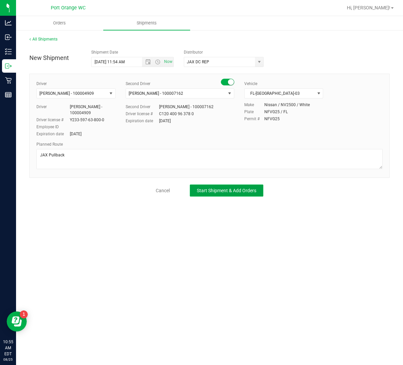
click at [239, 184] on button "Start Shipment & Add Orders" at bounding box center [227, 190] width 74 height 12
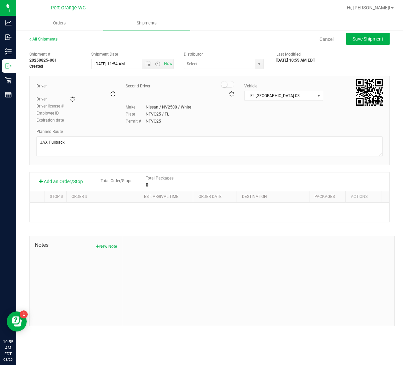
type input "JAX DC REP"
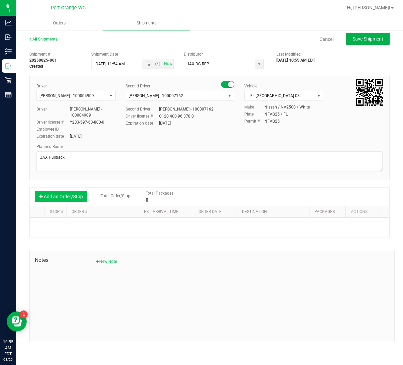
click at [58, 192] on button "Add an Order/Stop" at bounding box center [61, 196] width 53 height 11
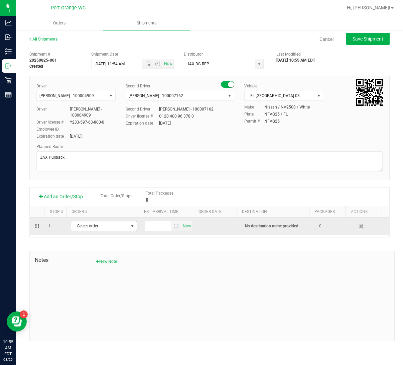
click at [96, 226] on span "Select order" at bounding box center [99, 225] width 57 height 9
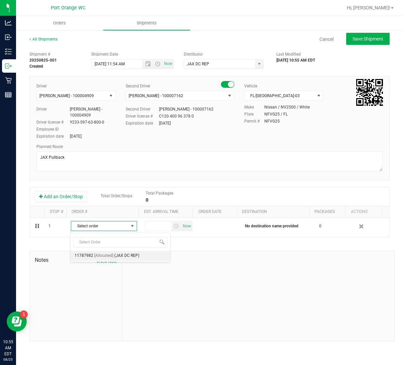
click at [106, 252] on span "[Allocated]" at bounding box center [103, 255] width 19 height 9
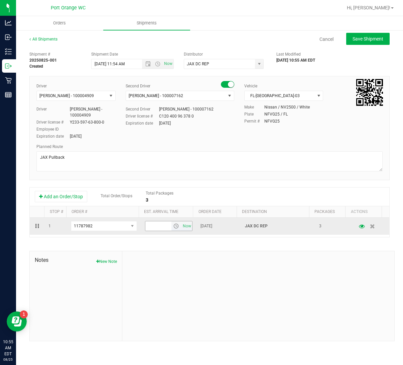
click at [174, 228] on span "select" at bounding box center [176, 225] width 5 height 5
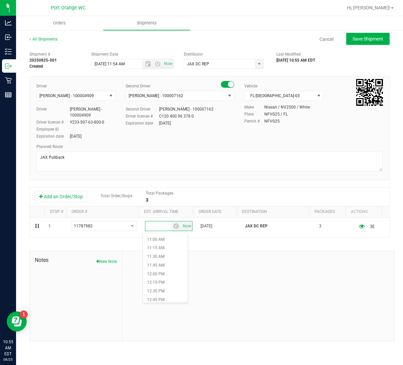
scroll to position [401, 0]
click at [157, 264] on li "12:30 PM" at bounding box center [165, 267] width 45 height 9
click at [364, 38] on span "Save Shipment" at bounding box center [368, 38] width 31 height 5
type input "[DATE] 3:54 PM"
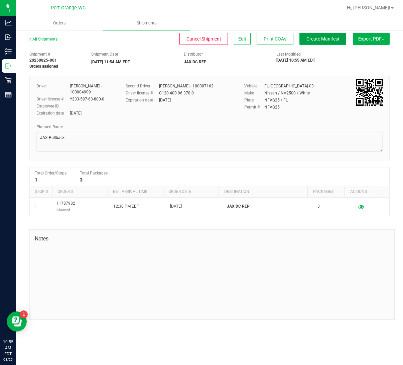
click at [332, 38] on span "Create Manifest" at bounding box center [323, 38] width 33 height 5
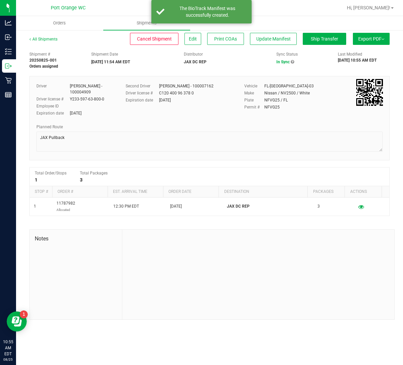
click at [372, 41] on button "Export PDF" at bounding box center [371, 39] width 37 height 12
click at [371, 57] on li "Manifest by Package ID" at bounding box center [370, 53] width 68 height 10
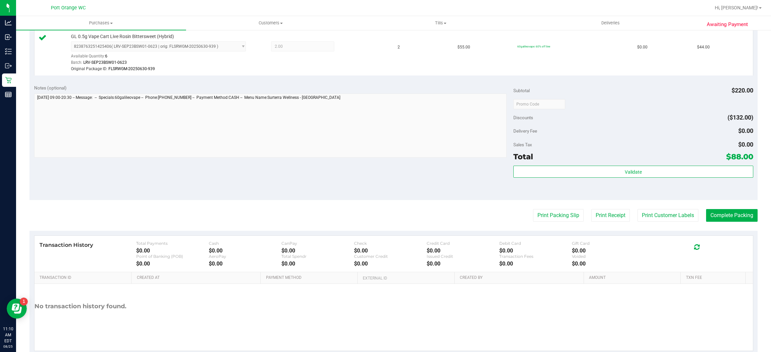
scroll to position [280, 0]
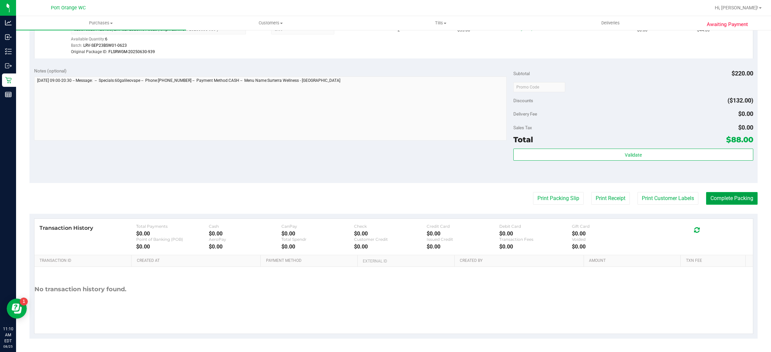
click at [718, 196] on button "Complete Packing" at bounding box center [732, 198] width 52 height 13
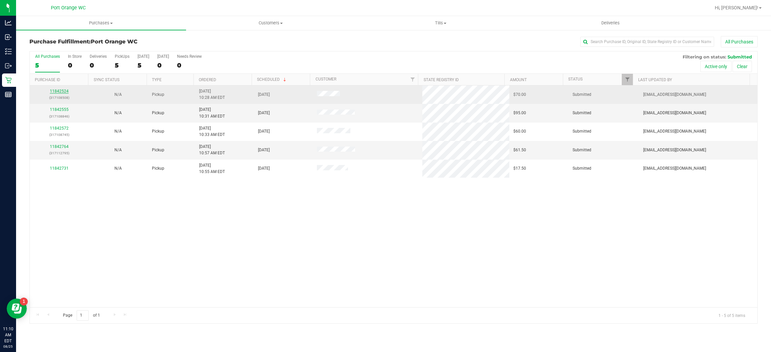
click at [57, 89] on link "11842524" at bounding box center [59, 91] width 19 height 5
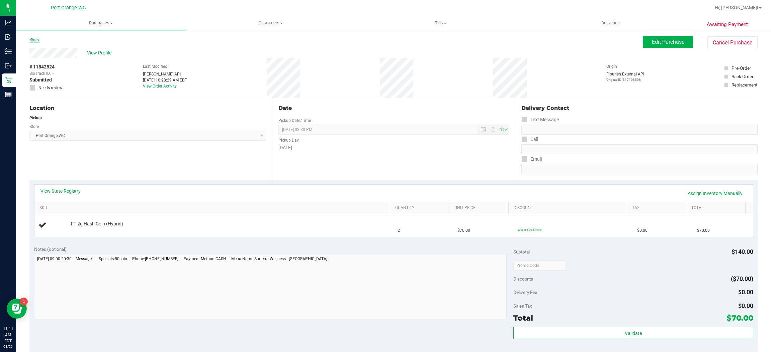
click at [37, 39] on link "Back" at bounding box center [34, 40] width 10 height 5
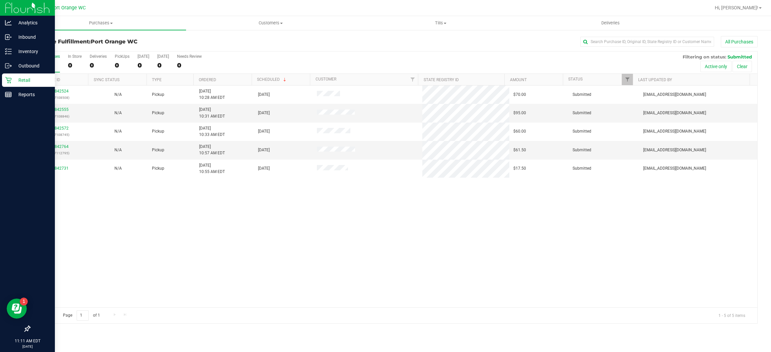
click at [8, 80] on icon at bounding box center [8, 80] width 6 height 6
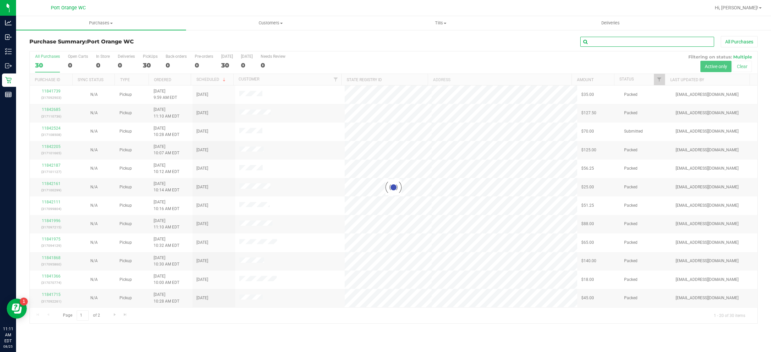
click at [623, 43] on input "text" at bounding box center [647, 42] width 134 height 10
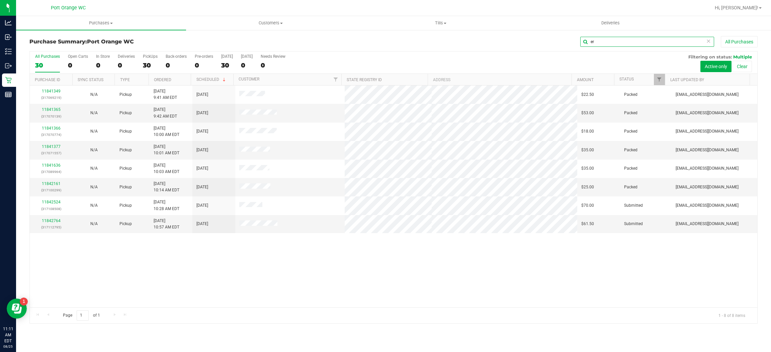
type input "e"
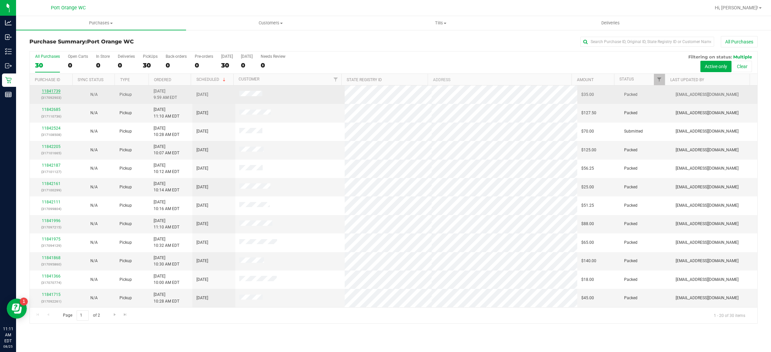
click at [53, 92] on link "11841739" at bounding box center [51, 91] width 19 height 5
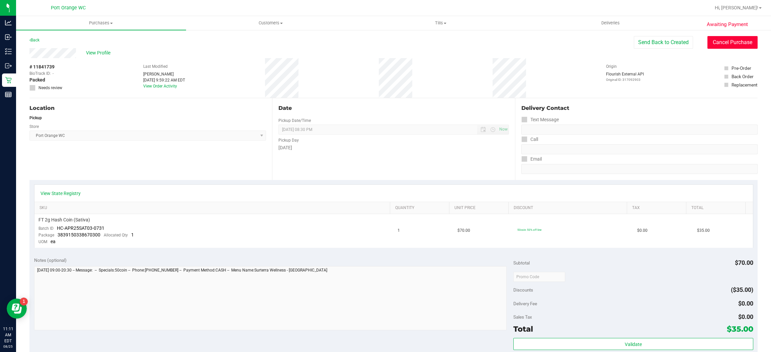
click at [724, 42] on button "Cancel Purchase" at bounding box center [732, 42] width 50 height 13
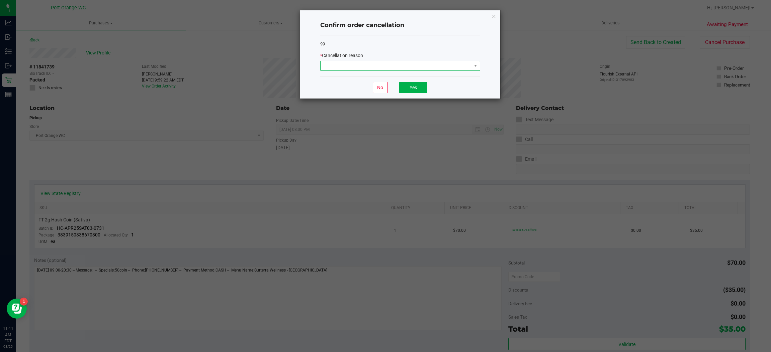
click at [448, 65] on span at bounding box center [395, 65] width 151 height 9
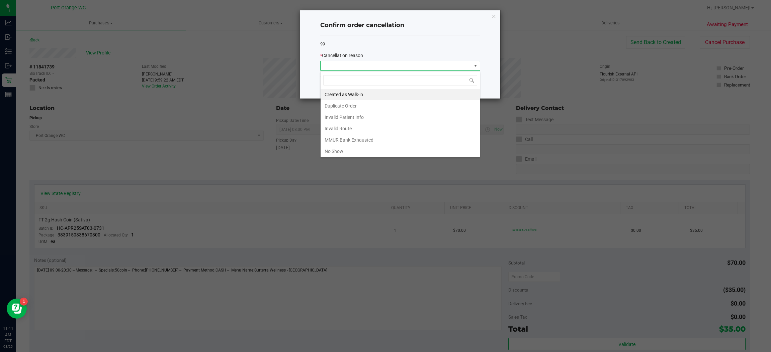
scroll to position [7, 0]
click at [340, 154] on li "Other" at bounding box center [399, 155] width 159 height 11
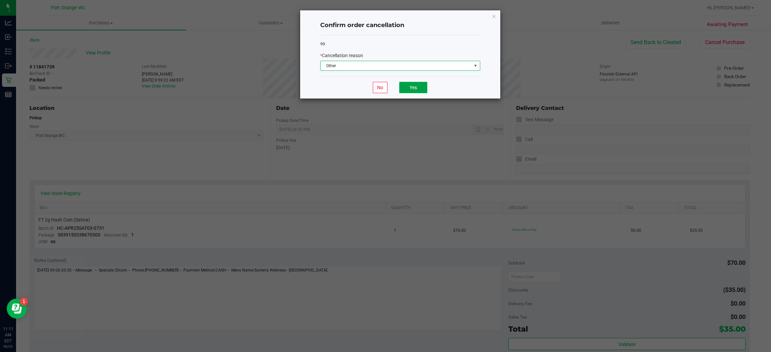
click at [413, 90] on button "Yes" at bounding box center [413, 87] width 28 height 11
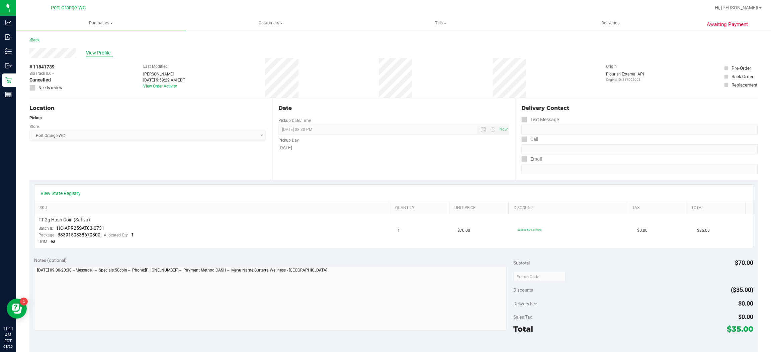
click at [102, 53] on span "View Profile" at bounding box center [99, 52] width 27 height 7
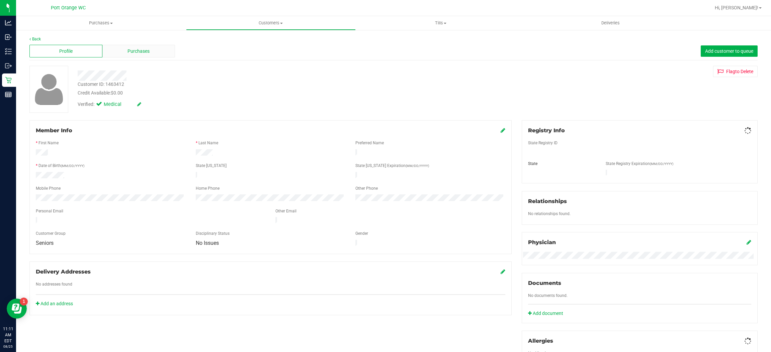
click at [144, 48] on span "Purchases" at bounding box center [138, 51] width 22 height 7
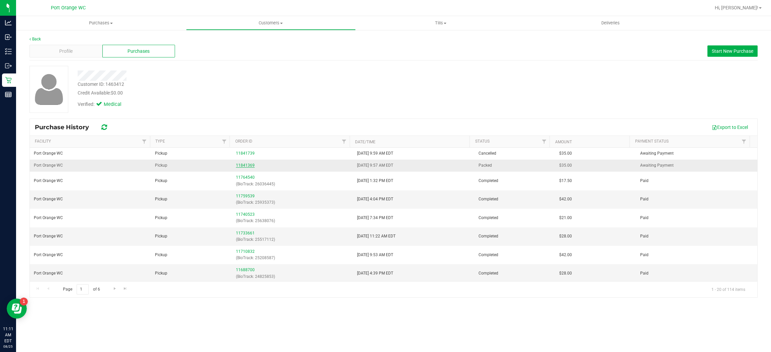
click at [240, 165] on link "11841369" at bounding box center [245, 165] width 19 height 5
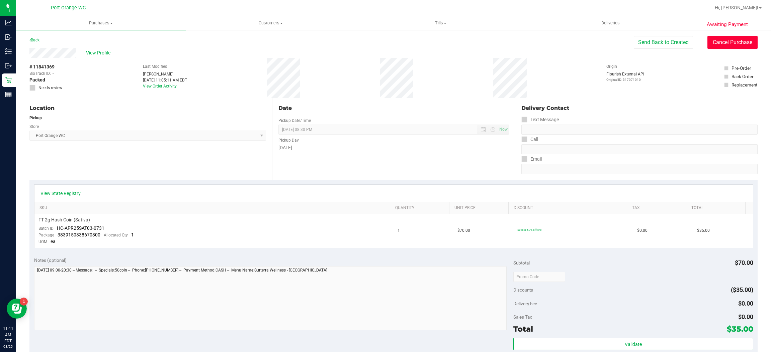
click at [725, 40] on button "Cancel Purchase" at bounding box center [732, 42] width 50 height 13
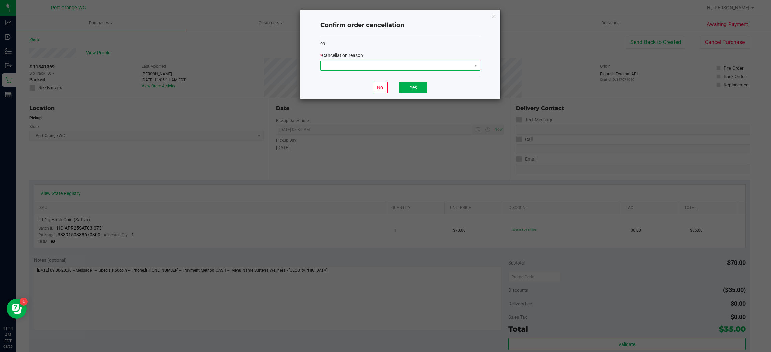
click at [428, 68] on span at bounding box center [395, 65] width 151 height 9
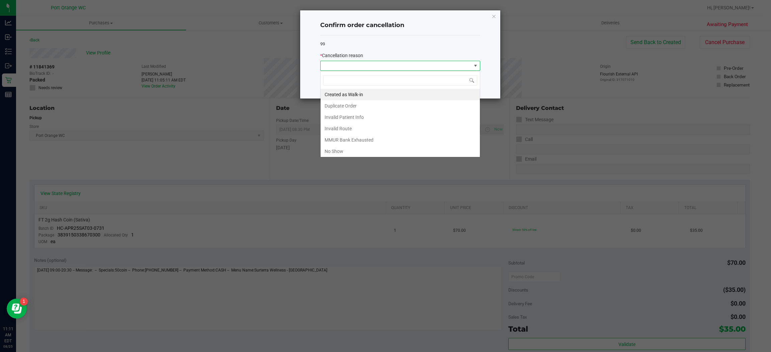
scroll to position [10, 160]
click at [359, 151] on li "No Show" at bounding box center [399, 151] width 159 height 11
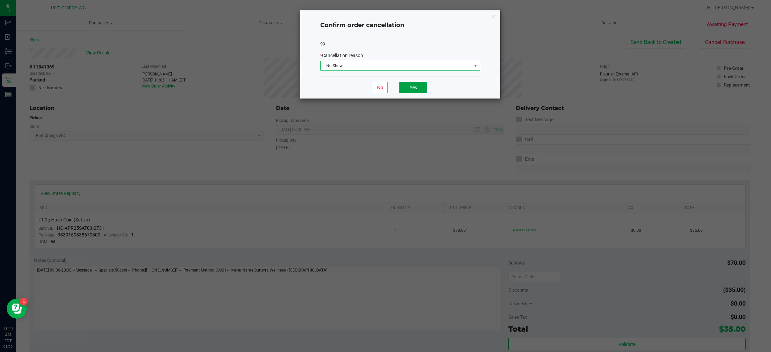
click at [422, 88] on button "Yes" at bounding box center [413, 87] width 28 height 11
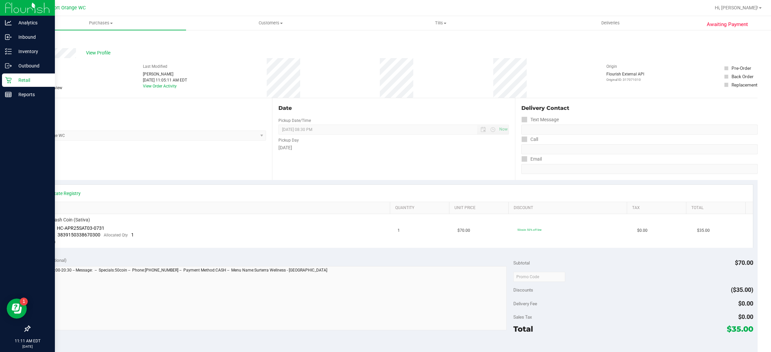
click at [0, 76] on link "Retail" at bounding box center [27, 81] width 55 height 14
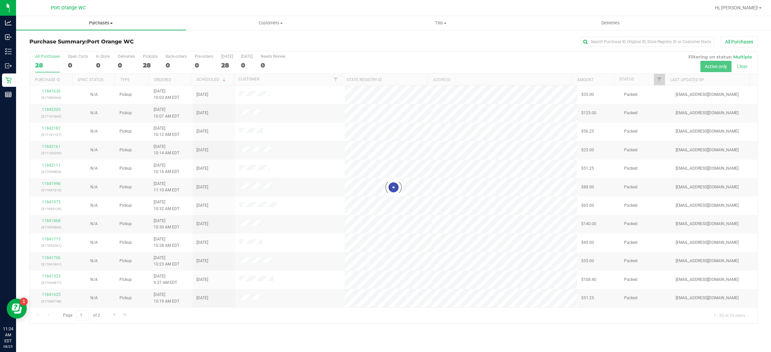
click at [89, 21] on span "Purchases" at bounding box center [101, 23] width 170 height 6
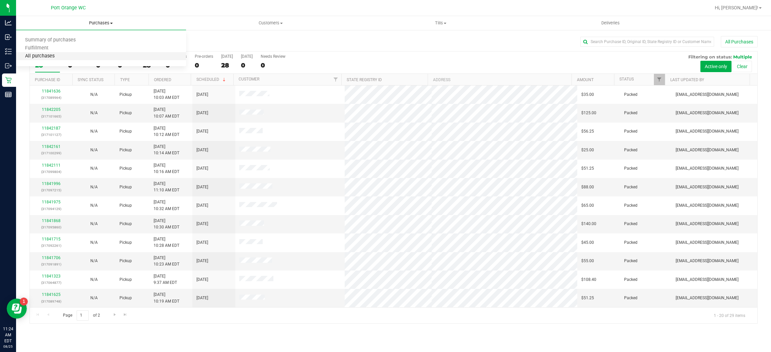
click at [51, 56] on span "All purchases" at bounding box center [39, 57] width 47 height 6
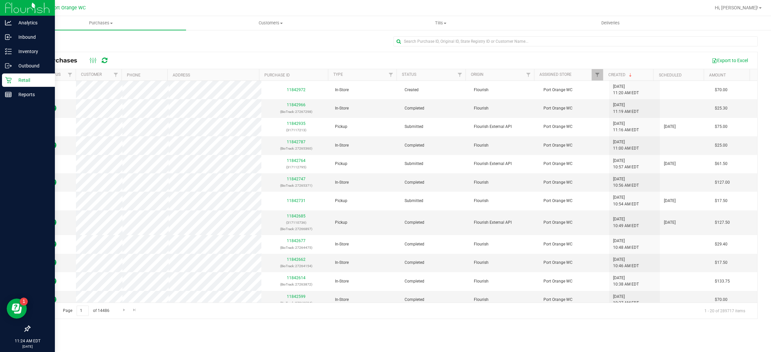
click at [5, 78] on icon at bounding box center [8, 80] width 7 height 7
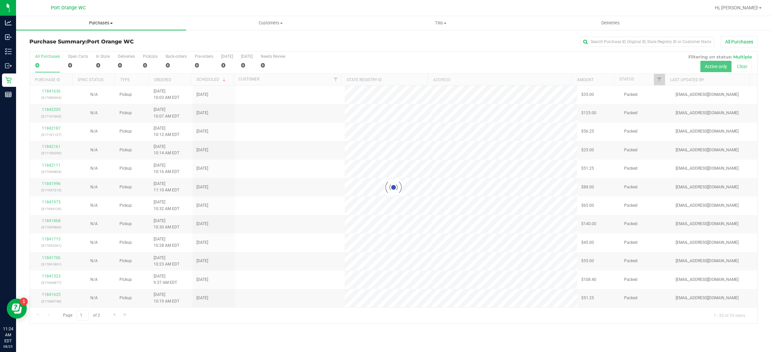
click at [98, 21] on span "Purchases" at bounding box center [101, 23] width 170 height 6
click at [38, 54] on span "All purchases" at bounding box center [39, 57] width 47 height 6
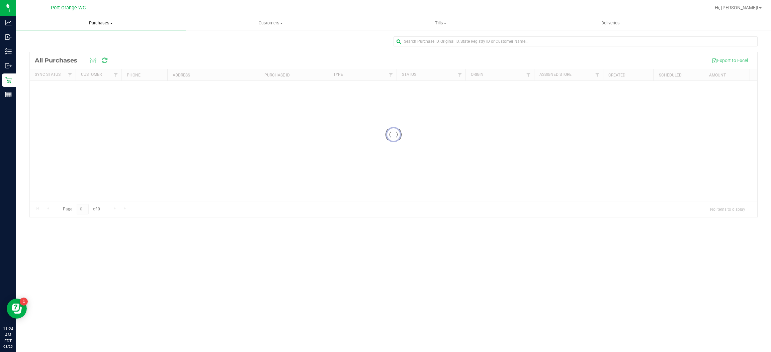
click at [85, 21] on span "Purchases" at bounding box center [101, 23] width 170 height 6
click at [39, 49] on span "Fulfillment" at bounding box center [36, 48] width 41 height 6
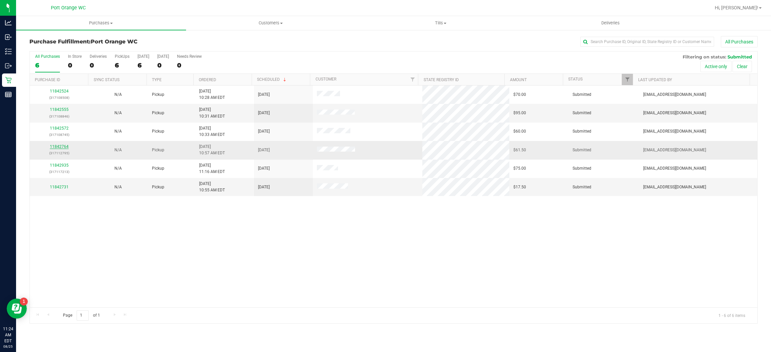
click at [57, 147] on link "11842764" at bounding box center [59, 146] width 19 height 5
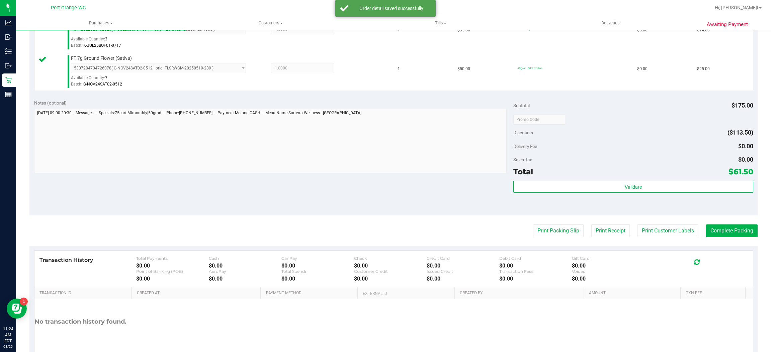
scroll to position [240, 0]
click at [666, 172] on div "Total $61.50" at bounding box center [632, 172] width 239 height 12
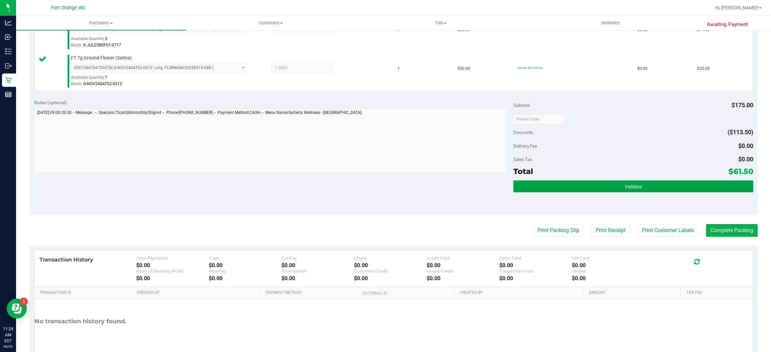
click at [625, 187] on span "Validate" at bounding box center [632, 186] width 17 height 5
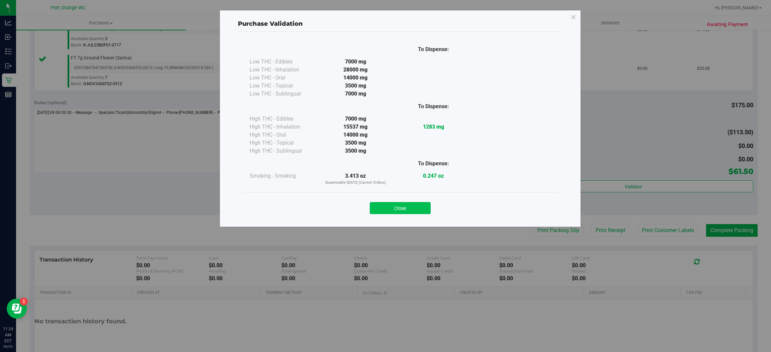
click at [415, 209] on button "Close" at bounding box center [400, 208] width 61 height 12
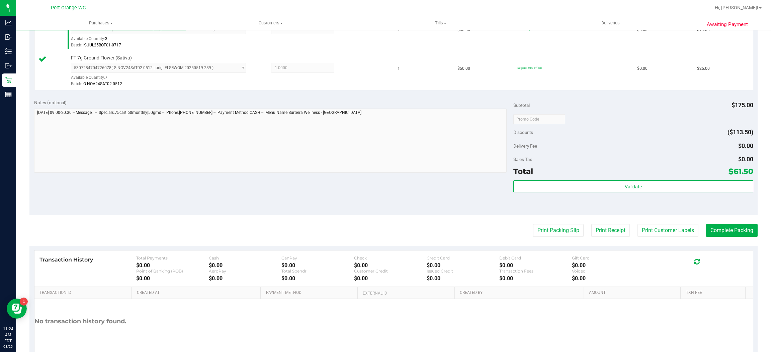
click at [649, 252] on div "Transaction History Total Payments $0.00 Cash $0.00 CanPay $0.00 Check $0.00 Cr…" at bounding box center [393, 269] width 718 height 36
click at [663, 231] on button "Print Customer Labels" at bounding box center [667, 230] width 61 height 13
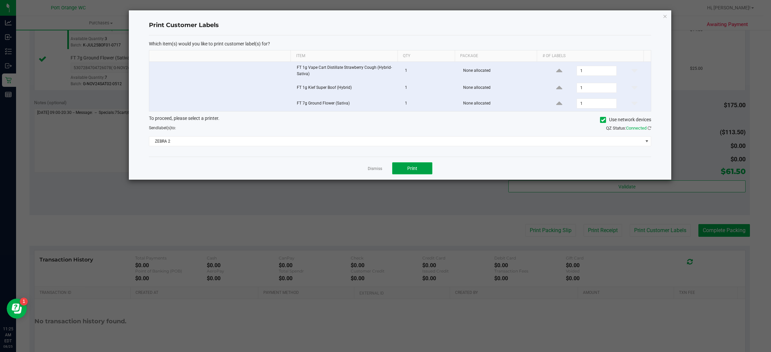
click at [419, 174] on button "Print" at bounding box center [412, 169] width 40 height 12
click at [374, 169] on link "Dismiss" at bounding box center [375, 169] width 14 height 6
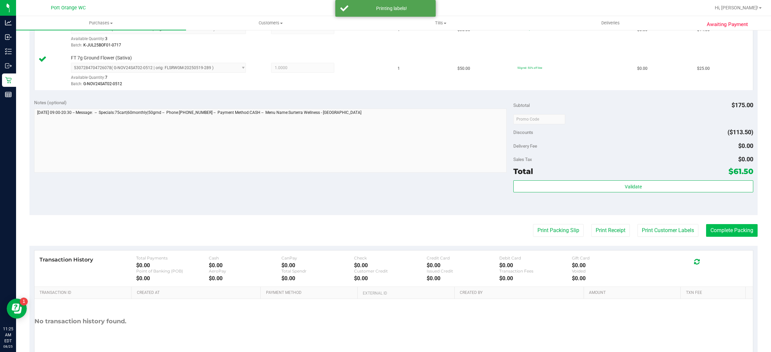
click at [742, 232] on button "Complete Packing" at bounding box center [732, 230] width 52 height 13
